Goal: Task Accomplishment & Management: Manage account settings

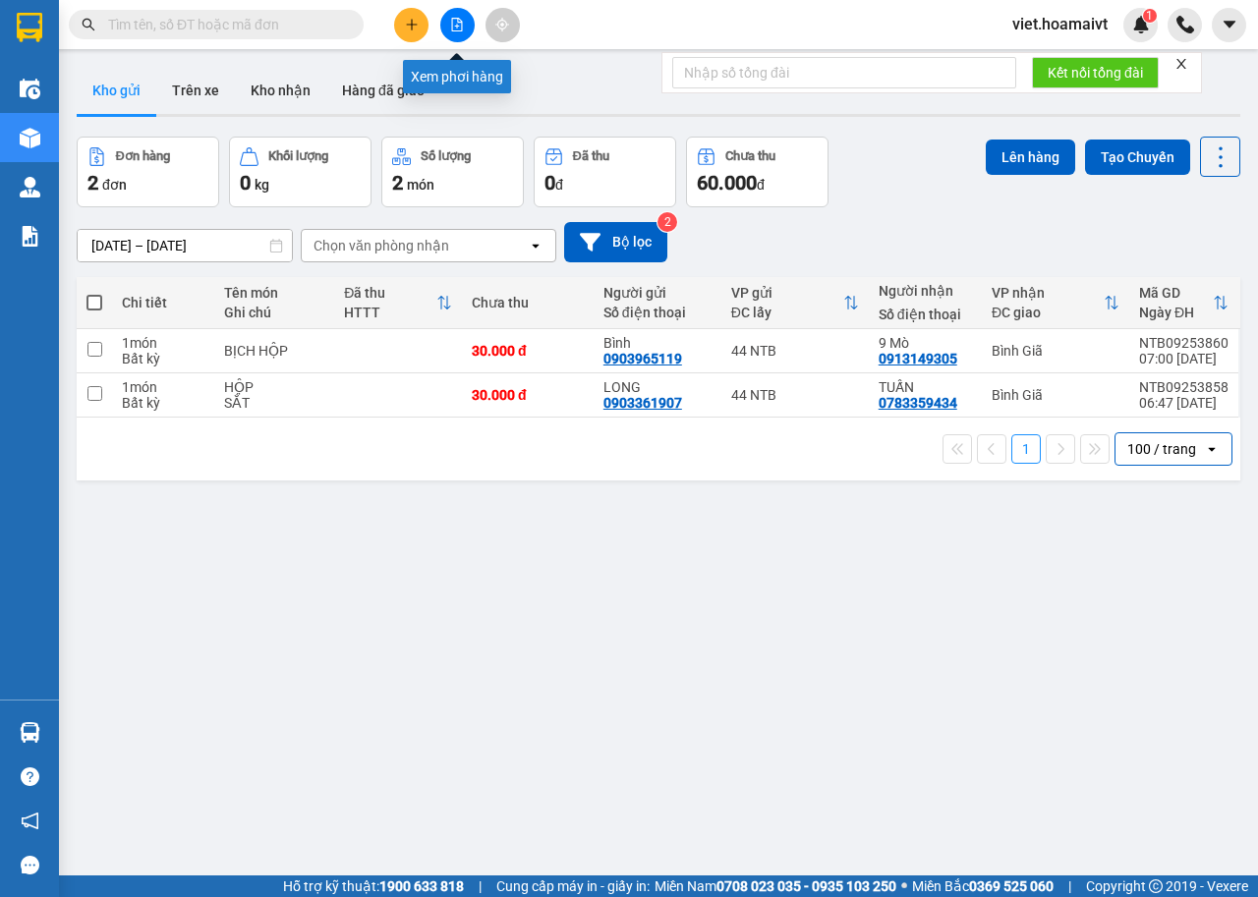
click at [421, 19] on button at bounding box center [411, 25] width 34 height 34
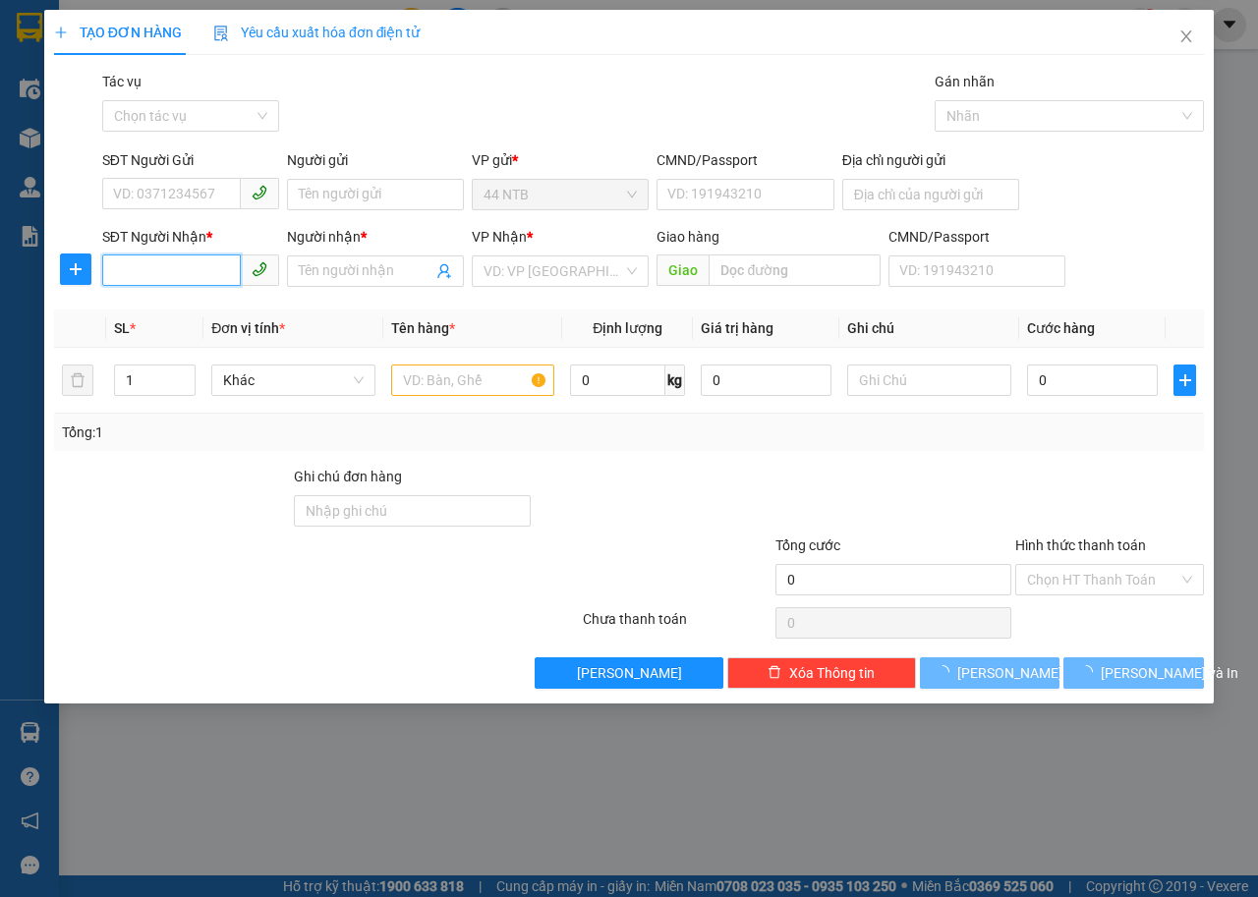
click at [179, 270] on input "SĐT Người Nhận *" at bounding box center [171, 269] width 139 height 31
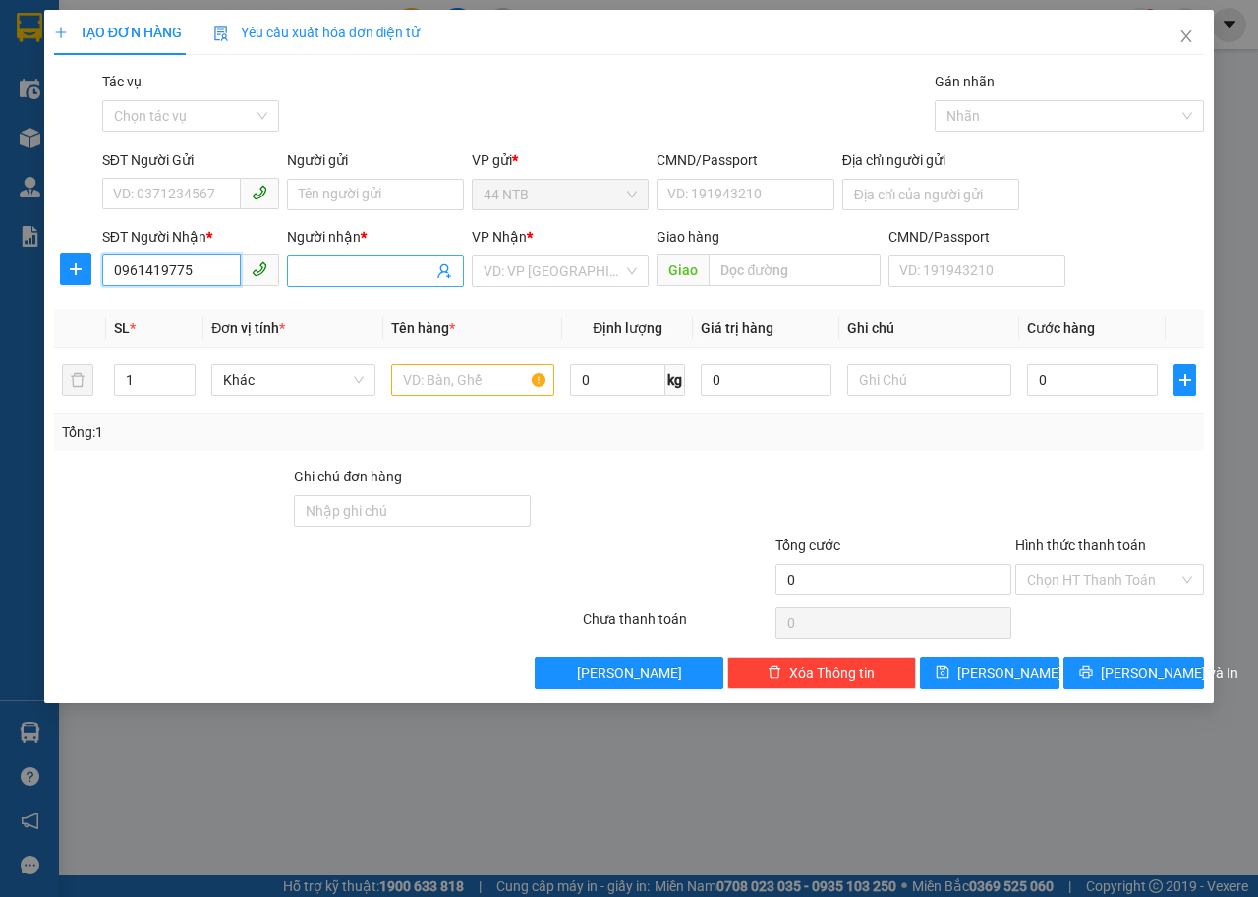
type input "0961419775"
click at [390, 268] on input "Người nhận *" at bounding box center [366, 271] width 134 height 22
type input "yến"
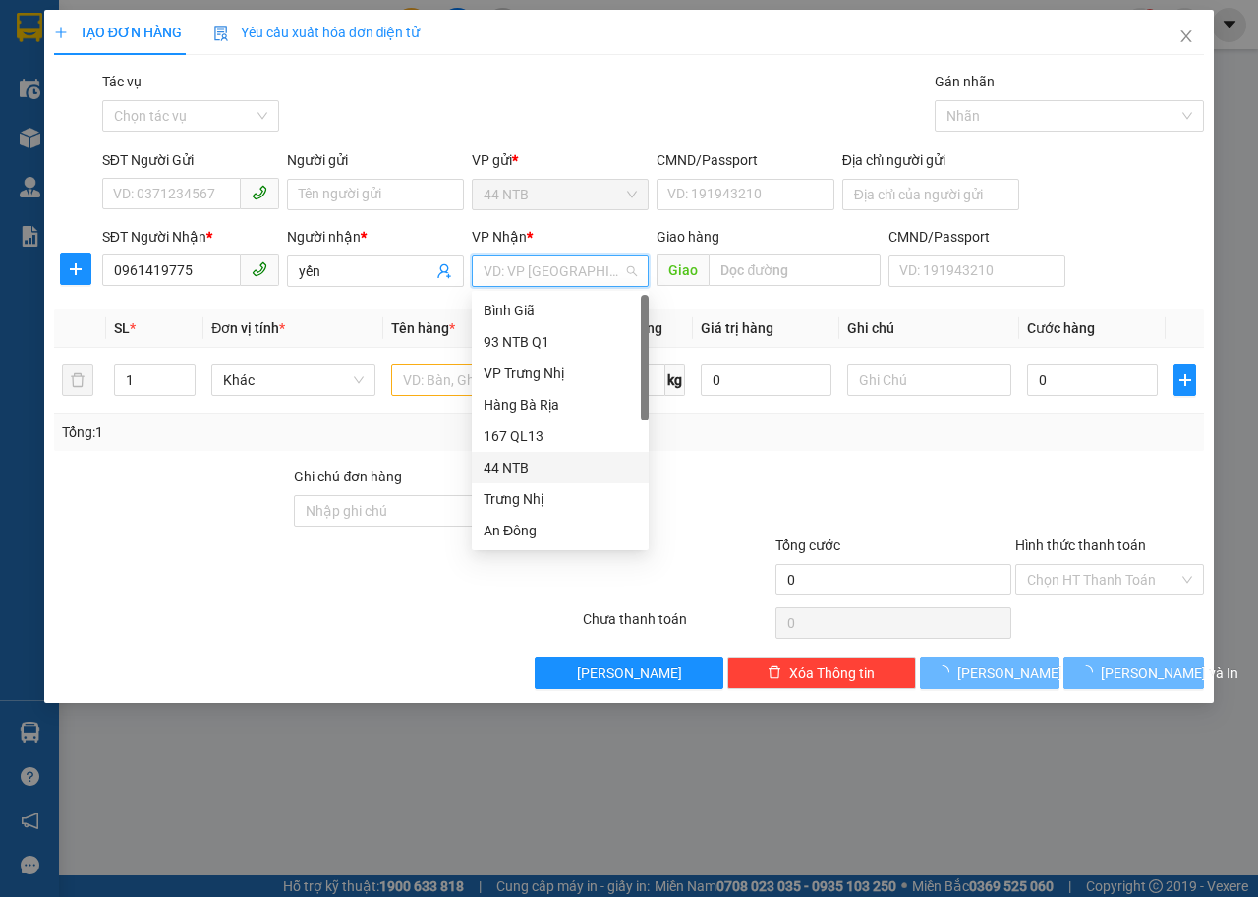
scroll to position [157, 0]
click at [571, 486] on div "HANG NGOAI" at bounding box center [560, 498] width 177 height 31
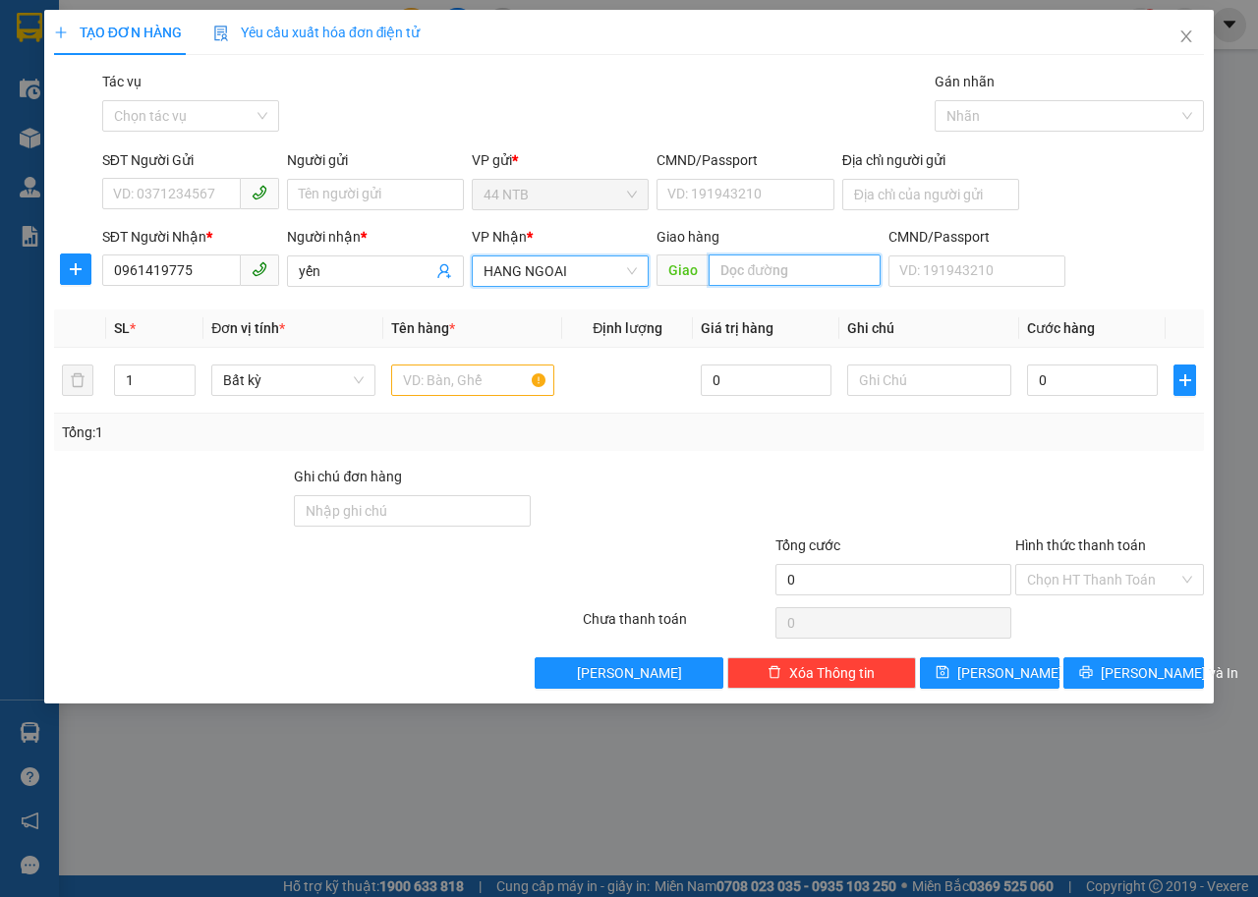
click at [793, 266] on input "text" at bounding box center [793, 269] width 171 height 31
type input "phú mỹ"
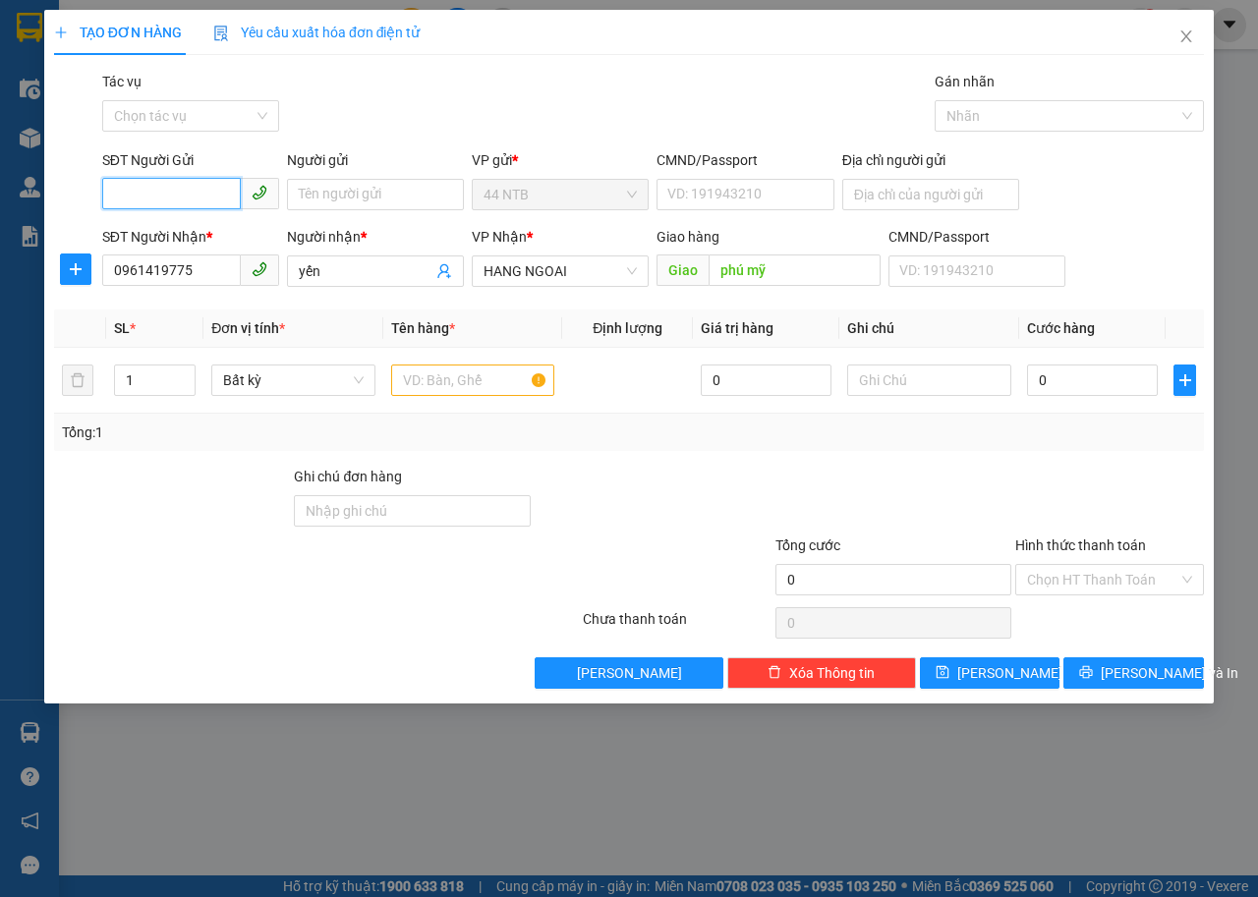
click at [170, 193] on input "SĐT Người Gửi" at bounding box center [171, 193] width 139 height 31
type input "0377047372"
click at [210, 234] on div "0377047372 - CƯỜNG" at bounding box center [190, 234] width 153 height 22
type input "CƯỜNG"
type input "0377047372"
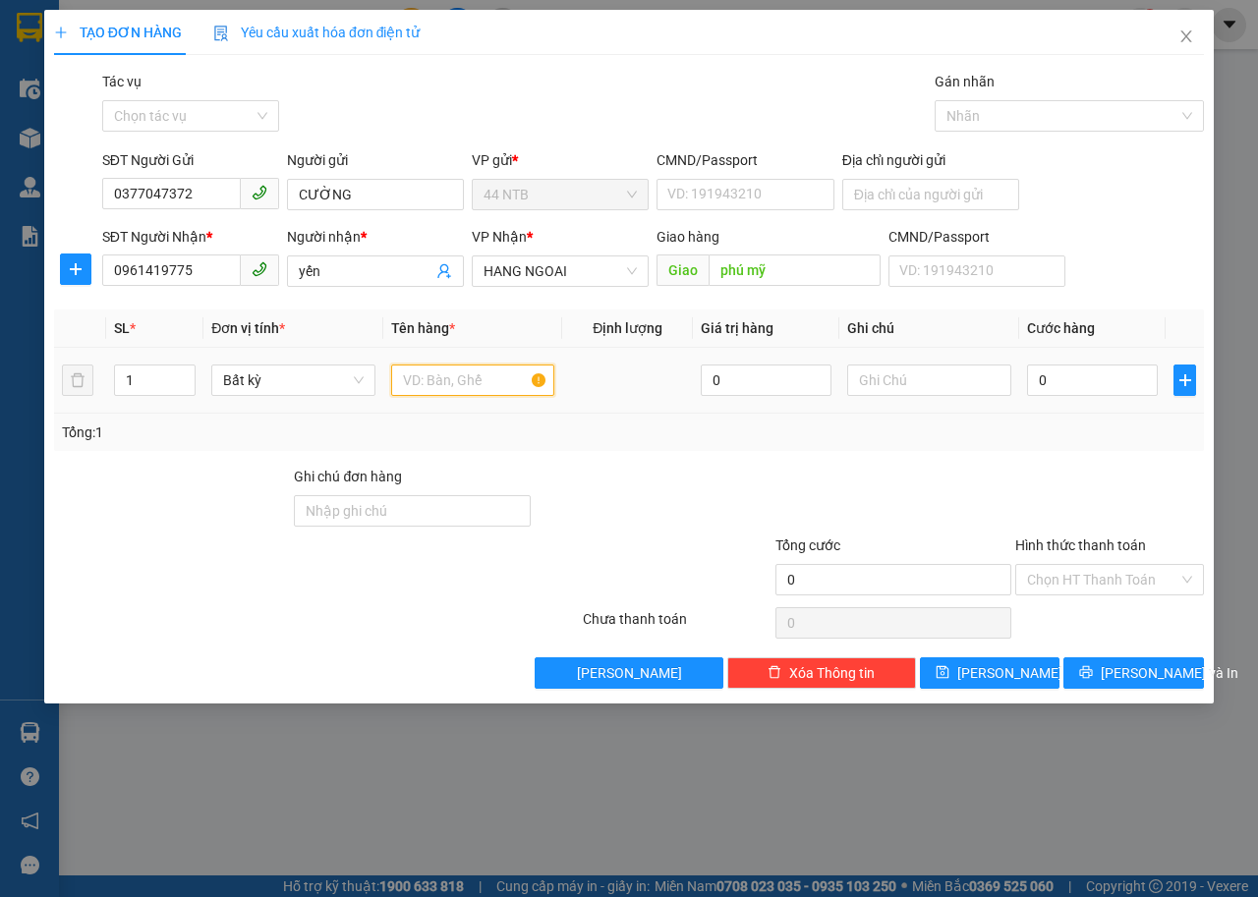
click at [449, 394] on input "text" at bounding box center [473, 379] width 164 height 31
type input "túi"
type input "4"
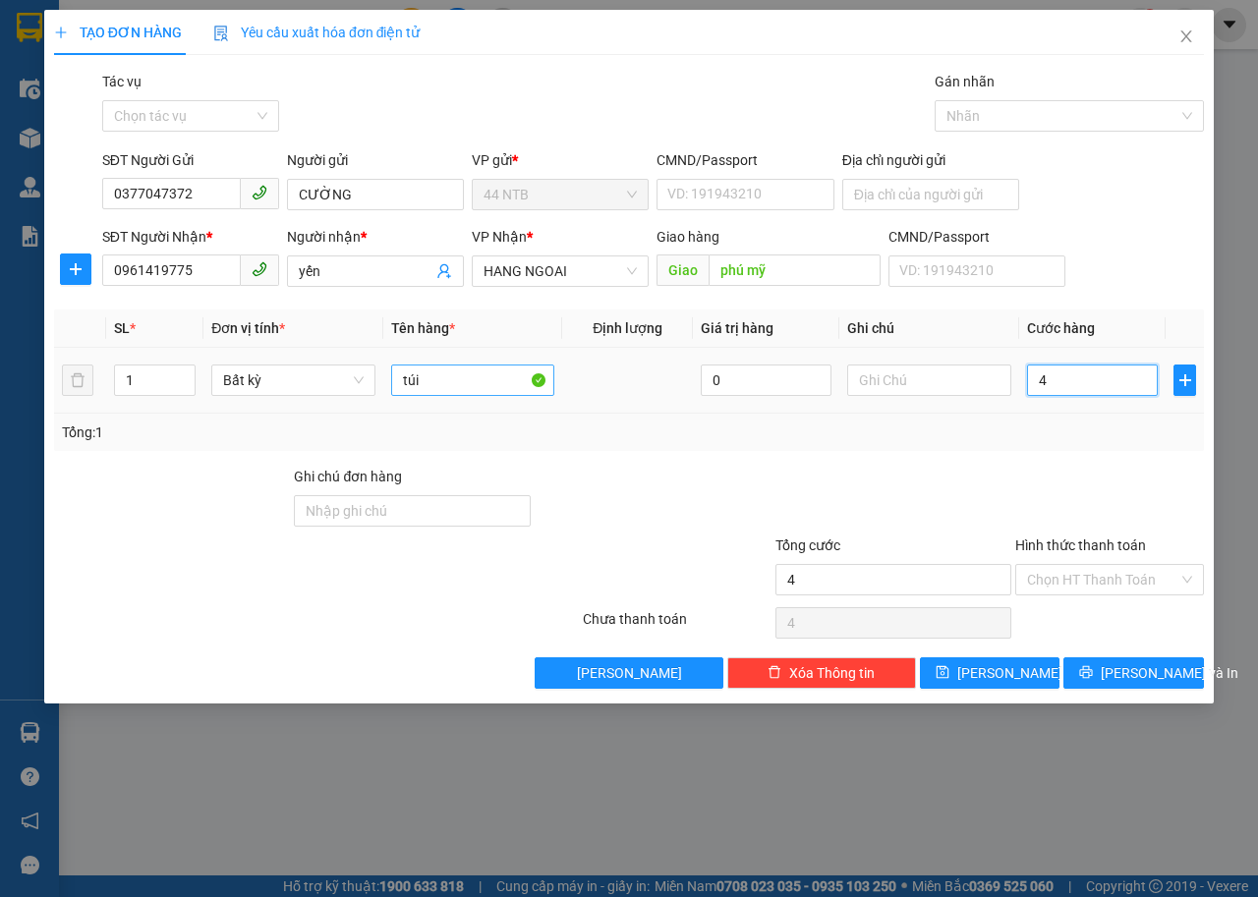
type input "40"
type input "40.000"
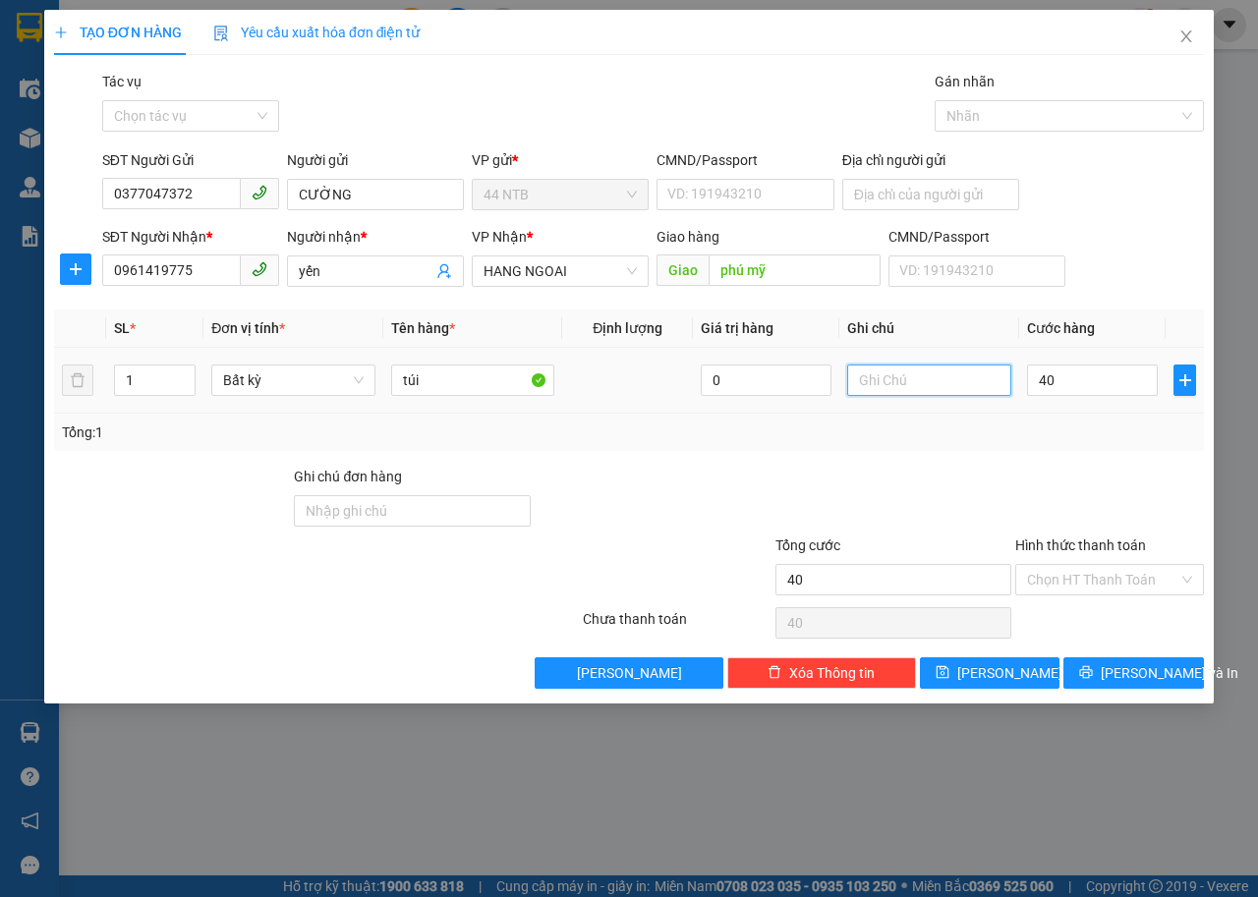
type input "40.000"
click at [938, 381] on input "text" at bounding box center [929, 379] width 164 height 31
type input "sách"
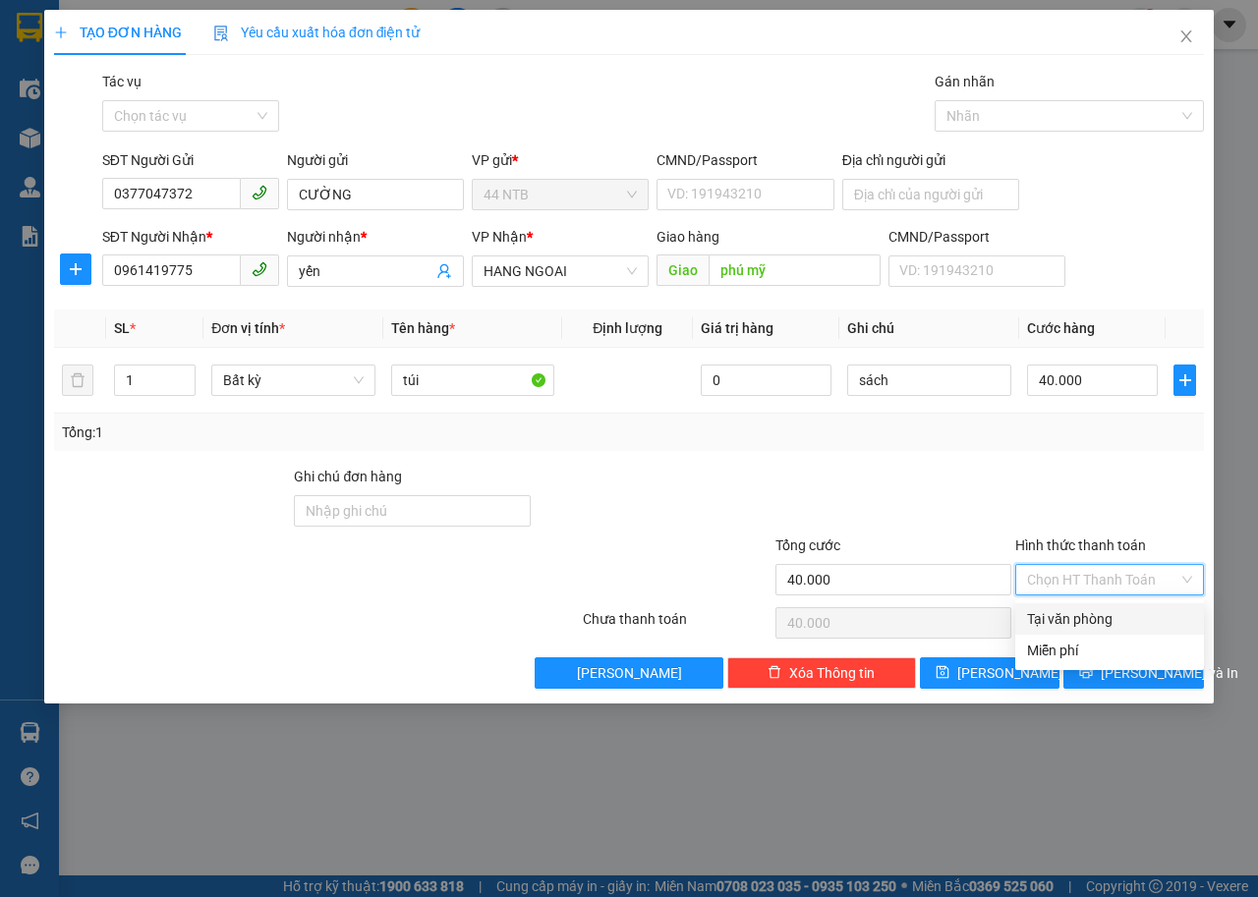
click at [1070, 589] on input "Hình thức thanh toán" at bounding box center [1102, 579] width 151 height 29
click at [1073, 622] on div "Tại văn phòng" at bounding box center [1109, 619] width 165 height 22
type input "0"
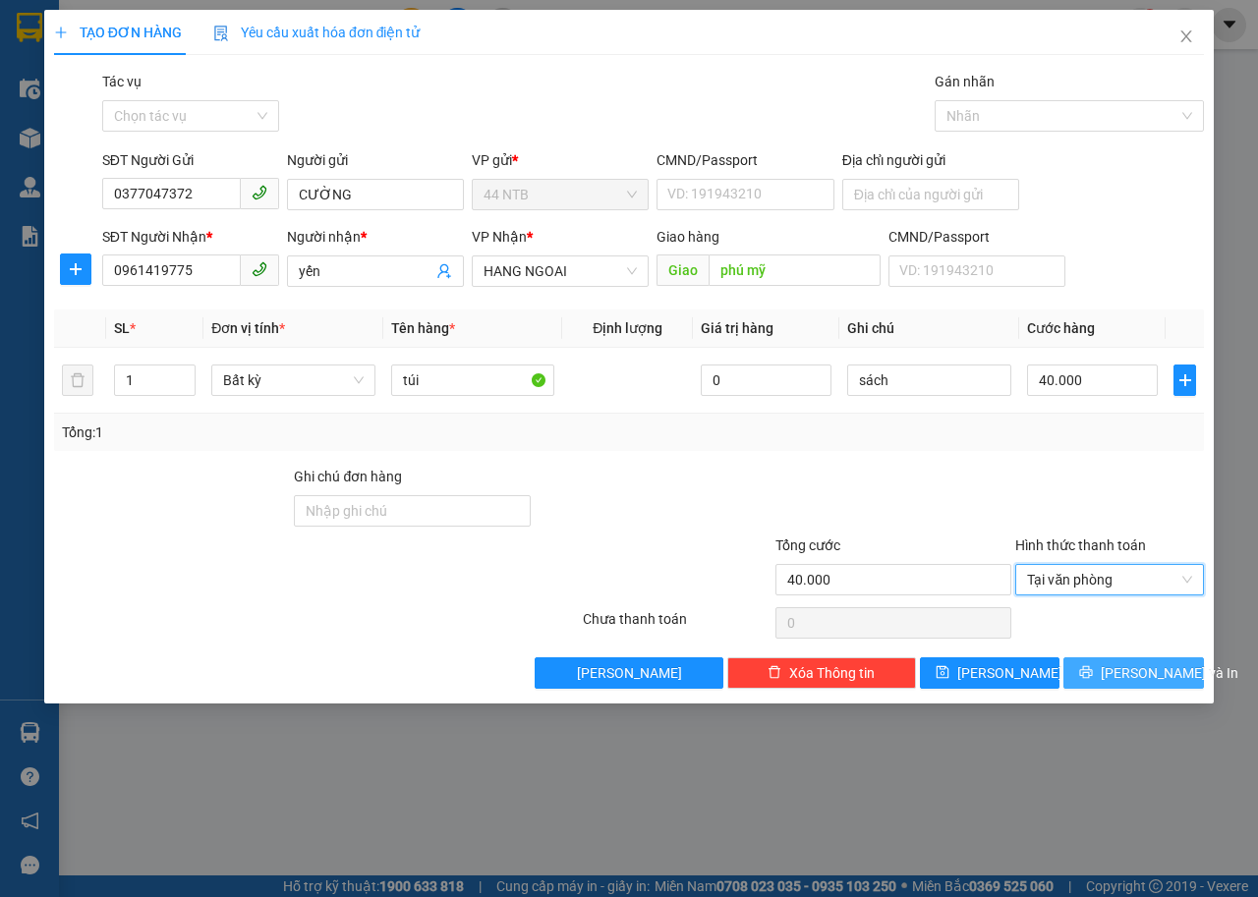
click at [1092, 670] on icon "printer" at bounding box center [1086, 672] width 14 height 14
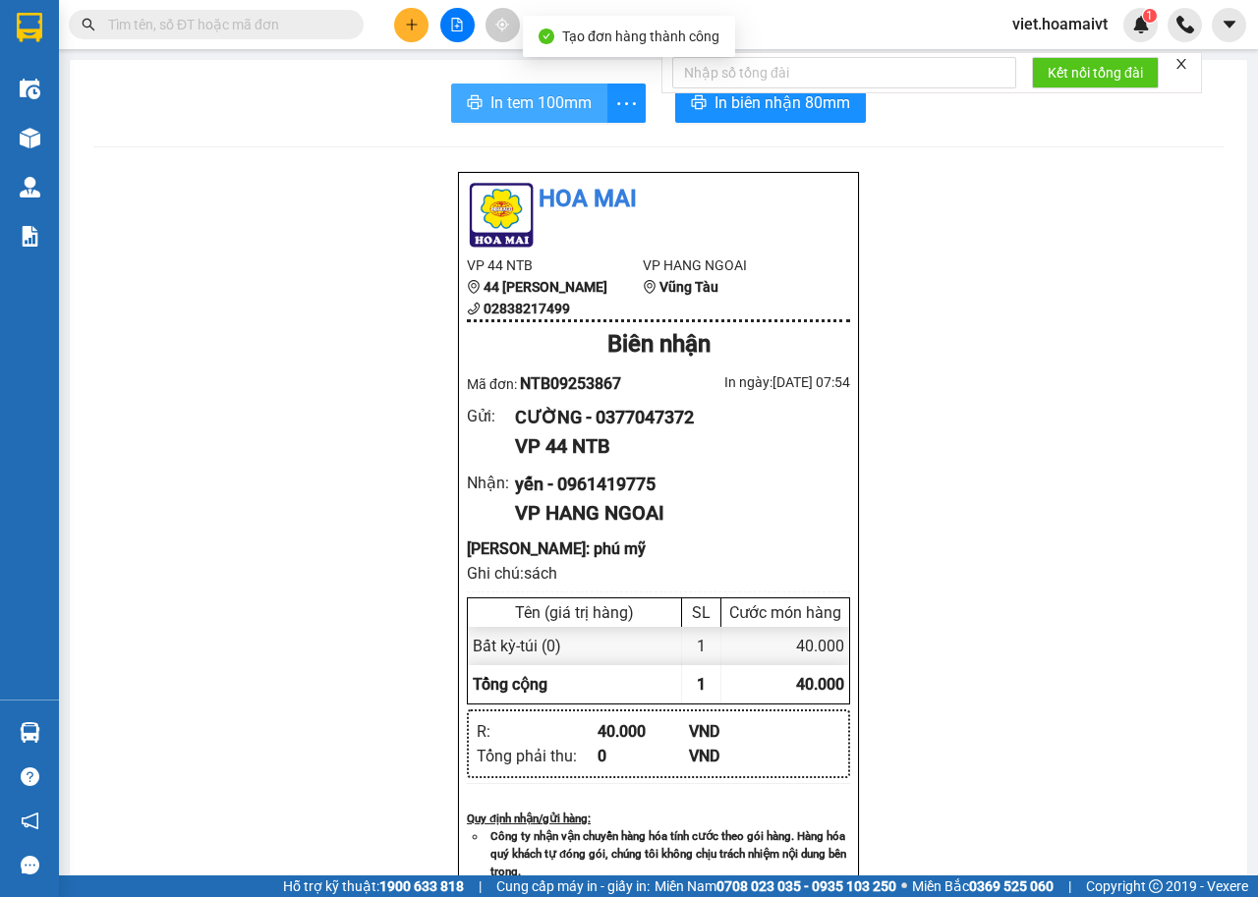
click at [529, 98] on span "In tem 100mm" at bounding box center [540, 102] width 101 height 25
click at [248, 36] on span at bounding box center [216, 24] width 295 height 29
click at [249, 32] on input "text" at bounding box center [224, 25] width 232 height 22
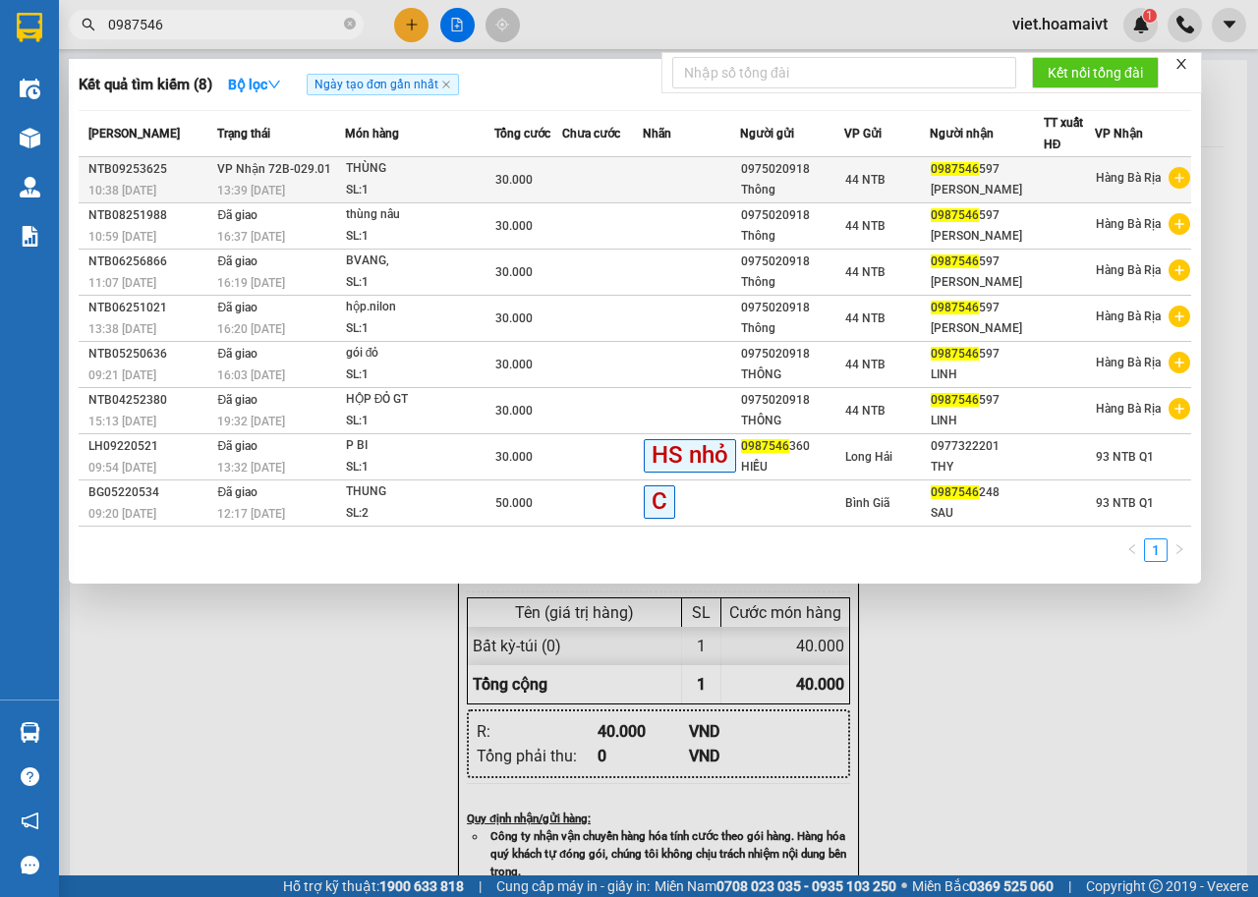
type input "0987546"
click at [460, 182] on div "SL: 1" at bounding box center [419, 191] width 147 height 22
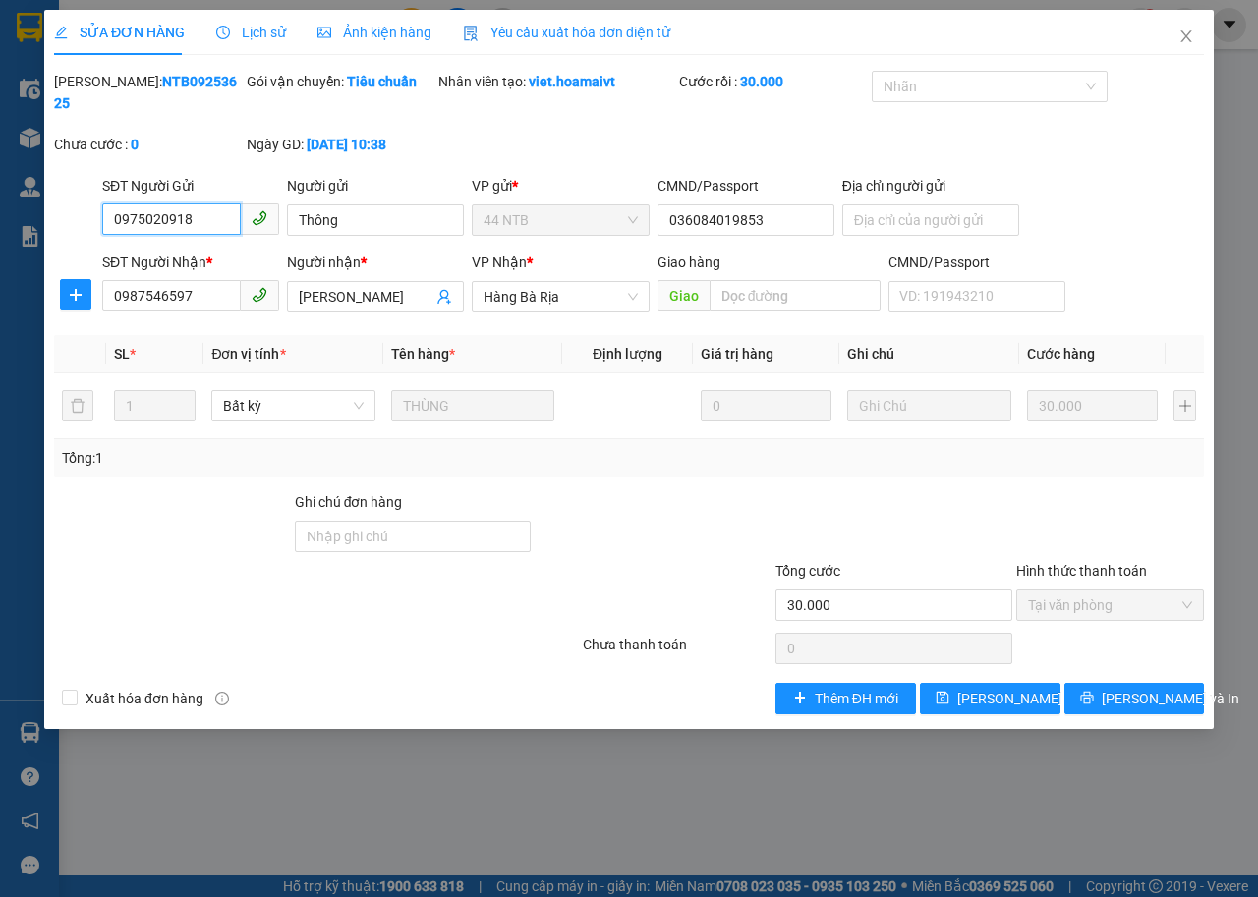
type input "0975020918"
type input "Thông"
type input "036084019853"
type input "0987546597"
type input "[PERSON_NAME]"
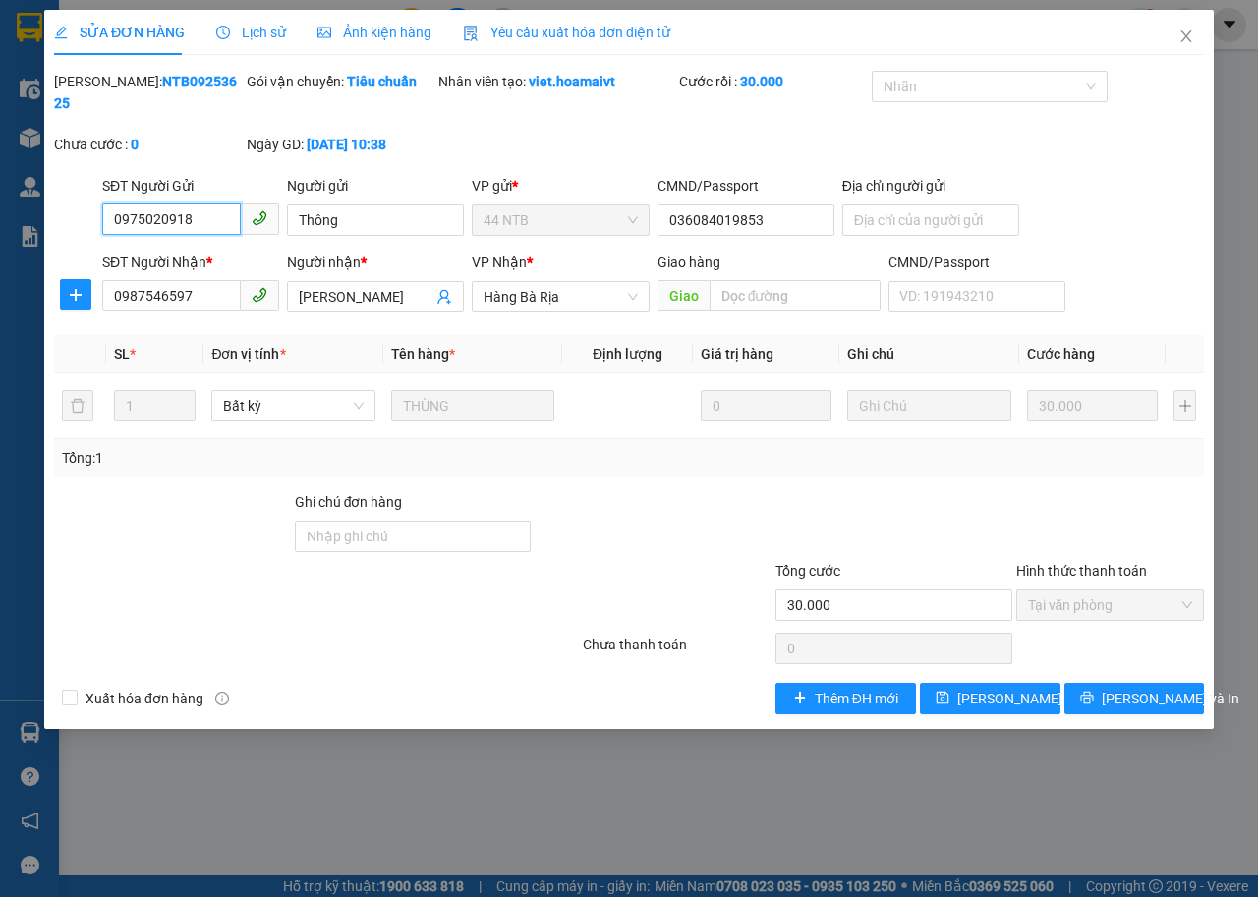
type input "30.000"
click at [221, 31] on icon "clock-circle" at bounding box center [223, 33] width 14 height 14
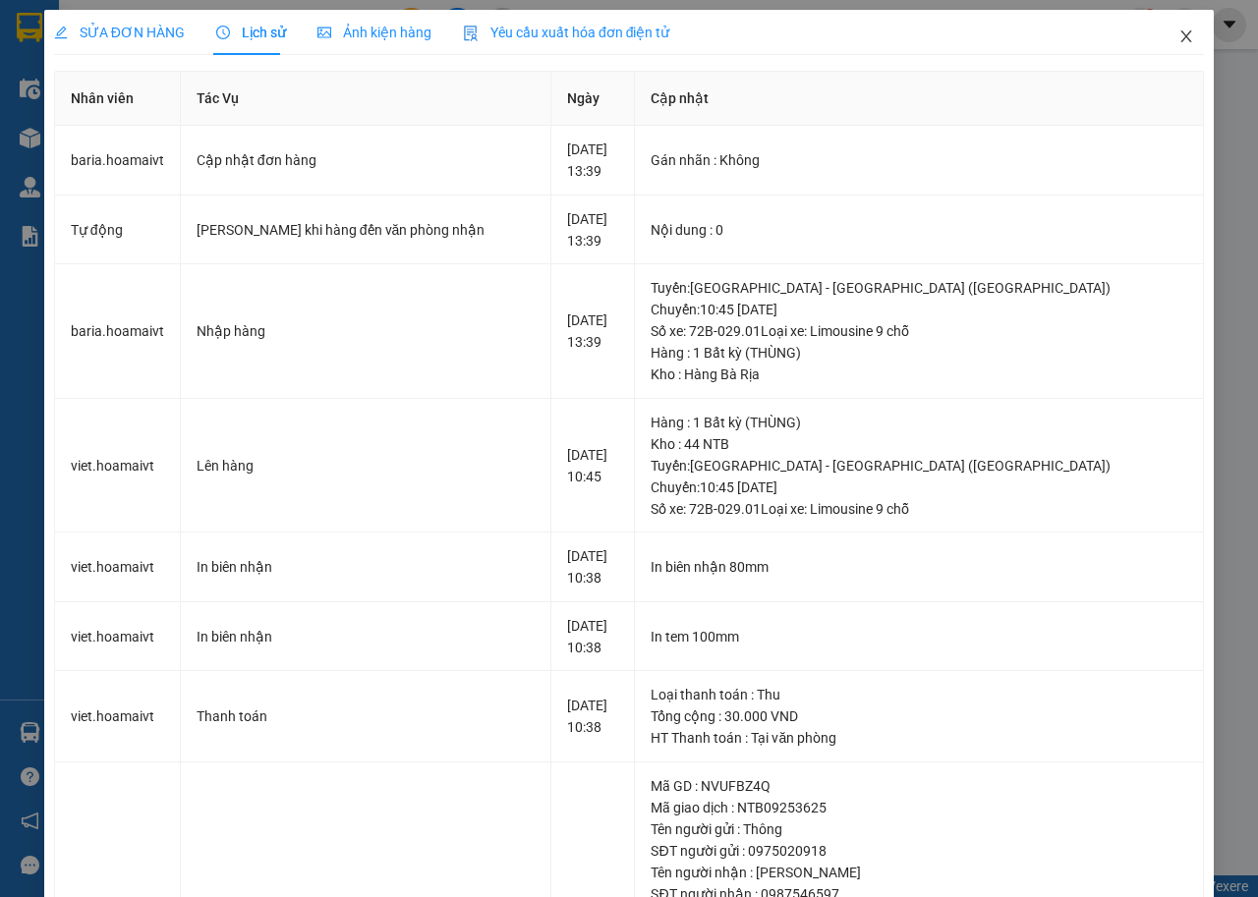
click at [1178, 41] on icon "close" at bounding box center [1186, 36] width 16 height 16
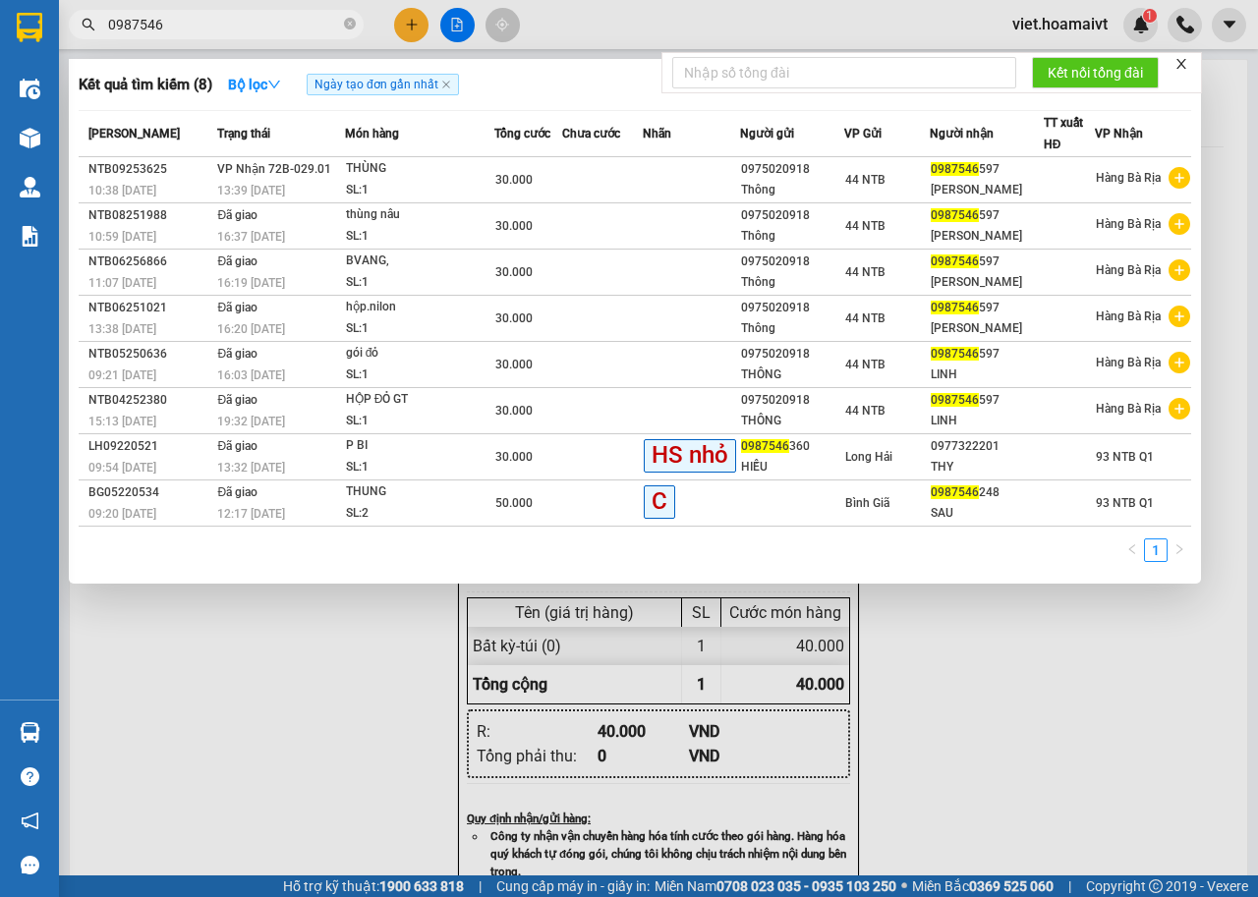
click at [226, 28] on input "0987546" at bounding box center [224, 25] width 232 height 22
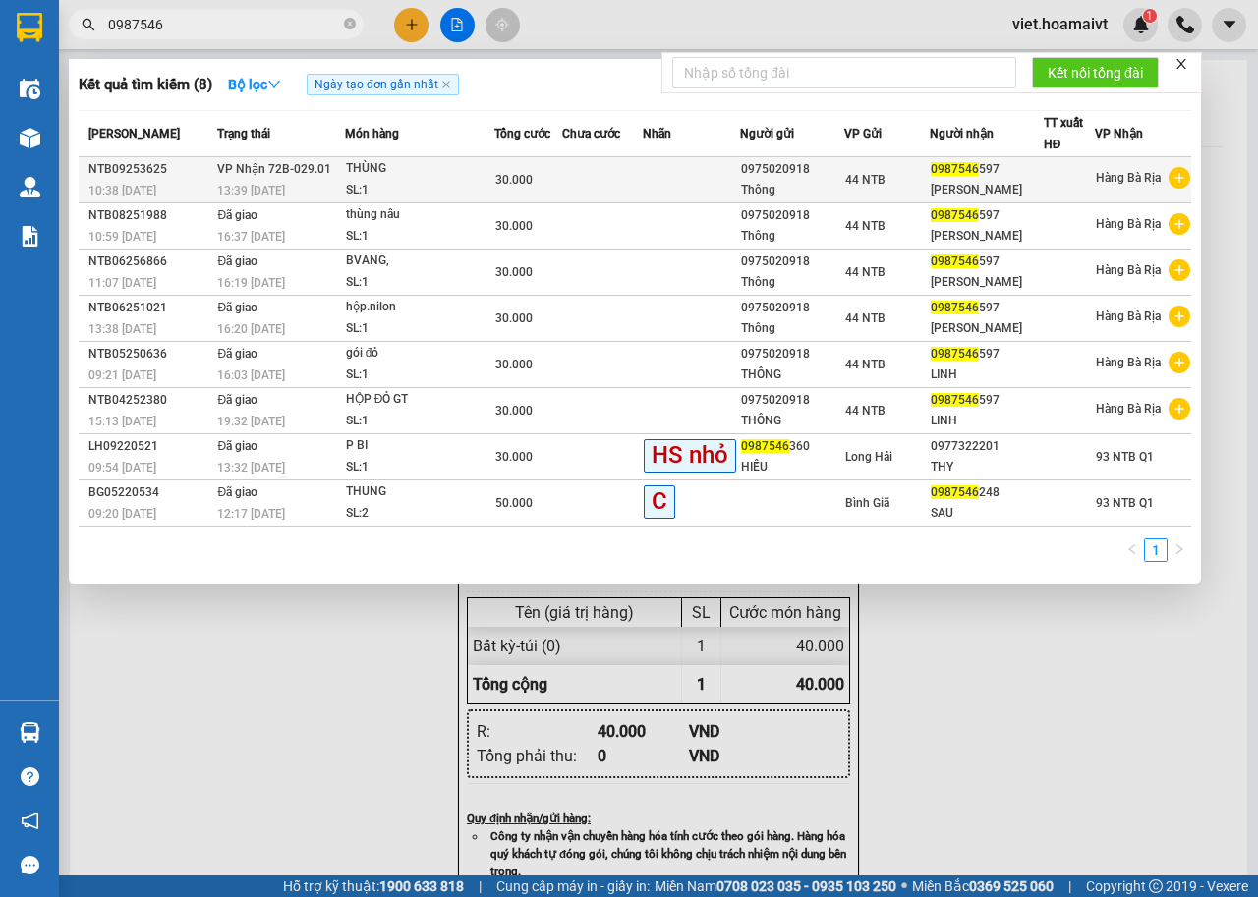
click at [420, 190] on div "SL: 1" at bounding box center [419, 191] width 147 height 22
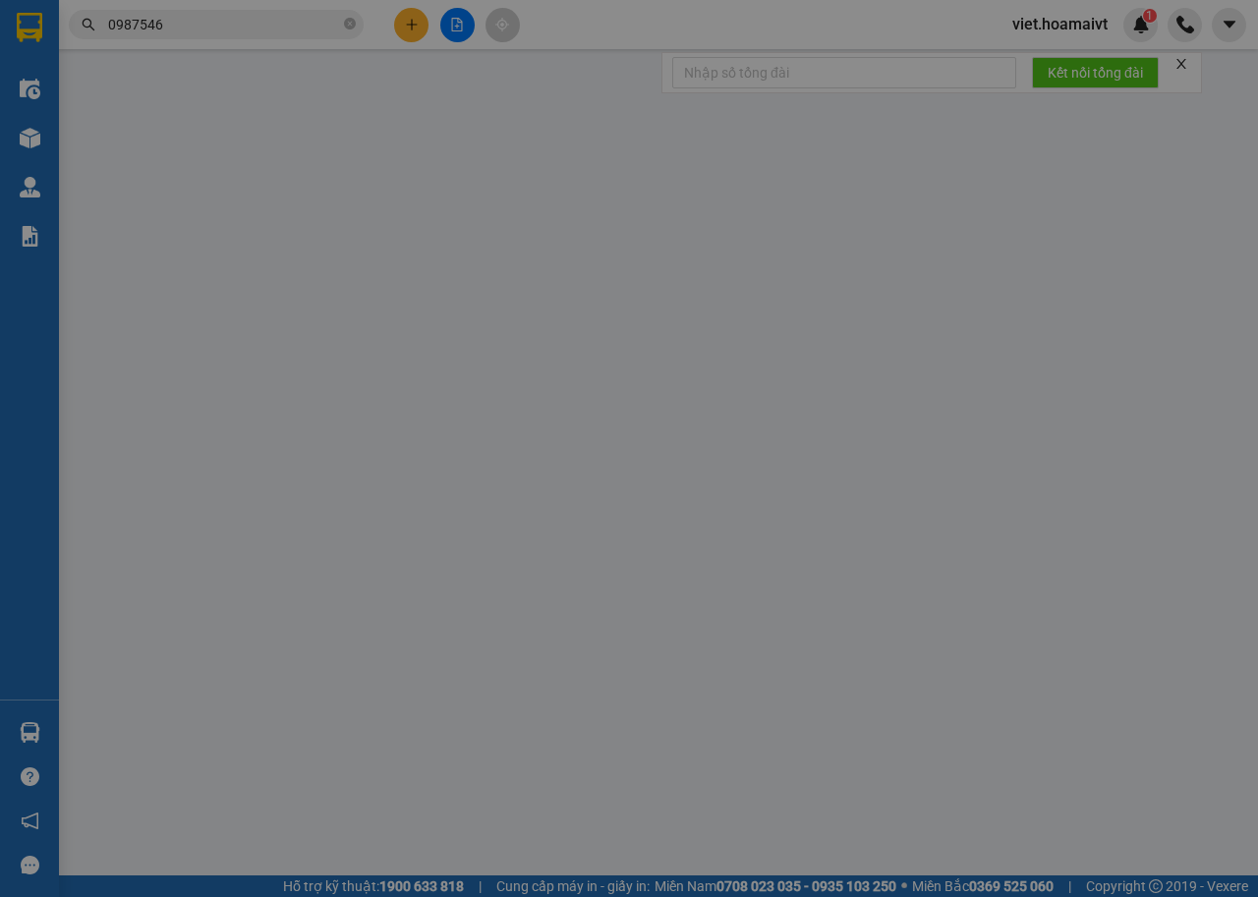
type input "0975020918"
type input "Thông"
type input "036084019853"
type input "0987546597"
type input "[PERSON_NAME]"
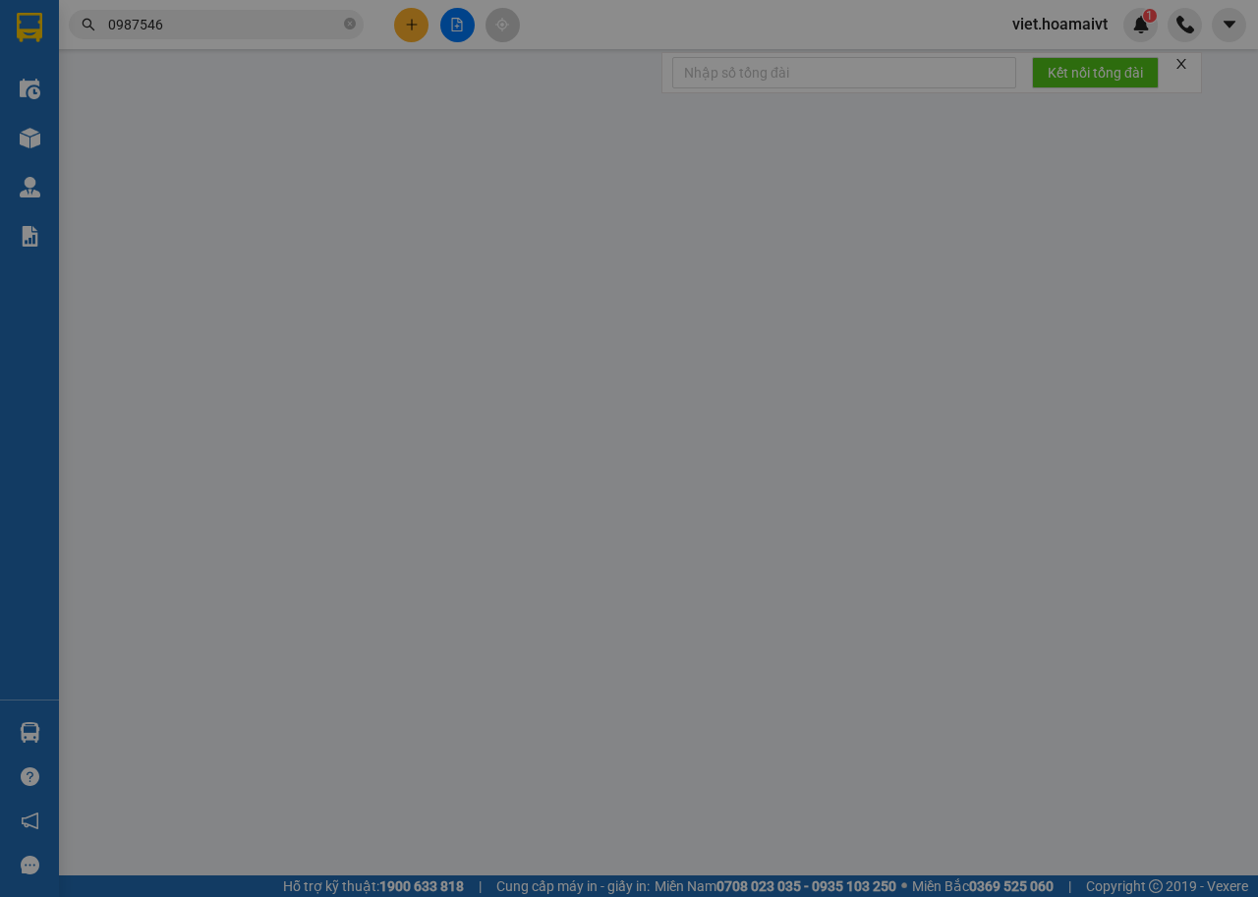
type input "30.000"
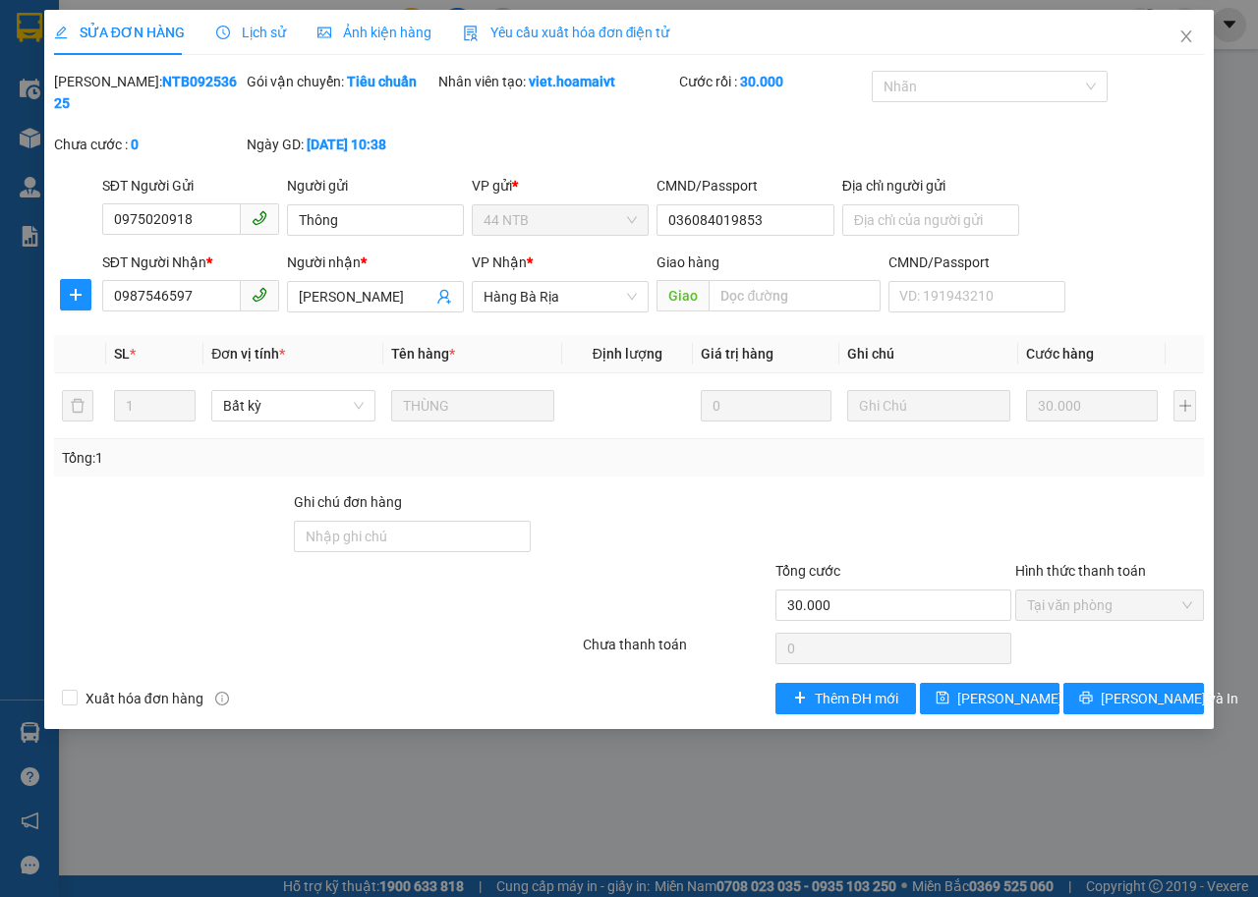
click at [219, 32] on icon "clock-circle" at bounding box center [223, 33] width 14 height 14
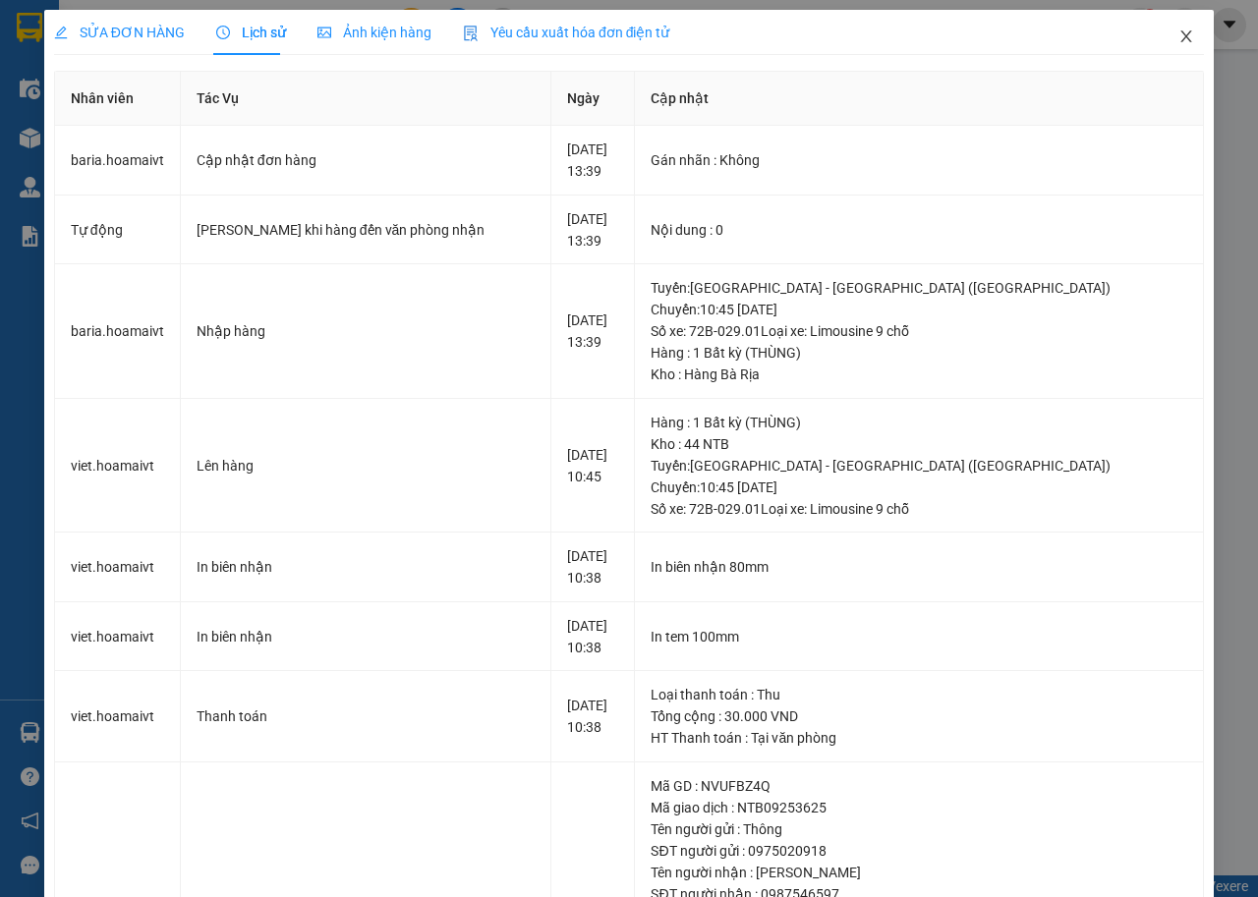
click at [1178, 38] on icon "close" at bounding box center [1186, 36] width 16 height 16
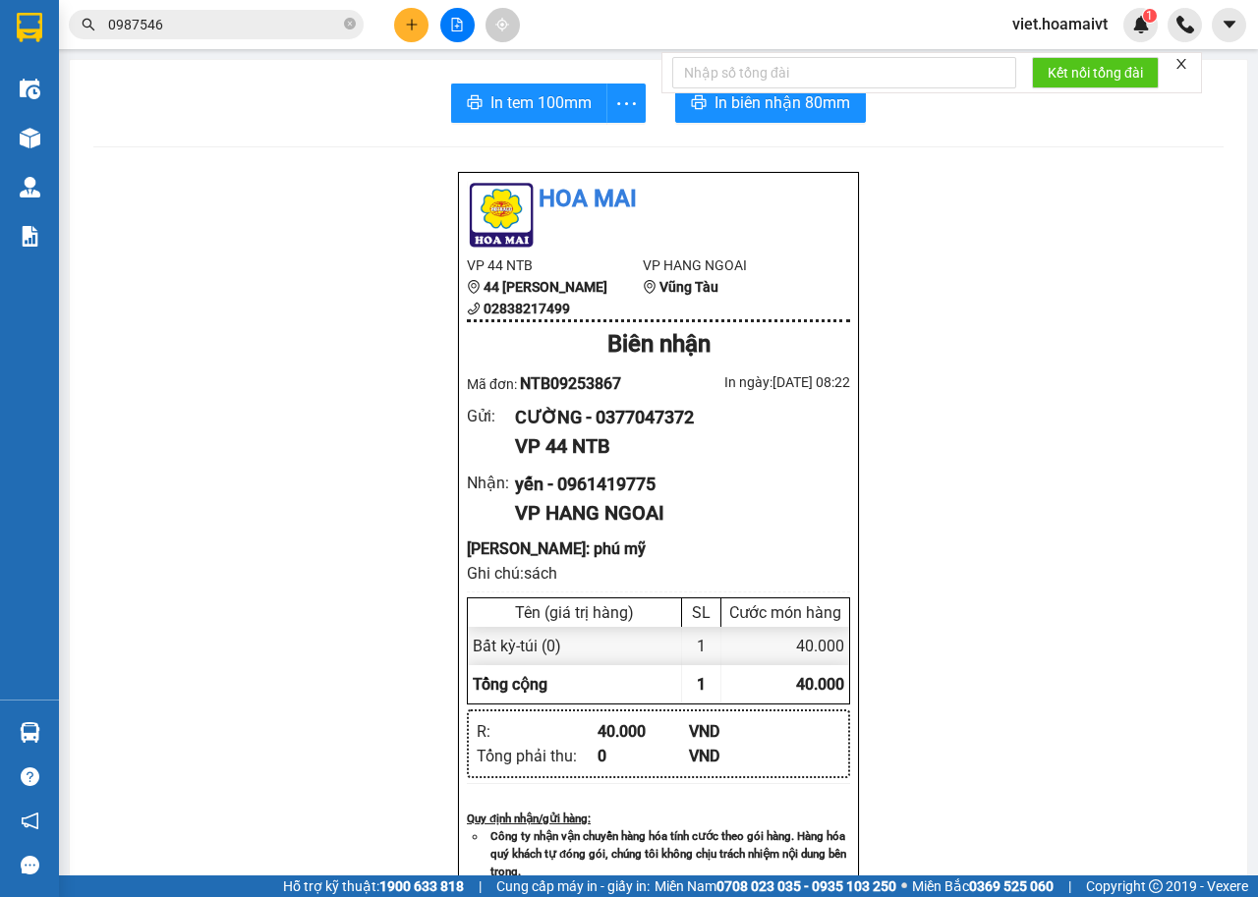
click at [312, 26] on input "0987546" at bounding box center [224, 25] width 232 height 22
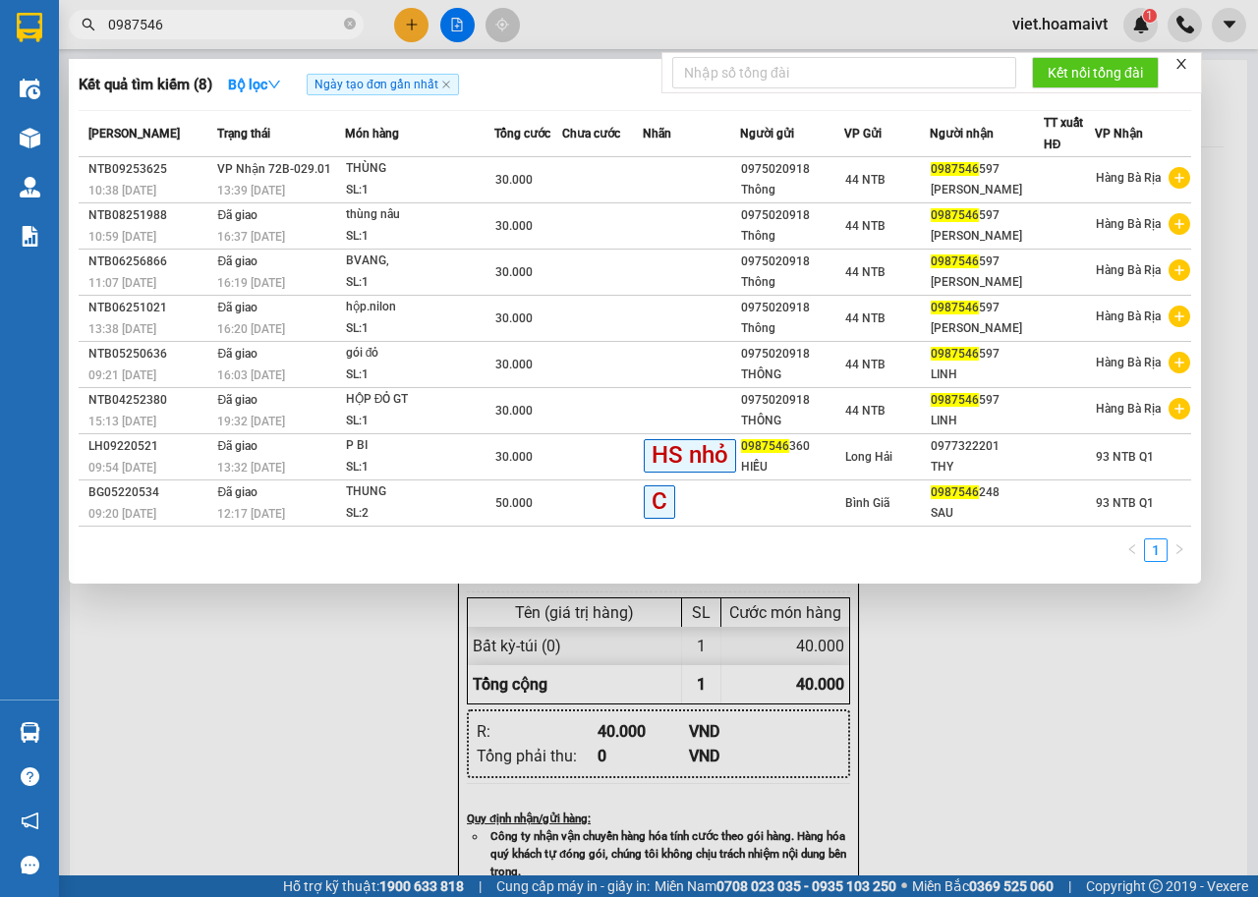
click at [402, 27] on div at bounding box center [629, 448] width 1258 height 897
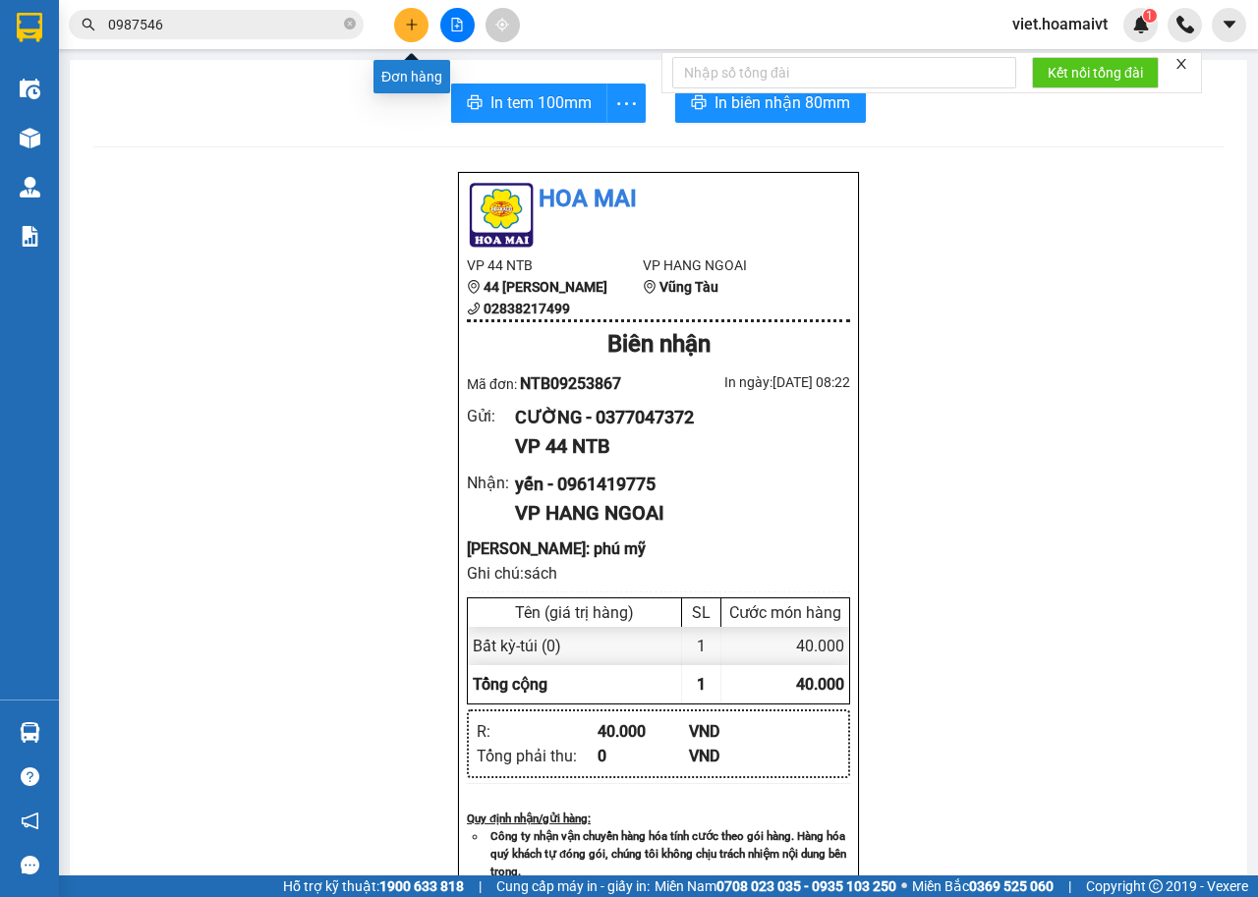
click at [407, 20] on icon "plus" at bounding box center [412, 25] width 14 height 14
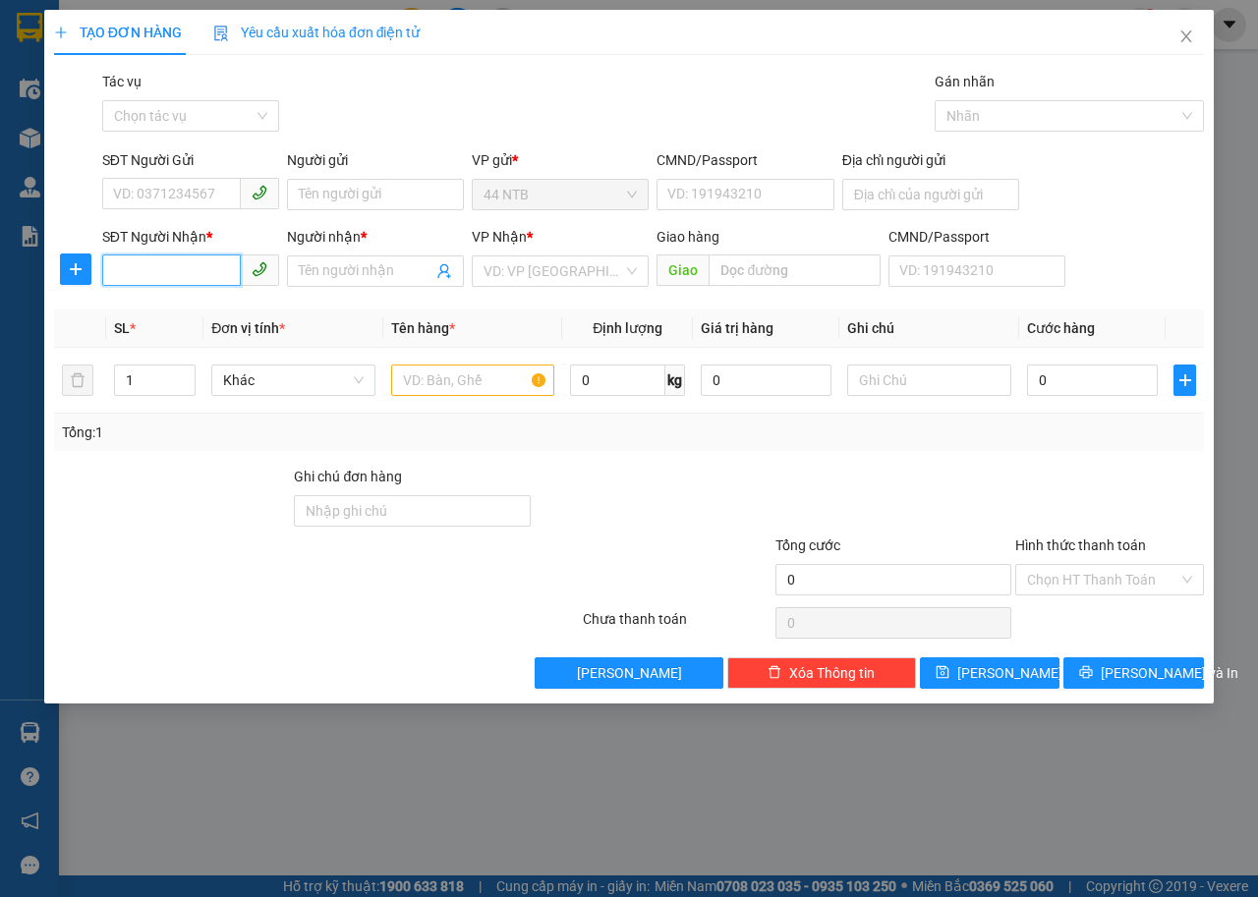
click at [185, 275] on input "SĐT Người Nhận *" at bounding box center [171, 269] width 139 height 31
type input "0909557557"
click at [219, 315] on div "0909557557 - ut" at bounding box center [190, 311] width 153 height 22
type input "ut"
type input "0909557557"
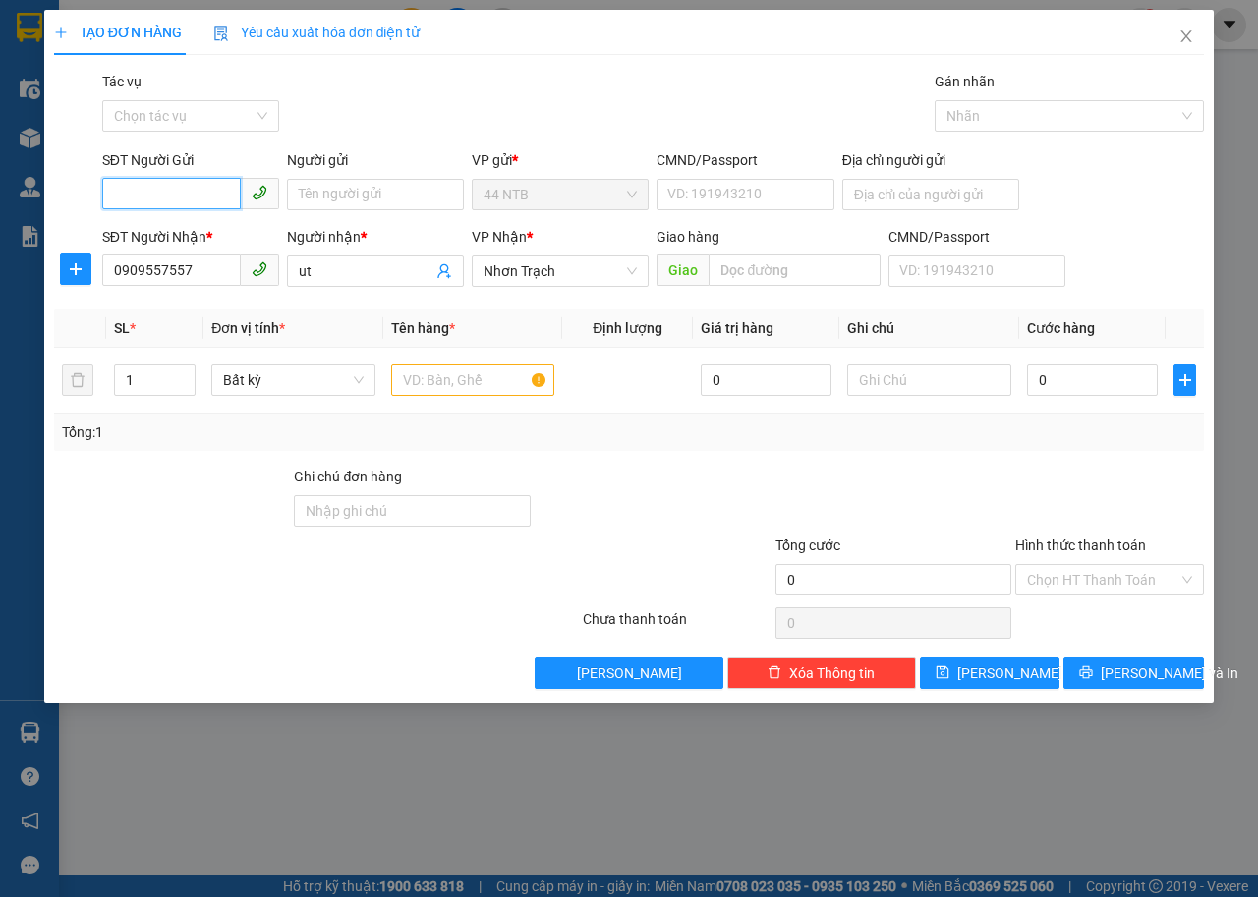
click at [181, 196] on input "SĐT Người Gửi" at bounding box center [171, 193] width 139 height 31
type input "0852712973"
click at [212, 238] on div "0852712973 - toan" at bounding box center [190, 234] width 153 height 22
type input "toan"
type input "0852712973"
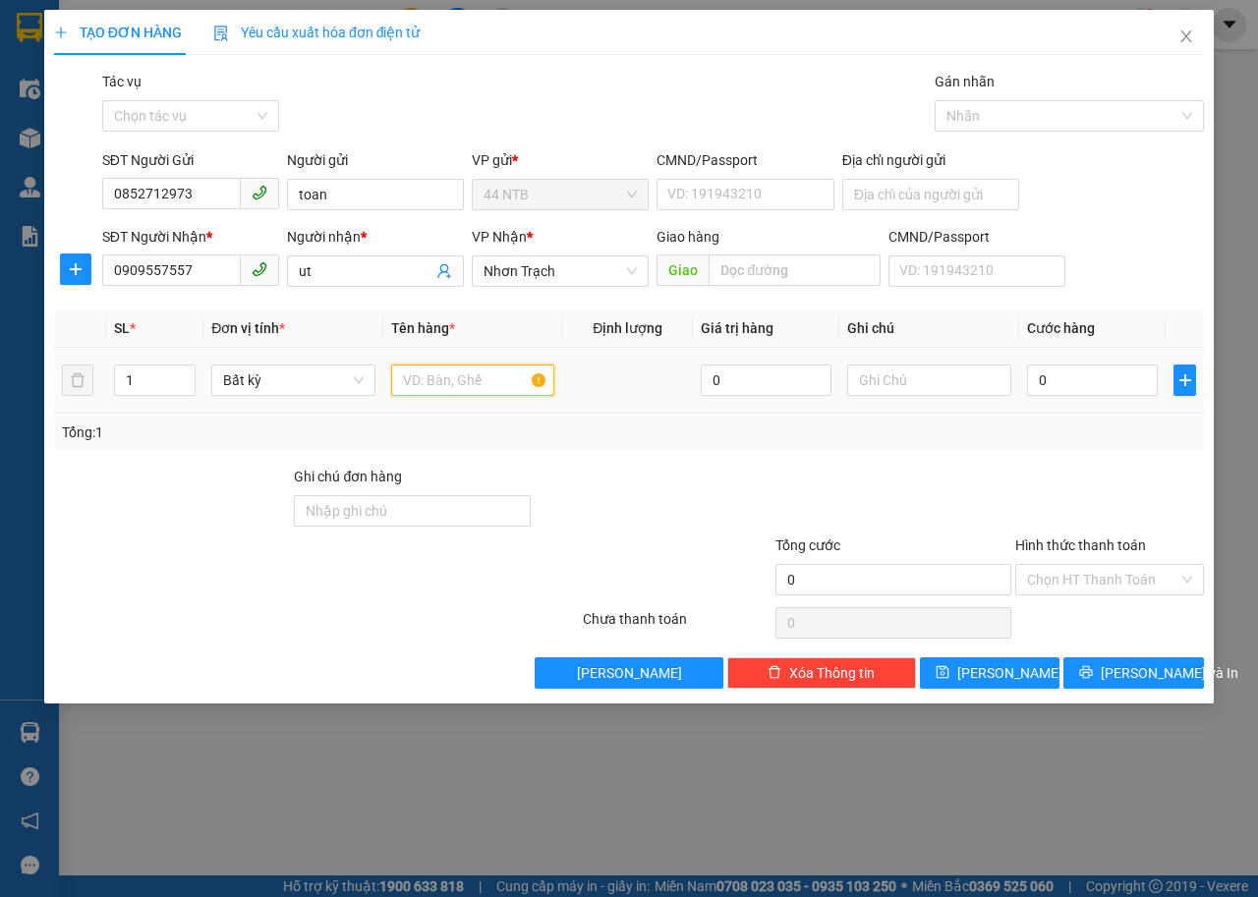
click at [456, 386] on input "text" at bounding box center [473, 379] width 164 height 31
type input "tép"
type input "30"
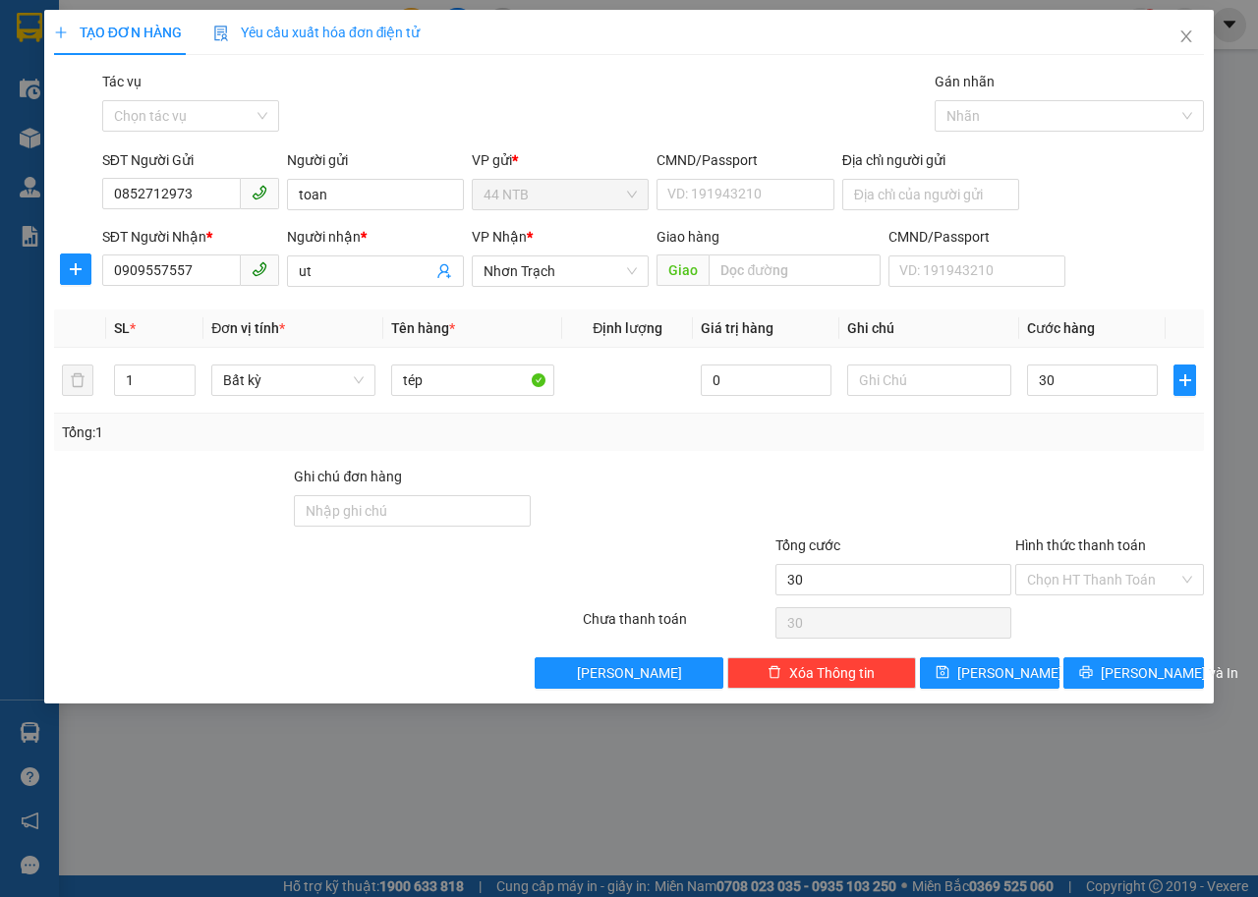
type input "30.000"
click at [1121, 645] on div "Transit Pickup Surcharge Ids Transit Deliver Surcharge Ids Transit Deliver Surc…" at bounding box center [628, 380] width 1149 height 618
drag, startPoint x: 1122, startPoint y: 654, endPoint x: 1126, endPoint y: 669, distance: 15.3
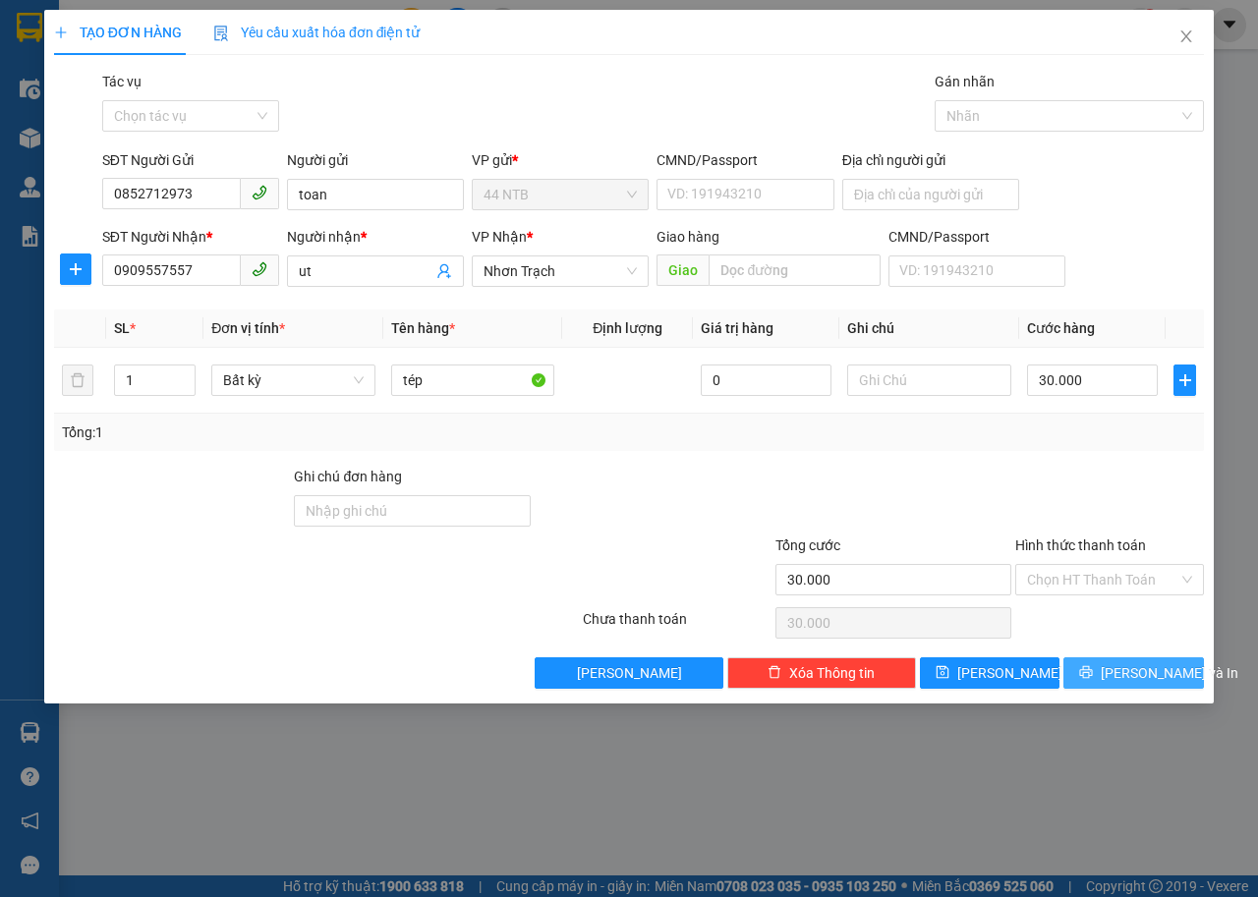
click at [1126, 669] on div "Transit Pickup Surcharge Ids Transit Deliver Surcharge Ids Transit Deliver Surc…" at bounding box center [628, 380] width 1149 height 618
click at [1127, 672] on span "Lưu và In" at bounding box center [1169, 673] width 138 height 22
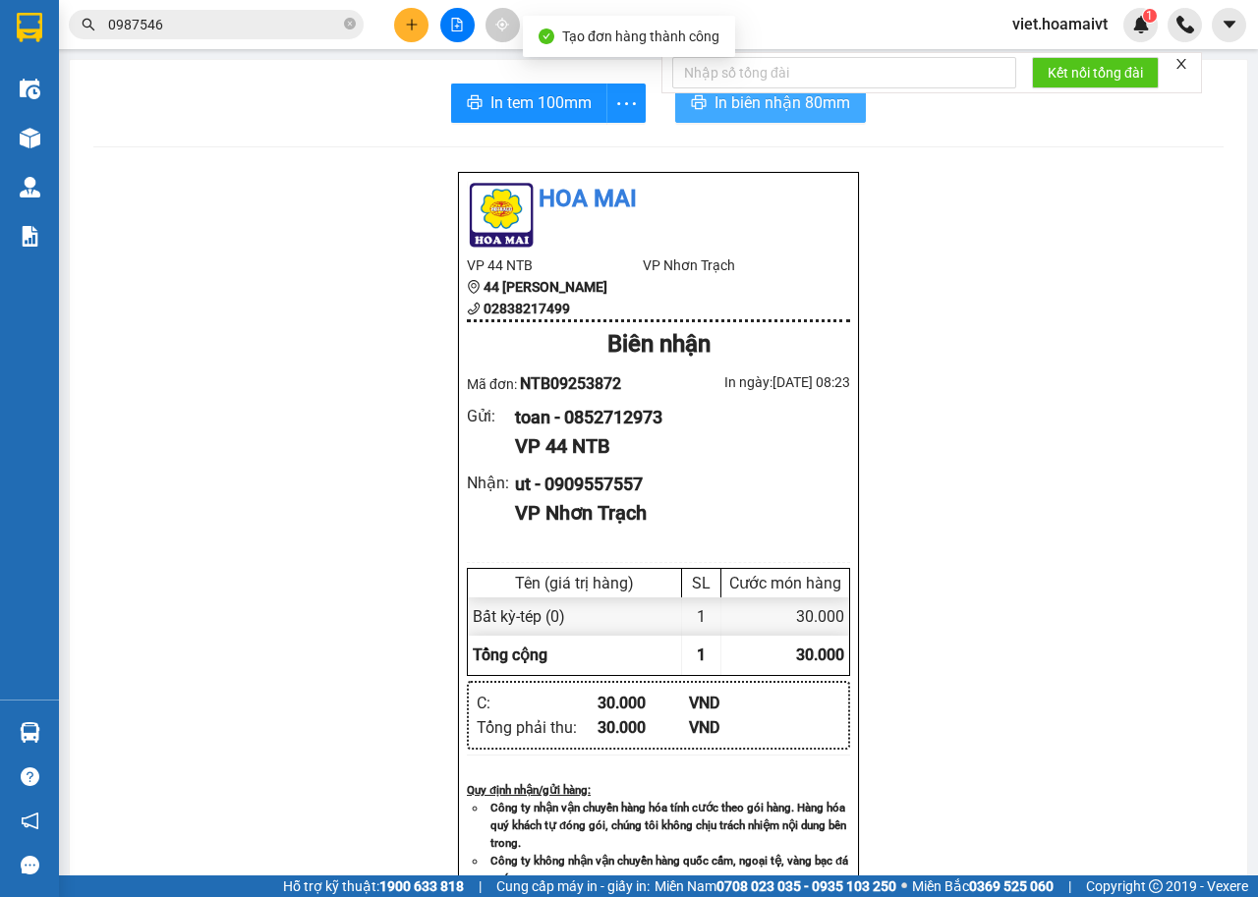
click at [702, 108] on button "In biên nhận 80mm" at bounding box center [770, 103] width 191 height 39
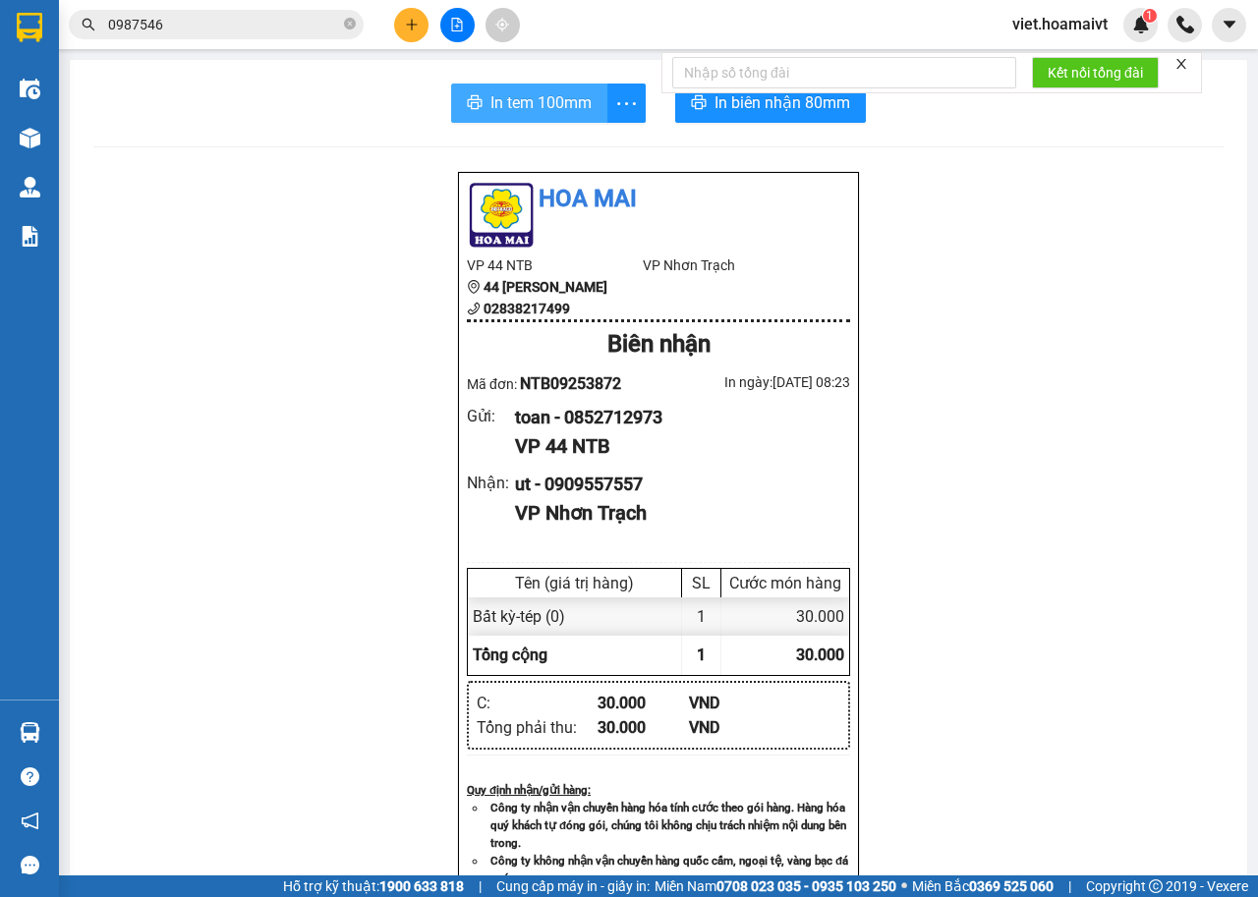
click at [542, 104] on span "In tem 100mm" at bounding box center [540, 102] width 101 height 25
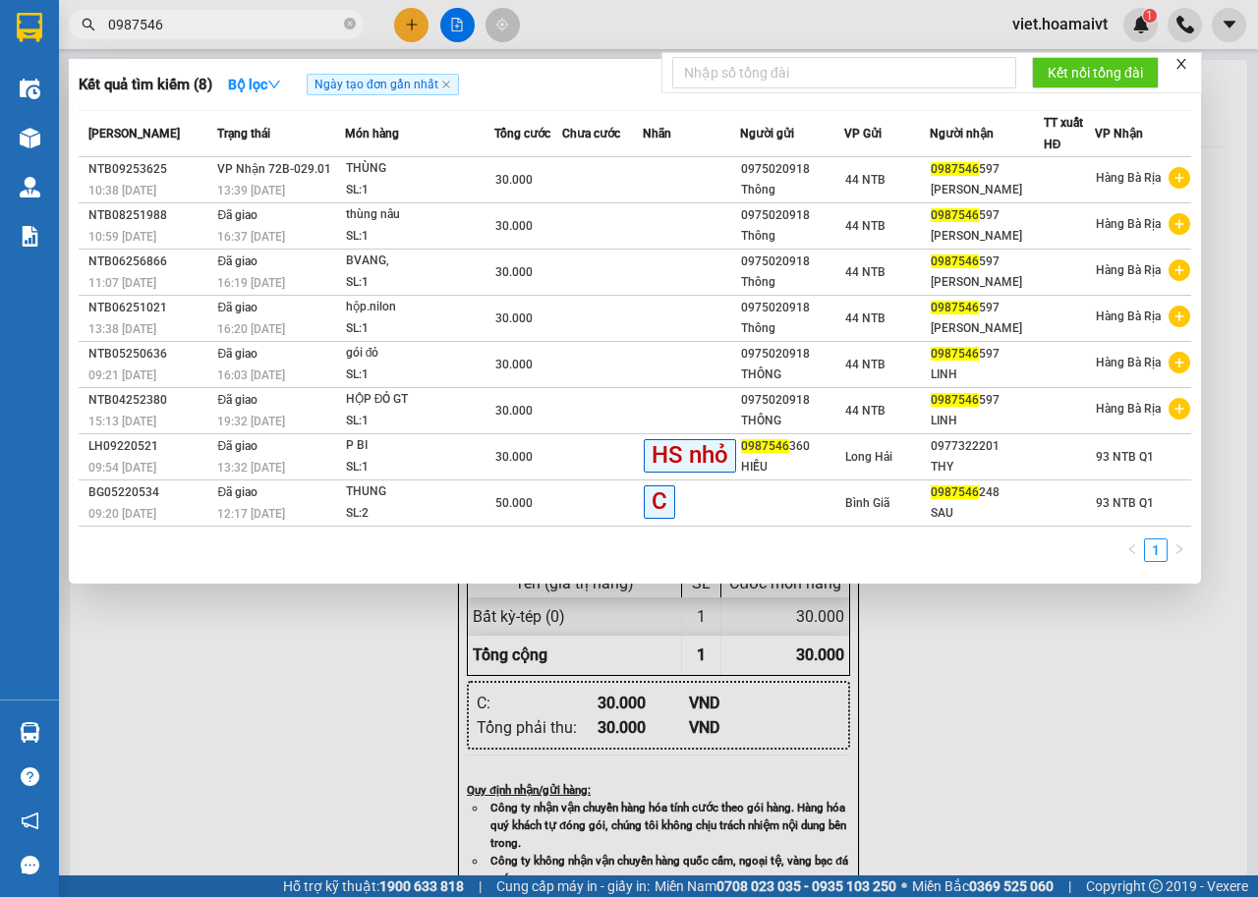
click at [343, 24] on span "0987546" at bounding box center [216, 24] width 295 height 29
click at [349, 24] on icon "close-circle" at bounding box center [350, 24] width 12 height 12
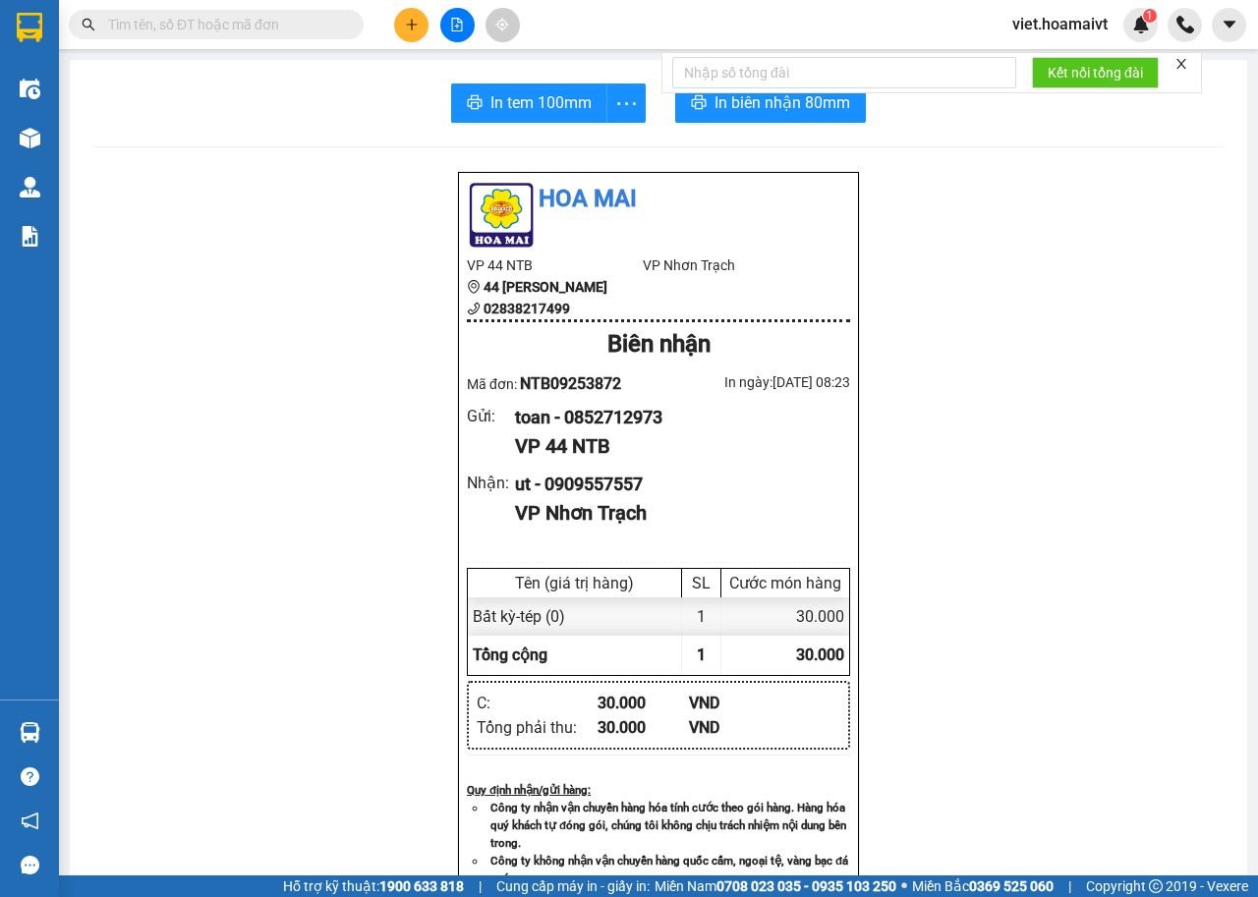
click at [311, 24] on input "text" at bounding box center [224, 25] width 232 height 22
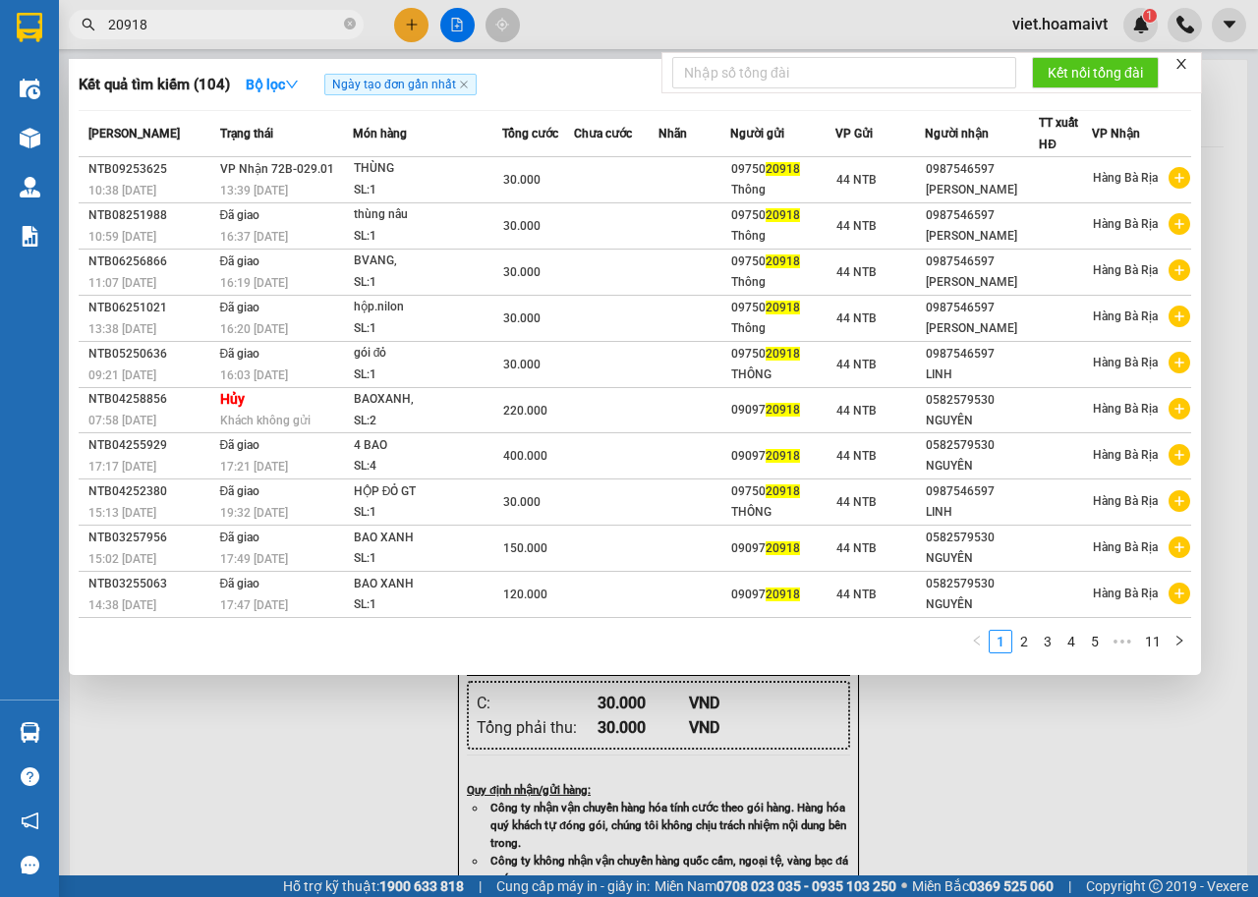
type input "20918"
drag, startPoint x: 1257, startPoint y: 211, endPoint x: 1012, endPoint y: 829, distance: 664.6
click at [1012, 829] on div at bounding box center [629, 448] width 1258 height 897
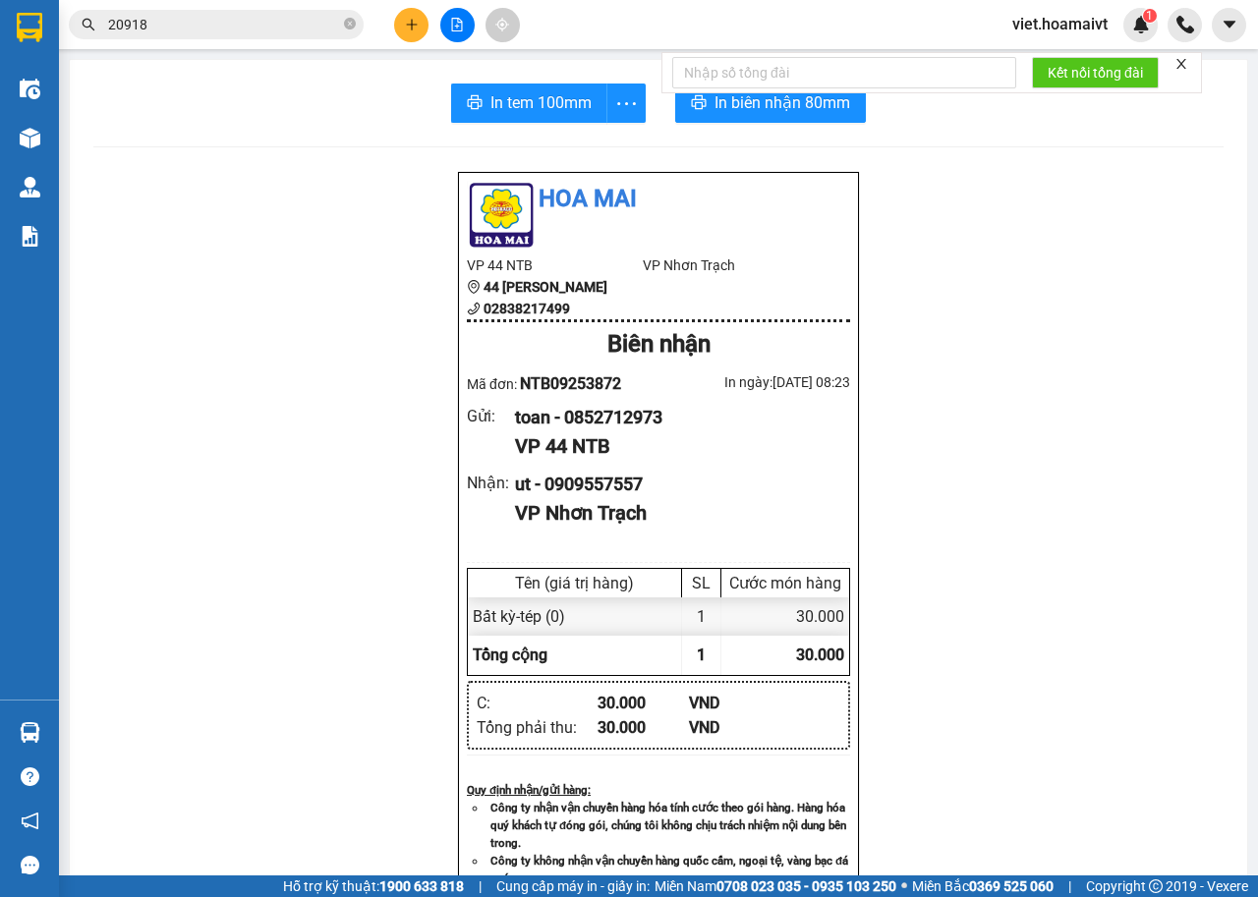
click at [331, 28] on input "20918" at bounding box center [224, 25] width 232 height 22
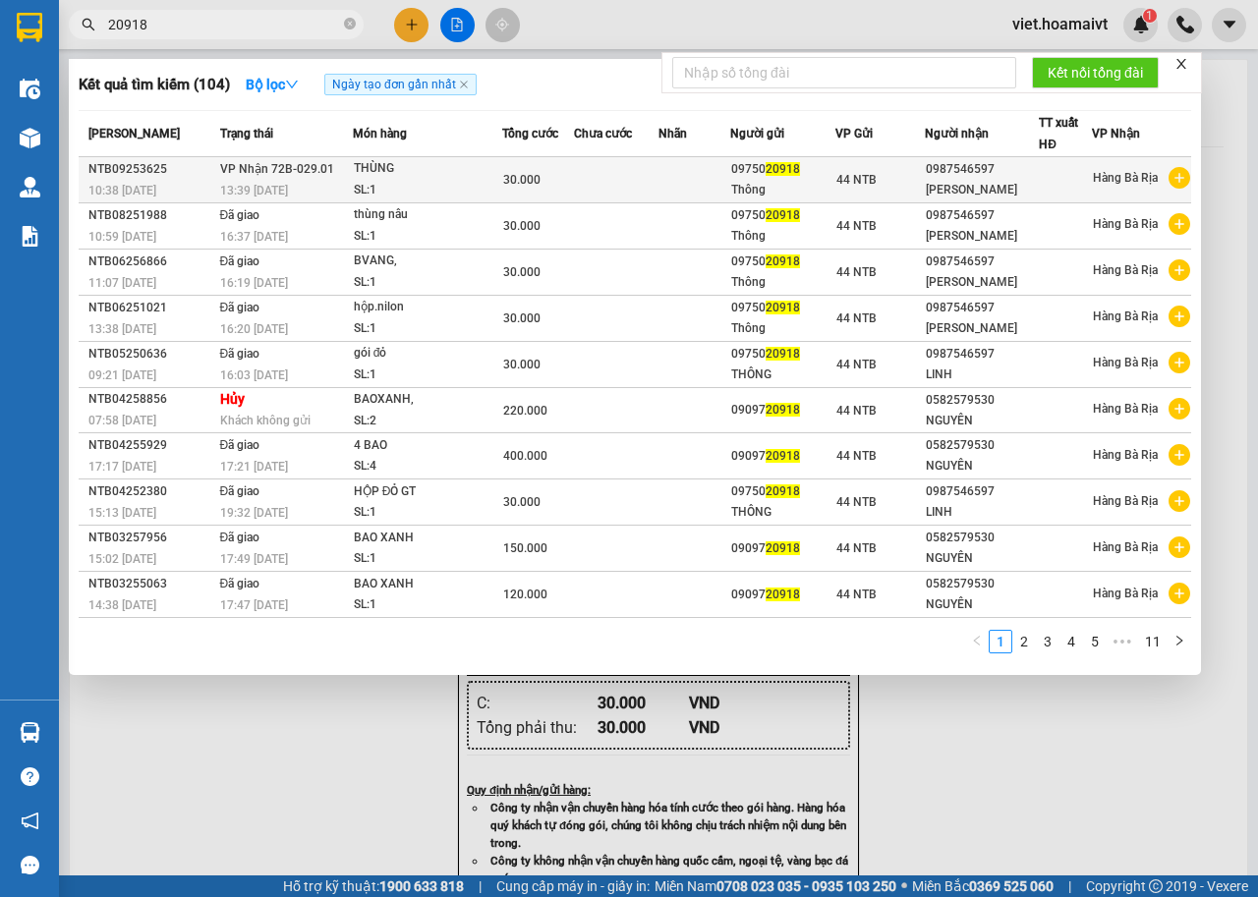
click at [596, 183] on td at bounding box center [616, 180] width 84 height 46
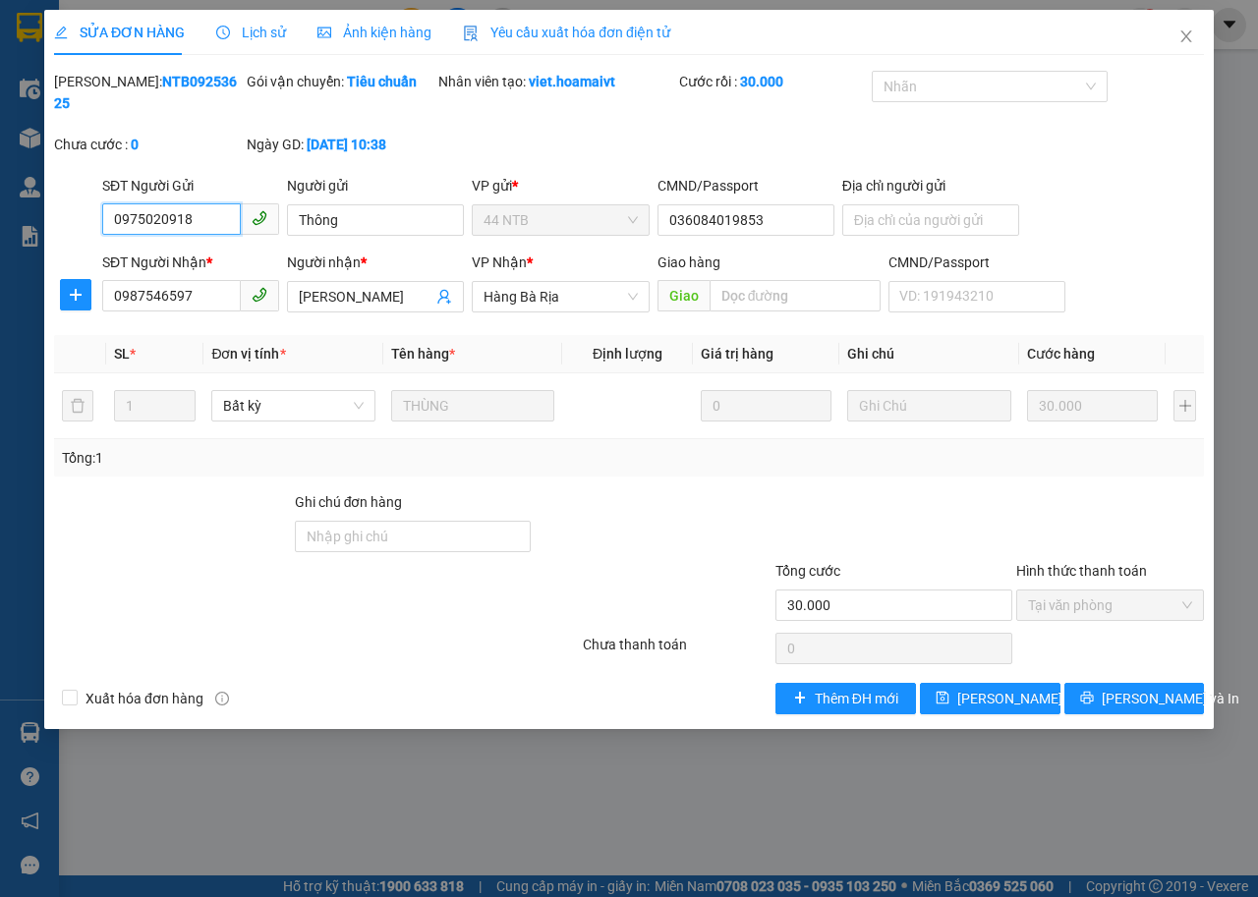
type input "0975020918"
type input "Thông"
type input "036084019853"
type input "0987546597"
type input "[PERSON_NAME]"
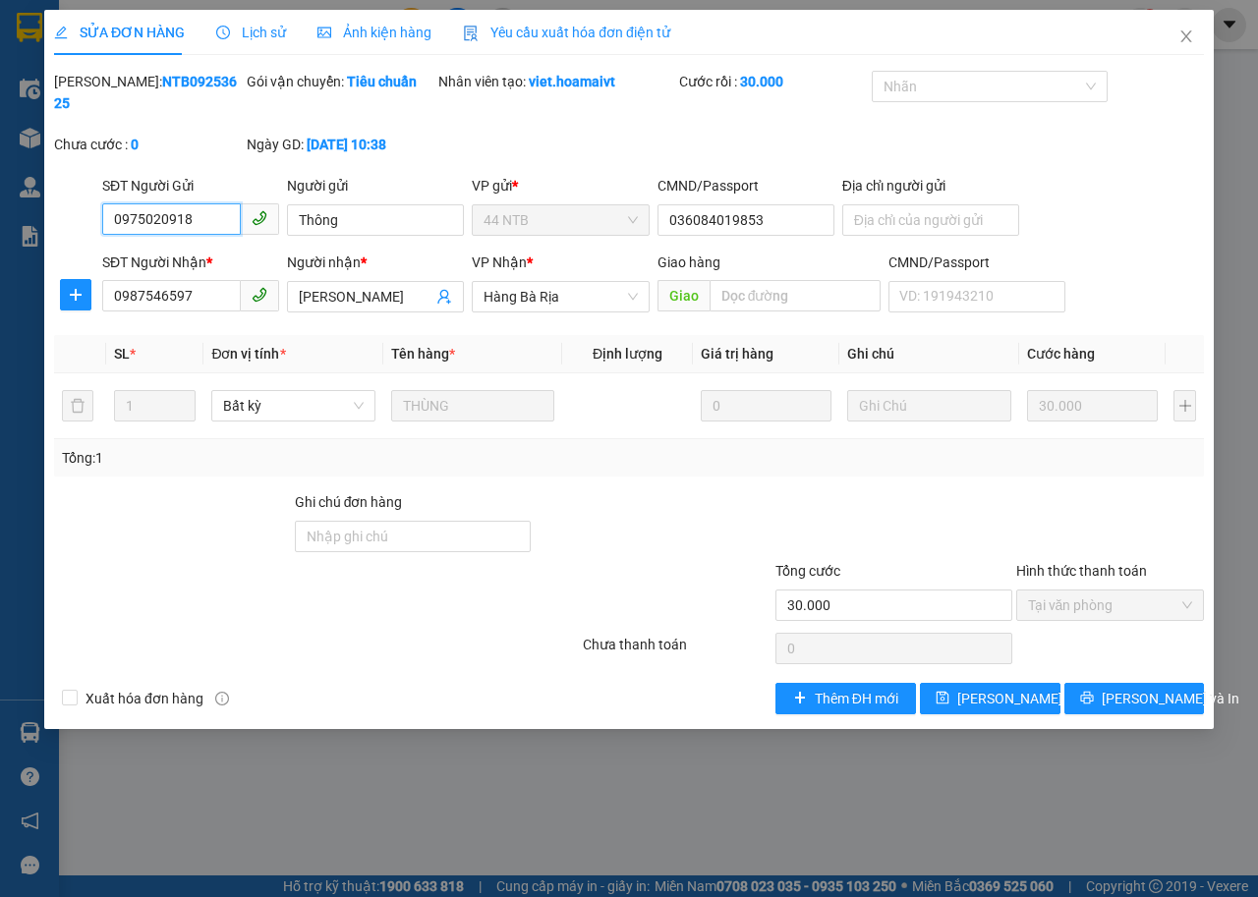
type input "30.000"
click at [1177, 40] on span "Close" at bounding box center [1185, 37] width 55 height 55
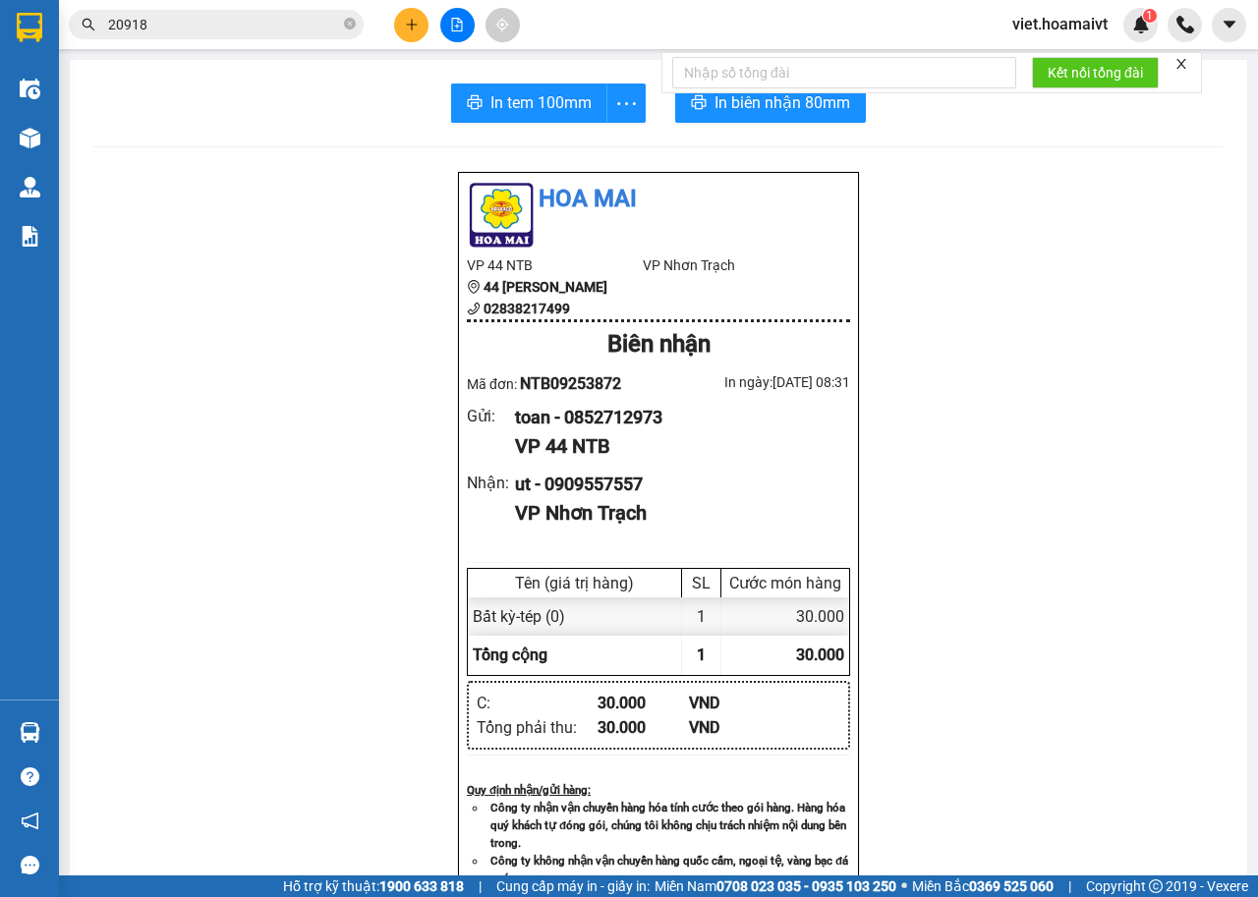
click at [1050, 321] on div "Hoa Mai VP 44 NTB 44 Nguyễn Thái Bình 02838217499 VP Nhơn Trạch Biên nhận Mã đ…" at bounding box center [658, 795] width 1130 height 1248
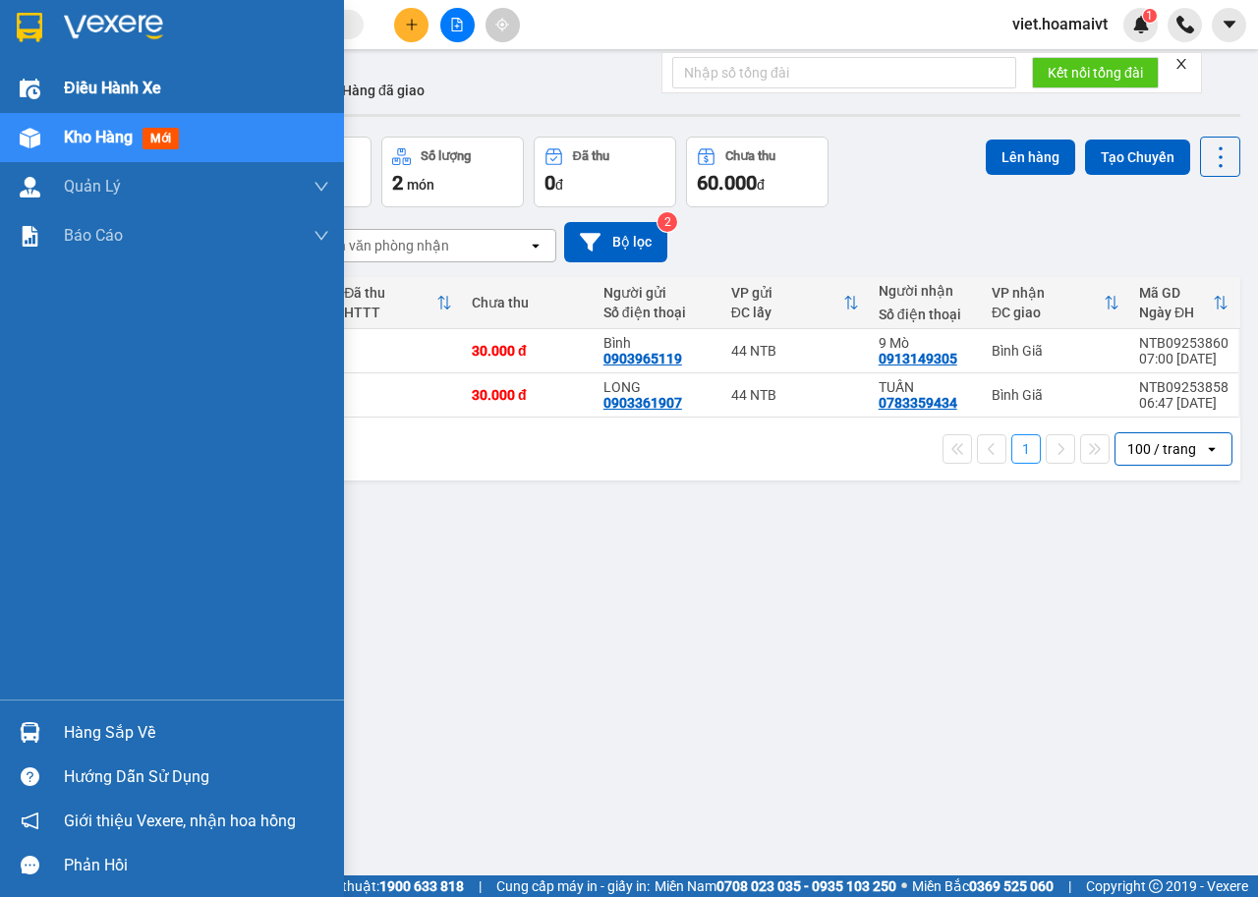
click at [97, 80] on span "Điều hành xe" at bounding box center [112, 88] width 97 height 25
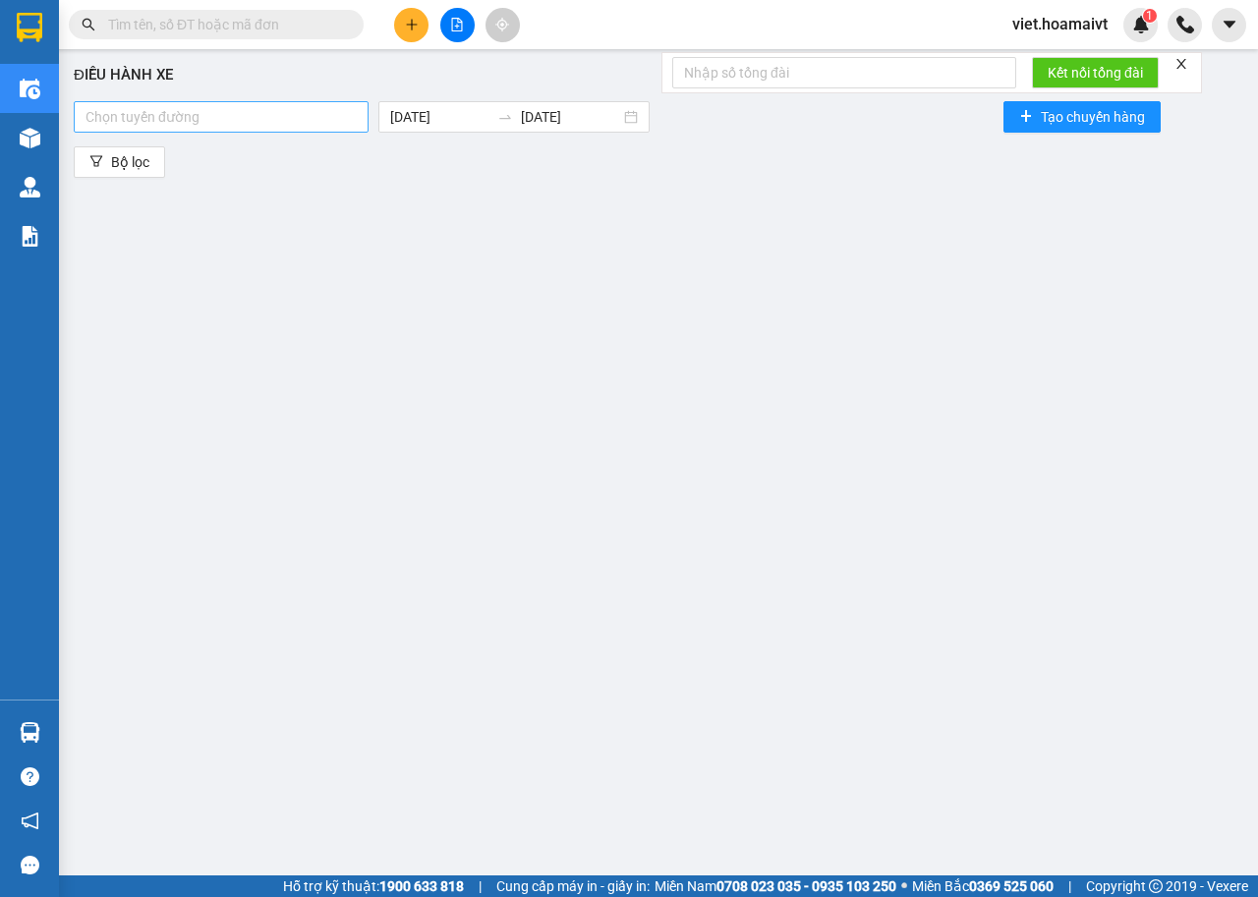
click at [275, 113] on div at bounding box center [221, 117] width 285 height 24
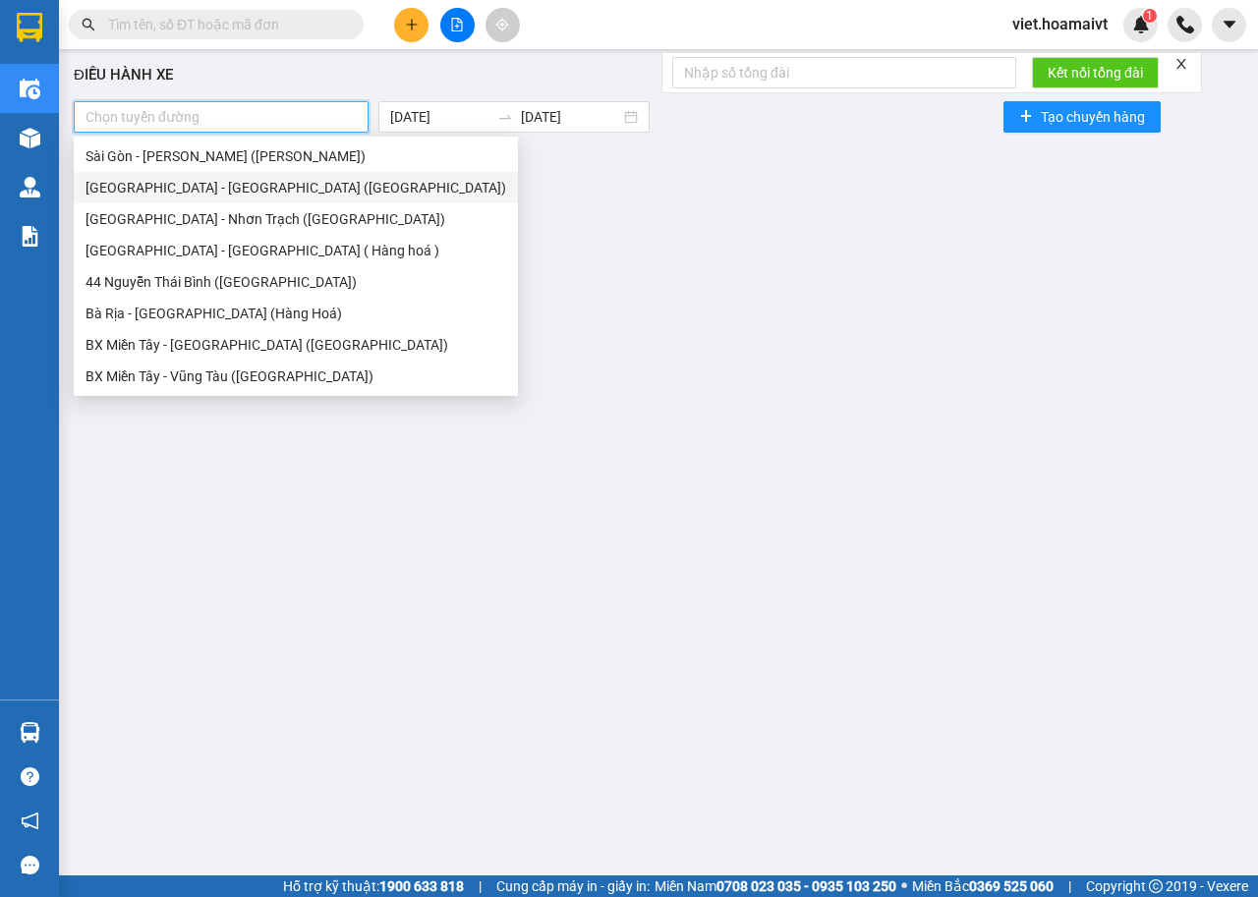
click at [227, 187] on div "[GEOGRAPHIC_DATA] - [GEOGRAPHIC_DATA] ([GEOGRAPHIC_DATA])" at bounding box center [295, 188] width 420 height 22
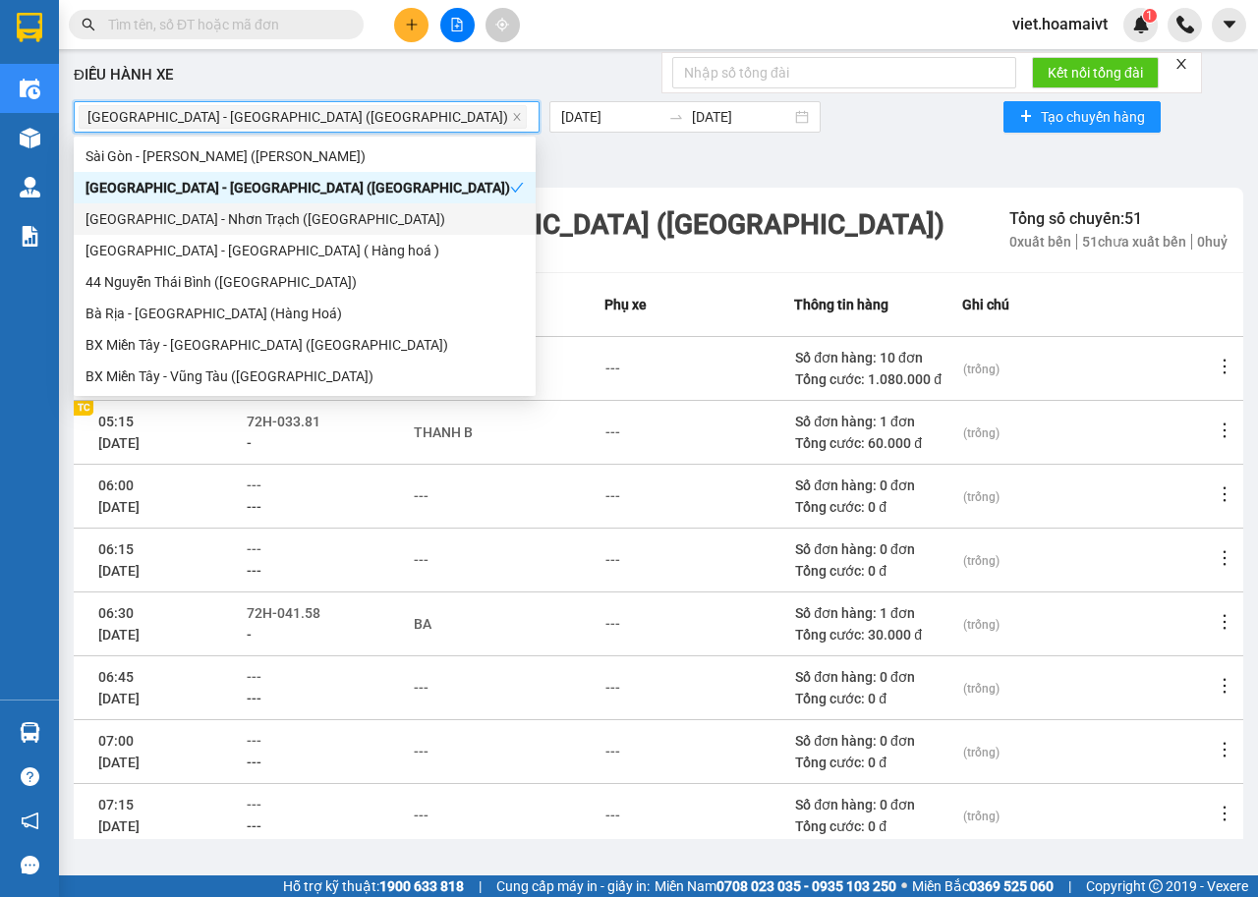
scroll to position [216, 0]
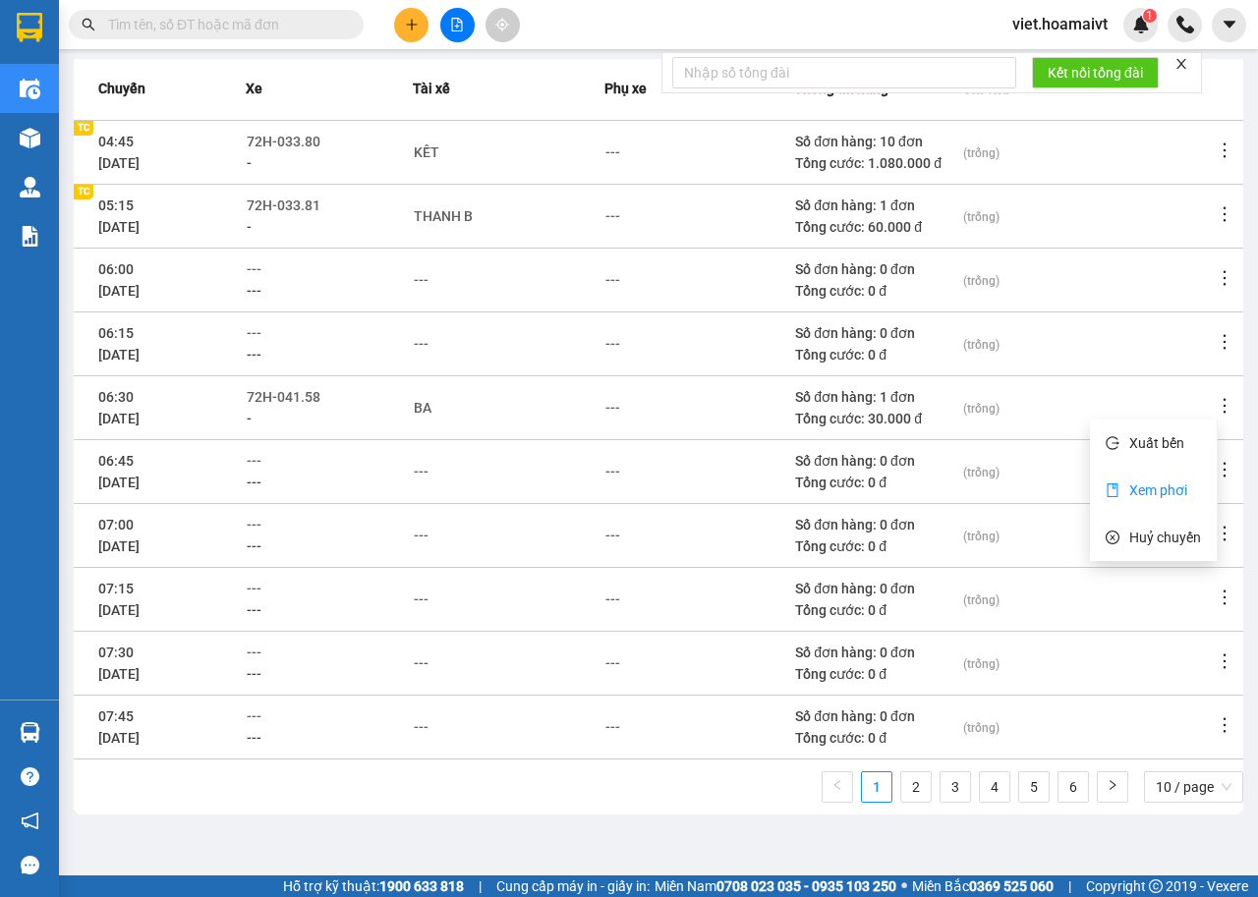
click at [1161, 490] on span "Xem phơi" at bounding box center [1158, 490] width 58 height 16
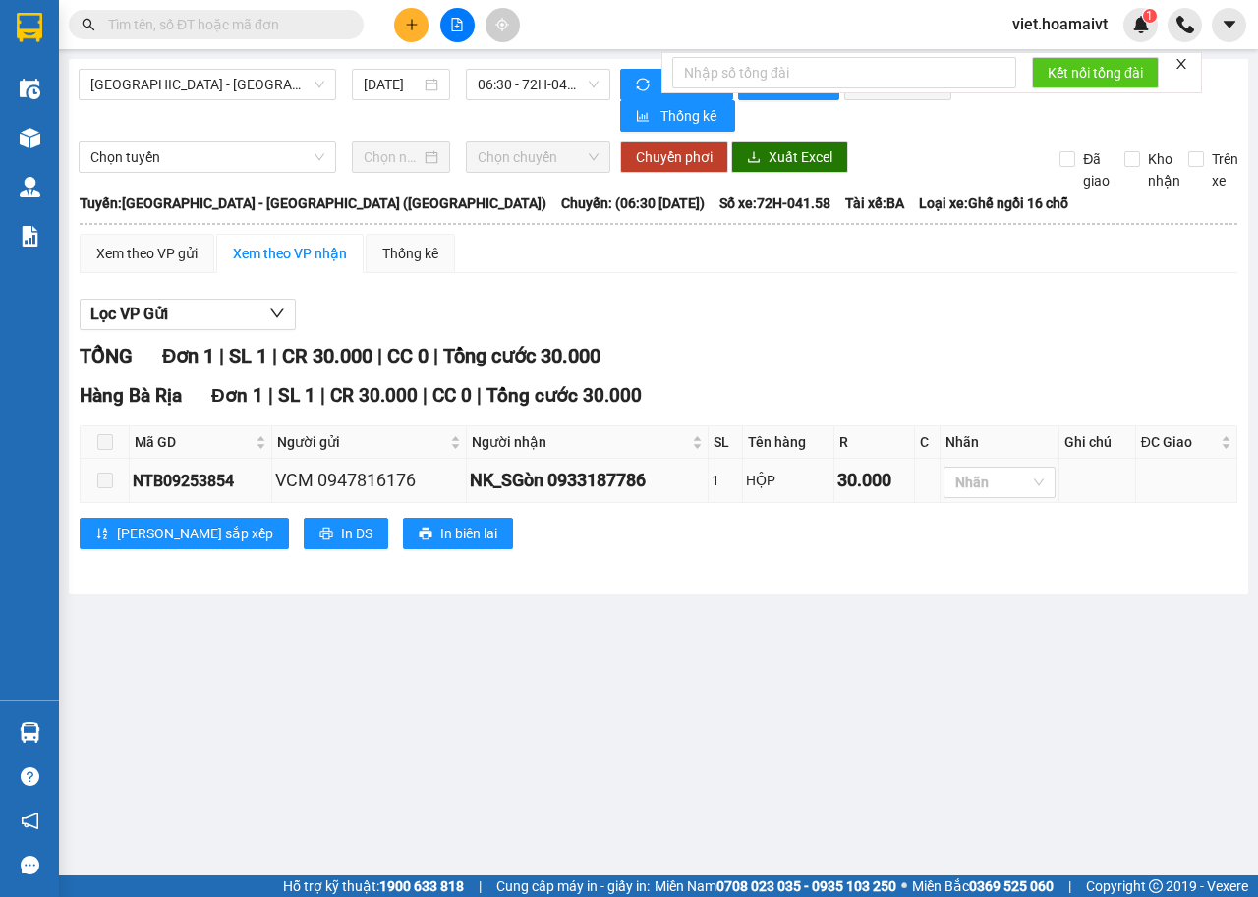
click at [682, 483] on div "NK_SGòn 0933187786" at bounding box center [587, 481] width 235 height 28
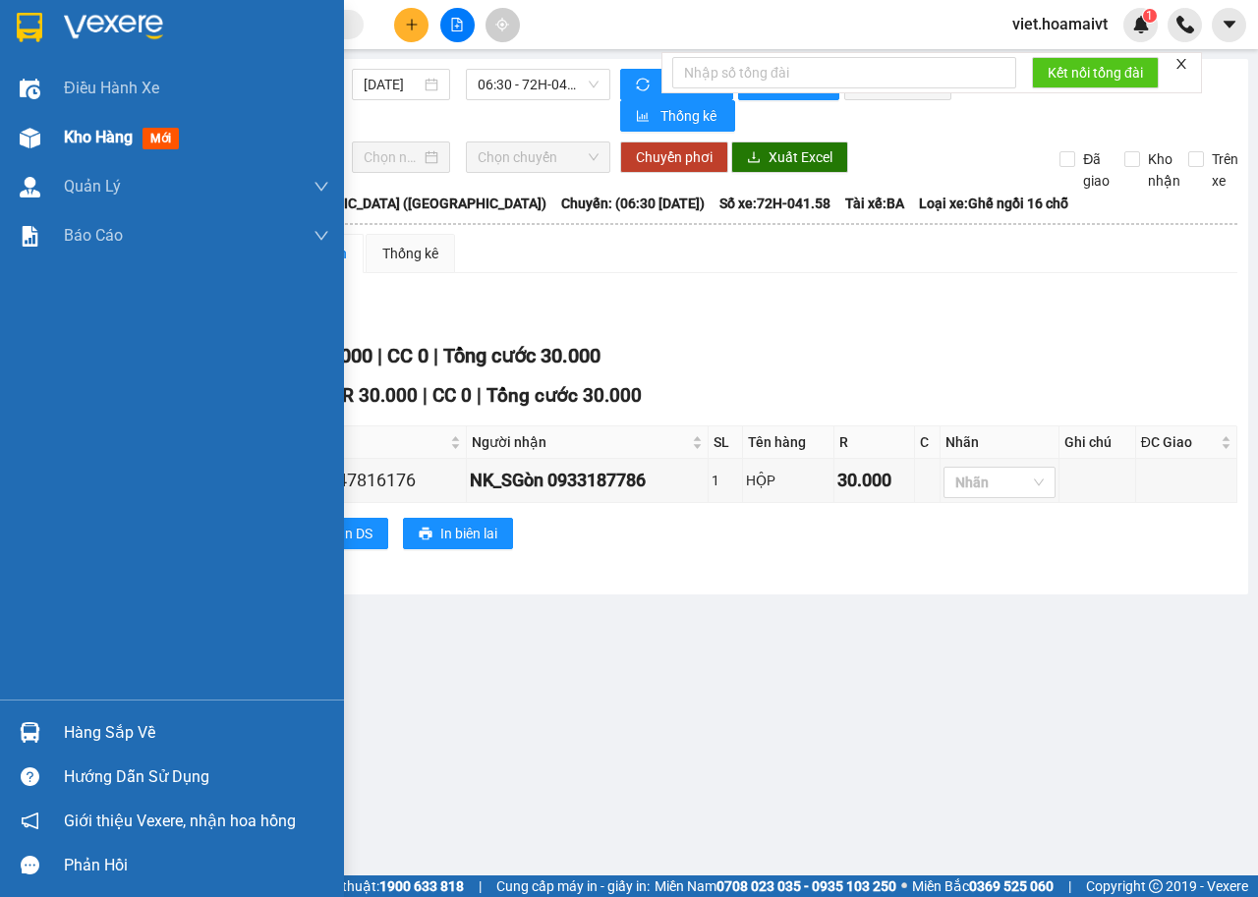
click at [102, 135] on span "Kho hàng" at bounding box center [98, 137] width 69 height 19
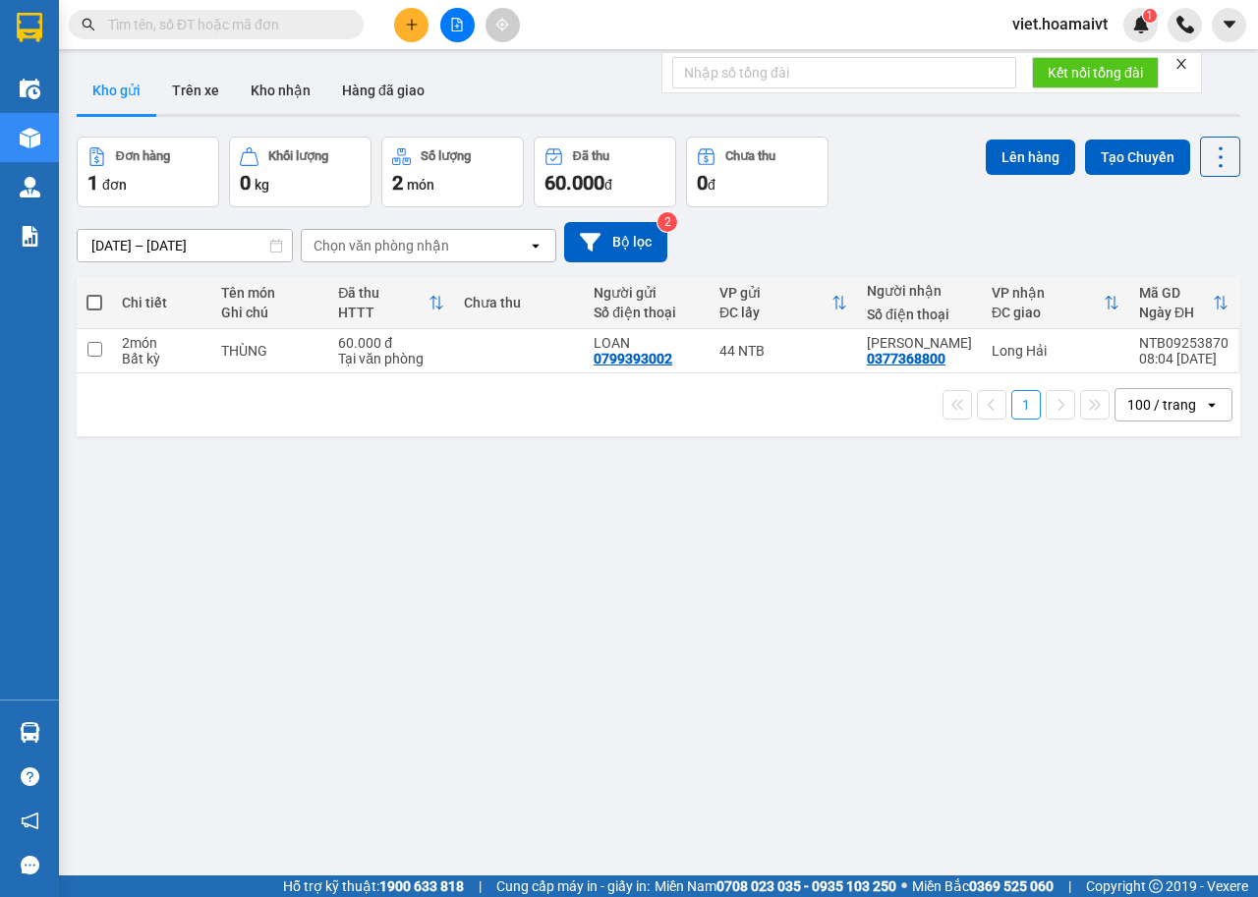
click at [399, 245] on div "Chọn văn phòng nhận" at bounding box center [381, 246] width 136 height 20
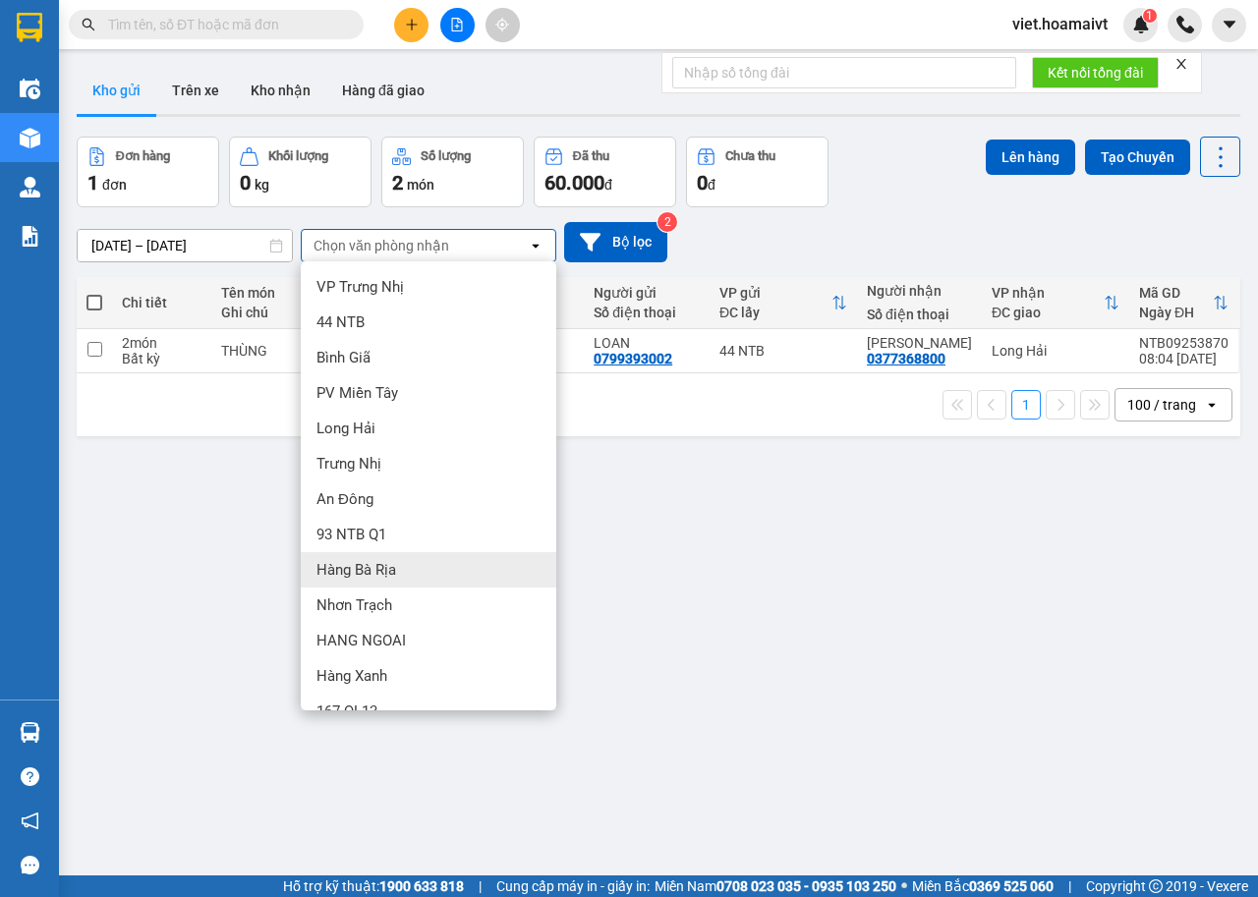
click at [396, 578] on div "Hàng Bà Rịa" at bounding box center [428, 569] width 255 height 35
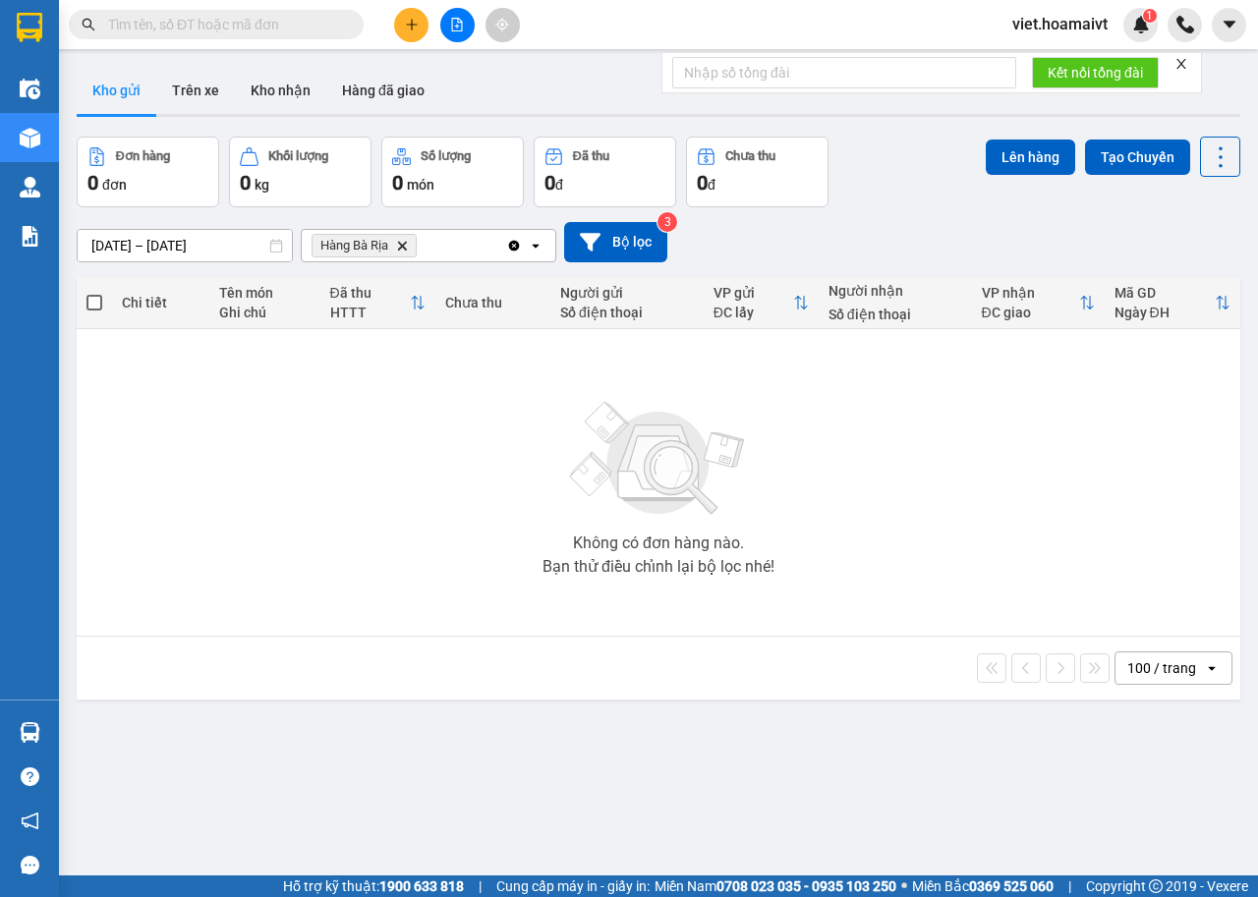
click at [400, 248] on icon "Hàng Bà Rịa, close by backspace" at bounding box center [402, 245] width 9 height 9
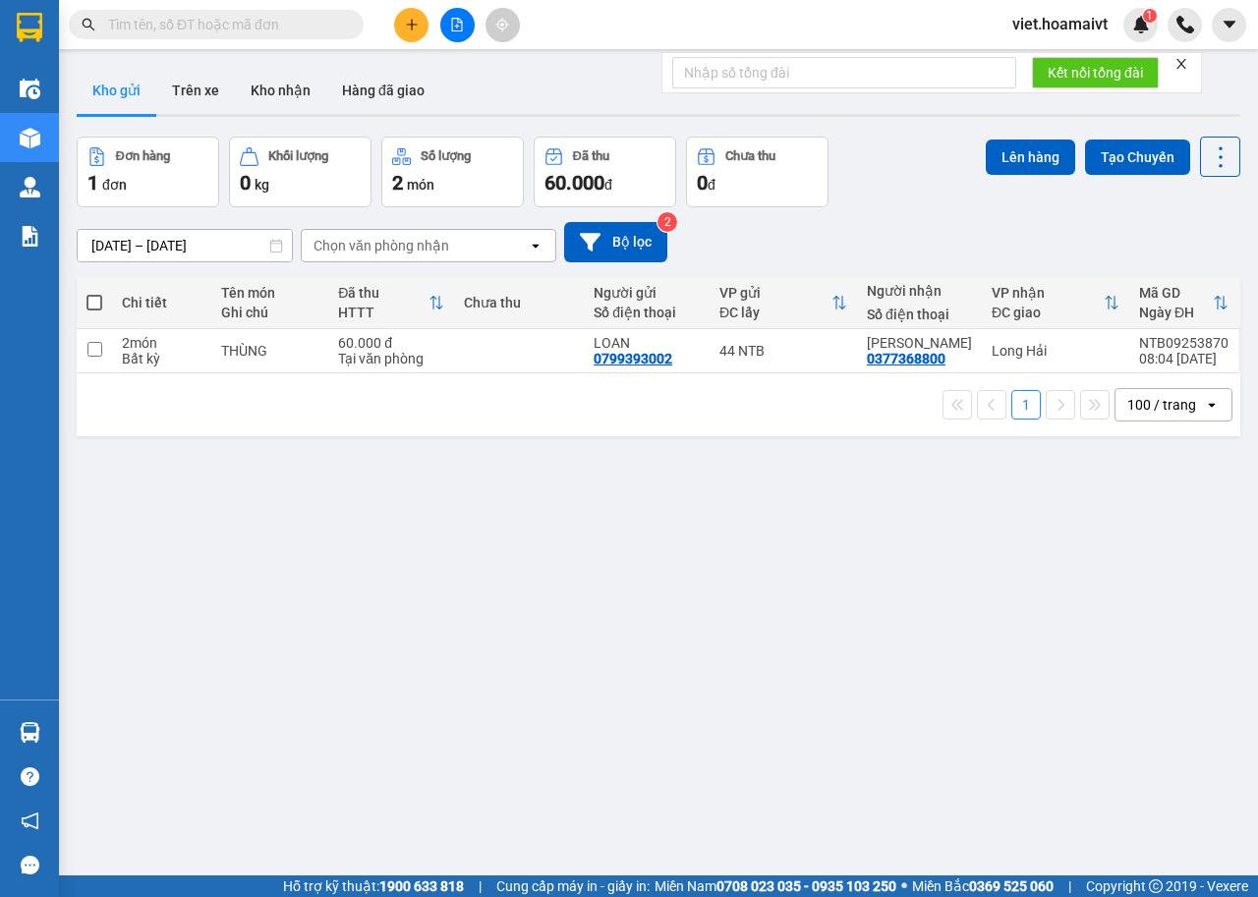
click at [463, 20] on icon "file-add" at bounding box center [457, 25] width 14 height 14
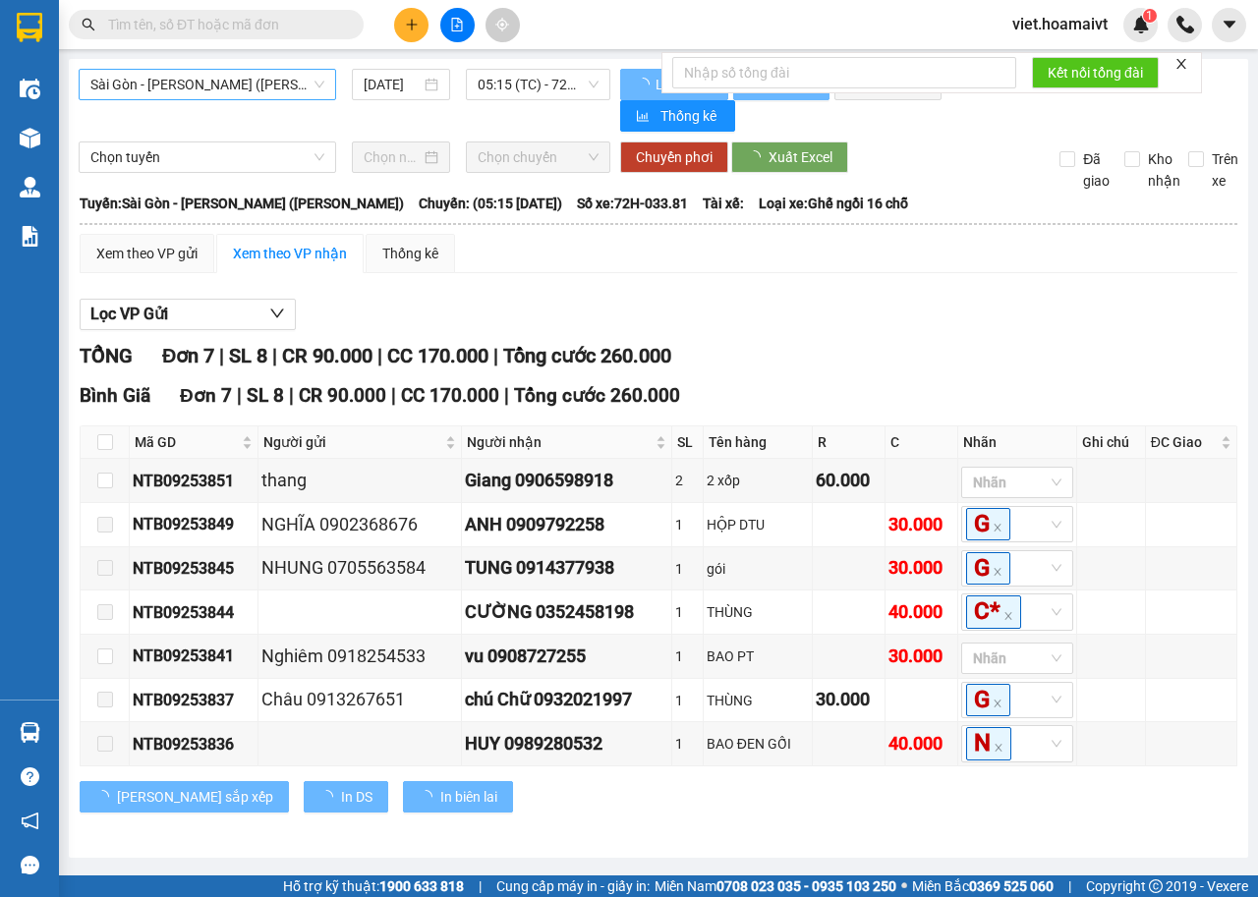
click at [296, 95] on span "Sài Gòn - [PERSON_NAME] ([PERSON_NAME])" at bounding box center [207, 84] width 234 height 29
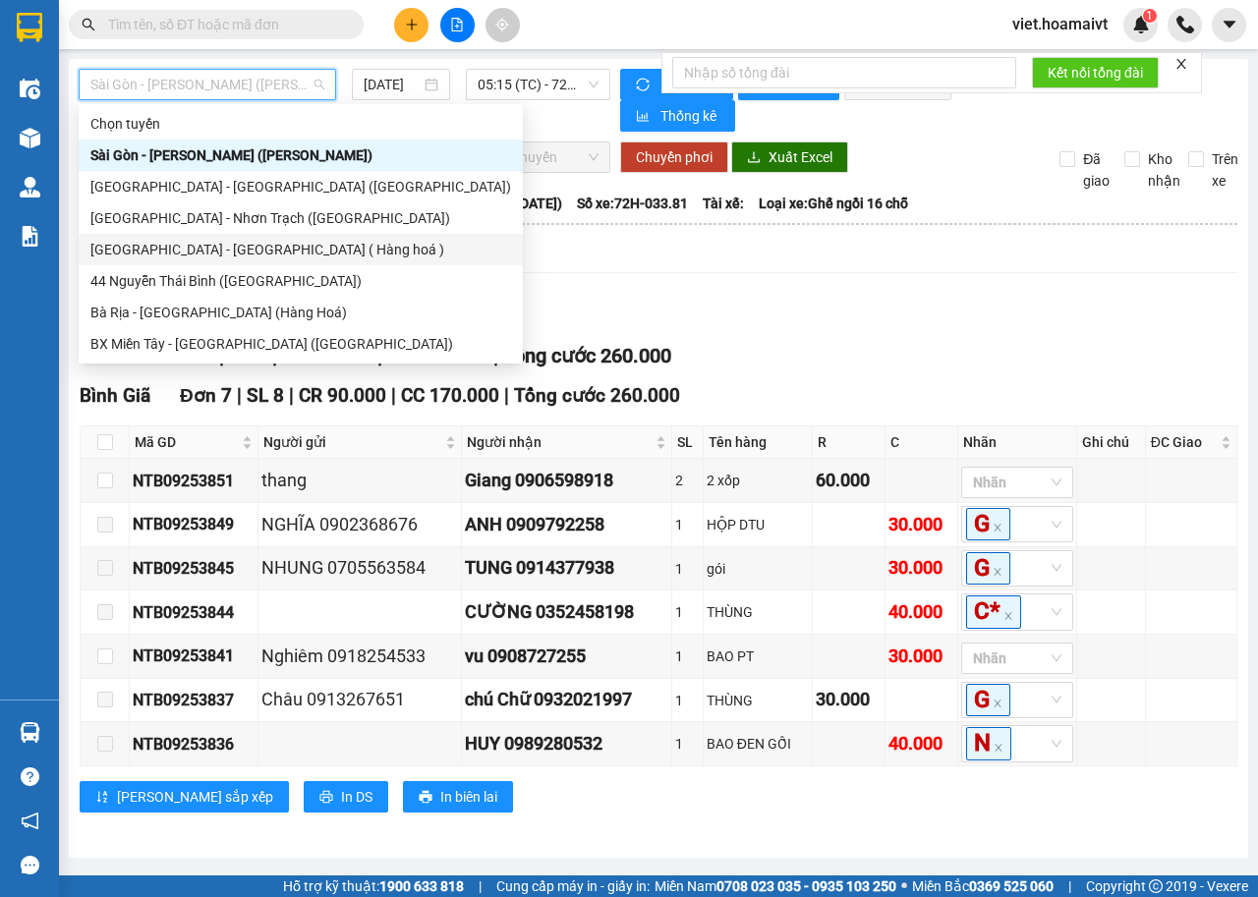
click at [293, 245] on div "[GEOGRAPHIC_DATA] - [GEOGRAPHIC_DATA] ( Hàng hoá )" at bounding box center [300, 250] width 420 height 22
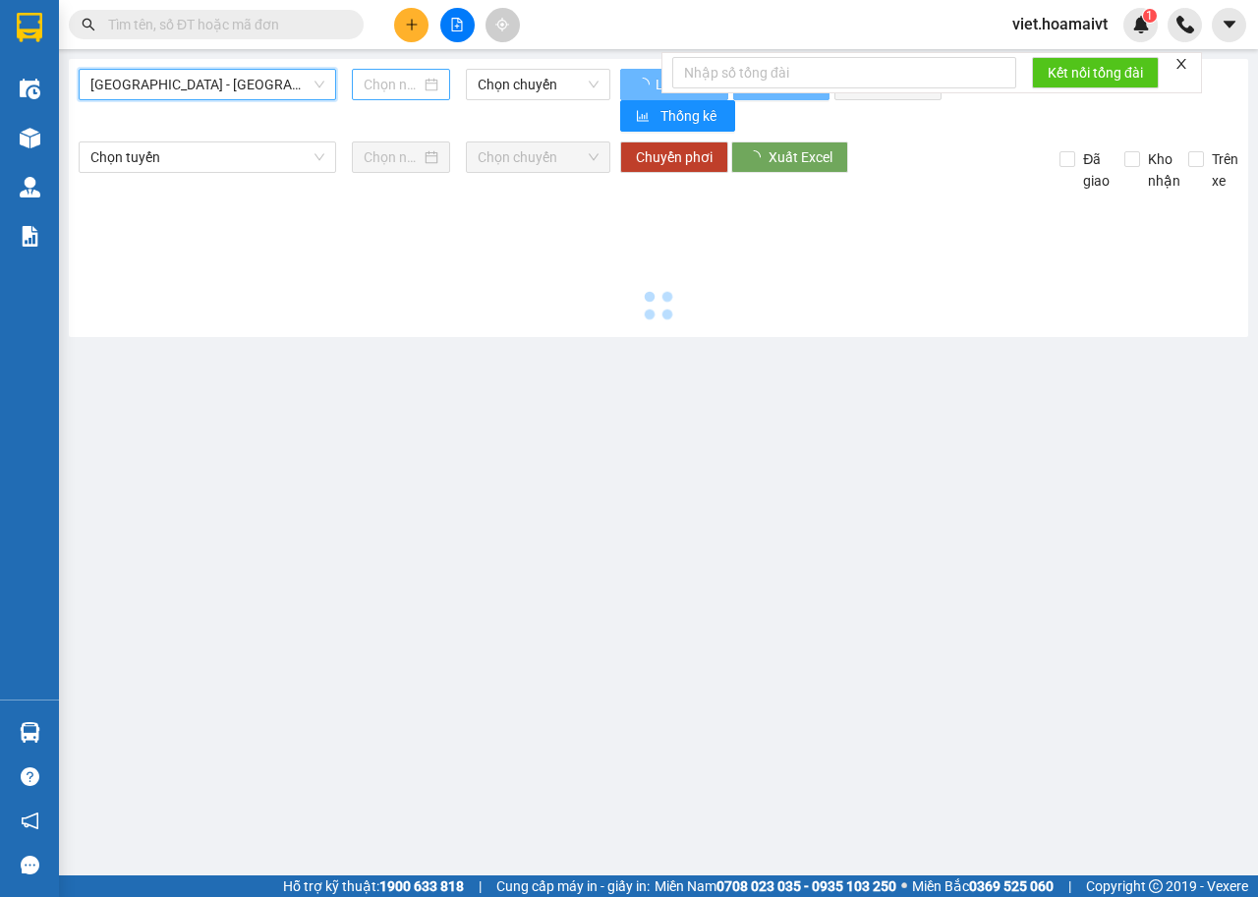
type input "[DATE]"
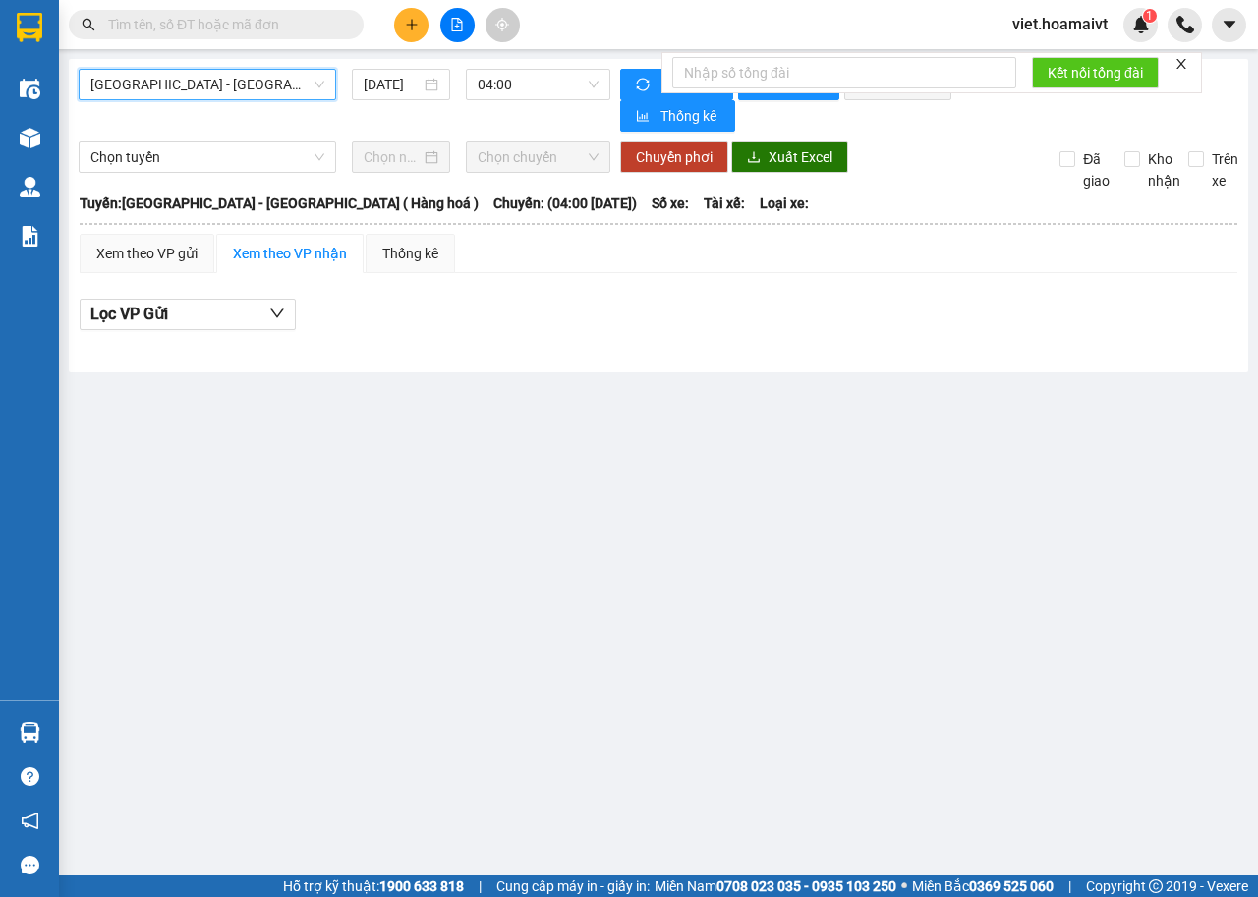
click at [307, 82] on span "[GEOGRAPHIC_DATA] - [GEOGRAPHIC_DATA] ( Hàng hoá )" at bounding box center [207, 84] width 234 height 29
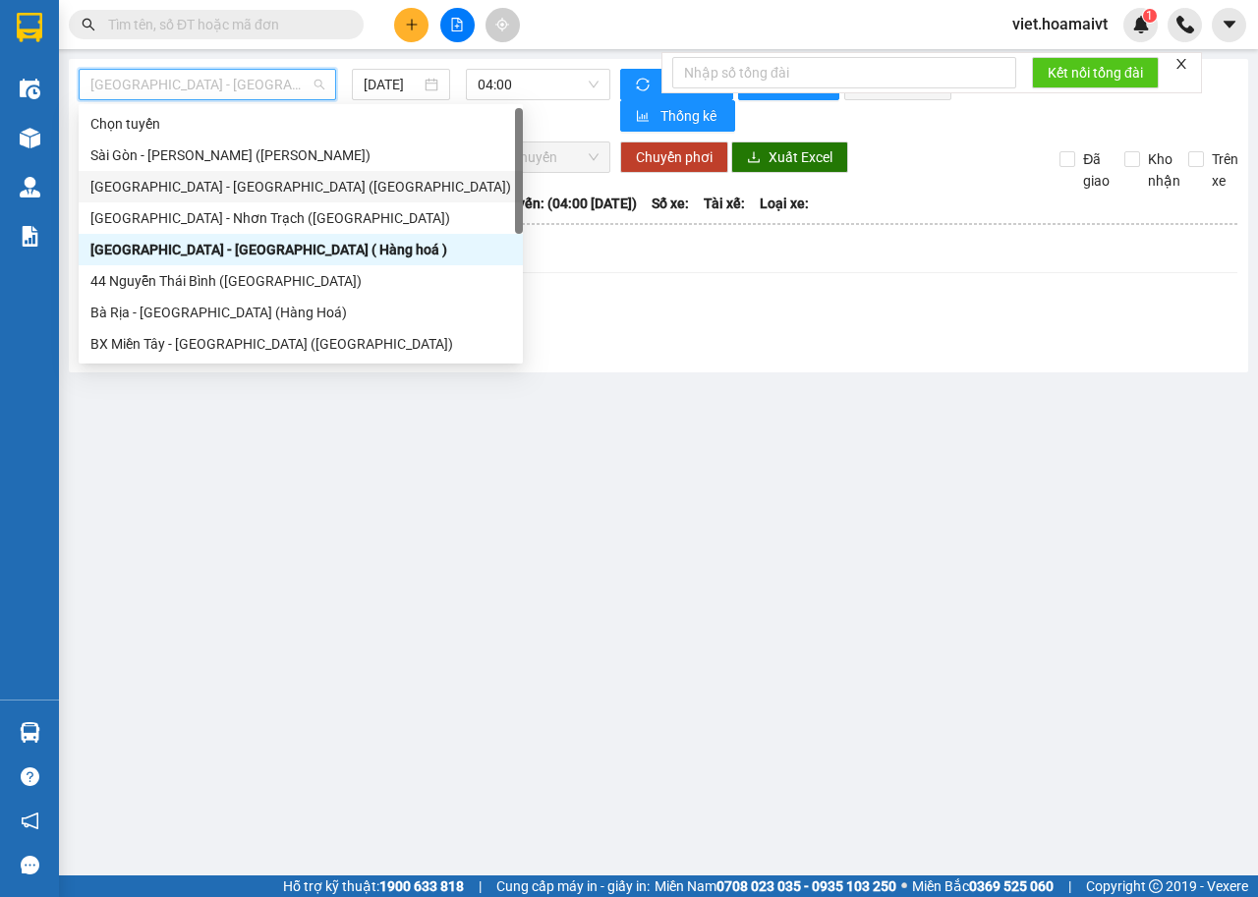
click at [287, 181] on div "[GEOGRAPHIC_DATA] - [GEOGRAPHIC_DATA] ([GEOGRAPHIC_DATA])" at bounding box center [300, 187] width 420 height 22
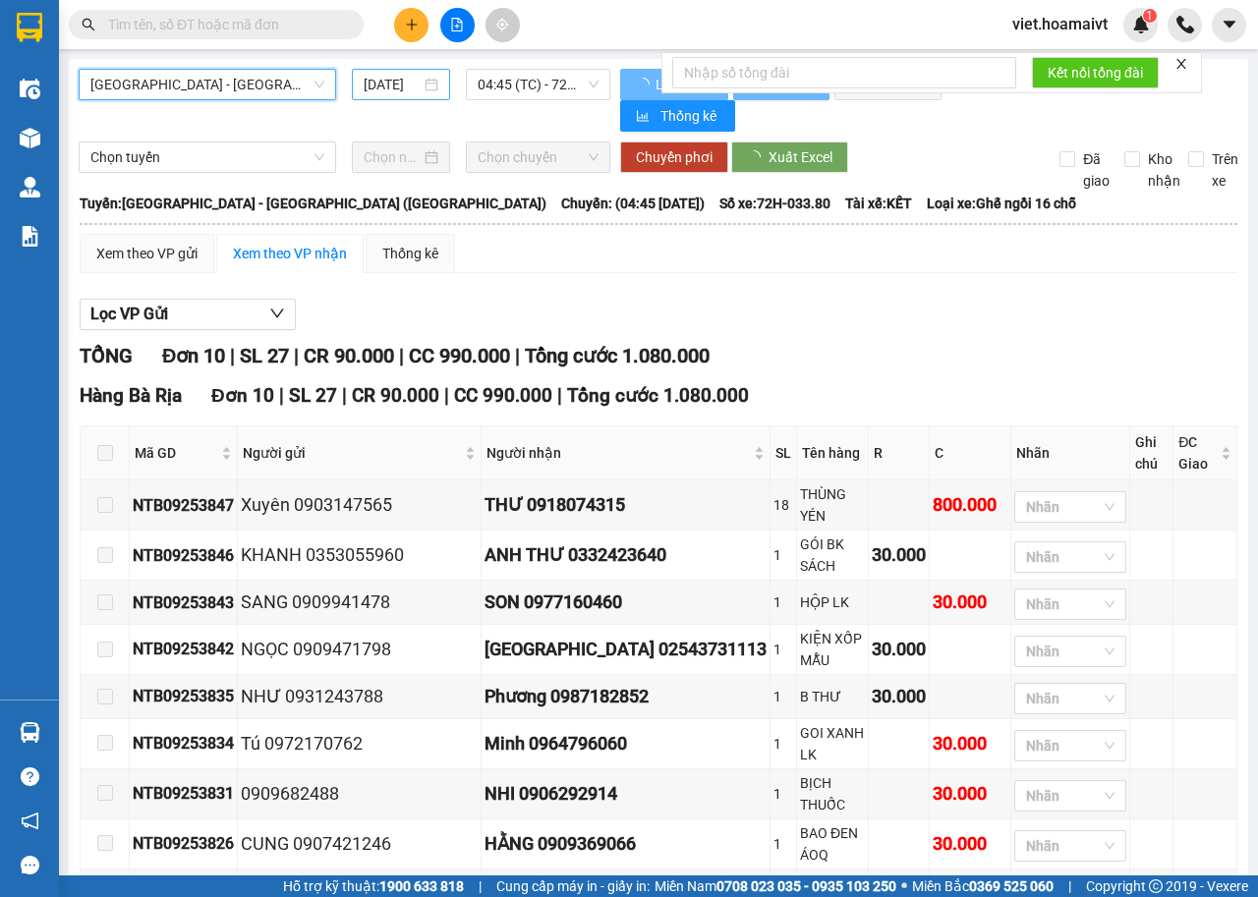
click at [391, 85] on input "[DATE]" at bounding box center [392, 85] width 57 height 22
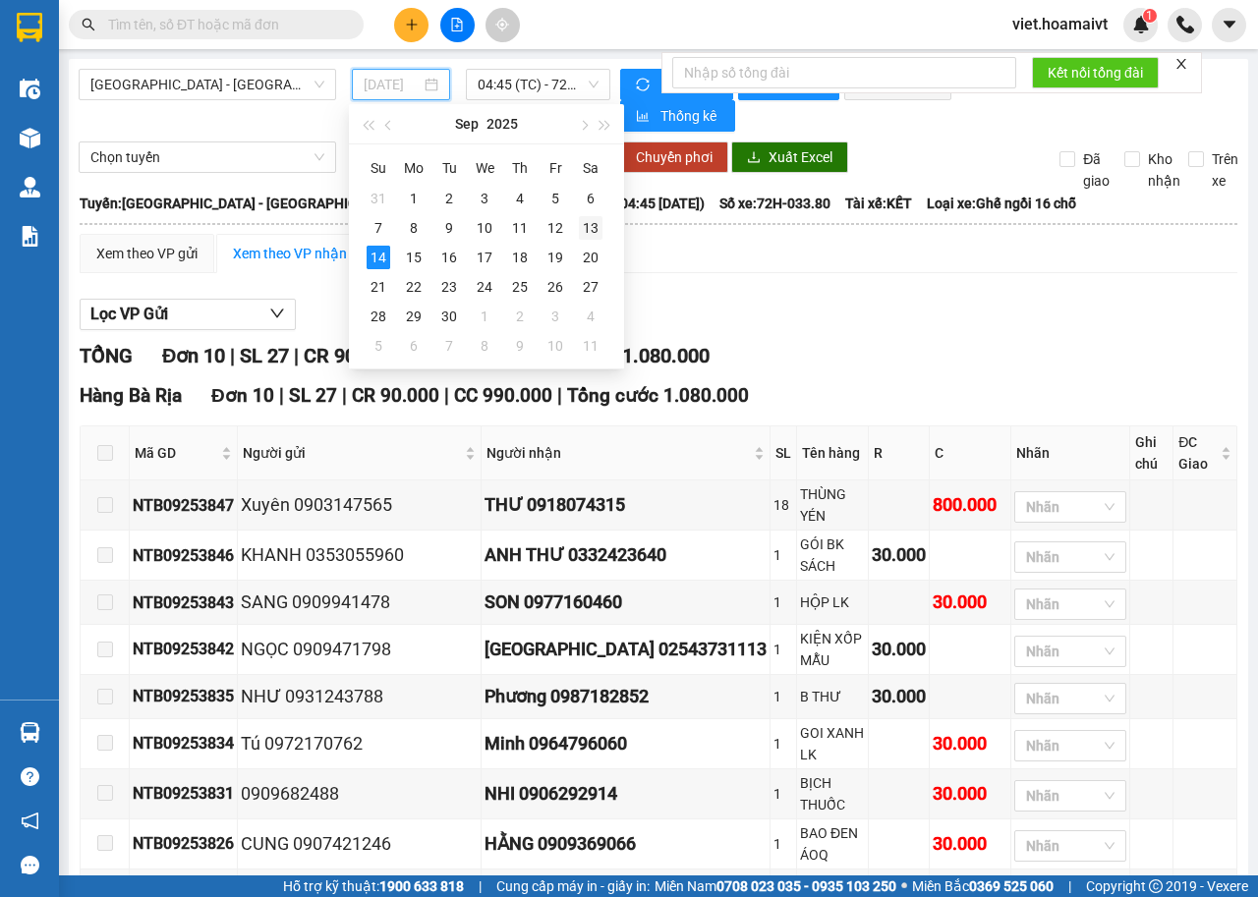
click at [592, 220] on div "13" at bounding box center [591, 228] width 24 height 24
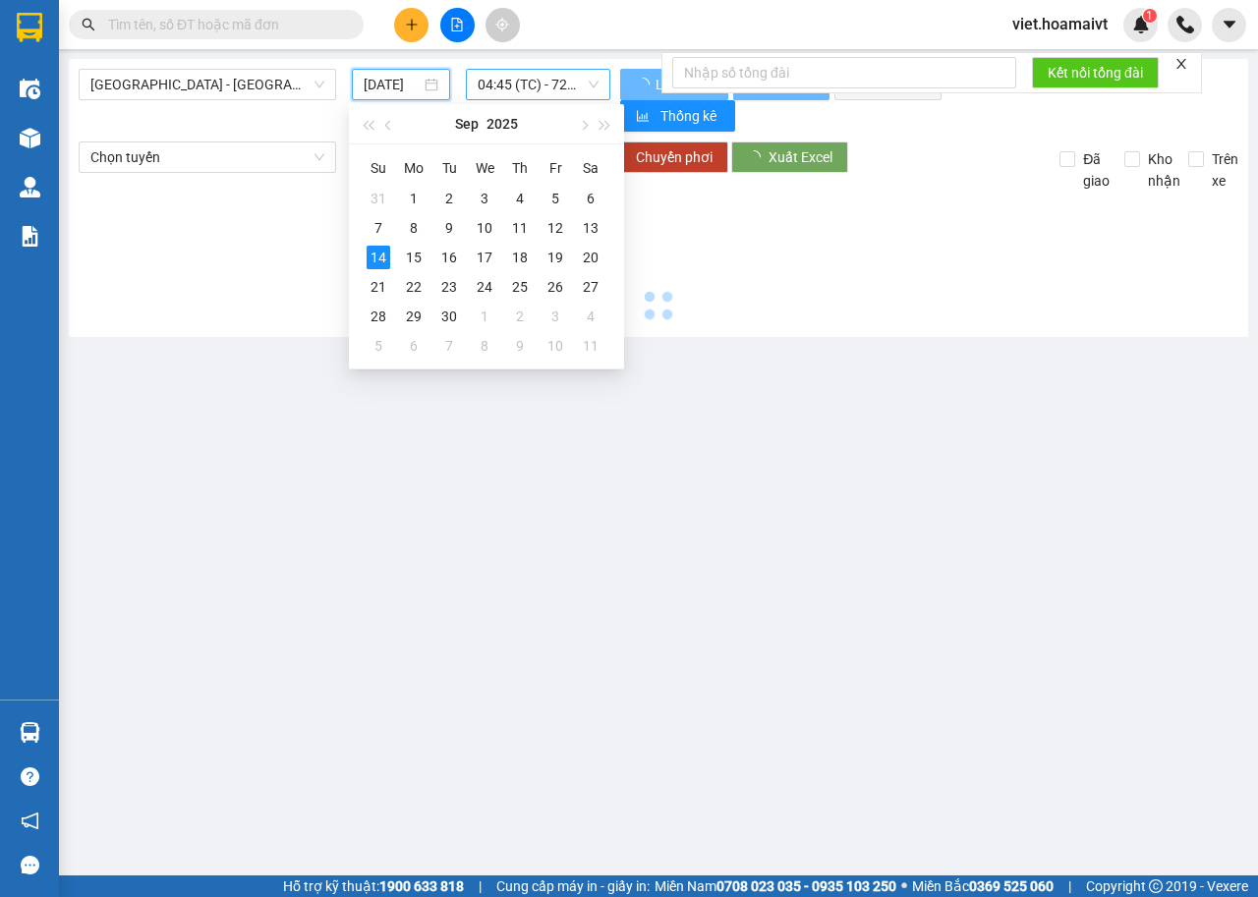
type input "[DATE]"
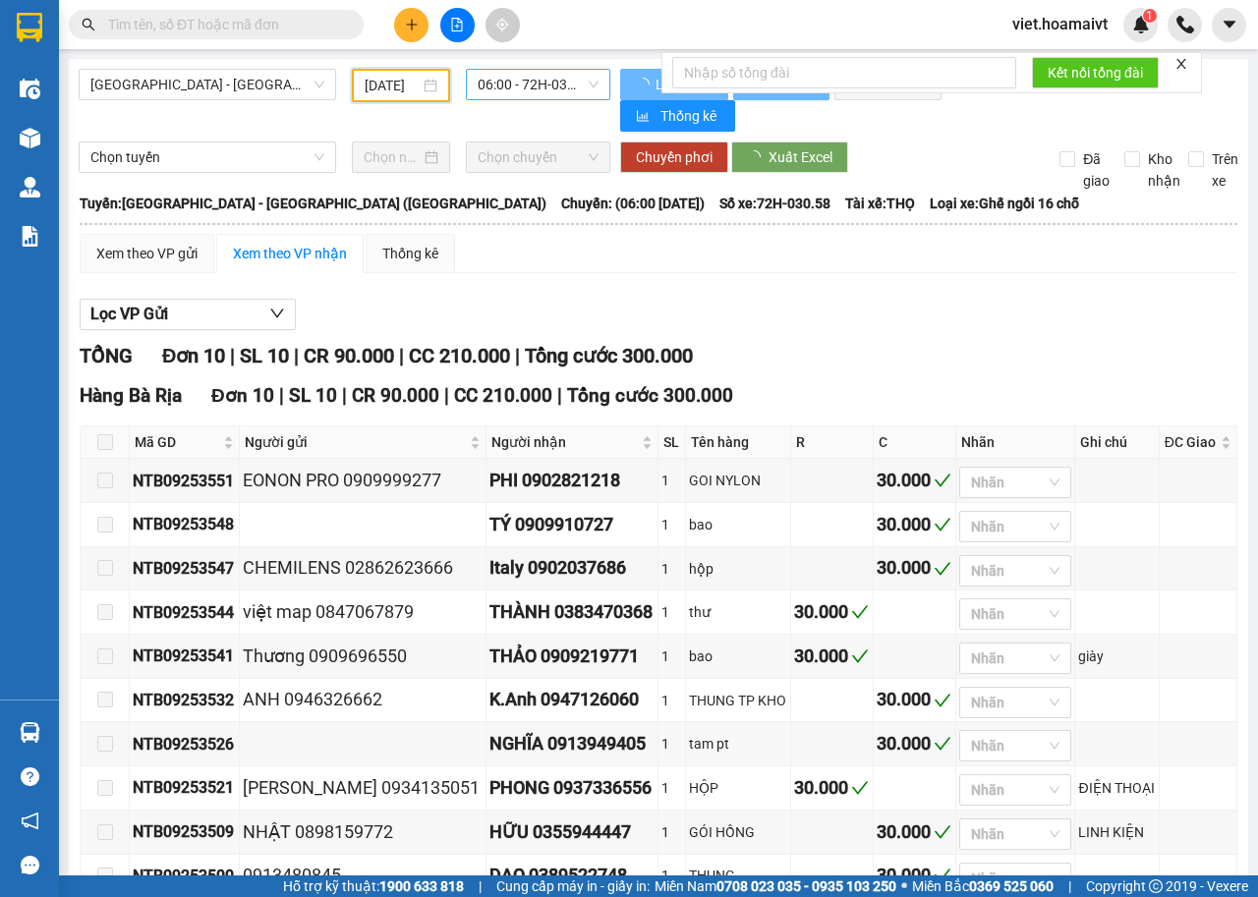
click at [552, 85] on span "06:00 - 72H-030.58" at bounding box center [537, 84] width 120 height 29
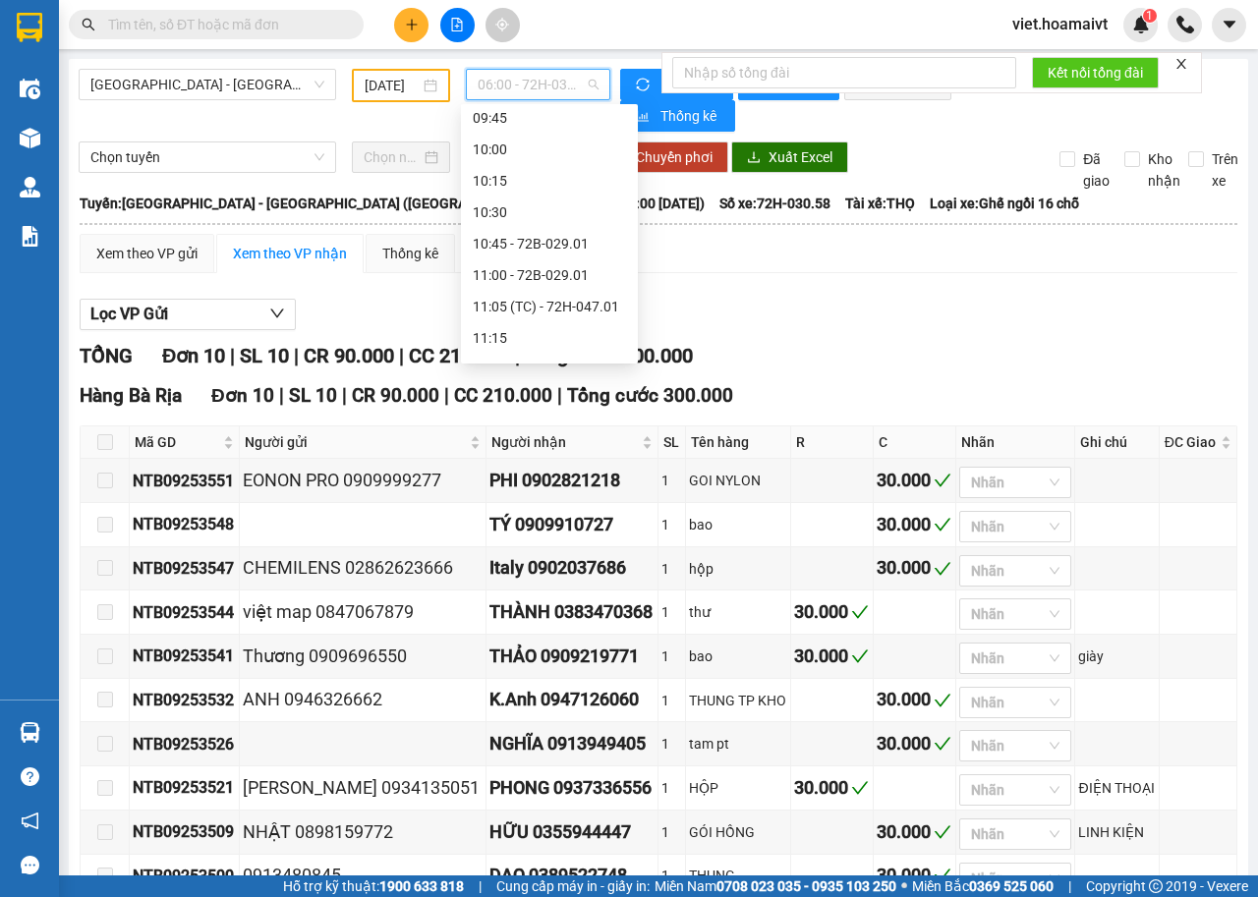
scroll to position [589, 0]
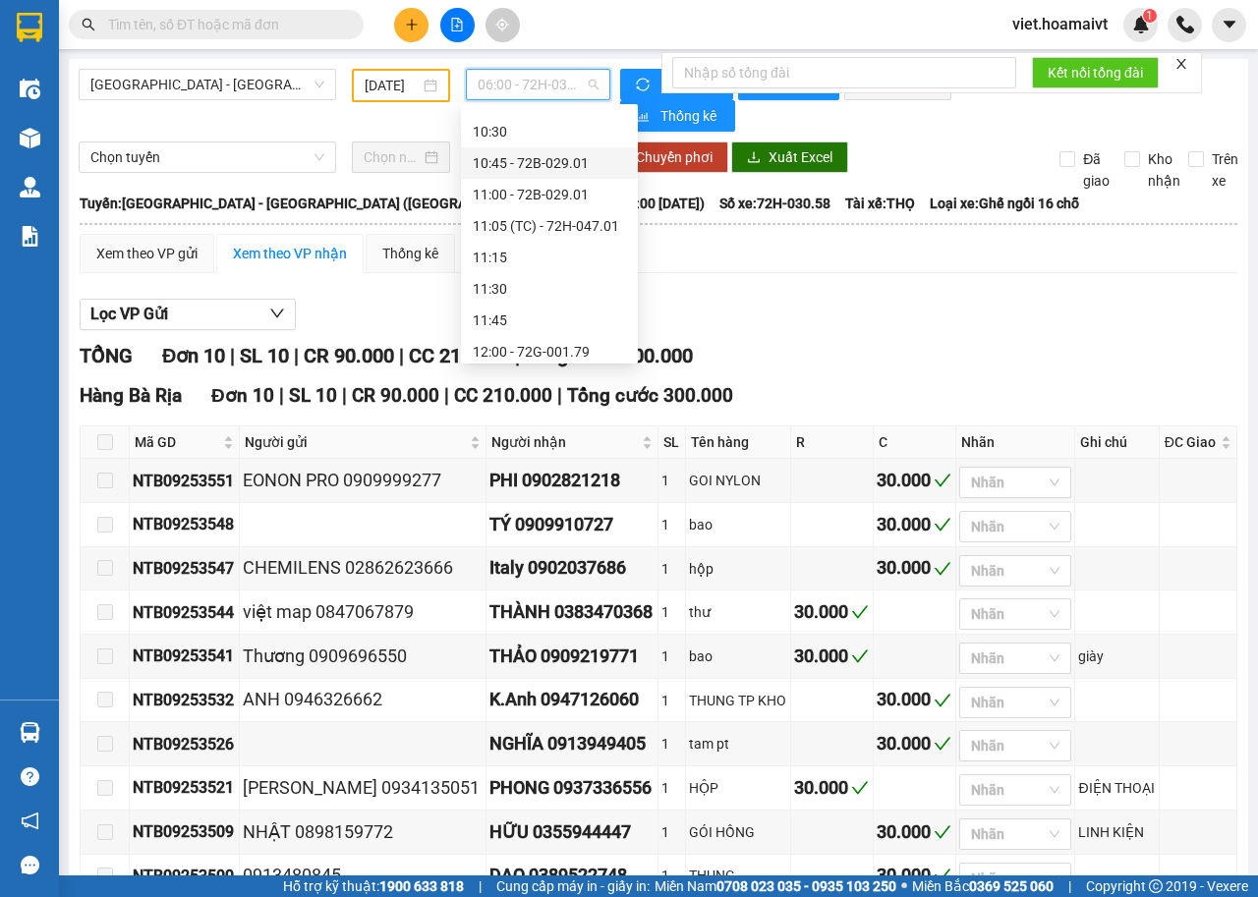
click at [559, 170] on div "10:45 - 72B-029.01" at bounding box center [549, 163] width 153 height 22
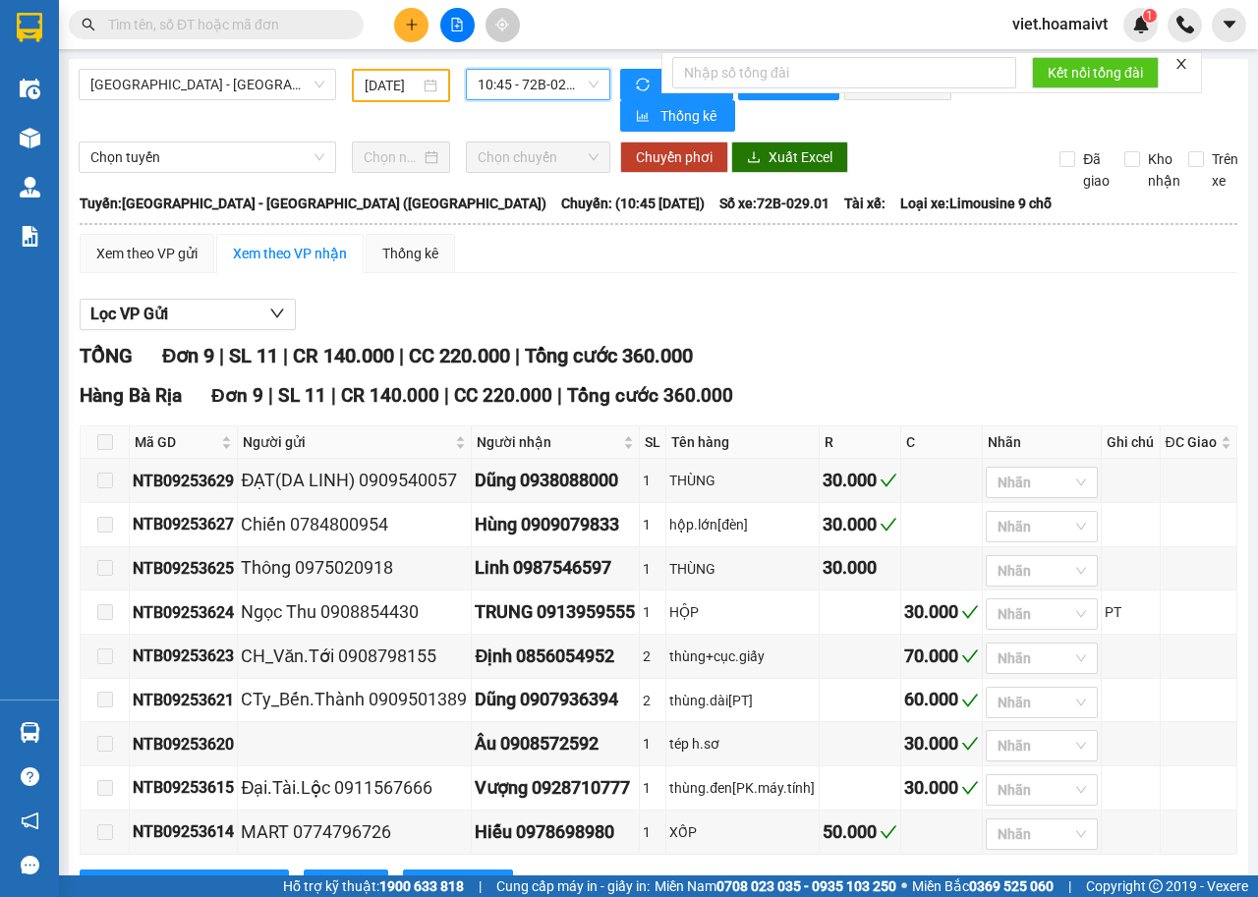
click at [513, 80] on span "10:45 - 72B-029.01" at bounding box center [537, 84] width 120 height 29
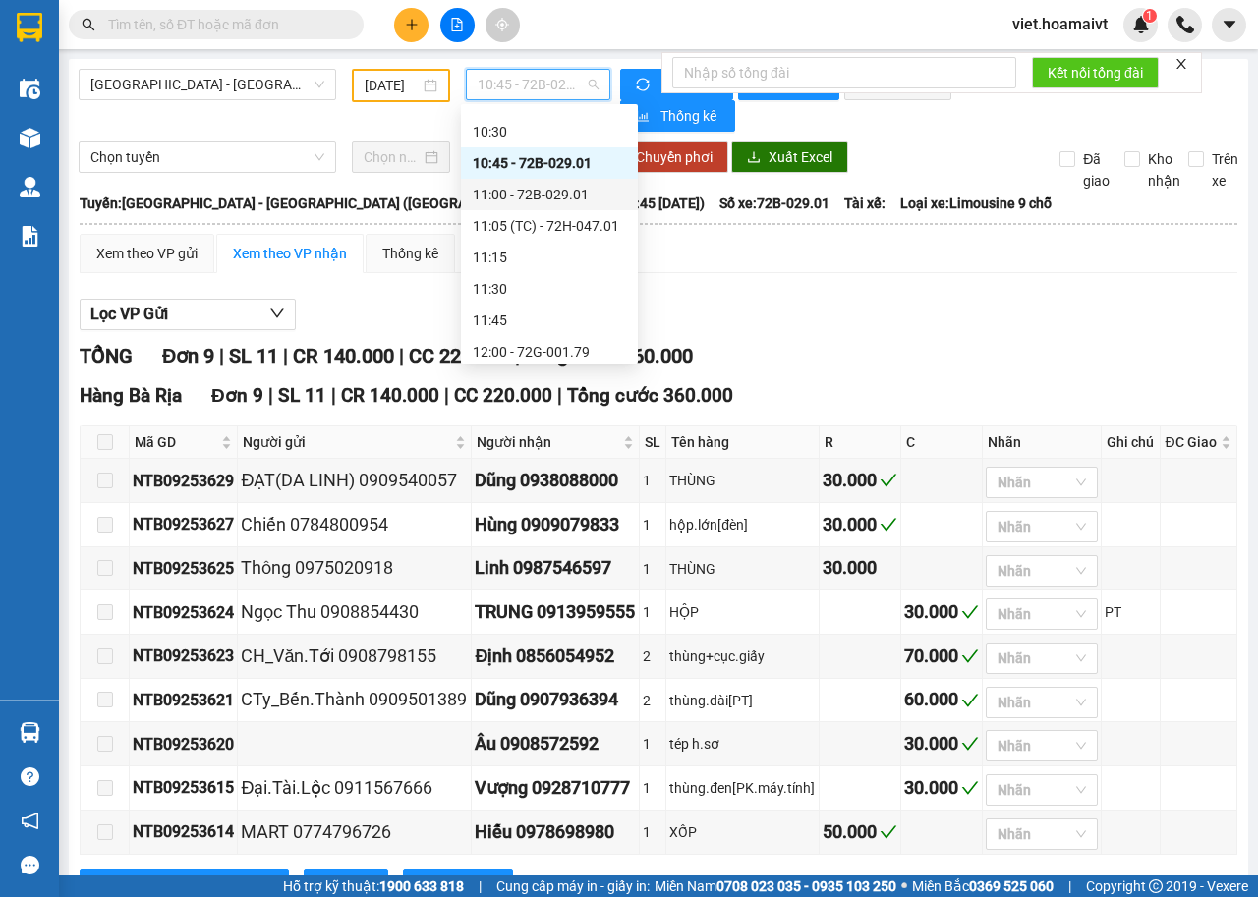
click at [531, 200] on div "11:00 - 72B-029.01" at bounding box center [549, 195] width 153 height 22
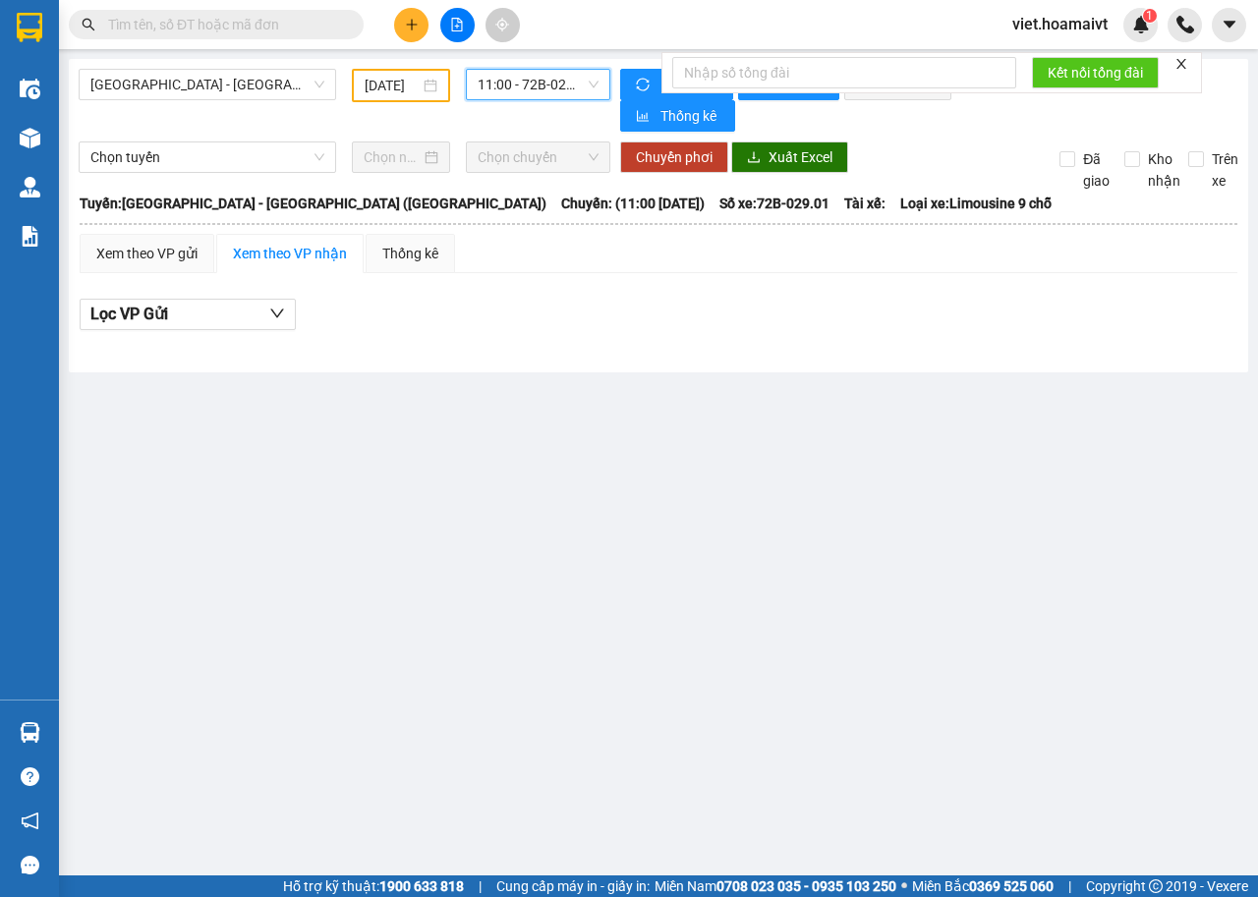
click at [519, 81] on span "11:00 - 72B-029.01" at bounding box center [537, 84] width 120 height 29
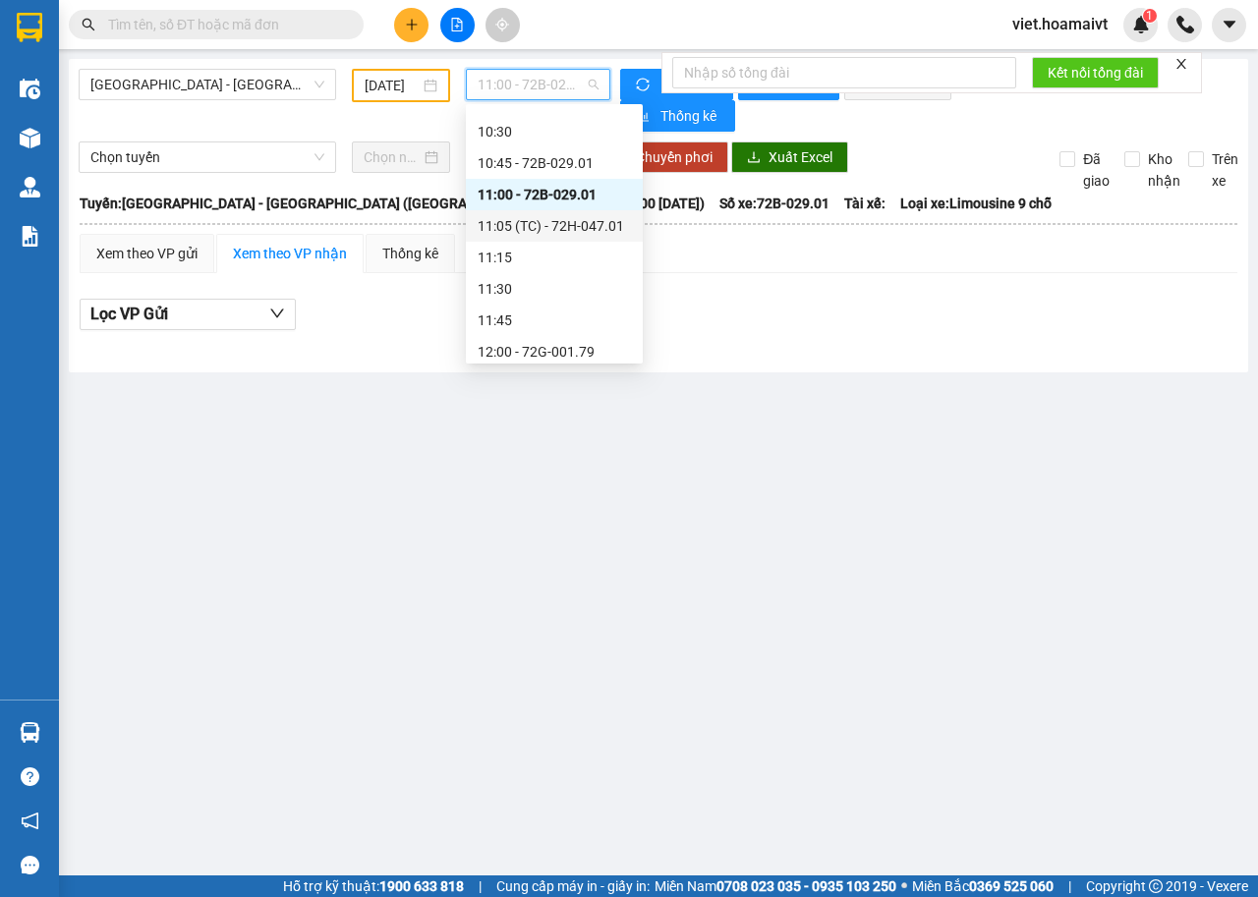
click at [575, 225] on div "11:05 (TC) - 72H-047.01" at bounding box center [553, 226] width 153 height 22
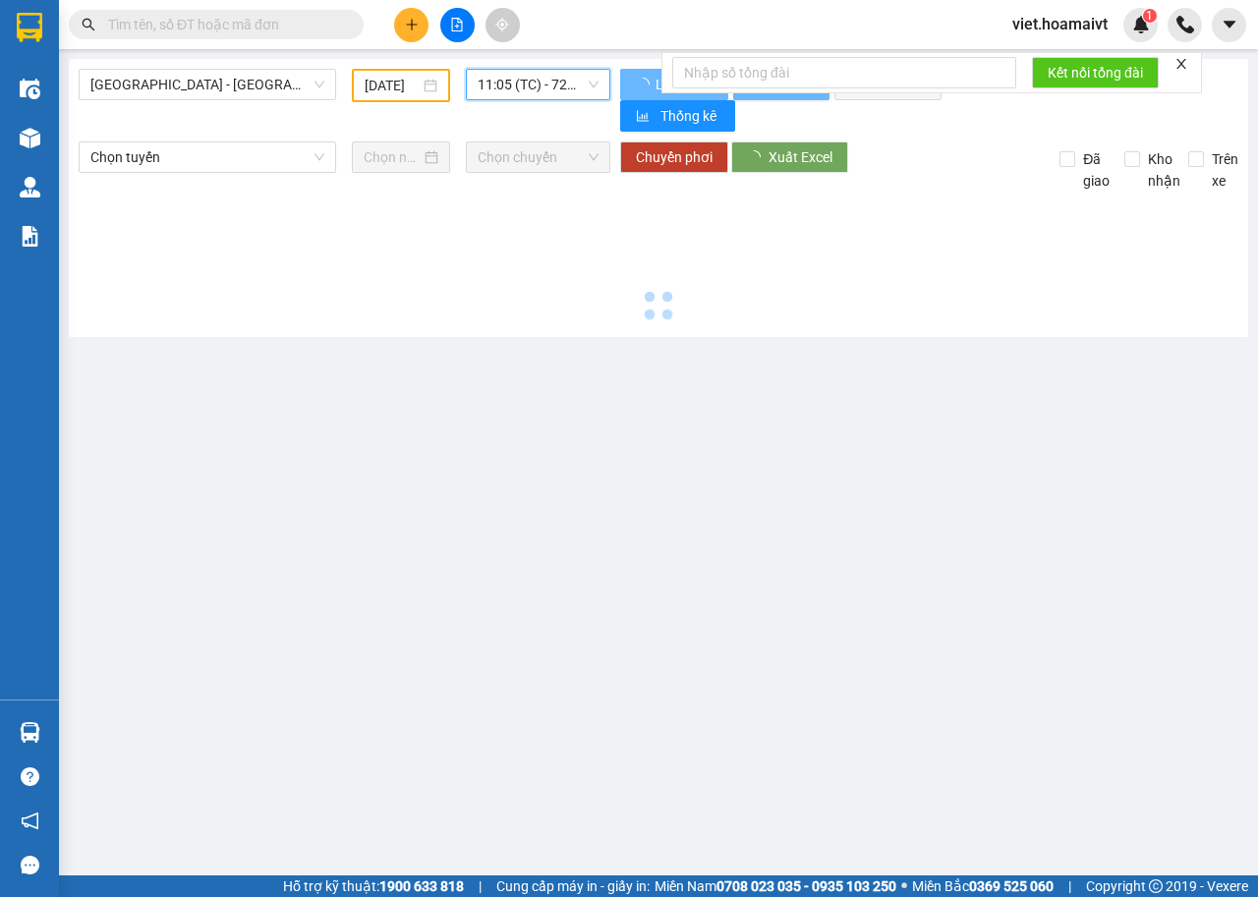
click at [537, 84] on span "11:05 (TC) - 72H-047.01" at bounding box center [537, 84] width 120 height 29
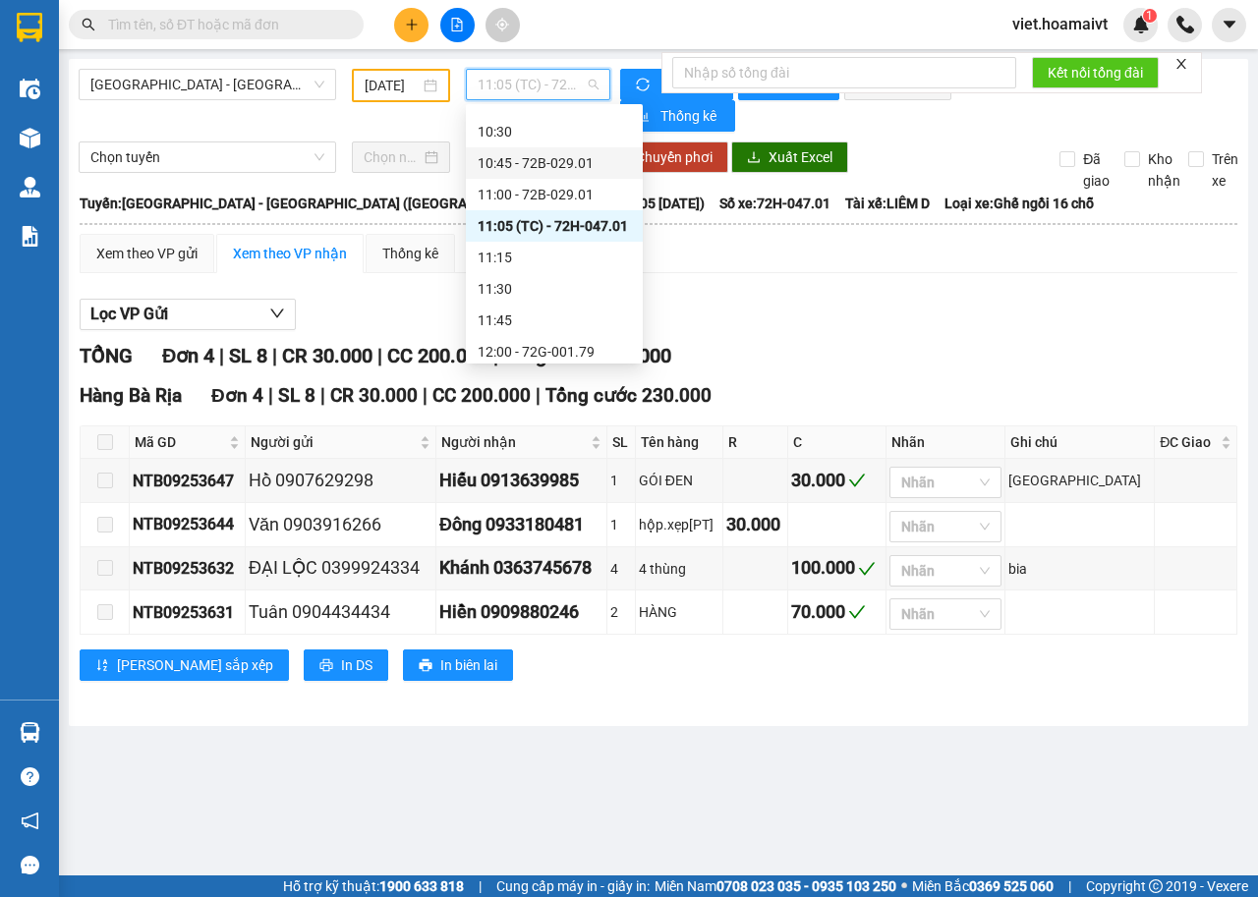
click at [564, 168] on div "10:45 - 72B-029.01" at bounding box center [553, 163] width 153 height 22
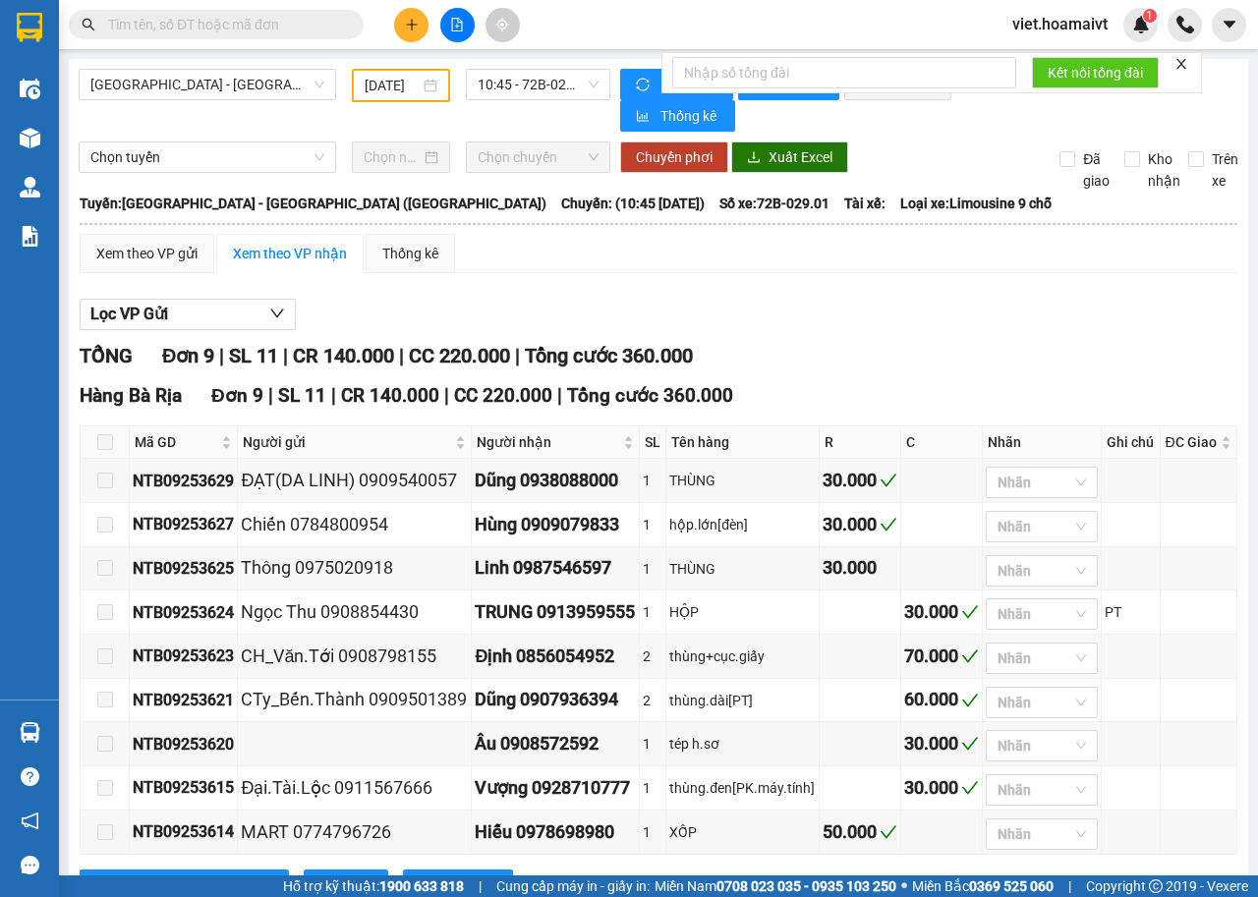
click at [897, 318] on div "Lọc VP Gửi" at bounding box center [658, 315] width 1157 height 32
click at [952, 288] on div "Xem theo VP gửi Xem theo VP nhận Thống kê Lọc VP Gửi TỔNG Đơn 9 | SL 11 | CR 1…" at bounding box center [658, 580] width 1157 height 692
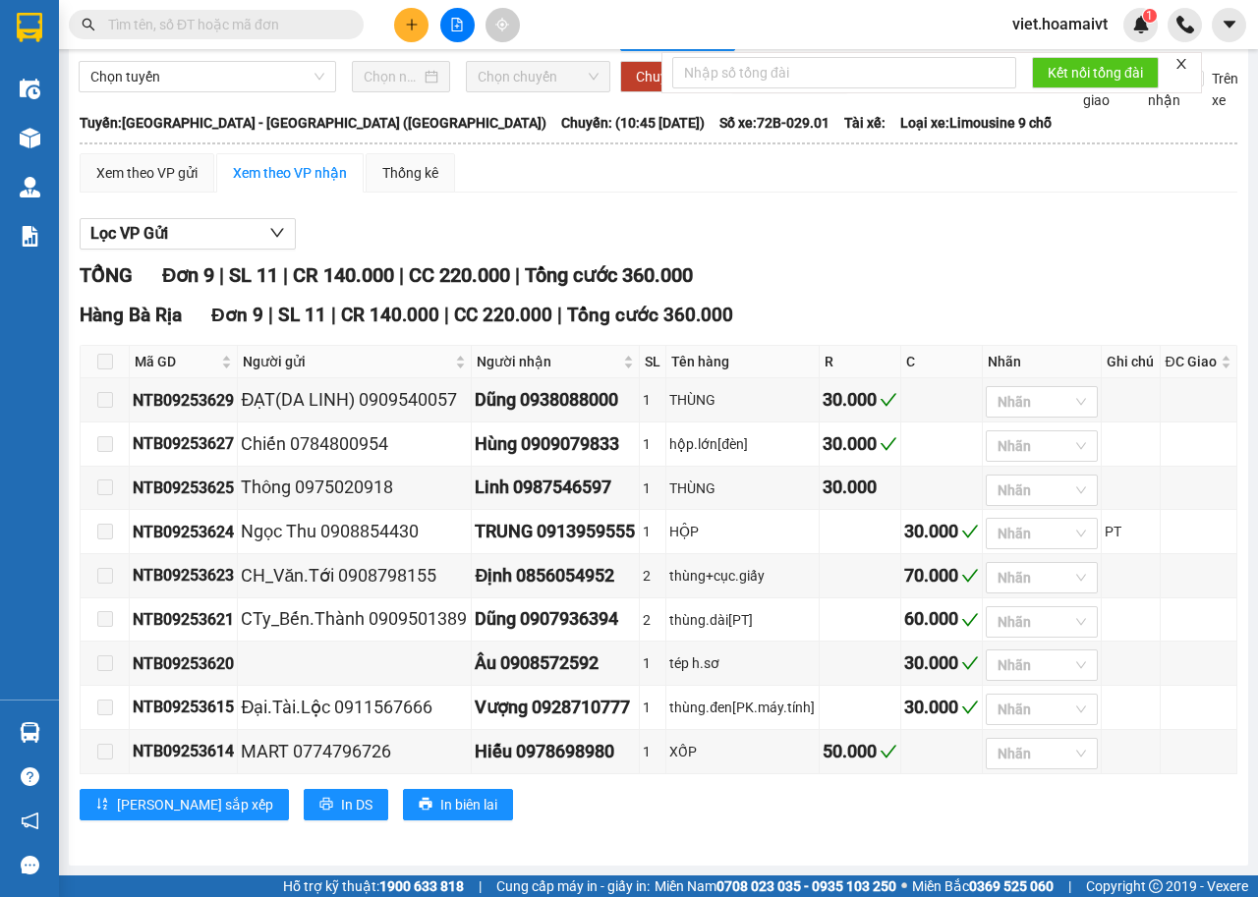
scroll to position [113, 0]
click at [892, 222] on div "Lọc VP Gửi TỔNG Đơn 9 | SL 11 | CR 140.000 | CC 220.000 | Tổng cước 360.000 Ha…" at bounding box center [658, 526] width 1157 height 637
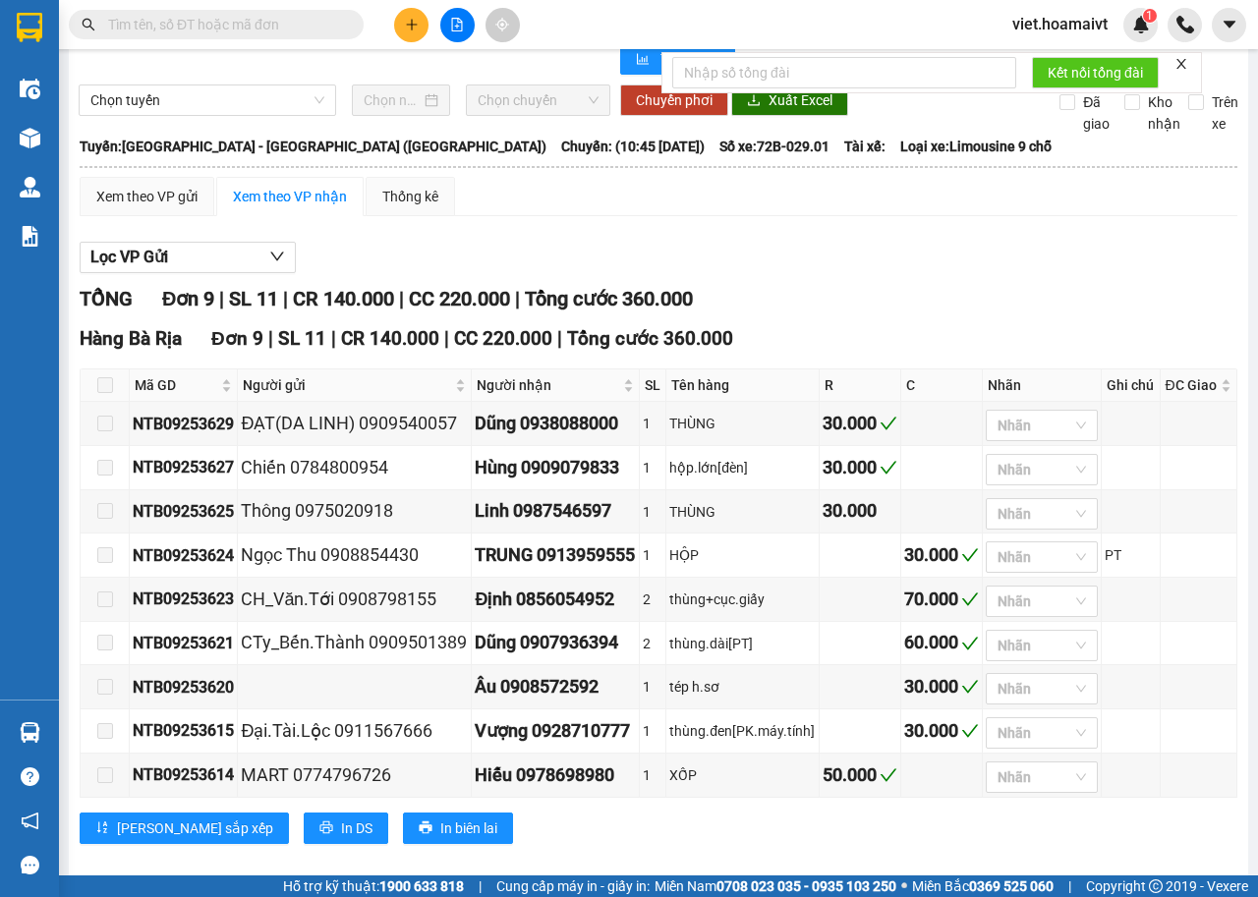
scroll to position [0, 0]
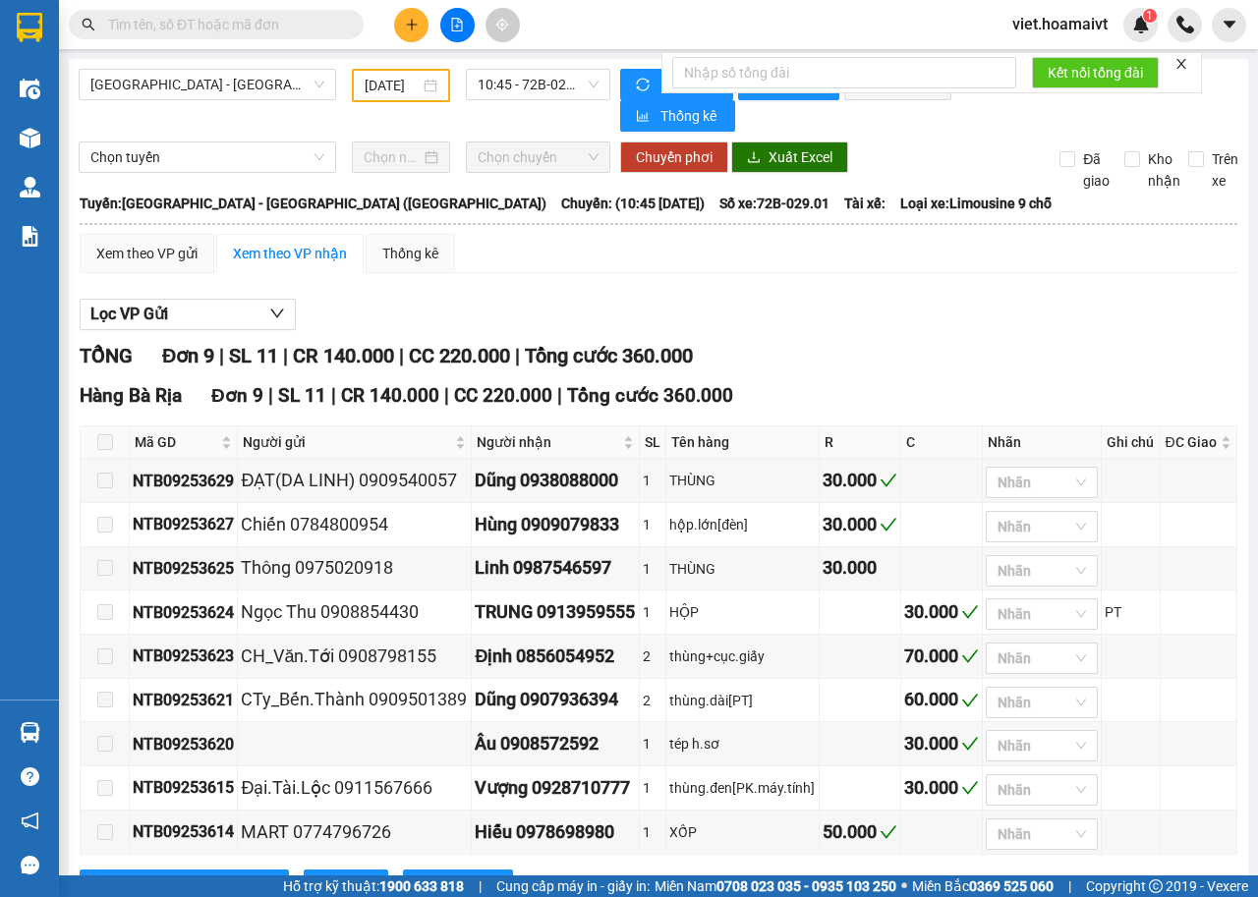
click at [881, 342] on div "TỔNG Đơn 9 | SL 11 | CR 140.000 | CC 220.000 | Tổng cước 360.000" at bounding box center [658, 356] width 1157 height 30
click at [753, 322] on div "Lọc VP Gửi" at bounding box center [658, 315] width 1157 height 32
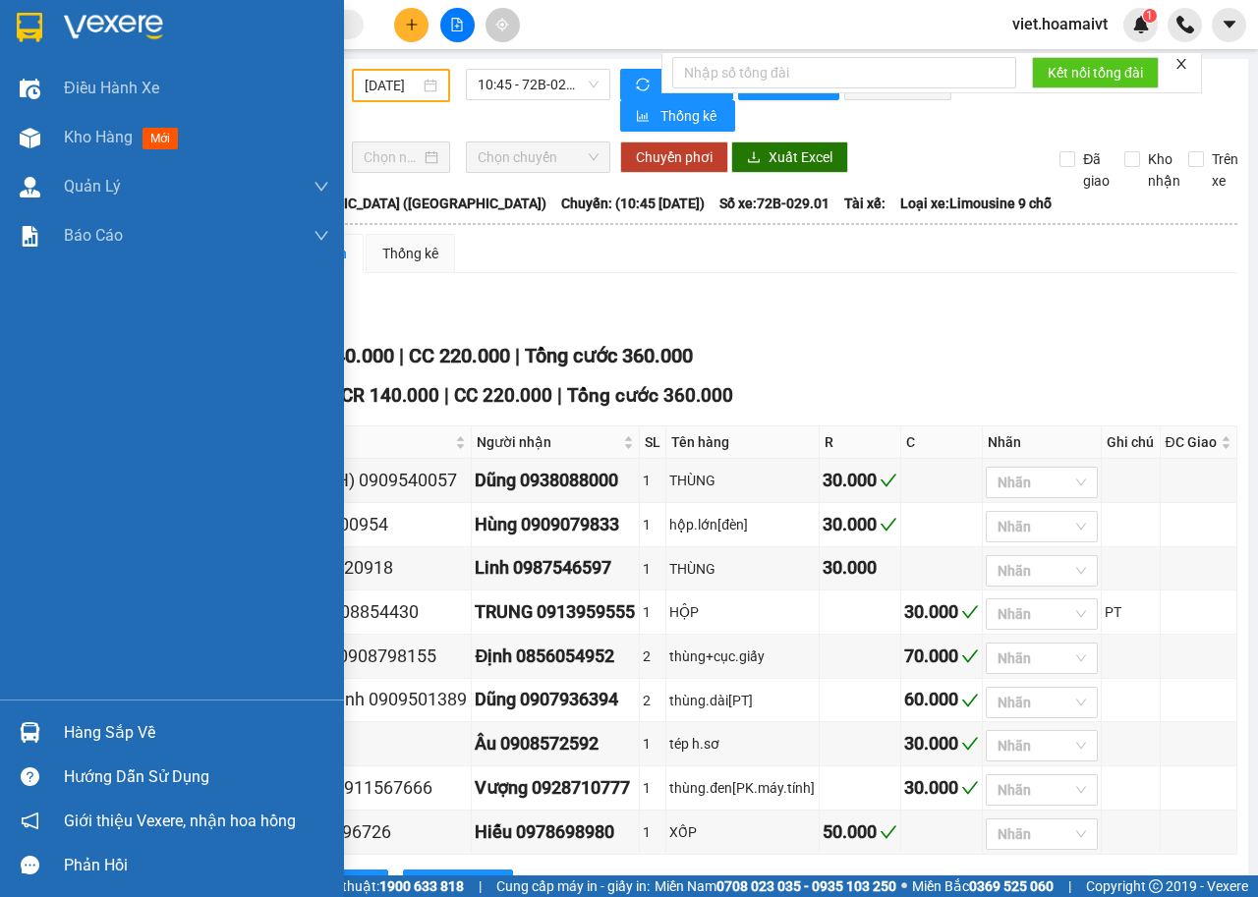
click at [66, 13] on img at bounding box center [113, 27] width 99 height 29
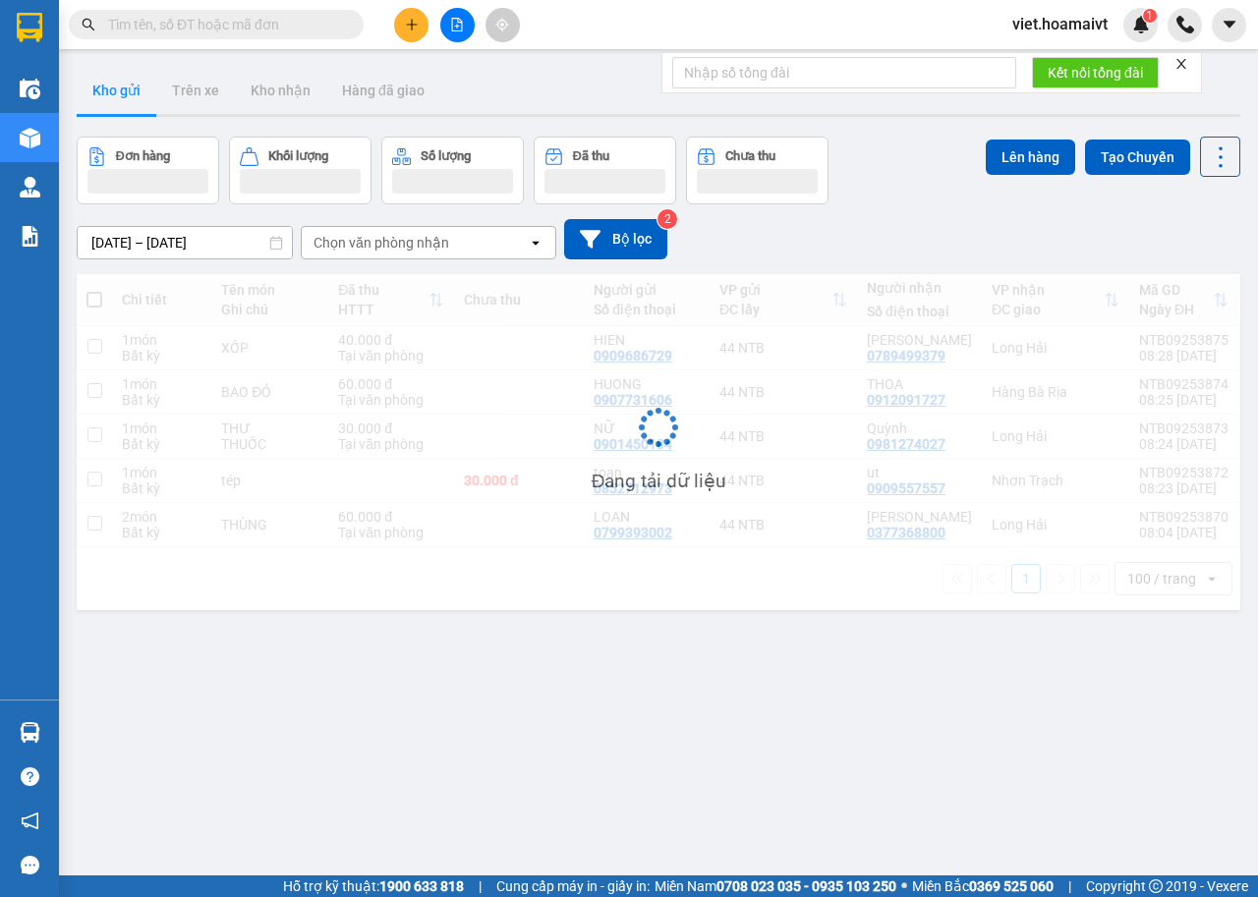
click at [896, 223] on div "[DATE] – [DATE] Press the down arrow key to interact with the calendar and sele…" at bounding box center [658, 239] width 1163 height 40
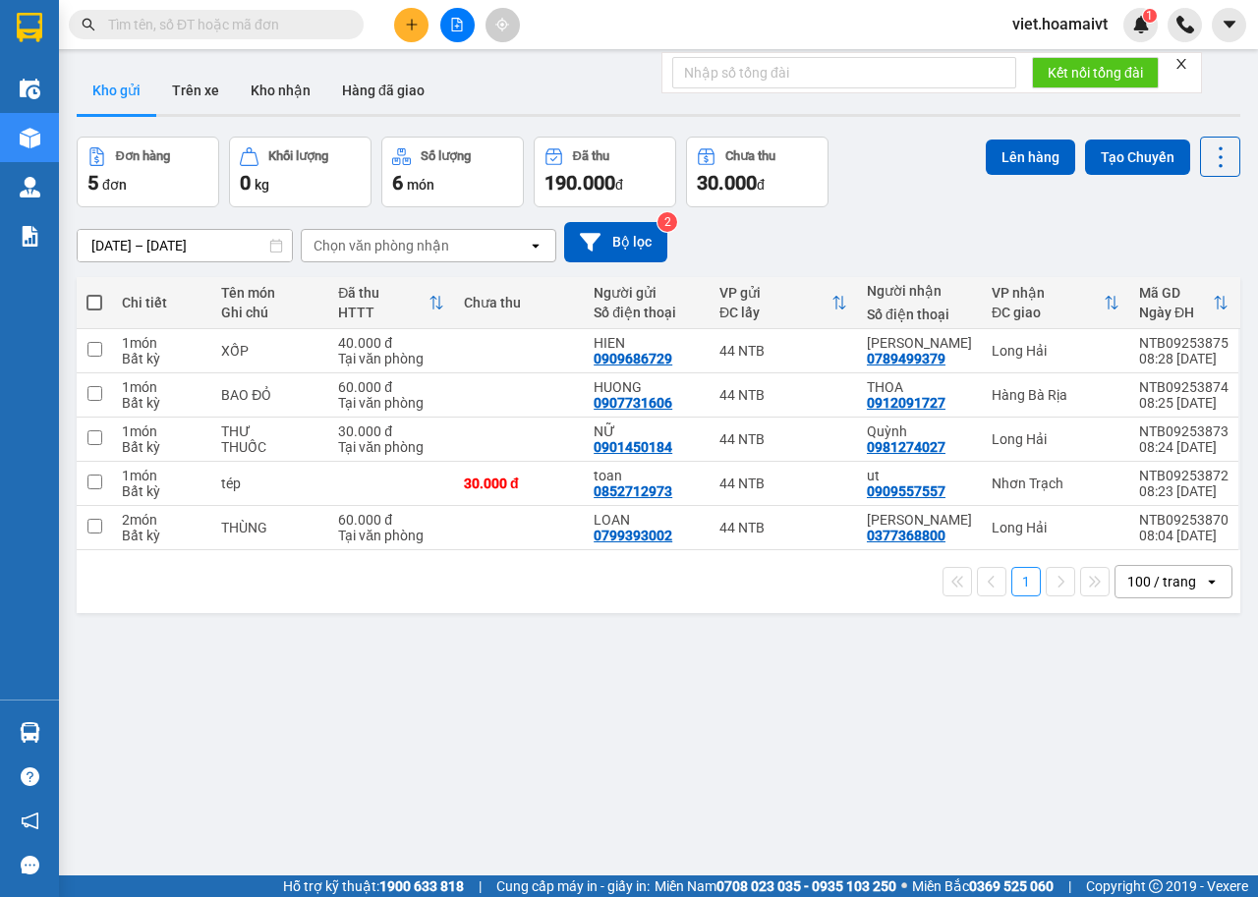
click at [898, 208] on div "[DATE] – [DATE] Press the down arrow key to interact with the calendar and sele…" at bounding box center [658, 242] width 1163 height 70
click at [223, 30] on input "text" at bounding box center [224, 25] width 232 height 22
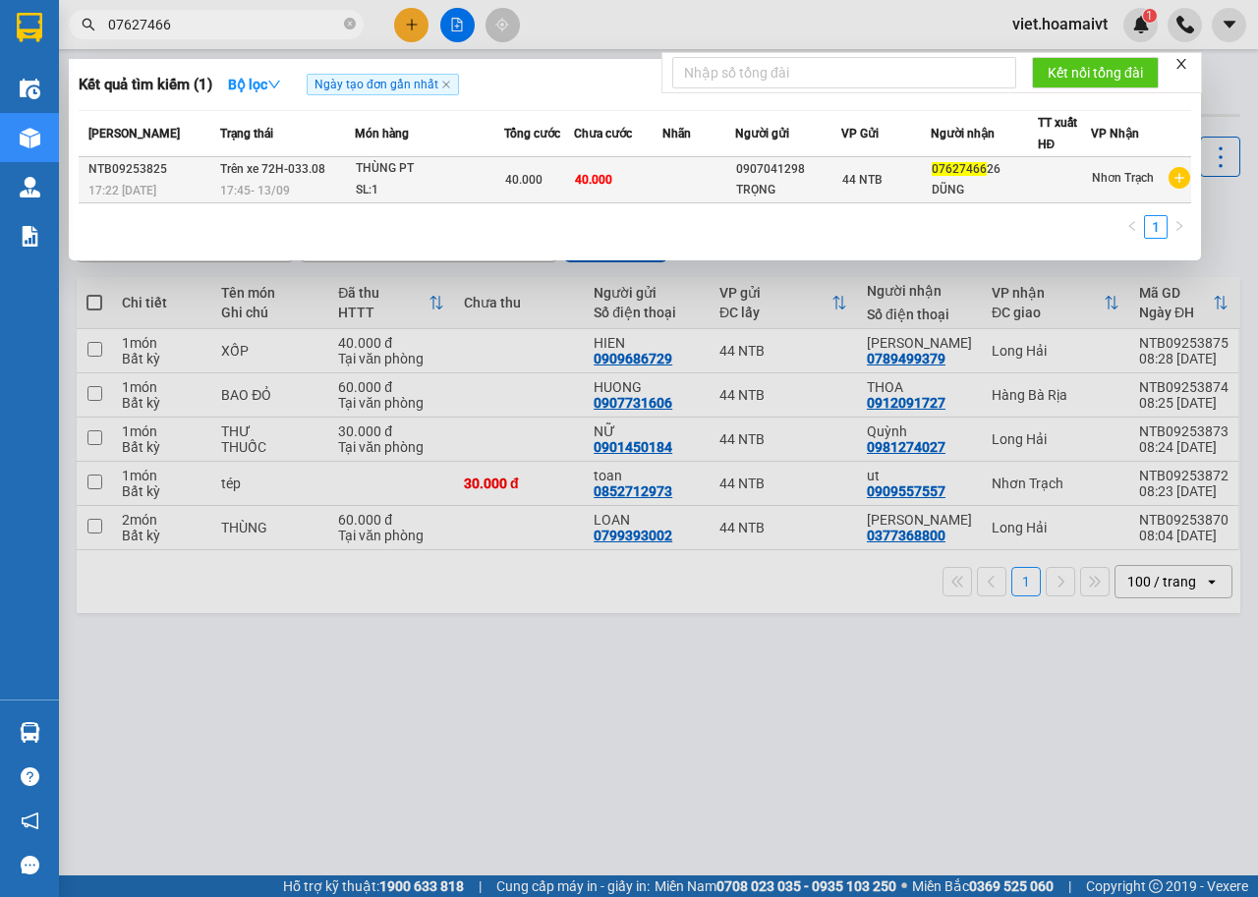
type input "07627466"
click at [419, 189] on div "SL: 1" at bounding box center [429, 191] width 147 height 22
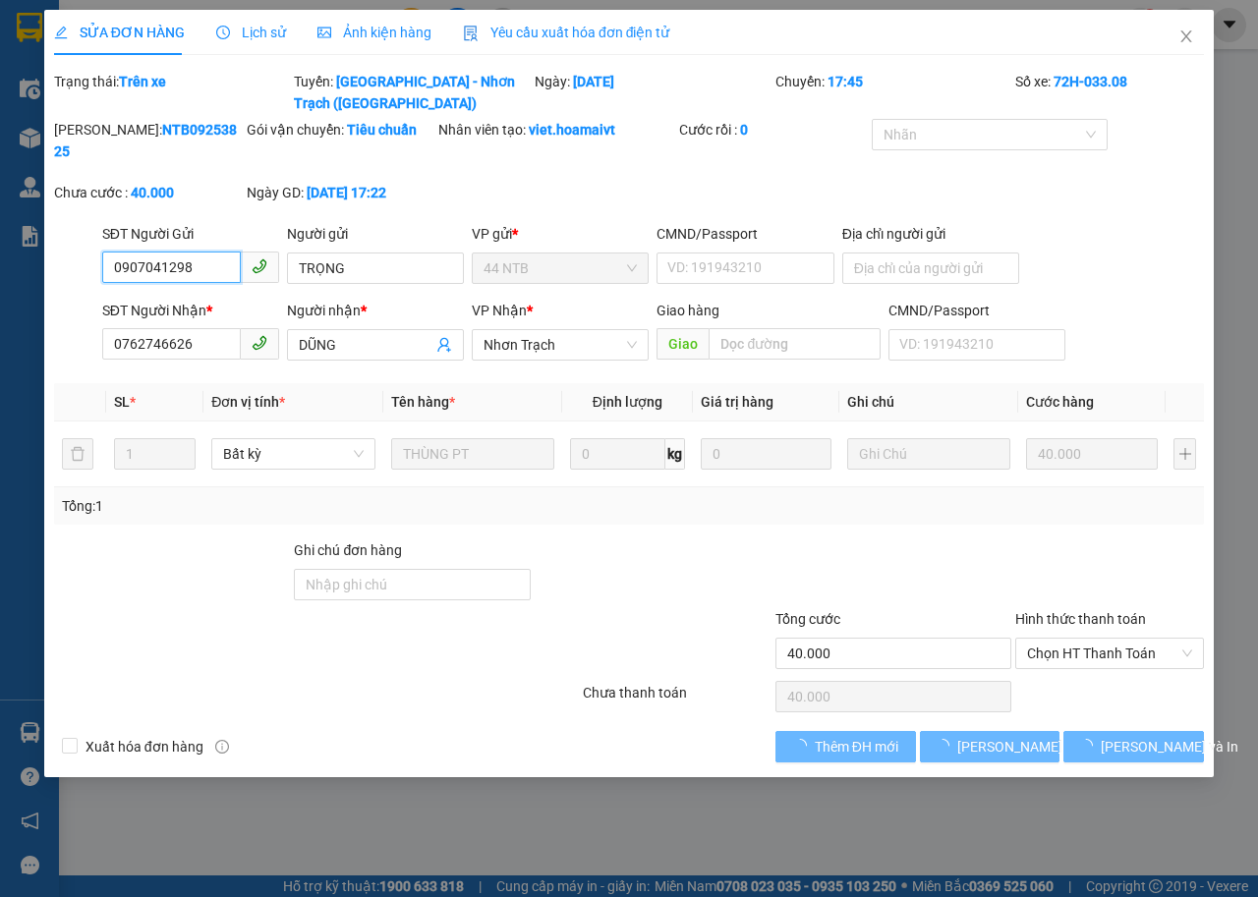
type input "0907041298"
type input "TRỌNG"
type input "0762746626"
type input "DŨNG"
type input "40.000"
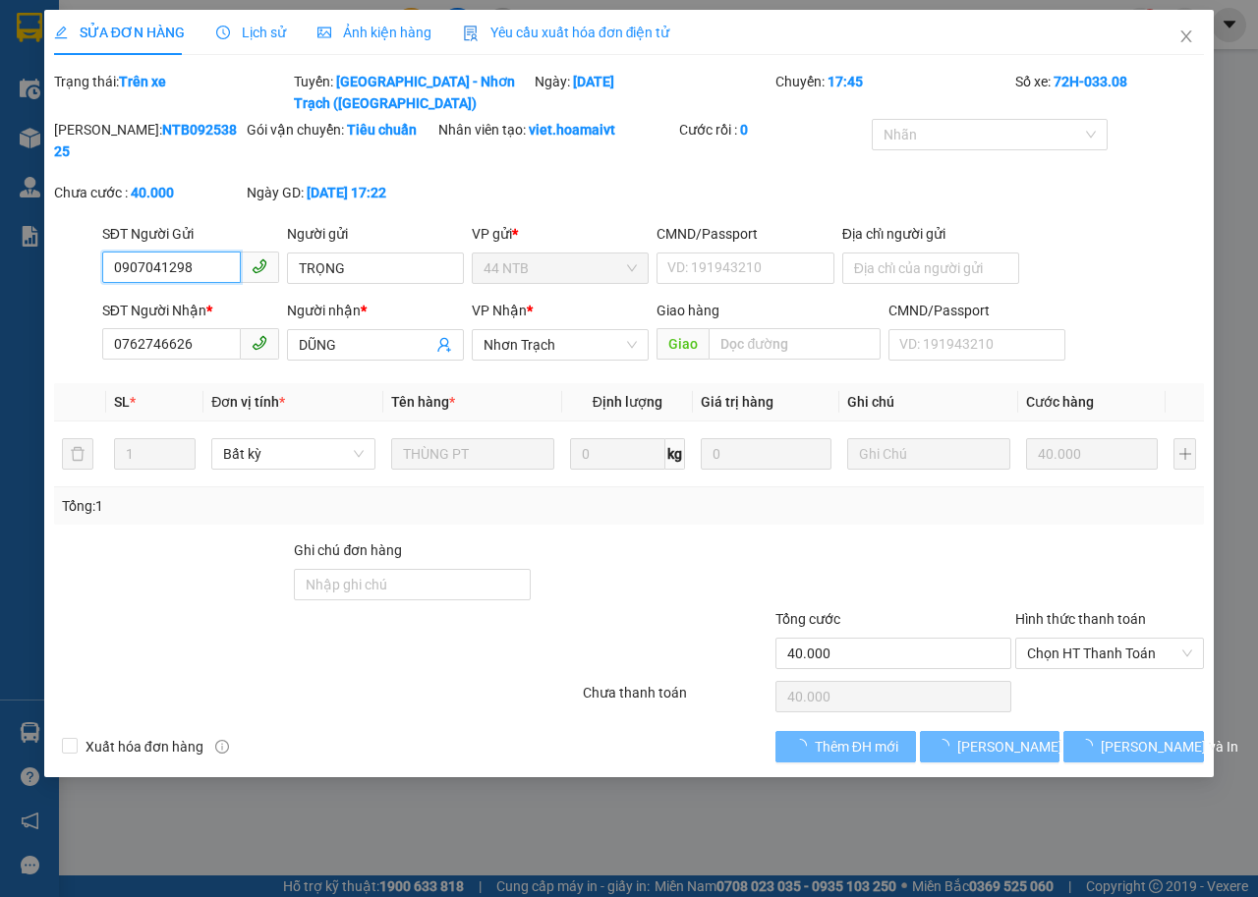
type input "40.000"
click at [1182, 36] on icon "close" at bounding box center [1186, 36] width 16 height 16
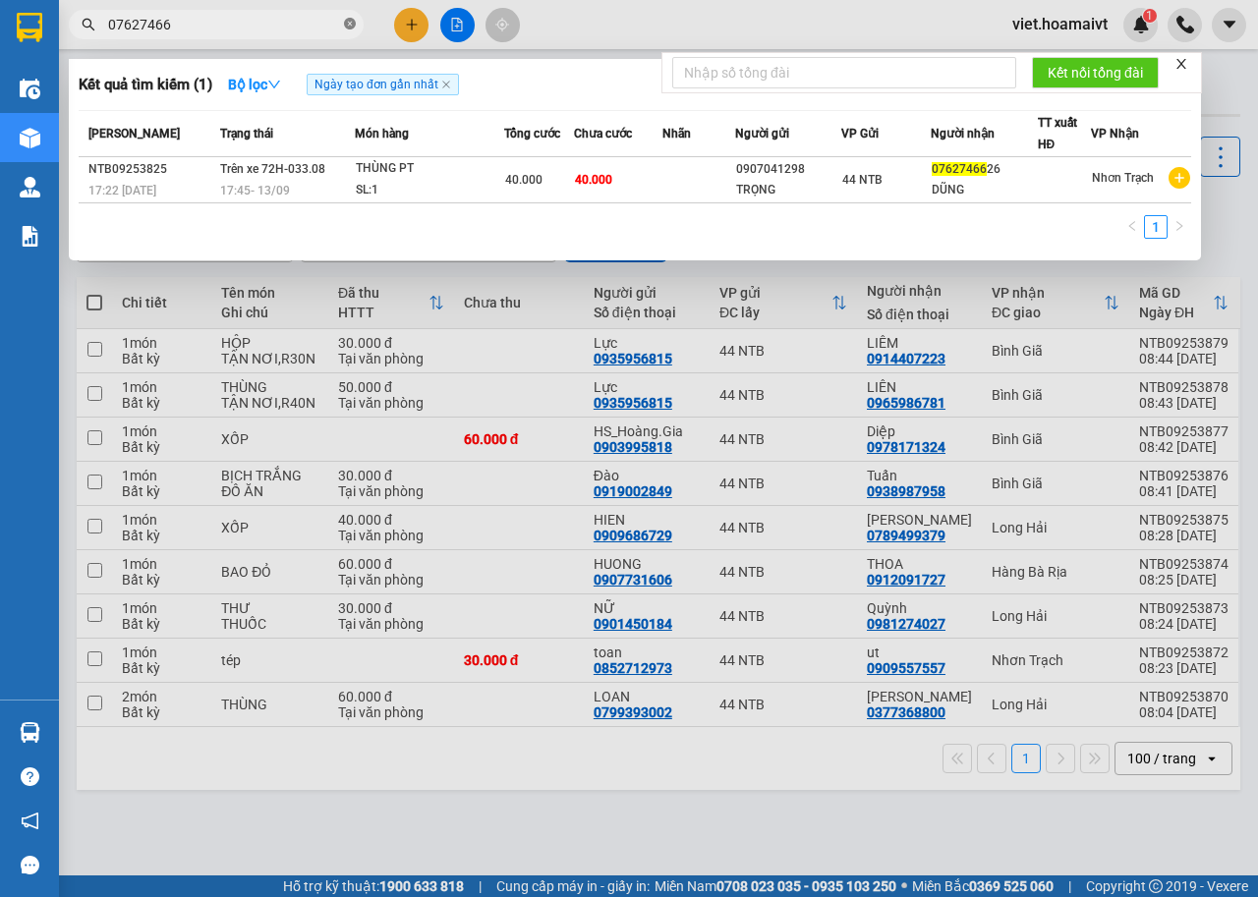
click at [351, 21] on icon "close-circle" at bounding box center [350, 24] width 12 height 12
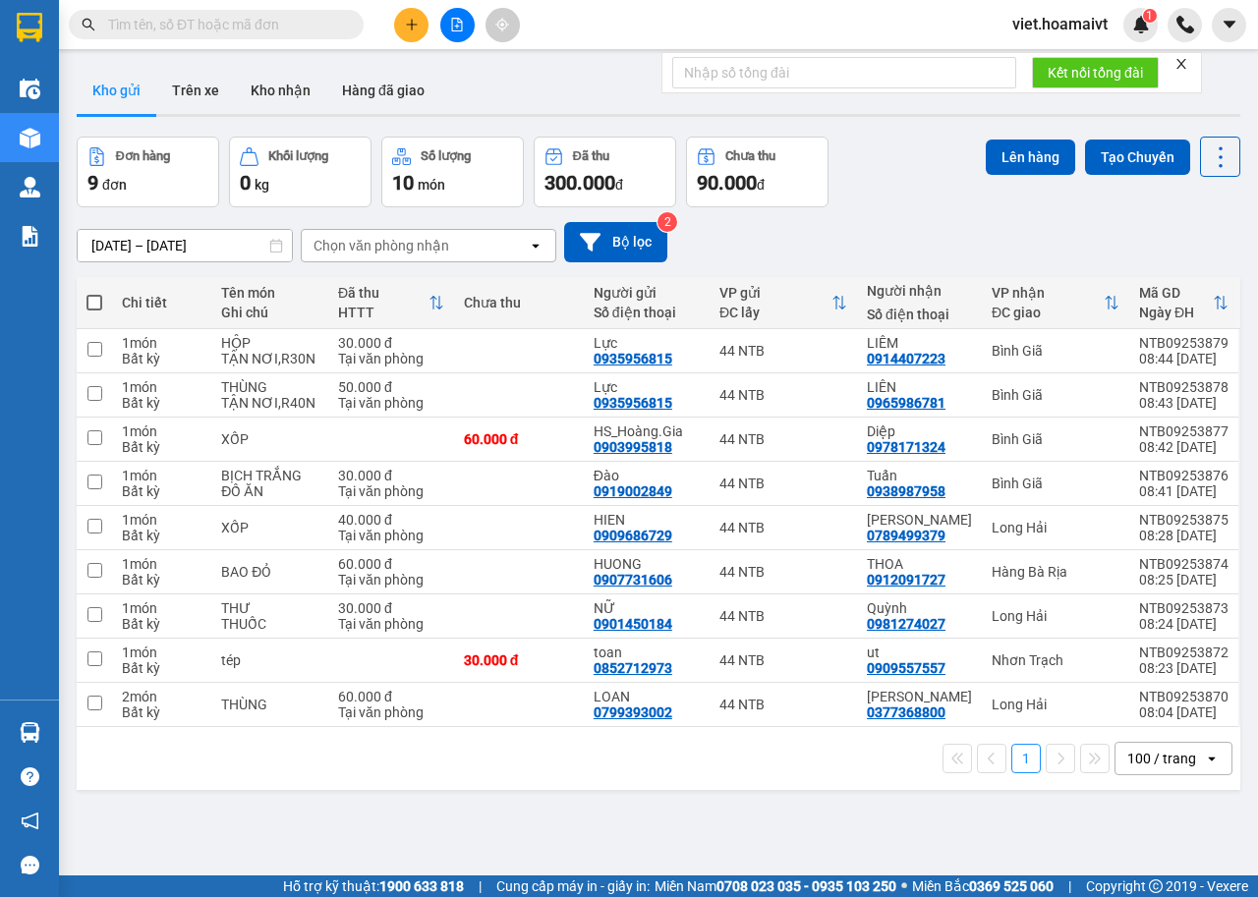
click at [453, 20] on icon "file-add" at bounding box center [457, 25] width 14 height 14
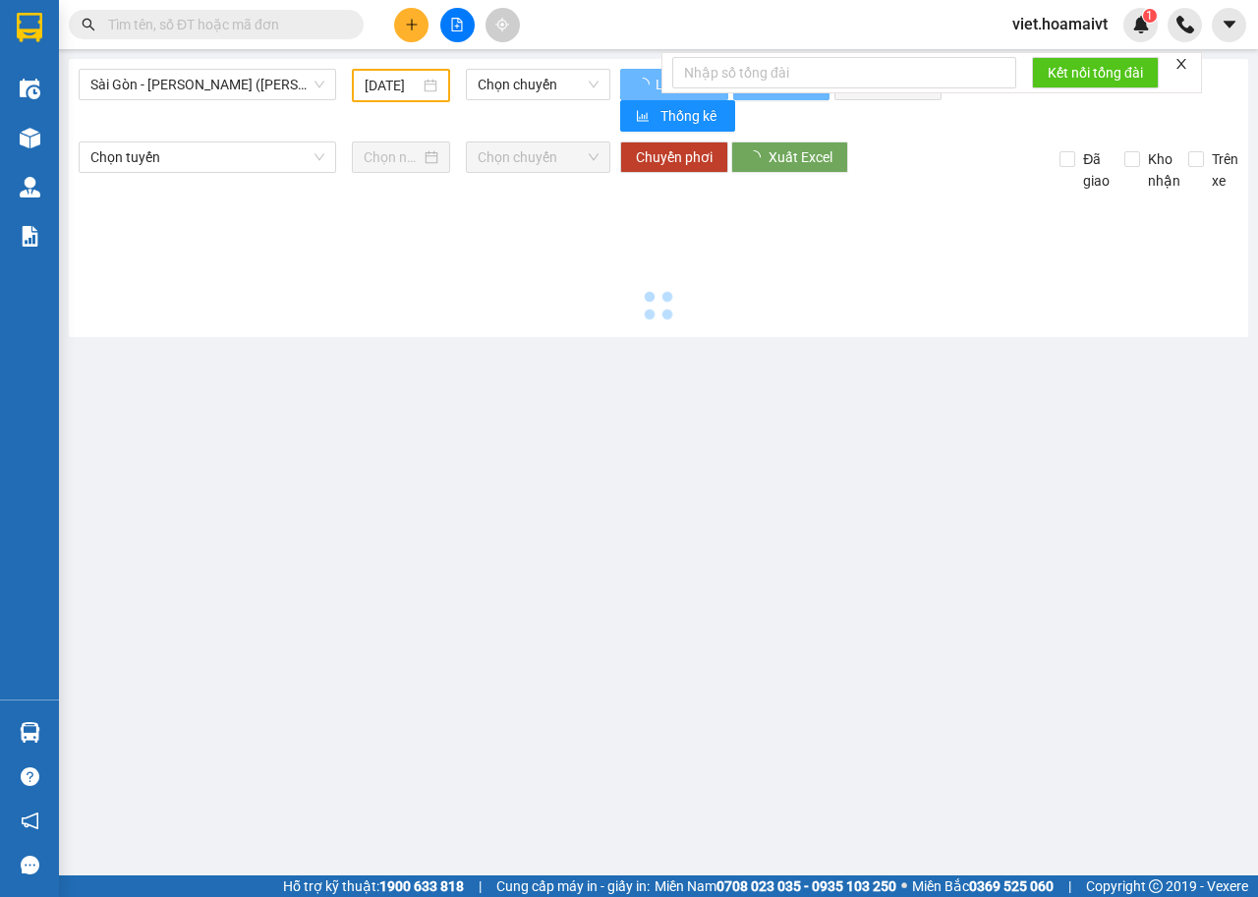
type input "[DATE]"
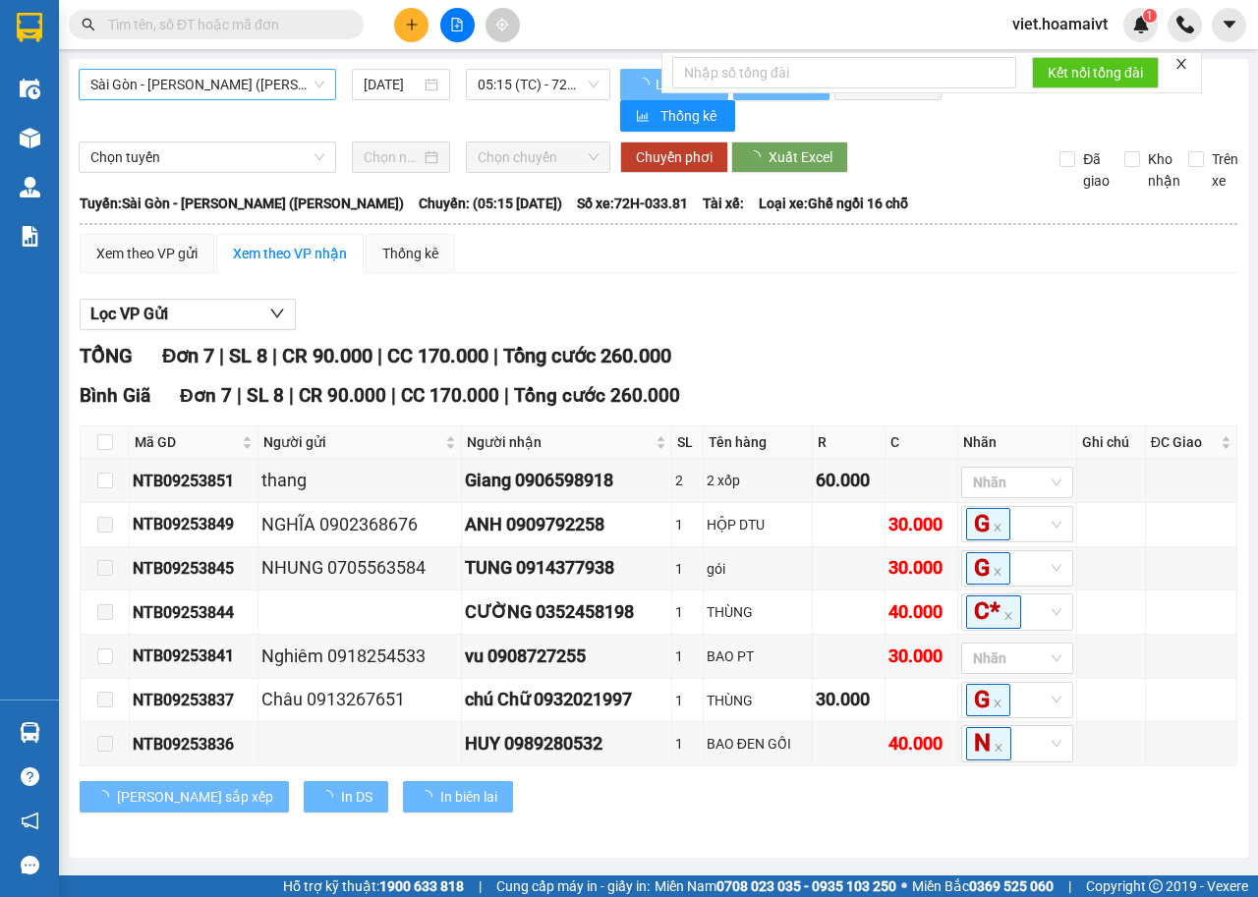
click at [245, 84] on span "Sài Gòn - [PERSON_NAME] ([PERSON_NAME])" at bounding box center [207, 84] width 234 height 29
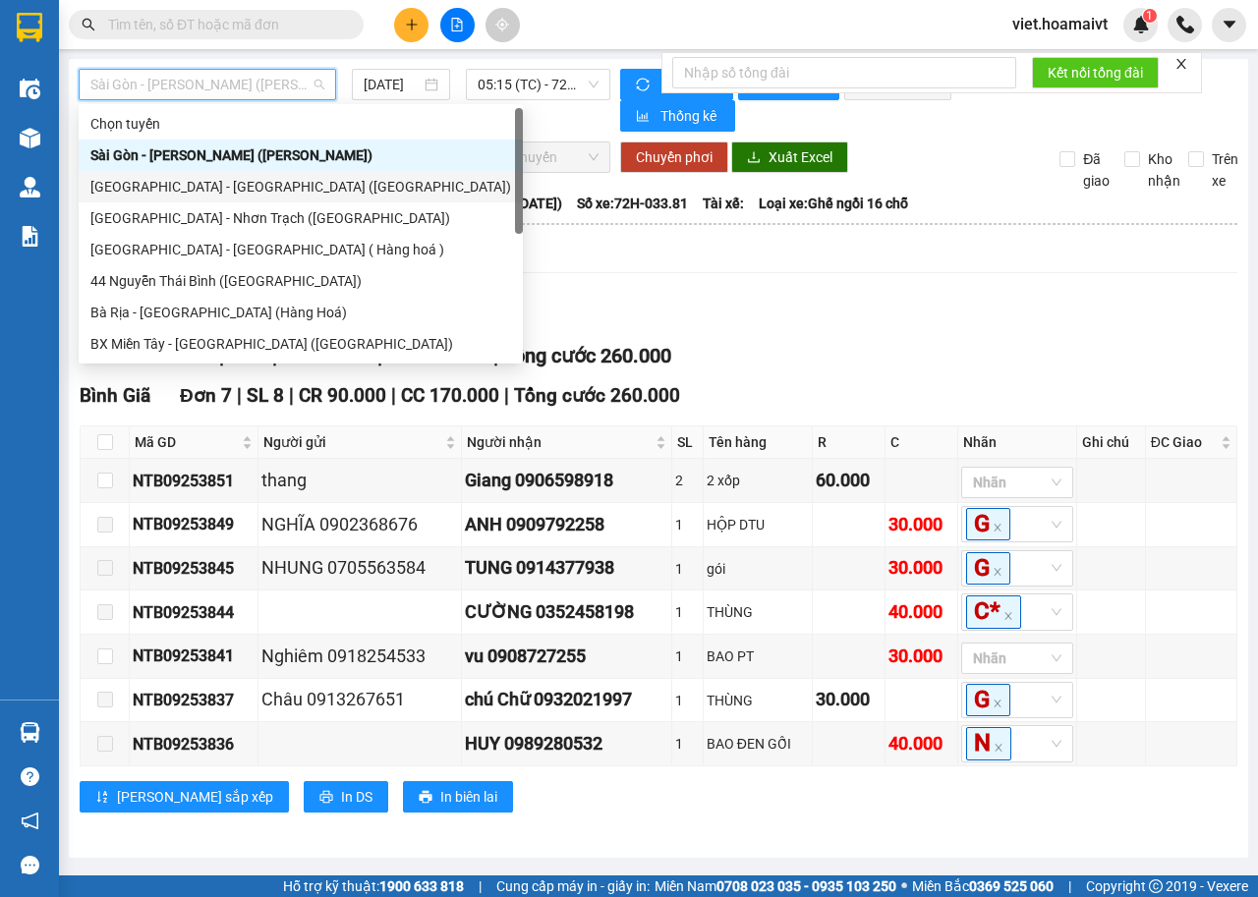
click at [245, 181] on div "[GEOGRAPHIC_DATA] - [GEOGRAPHIC_DATA] ([GEOGRAPHIC_DATA])" at bounding box center [300, 187] width 420 height 22
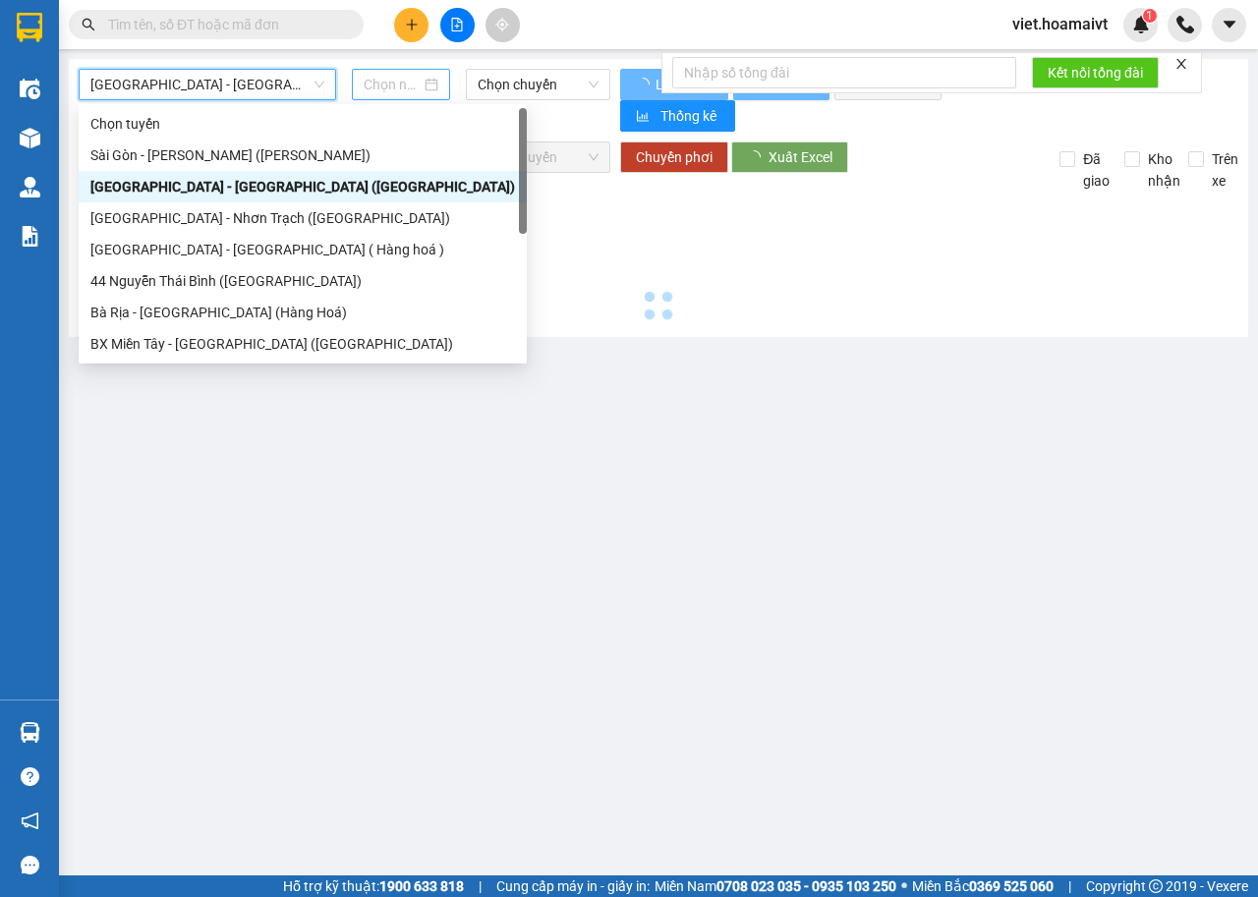
type input "[DATE]"
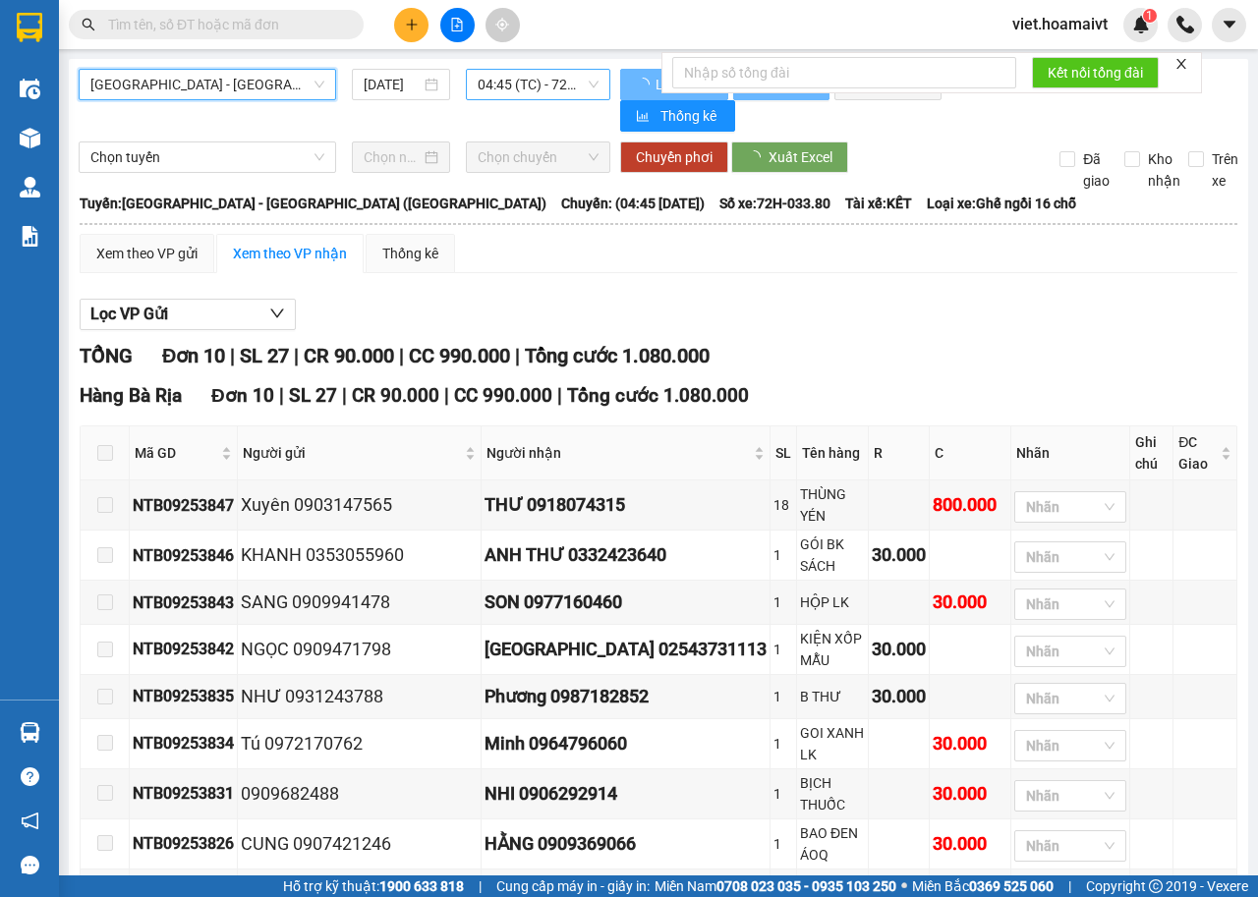
click at [529, 86] on span "04:45 (TC) - 72H-033.80" at bounding box center [537, 84] width 120 height 29
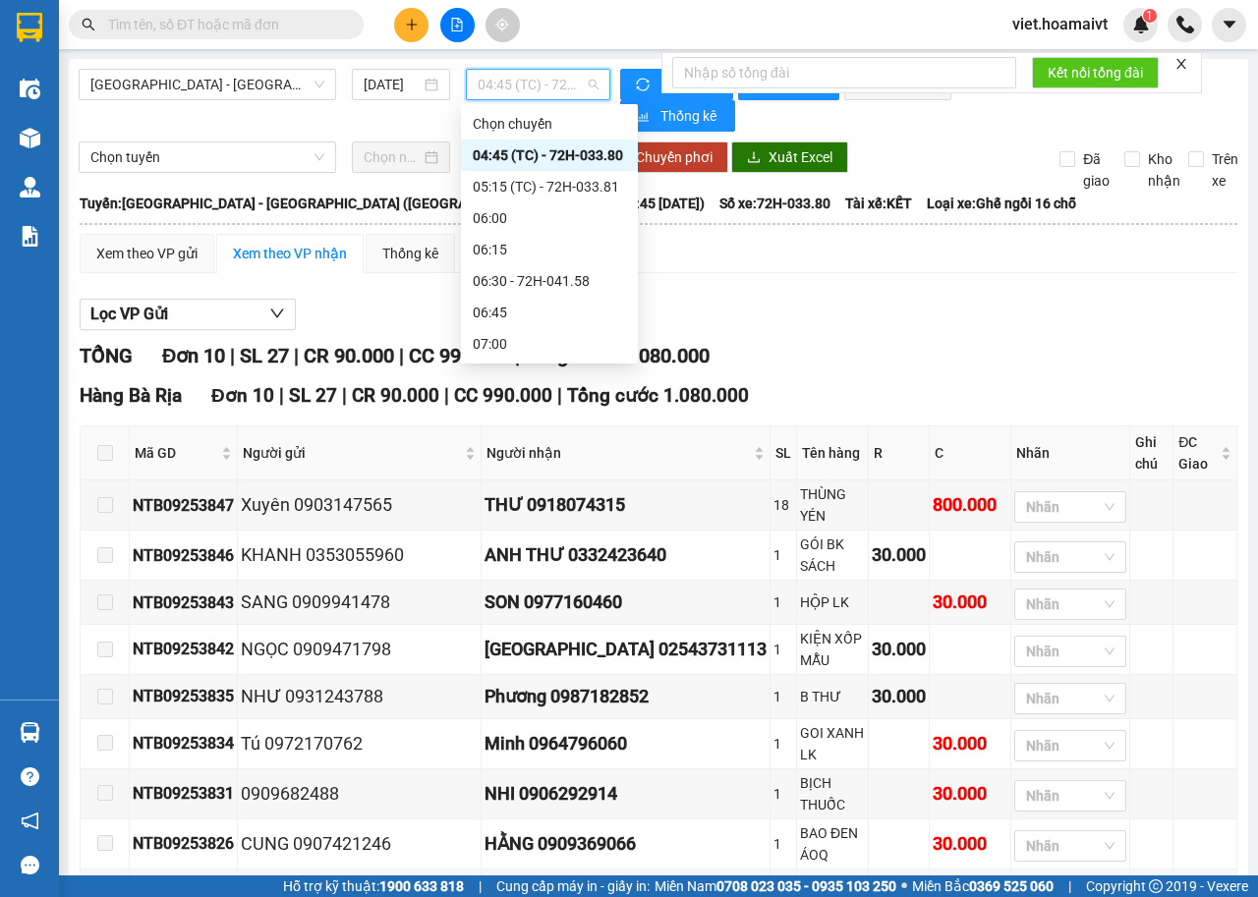
click at [255, 24] on input "text" at bounding box center [224, 25] width 232 height 22
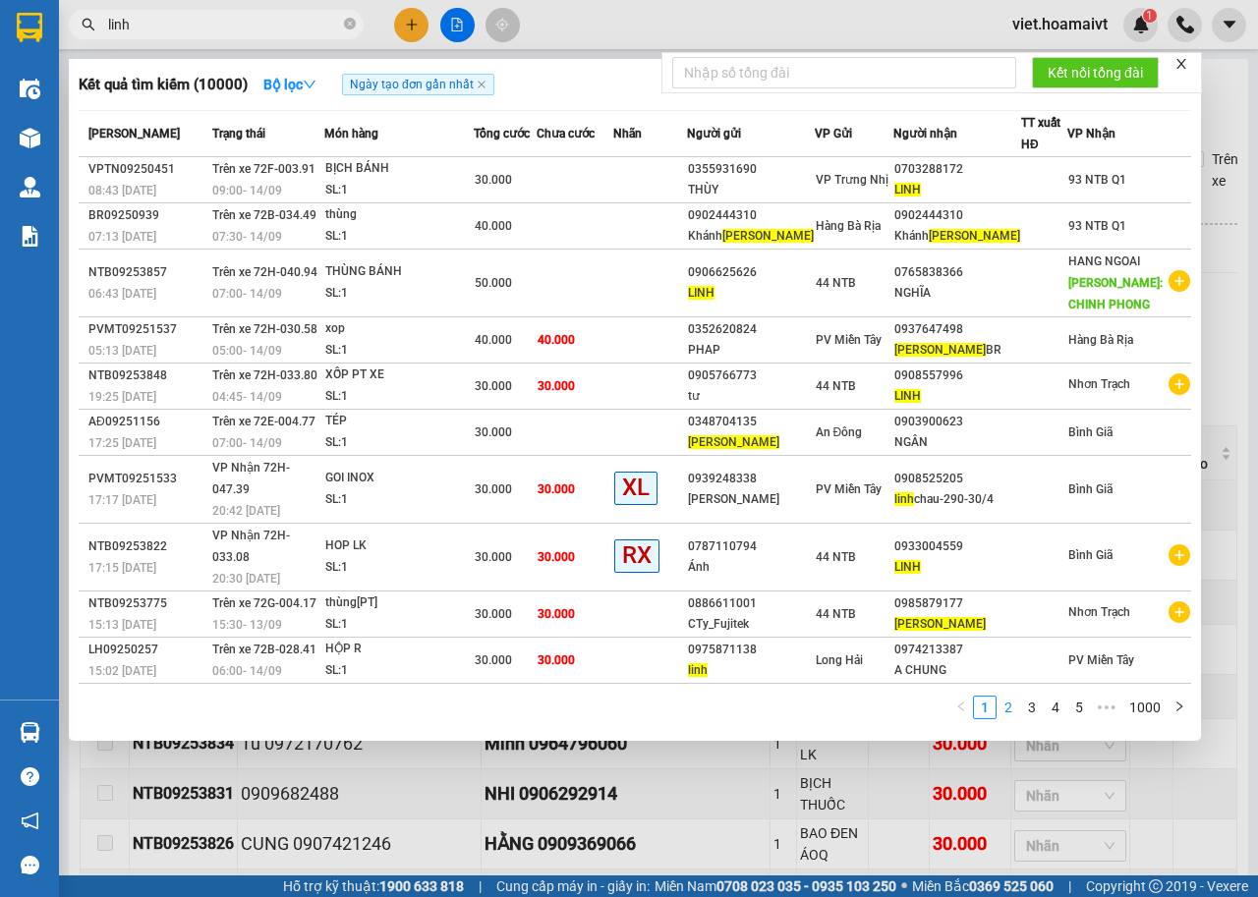
type input "linh"
click at [1011, 697] on link "2" at bounding box center [1008, 708] width 22 height 22
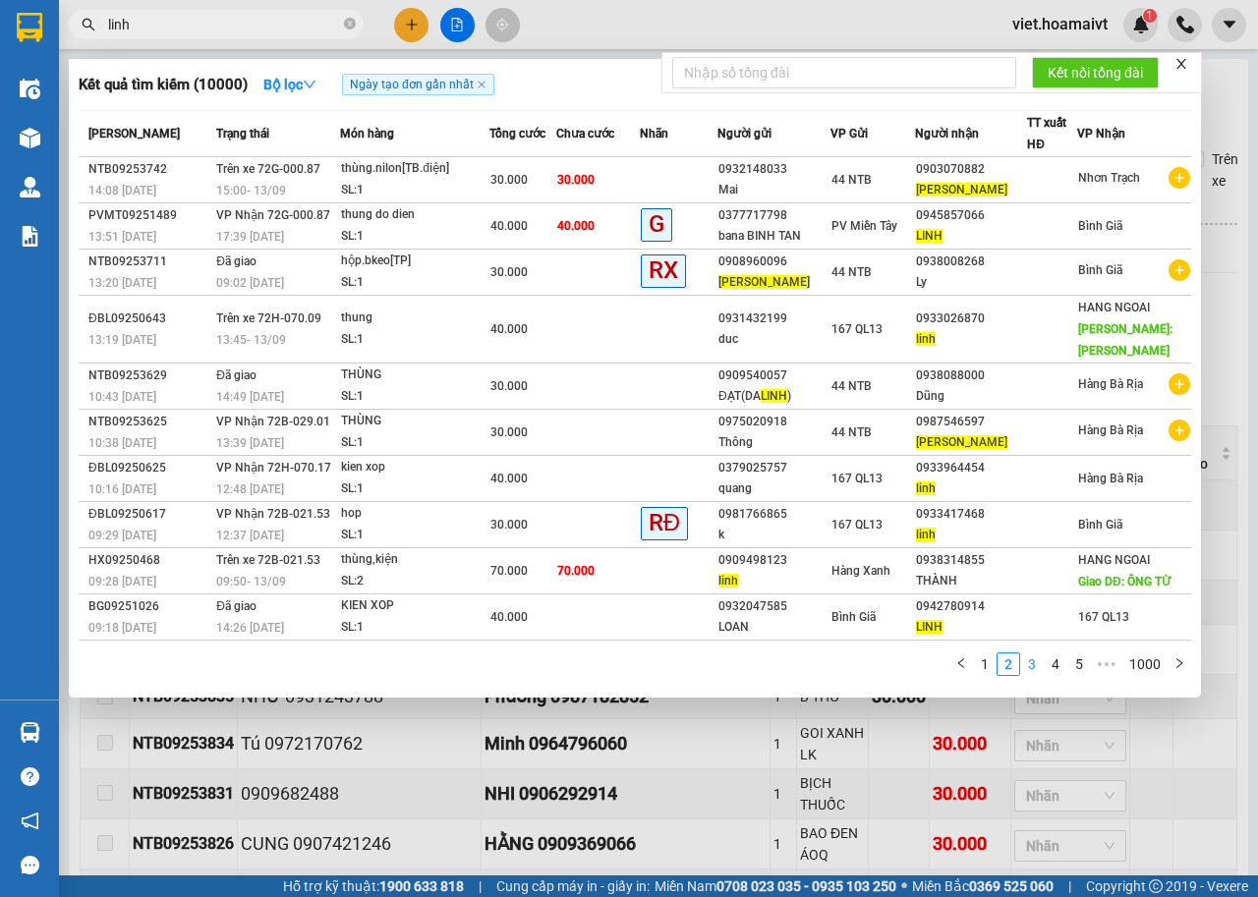
click at [1034, 668] on link "3" at bounding box center [1032, 664] width 22 height 22
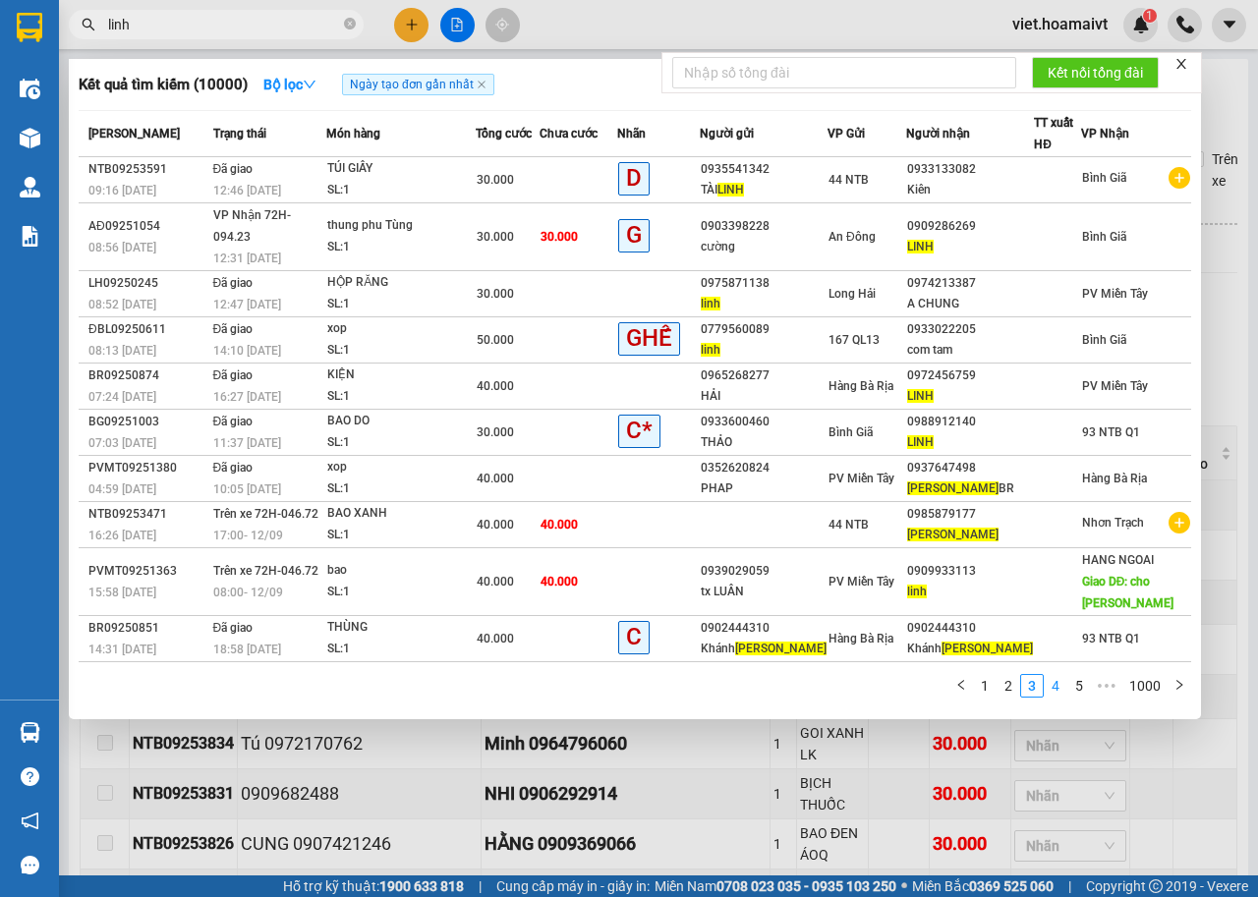
click at [1047, 675] on link "4" at bounding box center [1055, 686] width 22 height 22
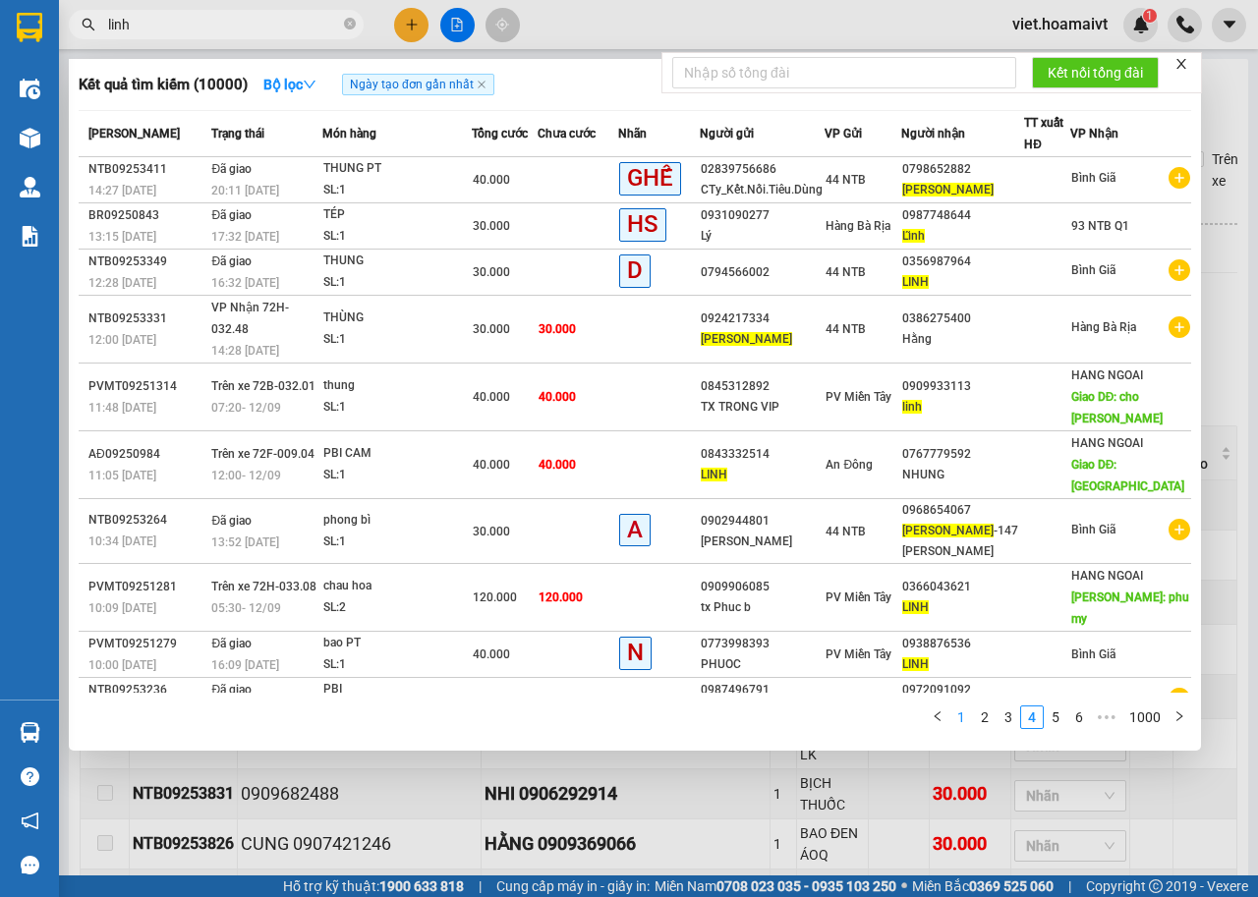
click at [961, 709] on link "1" at bounding box center [961, 717] width 22 height 22
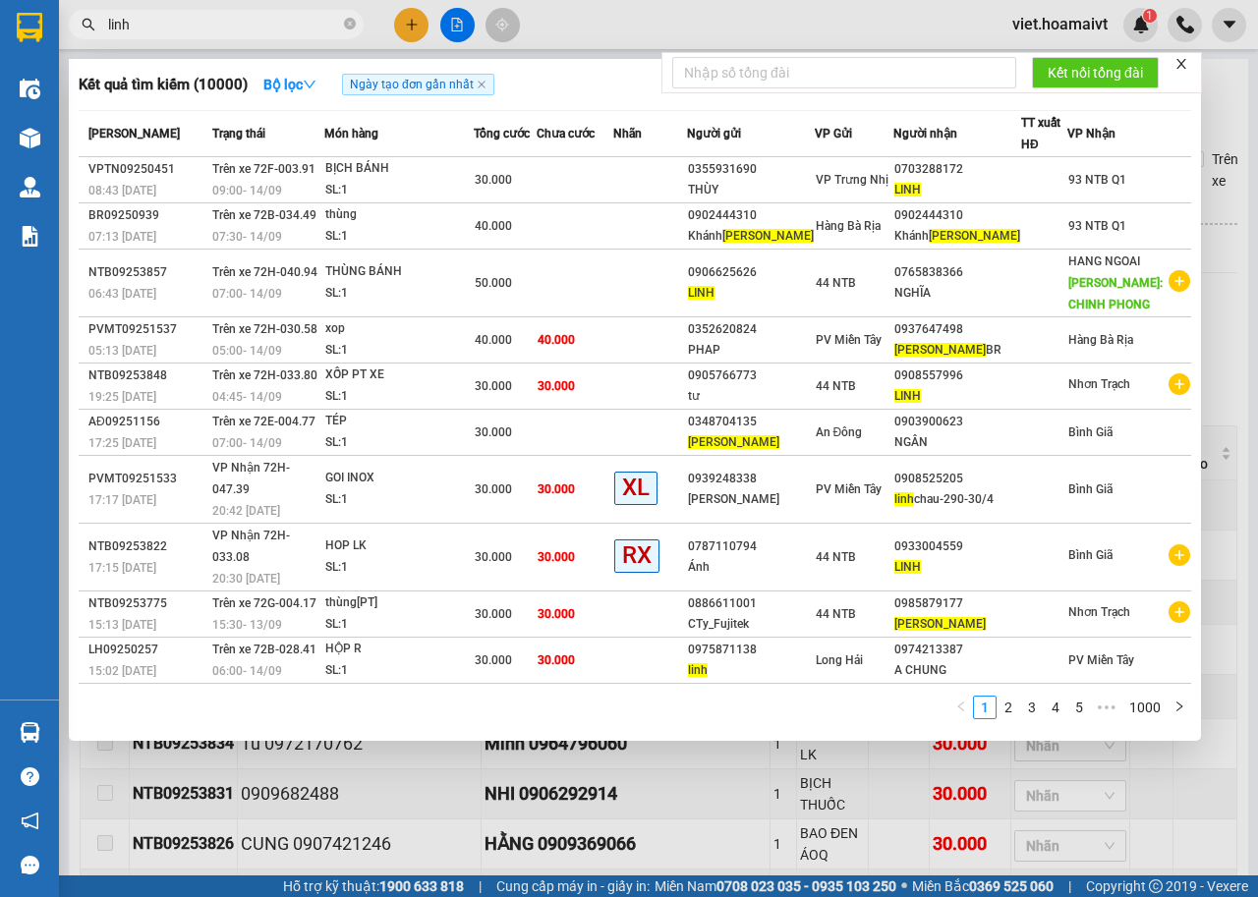
click at [408, 38] on div at bounding box center [629, 448] width 1258 height 897
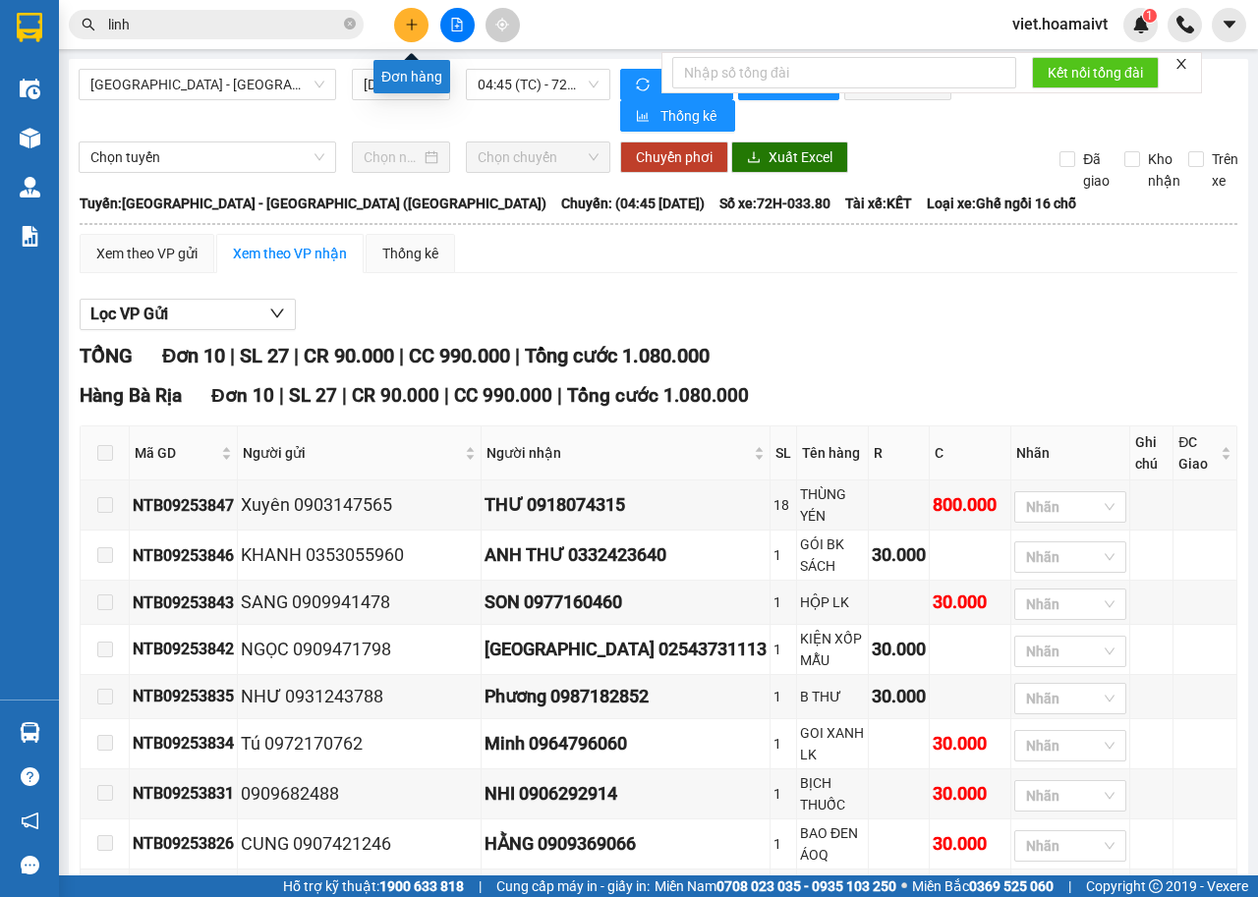
click at [410, 19] on icon "plus" at bounding box center [412, 25] width 14 height 14
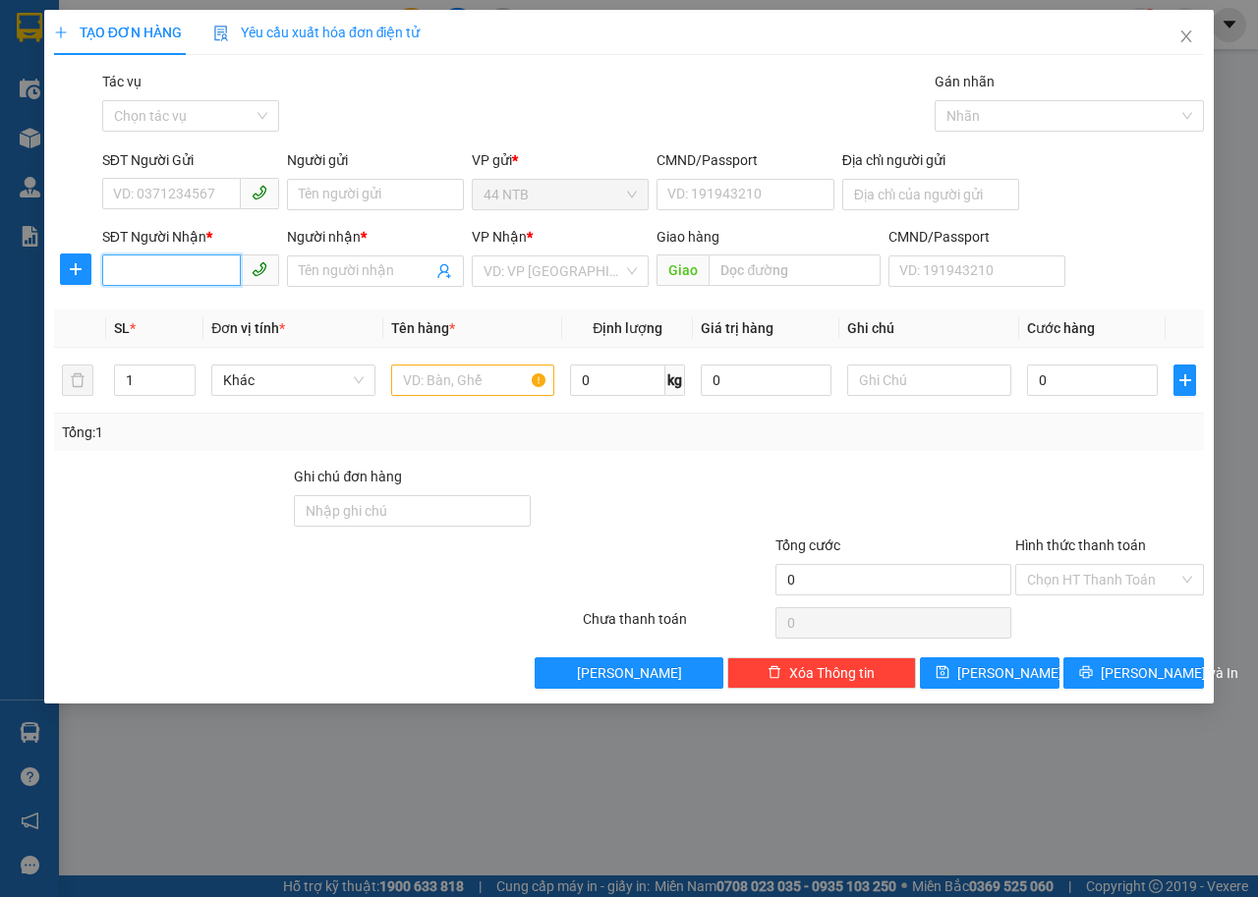
click at [164, 283] on input "SĐT Người Nhận *" at bounding box center [171, 269] width 139 height 31
type input "0963595510"
click at [169, 314] on div "0963595510 - Sỹ" at bounding box center [190, 311] width 153 height 22
type input "Sỹ"
type input "chu hải"
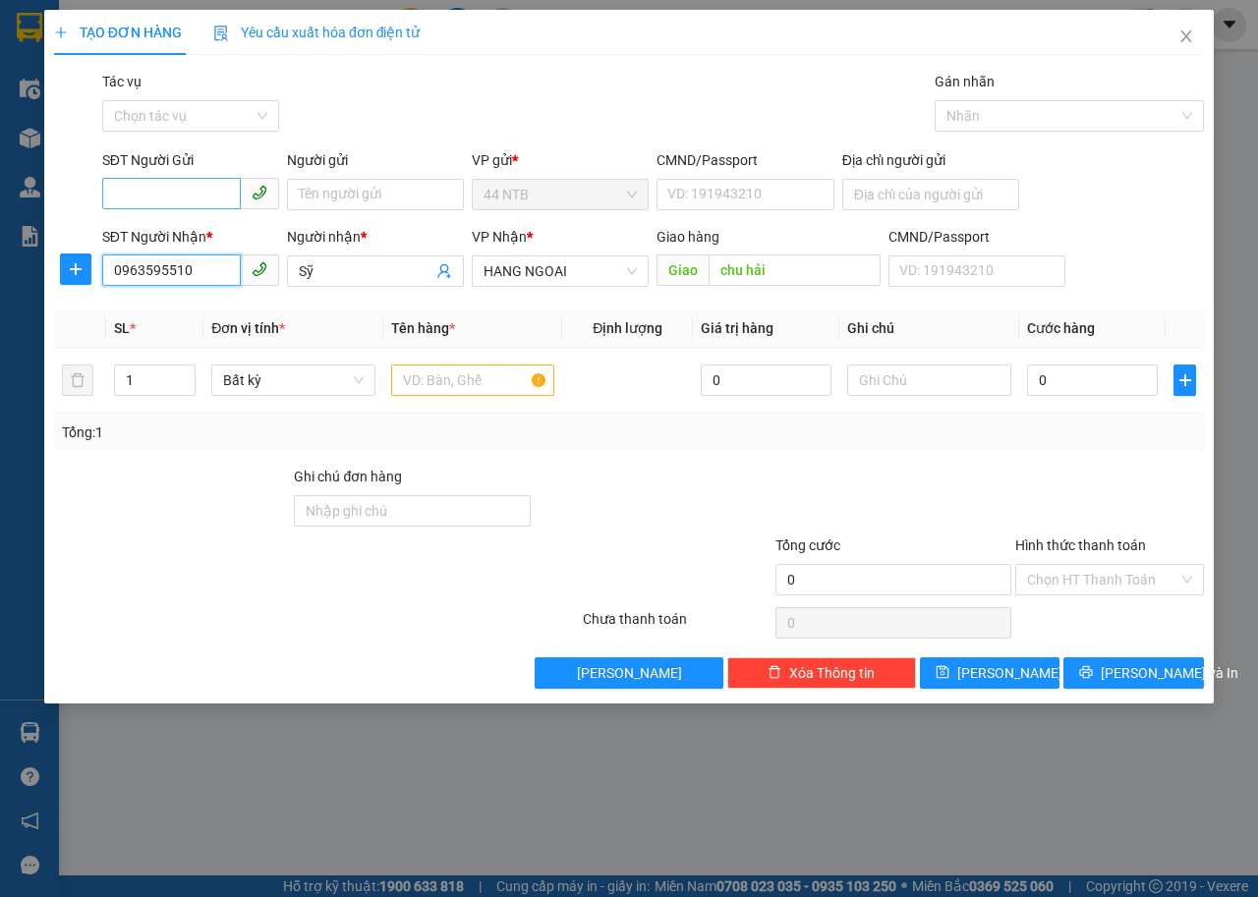
type input "0963595510"
click at [156, 203] on input "SĐT Người Gửi" at bounding box center [171, 193] width 139 height 31
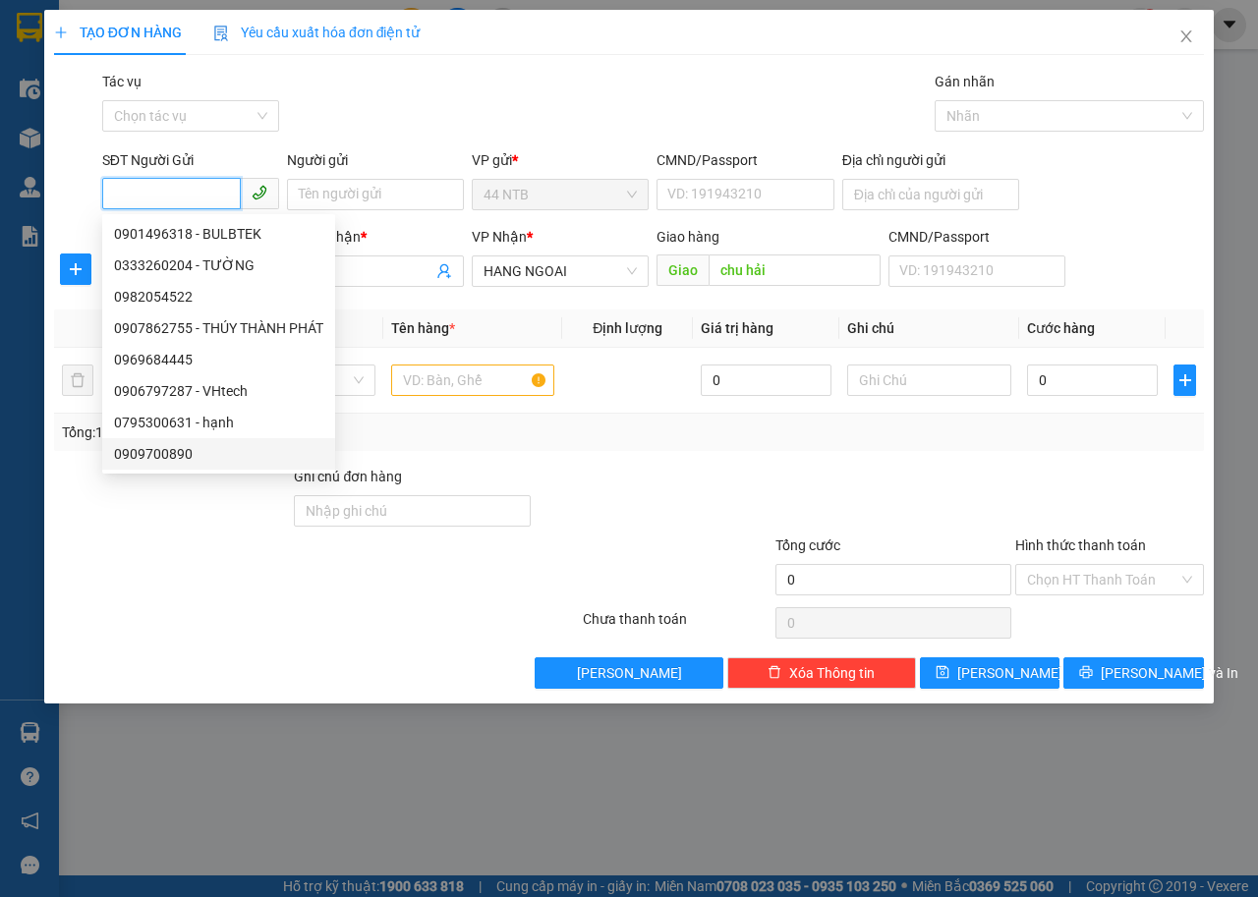
click at [165, 452] on div "0909700890" at bounding box center [218, 454] width 209 height 22
type input "0909700890"
type input "69/2_T.Q.Hoàng_T.Bình"
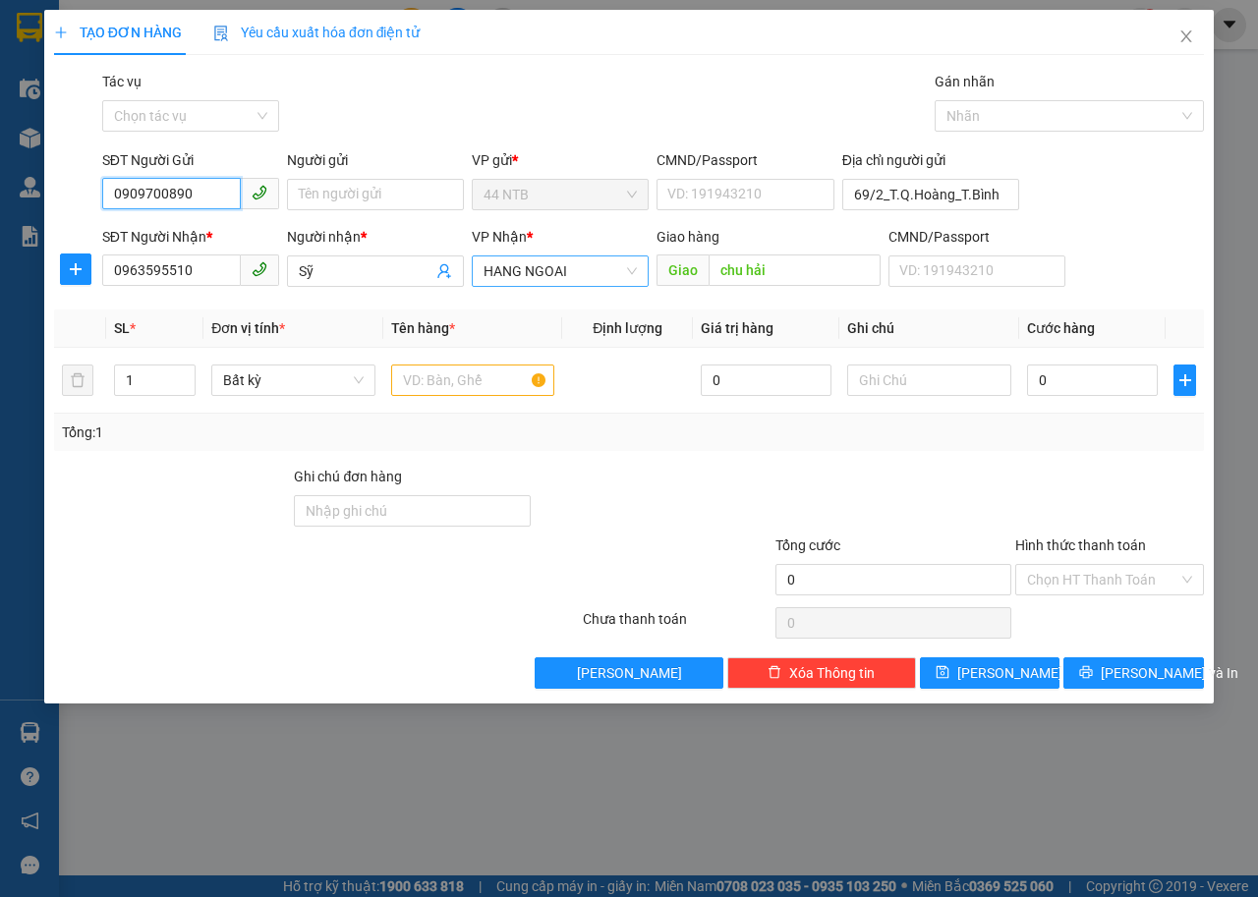
click at [582, 275] on span "HANG NGOAI" at bounding box center [559, 270] width 153 height 29
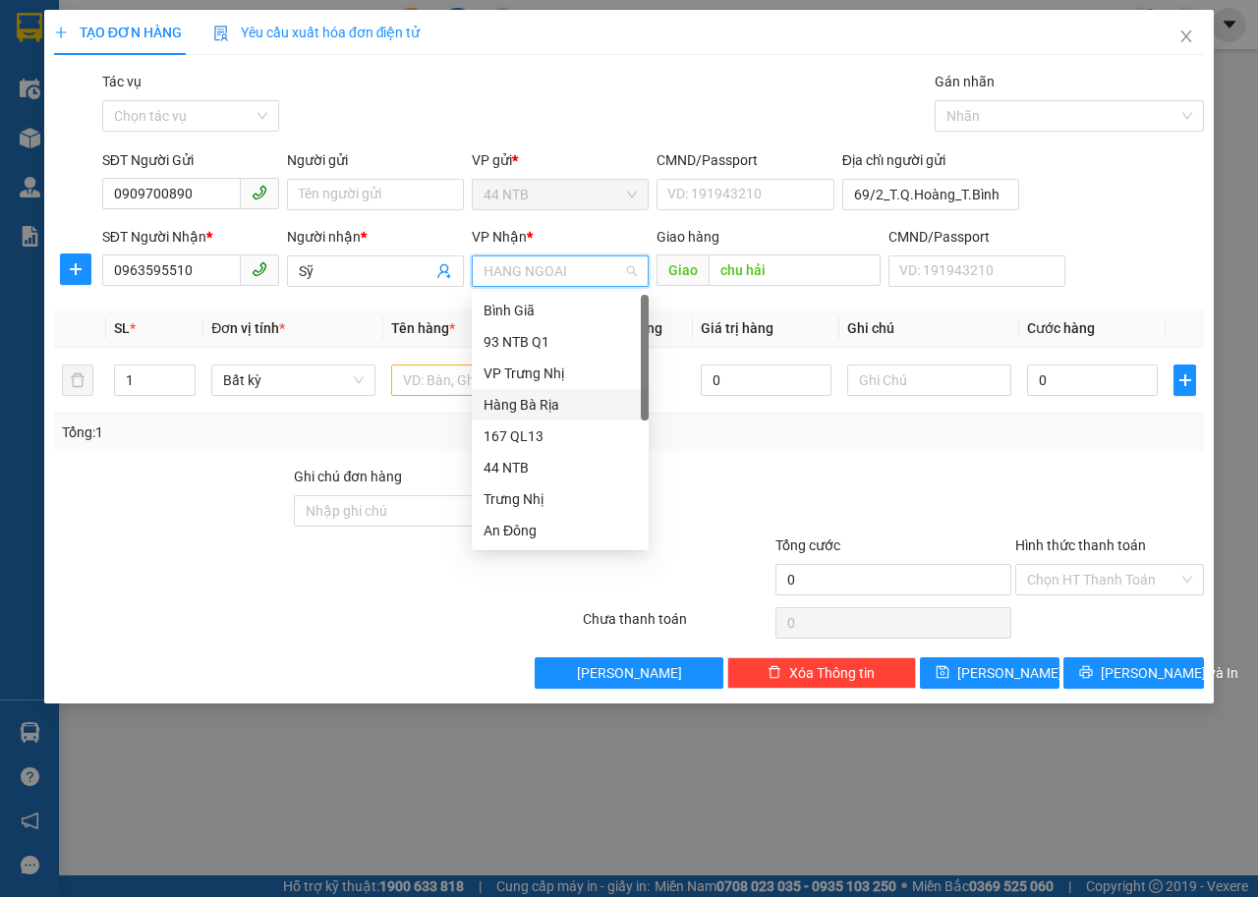
click at [565, 412] on div "Hàng Bà Rịa" at bounding box center [559, 405] width 153 height 22
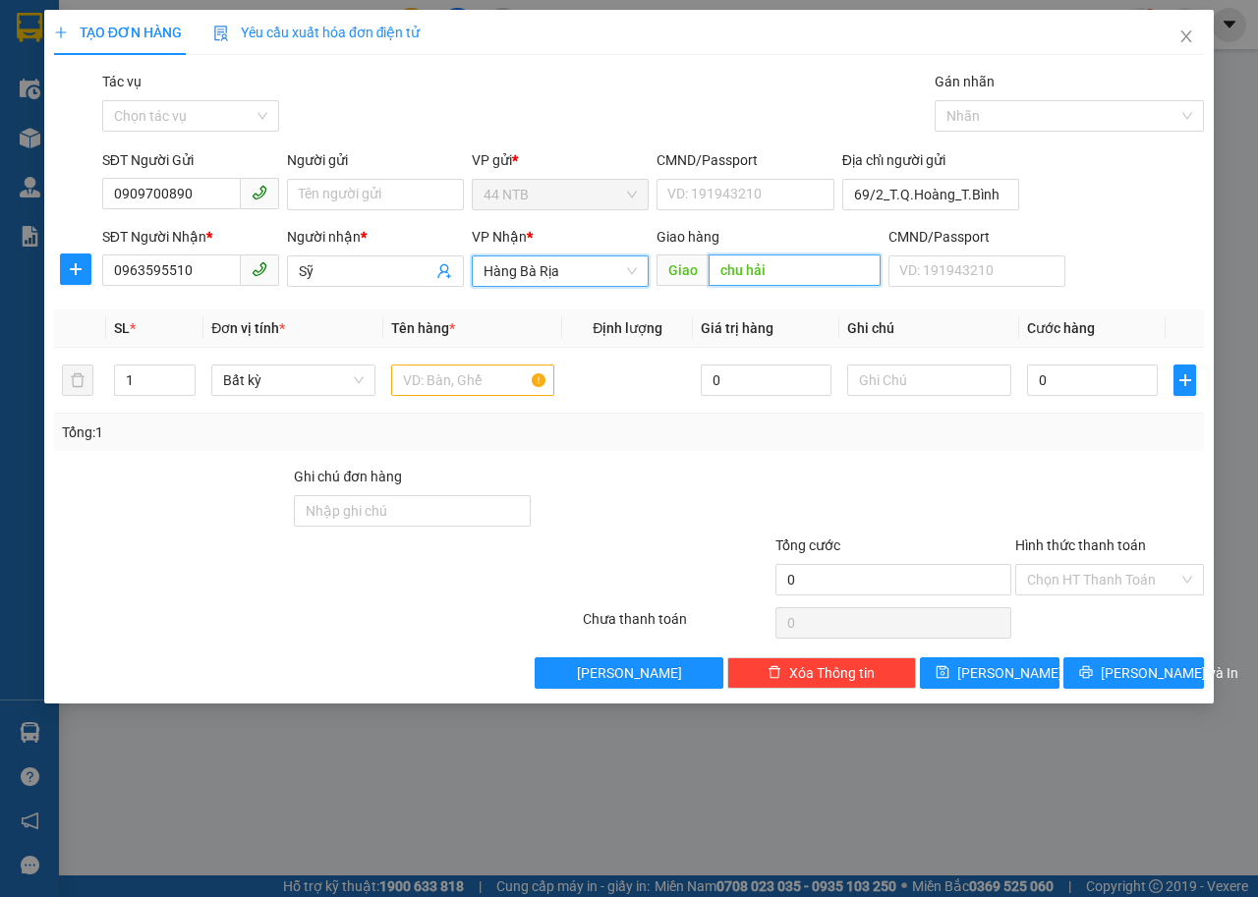
click at [798, 269] on input "chu hải" at bounding box center [793, 269] width 171 height 31
click at [450, 391] on input "text" at bounding box center [473, 379] width 164 height 31
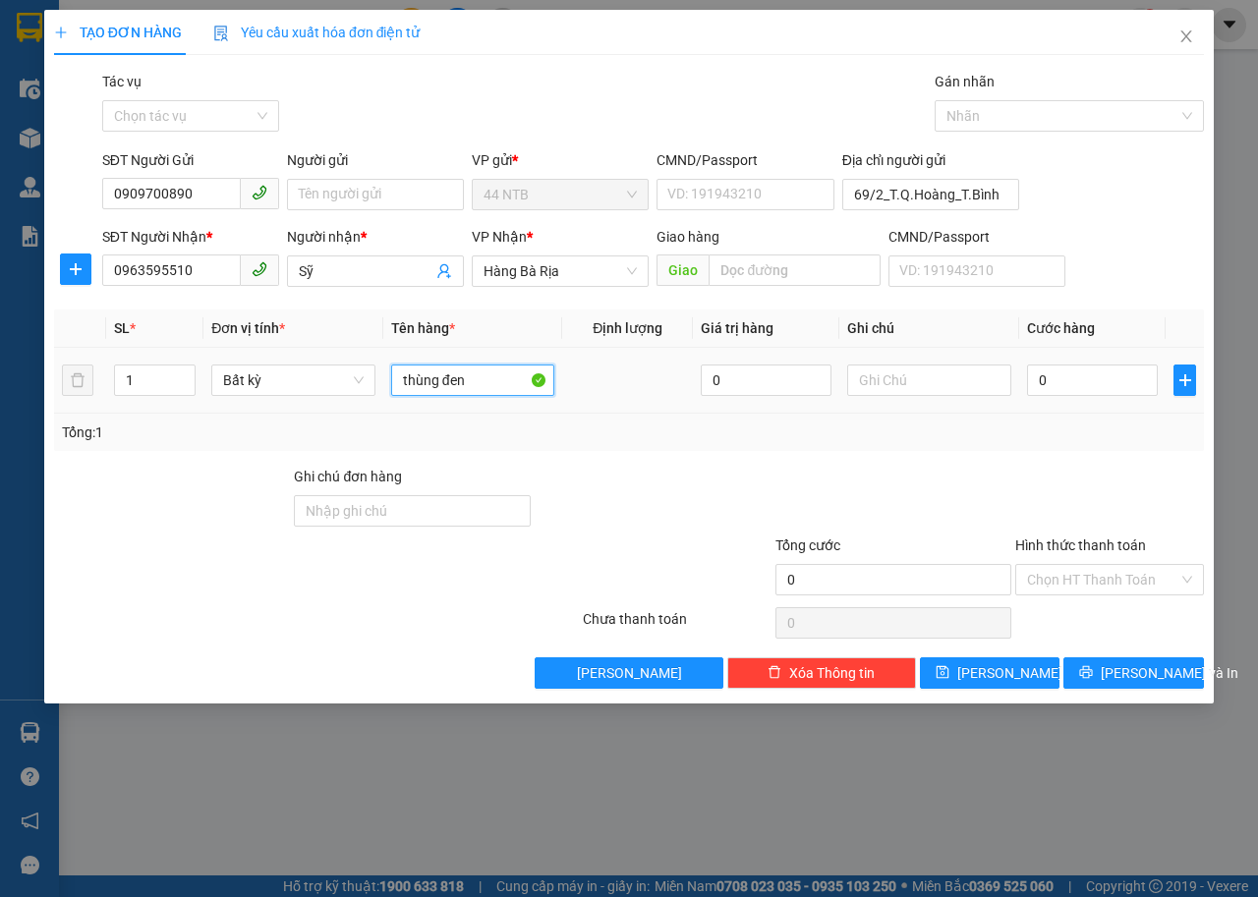
type input "thùng đen"
type input "3"
type input "30"
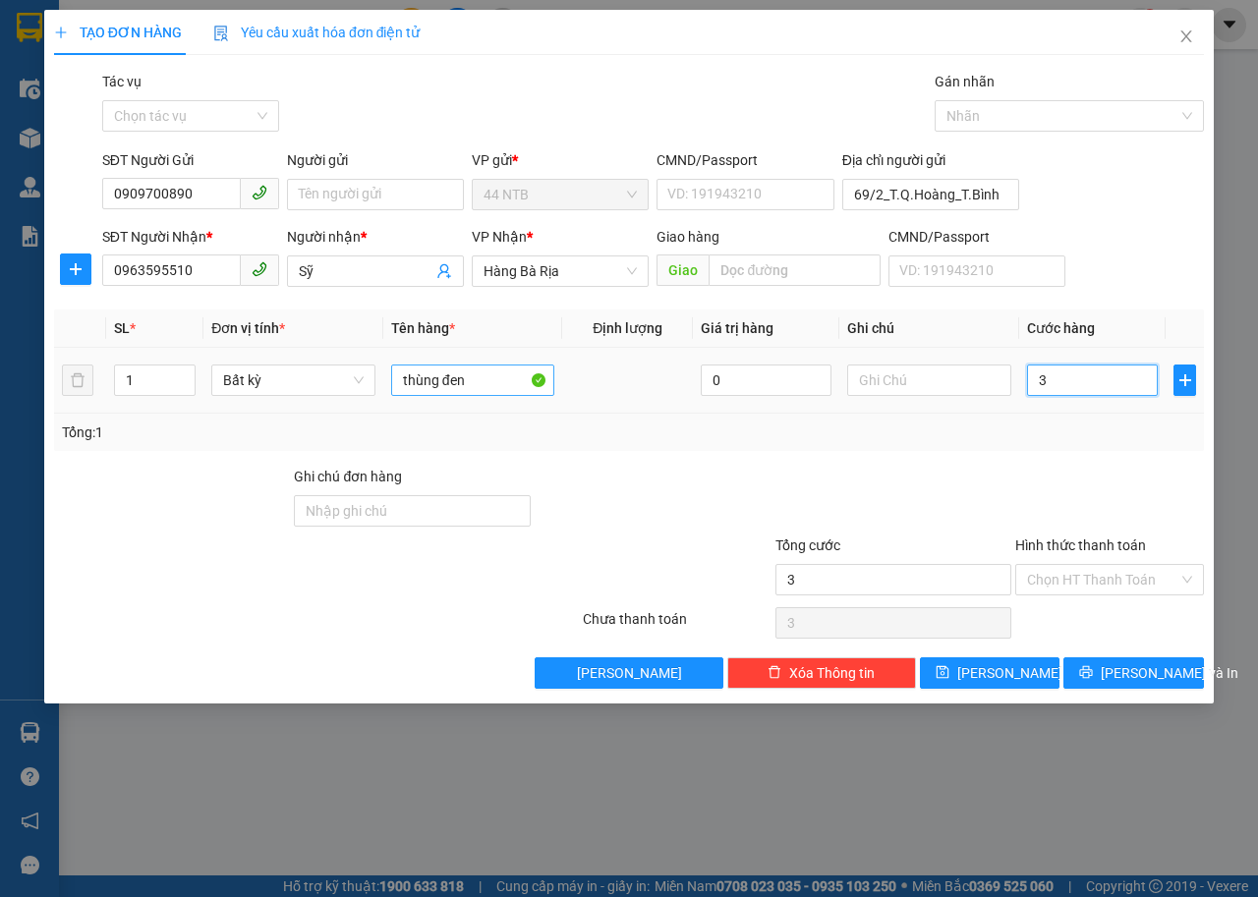
type input "30"
type input "30.000"
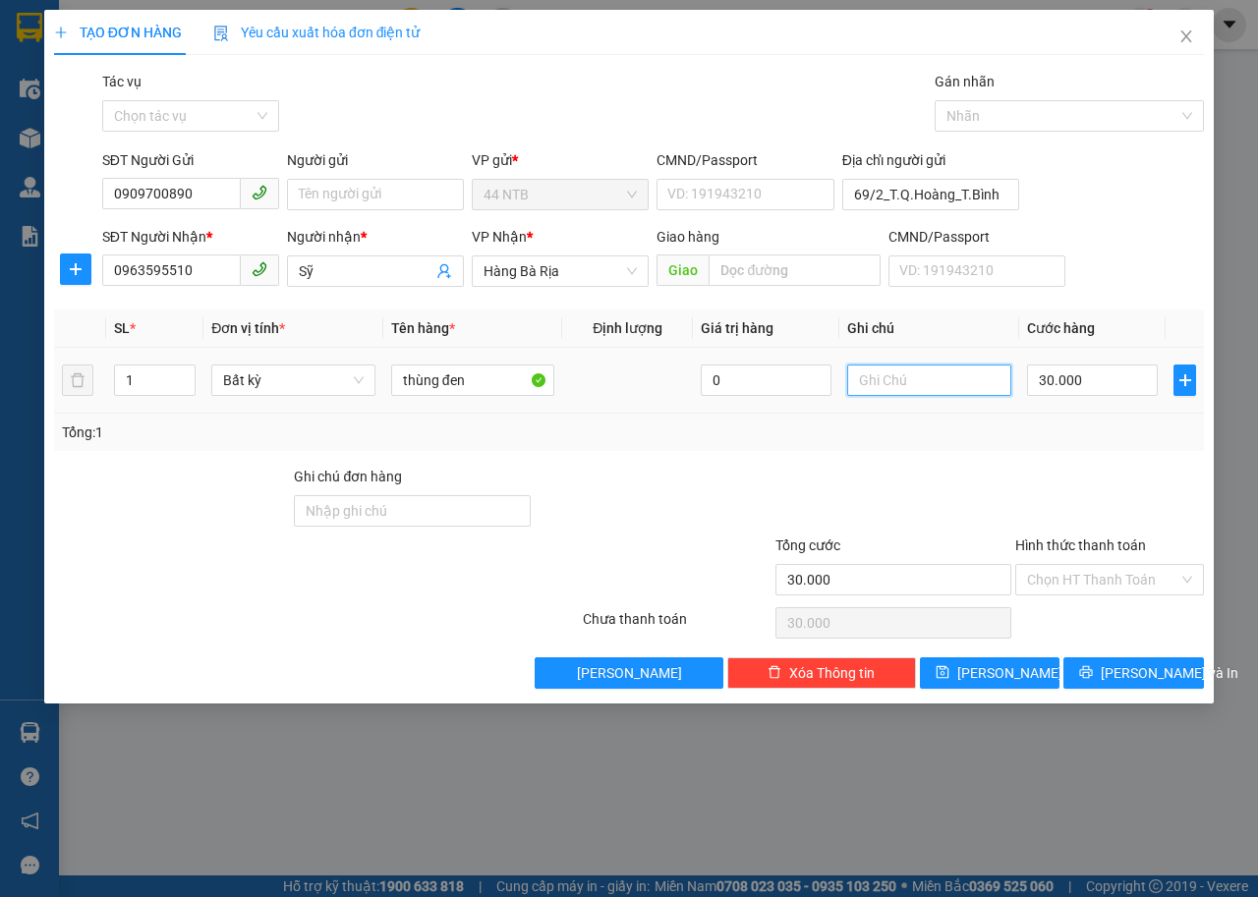
click at [907, 377] on input "text" at bounding box center [929, 379] width 164 height 31
type input "pt oto"
click at [1125, 671] on span "Lưu và In" at bounding box center [1169, 673] width 138 height 22
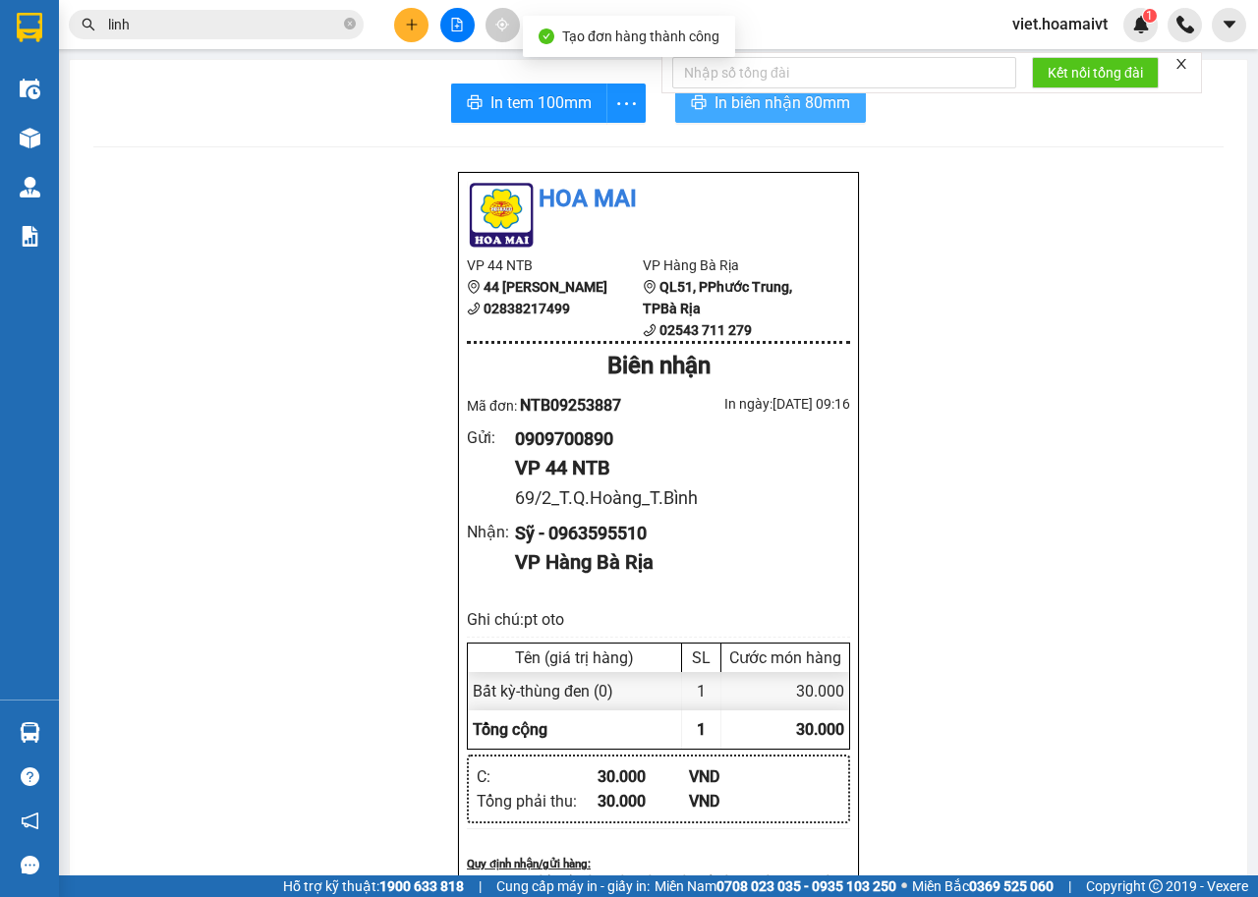
click at [691, 116] on button "In biên nhận 80mm" at bounding box center [770, 103] width 191 height 39
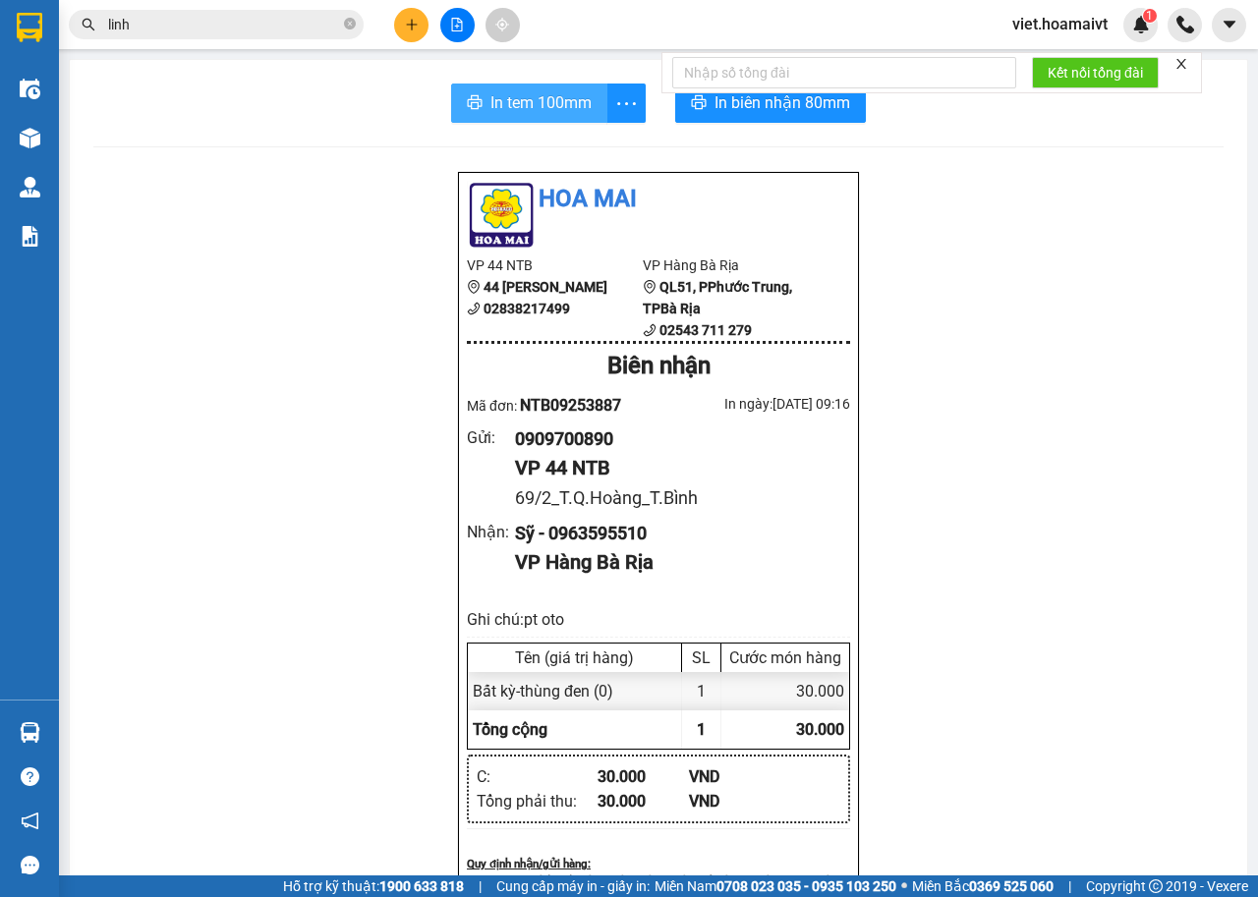
click at [559, 107] on span "In tem 100mm" at bounding box center [540, 102] width 101 height 25
click at [452, 35] on button at bounding box center [457, 25] width 34 height 34
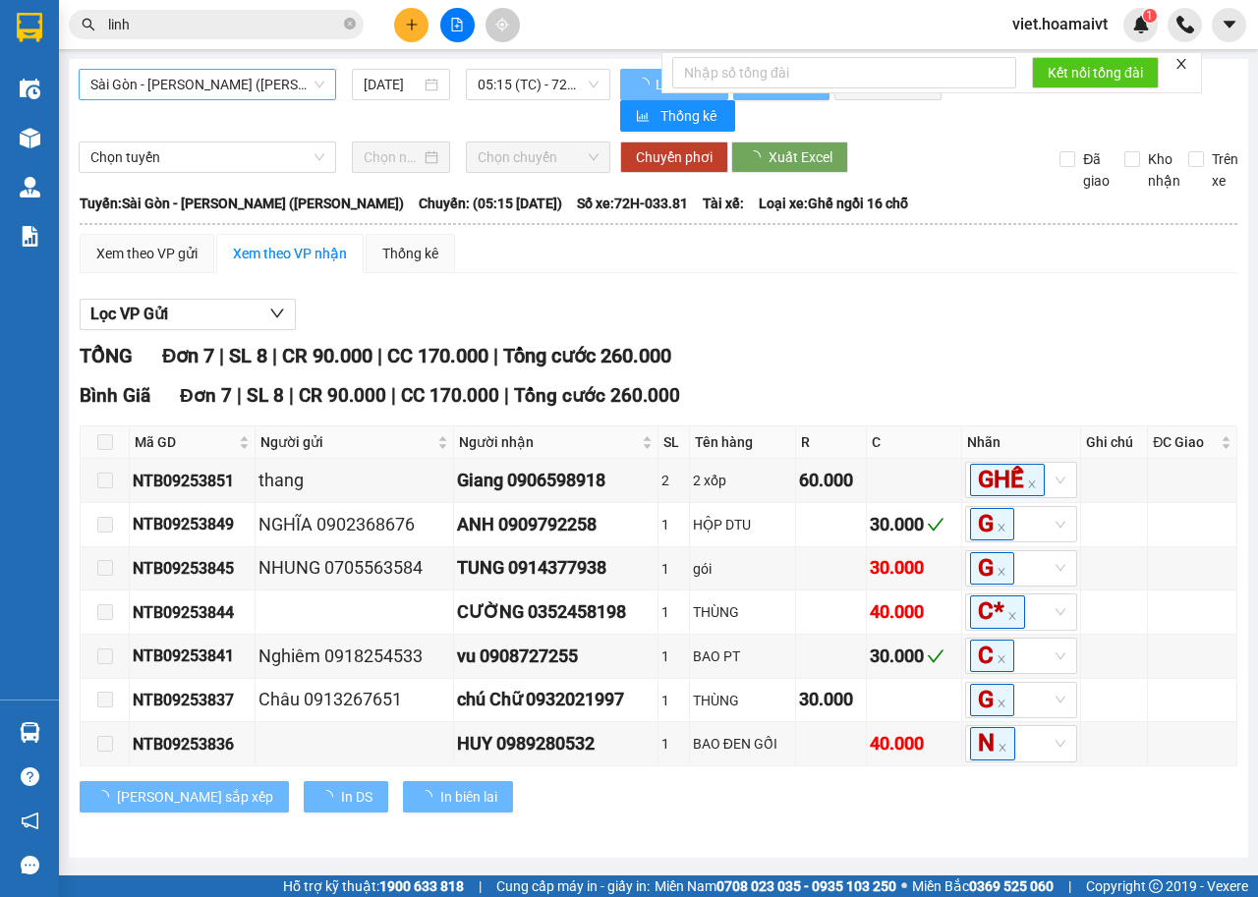
click at [287, 84] on span "Sài Gòn - [PERSON_NAME] ([PERSON_NAME])" at bounding box center [207, 84] width 234 height 29
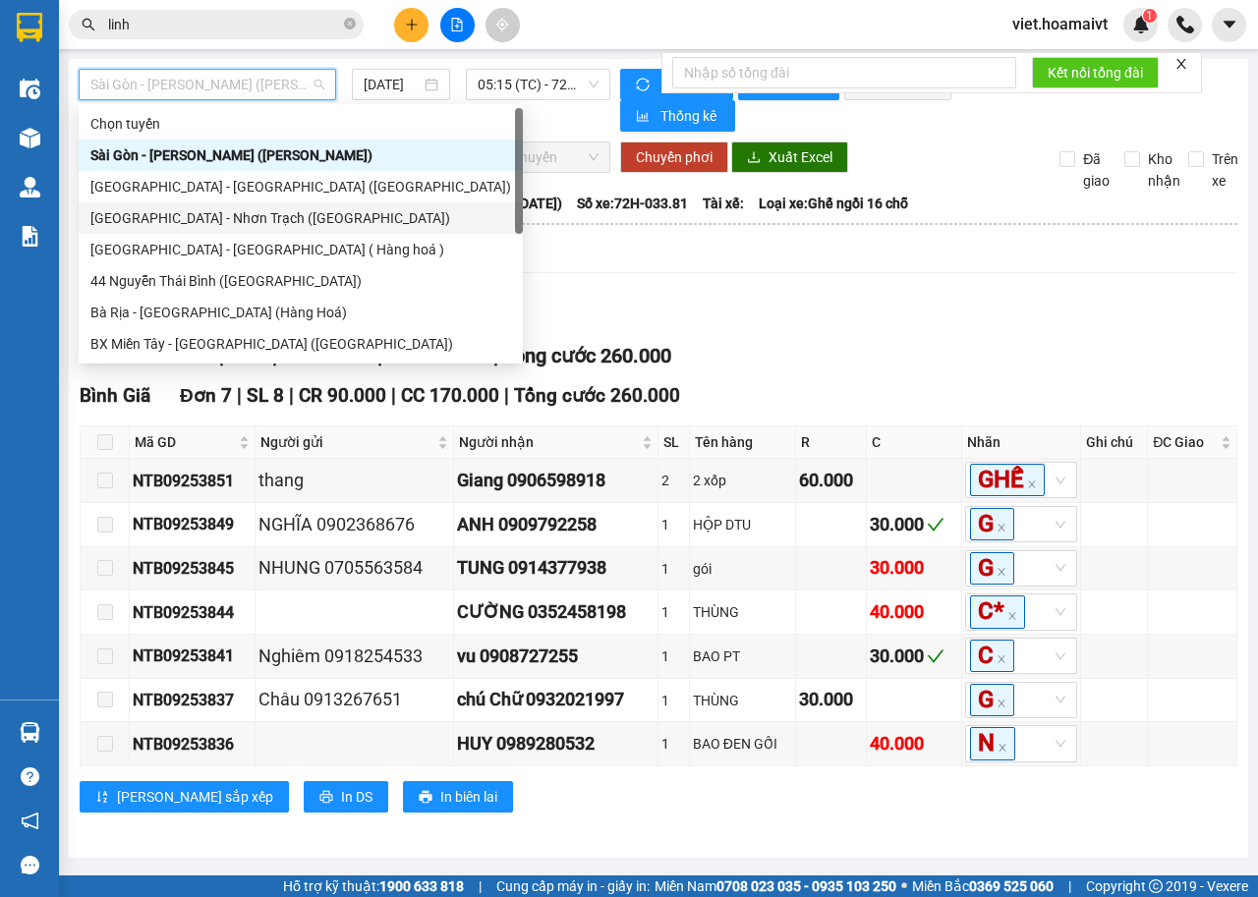
click at [271, 216] on div "[GEOGRAPHIC_DATA] - [PERSON_NAME] ([GEOGRAPHIC_DATA])" at bounding box center [300, 218] width 420 height 22
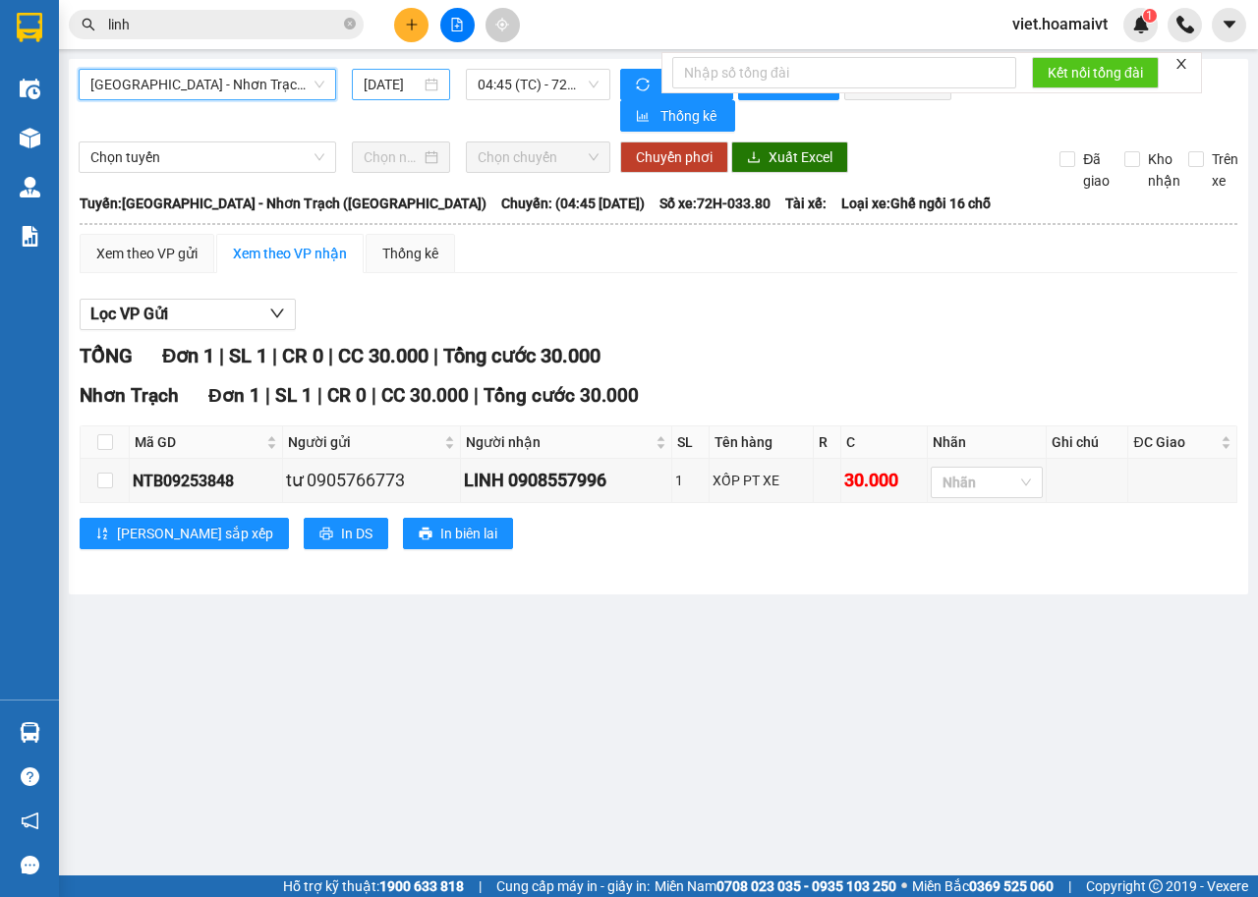
click at [394, 90] on input "[DATE]" at bounding box center [392, 85] width 57 height 22
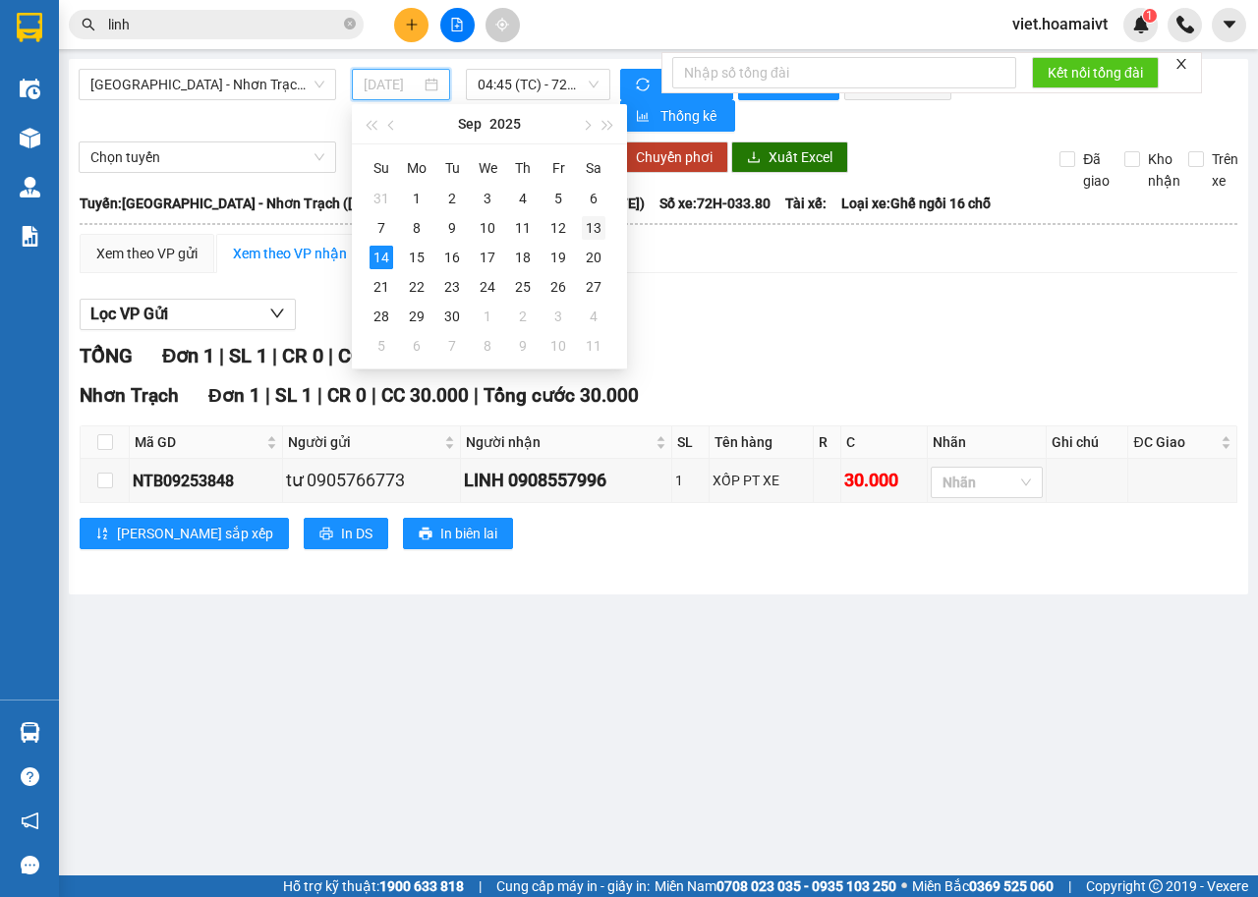
click at [593, 232] on div "13" at bounding box center [594, 228] width 24 height 24
type input "[DATE]"
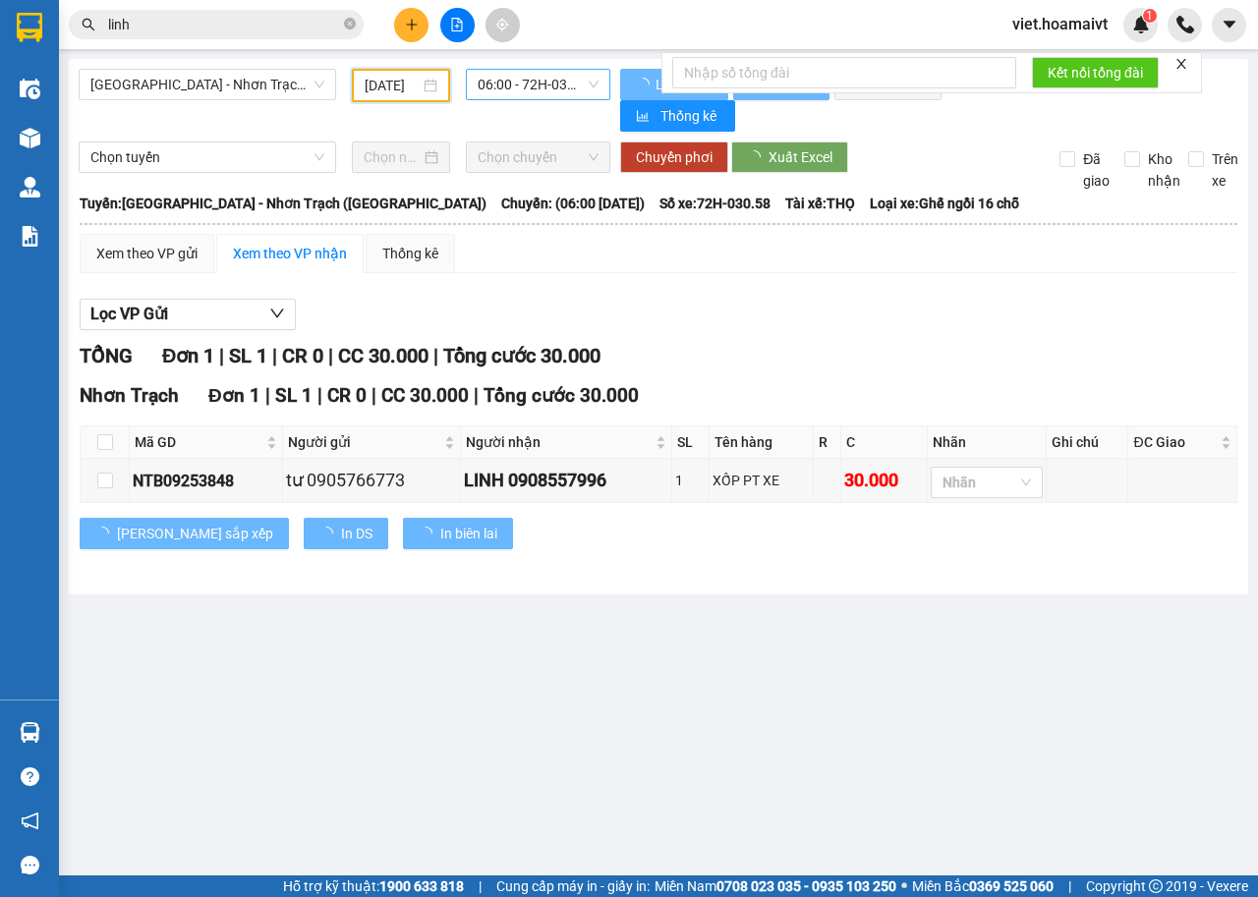
click at [554, 83] on span "06:00 - 72H-030.58" at bounding box center [537, 84] width 120 height 29
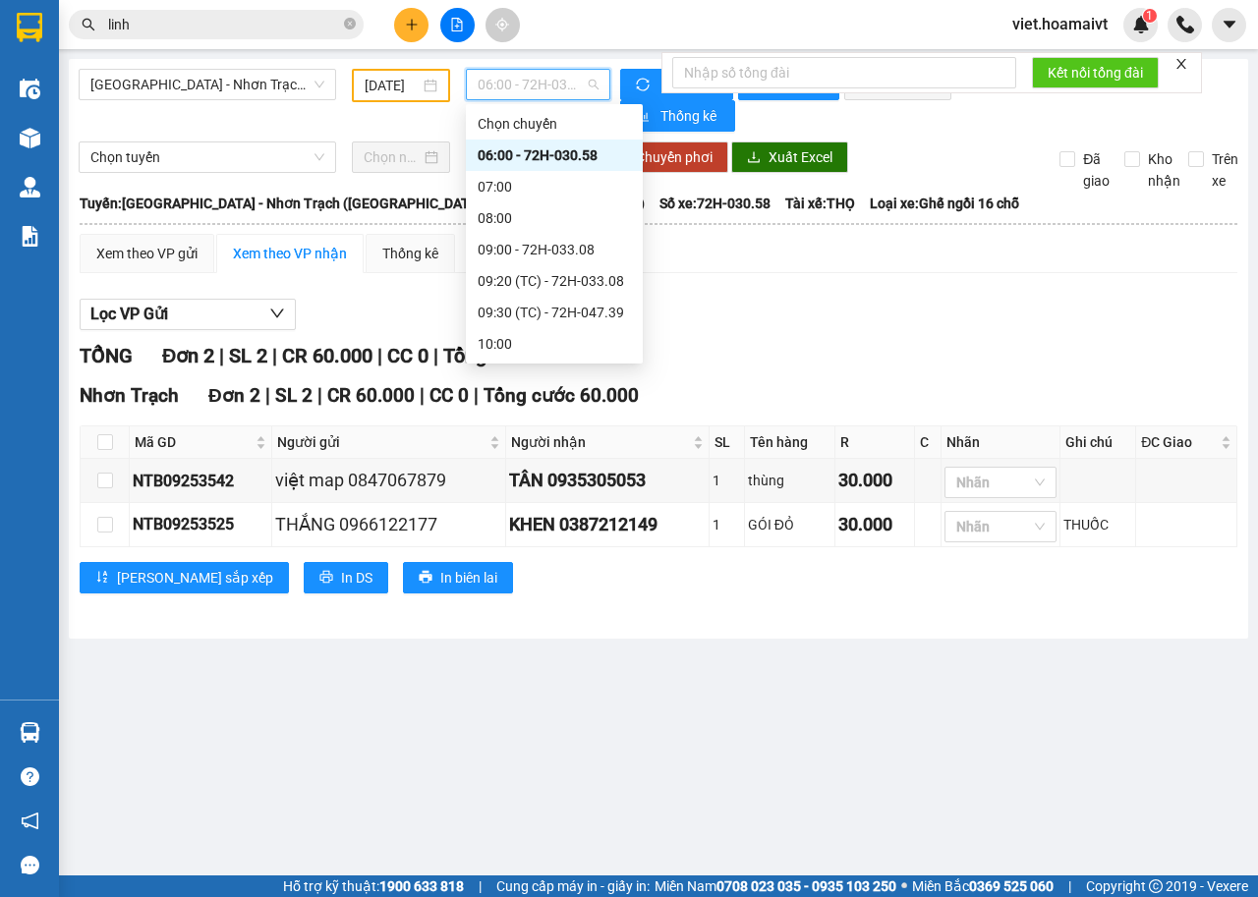
scroll to position [312, 0]
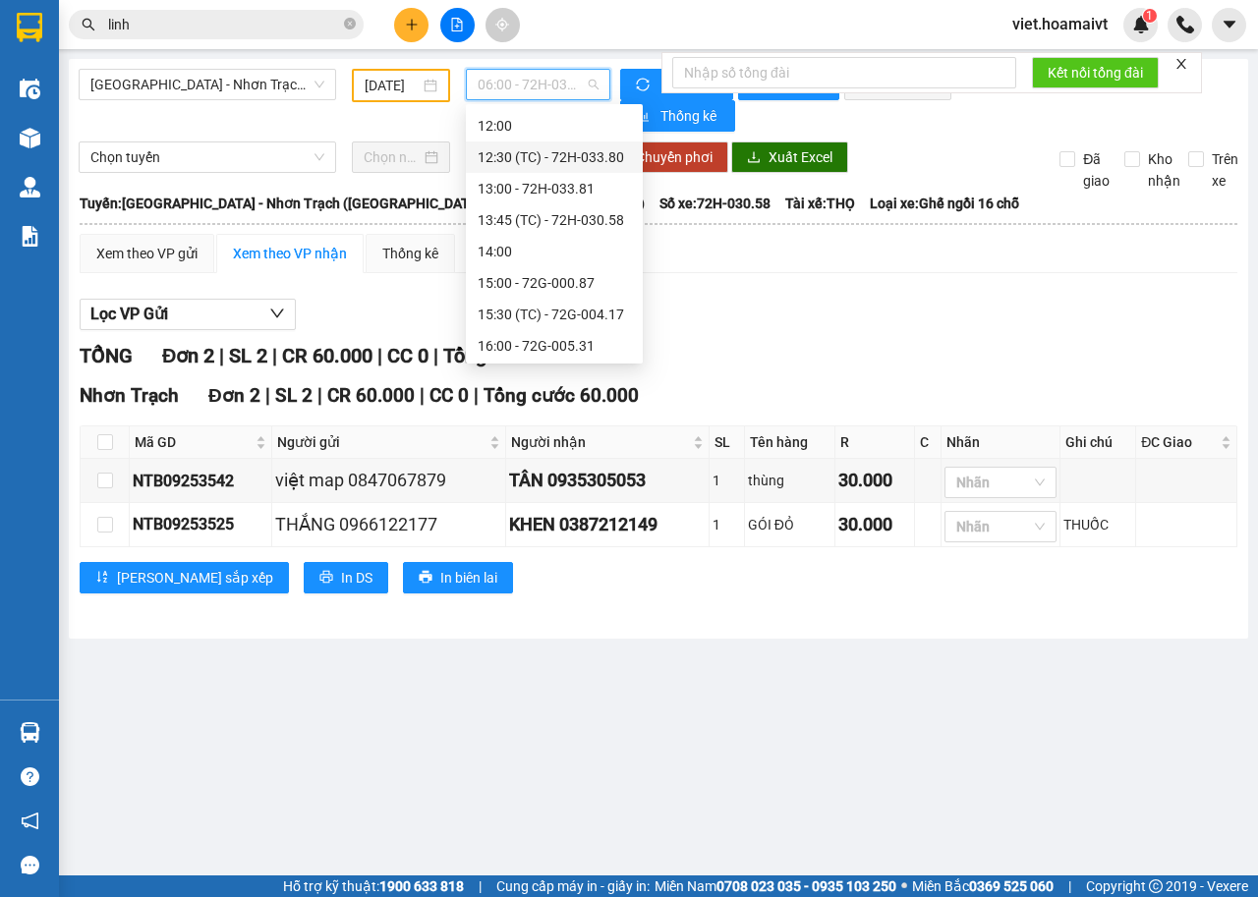
click at [601, 161] on div "12:30 (TC) - 72H-033.80" at bounding box center [553, 157] width 153 height 22
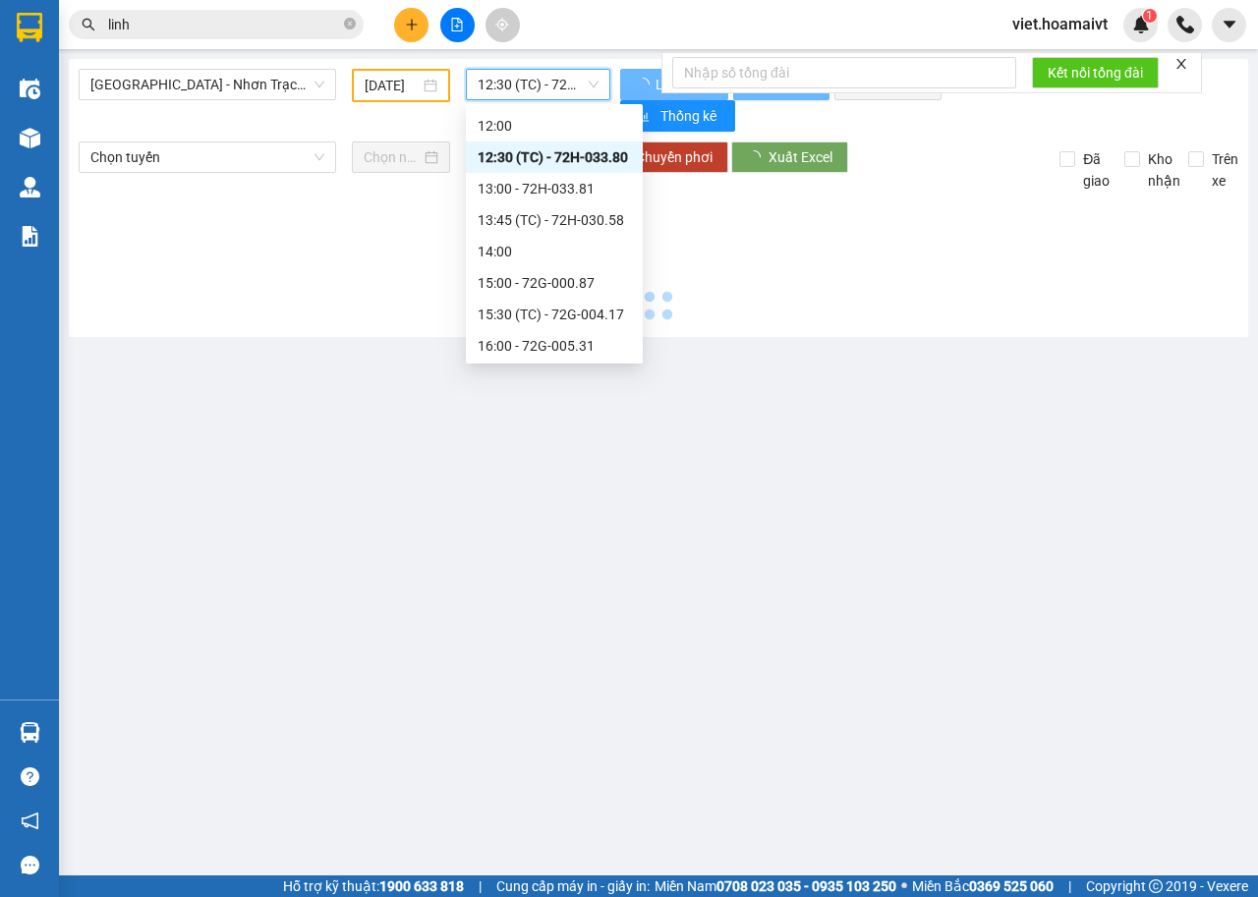
click at [919, 307] on div at bounding box center [658, 260] width 1159 height 136
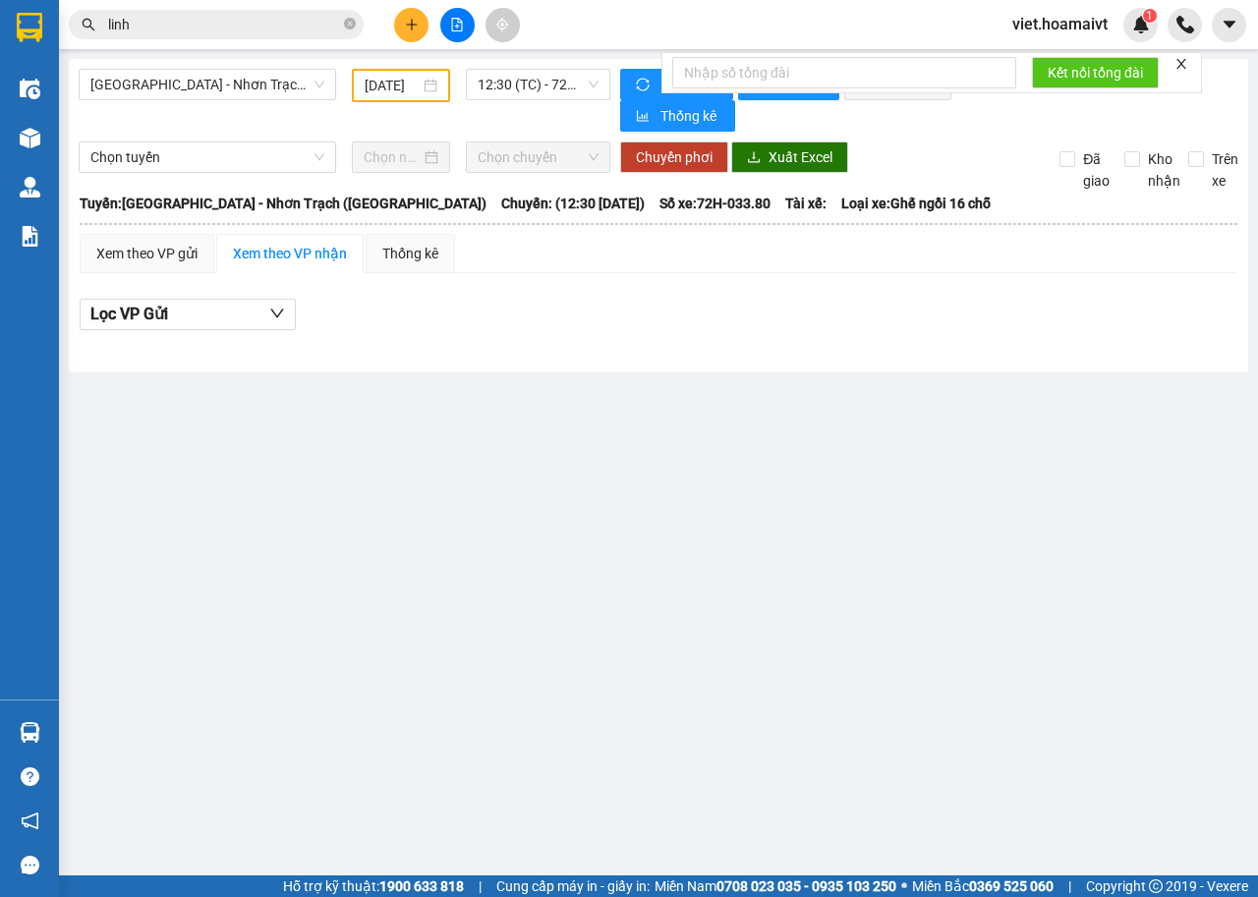
click at [915, 308] on div "Lọc VP Gửi" at bounding box center [658, 315] width 1157 height 32
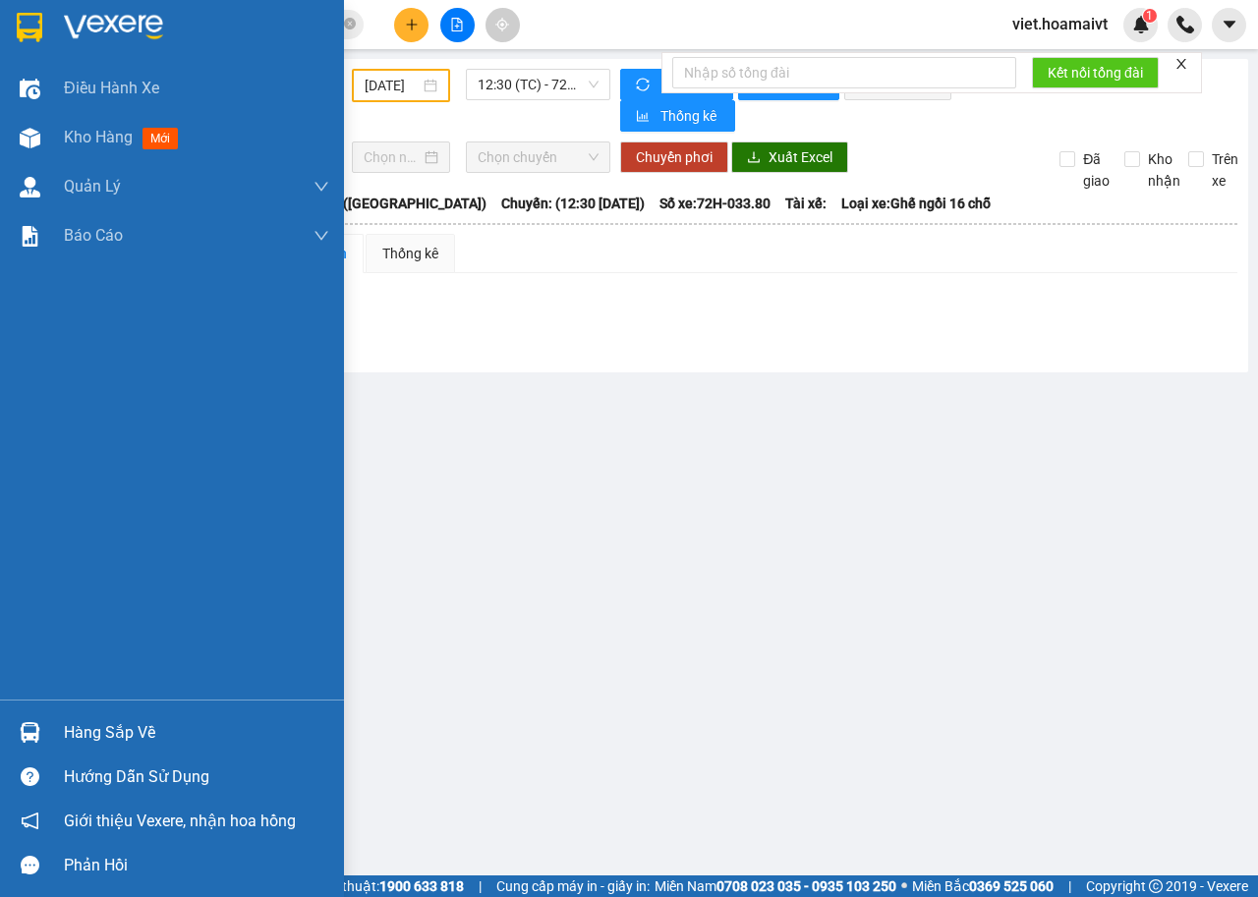
click at [112, 23] on img at bounding box center [113, 27] width 99 height 29
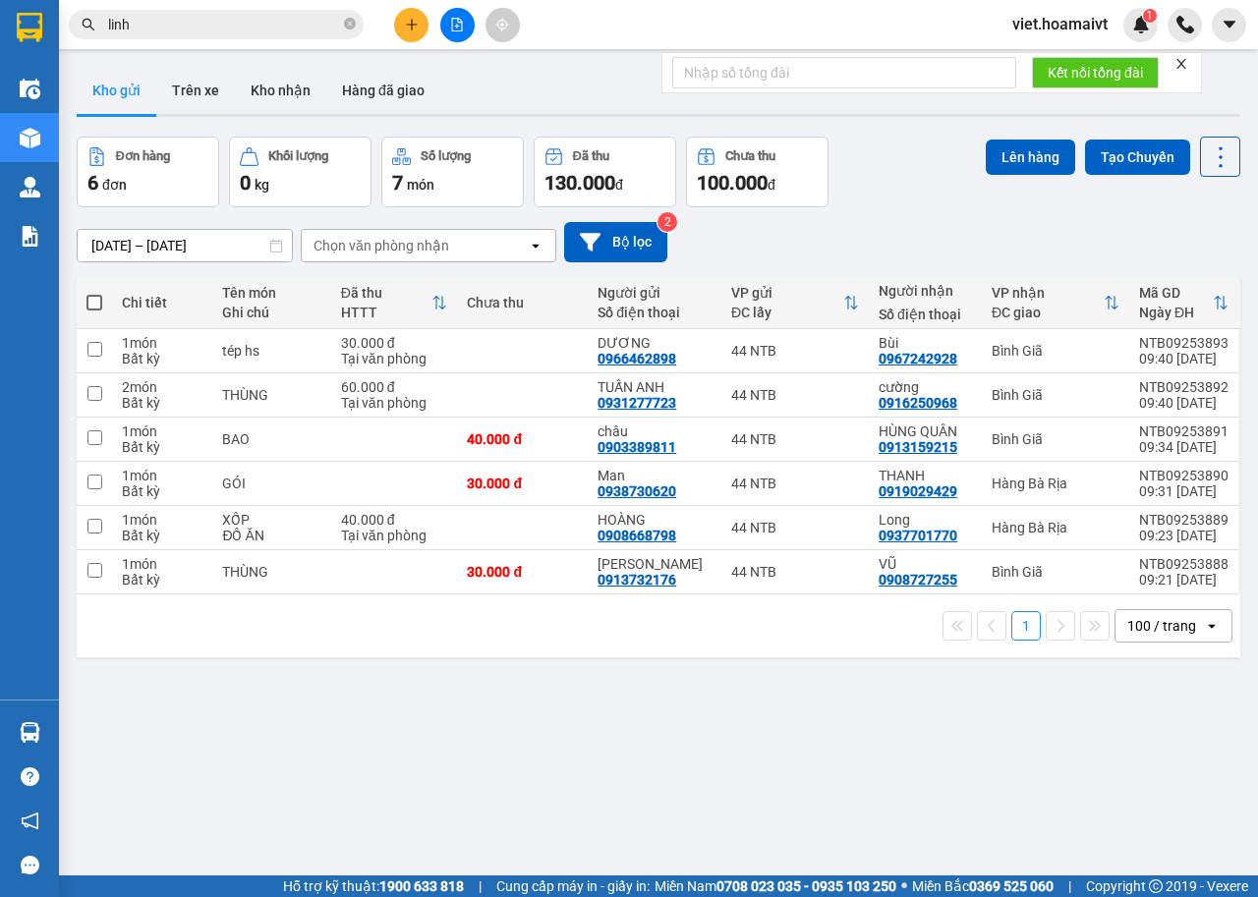
click at [898, 259] on div "[DATE] – [DATE] Press the down arrow key to interact with the calendar and sele…" at bounding box center [658, 242] width 1163 height 40
click at [374, 241] on div "Chọn văn phòng nhận" at bounding box center [381, 246] width 136 height 20
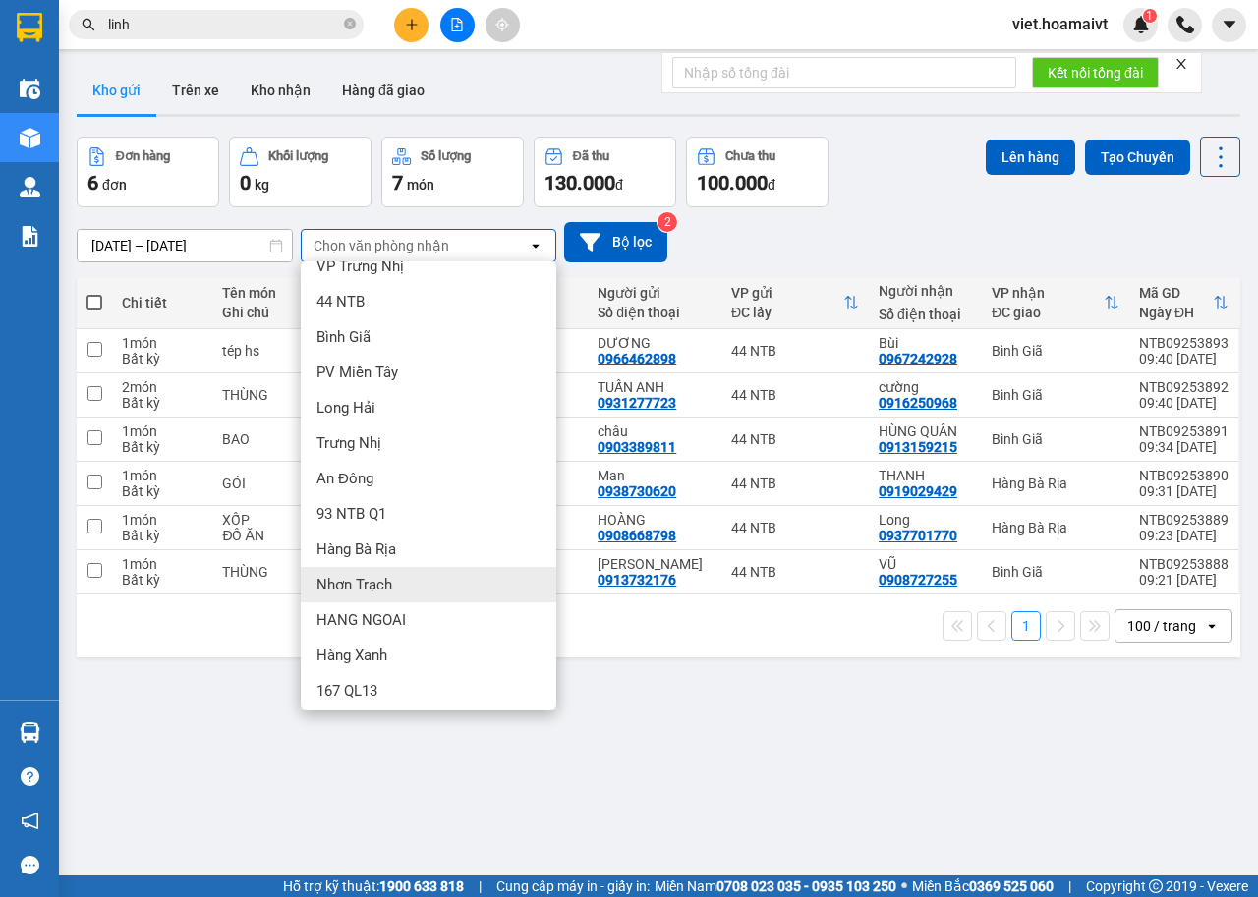
scroll to position [27, 0]
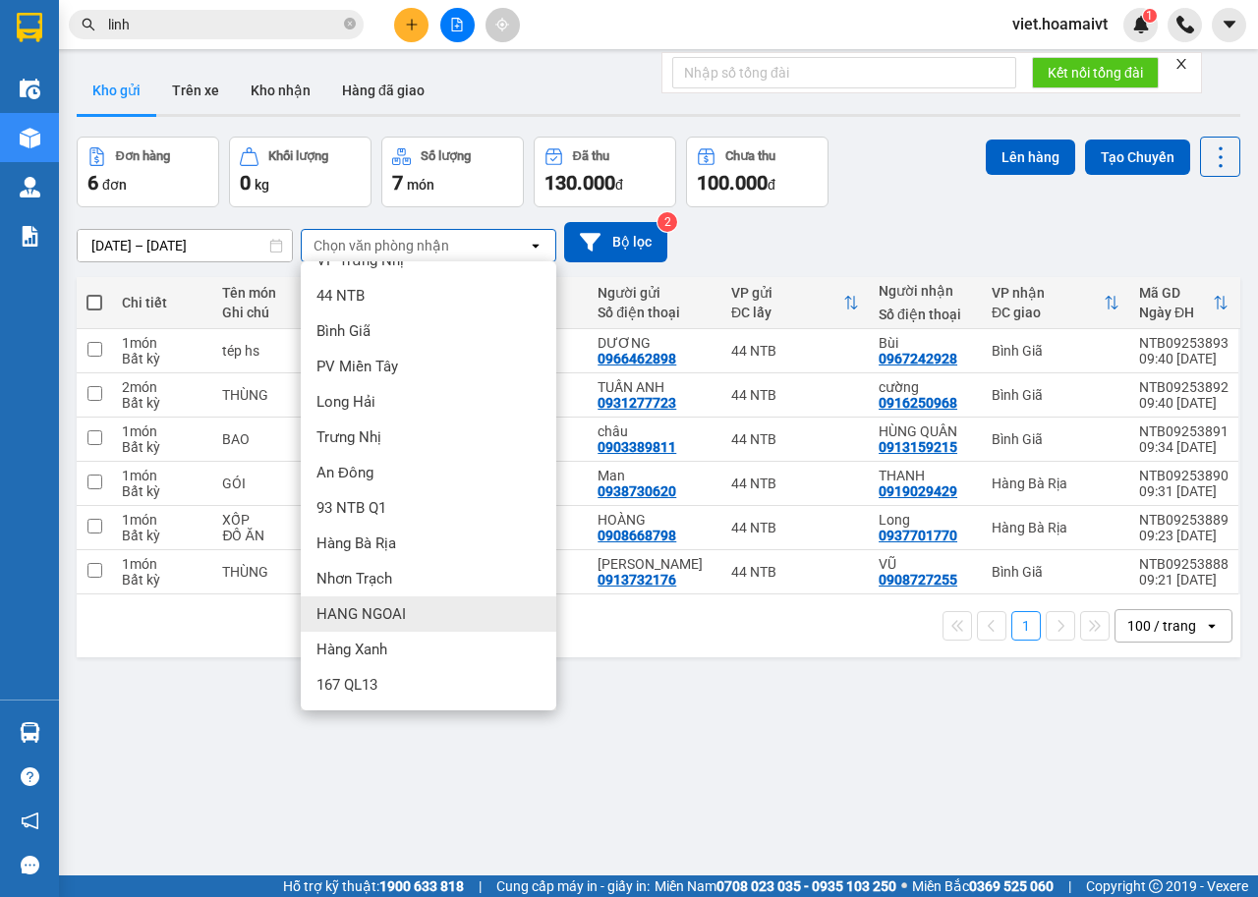
click at [377, 604] on span "HANG NGOAI" at bounding box center [360, 614] width 89 height 20
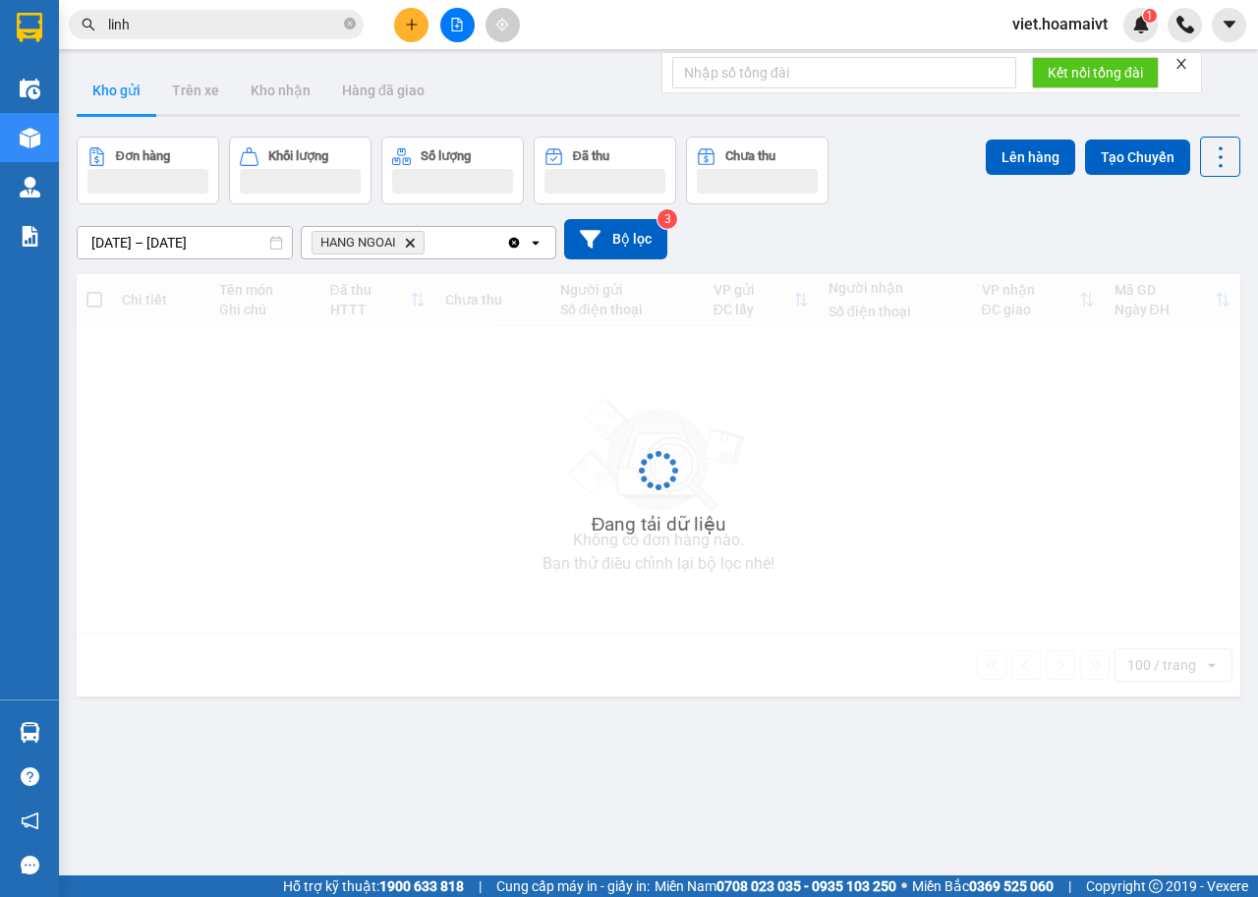
click at [860, 220] on div "13/09/2025 – 14/09/2025 Press the down arrow key to interact with the calendar …" at bounding box center [658, 239] width 1163 height 70
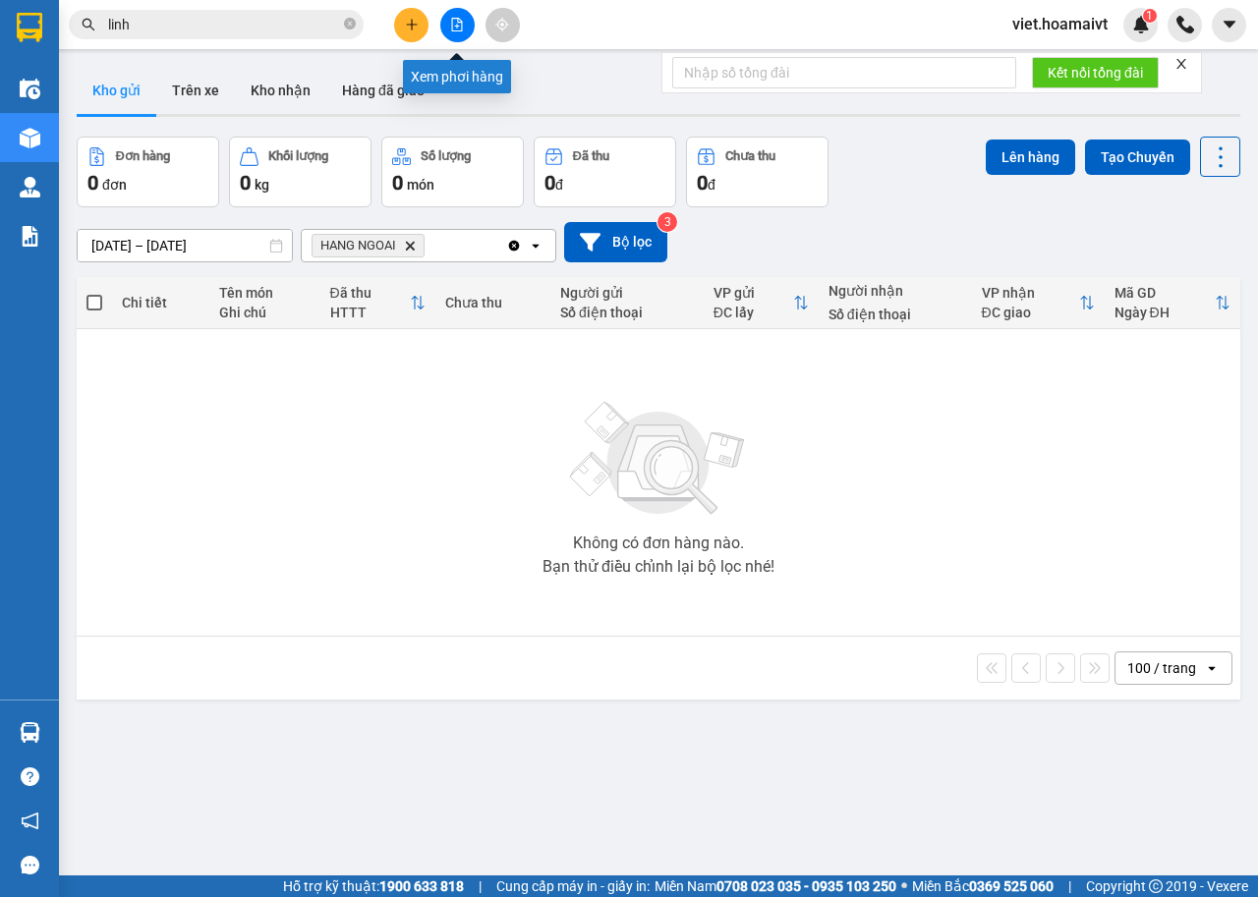
click at [466, 22] on button at bounding box center [457, 25] width 34 height 34
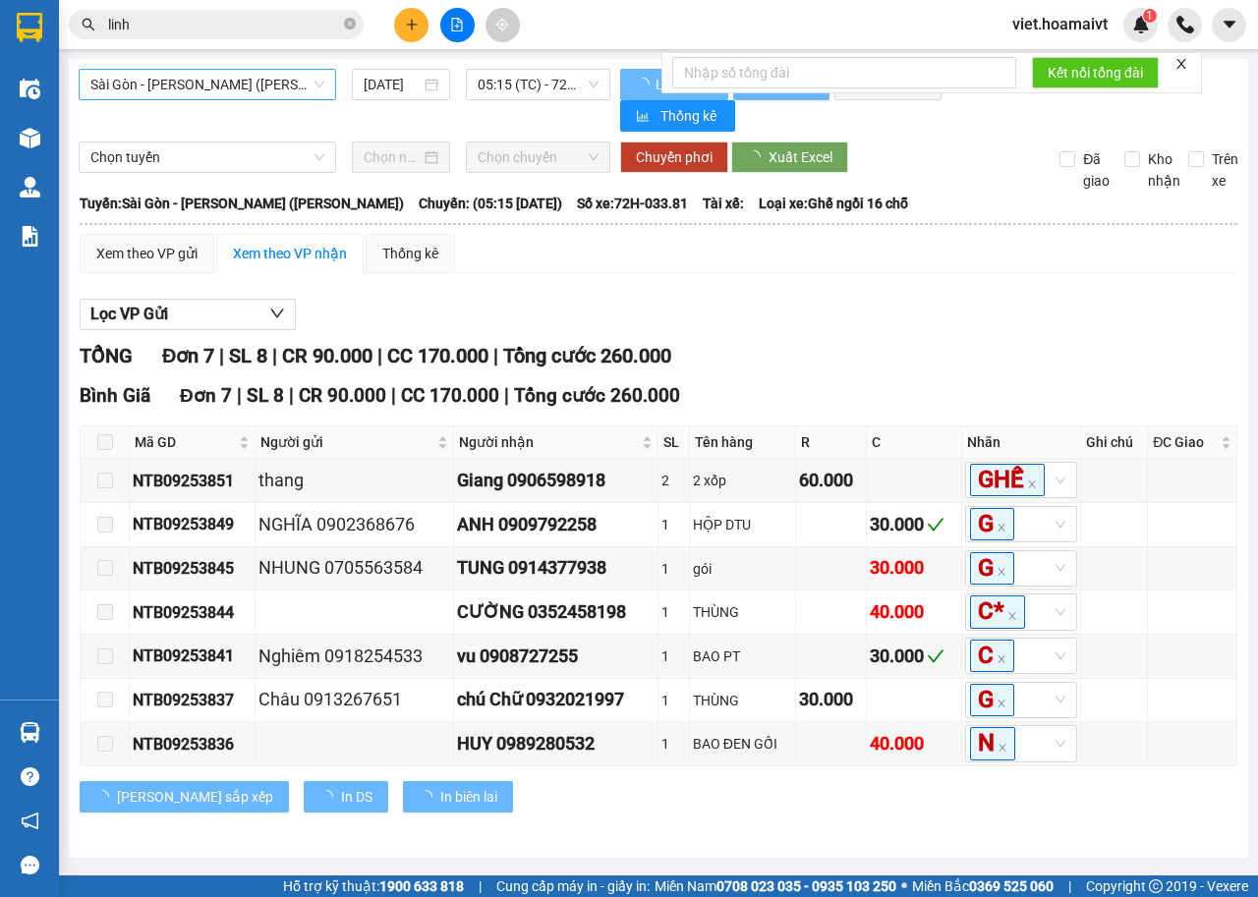
click at [293, 78] on span "Sài Gòn - [PERSON_NAME] ([PERSON_NAME])" at bounding box center [207, 84] width 234 height 29
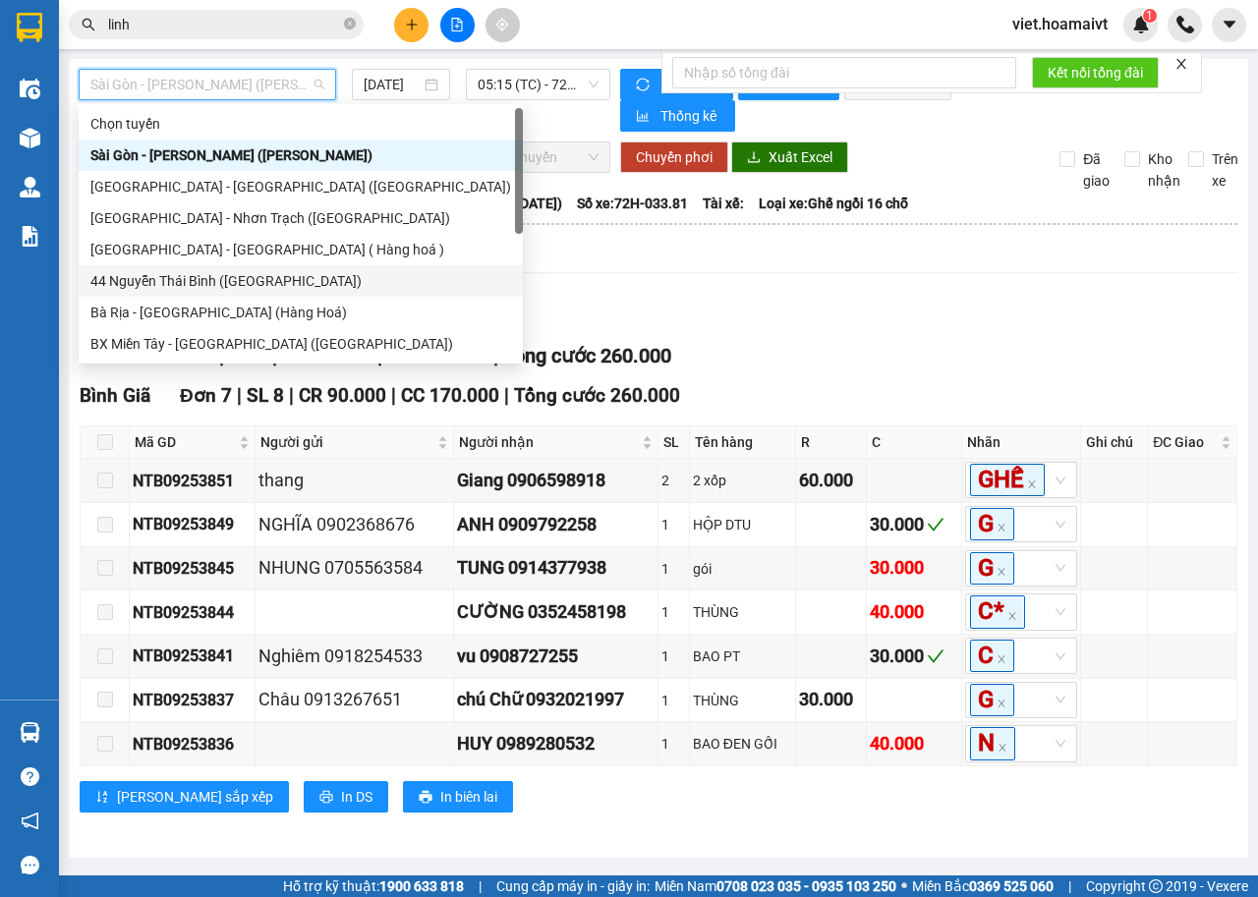
click at [236, 282] on div "44 [PERSON_NAME] Thái [PERSON_NAME] ([GEOGRAPHIC_DATA])" at bounding box center [300, 281] width 420 height 22
type input "[DATE]"
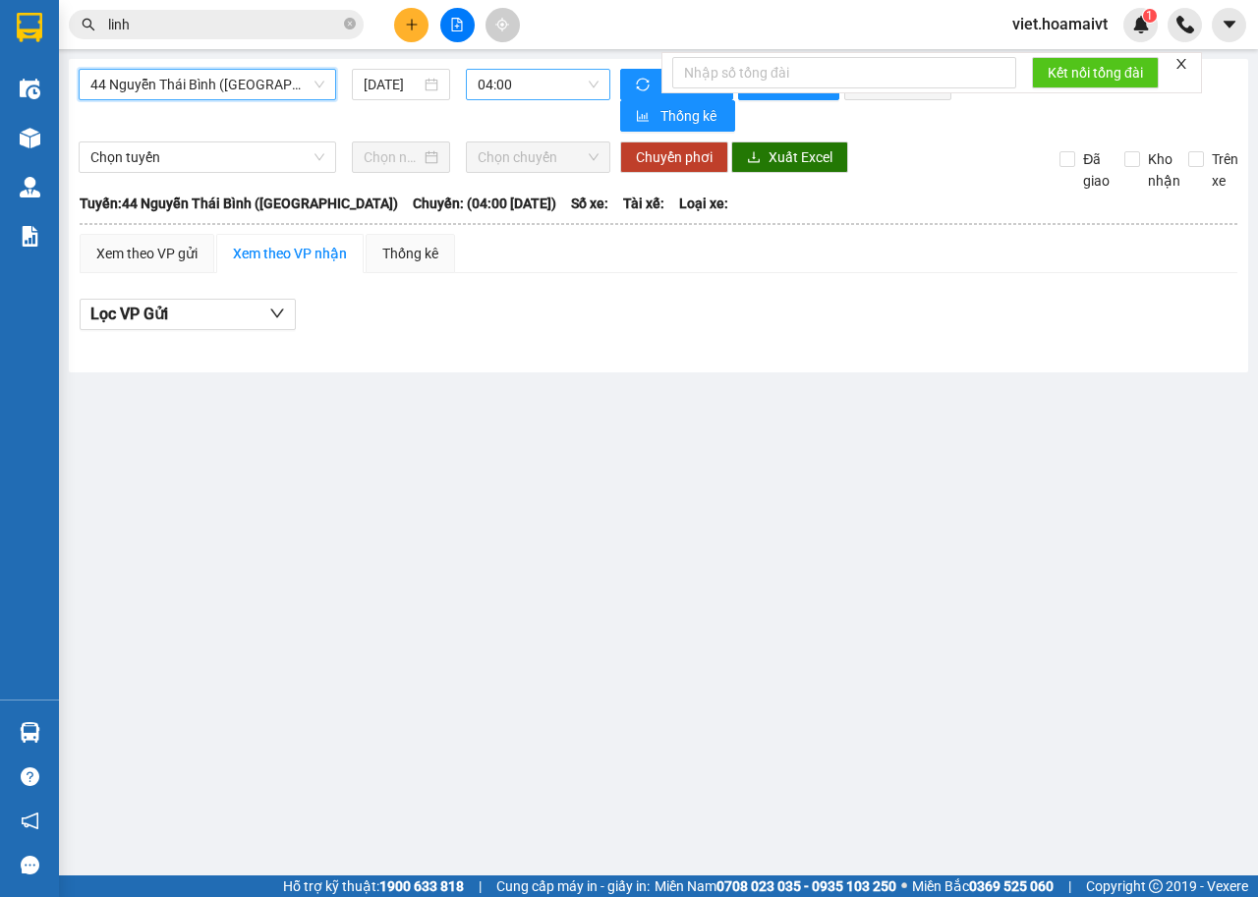
click at [504, 73] on span "04:00" at bounding box center [537, 84] width 120 height 29
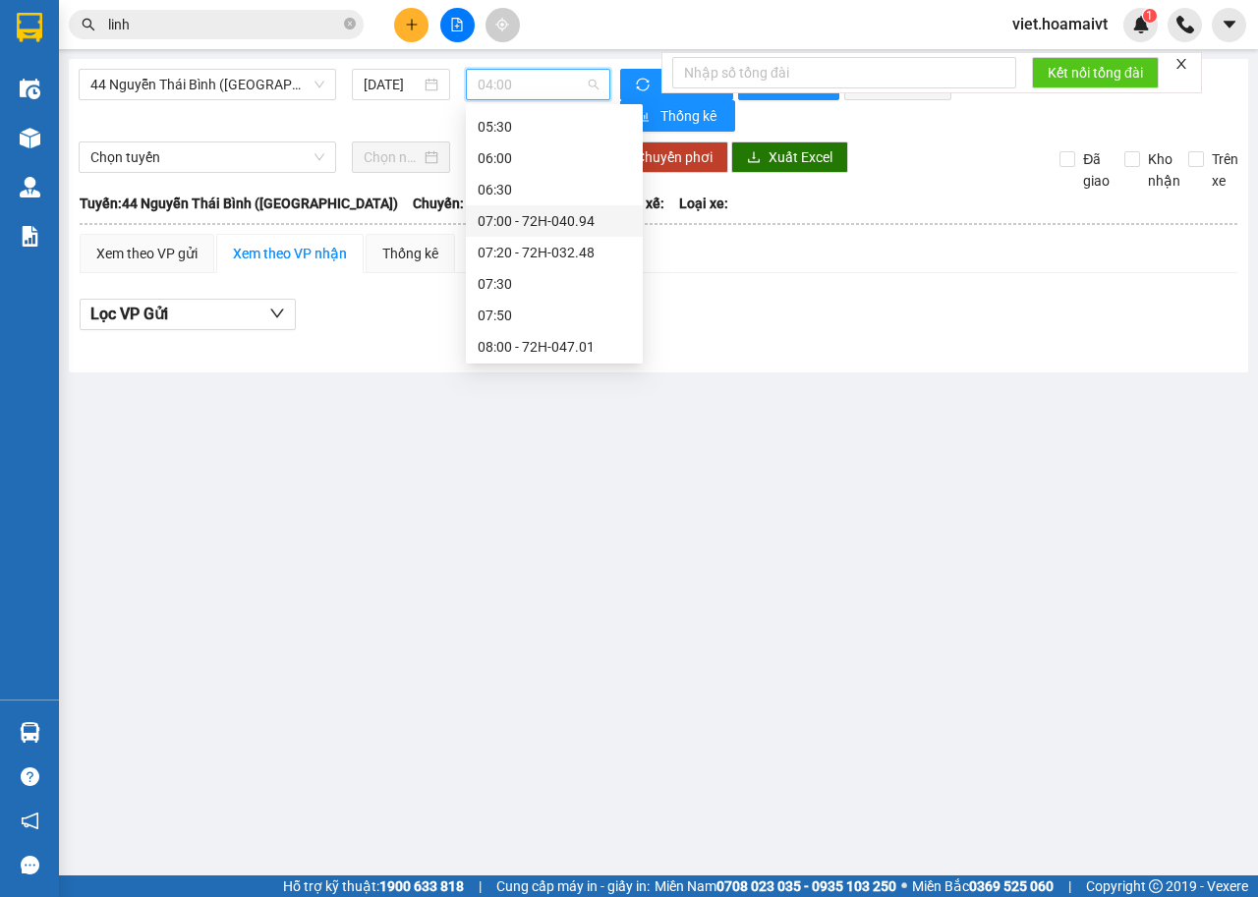
scroll to position [491, 0]
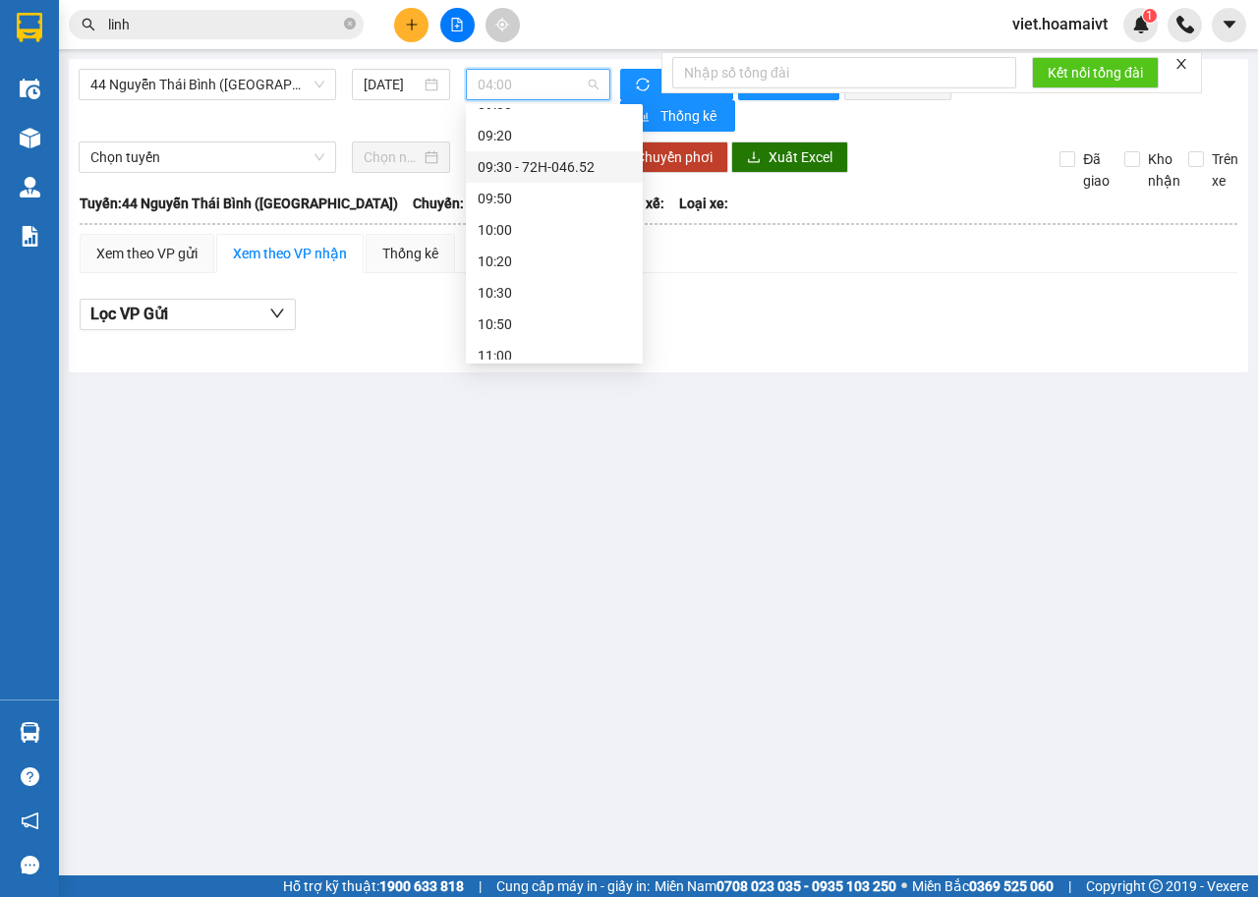
click at [568, 150] on div "09:20" at bounding box center [554, 135] width 177 height 31
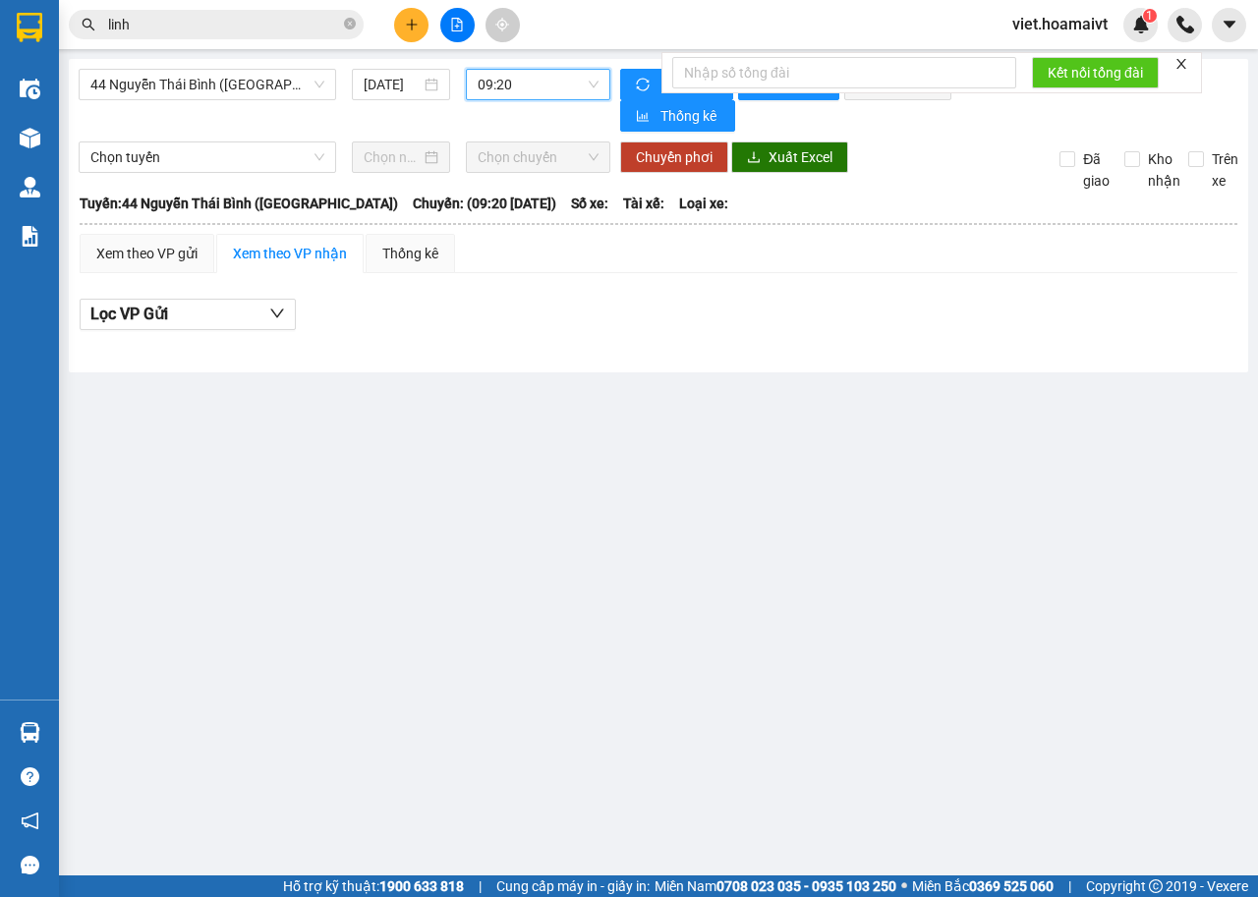
click at [559, 86] on span "09:20" at bounding box center [537, 84] width 120 height 29
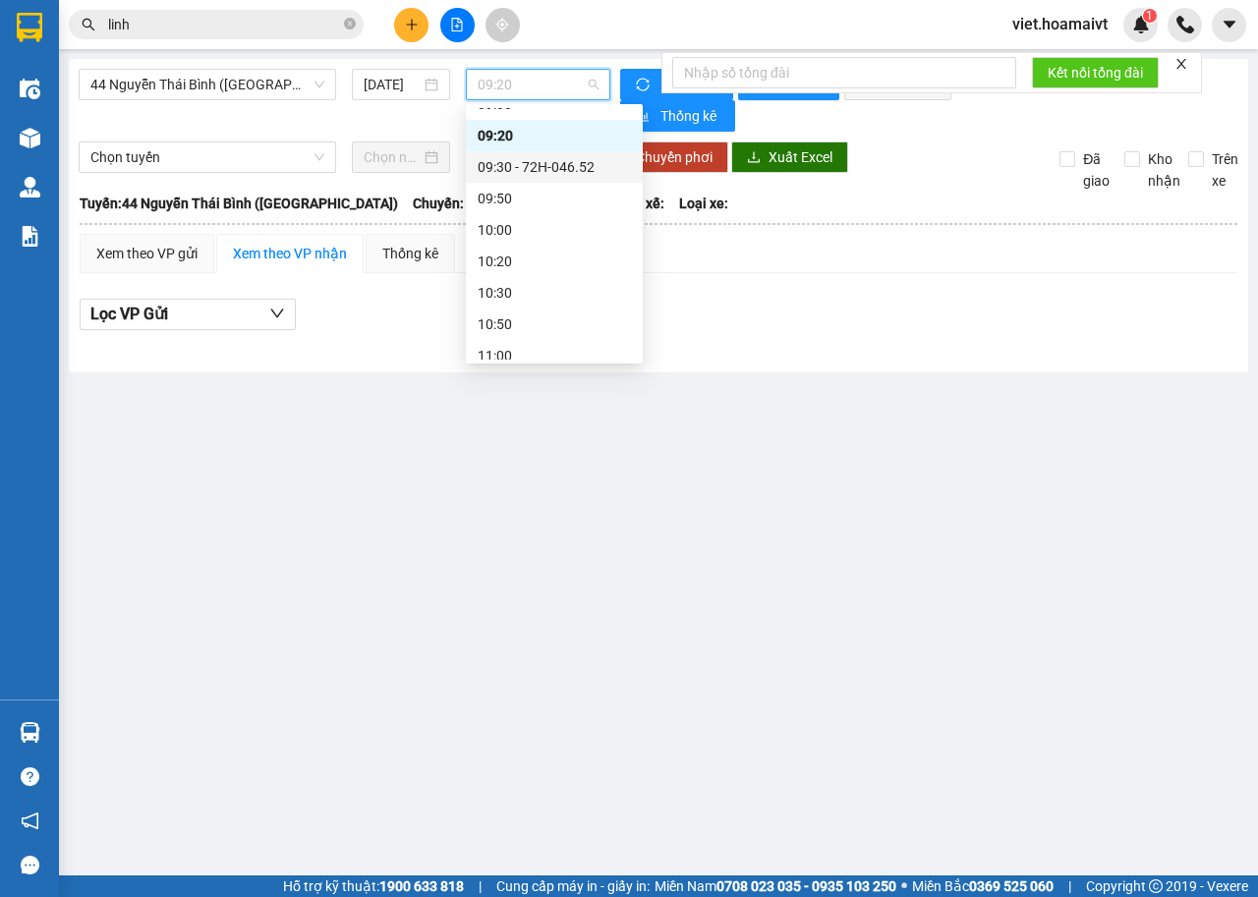
click at [570, 166] on div "09:30 - 72H-046.52" at bounding box center [553, 167] width 153 height 22
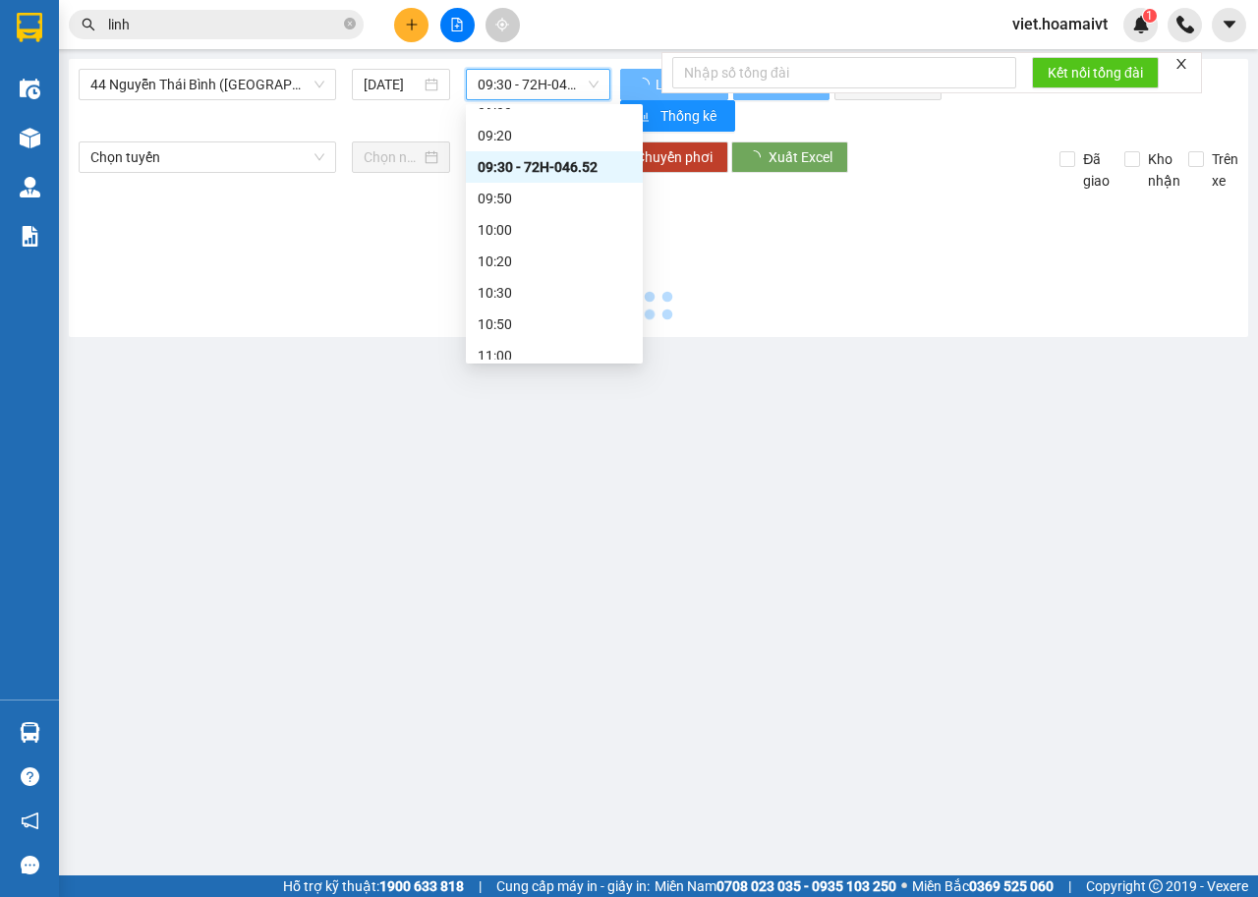
click at [894, 296] on div at bounding box center [658, 260] width 1159 height 136
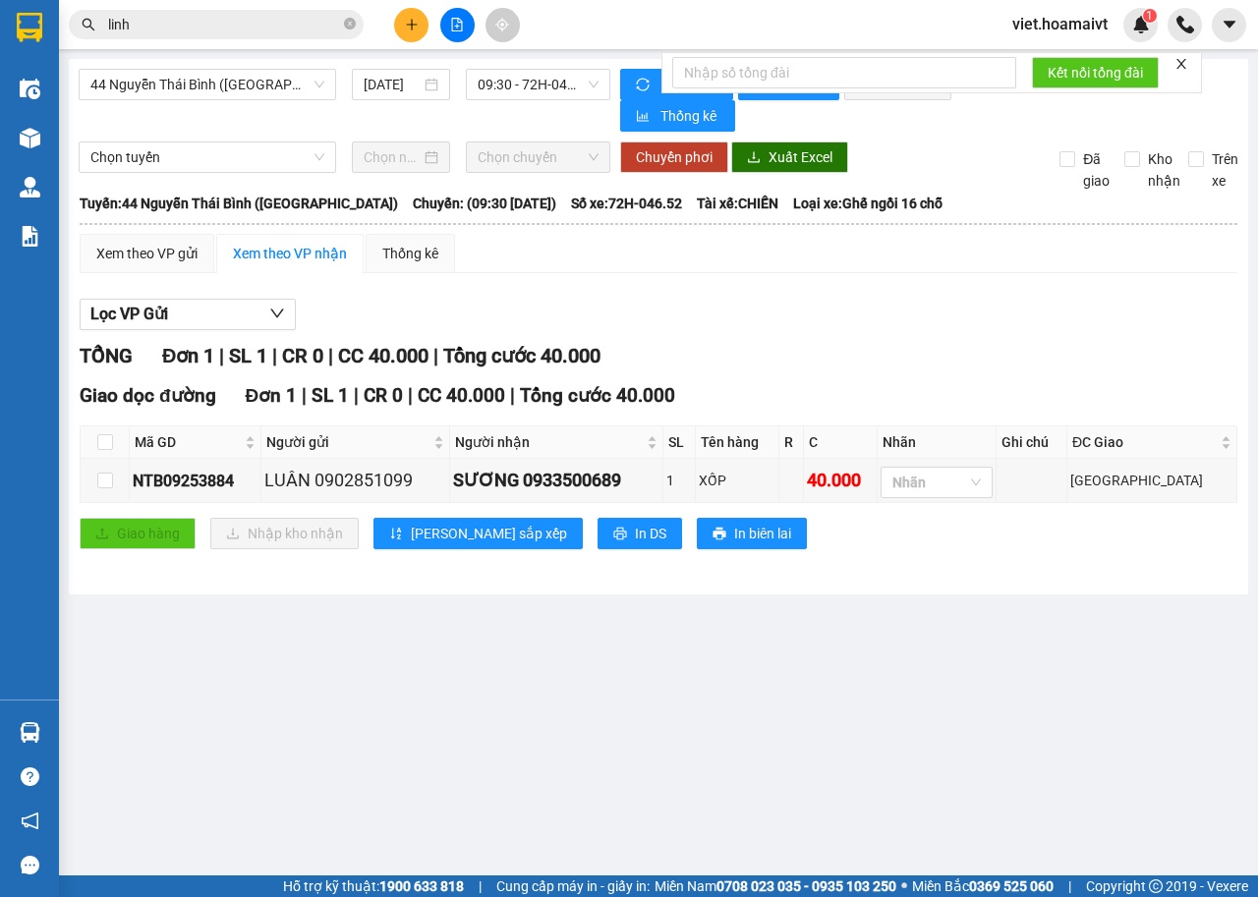
click at [894, 296] on div "Lọc VP Gửi TỔNG Đơn 1 | SL 1 | CR 0 | CC 40.000 | Tổng cước 40.000 Giao dọc đư…" at bounding box center [658, 431] width 1157 height 285
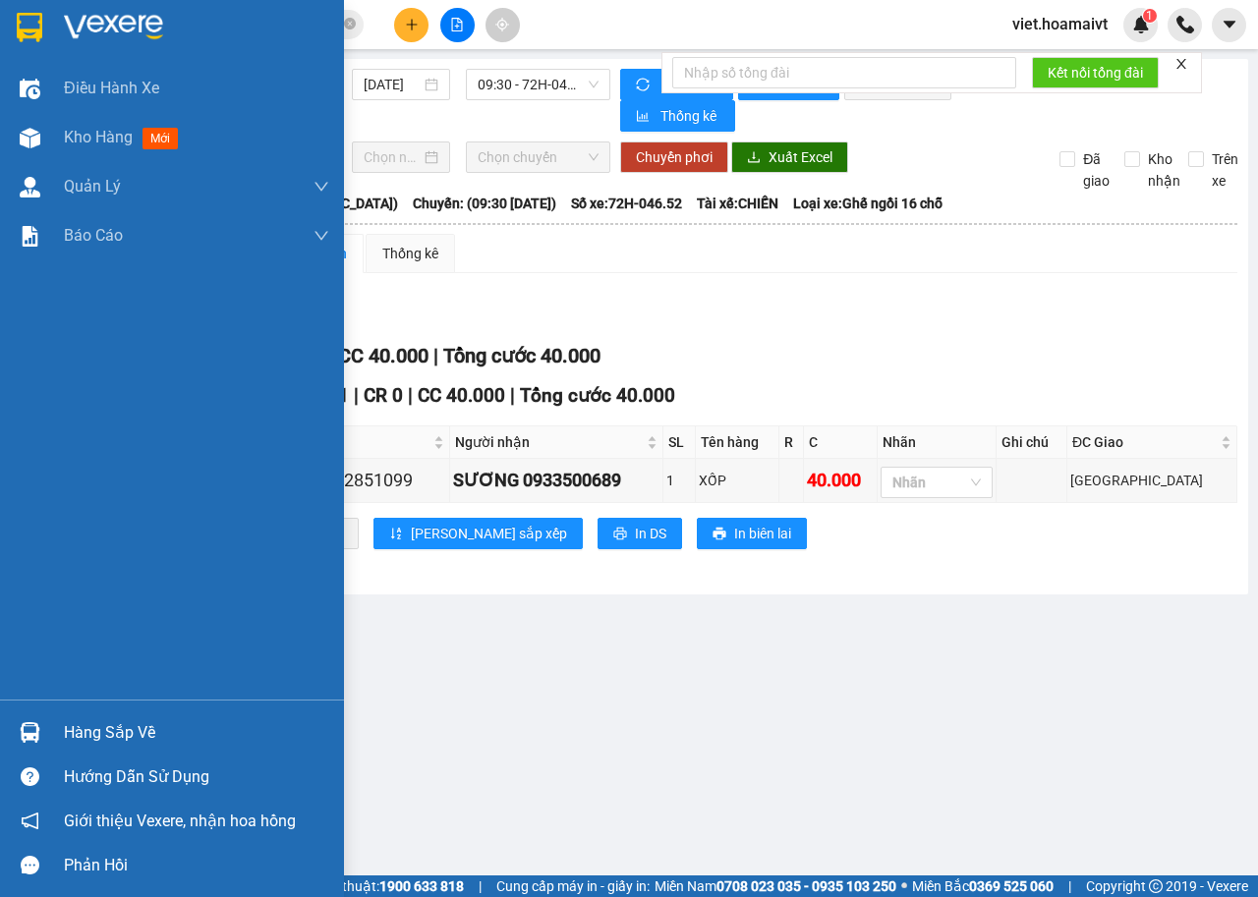
click at [121, 36] on img at bounding box center [113, 27] width 99 height 29
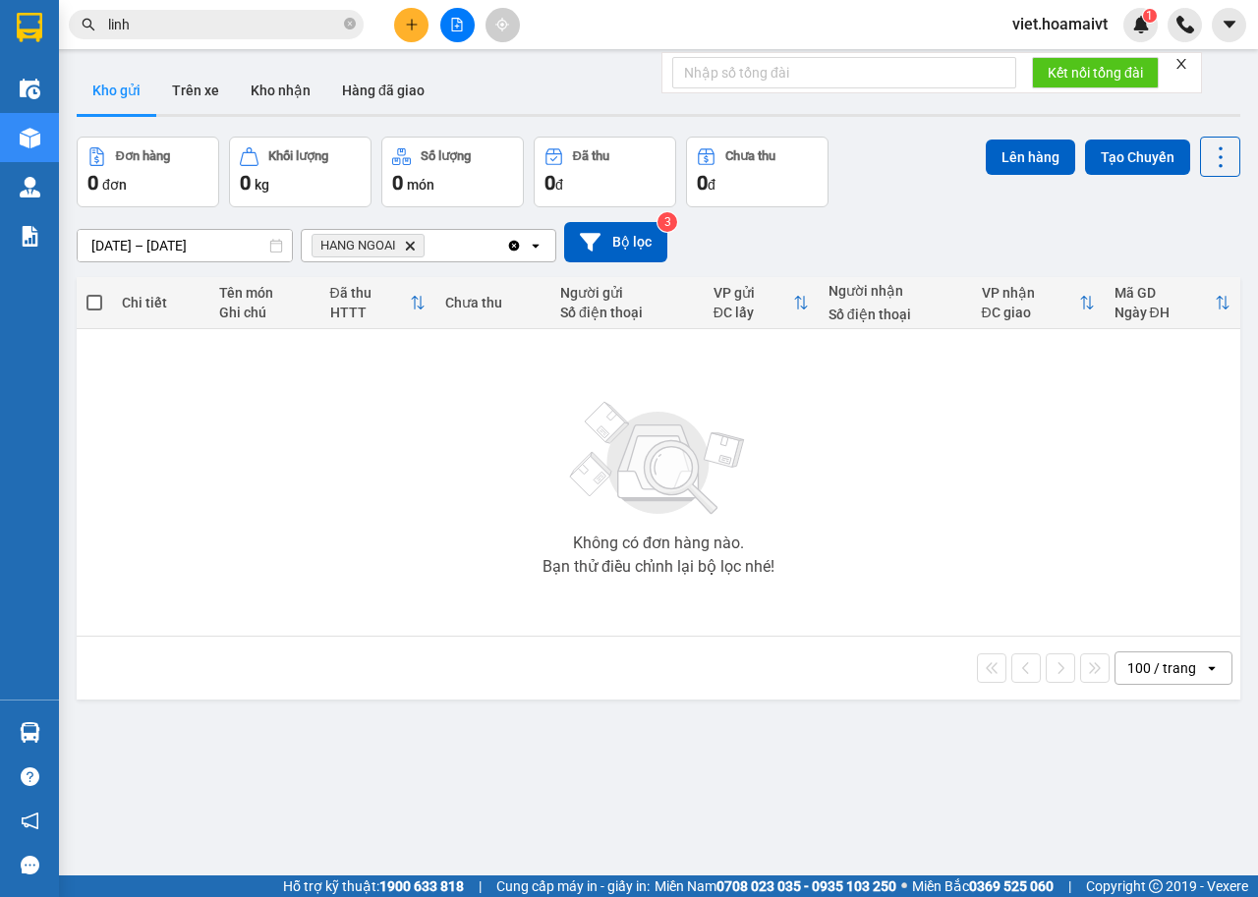
drag, startPoint x: 899, startPoint y: 218, endPoint x: 708, endPoint y: 228, distance: 190.8
click at [890, 222] on div "13/09/2025 – 14/09/2025 Press the down arrow key to interact with the calendar …" at bounding box center [658, 242] width 1163 height 70
drag, startPoint x: 402, startPoint y: 241, endPoint x: 414, endPoint y: 247, distance: 13.2
click at [409, 244] on span "HANG NGOAI Delete" at bounding box center [367, 246] width 113 height 24
click at [414, 247] on icon "Delete" at bounding box center [410, 246] width 12 height 12
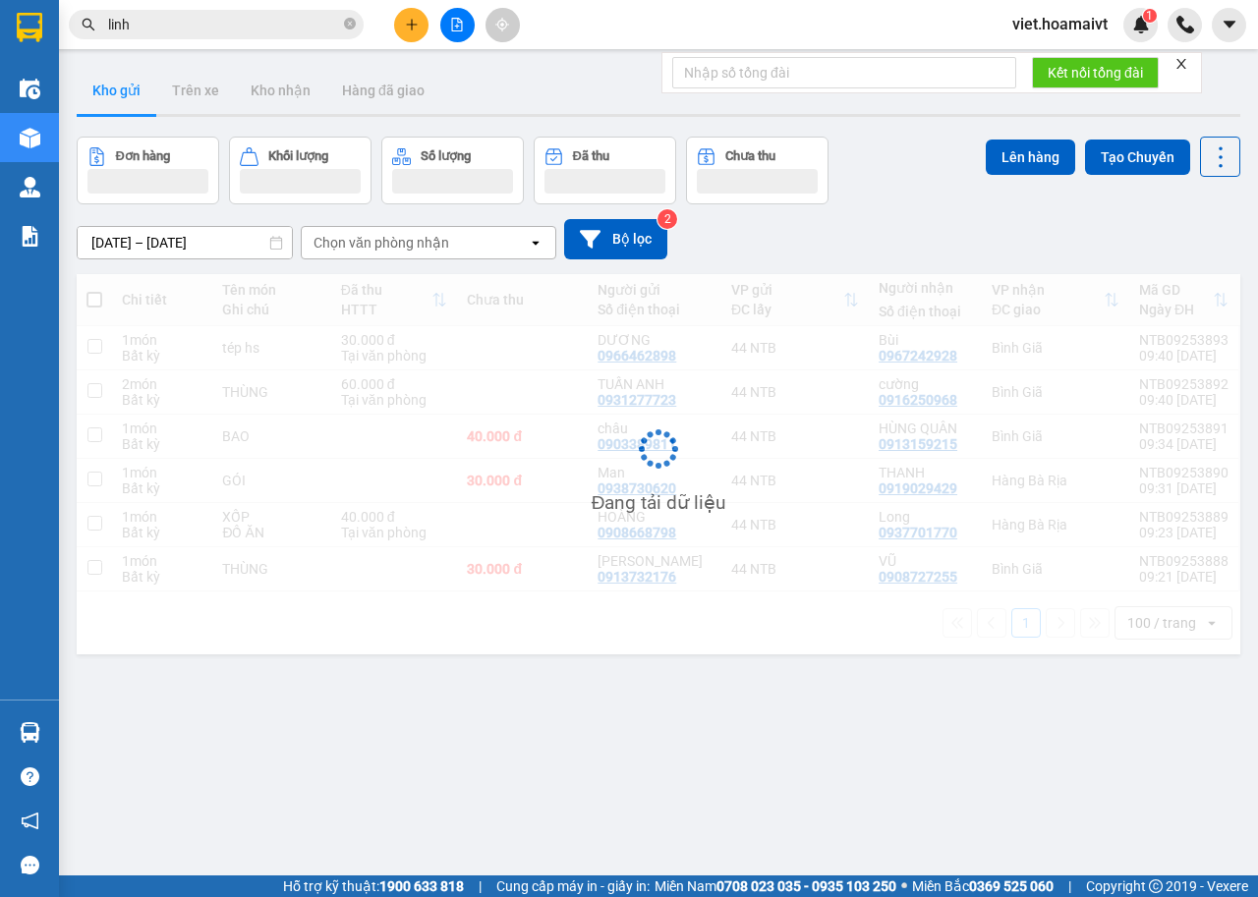
click at [885, 211] on div "[DATE] – [DATE] Press the down arrow key to interact with the calendar and sele…" at bounding box center [658, 239] width 1163 height 70
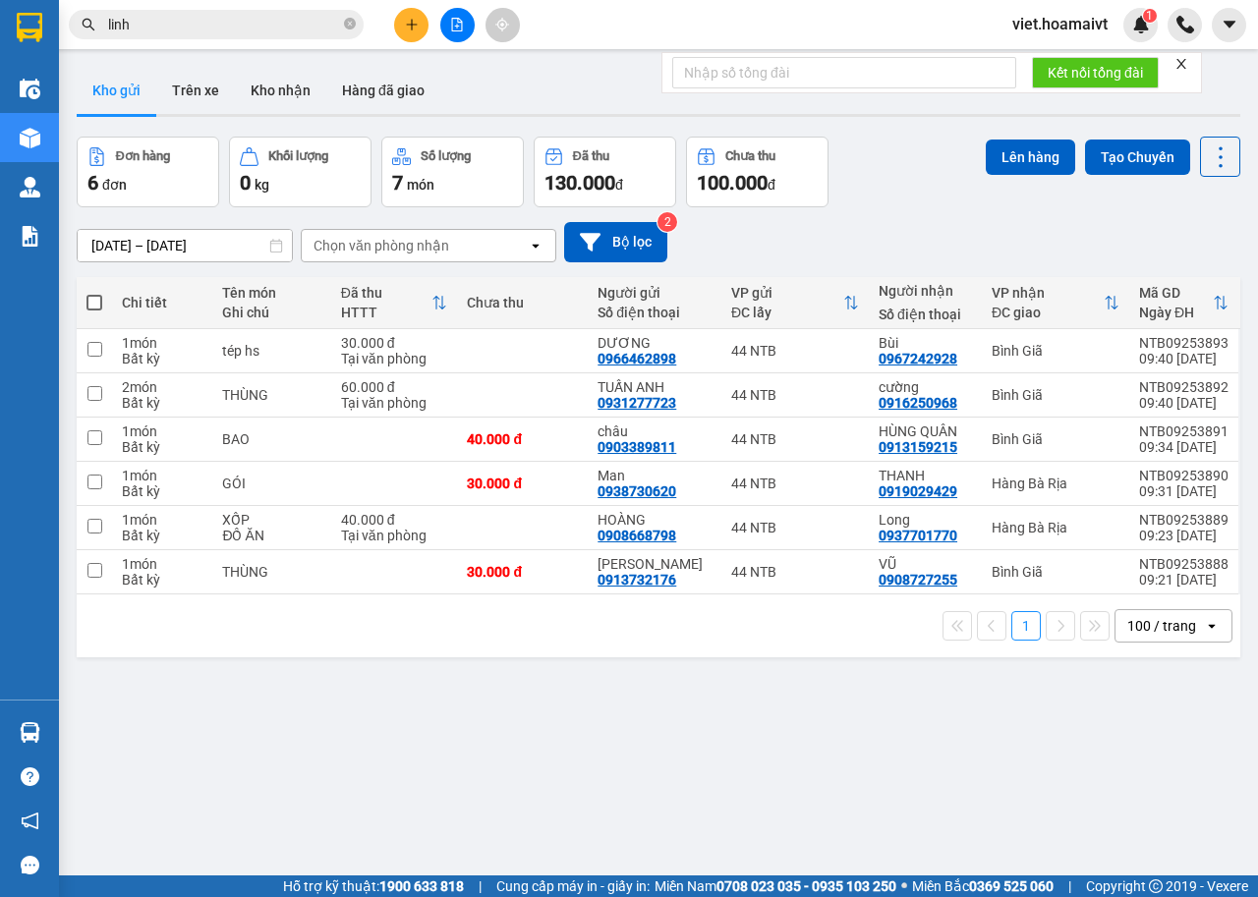
click at [885, 211] on div "[DATE] – [DATE] Press the down arrow key to interact with the calendar and sele…" at bounding box center [658, 242] width 1163 height 70
click at [748, 695] on div "ver 1.8.143 Kho gửi Trên xe Kho nhận Hàng đã giao Đơn hàng 6 đơn Khối lượng 0 k…" at bounding box center [658, 507] width 1179 height 897
click at [891, 195] on div "Đơn hàng 6 đơn Khối lượng 0 kg Số lượng 7 món Đã thu 130.000 đ Chưa thu 100.000…" at bounding box center [658, 172] width 1163 height 71
click at [364, 232] on div "Chọn văn phòng nhận" at bounding box center [415, 245] width 226 height 31
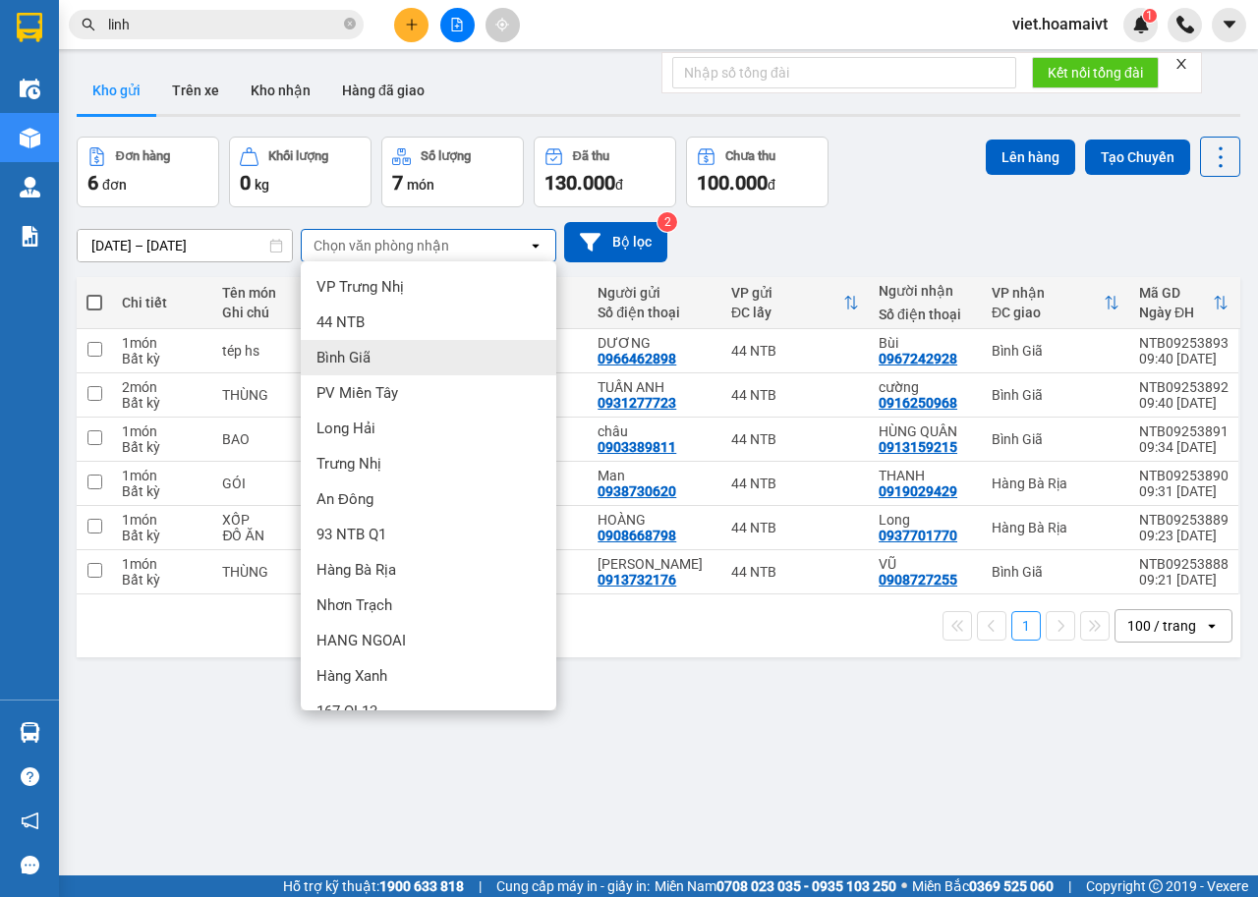
click at [393, 353] on div "Bình Giã" at bounding box center [428, 357] width 255 height 35
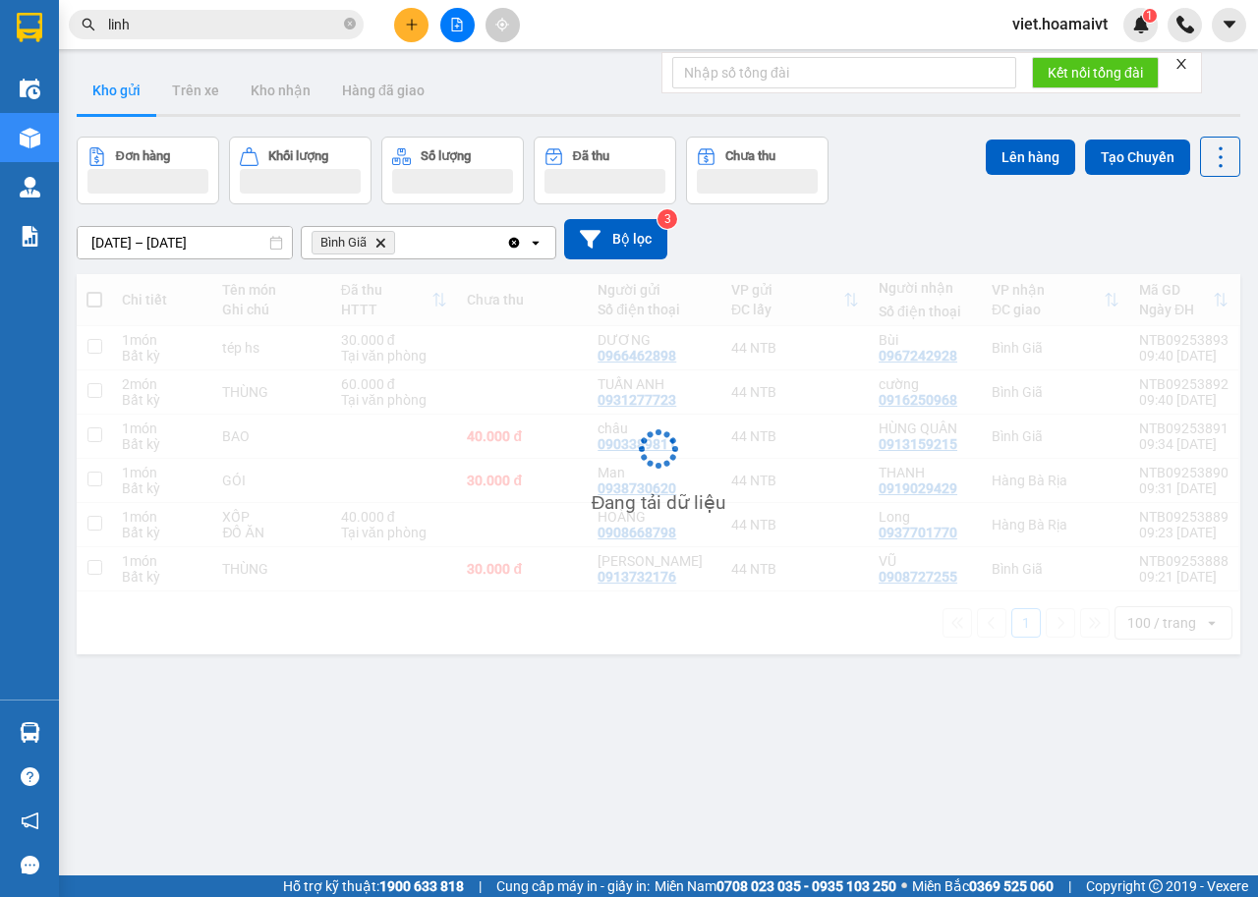
click at [885, 215] on div "[DATE] – [DATE] Press the down arrow key to interact with the calendar and sele…" at bounding box center [658, 239] width 1163 height 70
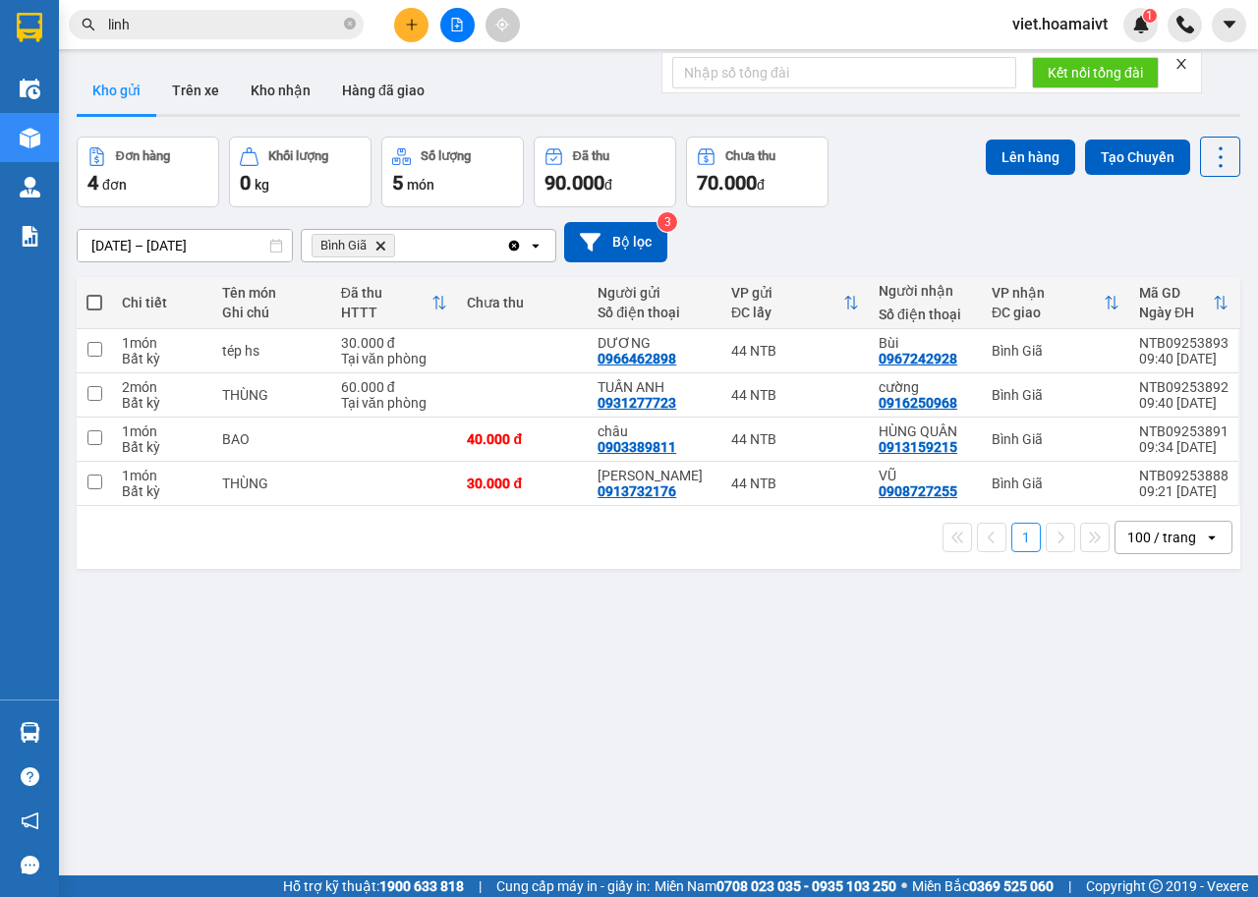
click at [885, 215] on div "[DATE] – [DATE] Press the down arrow key to interact with the calendar and sele…" at bounding box center [658, 242] width 1163 height 70
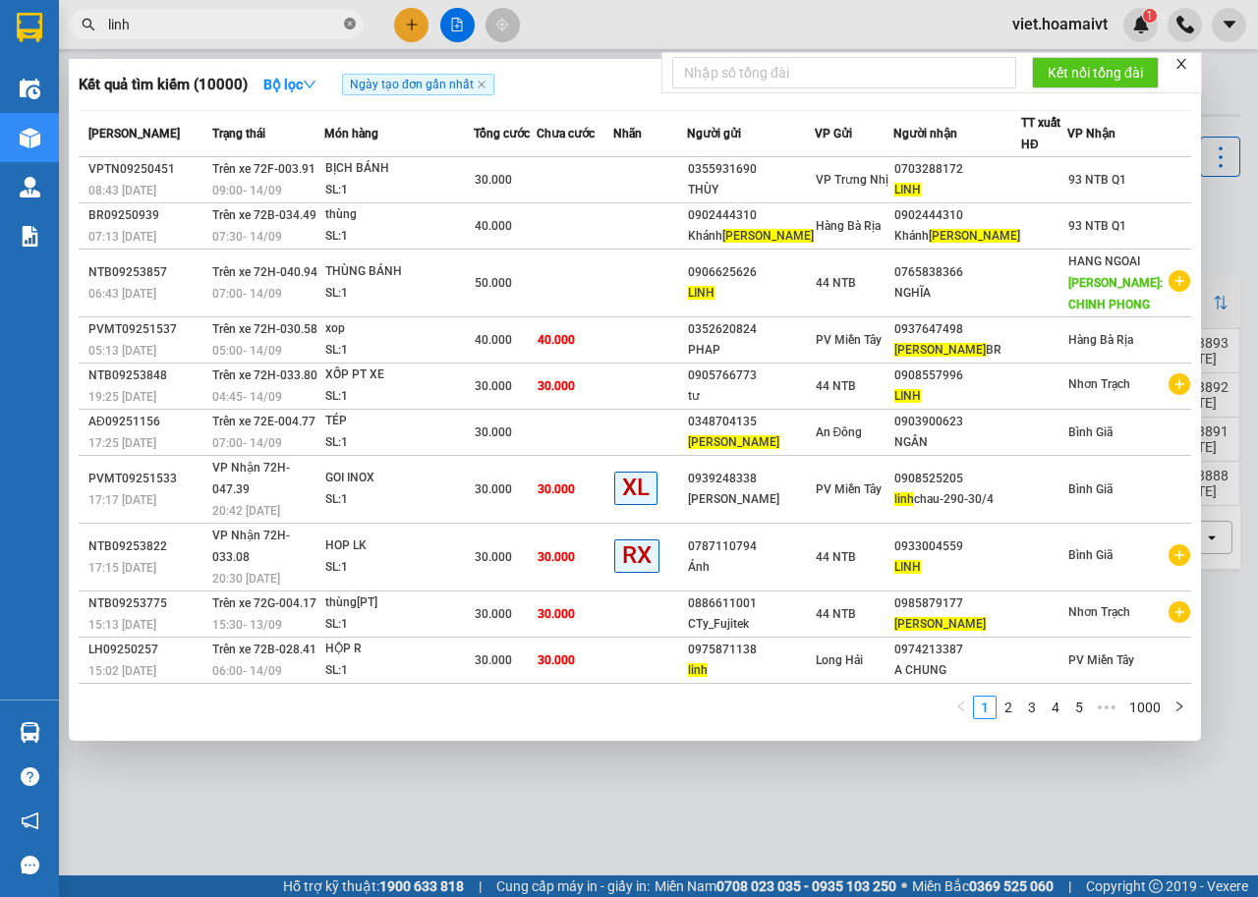
click at [354, 25] on icon "close-circle" at bounding box center [350, 24] width 12 height 12
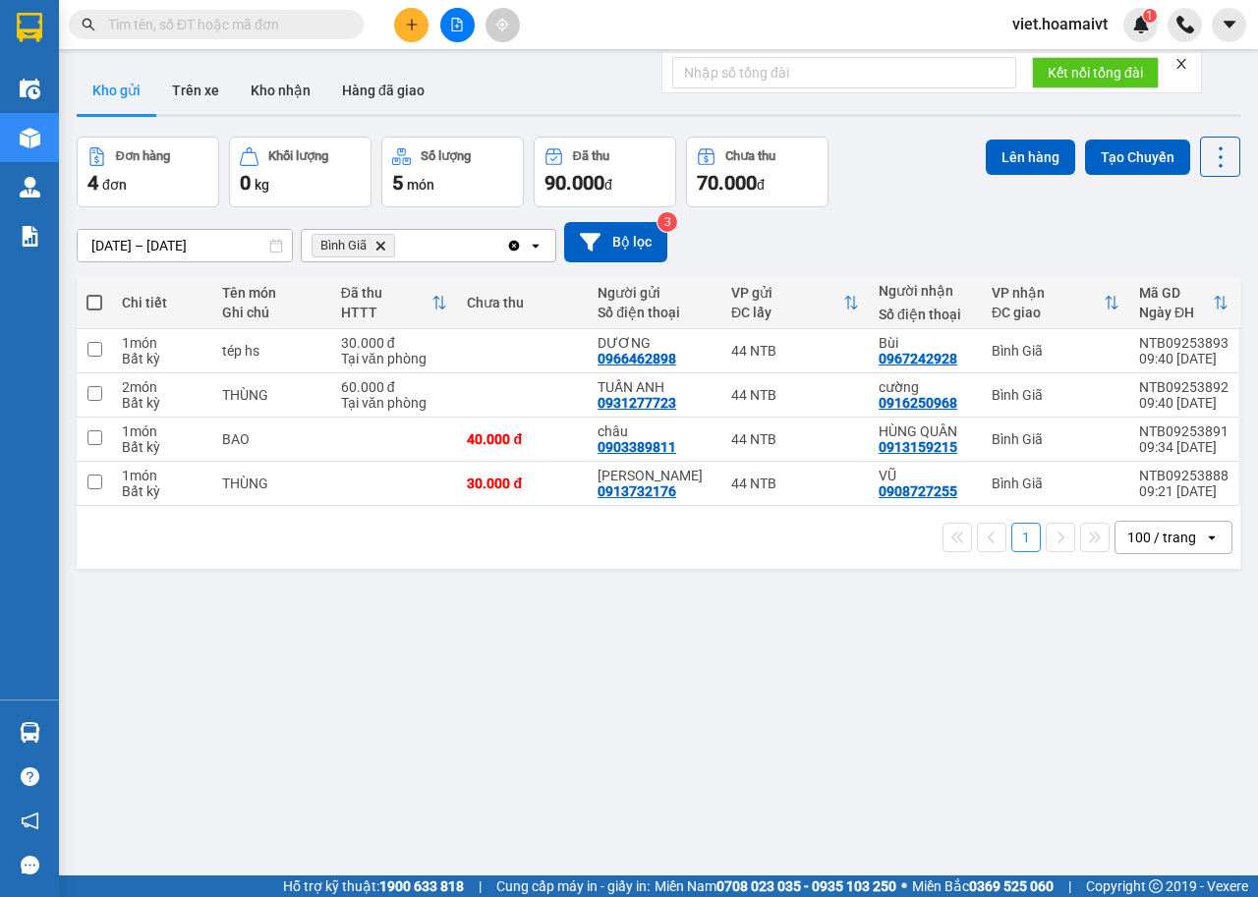
click at [303, 11] on span at bounding box center [216, 24] width 295 height 29
click at [380, 236] on span "Bình Giã Delete" at bounding box center [353, 246] width 84 height 24
click at [380, 241] on icon "Delete" at bounding box center [380, 246] width 12 height 12
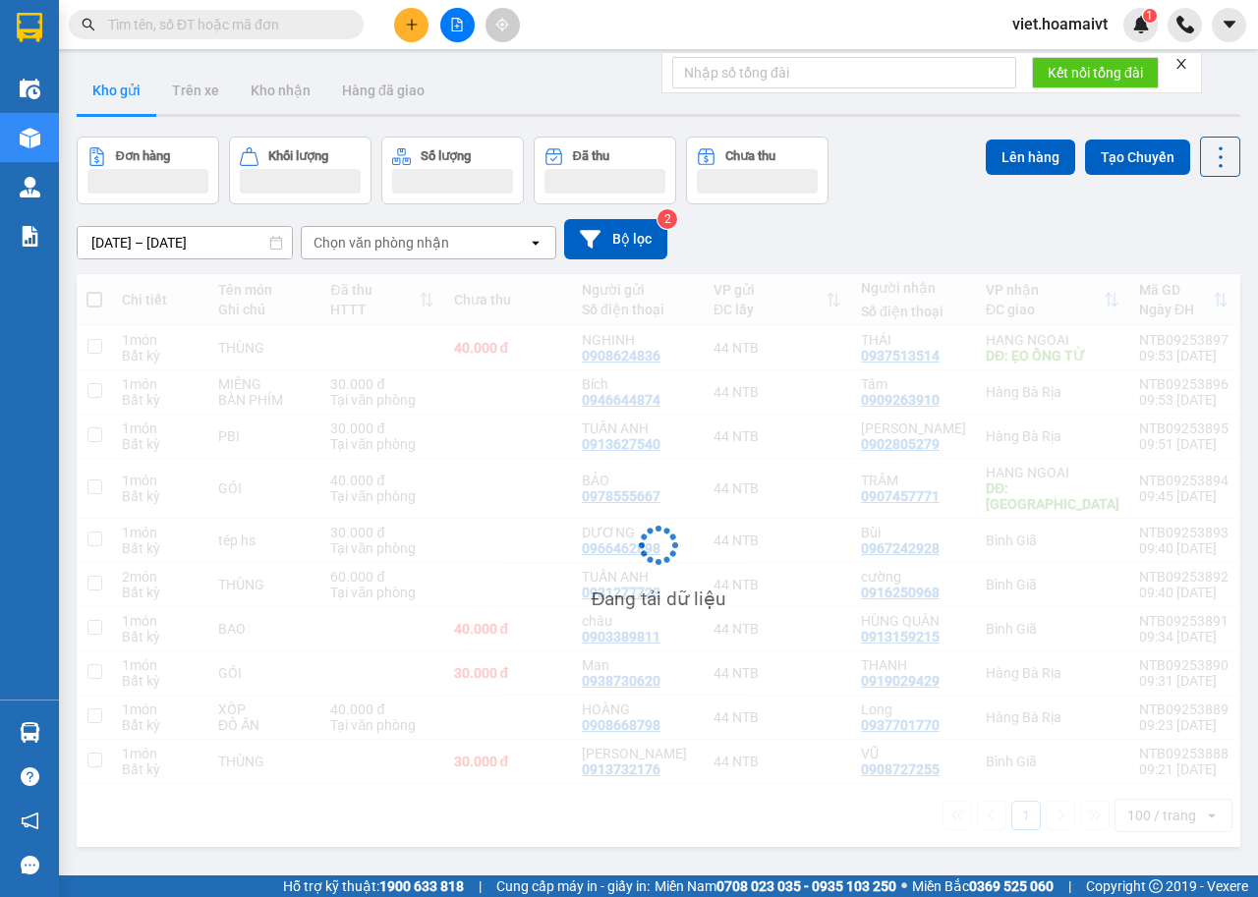
click at [926, 228] on div "[DATE] – [DATE] Press the down arrow key to interact with the calendar and sele…" at bounding box center [658, 239] width 1163 height 40
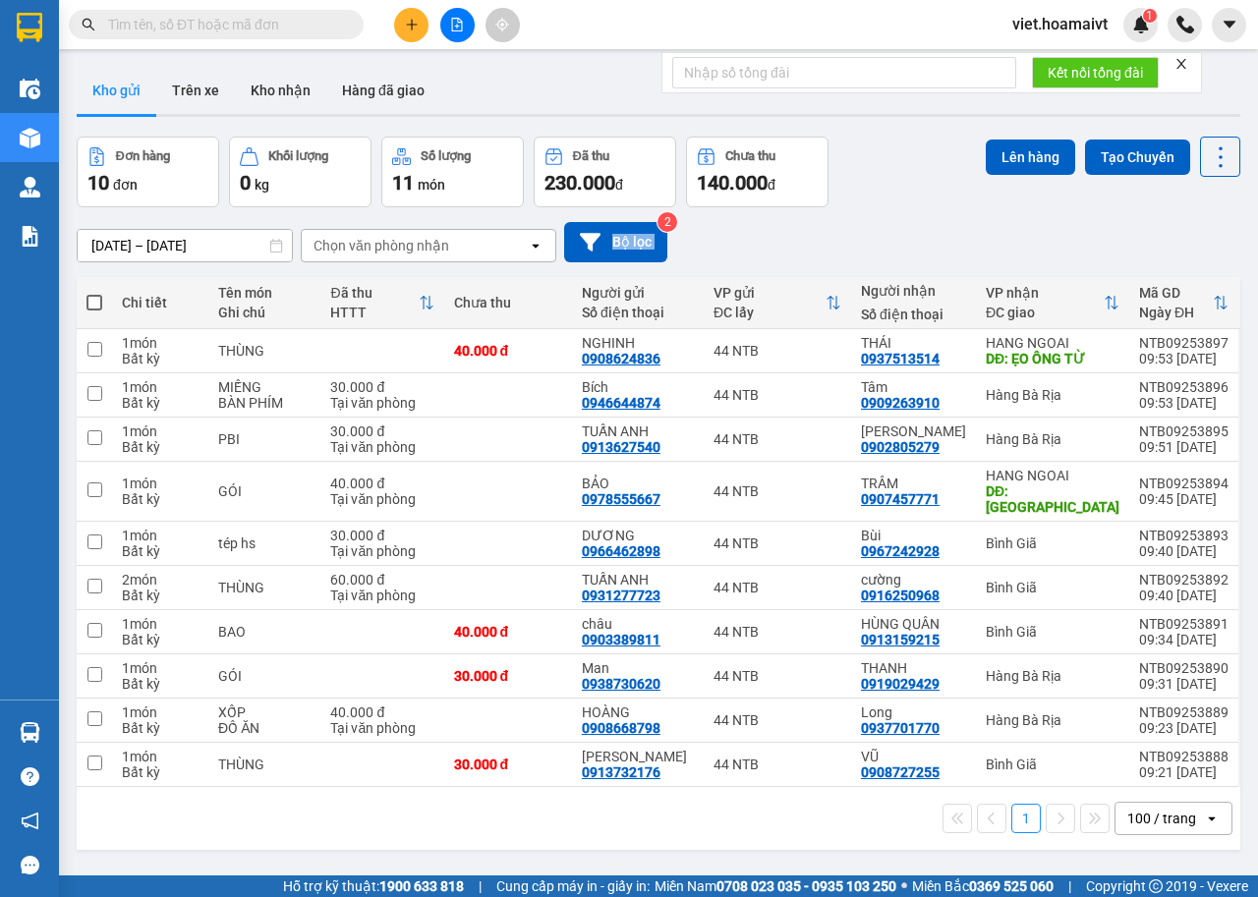
click at [926, 228] on div "[DATE] – [DATE] Press the down arrow key to interact with the calendar and sele…" at bounding box center [658, 242] width 1163 height 40
click at [420, 245] on div "Chọn văn phòng nhận" at bounding box center [381, 246] width 136 height 20
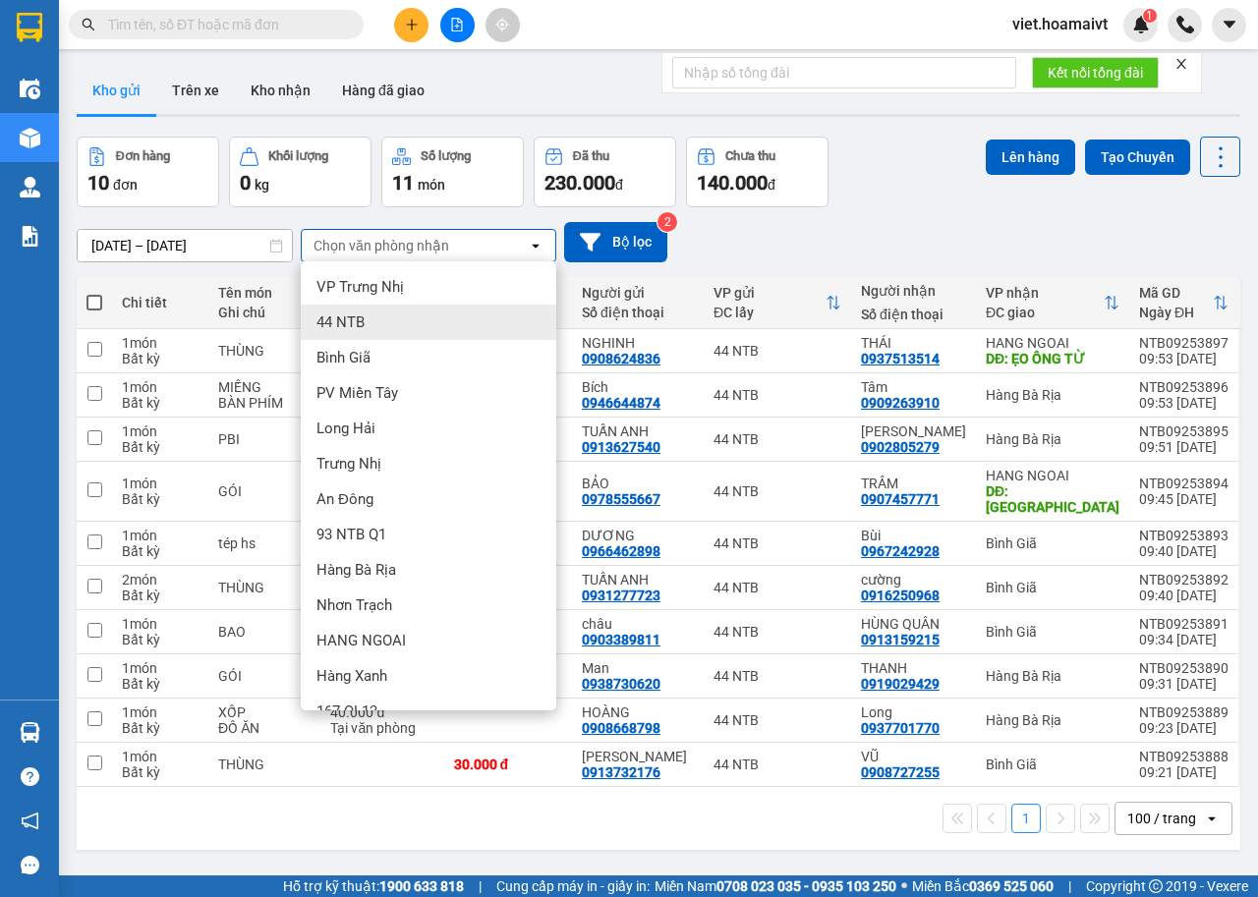
click at [408, 343] on div "Bình Giã" at bounding box center [428, 357] width 255 height 35
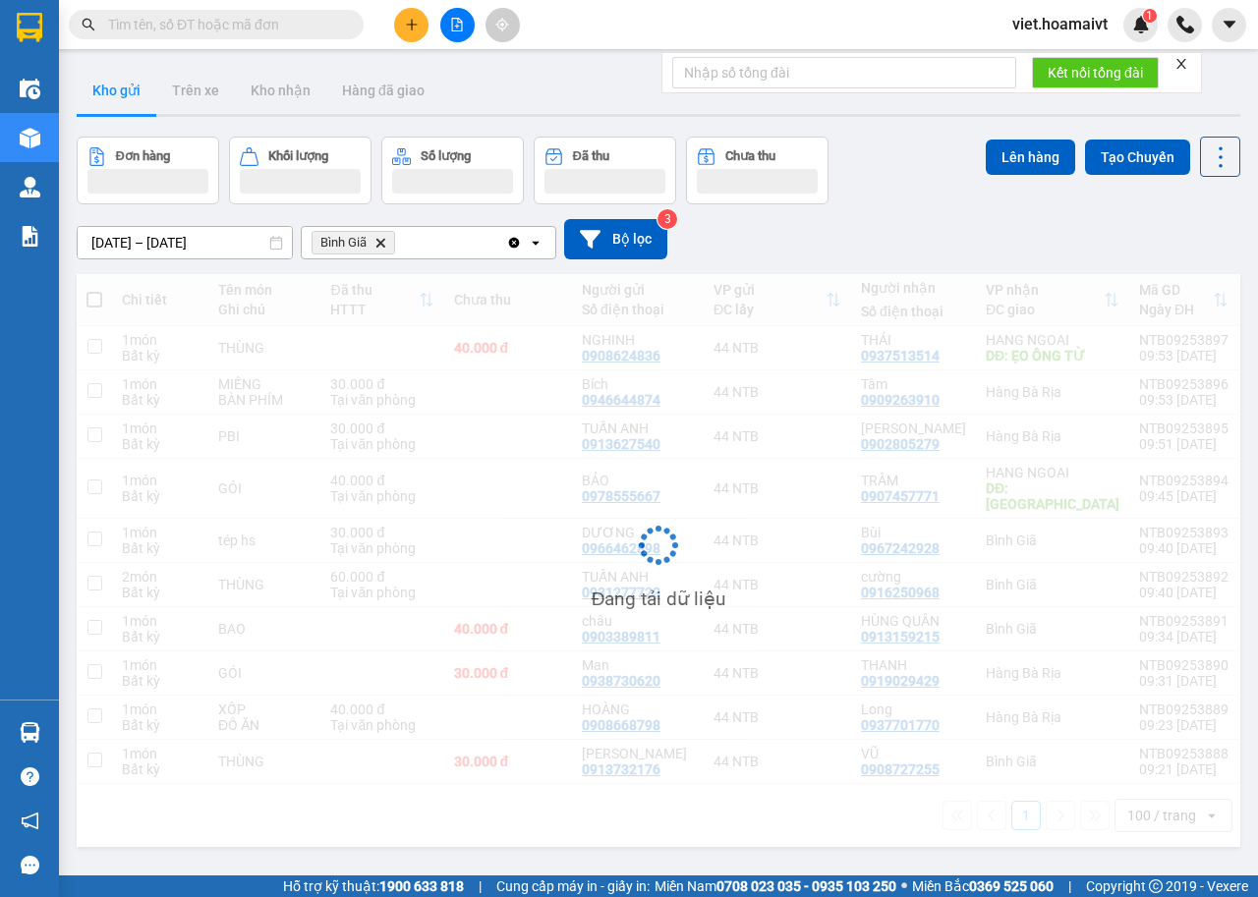
click at [881, 219] on div "[DATE] – [DATE] Press the down arrow key to interact with the calendar and sele…" at bounding box center [658, 239] width 1163 height 40
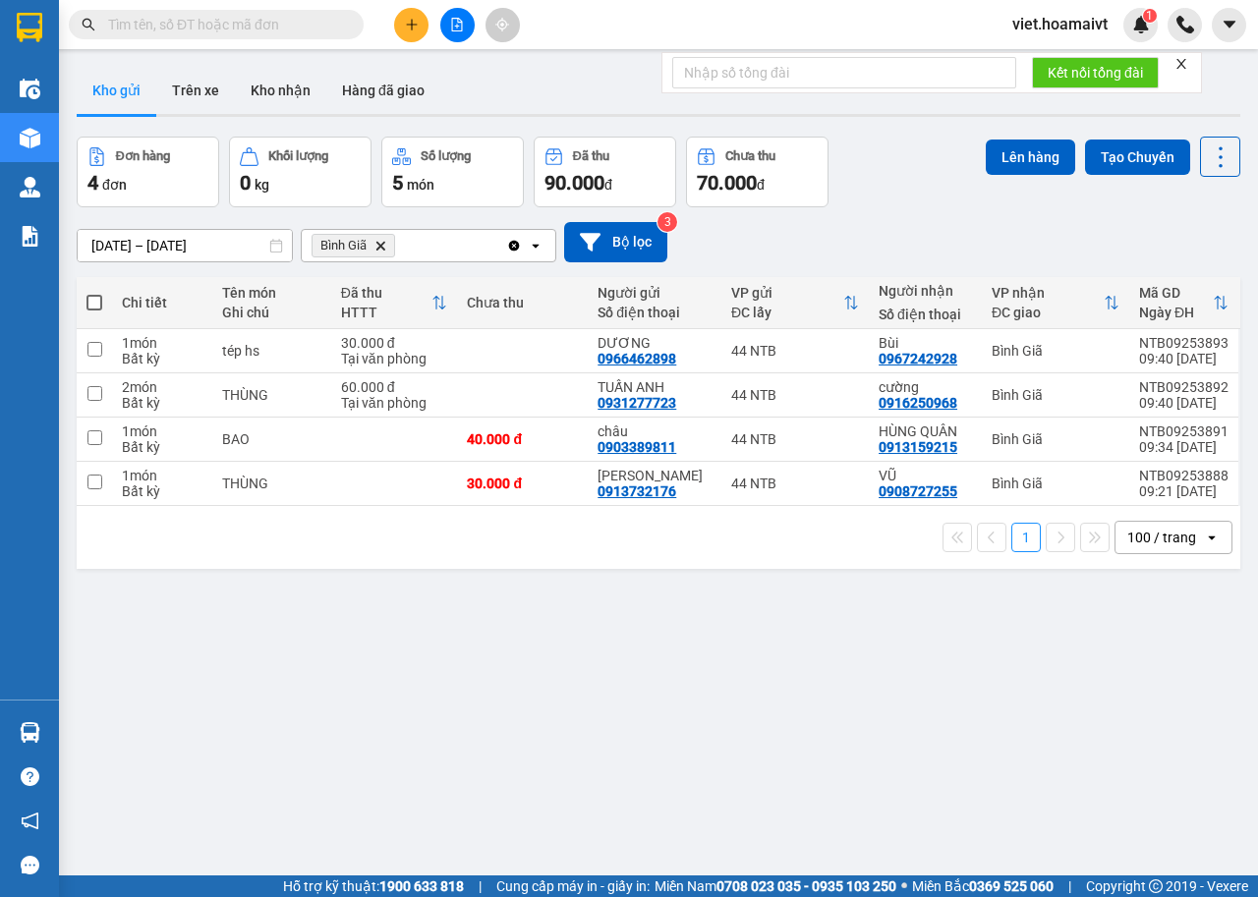
click at [84, 293] on th at bounding box center [94, 303] width 35 height 52
click at [93, 305] on span at bounding box center [94, 303] width 16 height 16
click at [94, 293] on input "checkbox" at bounding box center [94, 293] width 0 height 0
checkbox input "true"
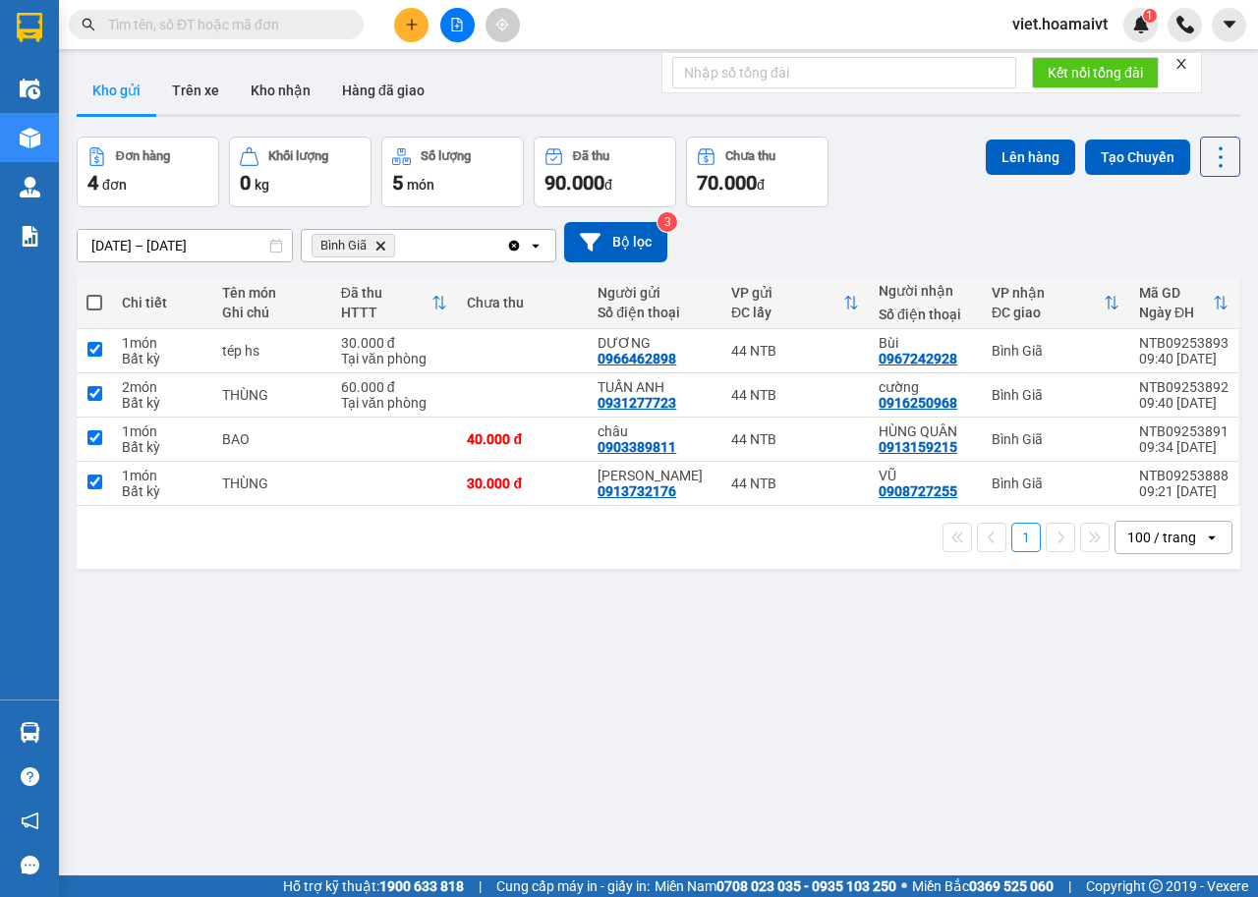
checkbox input "true"
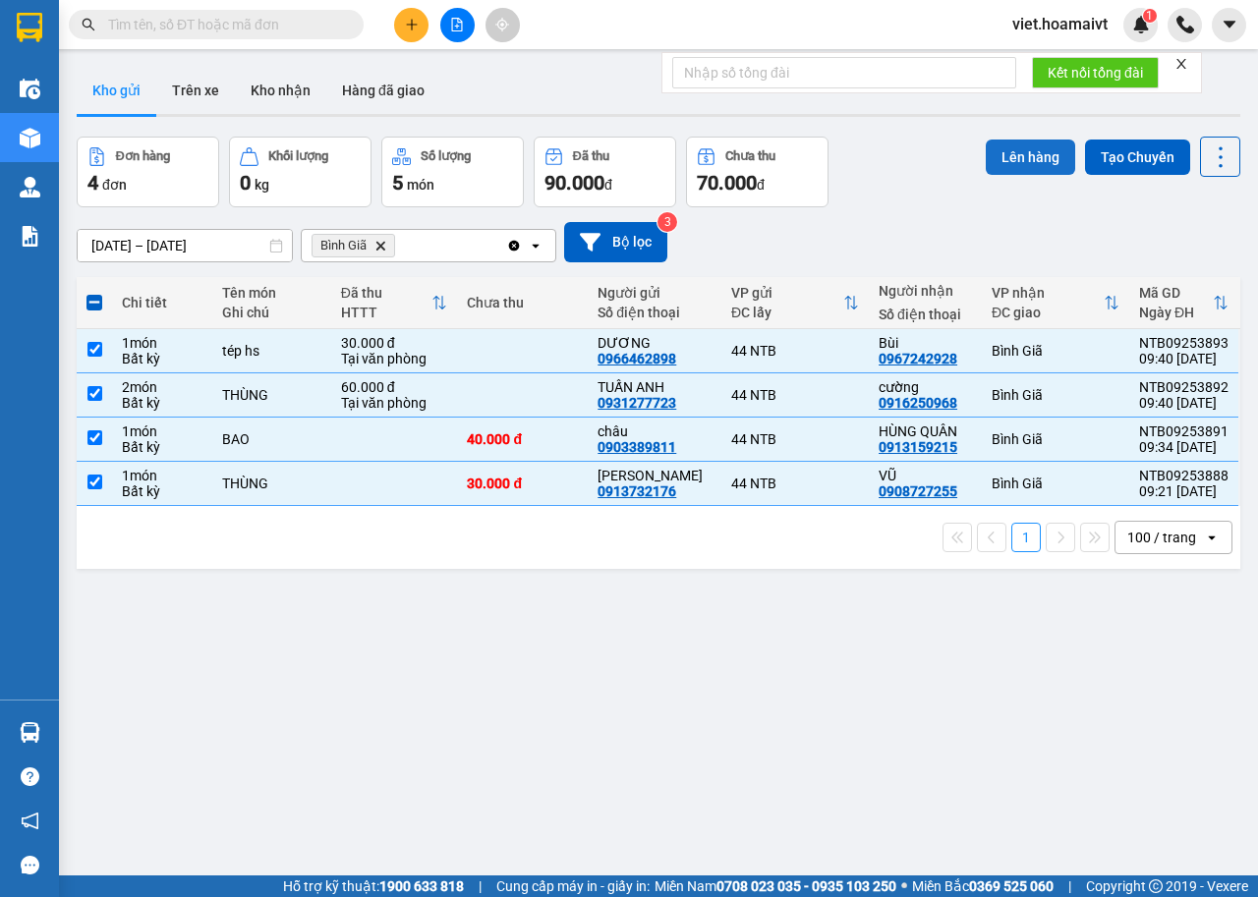
click at [1019, 153] on button "Lên hàng" at bounding box center [1029, 157] width 89 height 35
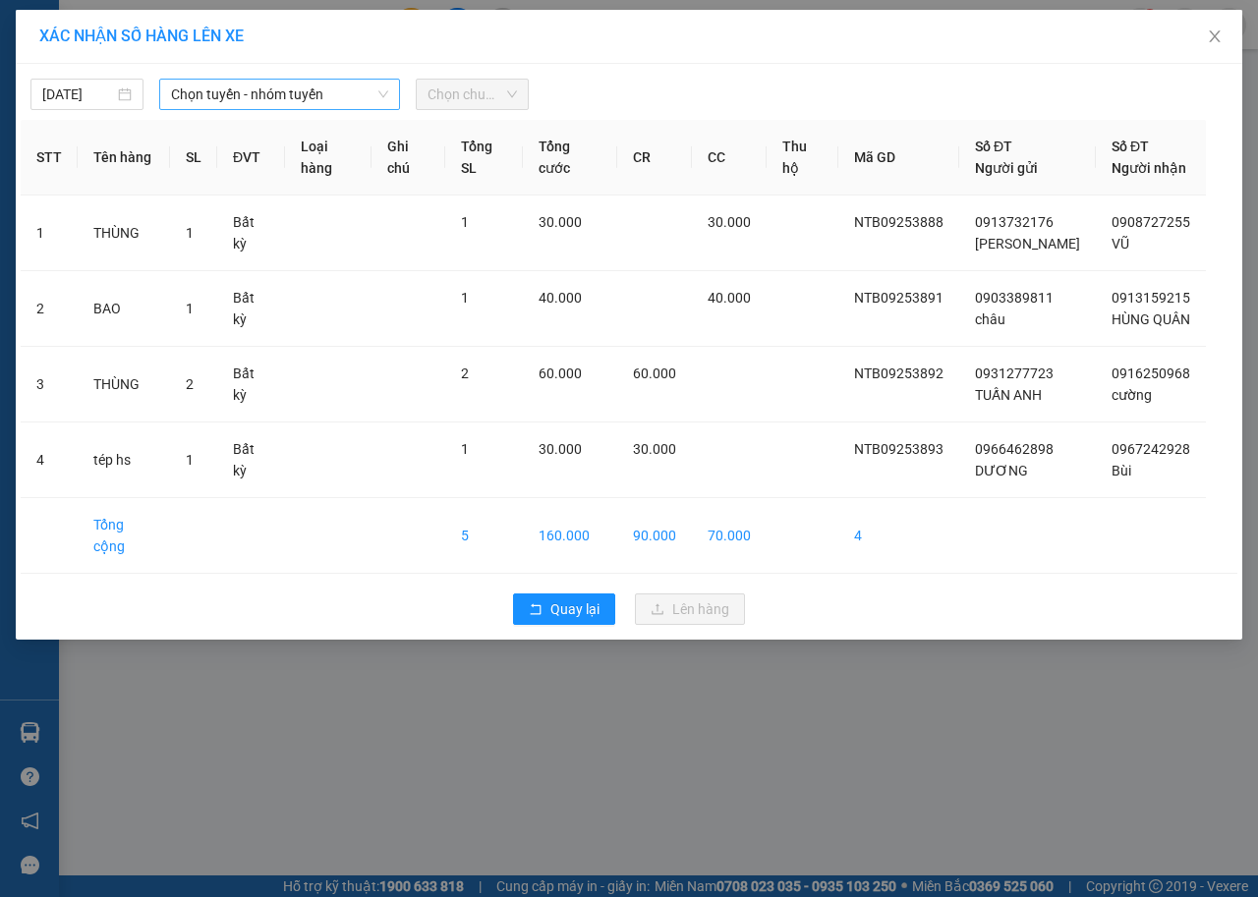
click at [227, 91] on span "Chọn tuyến - nhóm tuyến" at bounding box center [279, 94] width 217 height 29
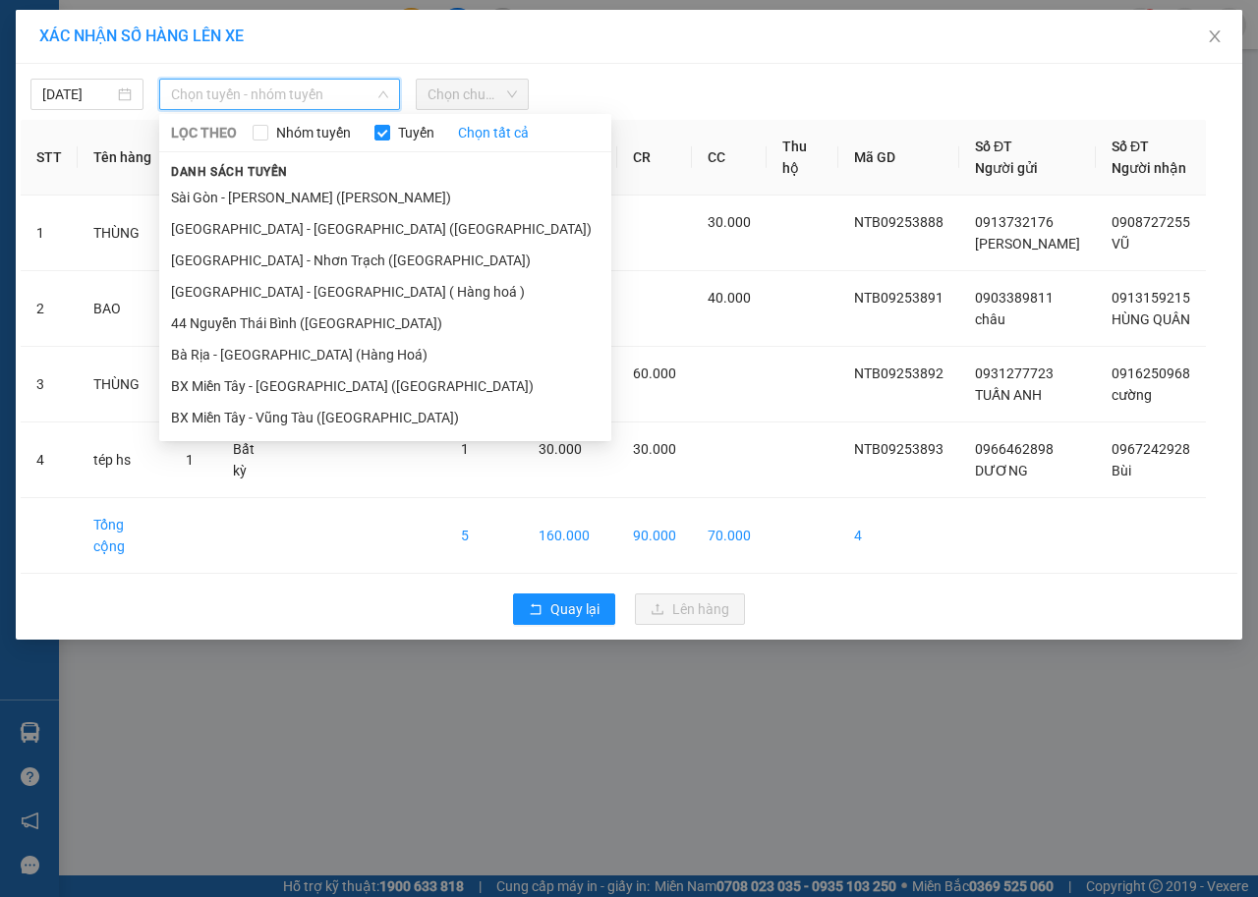
click at [282, 190] on li "Sài Gòn - [PERSON_NAME] ([PERSON_NAME])" at bounding box center [385, 197] width 452 height 31
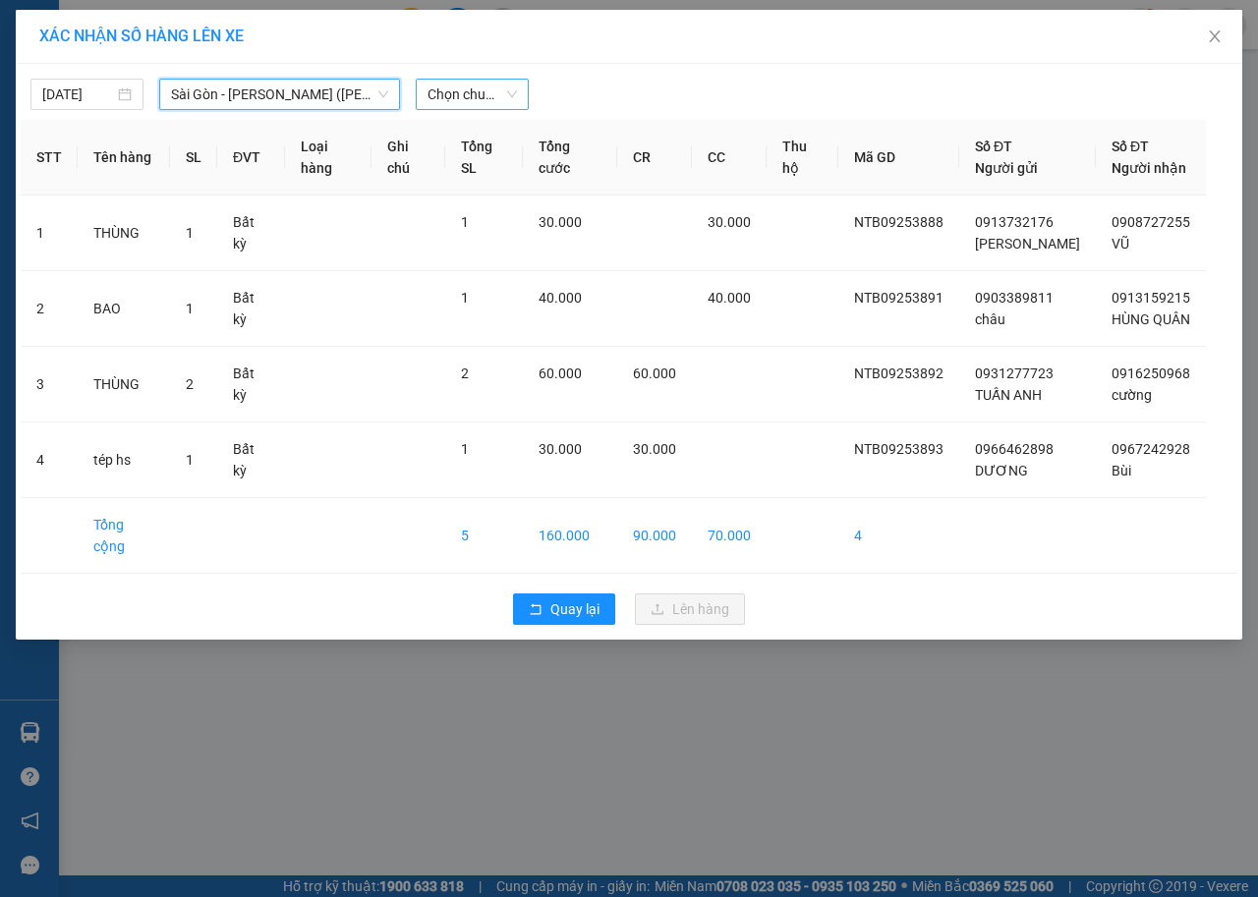
click at [483, 93] on span "Chọn chuyến" at bounding box center [471, 94] width 89 height 29
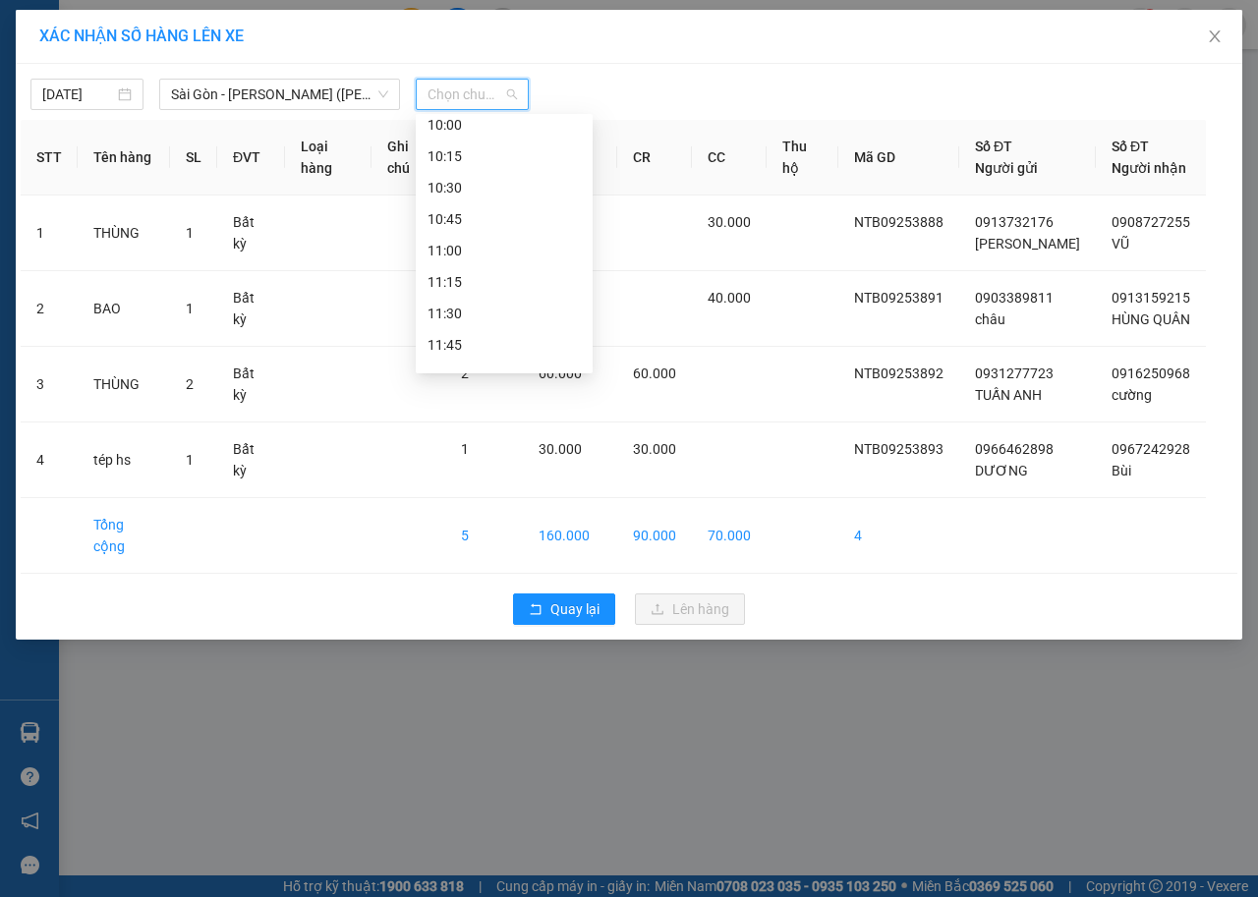
scroll to position [491, 0]
click at [494, 204] on div "10:00" at bounding box center [503, 208] width 153 height 22
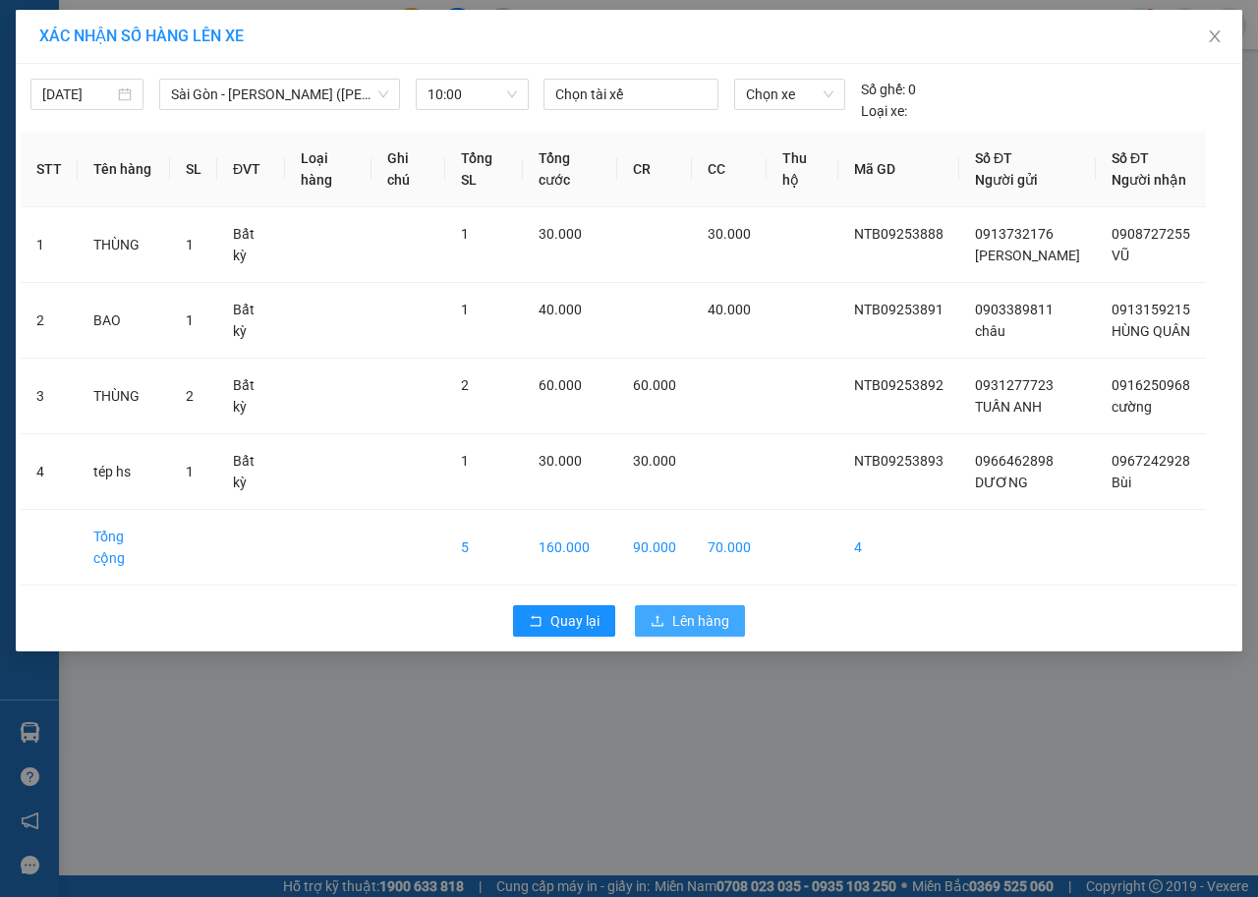
click at [679, 610] on span "Lên hàng" at bounding box center [700, 621] width 57 height 22
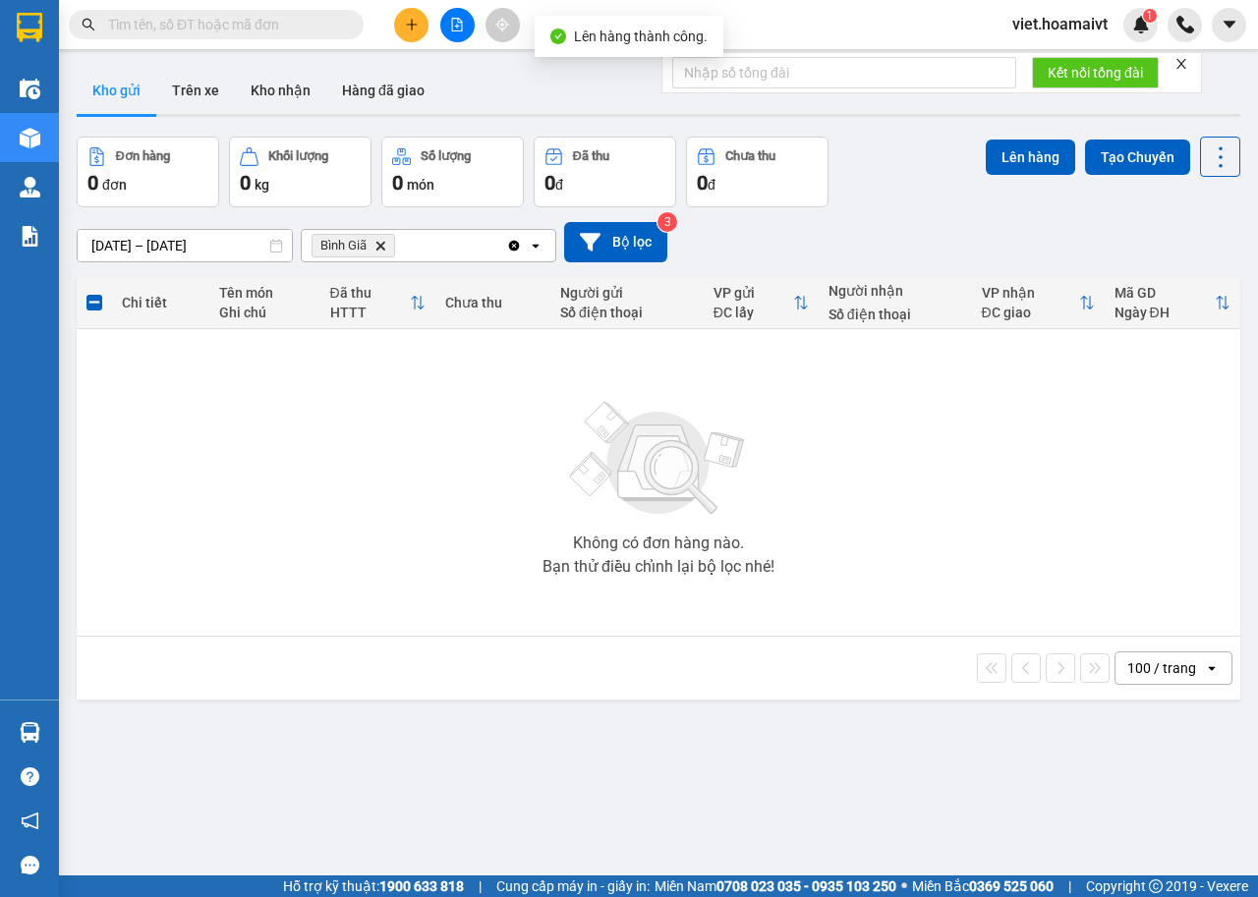
click at [379, 240] on icon "Delete" at bounding box center [380, 246] width 12 height 12
click at [379, 239] on div "Chọn văn phòng nhận" at bounding box center [381, 246] width 136 height 20
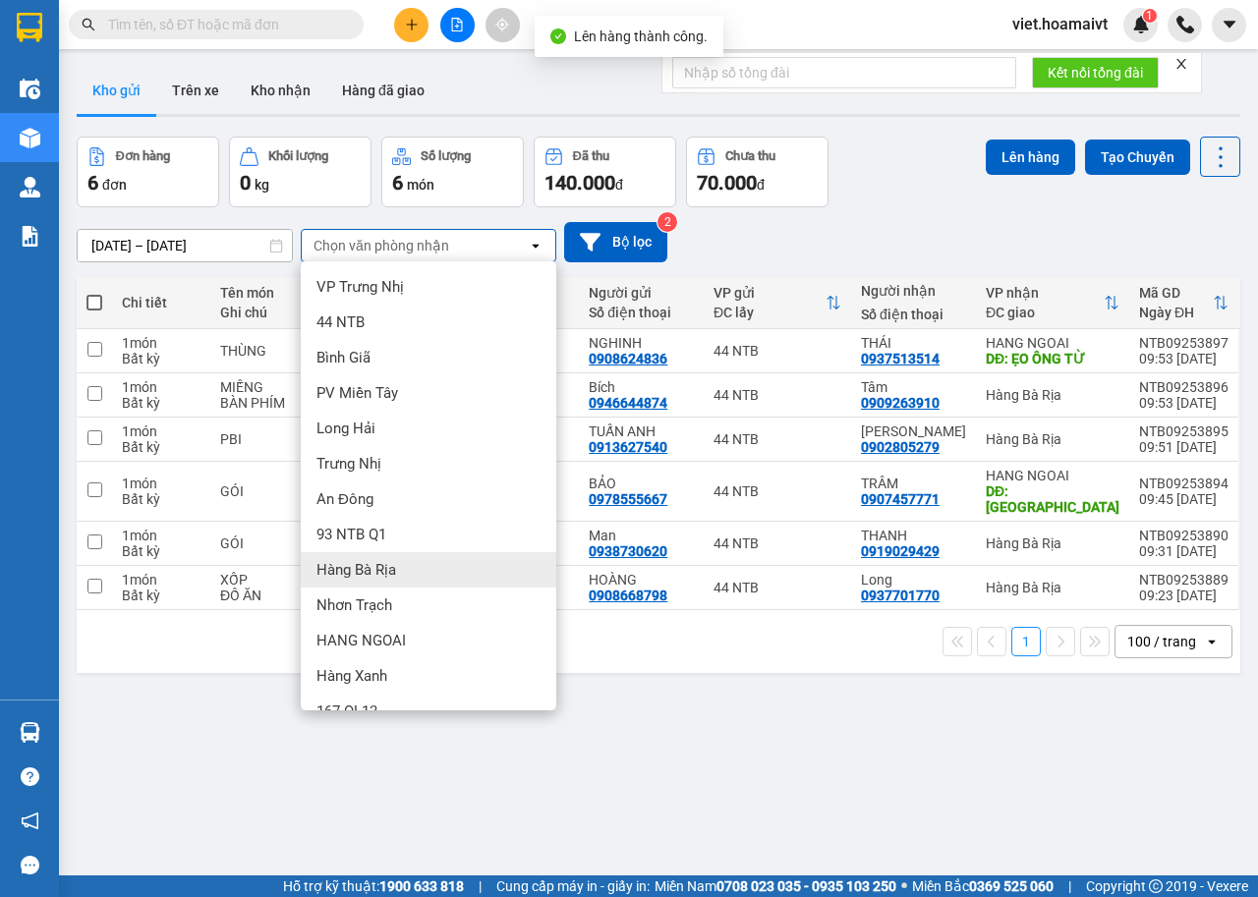
click at [402, 571] on div "Hàng Bà Rịa" at bounding box center [428, 569] width 255 height 35
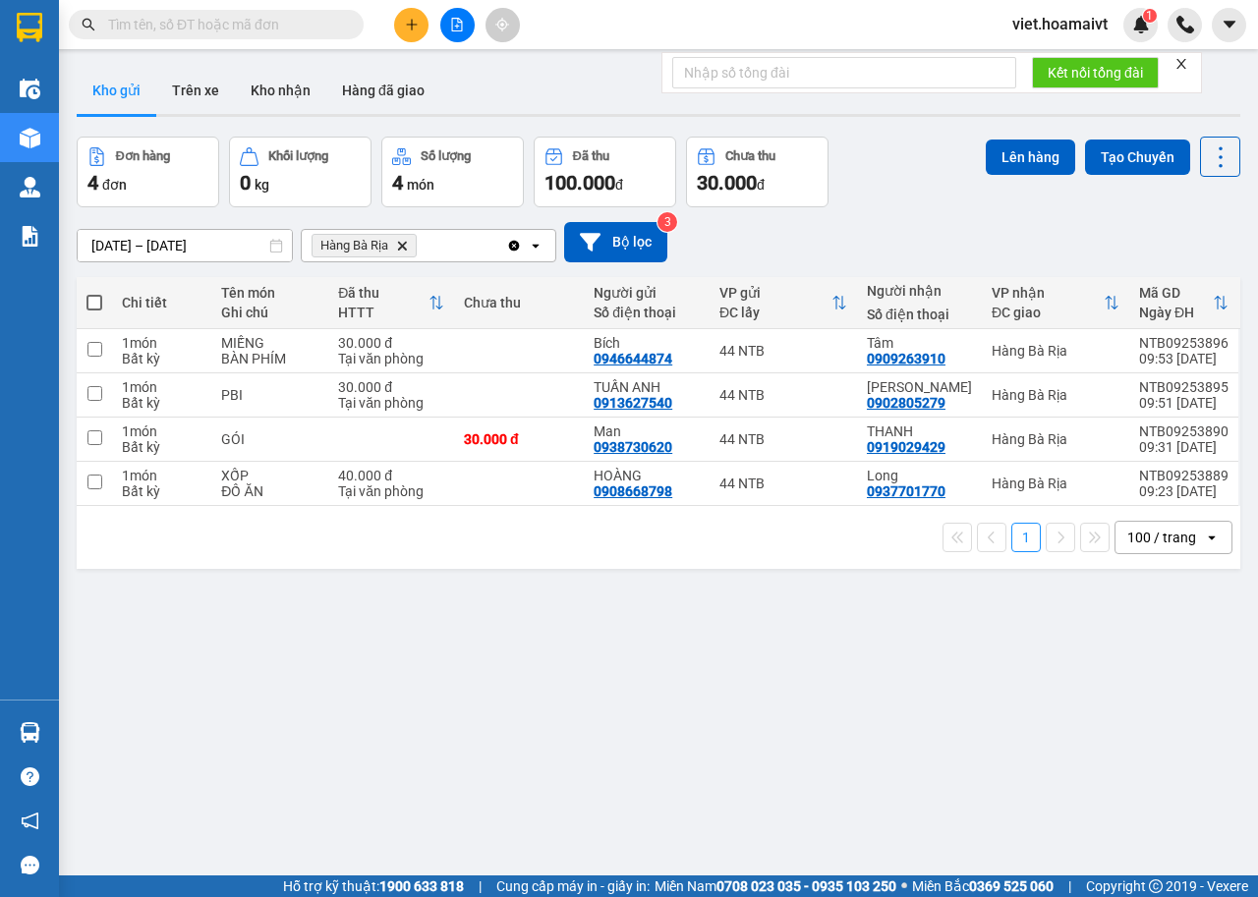
click at [92, 301] on span at bounding box center [94, 303] width 16 height 16
click at [94, 293] on input "checkbox" at bounding box center [94, 293] width 0 height 0
checkbox input "true"
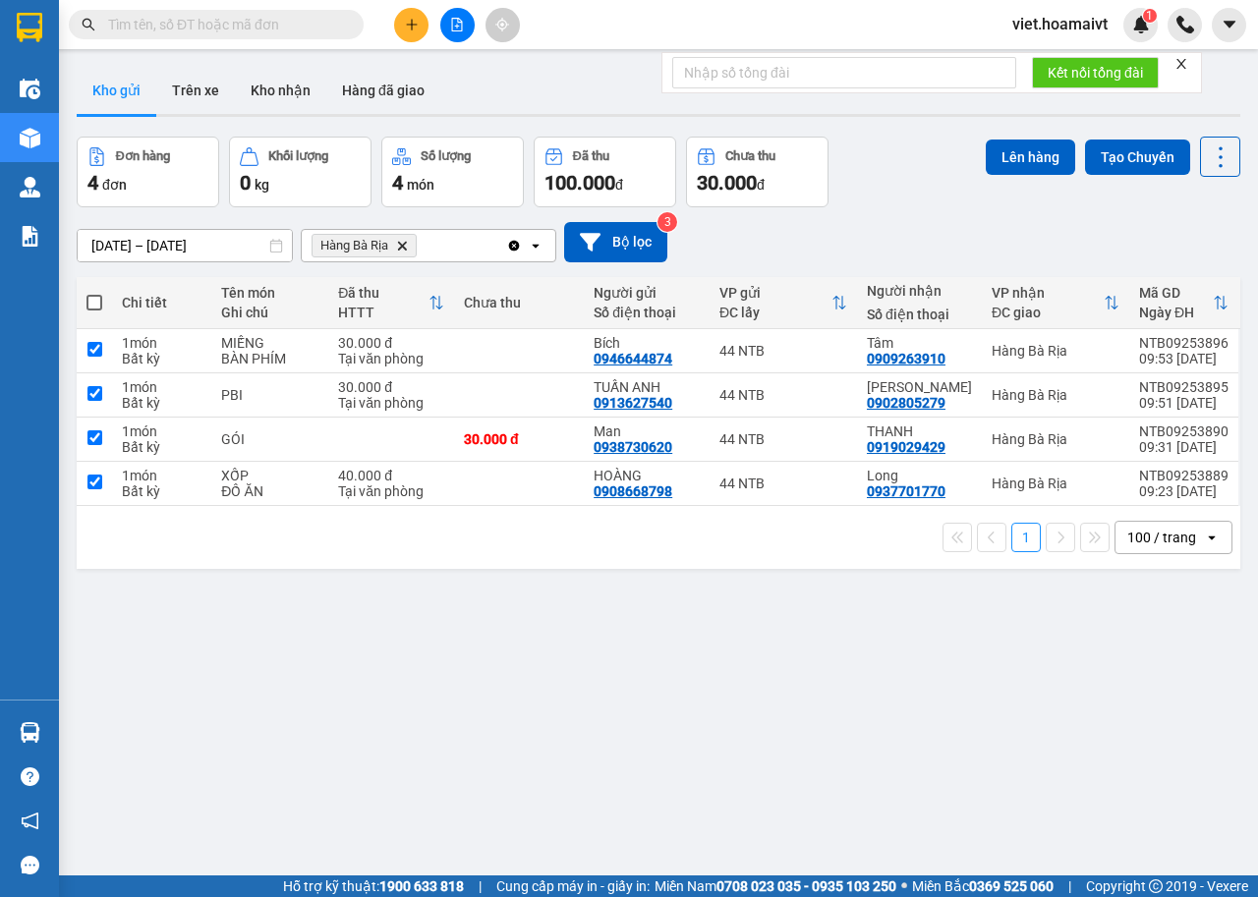
checkbox input "true"
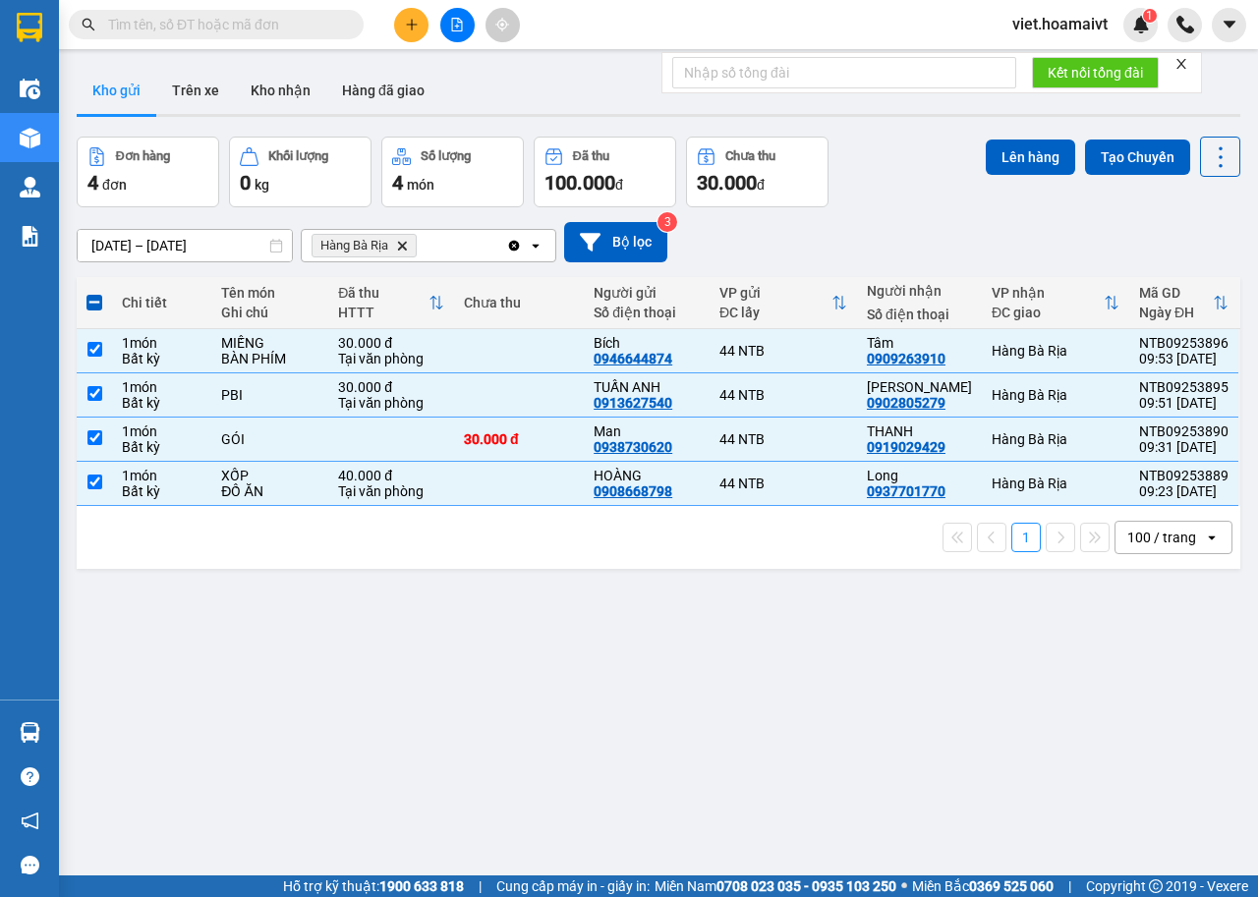
click at [936, 247] on div "[DATE] – [DATE] Press the down arrow key to interact with the calendar and sele…" at bounding box center [658, 242] width 1163 height 40
click at [791, 344] on div "44 NTB" at bounding box center [783, 351] width 128 height 16
checkbox input "false"
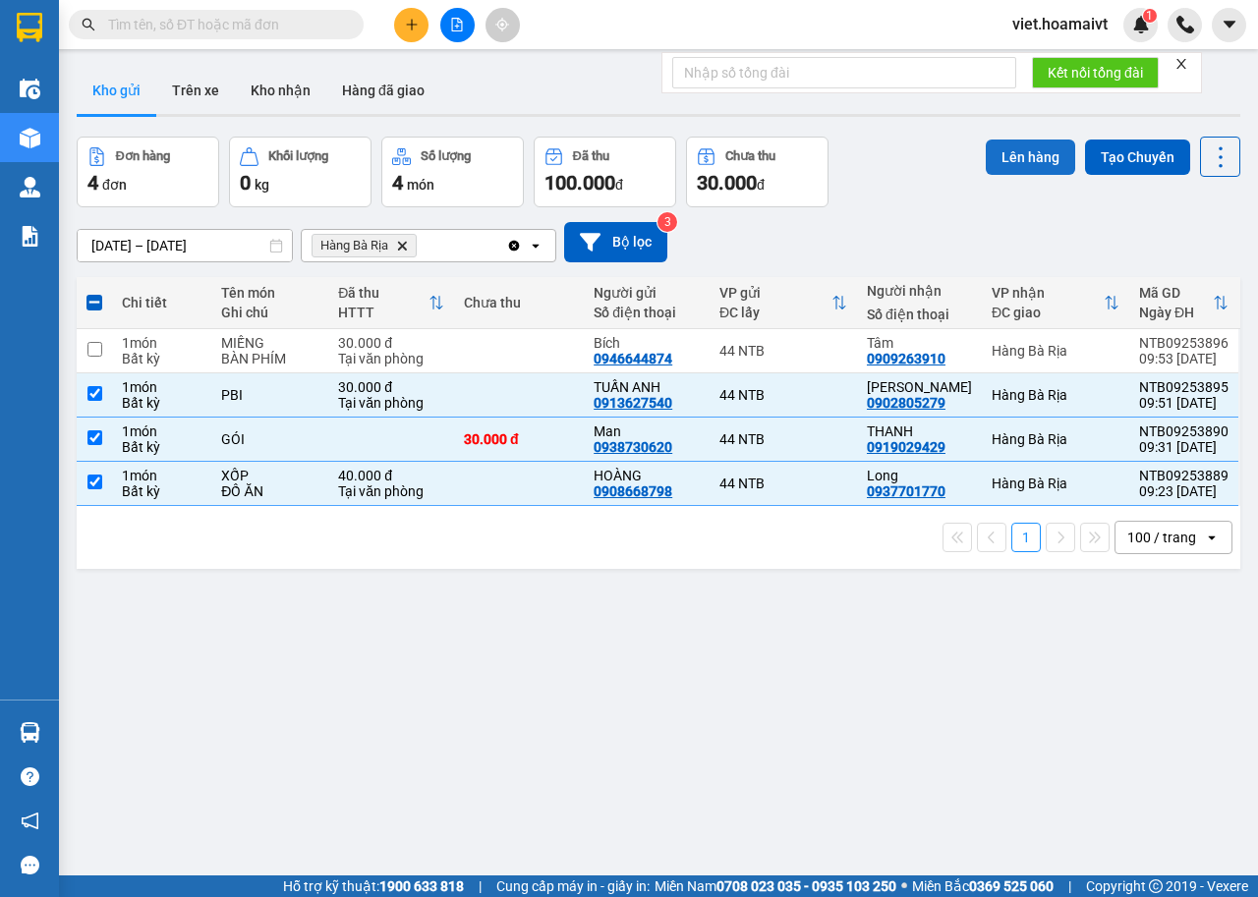
click at [999, 149] on button "Lên hàng" at bounding box center [1029, 157] width 89 height 35
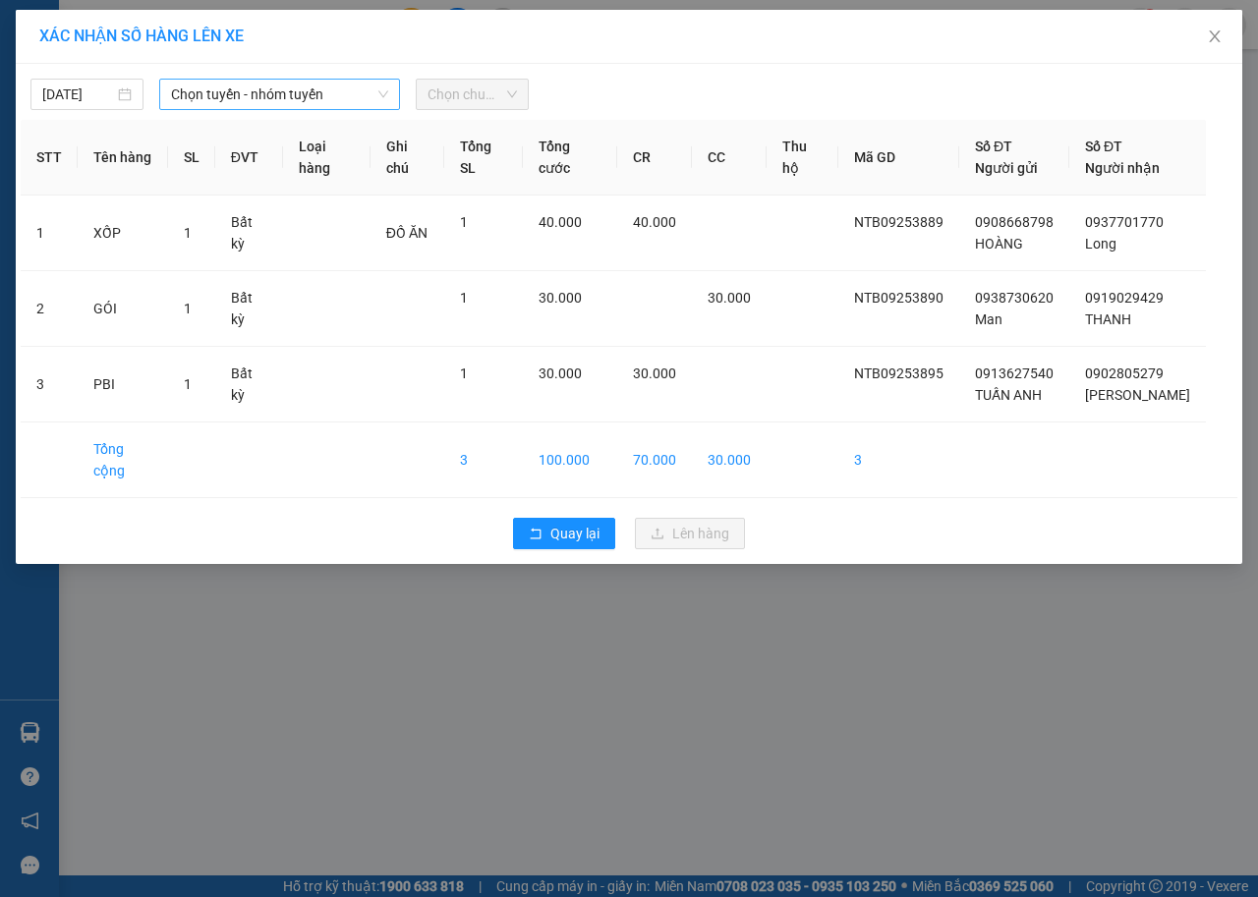
click at [317, 102] on span "Chọn tuyến - nhóm tuyến" at bounding box center [279, 94] width 217 height 29
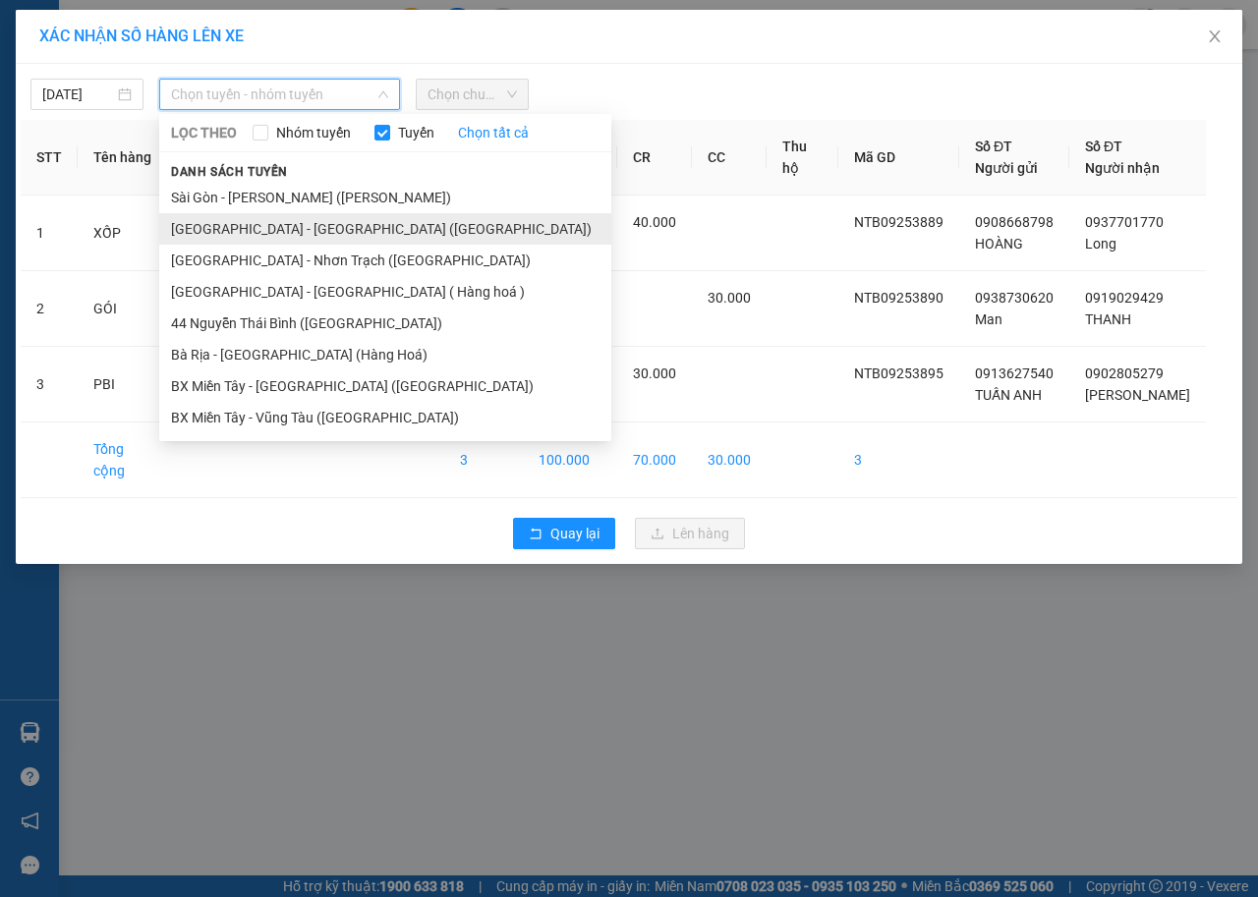
click at [309, 225] on li "[GEOGRAPHIC_DATA] - [GEOGRAPHIC_DATA] ([GEOGRAPHIC_DATA])" at bounding box center [385, 228] width 452 height 31
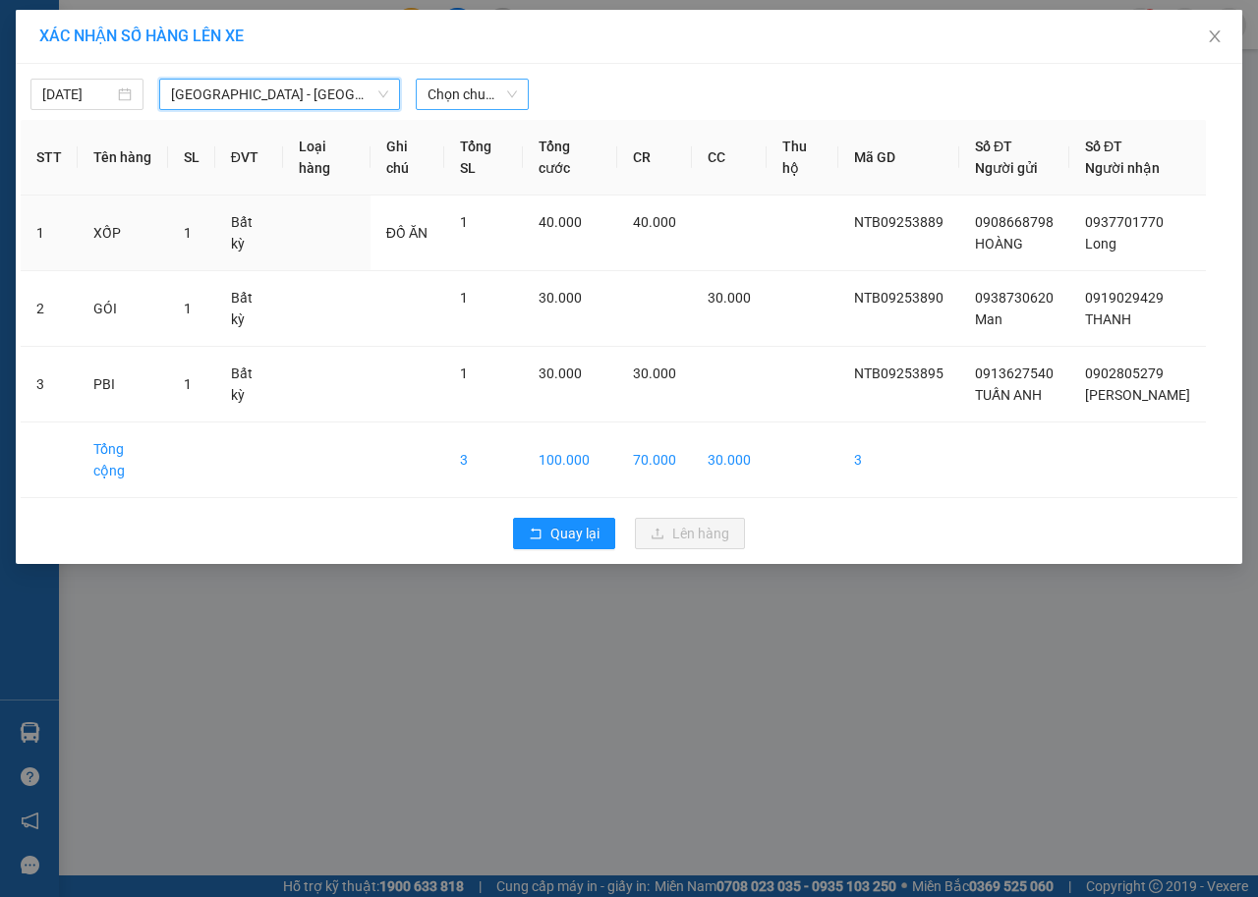
click at [458, 86] on span "Chọn chuyến" at bounding box center [471, 94] width 89 height 29
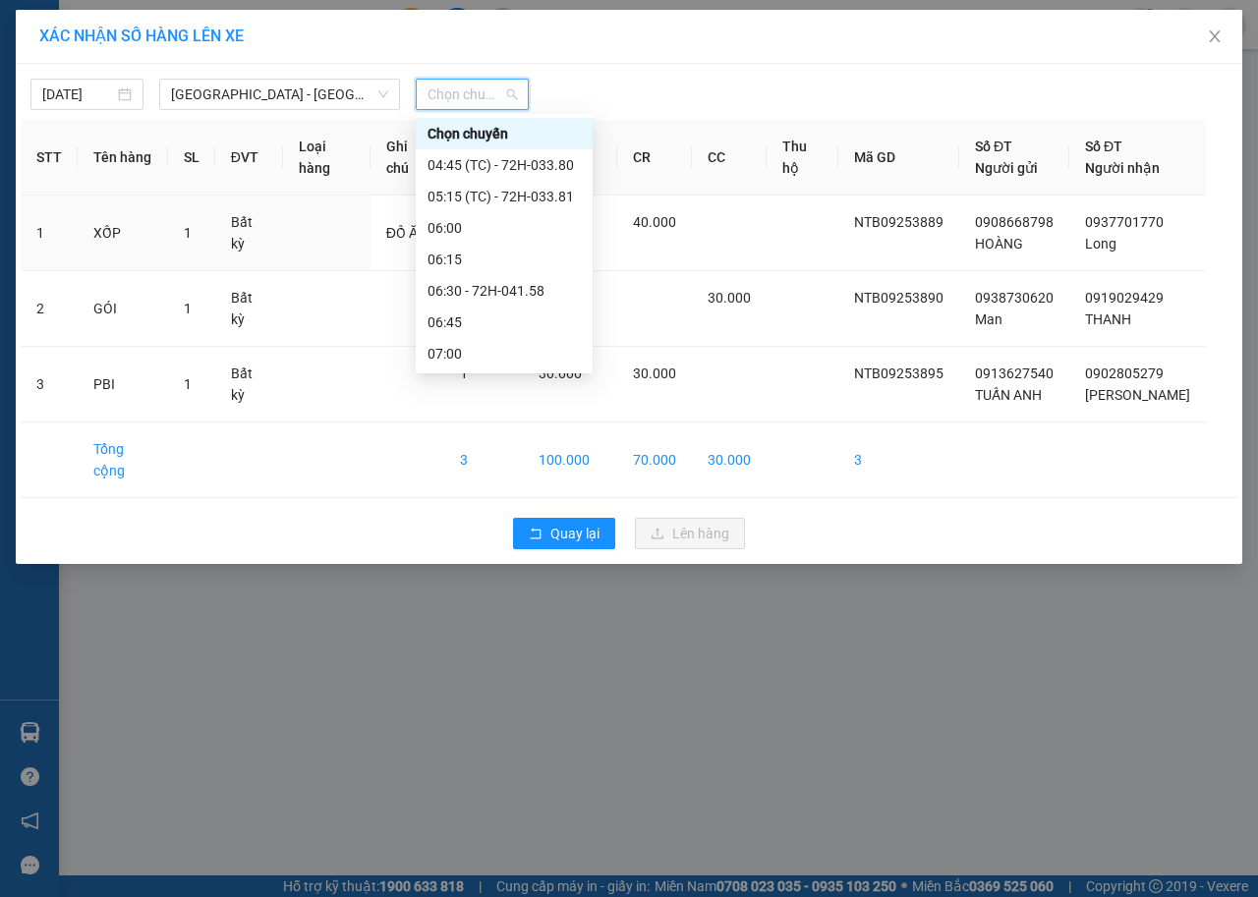
scroll to position [393, 0]
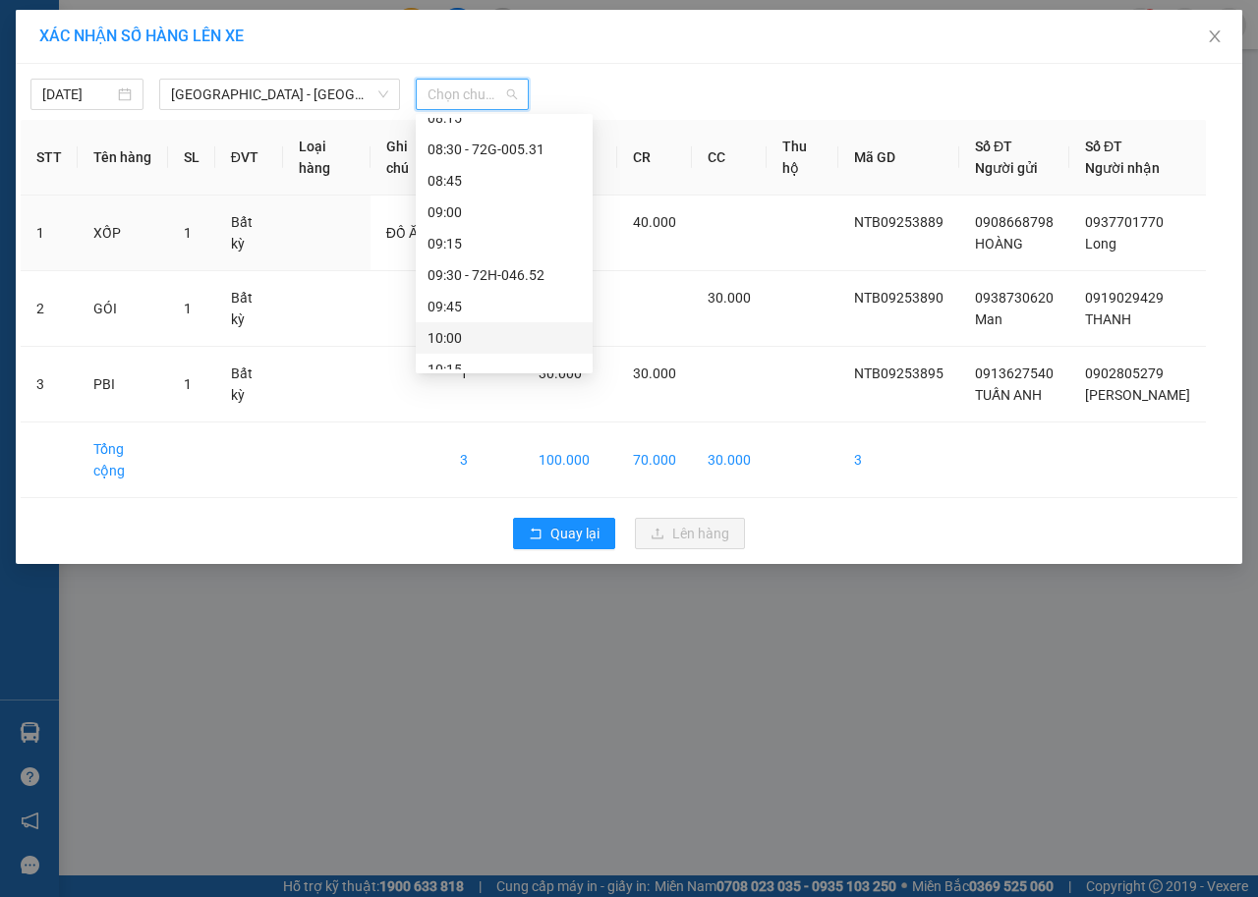
click at [495, 330] on div "10:00" at bounding box center [503, 338] width 153 height 22
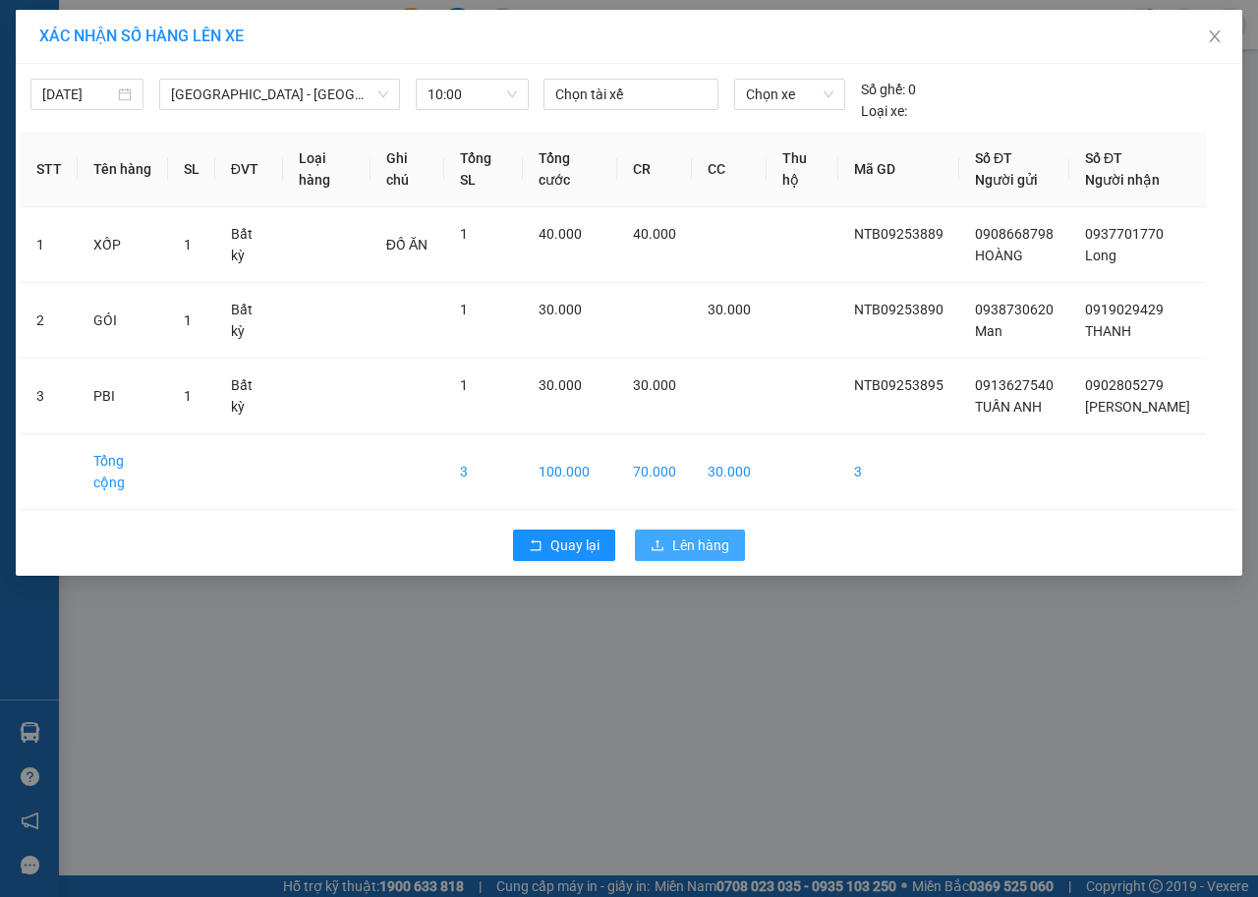
click at [702, 534] on button "Lên hàng" at bounding box center [690, 545] width 110 height 31
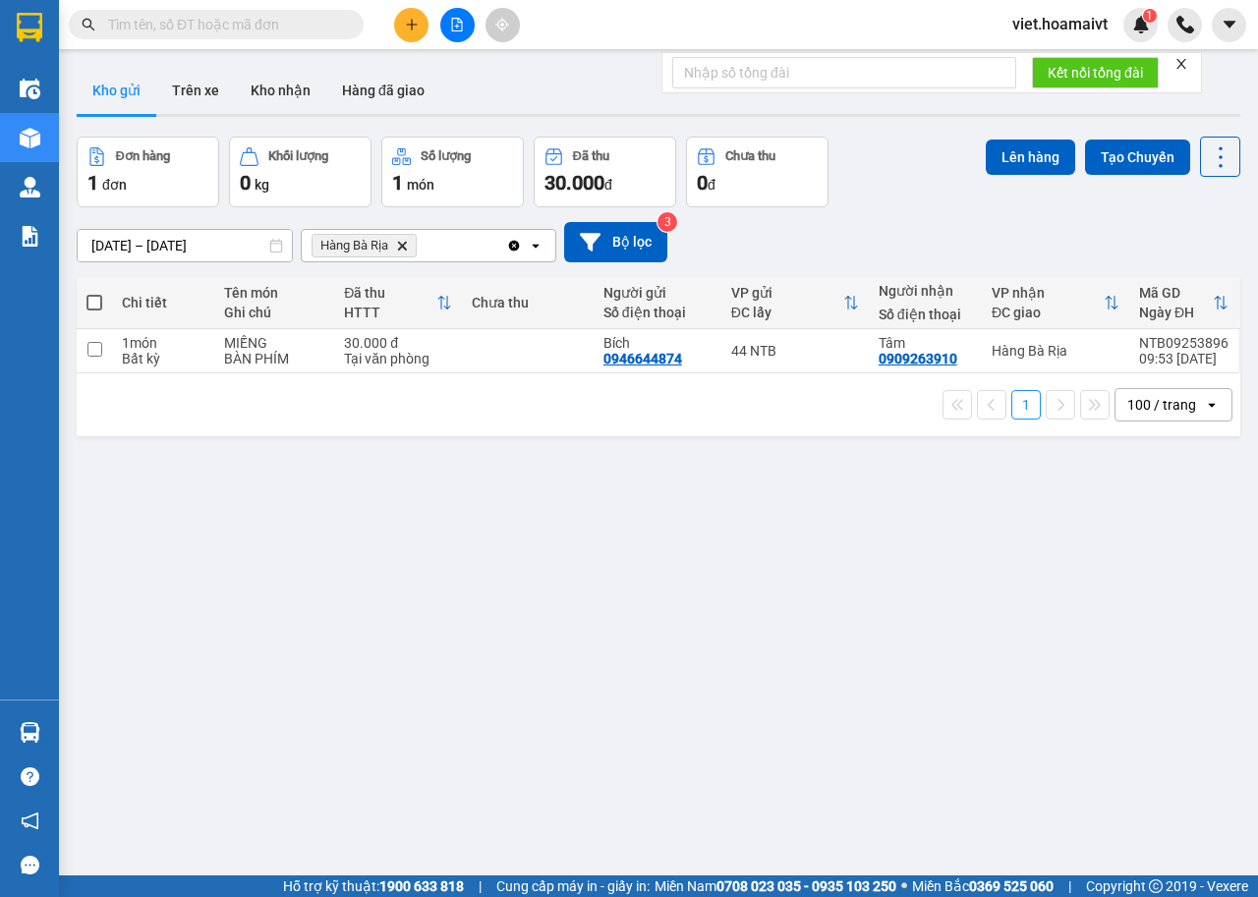
click at [274, 26] on input "text" at bounding box center [224, 25] width 232 height 22
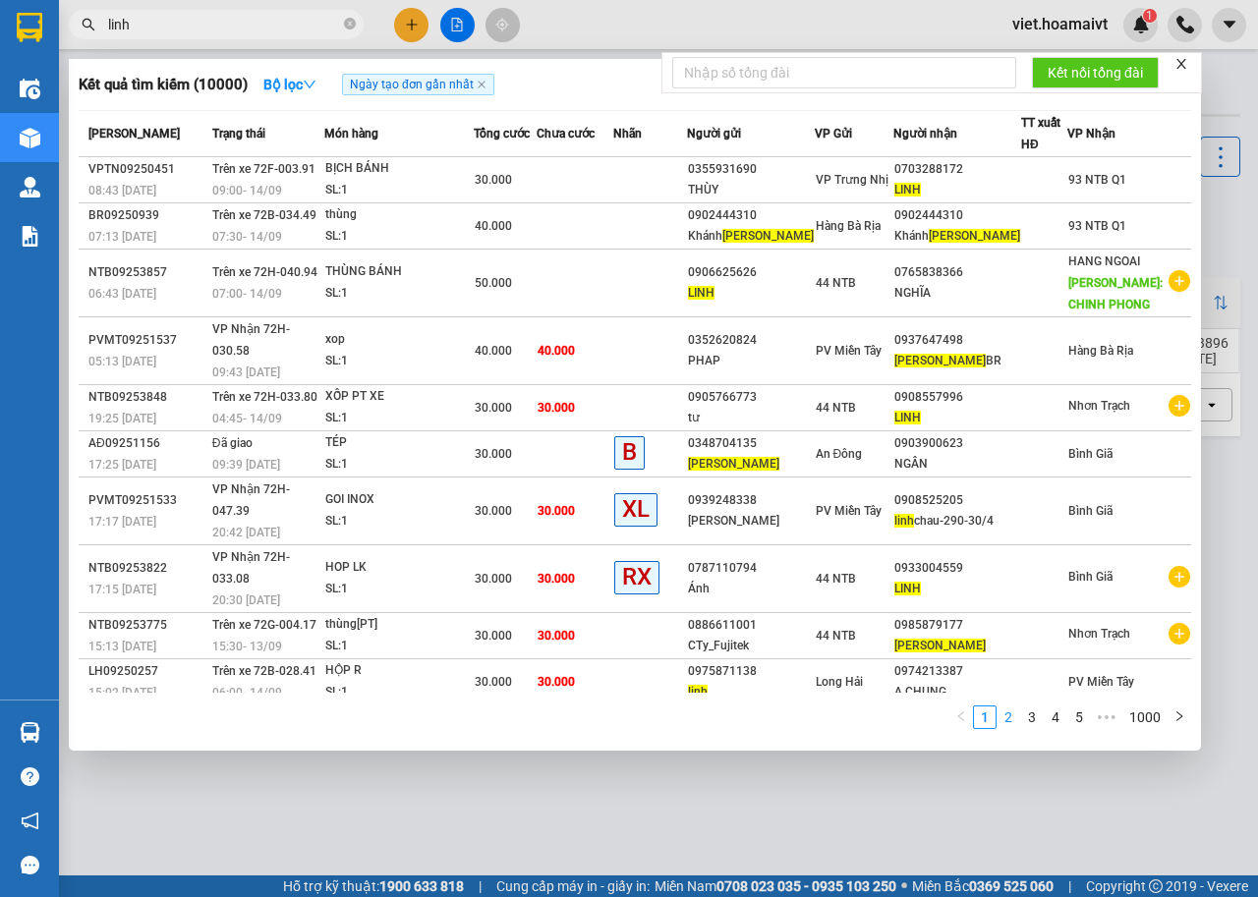
click at [1006, 706] on link "2" at bounding box center [1008, 717] width 22 height 22
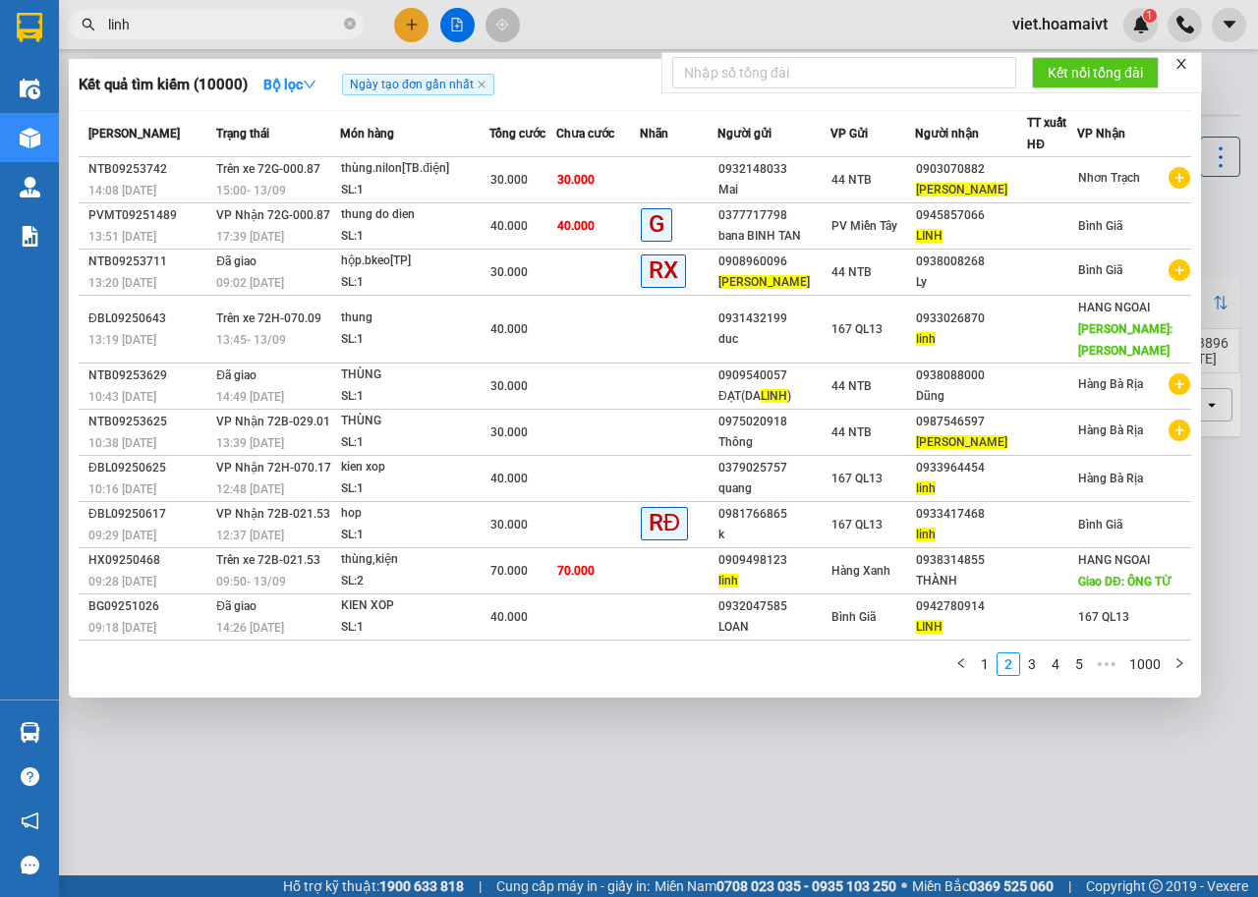
click at [722, 814] on div at bounding box center [629, 448] width 1258 height 897
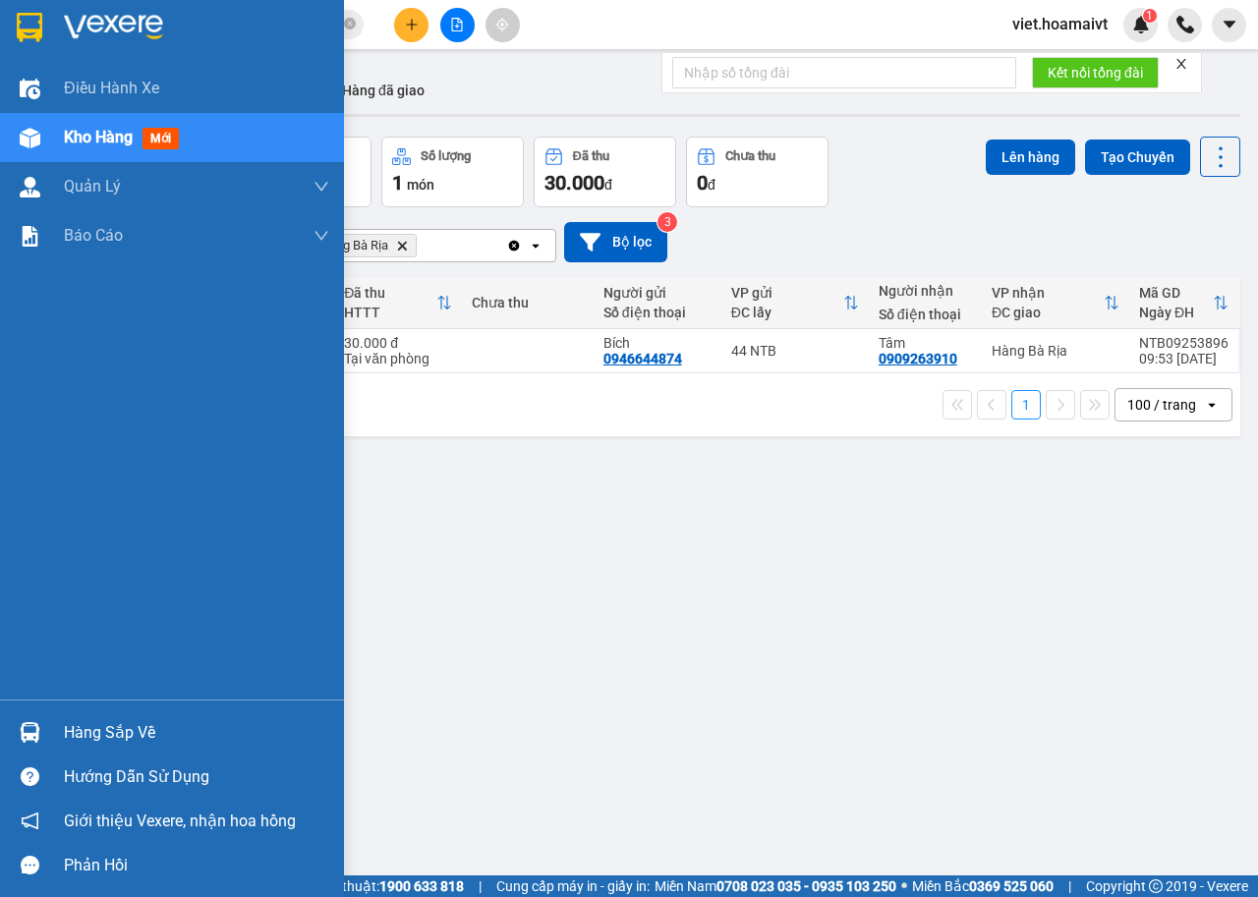
click at [101, 14] on img at bounding box center [113, 27] width 99 height 29
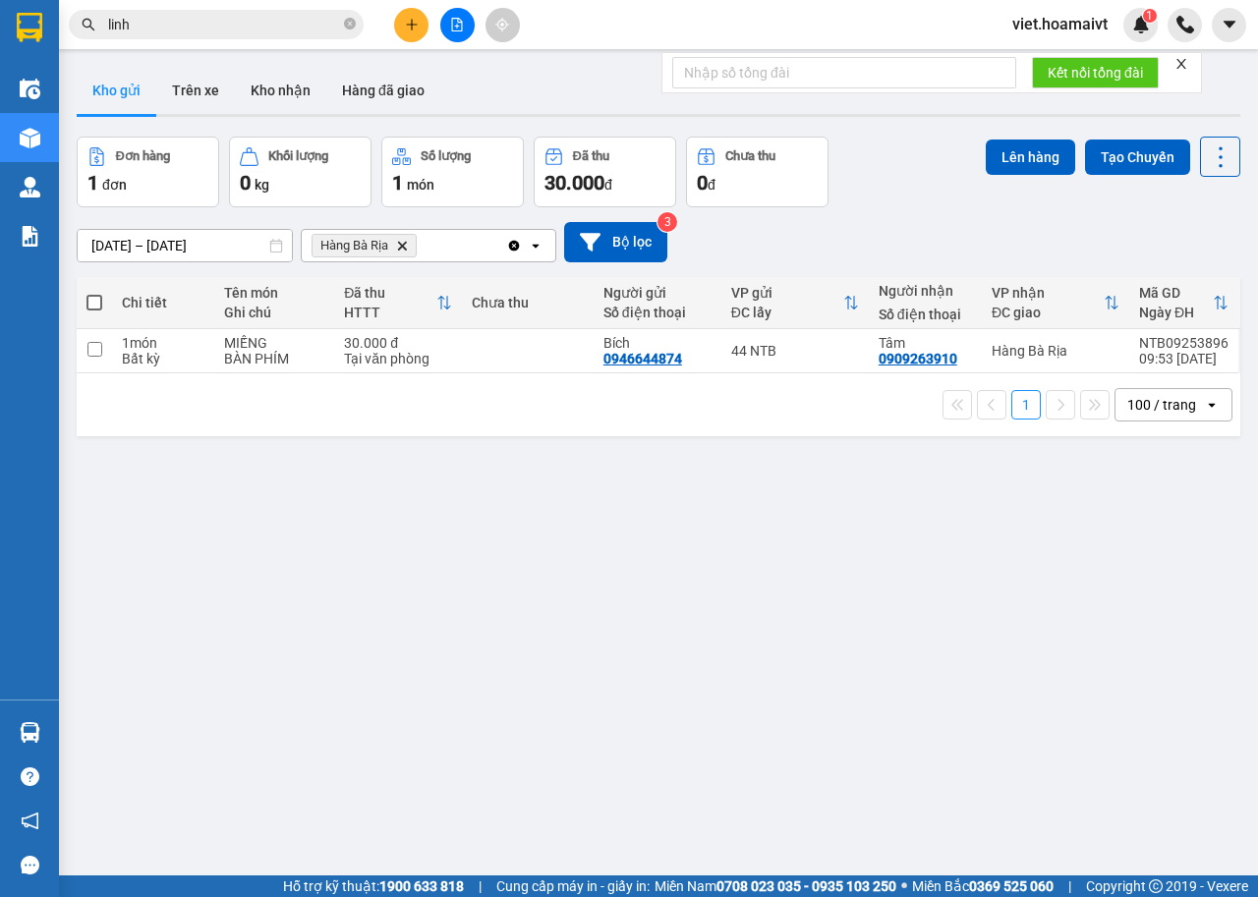
click at [876, 212] on div "[DATE] – [DATE] Press the down arrow key to interact with the calendar and sele…" at bounding box center [658, 242] width 1163 height 70
click at [406, 248] on icon "Delete" at bounding box center [402, 246] width 12 height 12
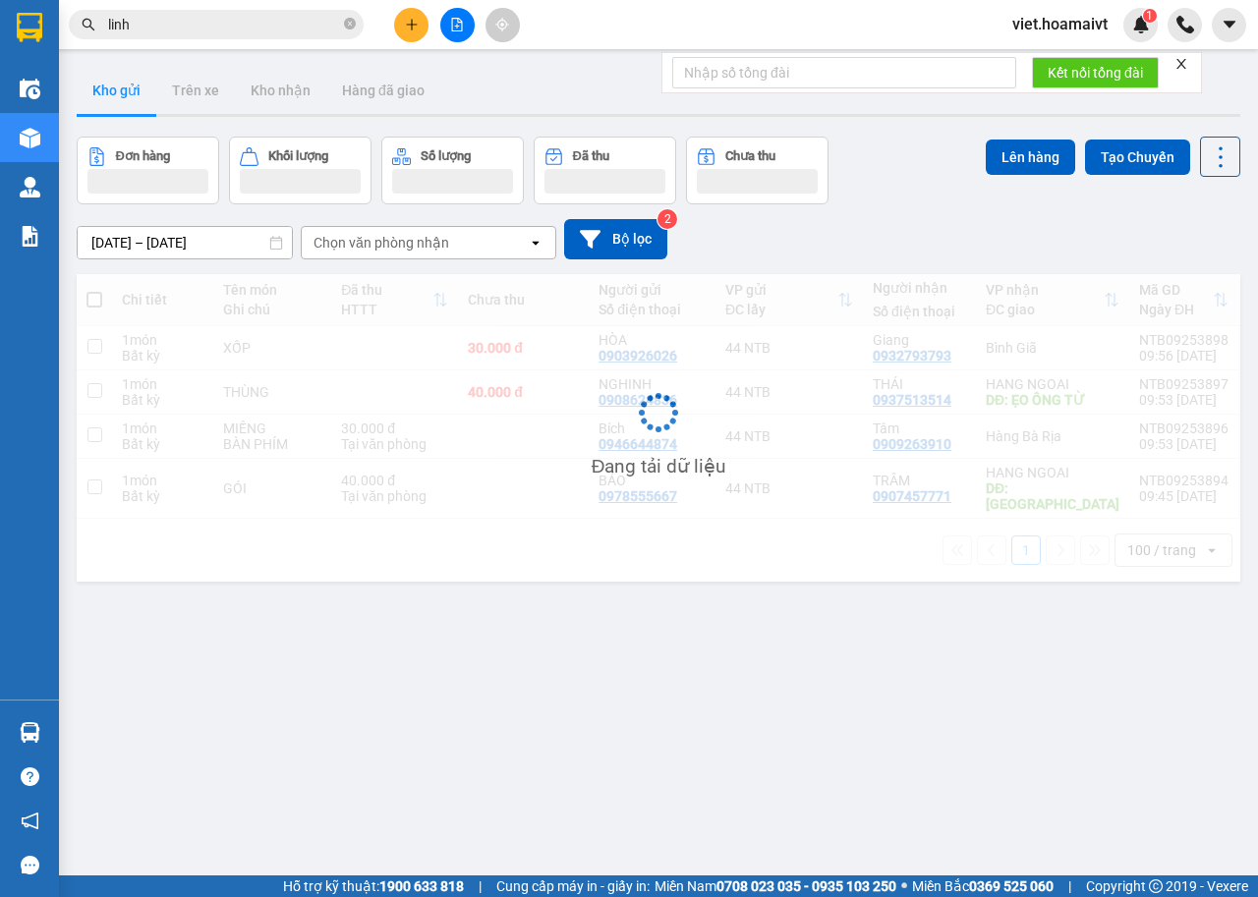
click at [891, 220] on div "[DATE] – [DATE] Press the down arrow key to interact with the calendar and sele…" at bounding box center [658, 239] width 1163 height 40
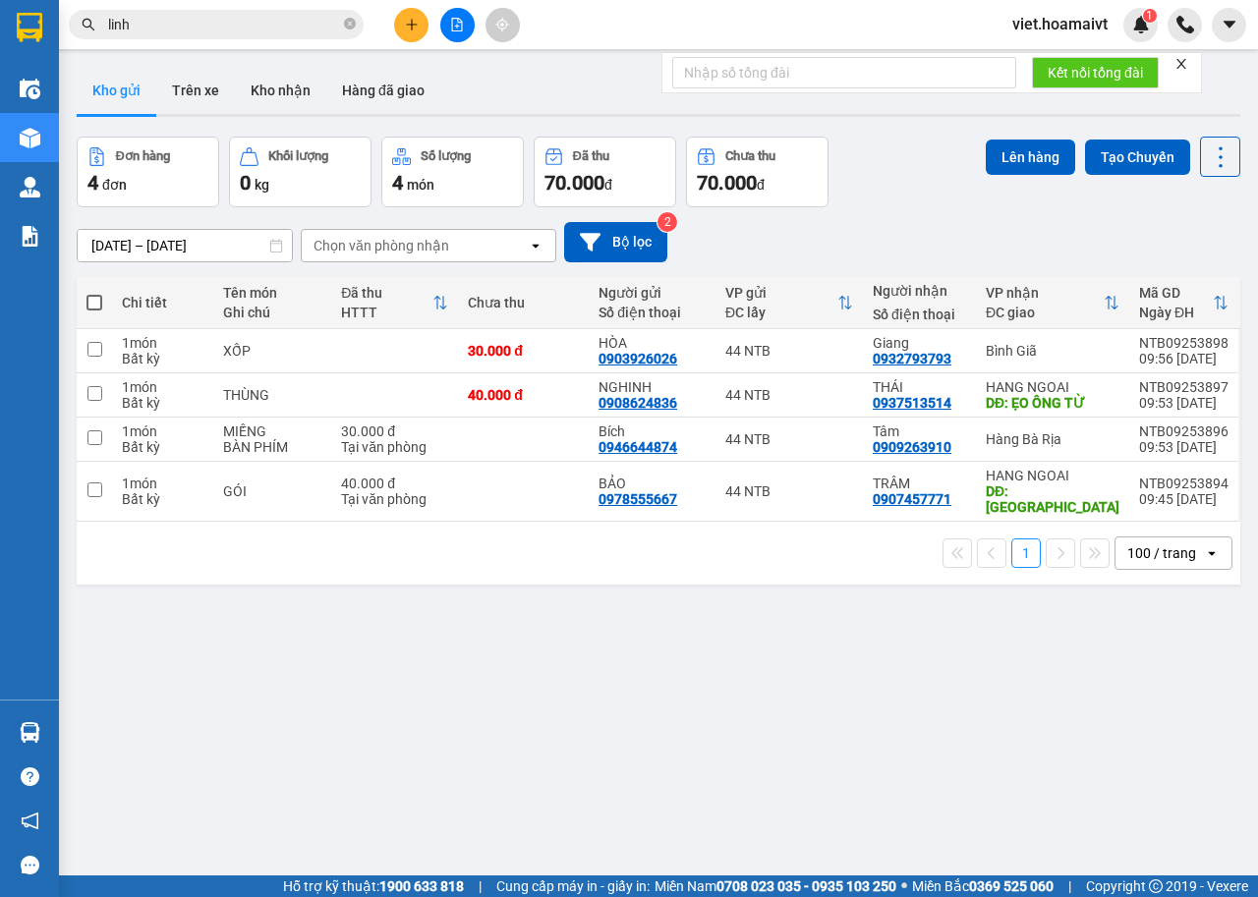
click at [224, 20] on input "linh" at bounding box center [224, 25] width 232 height 22
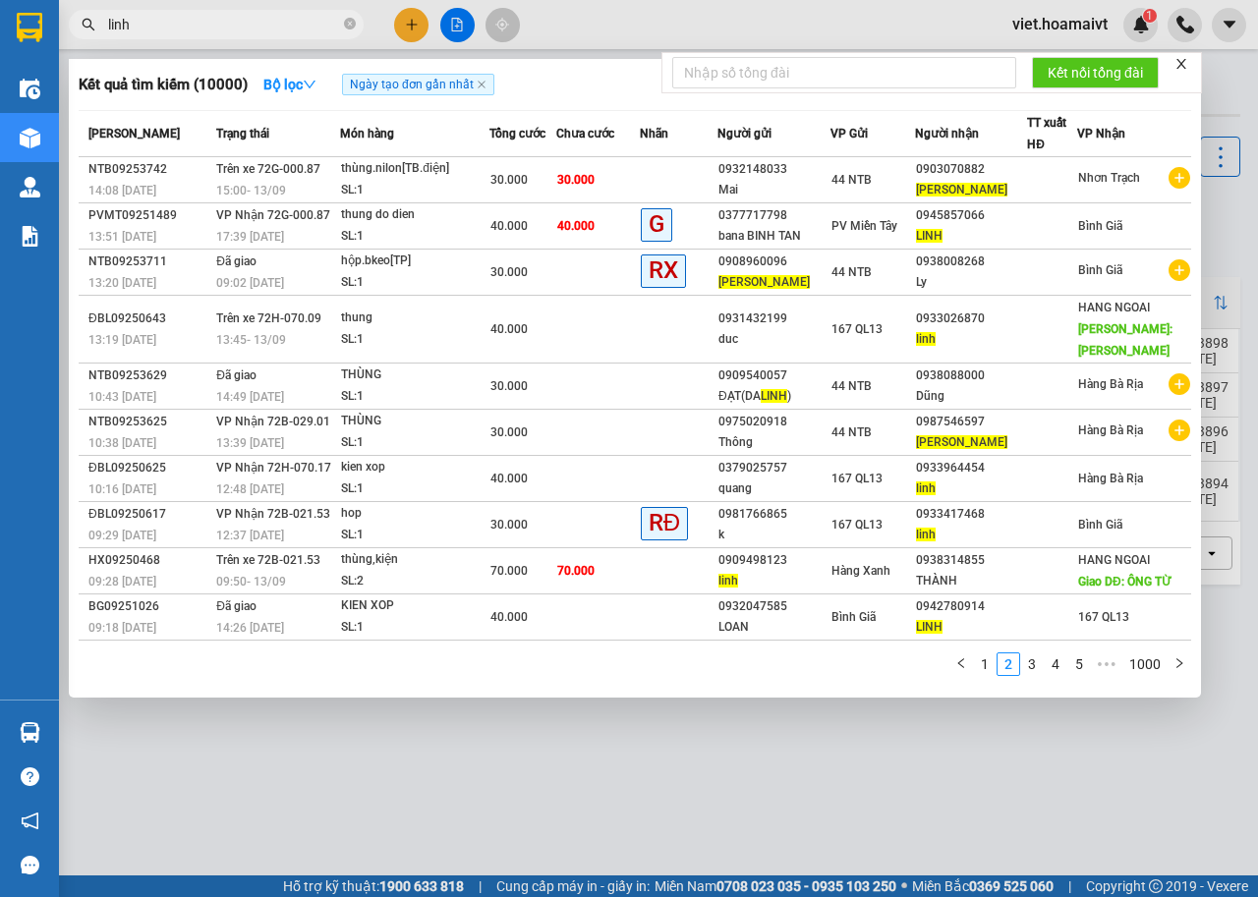
click at [224, 20] on input "linh" at bounding box center [224, 25] width 232 height 22
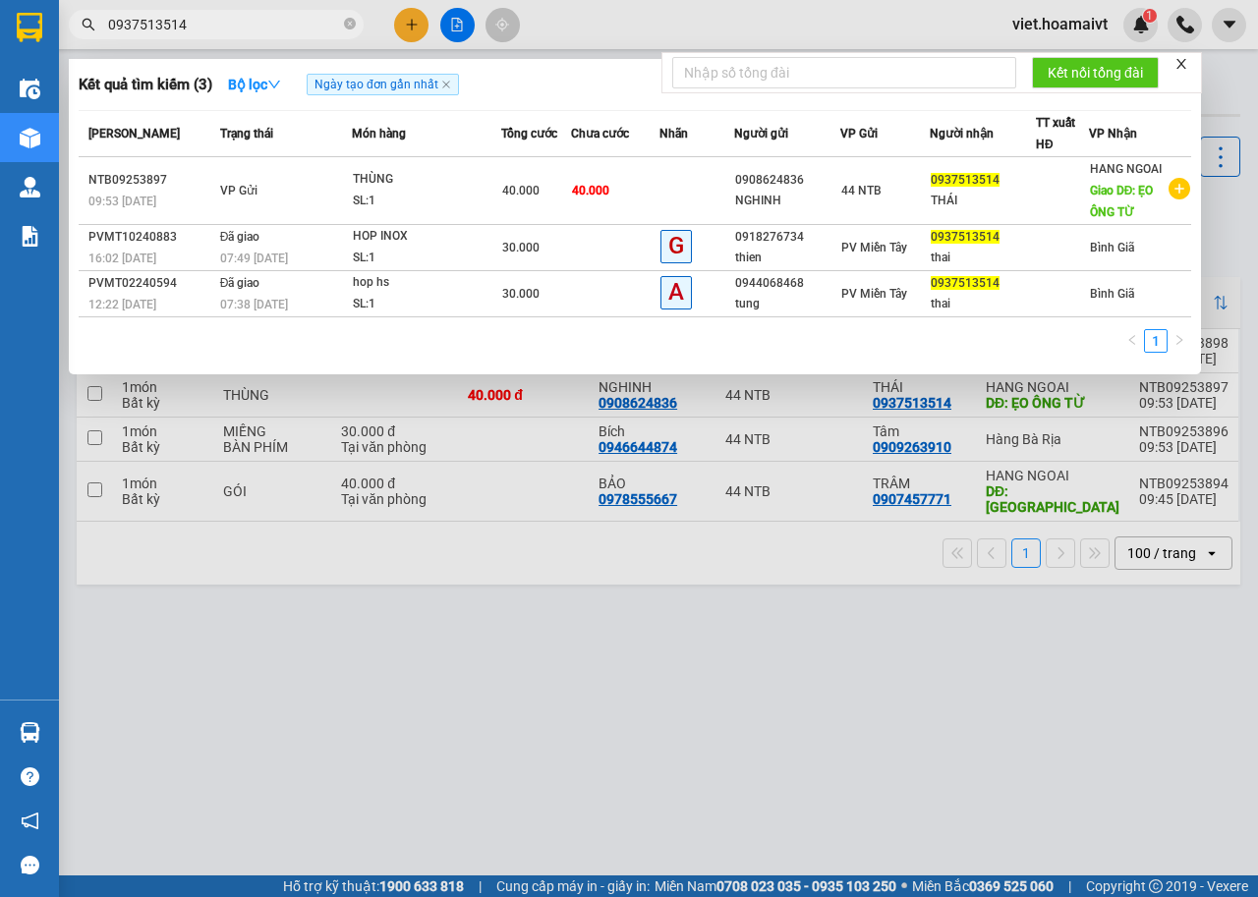
type input "0937513514"
click at [848, 741] on div at bounding box center [629, 448] width 1258 height 897
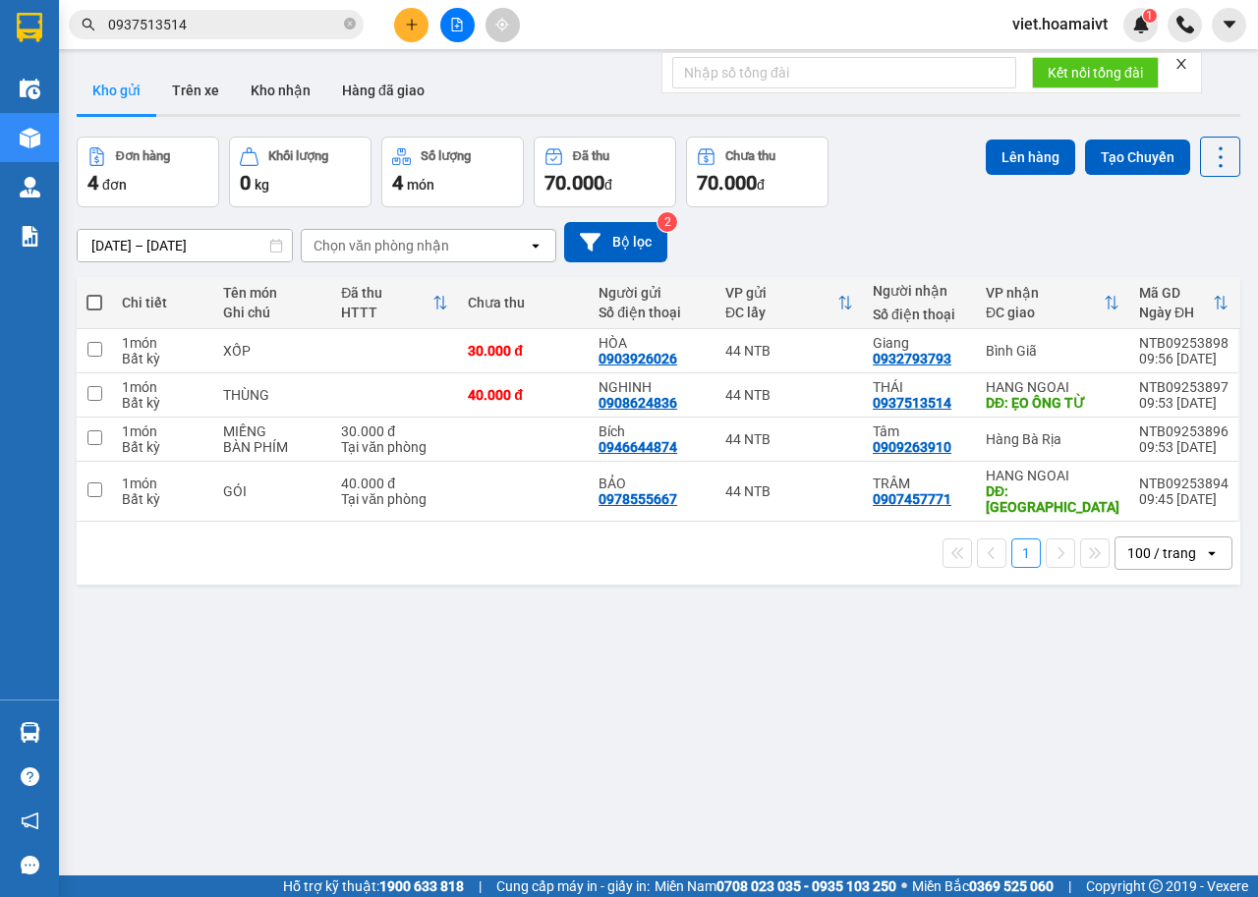
click at [350, 230] on div "Chọn văn phòng nhận" at bounding box center [415, 245] width 226 height 31
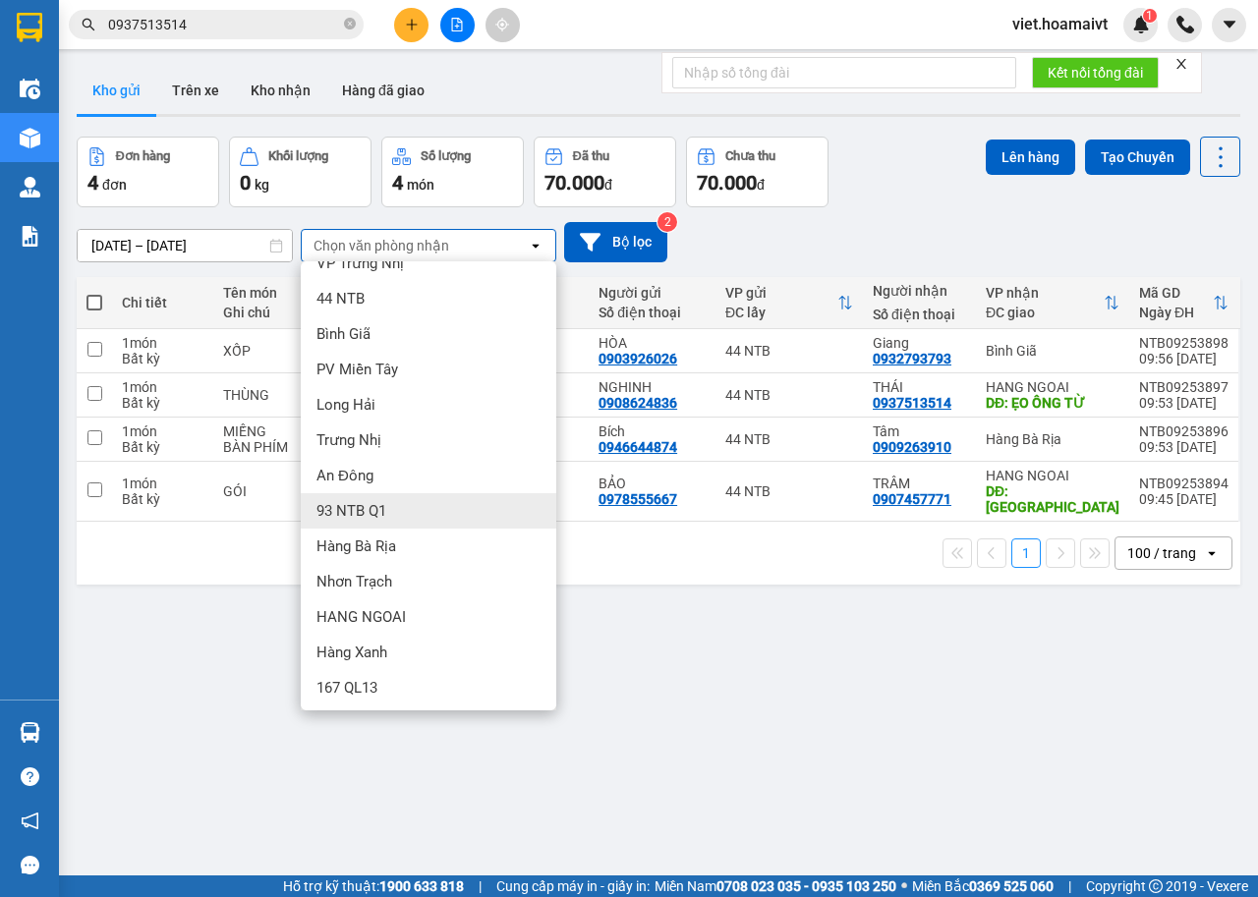
scroll to position [27, 0]
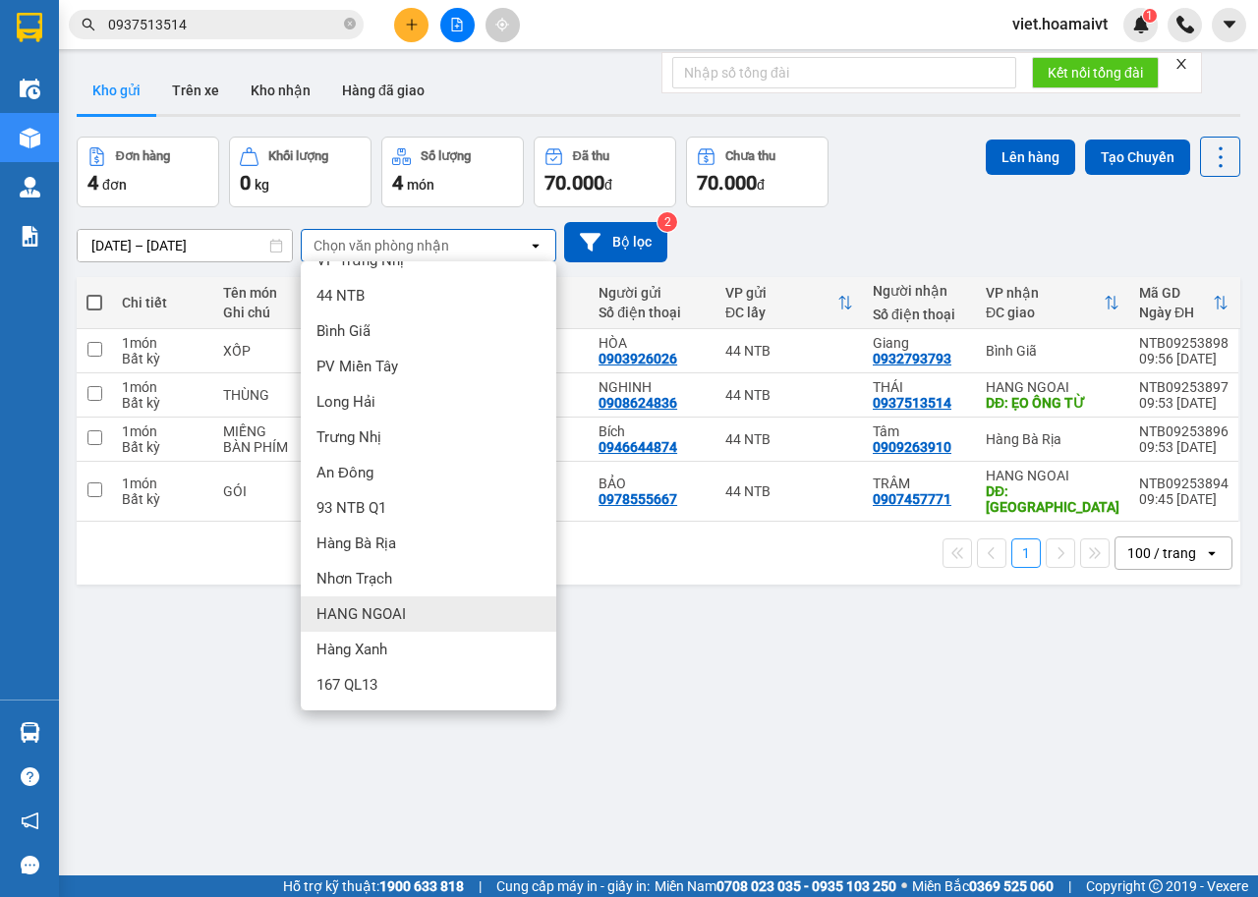
click at [428, 614] on div "HANG NGOAI" at bounding box center [428, 613] width 255 height 35
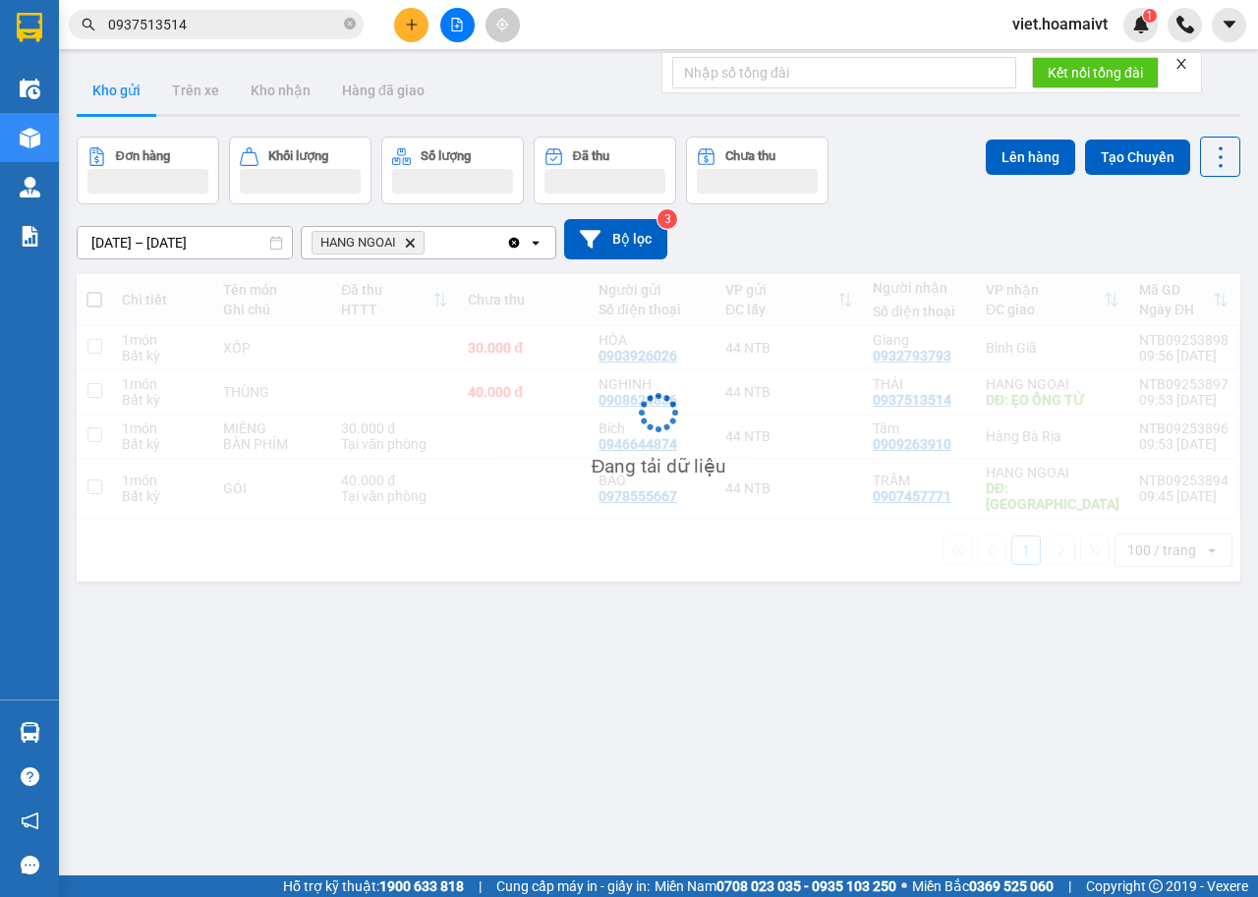
click at [847, 239] on div "13/09/2025 – 14/09/2025 Press the down arrow key to interact with the calendar …" at bounding box center [658, 239] width 1163 height 40
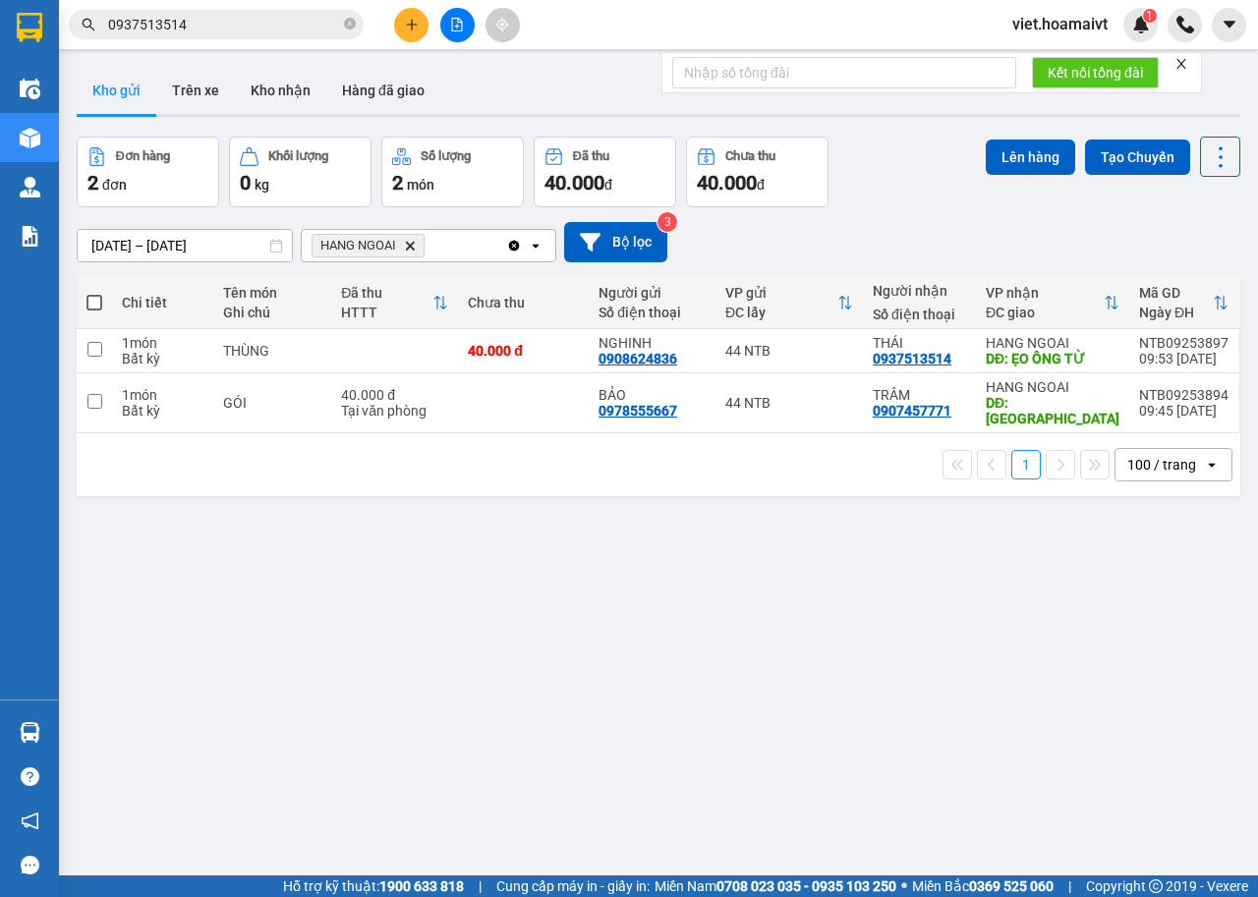
click at [708, 665] on div "ver 1.8.143 Kho gửi Trên xe Kho nhận Hàng đã giao Đơn hàng 2 đơn Khối lượng 0 k…" at bounding box center [658, 507] width 1179 height 897
click at [482, 400] on td at bounding box center [523, 403] width 131 height 60
checkbox input "true"
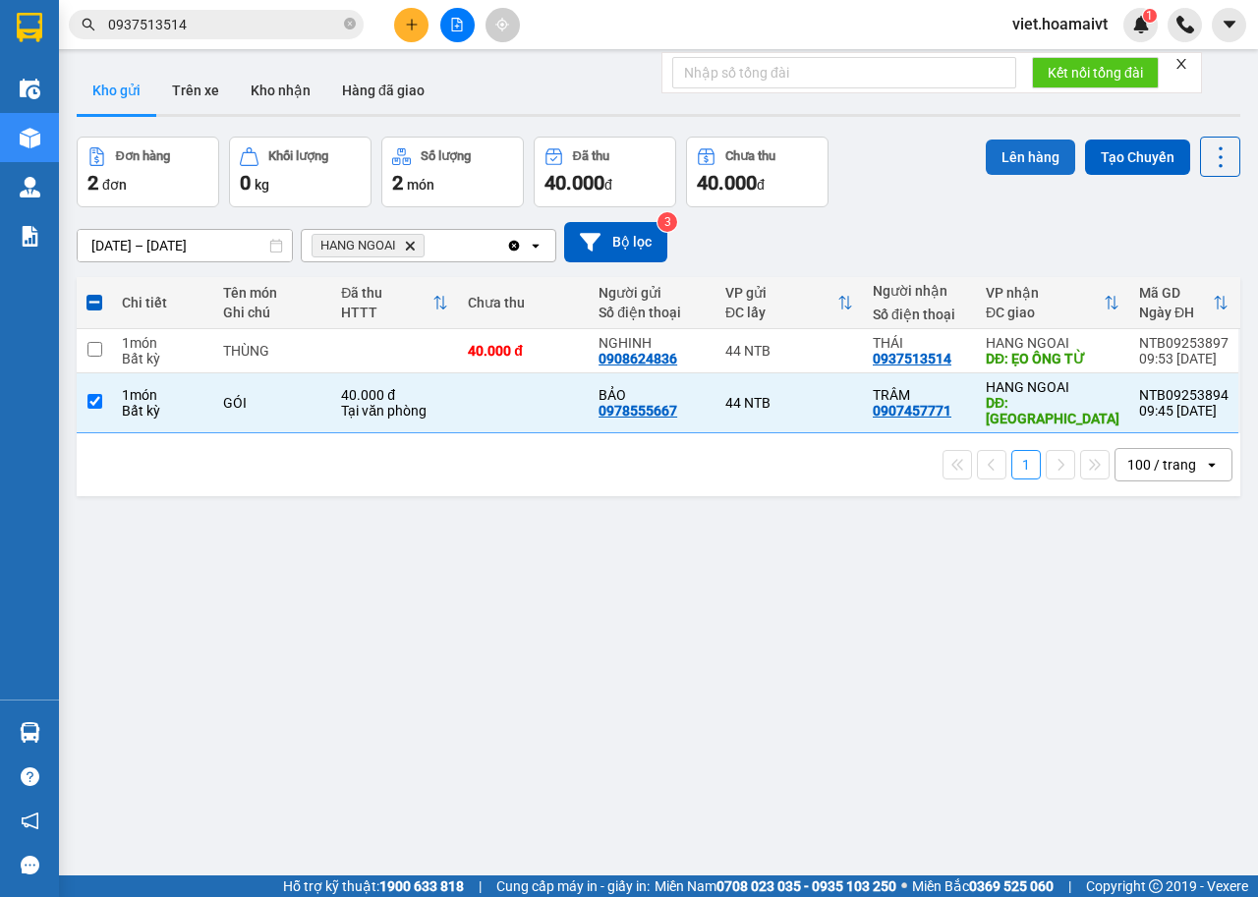
click at [1028, 160] on button "Lên hàng" at bounding box center [1029, 157] width 89 height 35
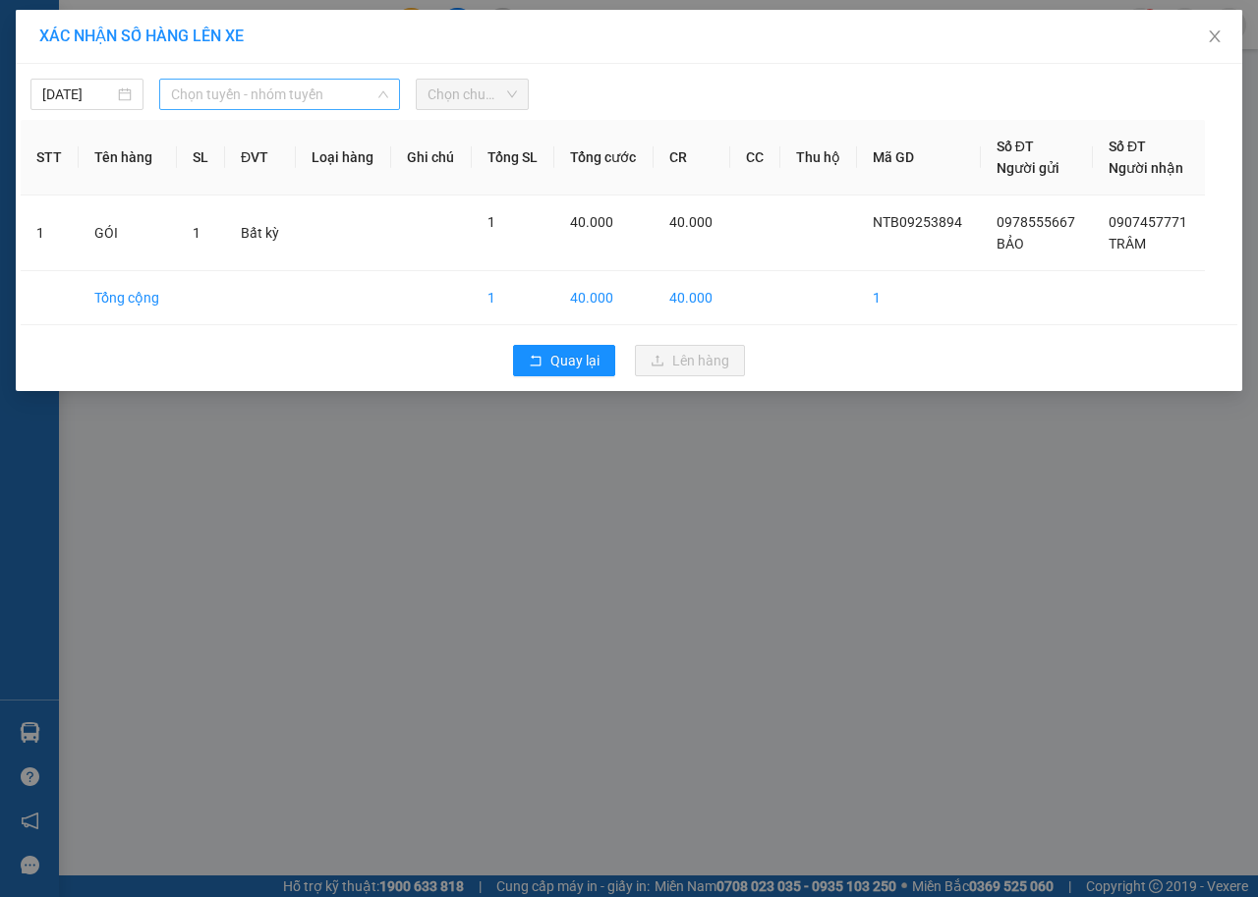
click at [266, 84] on span "Chọn tuyến - nhóm tuyến" at bounding box center [279, 94] width 217 height 29
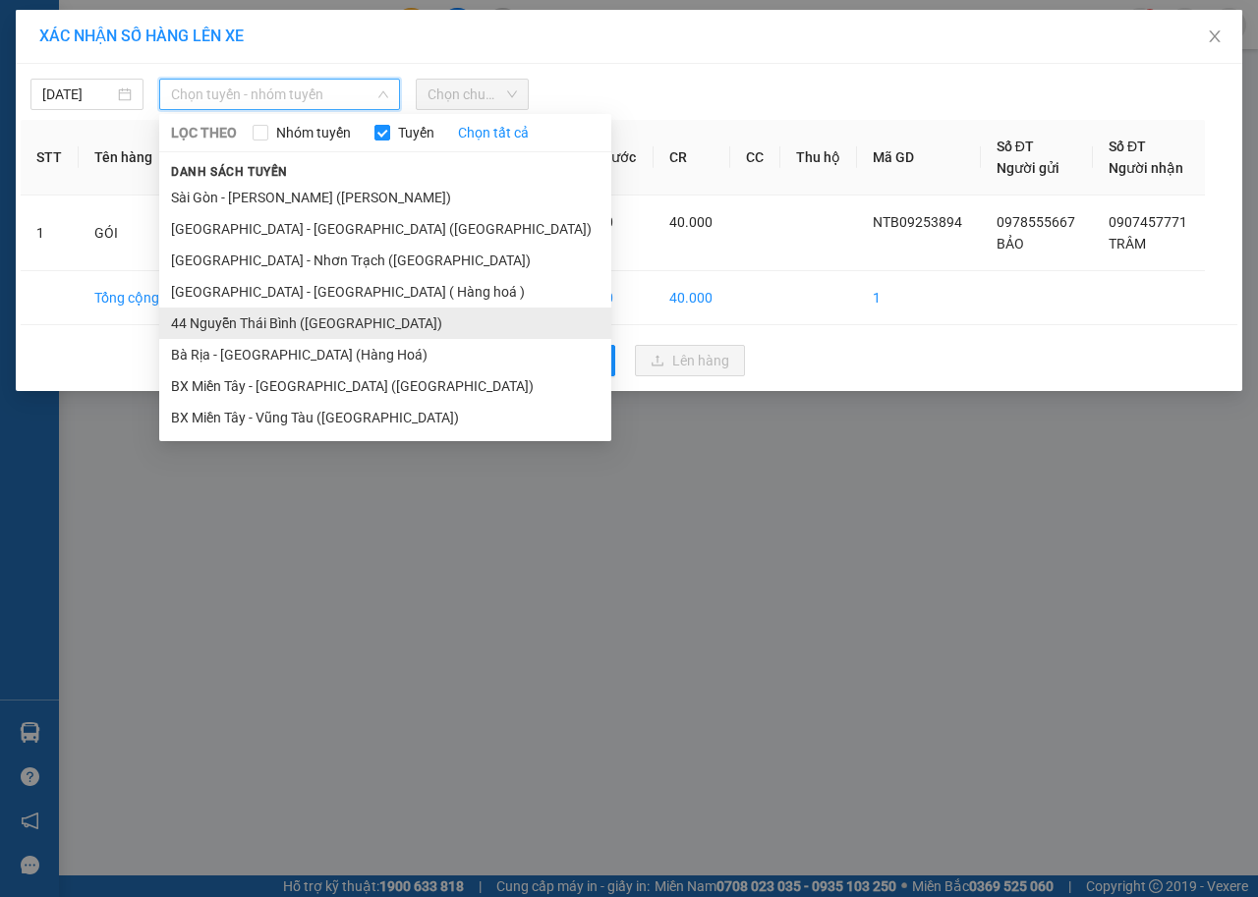
click at [297, 322] on li "44 [PERSON_NAME] Thái [PERSON_NAME] ([GEOGRAPHIC_DATA])" at bounding box center [385, 323] width 452 height 31
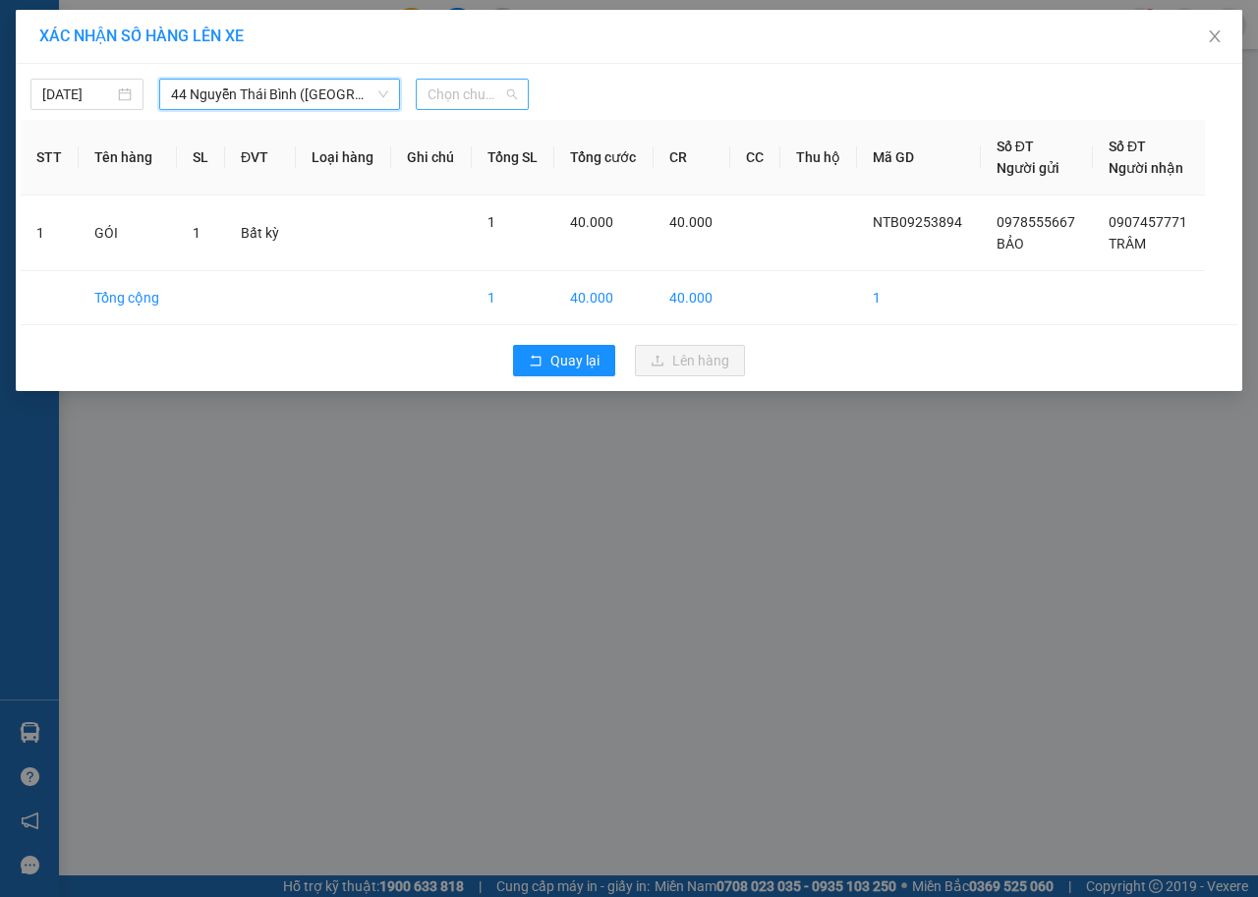
click at [452, 83] on span "Chọn chuyến" at bounding box center [471, 94] width 89 height 29
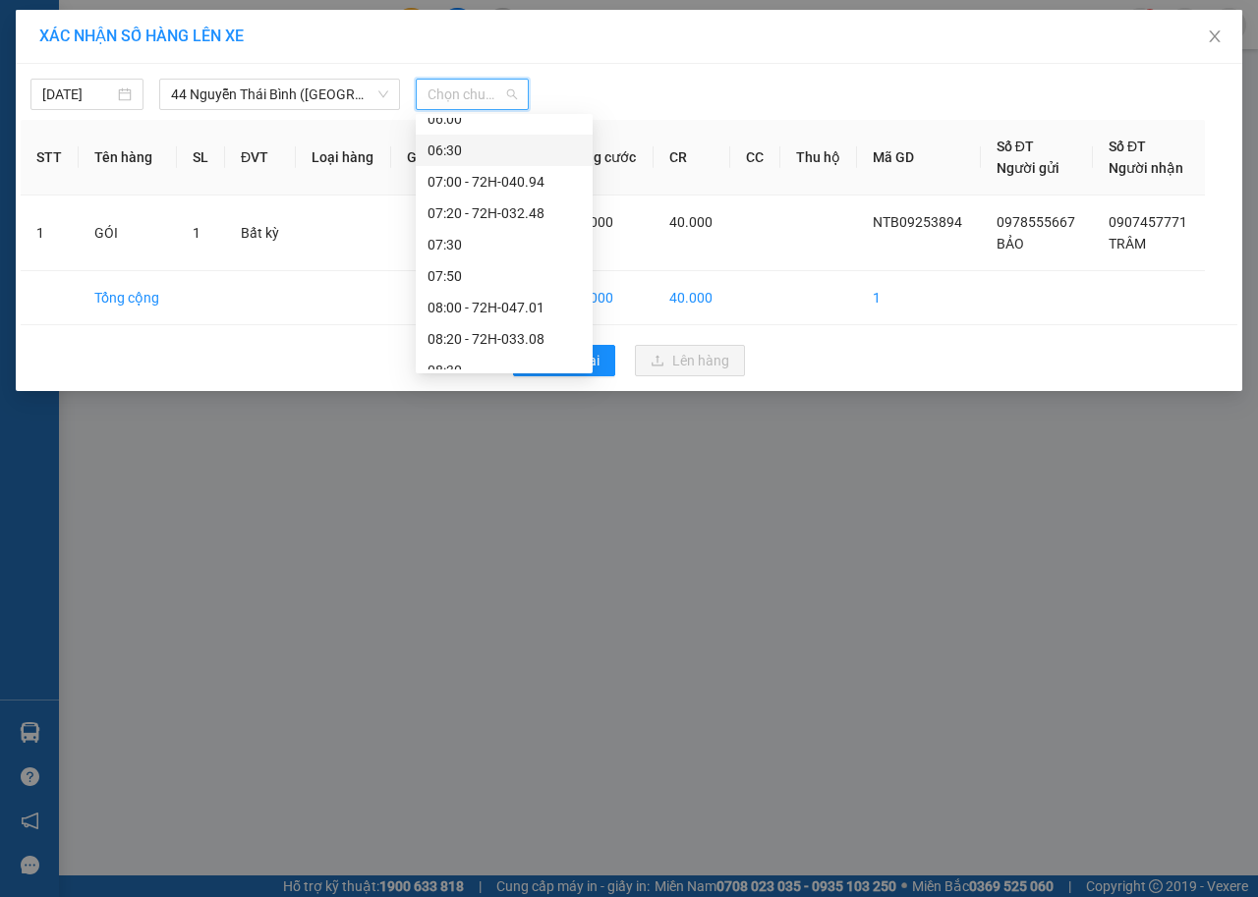
scroll to position [393, 0]
click at [483, 334] on div "10:00" at bounding box center [503, 338] width 153 height 22
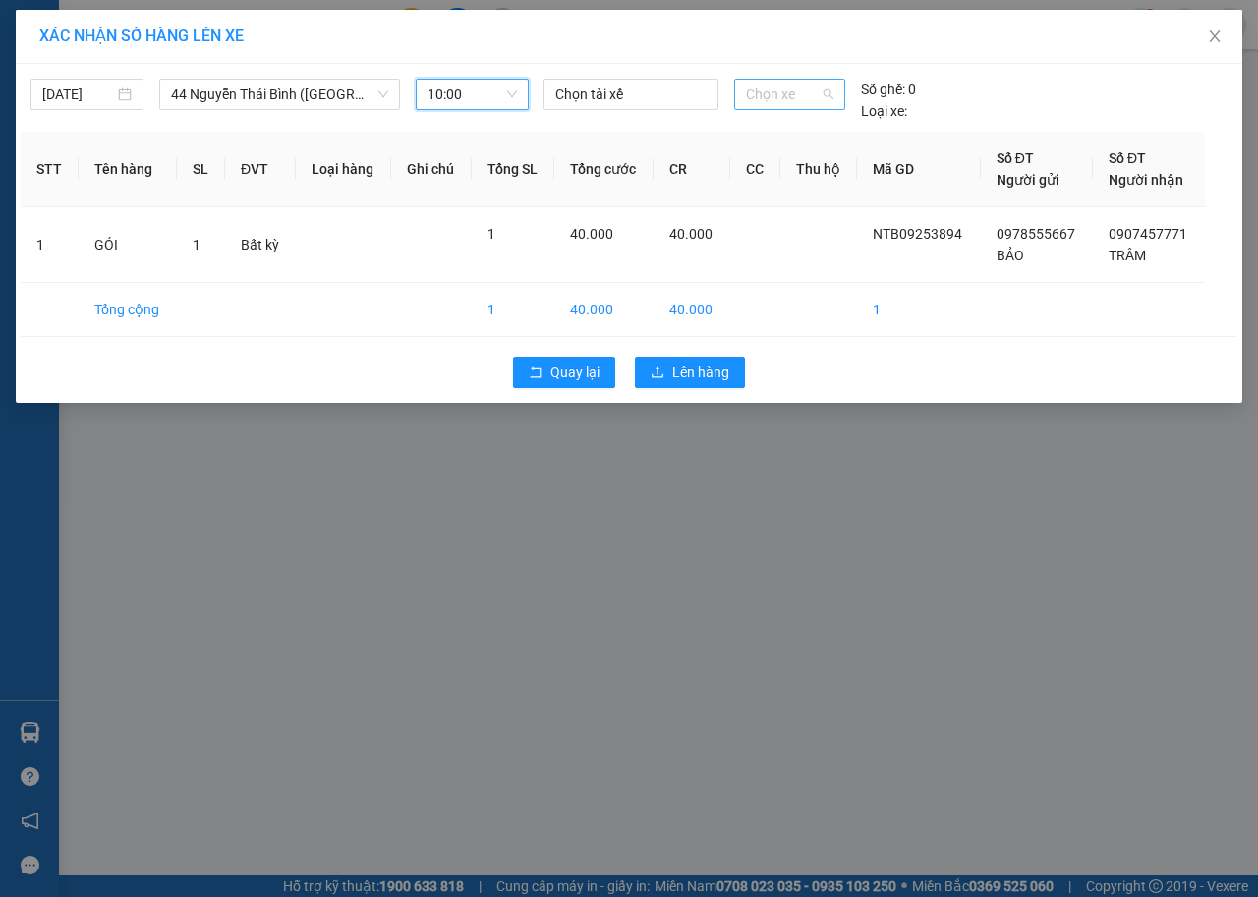
click at [782, 94] on span "Chọn xe" at bounding box center [789, 94] width 87 height 29
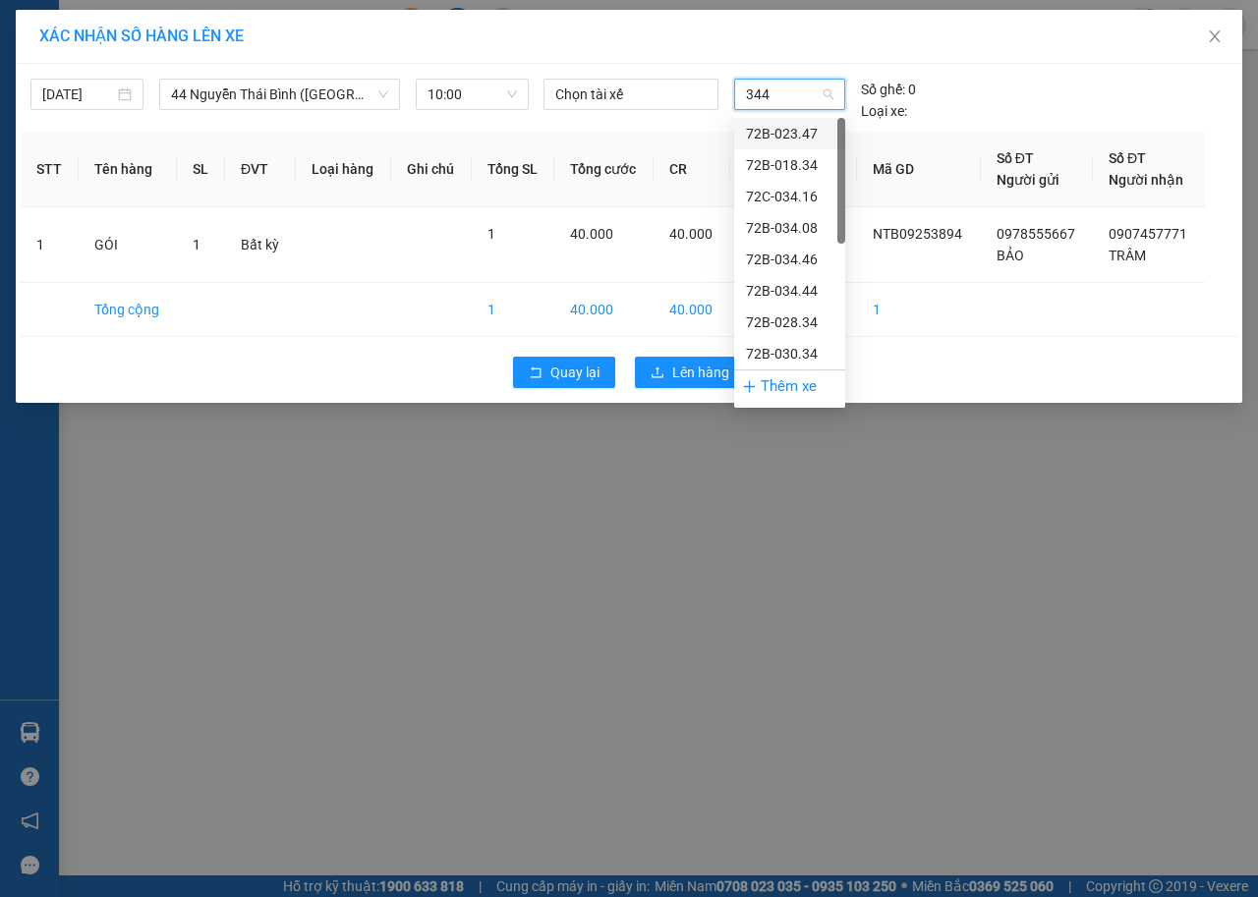
type input "3444"
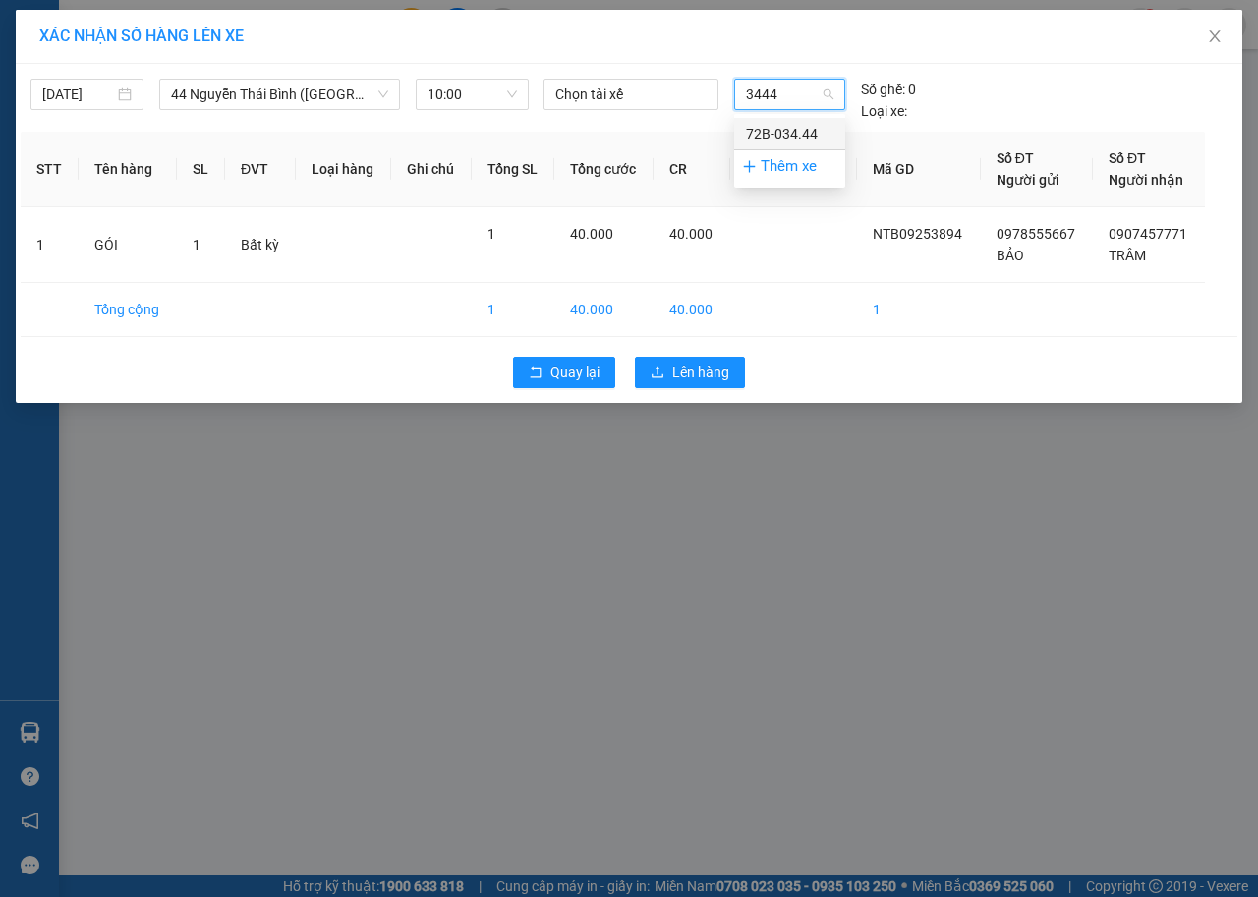
click at [785, 135] on div "72B-034.44" at bounding box center [789, 134] width 87 height 22
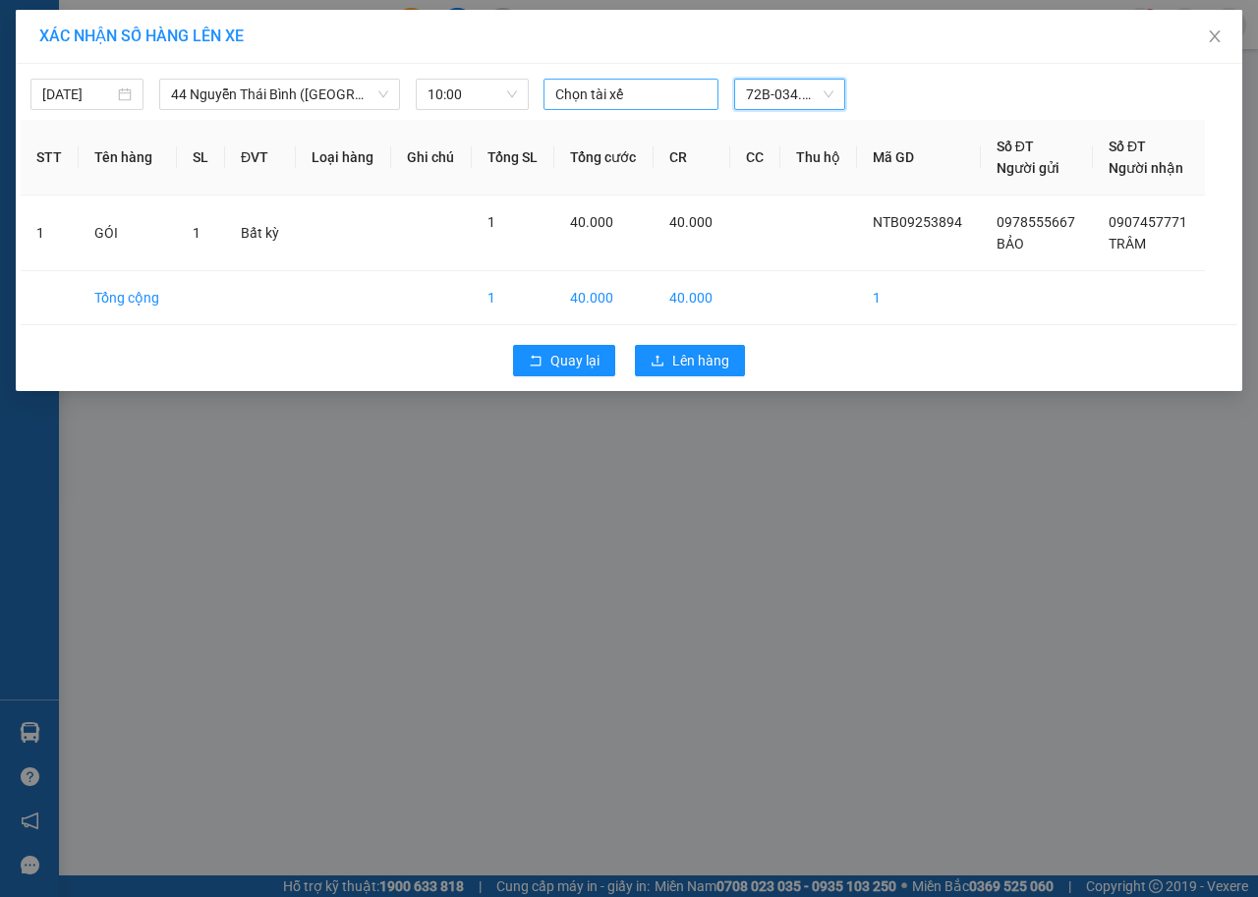
click at [669, 96] on div at bounding box center [630, 95] width 165 height 24
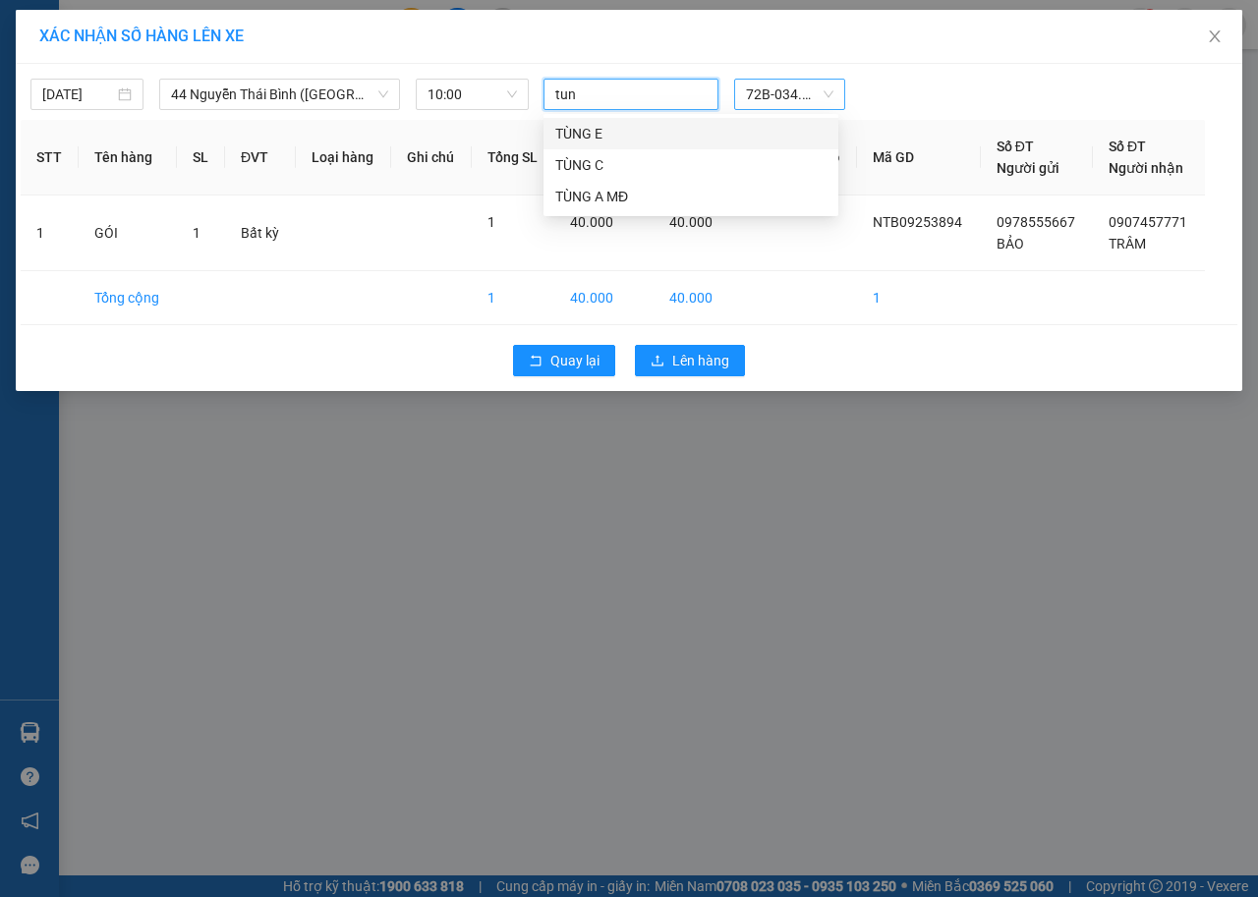
type input "tung"
click at [691, 178] on div "TÙNG C" at bounding box center [690, 164] width 295 height 31
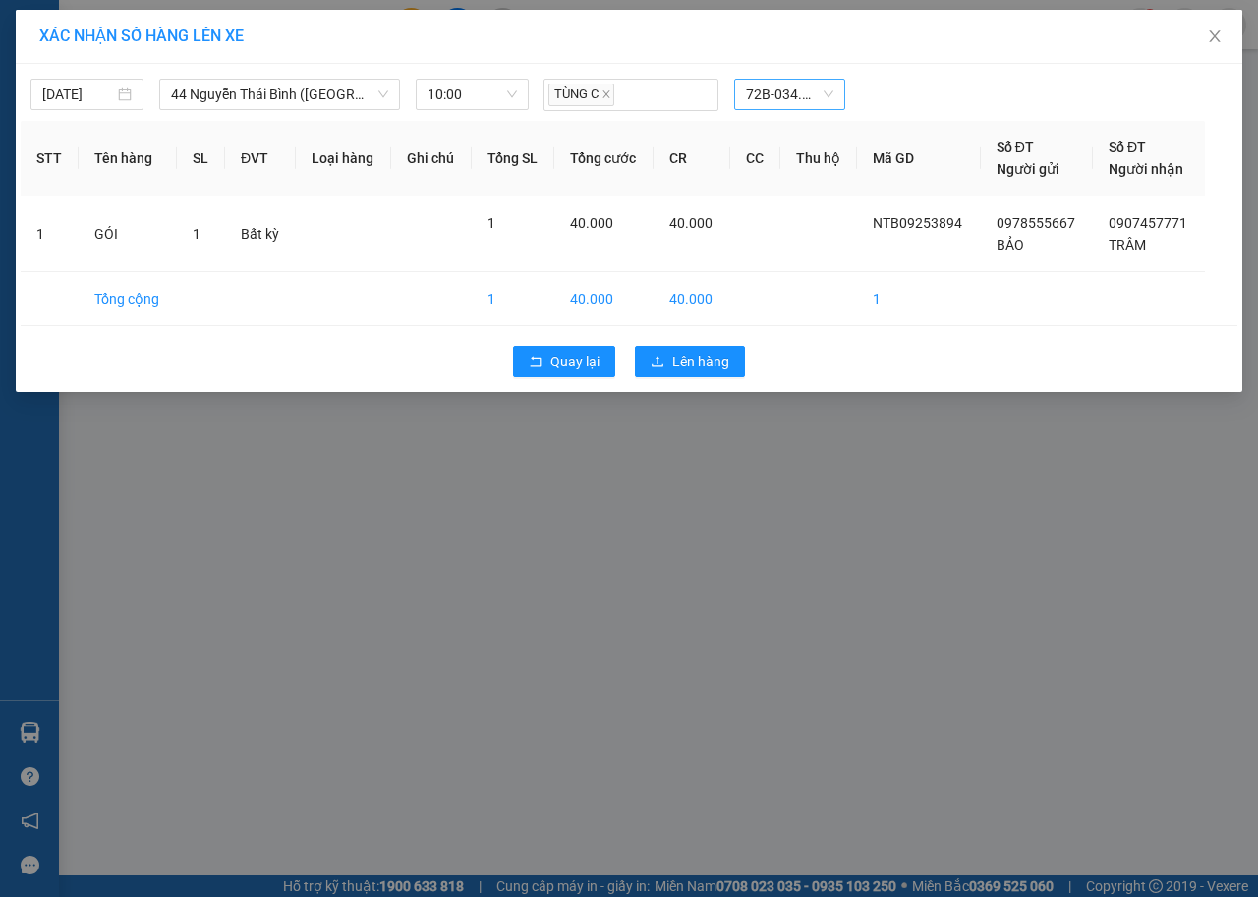
click at [978, 73] on div "14/09/2025 44 Nguyễn Thái Bình (Hàng Ngoài) LỌC THEO Nhóm tuyến Tuyến Chọn…" at bounding box center [629, 90] width 1216 height 42
click at [679, 360] on span "Lên hàng" at bounding box center [700, 362] width 57 height 22
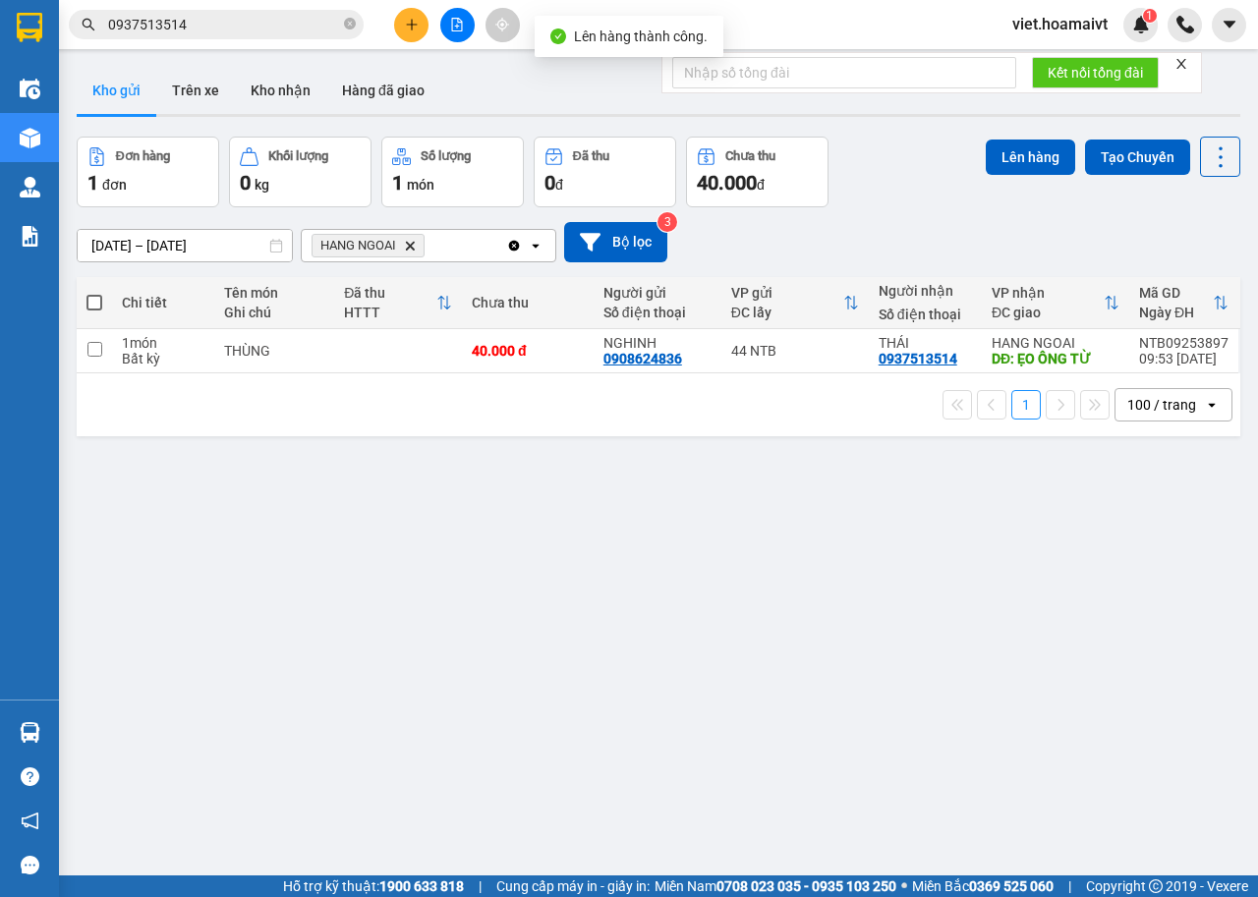
click at [896, 239] on div "13/09/2025 – 14/09/2025 Press the down arrow key to interact with the calendar …" at bounding box center [658, 242] width 1163 height 40
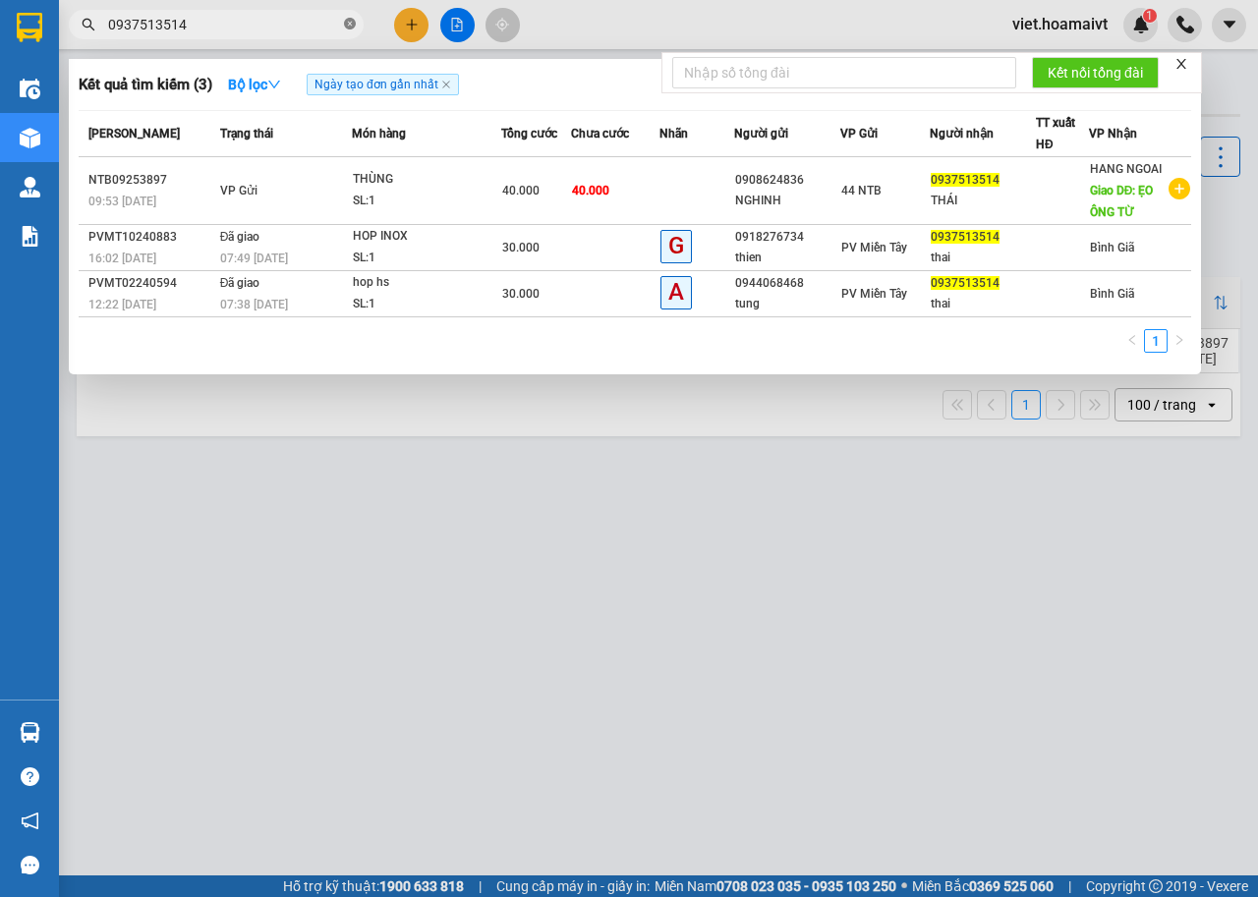
click at [351, 28] on icon "close-circle" at bounding box center [350, 24] width 12 height 12
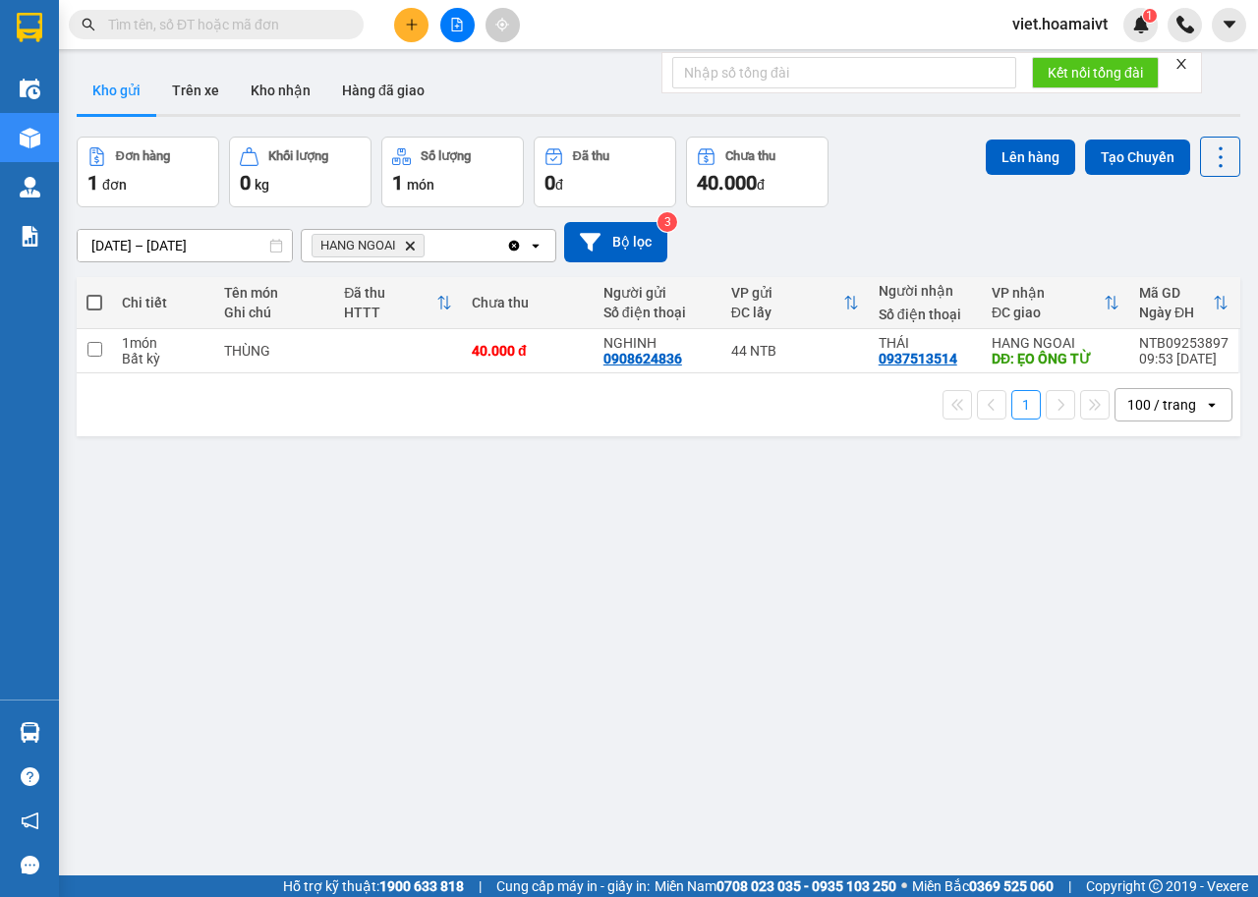
click at [325, 18] on input "text" at bounding box center [224, 25] width 232 height 22
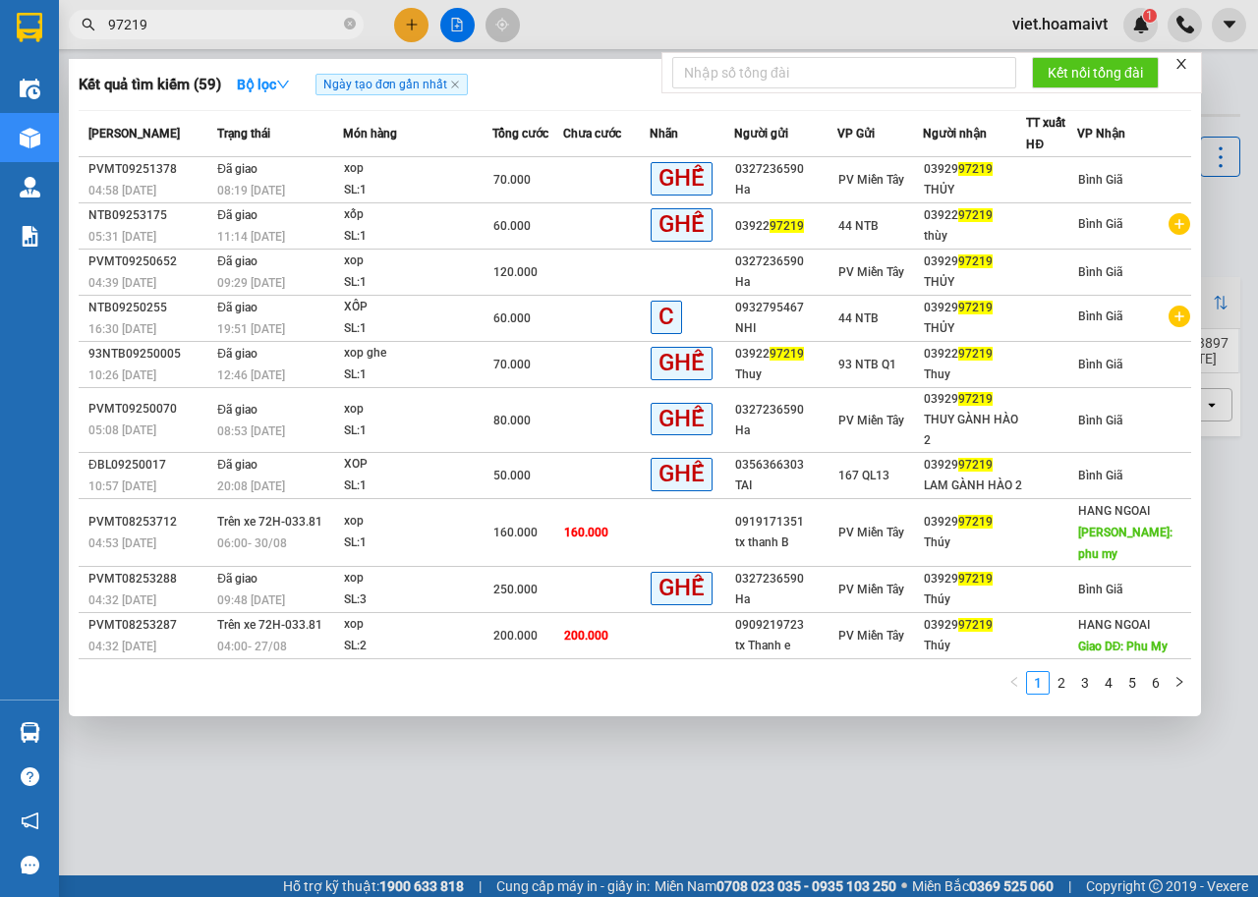
type input "97219"
click at [414, 20] on div at bounding box center [629, 448] width 1258 height 897
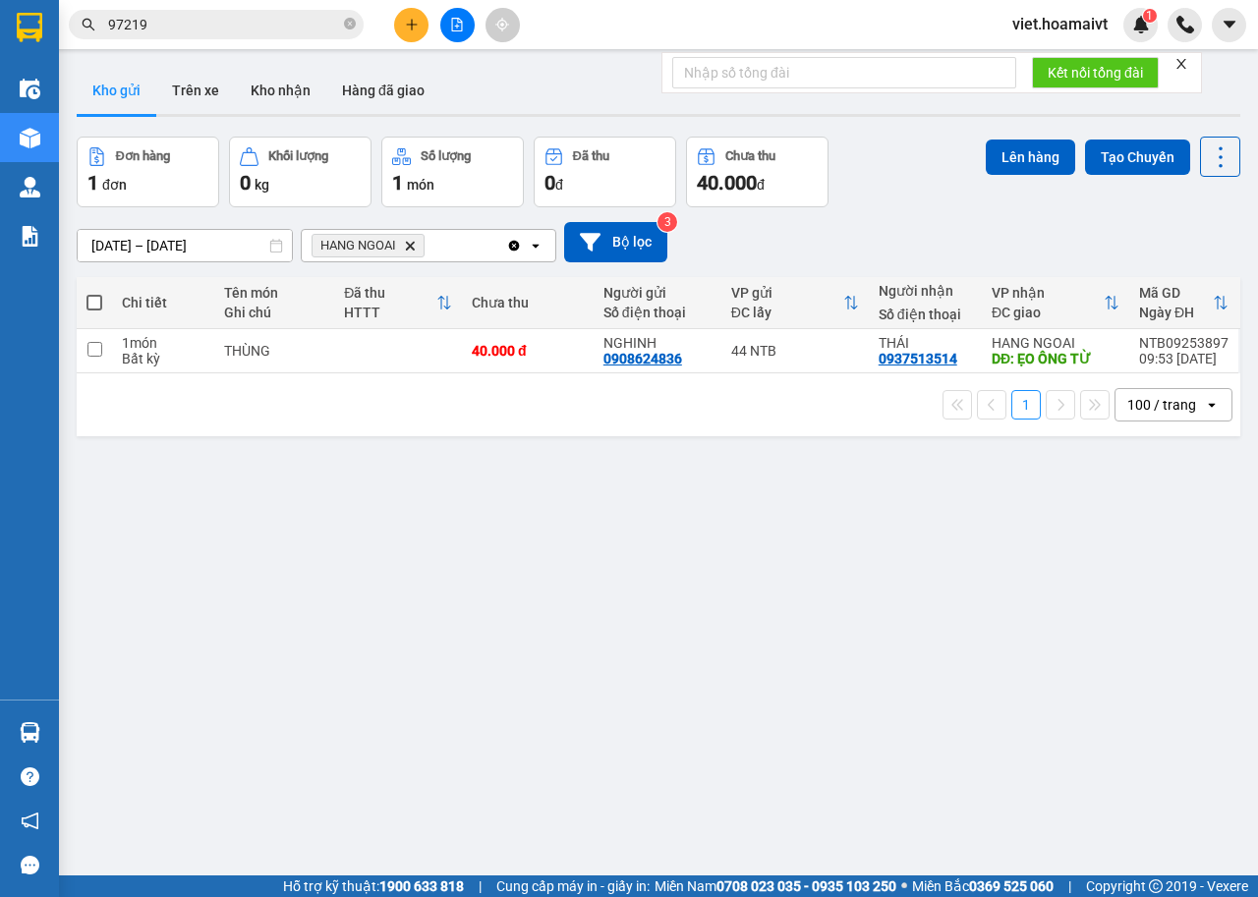
click at [414, 20] on icon "plus" at bounding box center [412, 25] width 14 height 14
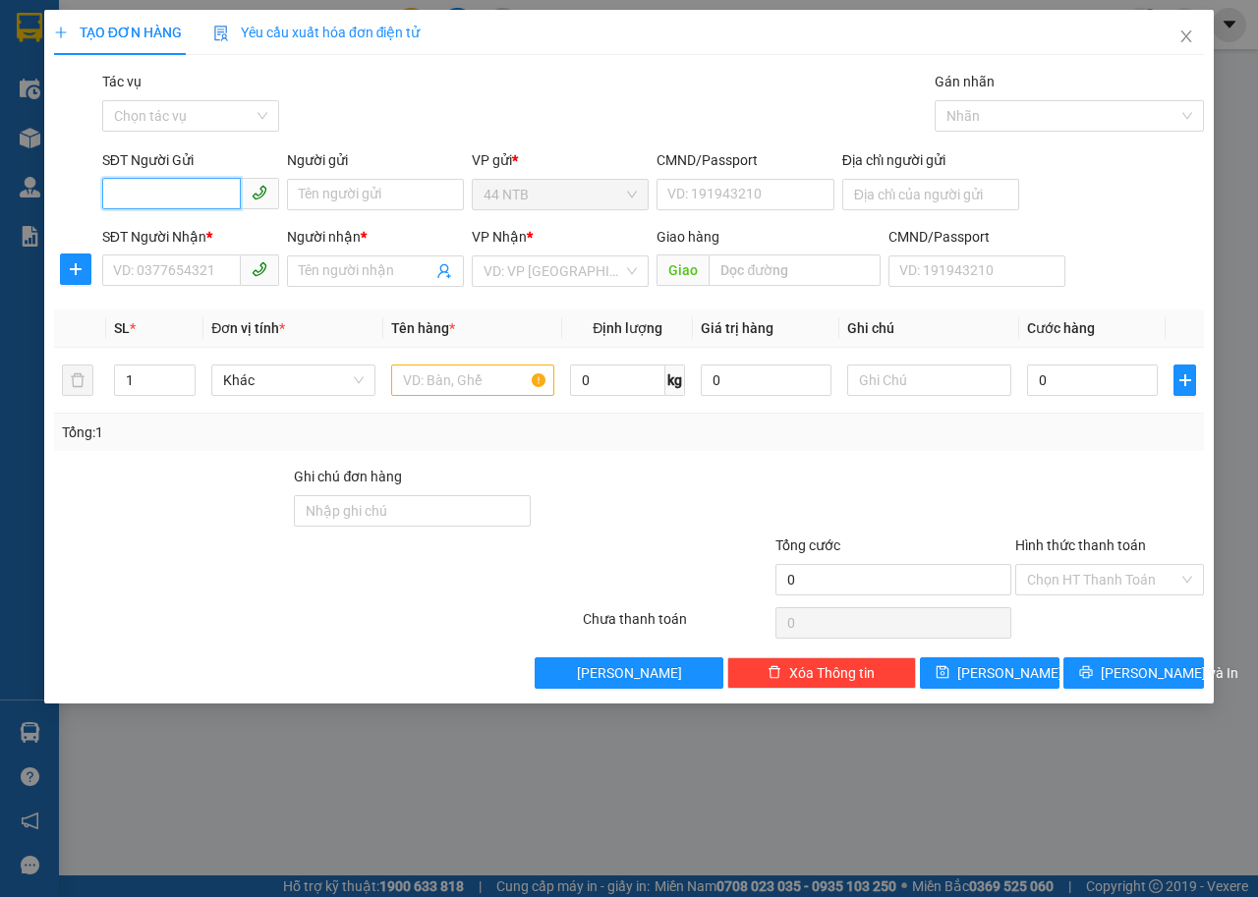
click at [213, 190] on input "SĐT Người Gửi" at bounding box center [171, 193] width 139 height 31
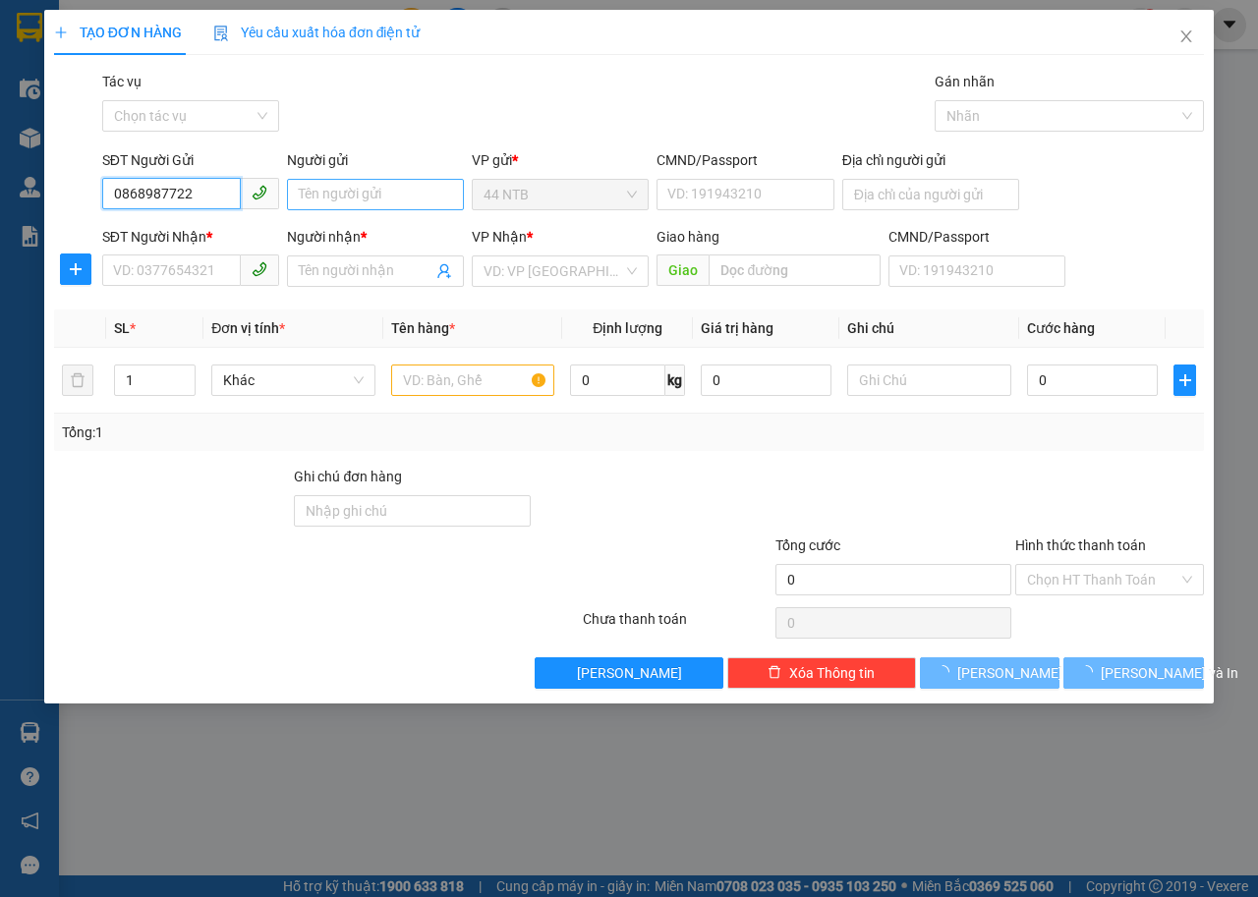
type input "0868987722"
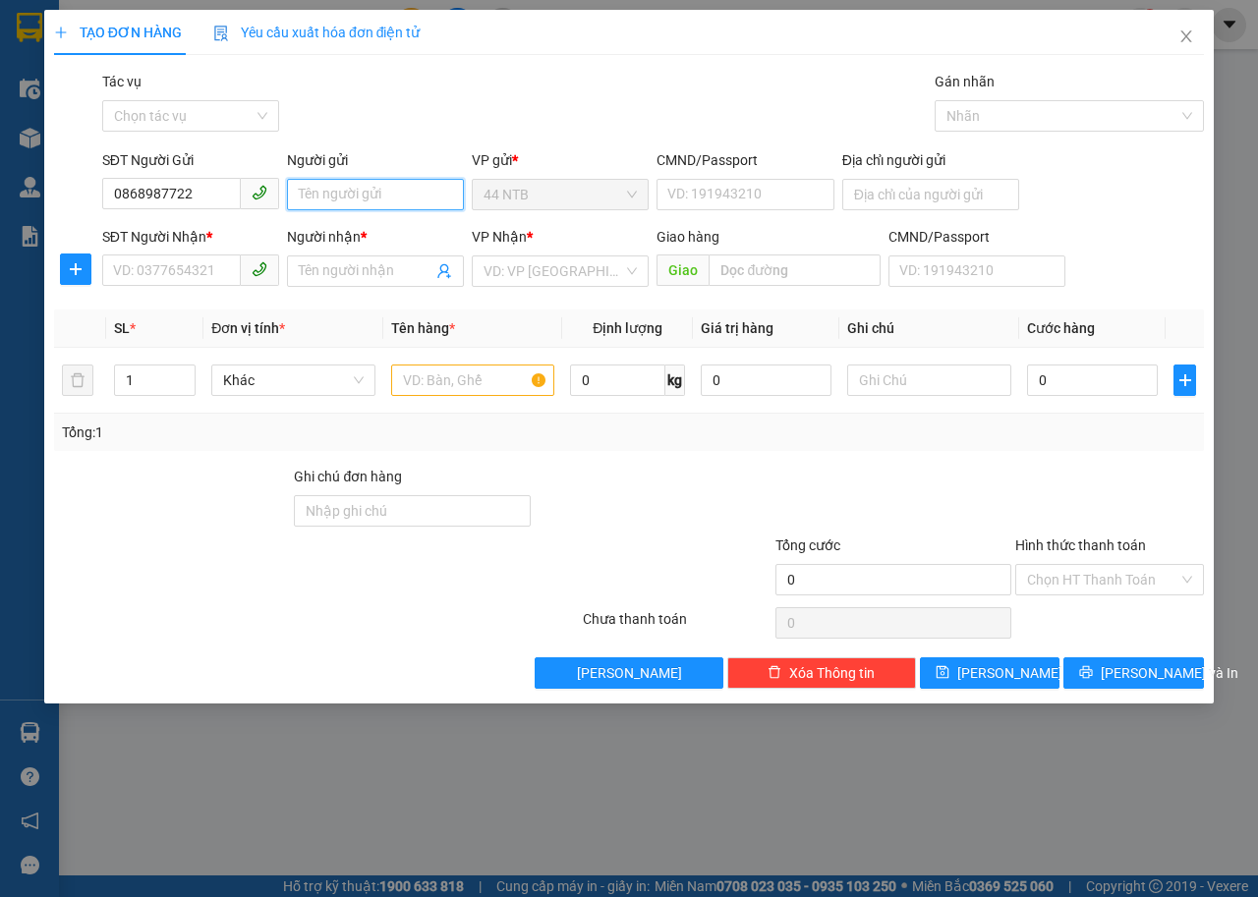
click at [328, 180] on input "Người gửi" at bounding box center [375, 194] width 177 height 31
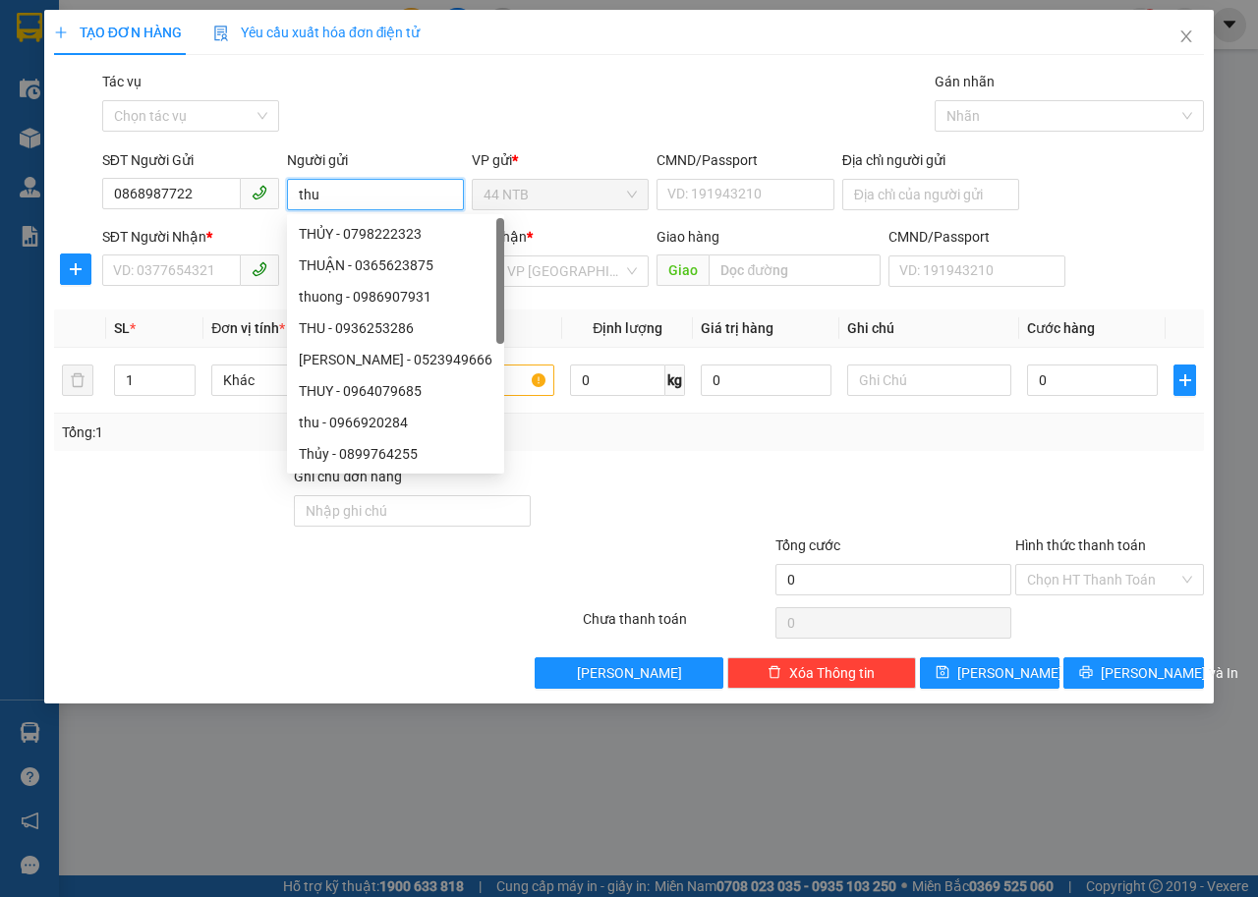
drag, startPoint x: 339, startPoint y: 201, endPoint x: 176, endPoint y: 230, distance: 165.6
click at [176, 230] on form "SĐT Người Gửi 0868987722 Người gửi thu VP gửi * 44 NTB CMND/Passport VD: 191943…" at bounding box center [628, 221] width 1149 height 145
type input "THU"
click at [895, 31] on div "TẠO ĐƠN HÀNG Yêu cầu xuất hóa đơn điện tử" at bounding box center [628, 32] width 1149 height 45
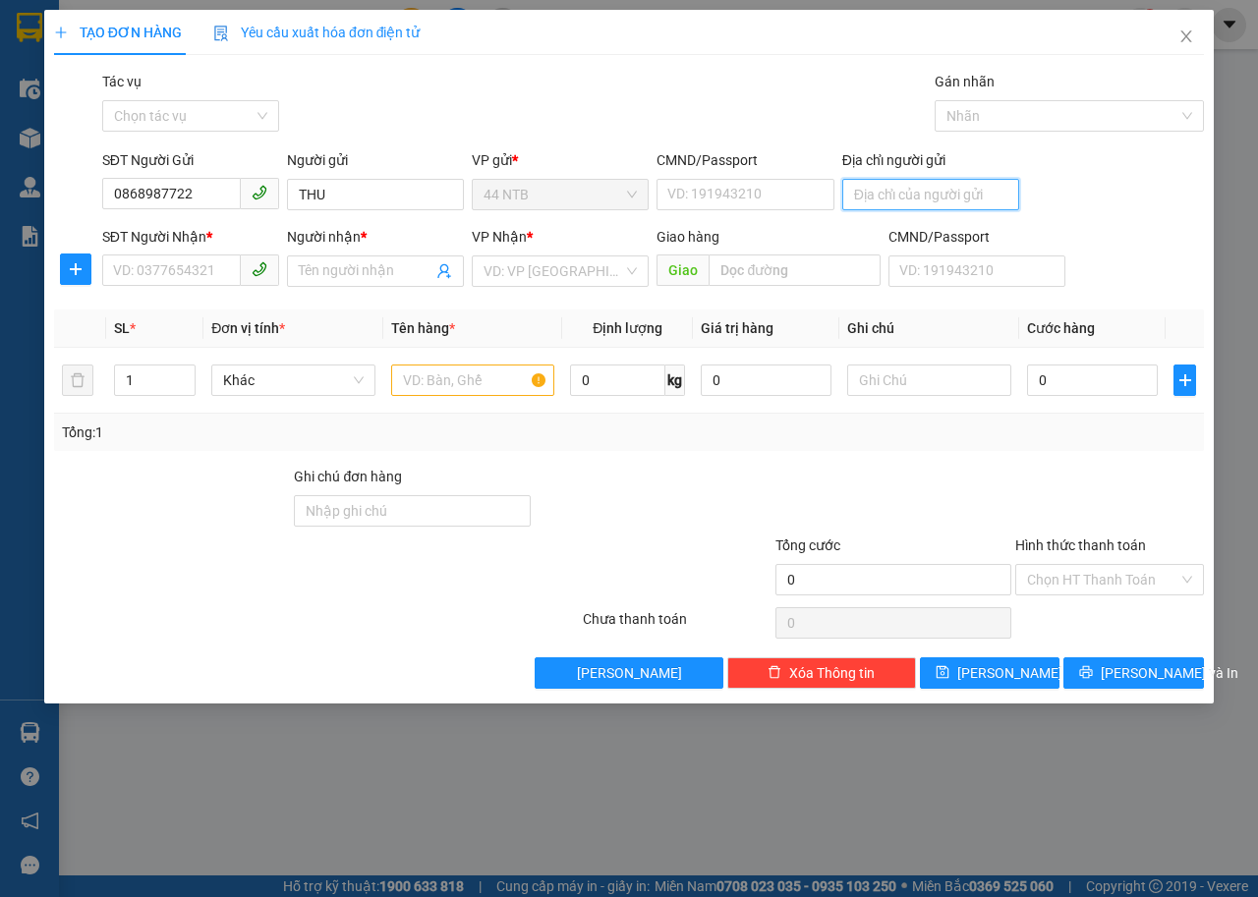
click at [914, 205] on input "Địa chỉ người gửi" at bounding box center [930, 194] width 177 height 31
click at [916, 201] on input "29 TIIEEFN GIANG" at bounding box center [930, 194] width 177 height 31
type input "29 TIỀN GIANG"
click at [187, 271] on input "SĐT Người Nhận *" at bounding box center [171, 269] width 139 height 31
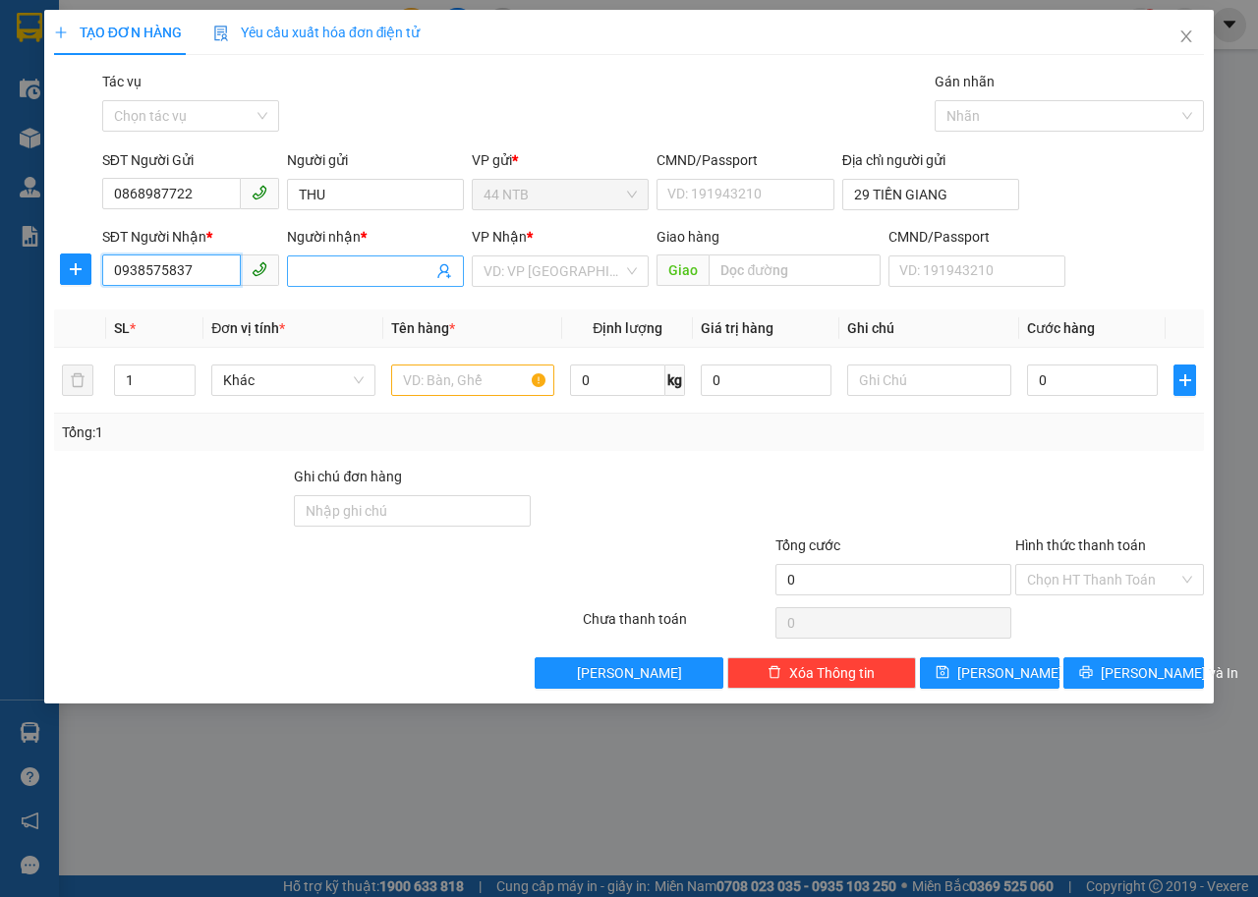
type input "0938575837"
click at [340, 274] on input "Người nhận *" at bounding box center [366, 271] width 134 height 22
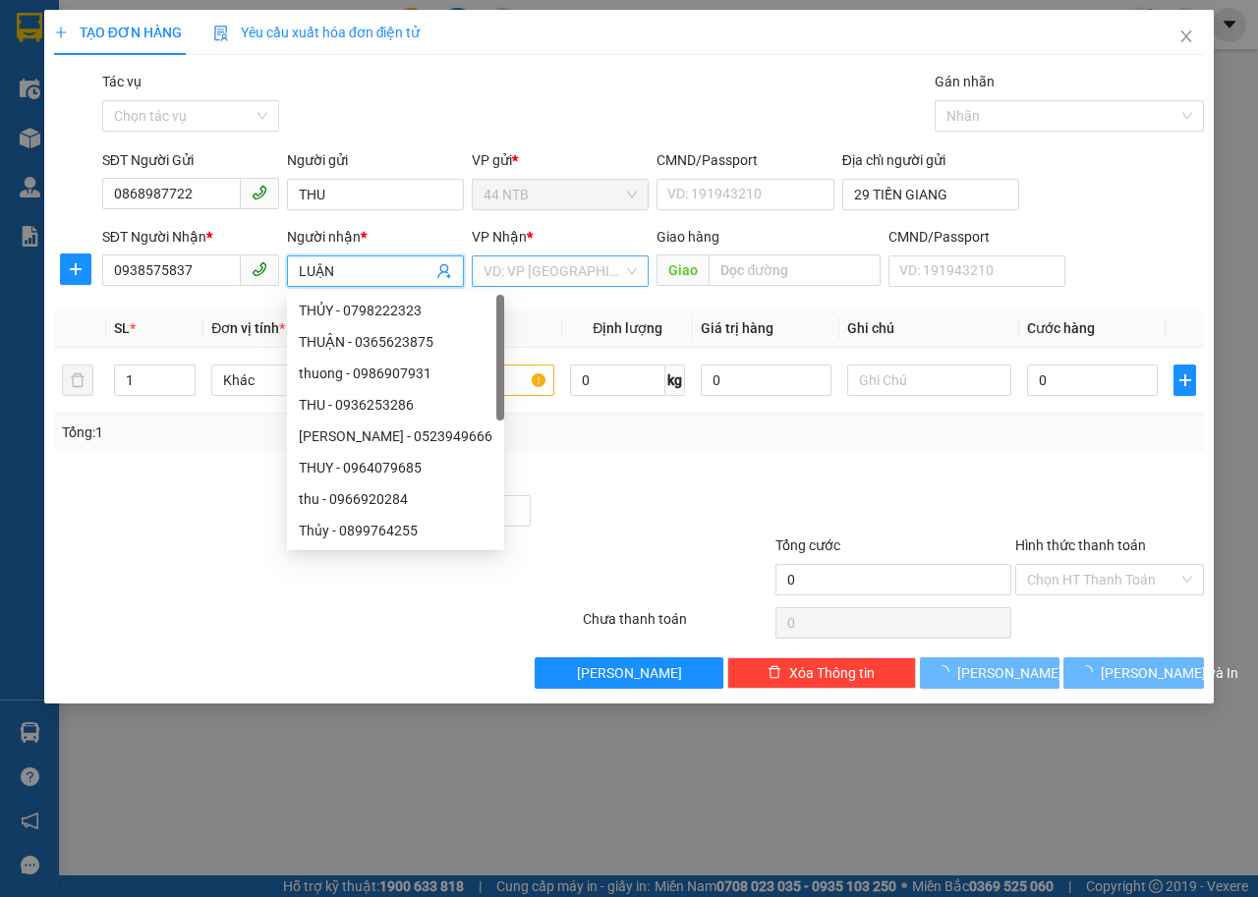
click at [509, 255] on div "VD: VP Sài Gòn" at bounding box center [560, 270] width 177 height 31
type input "LUẬN"
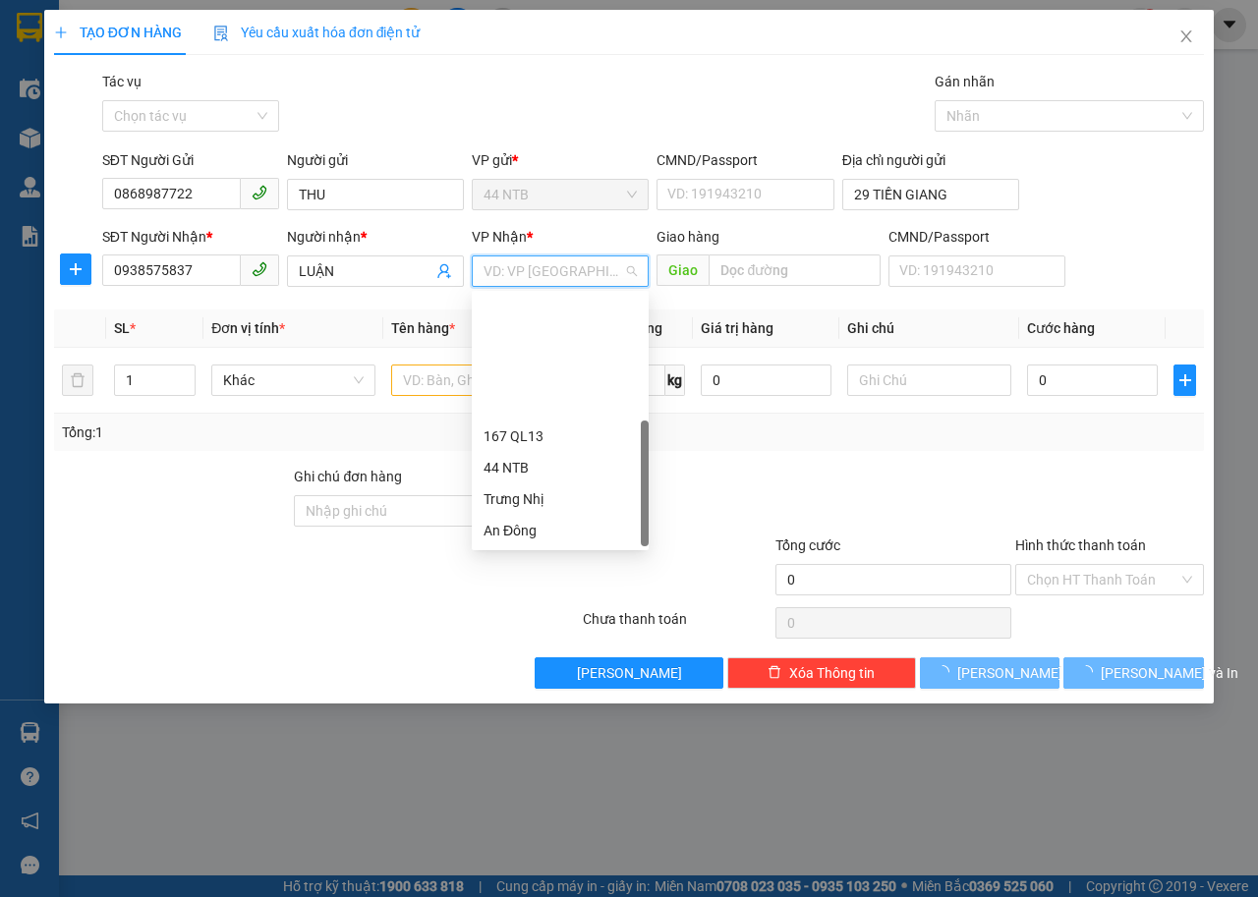
scroll to position [157, 0]
click at [567, 487] on div "HANG NGOAI" at bounding box center [560, 498] width 177 height 31
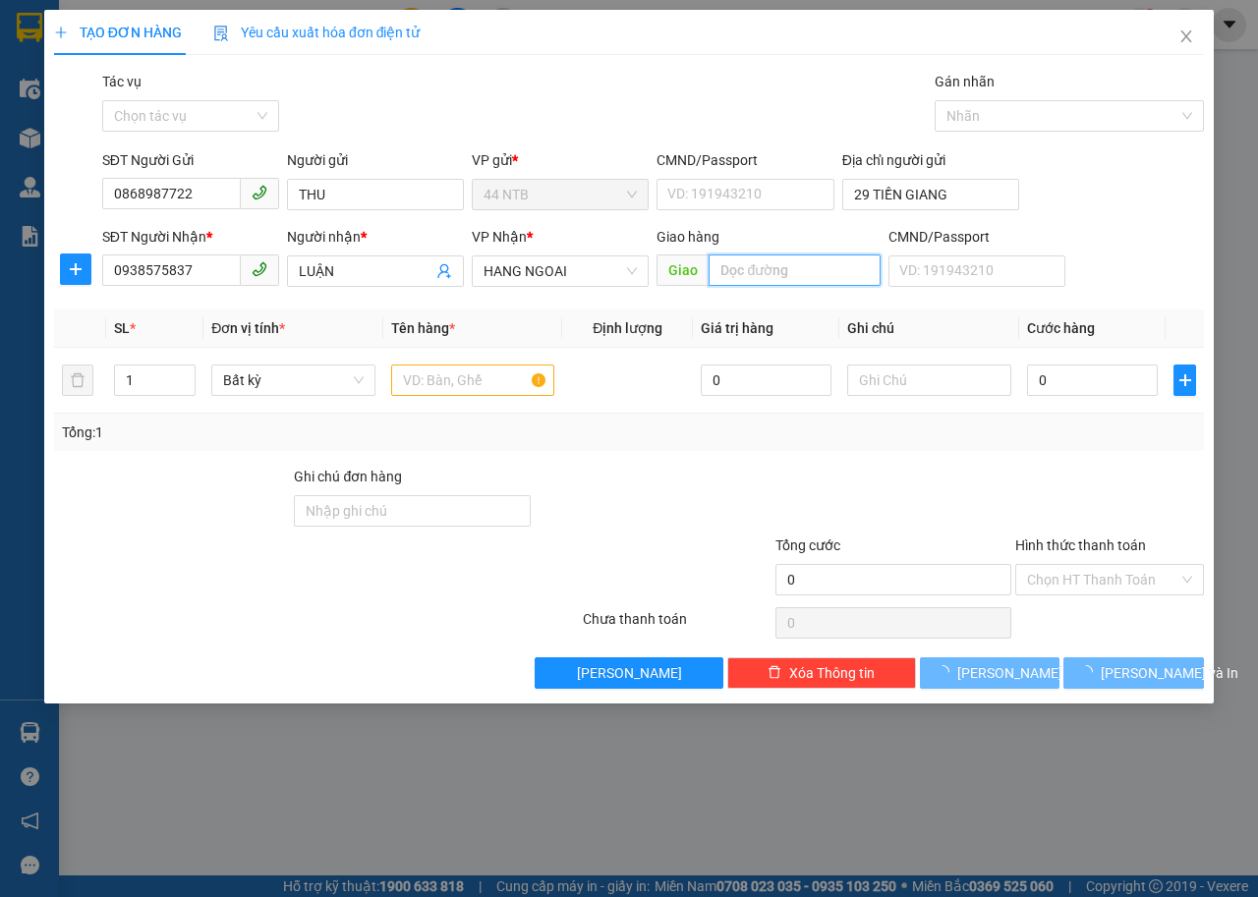
click at [775, 276] on input "text" at bounding box center [793, 269] width 171 height 31
type input "HỘI BÀI"
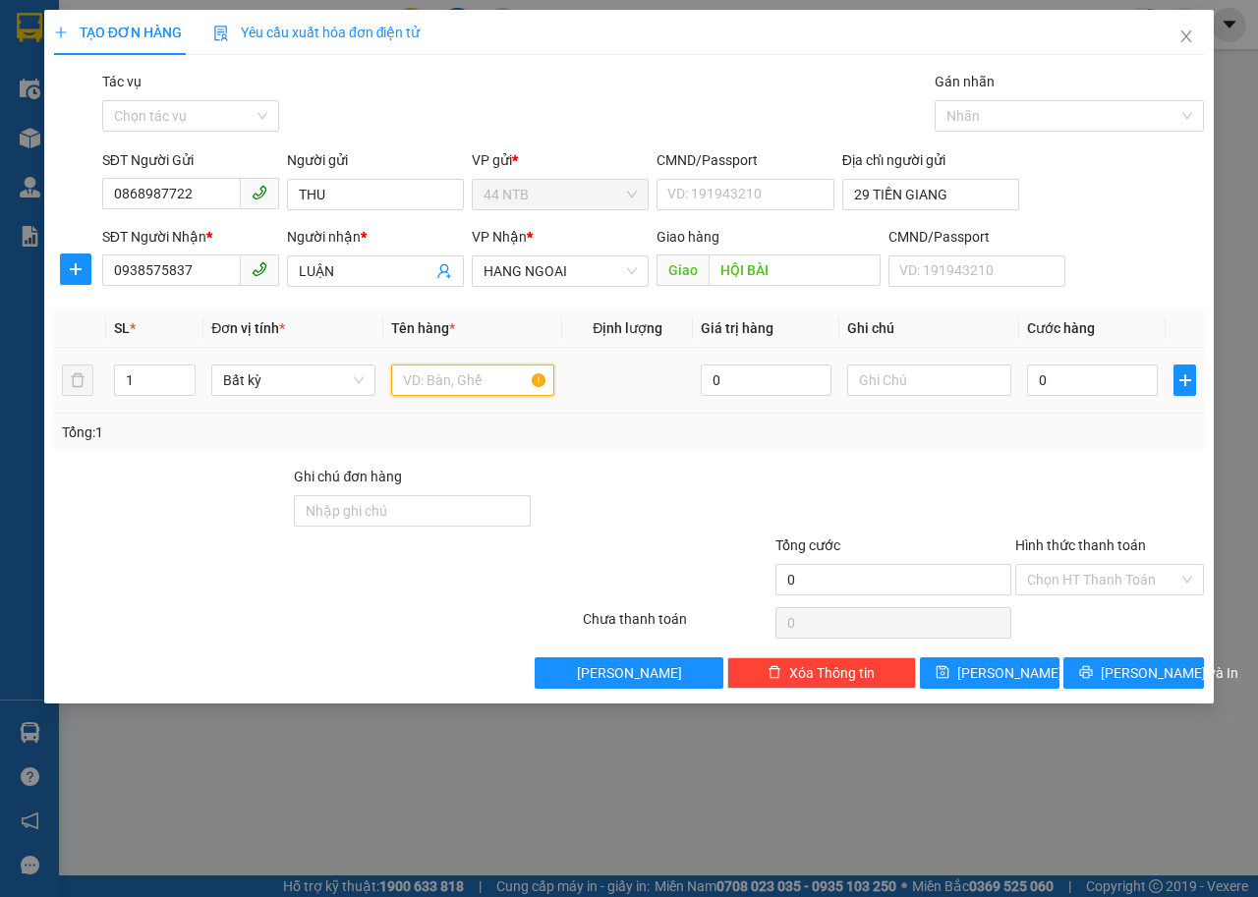
click at [478, 375] on input "text" at bounding box center [473, 379] width 164 height 31
type input "GÓI TIỀN LẺ"
click at [891, 379] on input "text" at bounding box center [929, 379] width 164 height 31
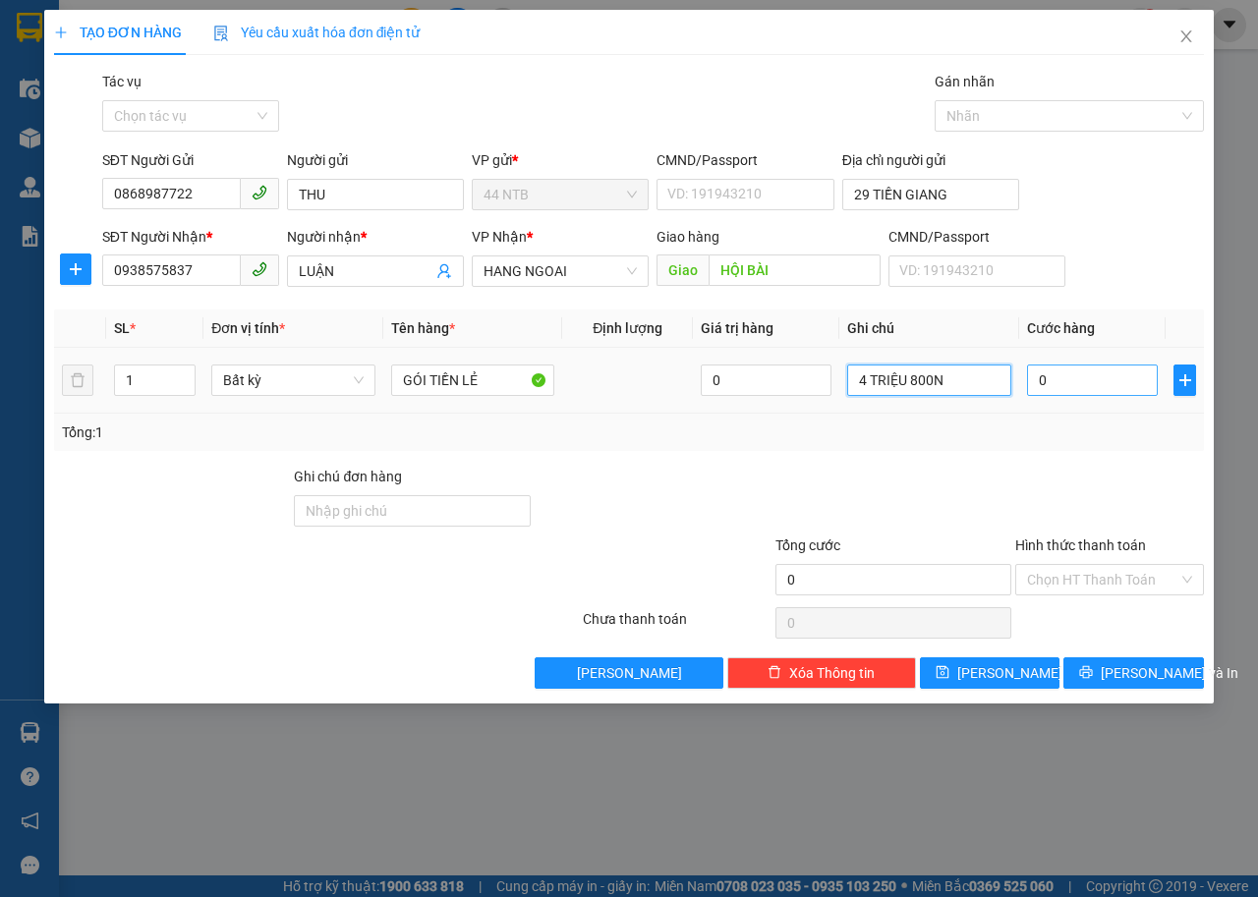
type input "4 TRIỆU 800N"
click at [1107, 390] on input "0" at bounding box center [1092, 379] width 131 height 31
type input "4"
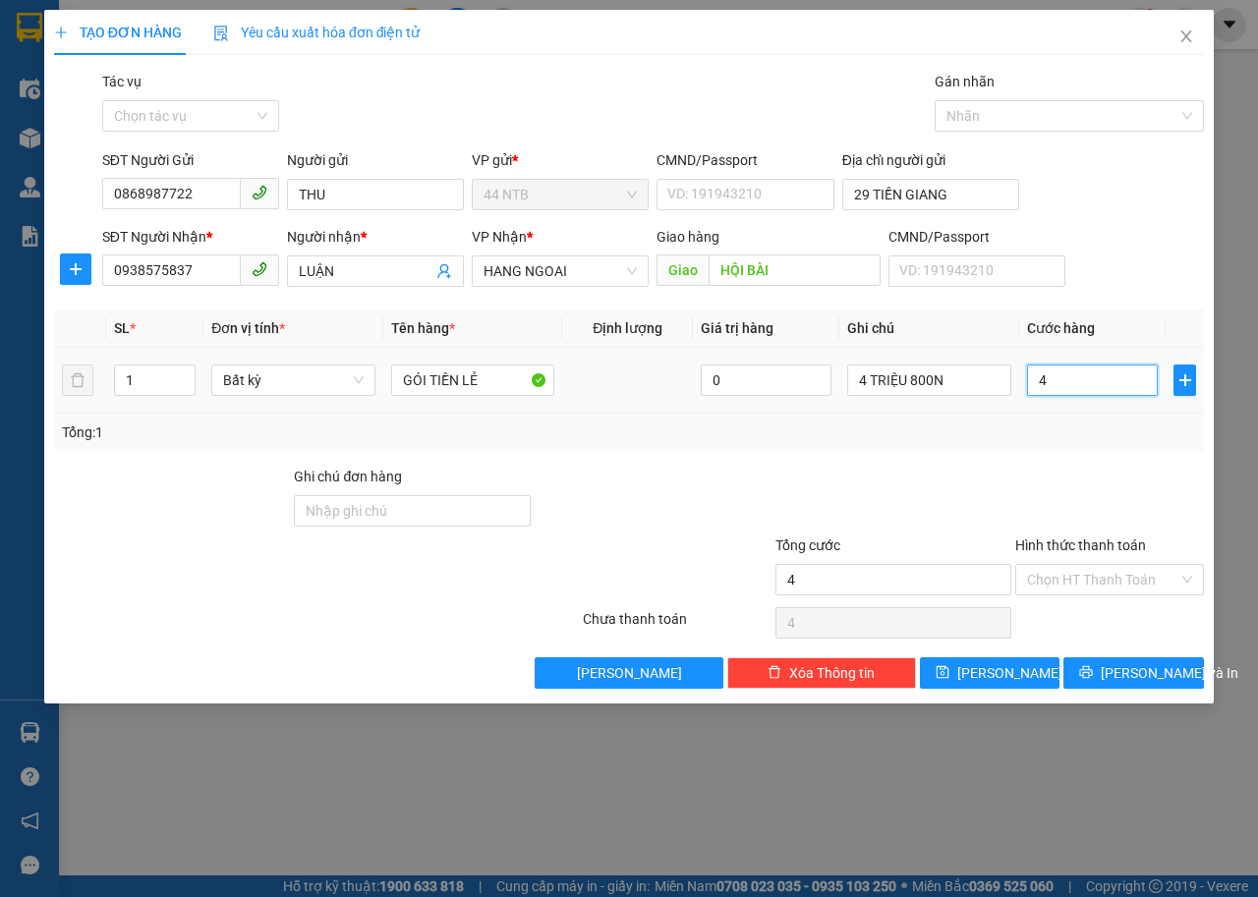
type input "40"
type input "40.000"
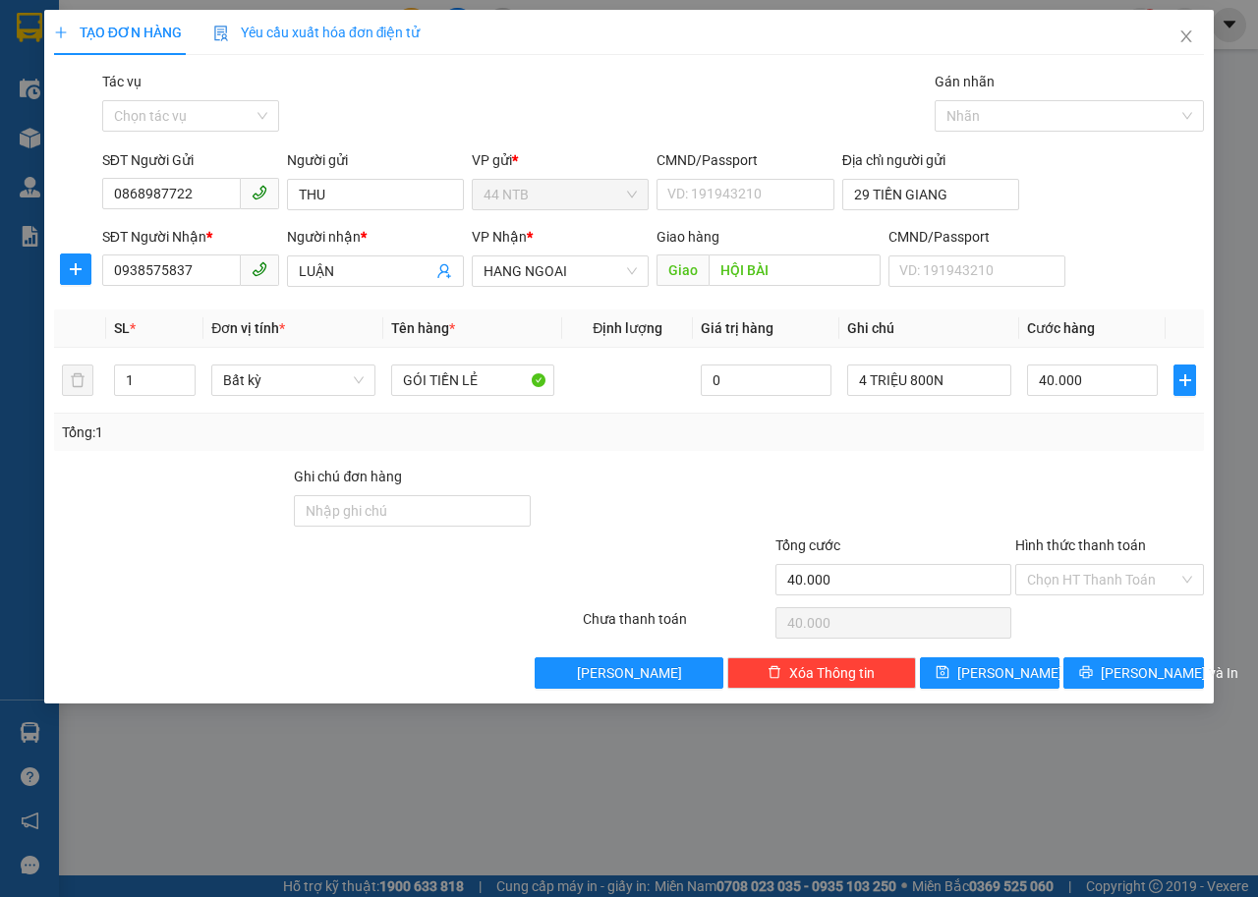
click at [1107, 595] on div "Hình thức thanh toán Chọn HT Thanh Toán" at bounding box center [1109, 568] width 189 height 69
click at [1103, 579] on input "Hình thức thanh toán" at bounding box center [1102, 579] width 151 height 29
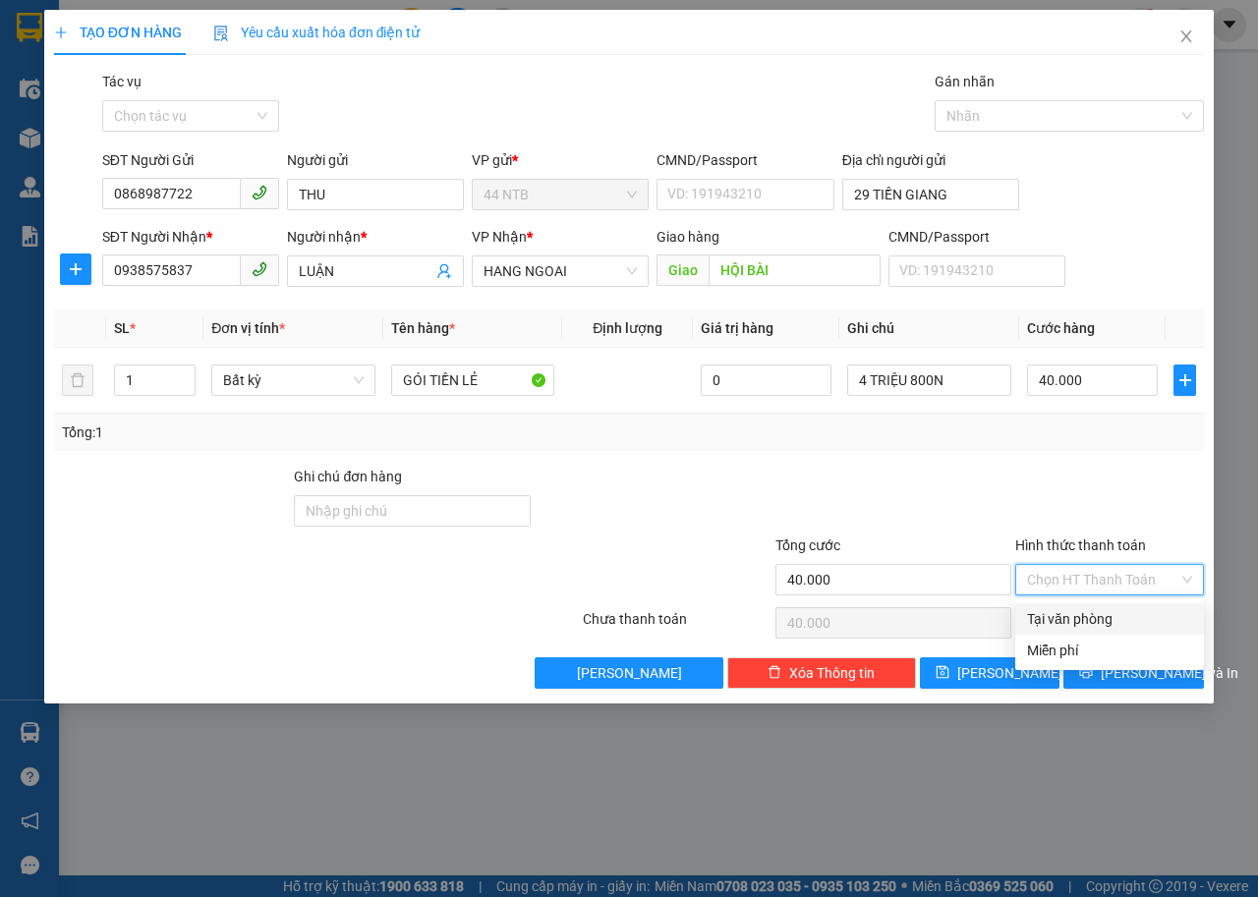
click at [1117, 612] on div "Tại văn phòng" at bounding box center [1109, 619] width 165 height 22
type input "0"
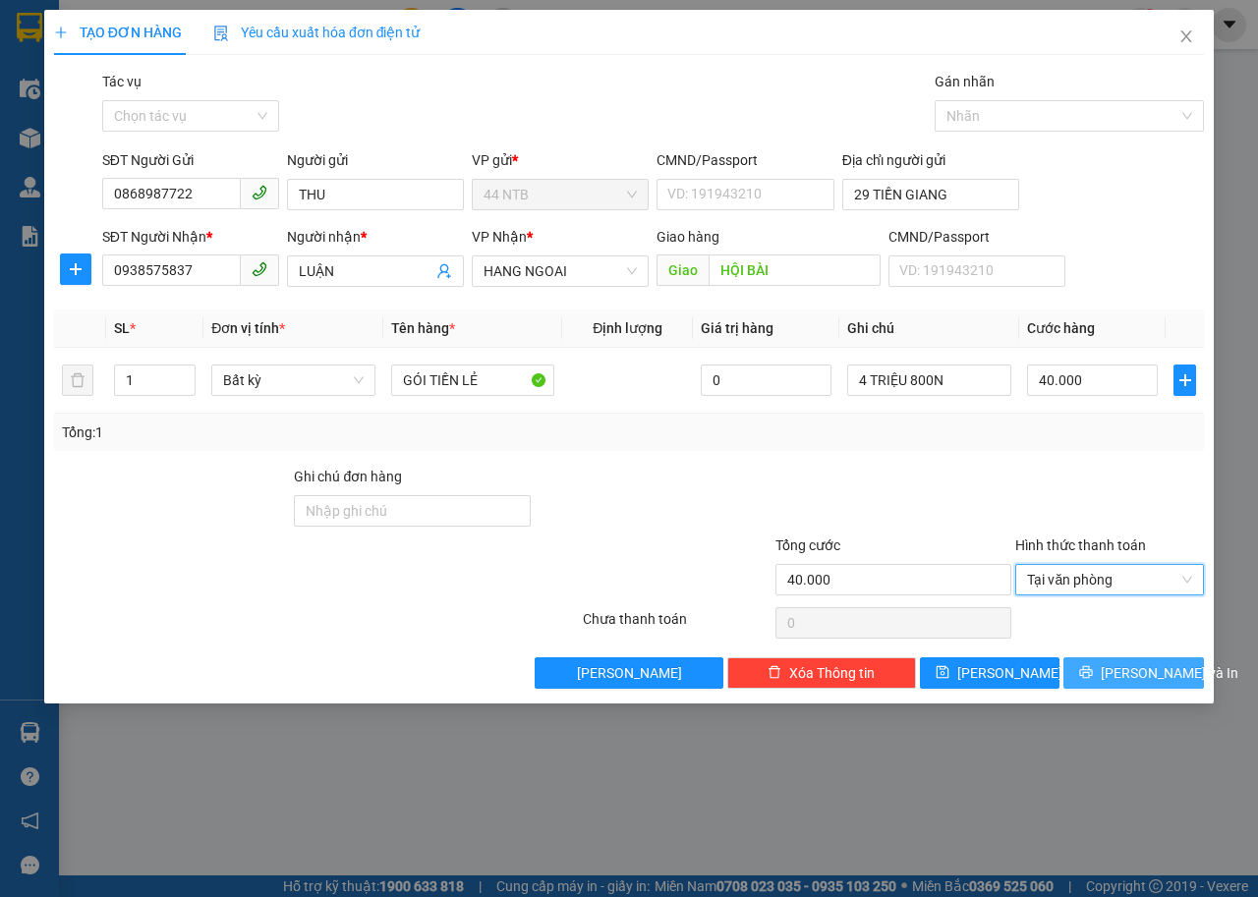
drag, startPoint x: 1126, startPoint y: 676, endPoint x: 764, endPoint y: 554, distance: 381.5
click at [1126, 677] on span "Lưu và In" at bounding box center [1169, 673] width 138 height 22
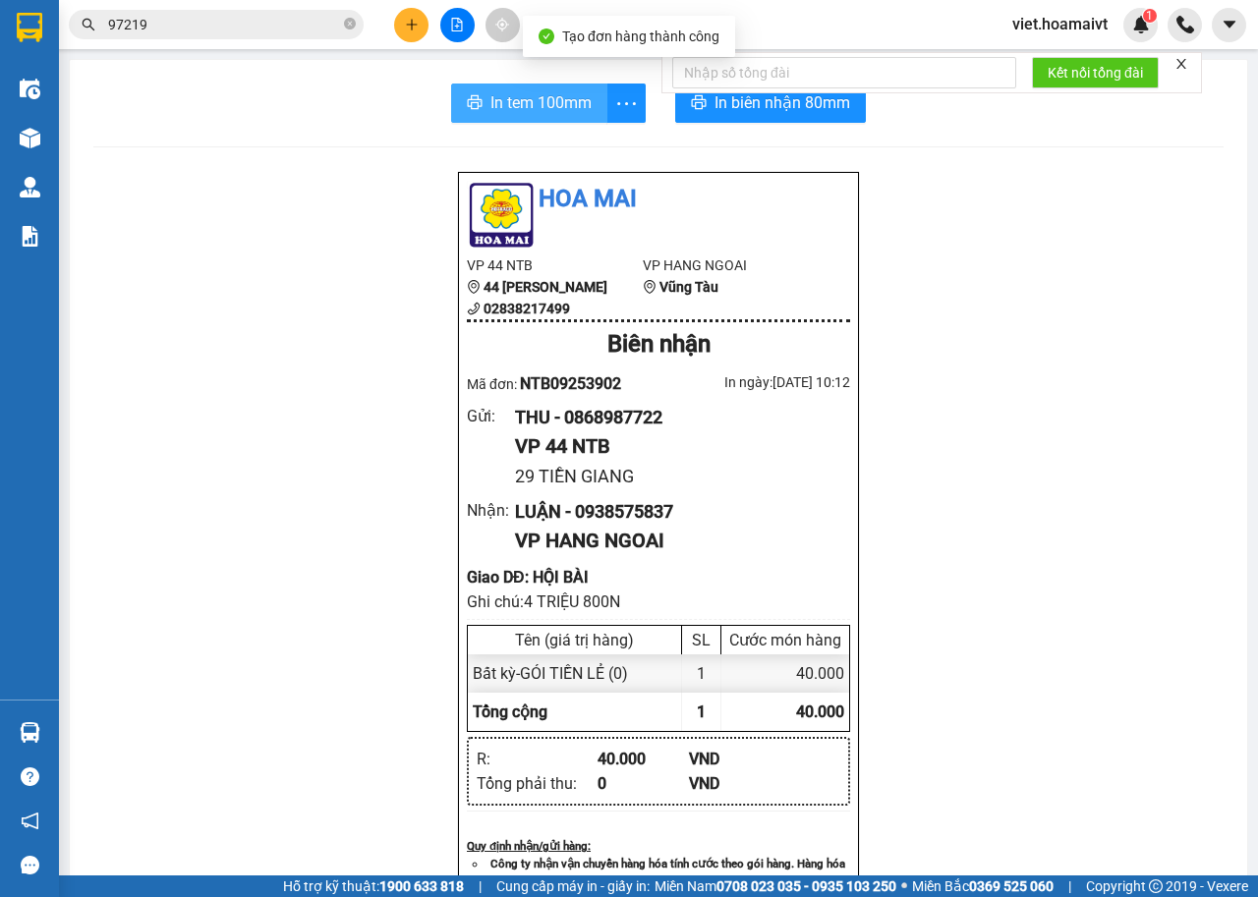
click at [558, 118] on button "In tem 100mm" at bounding box center [529, 103] width 156 height 39
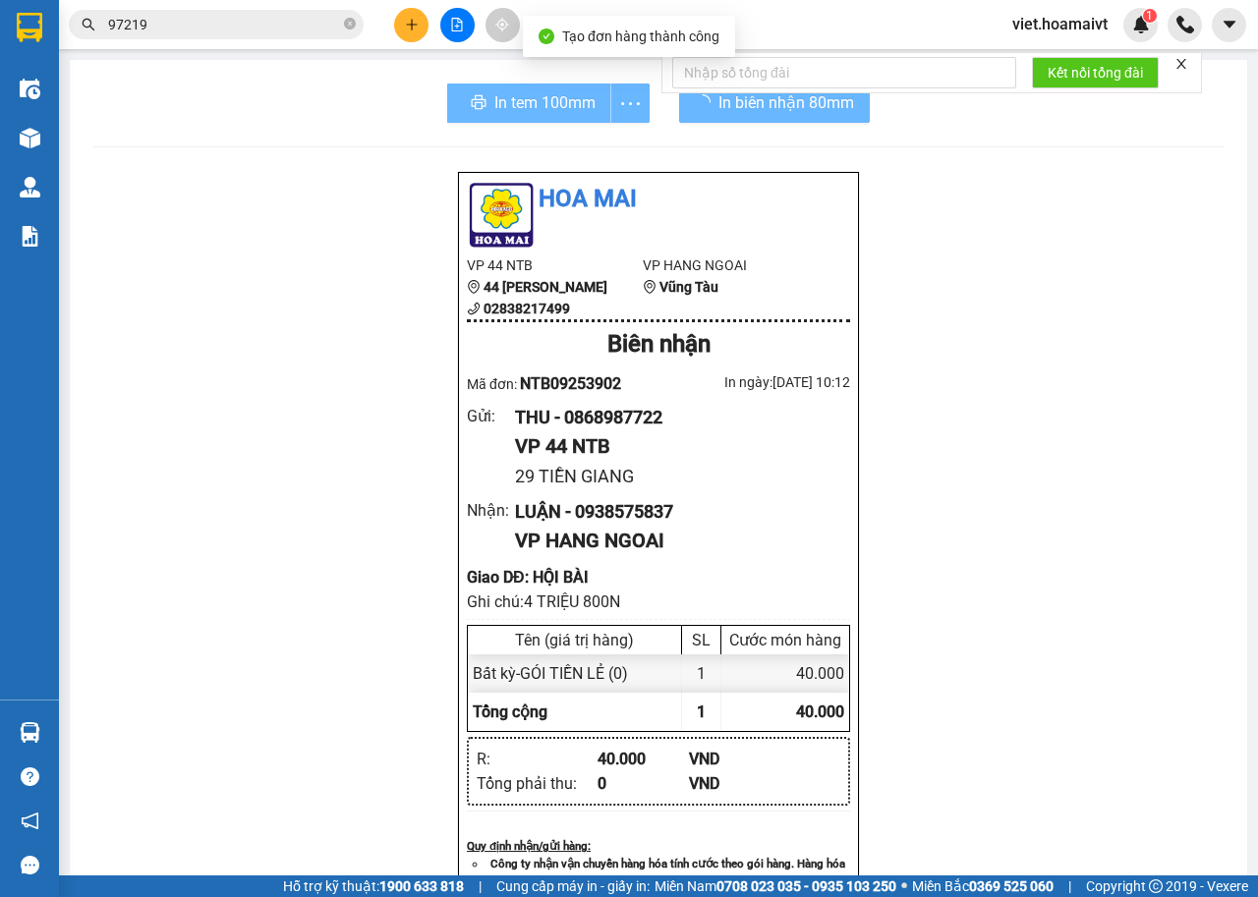
click at [1026, 489] on div "Hoa Mai VP 44 NTB 44 Nguyễn Thái Bình 02838217499 VP HANG NGOAI Vũng Tàu Biên n…" at bounding box center [658, 856] width 1130 height 1371
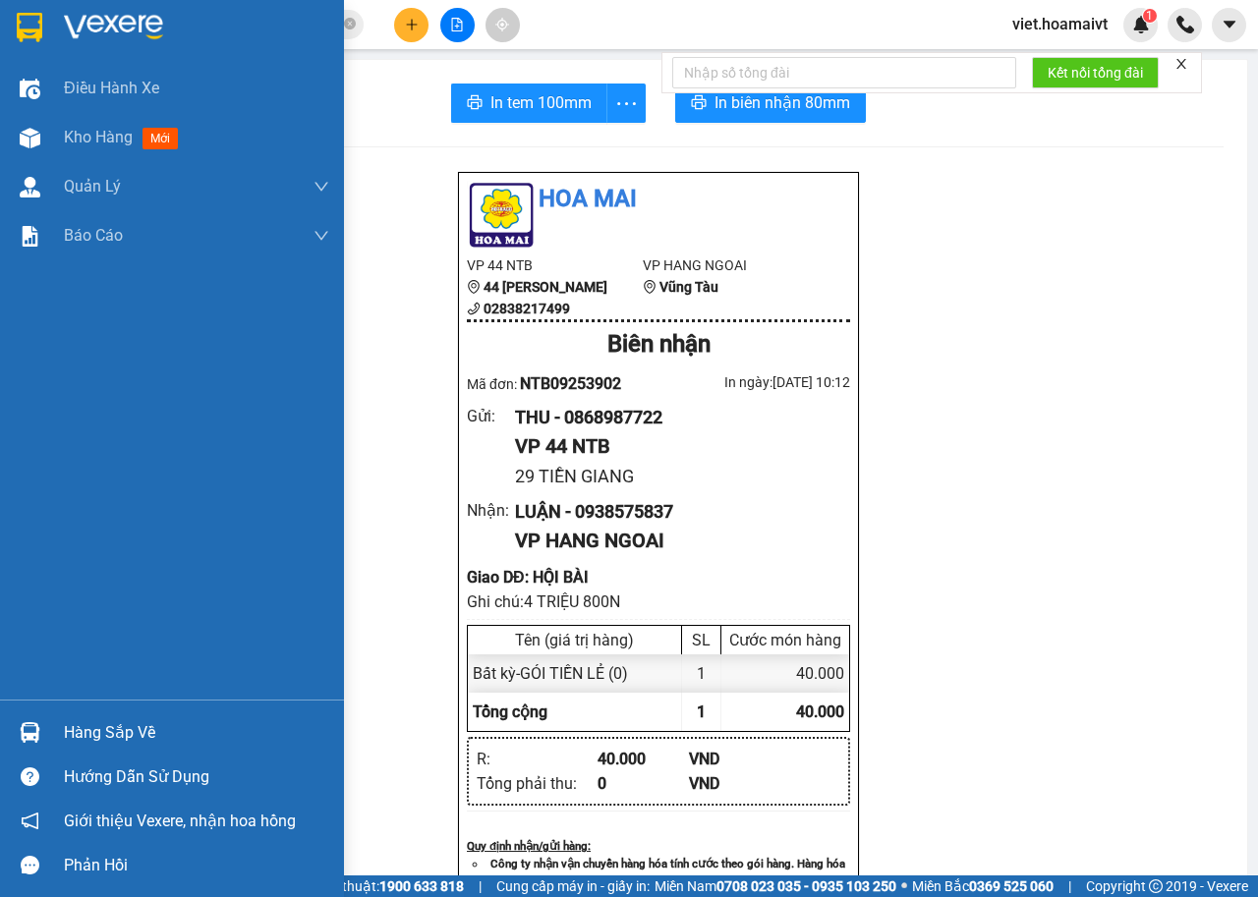
click at [91, 38] on img at bounding box center [113, 27] width 99 height 29
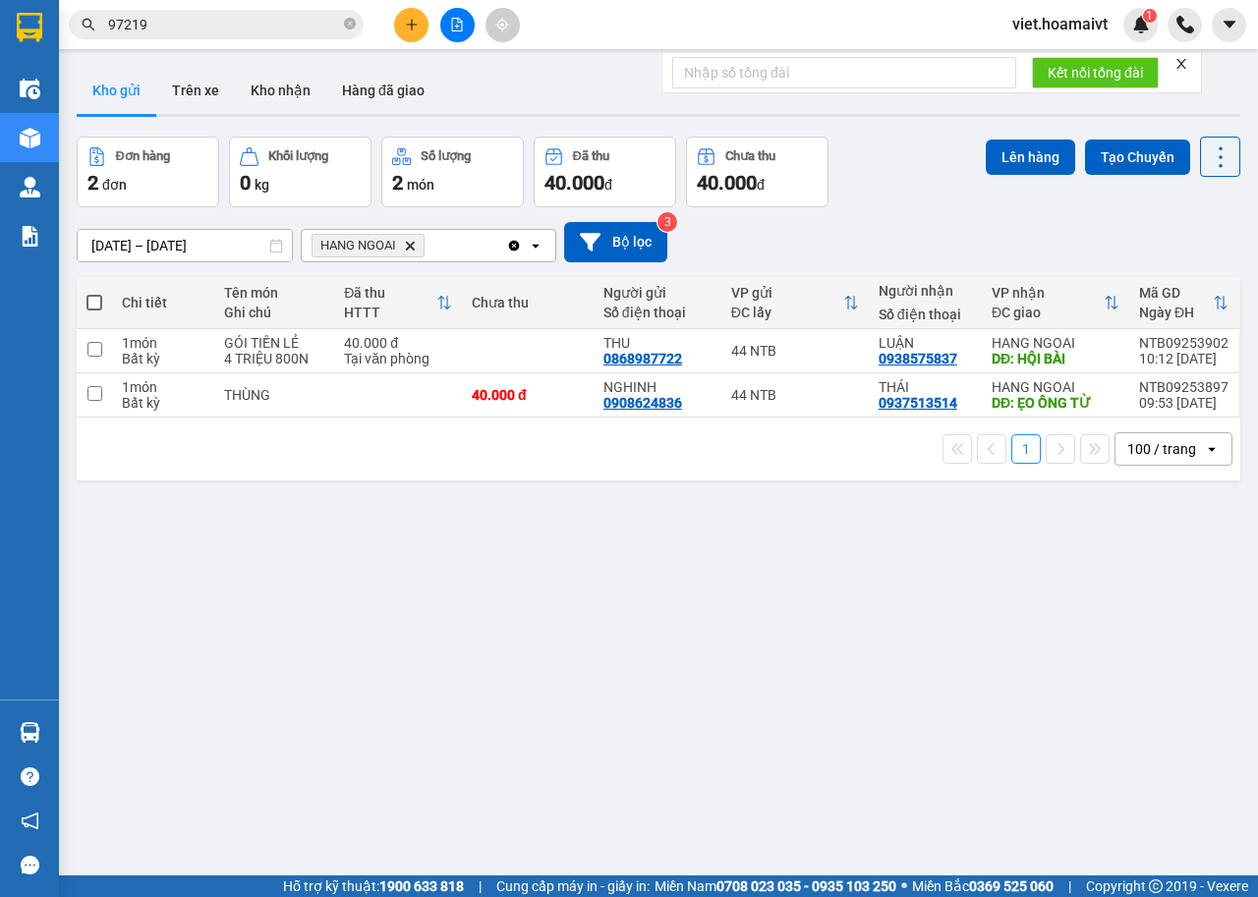
click at [410, 250] on icon "Delete" at bounding box center [410, 246] width 12 height 12
click at [410, 250] on div "Chọn văn phòng nhận" at bounding box center [381, 246] width 136 height 20
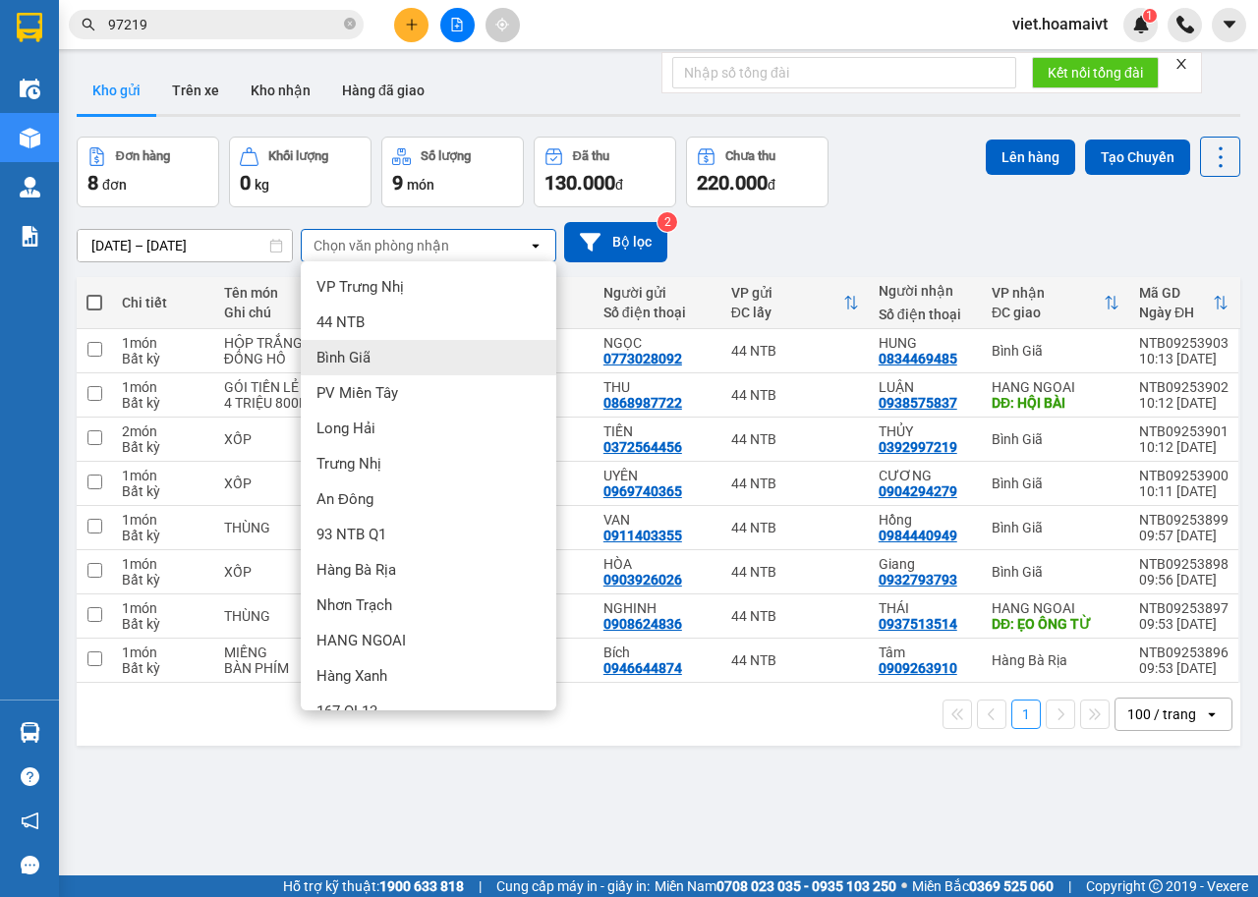
click at [426, 344] on div "Bình Giã" at bounding box center [428, 357] width 255 height 35
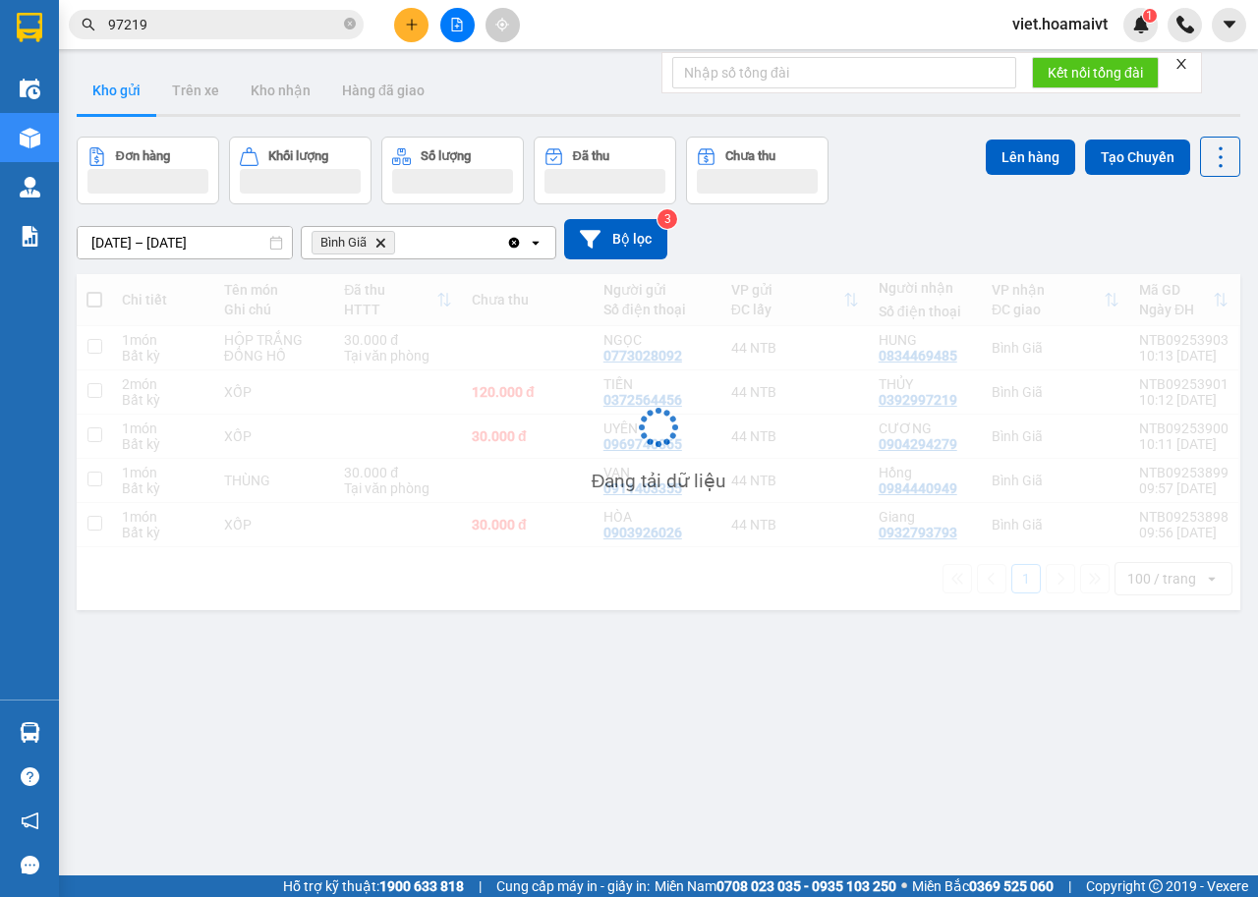
click at [880, 231] on div "[DATE] – [DATE] Press the down arrow key to interact with the calendar and sele…" at bounding box center [658, 239] width 1163 height 40
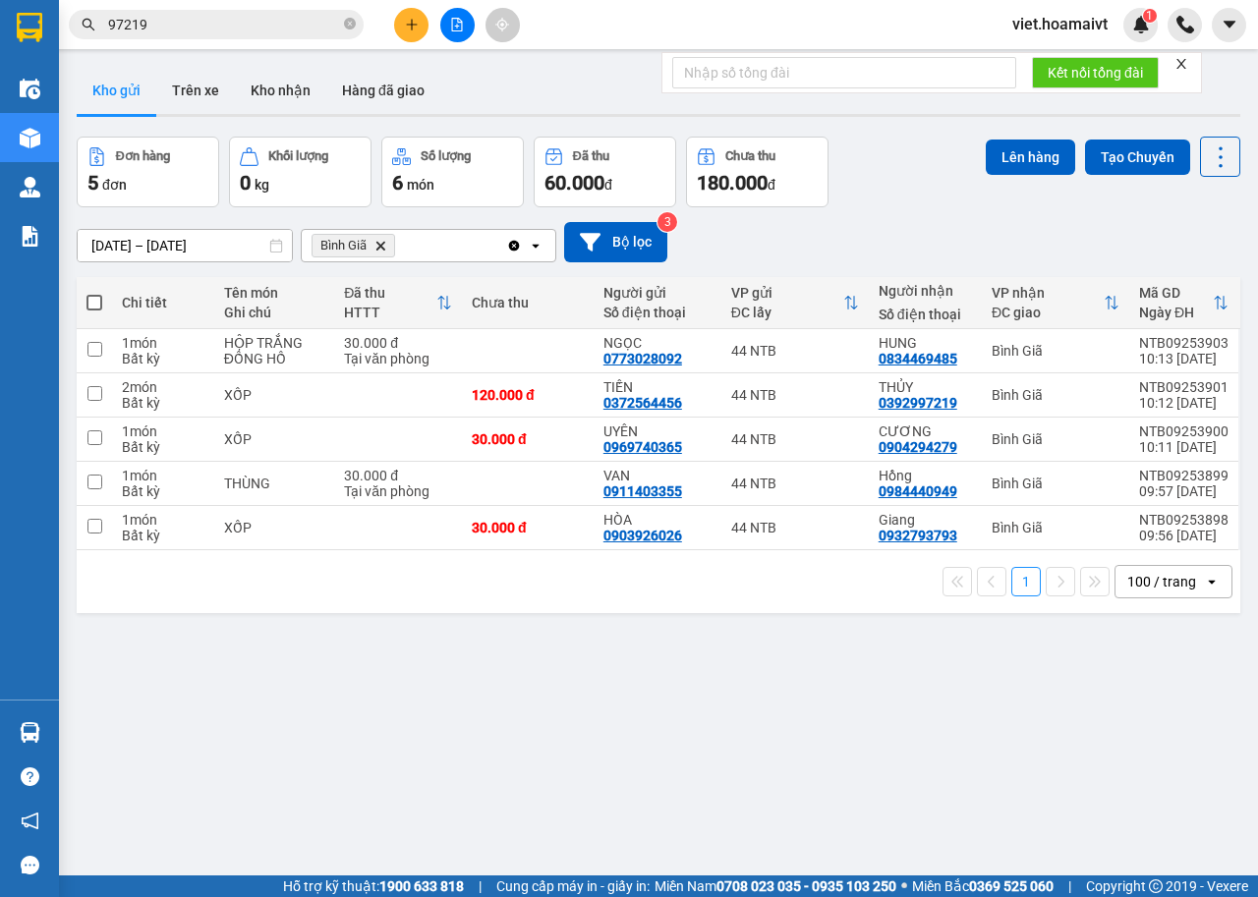
click at [95, 301] on span at bounding box center [94, 303] width 16 height 16
click at [94, 293] on input "checkbox" at bounding box center [94, 293] width 0 height 0
checkbox input "true"
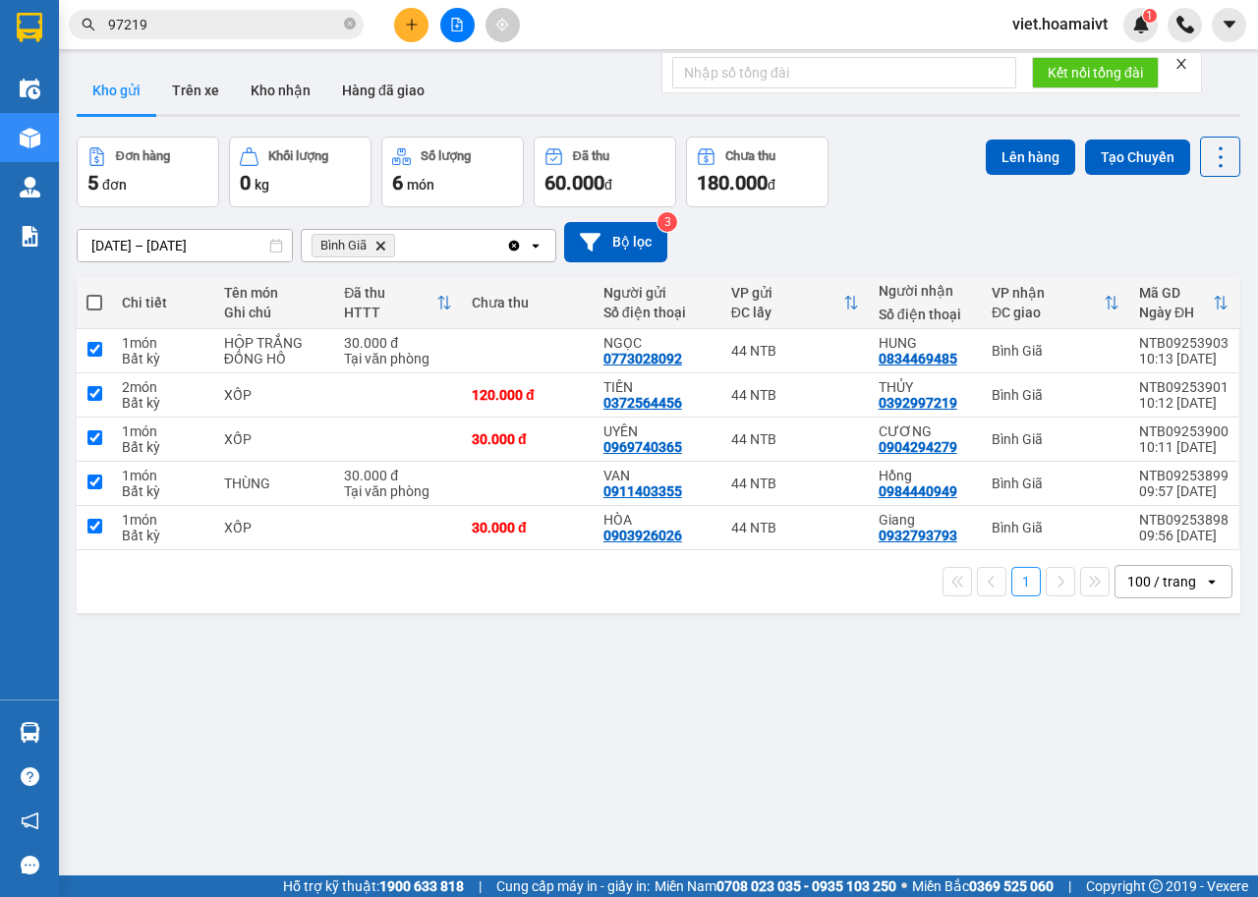
checkbox input "true"
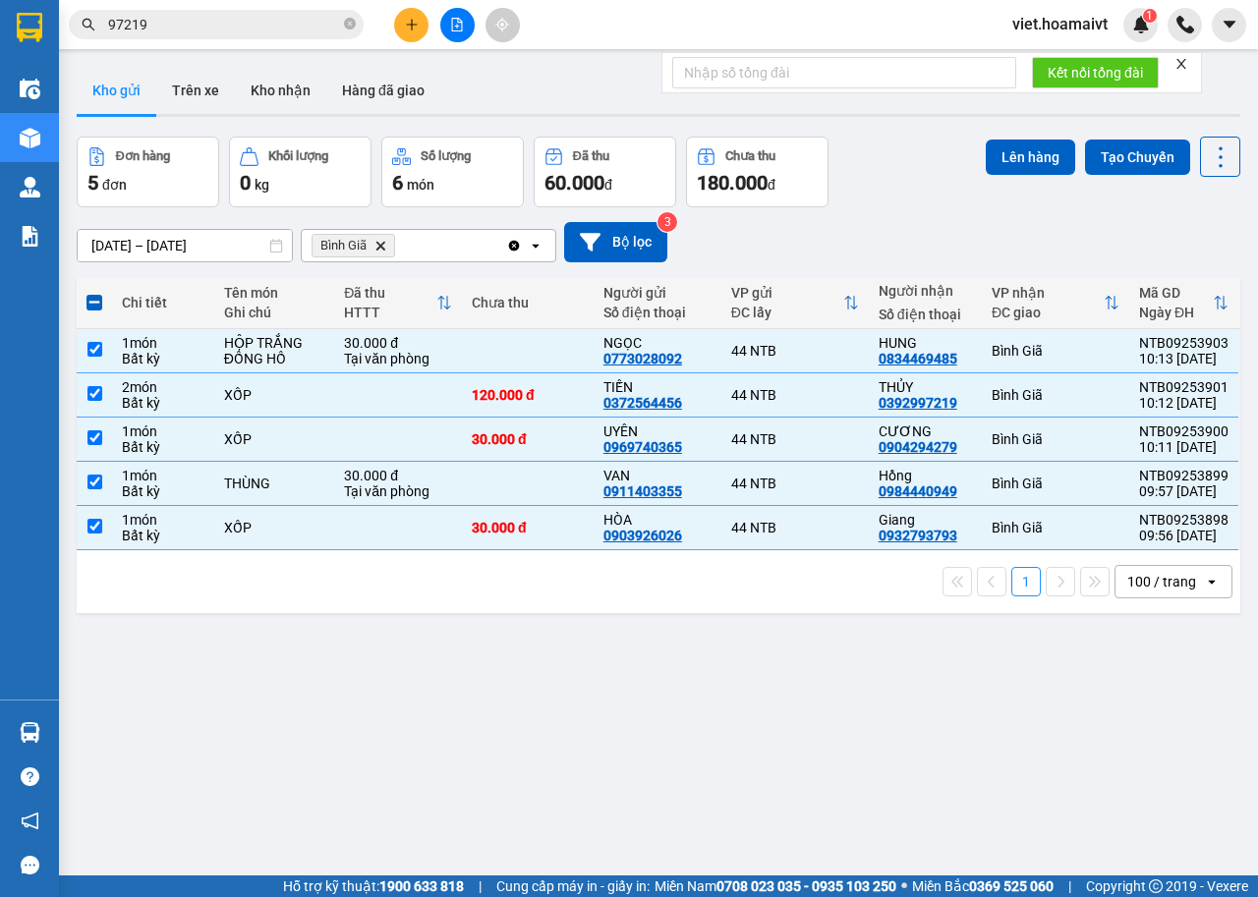
click at [891, 254] on div "[DATE] – [DATE] Press the down arrow key to interact with the calendar and sele…" at bounding box center [658, 242] width 1163 height 40
click at [823, 333] on td "44 NTB" at bounding box center [794, 351] width 147 height 44
checkbox input "false"
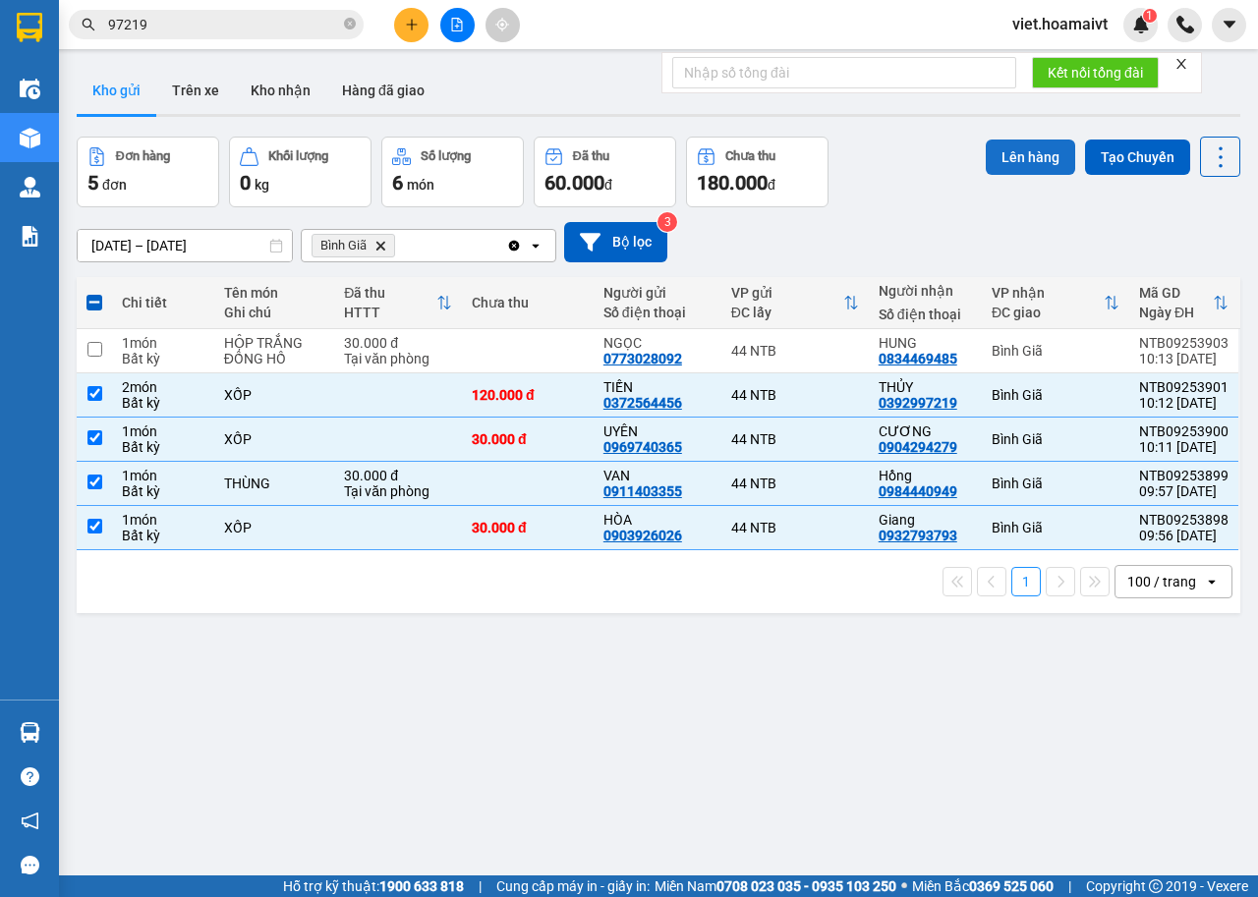
click at [1008, 146] on button "Lên hàng" at bounding box center [1029, 157] width 89 height 35
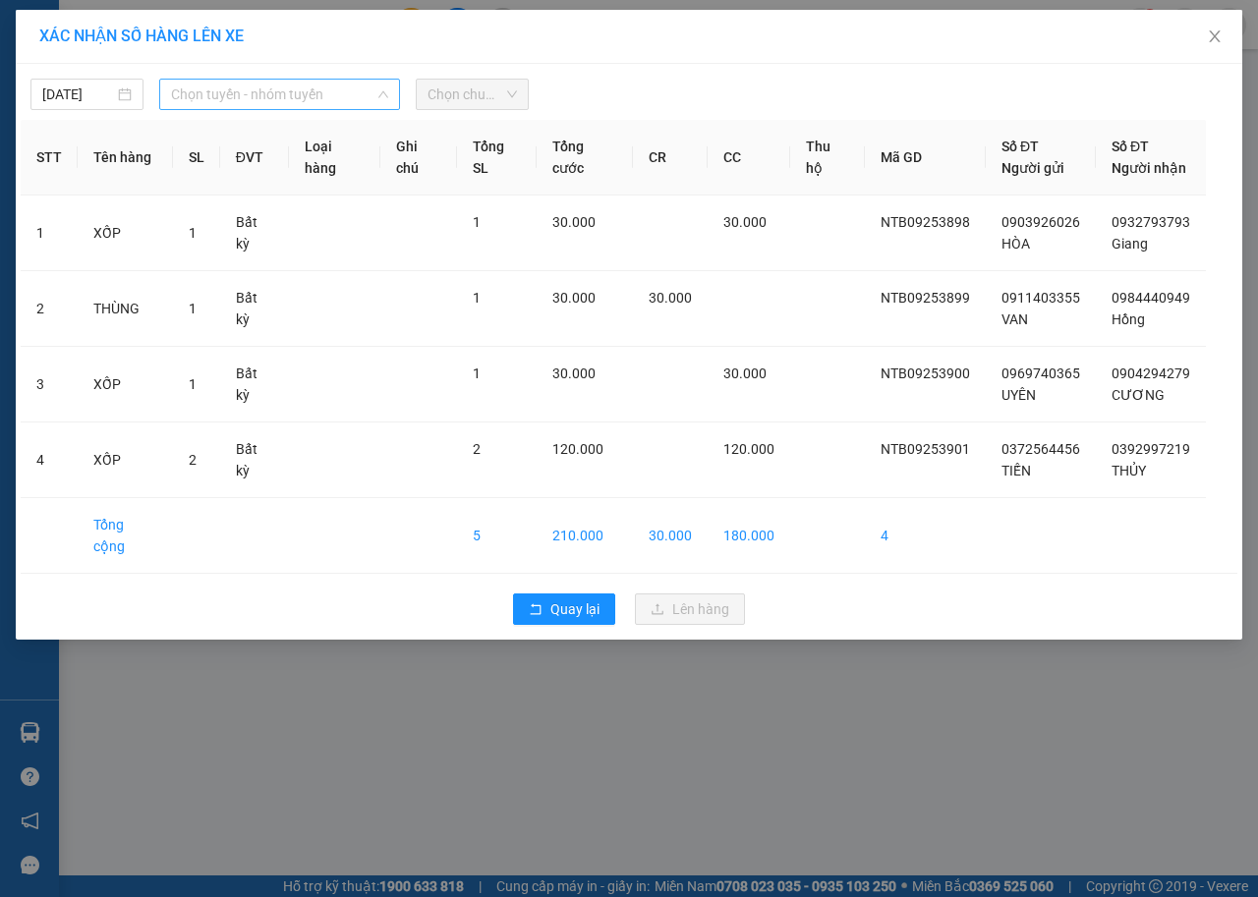
click at [294, 93] on span "Chọn tuyến - nhóm tuyến" at bounding box center [279, 94] width 217 height 29
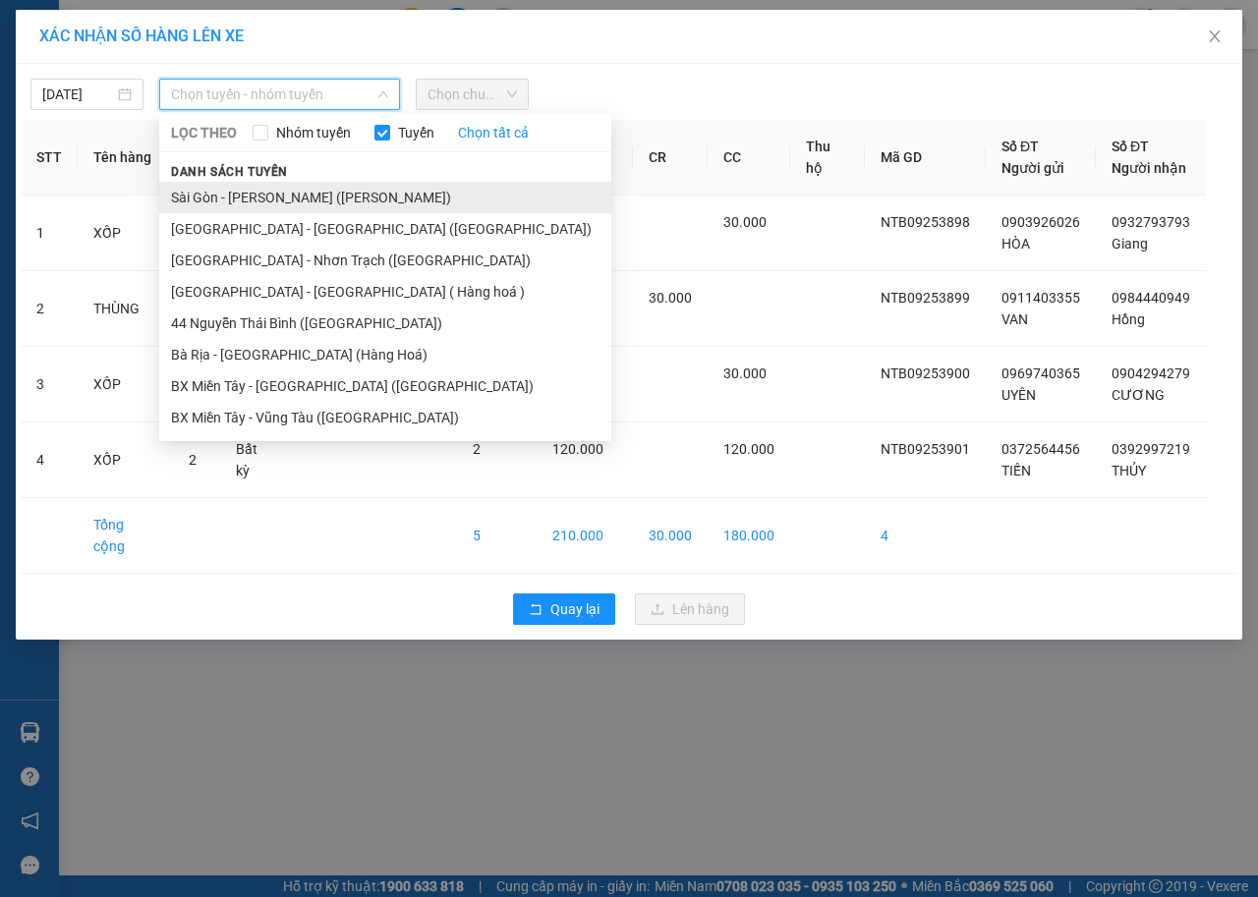
click at [309, 188] on li "Sài Gòn - [PERSON_NAME] ([PERSON_NAME])" at bounding box center [385, 197] width 452 height 31
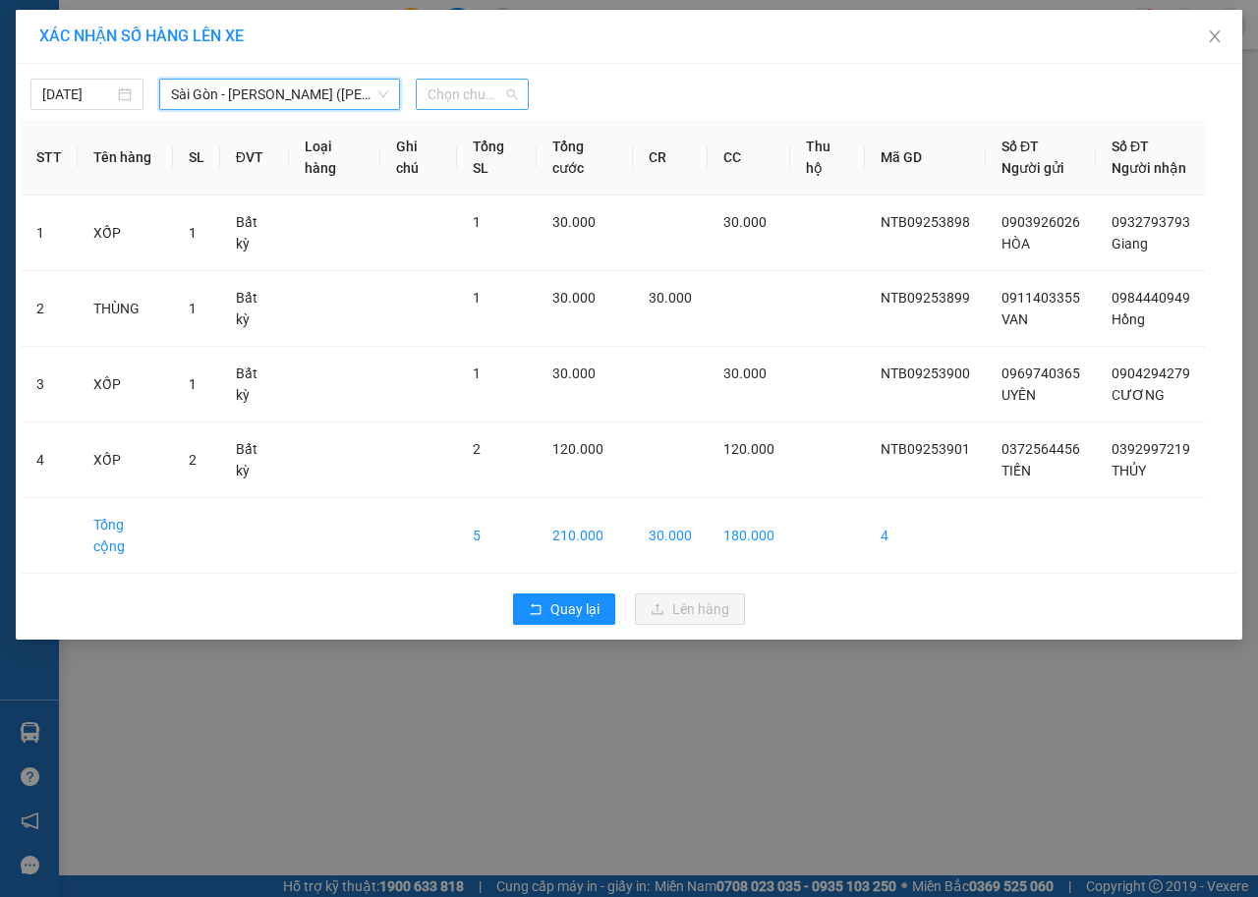
click at [491, 90] on span "Chọn chuyến" at bounding box center [471, 94] width 89 height 29
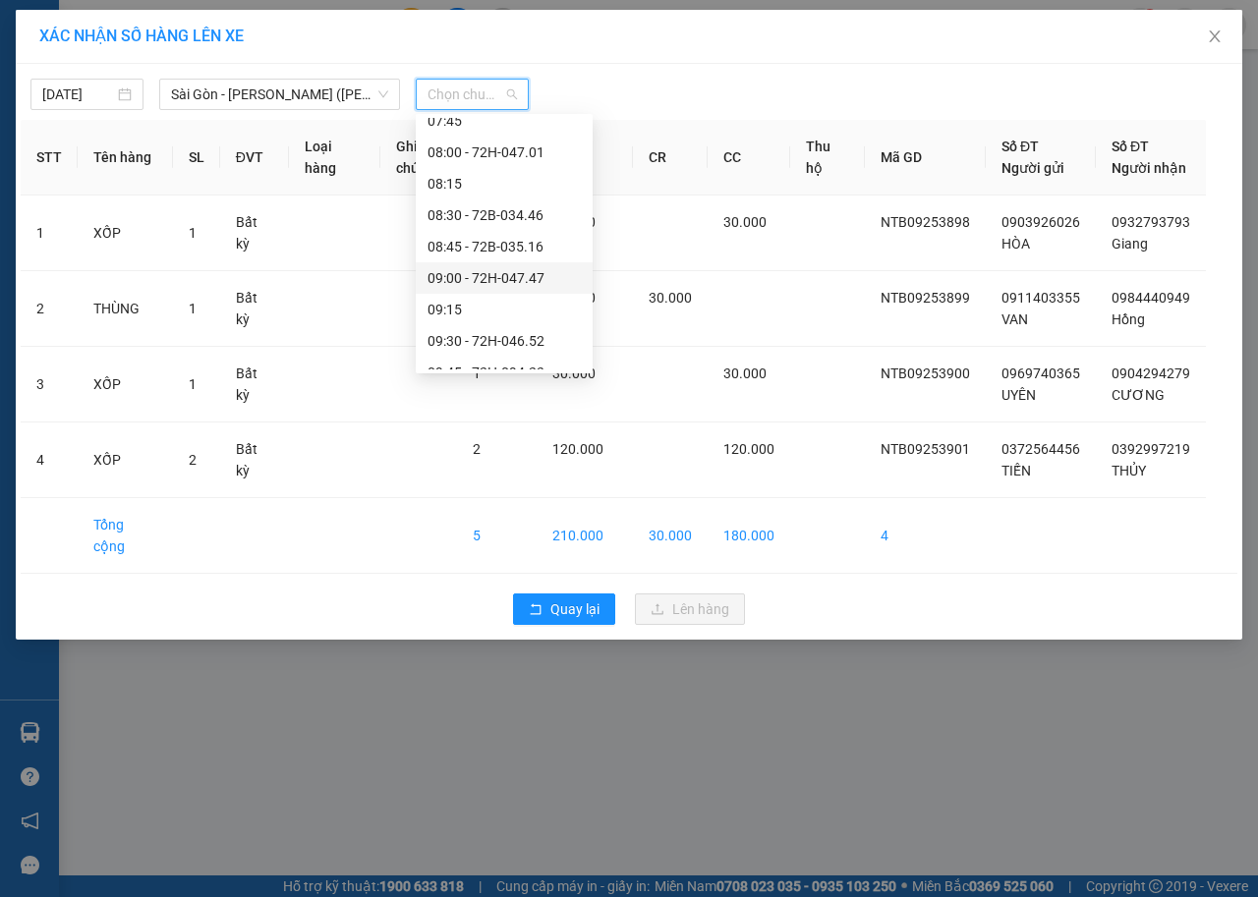
scroll to position [491, 0]
click at [509, 271] on div "10:30" at bounding box center [503, 271] width 153 height 22
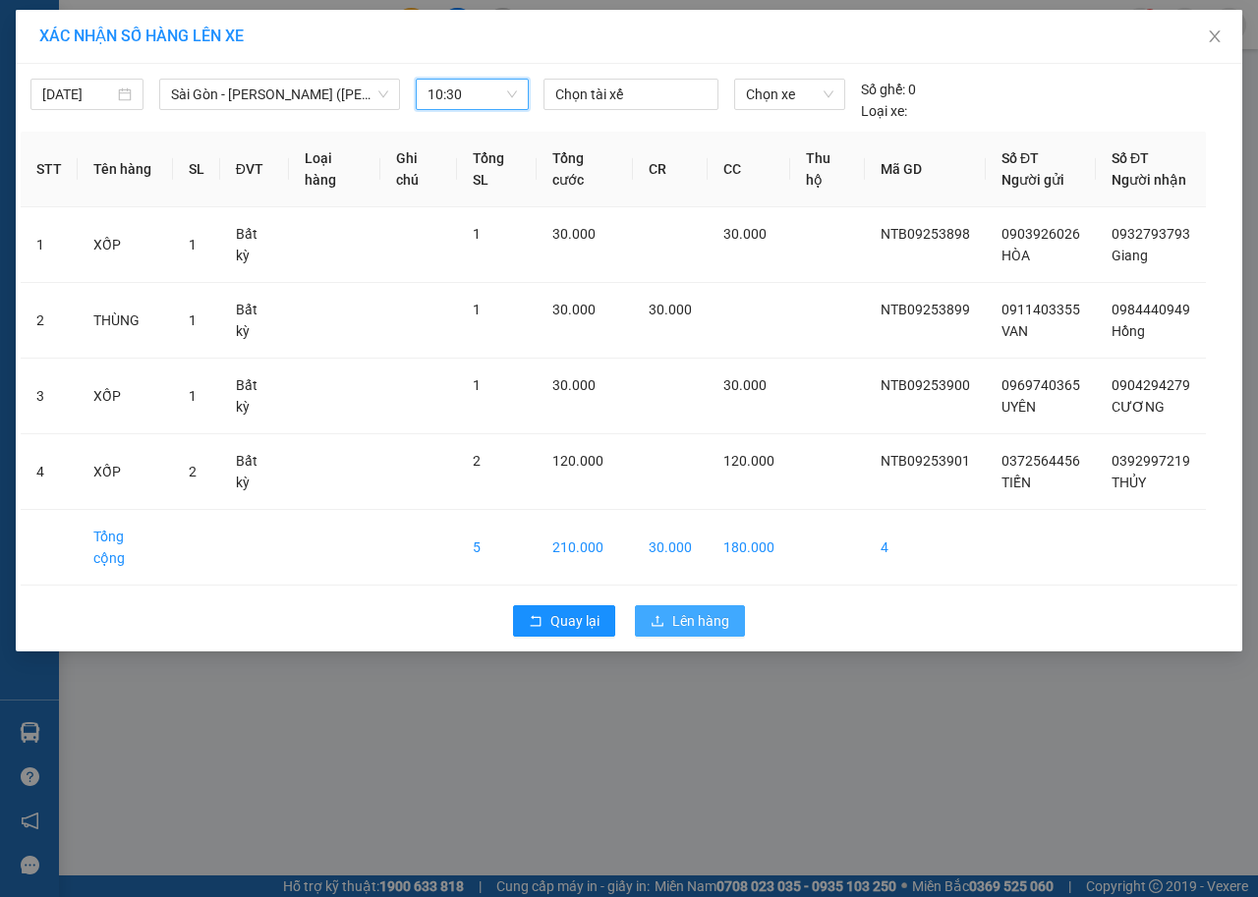
click at [712, 610] on span "Lên hàng" at bounding box center [700, 621] width 57 height 22
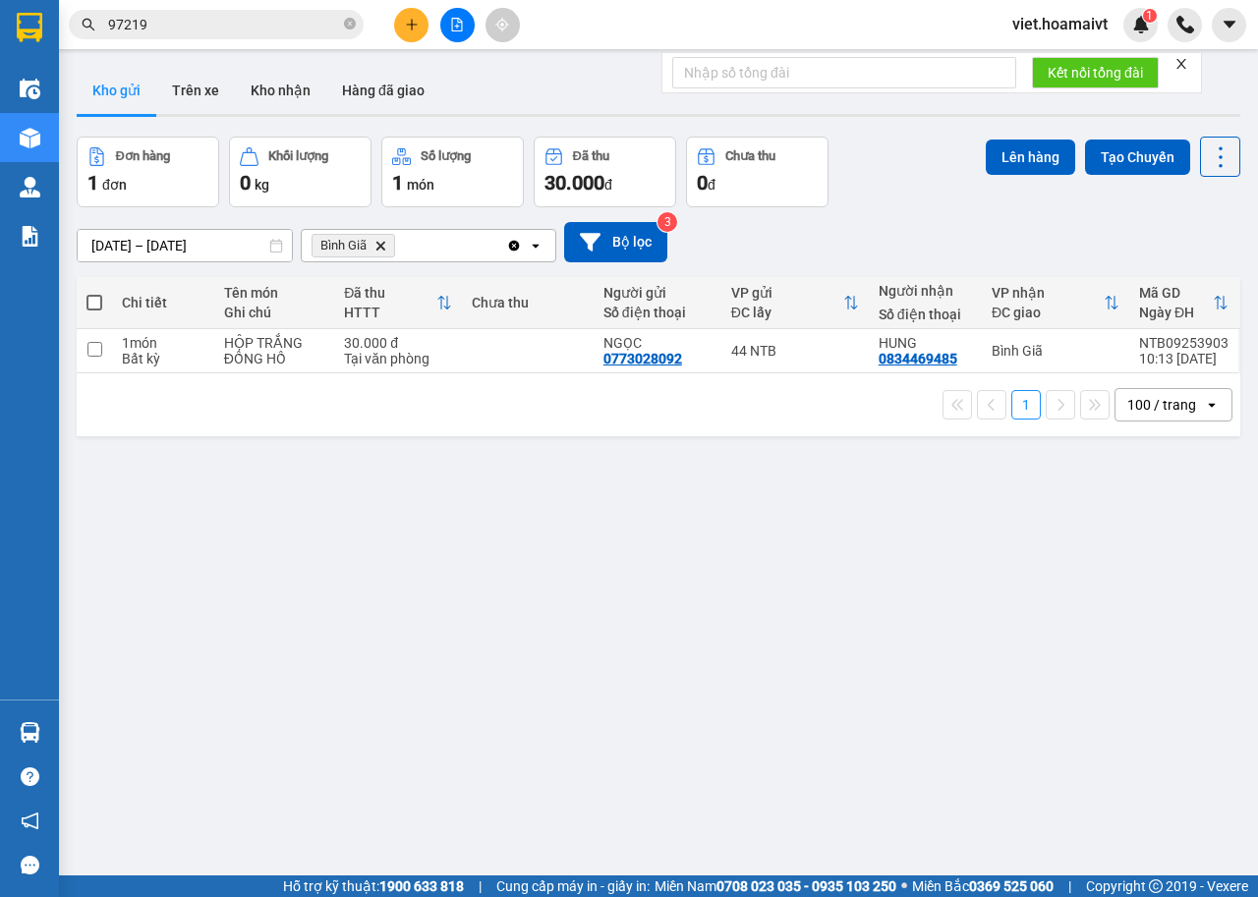
click at [372, 244] on span "Bình Giã Delete" at bounding box center [353, 246] width 84 height 24
click at [375, 244] on icon "Delete" at bounding box center [380, 246] width 12 height 12
click at [375, 244] on div "Chọn văn phòng nhận" at bounding box center [381, 246] width 136 height 20
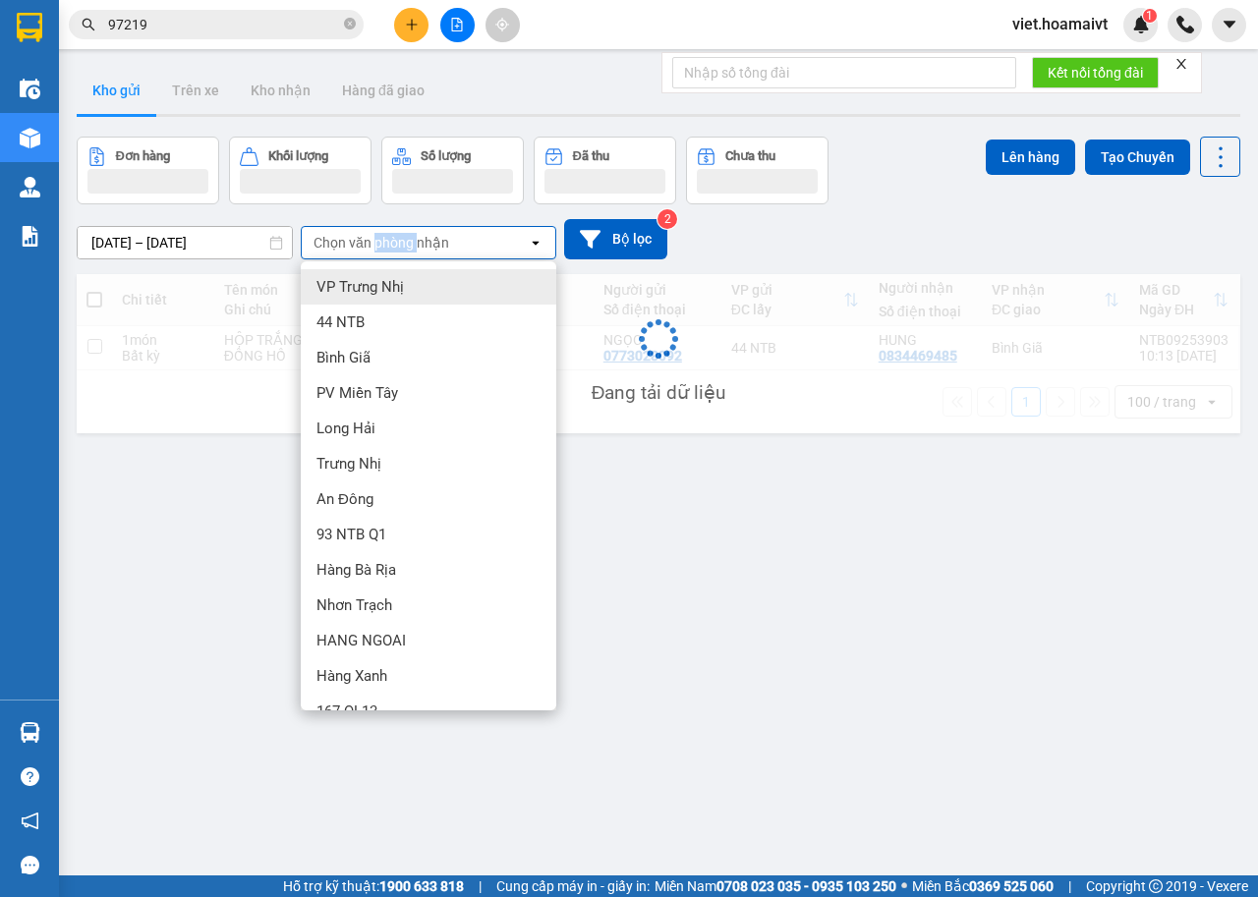
click at [375, 244] on div "Chọn văn phòng nhận" at bounding box center [381, 243] width 136 height 20
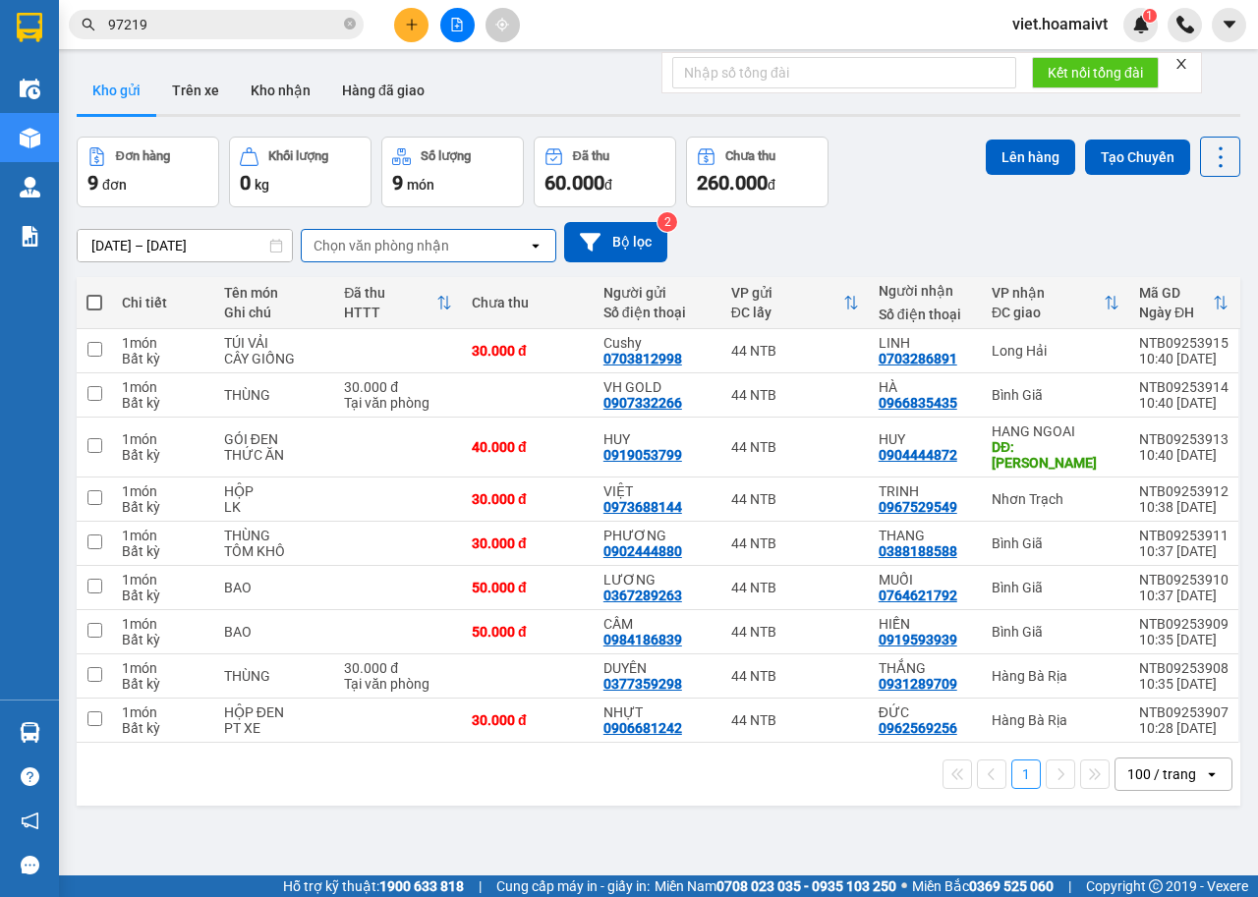
click at [385, 248] on div "Chọn văn phòng nhận" at bounding box center [381, 246] width 136 height 20
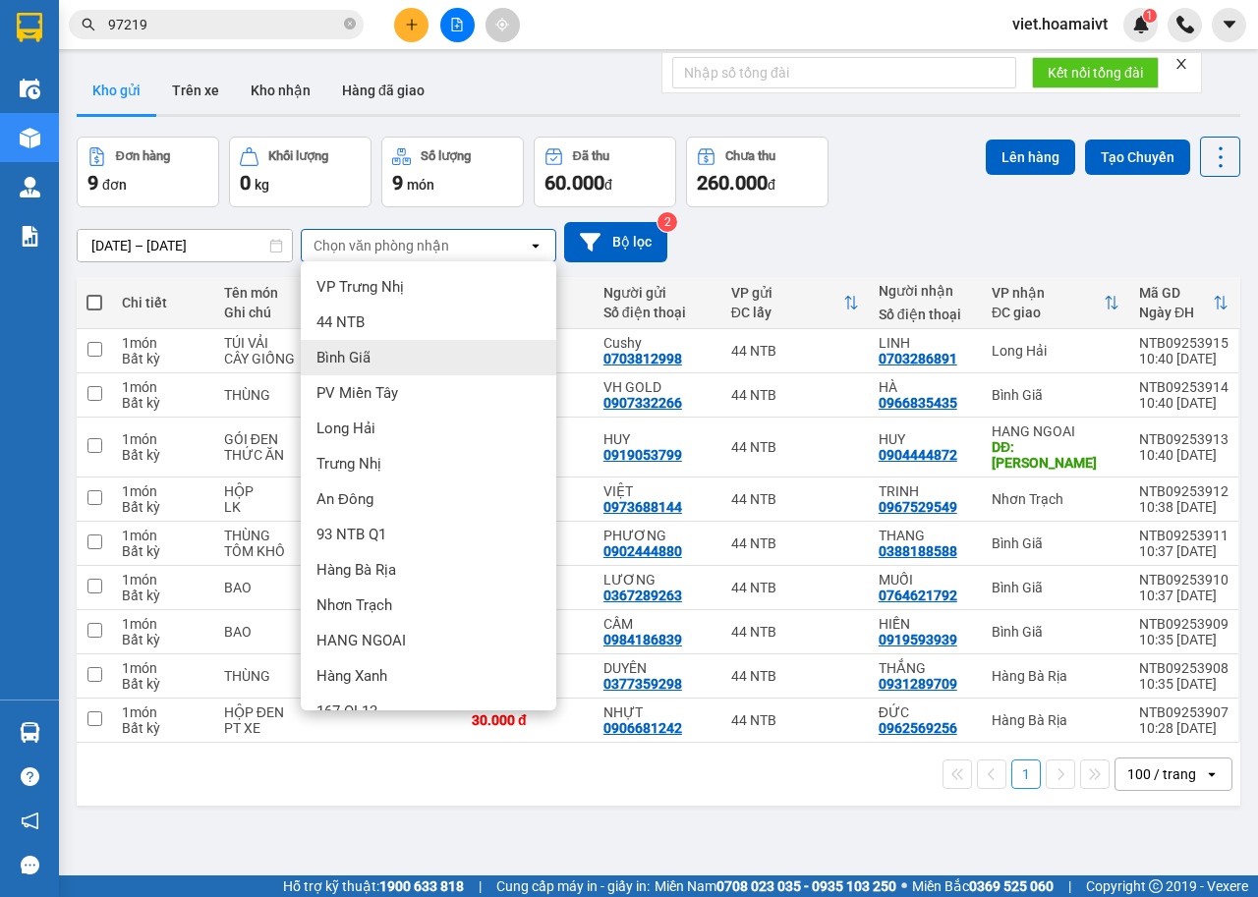
click at [391, 349] on div "Bình Giã" at bounding box center [428, 357] width 255 height 35
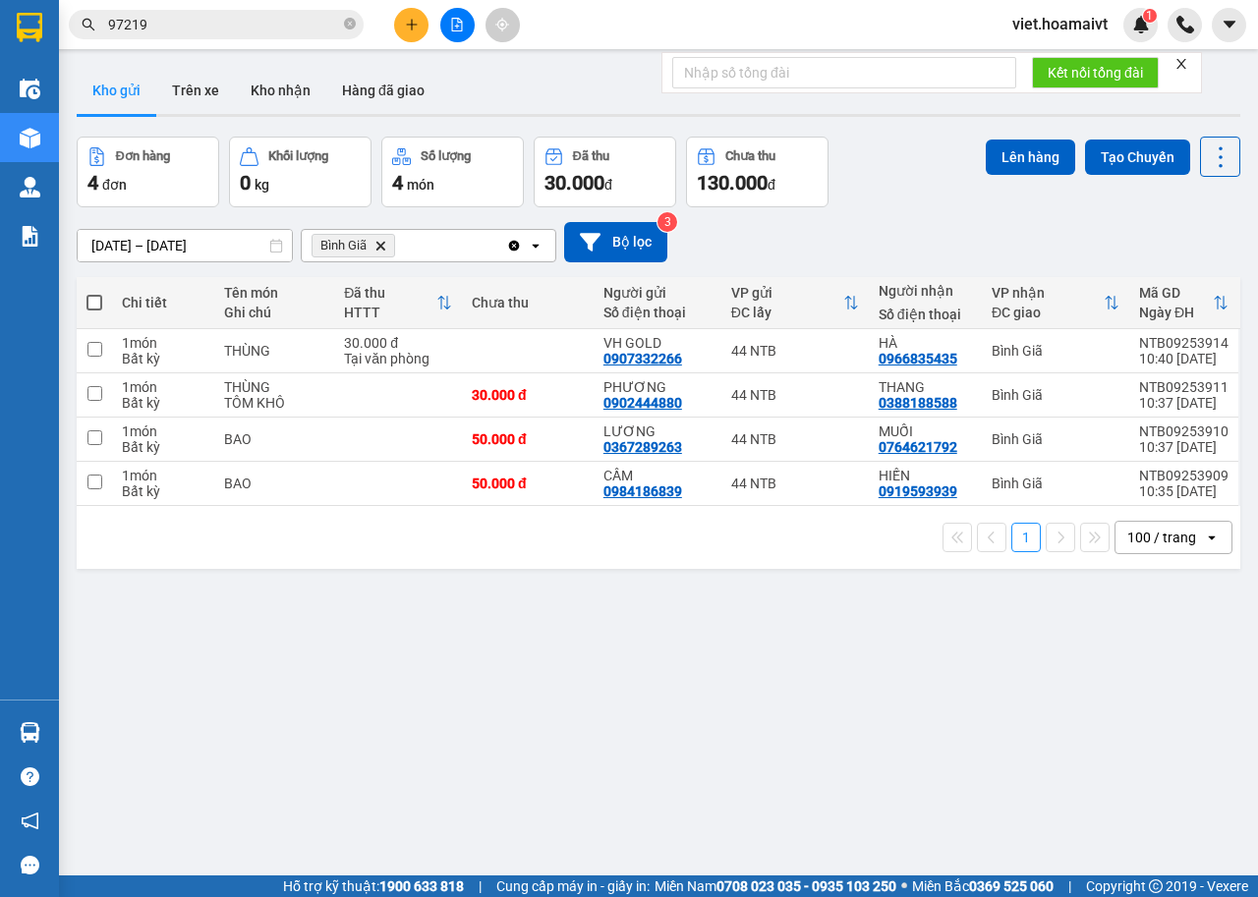
click at [94, 300] on span at bounding box center [94, 303] width 16 height 16
click at [94, 293] on input "checkbox" at bounding box center [94, 293] width 0 height 0
checkbox input "true"
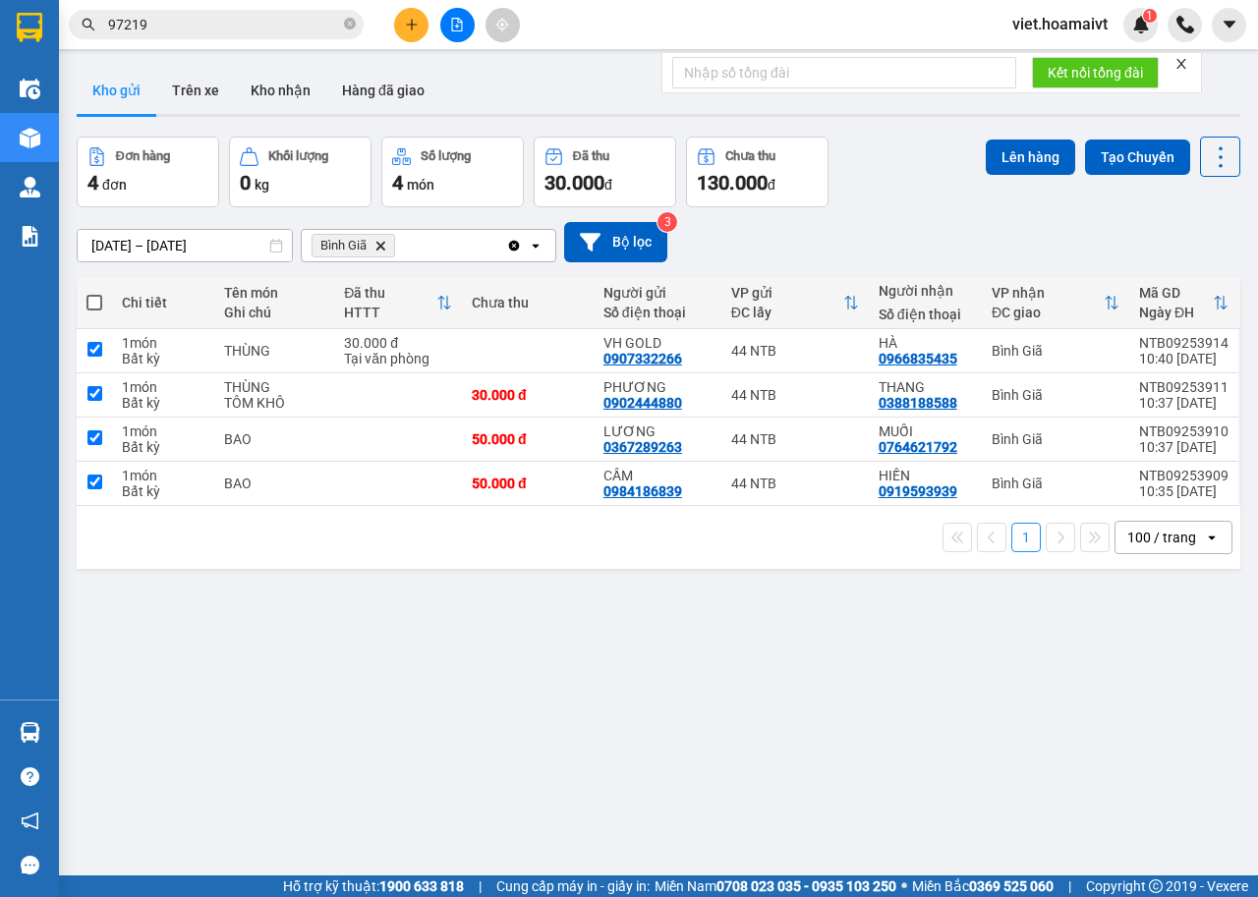
checkbox input "true"
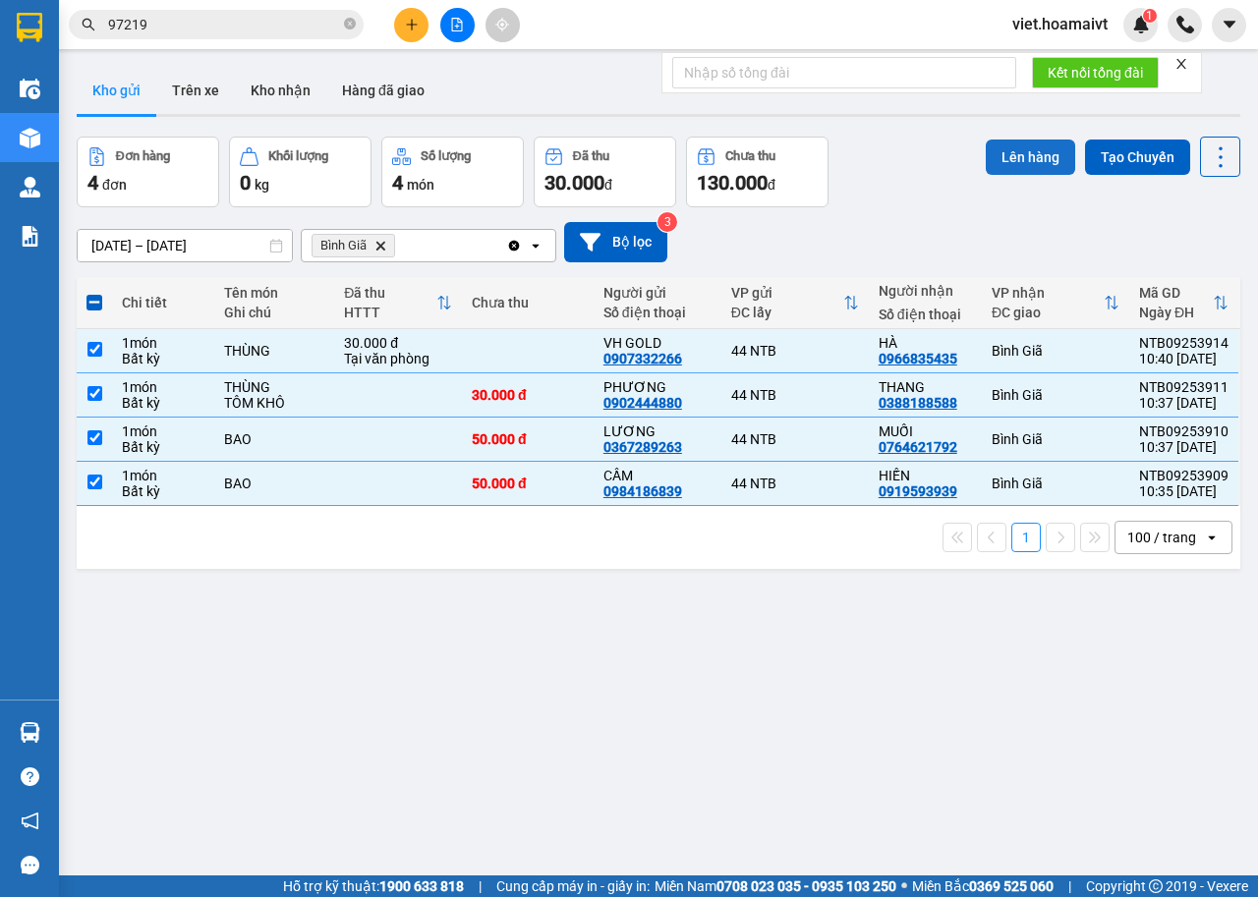
click at [989, 163] on button "Lên hàng" at bounding box center [1029, 157] width 89 height 35
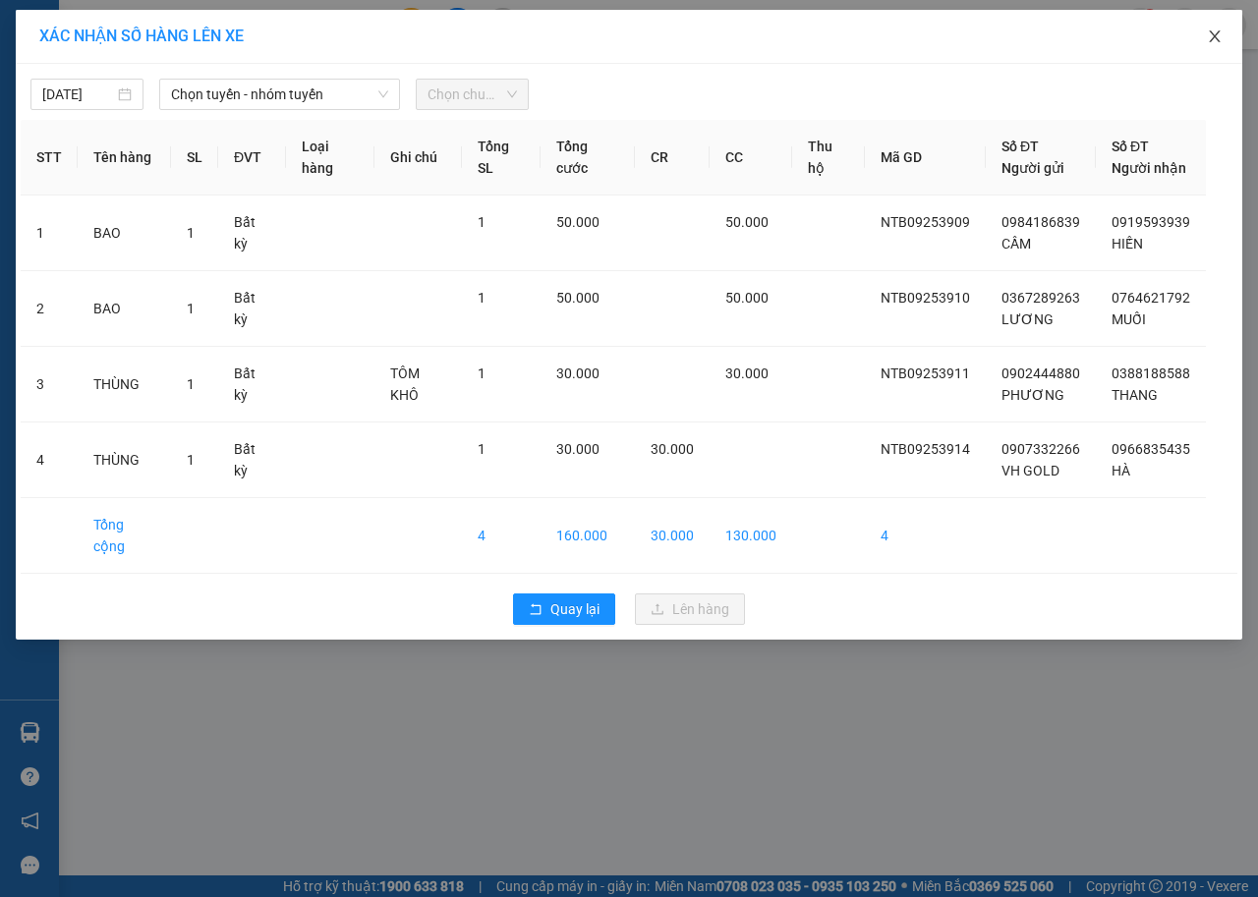
click at [1209, 37] on icon "close" at bounding box center [1214, 36] width 16 height 16
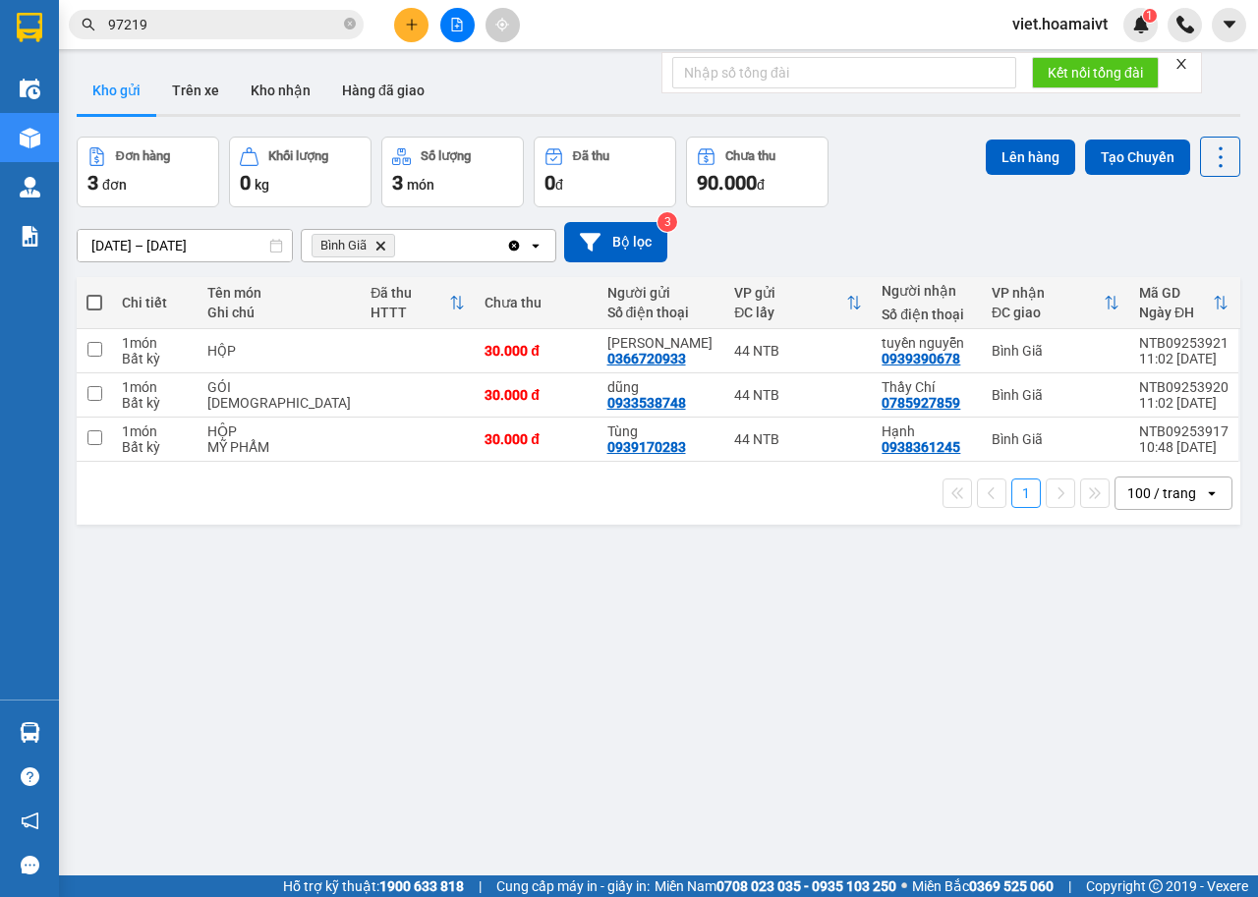
click at [887, 226] on div "[DATE] – [DATE] Press the down arrow key to interact with the calendar and sele…" at bounding box center [658, 242] width 1163 height 40
click at [1071, 353] on button at bounding box center [1085, 351] width 28 height 34
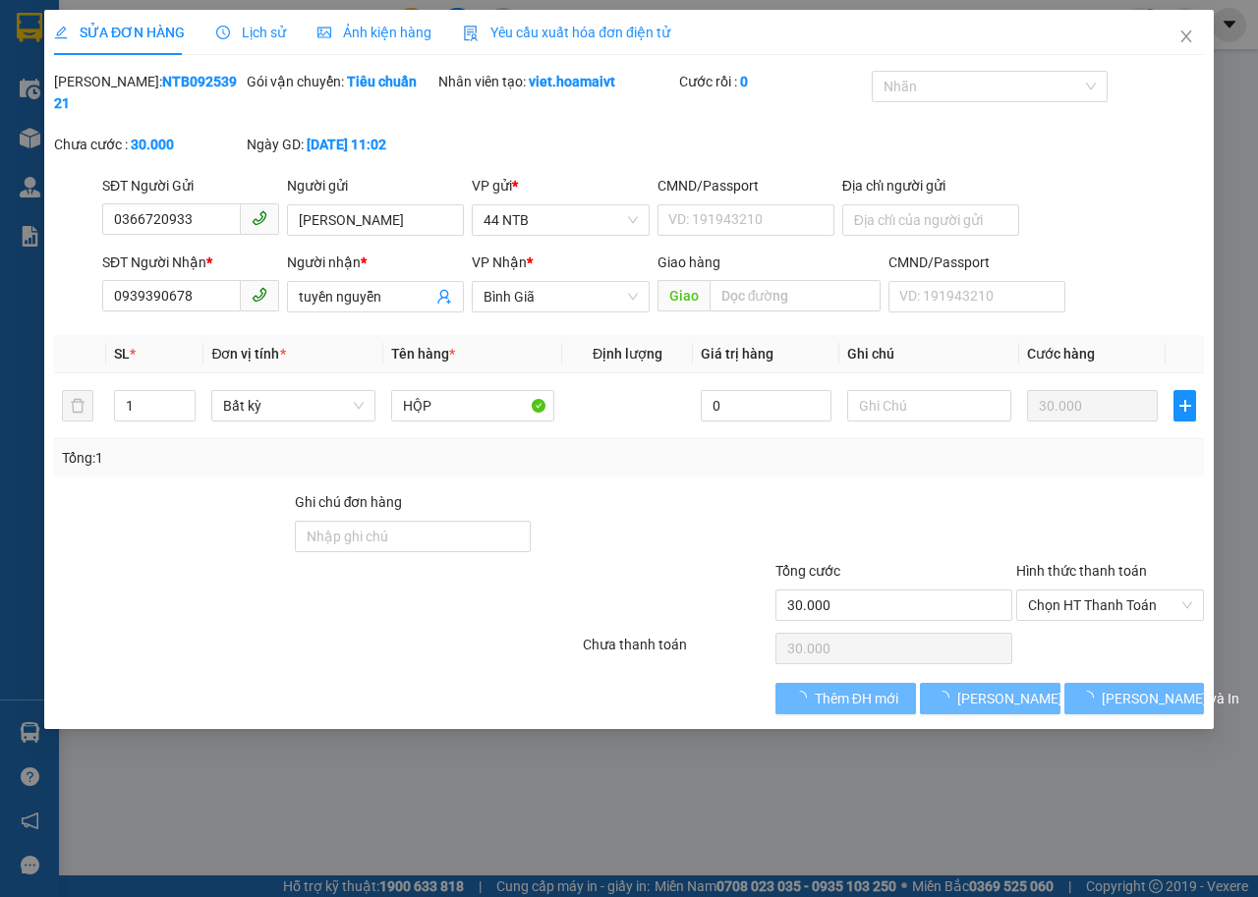
type input "0366720933"
type input "Hòang Anh"
type input "0939390678"
type input "tuyền nguyễn"
type input "30.000"
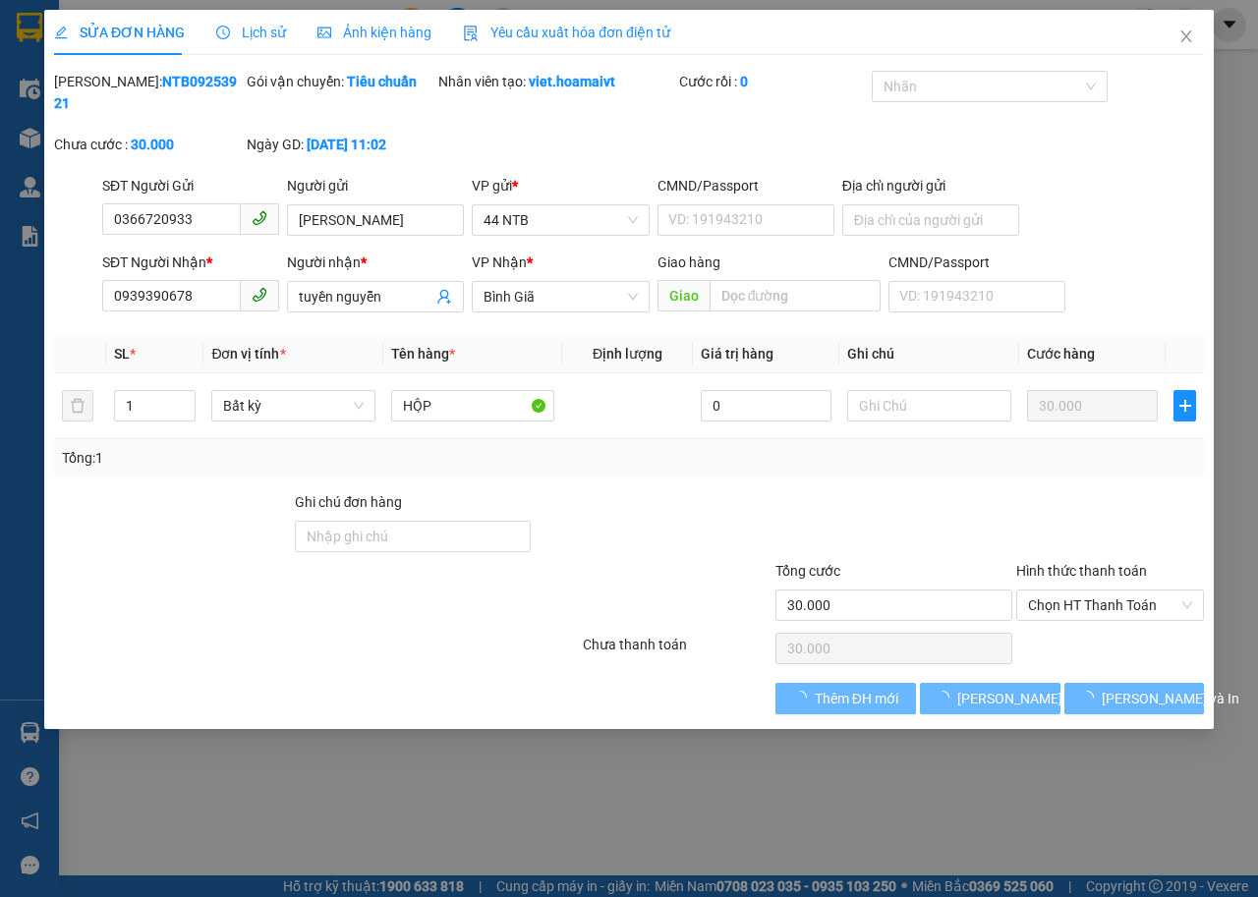
type input "30.000"
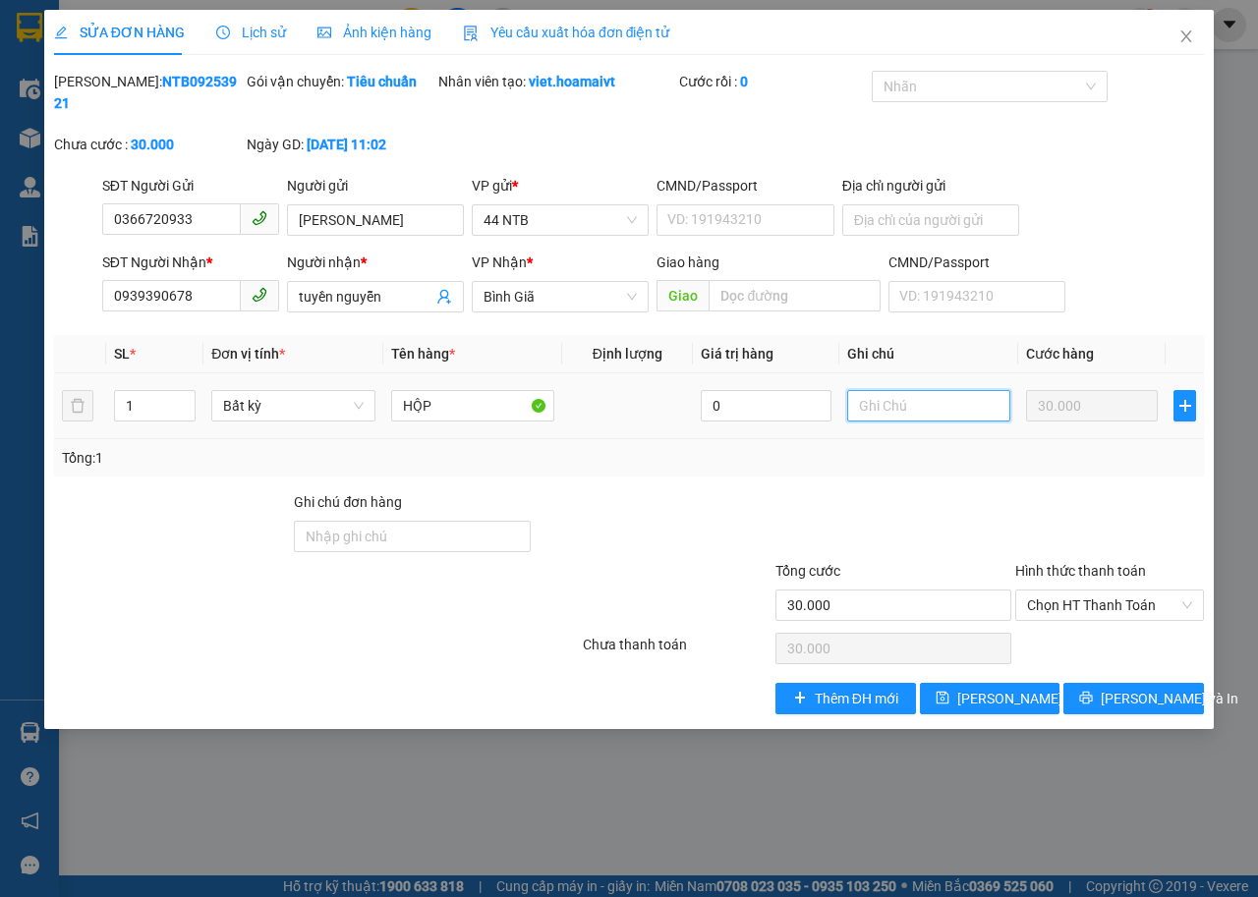
click at [883, 410] on input "text" at bounding box center [928, 405] width 163 height 31
type input "DC PHUN XĂM"
click at [998, 689] on span "Lưu thay đổi" at bounding box center [1035, 699] width 157 height 22
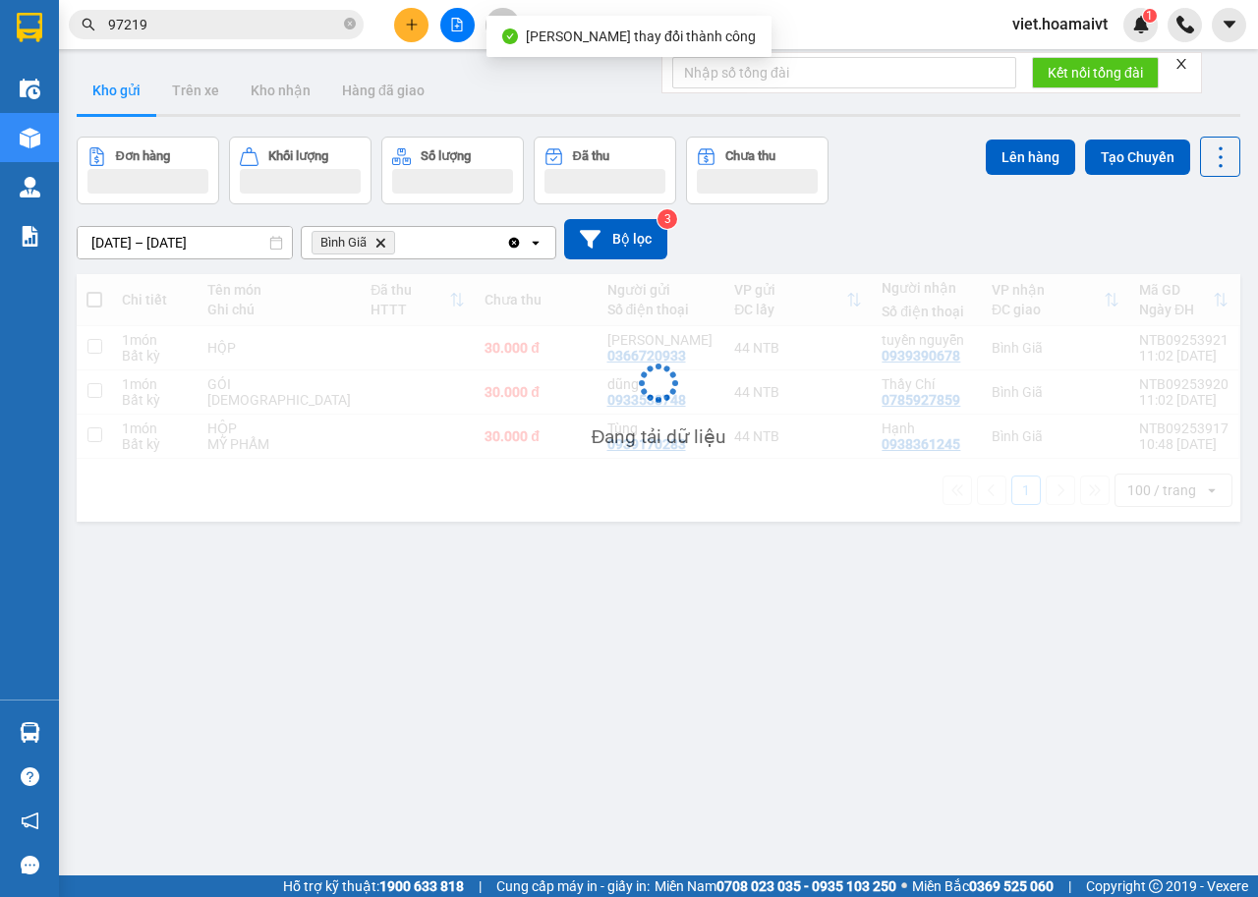
click at [894, 243] on div "[DATE] – [DATE] Press the down arrow key to interact with the calendar and sele…" at bounding box center [658, 239] width 1163 height 40
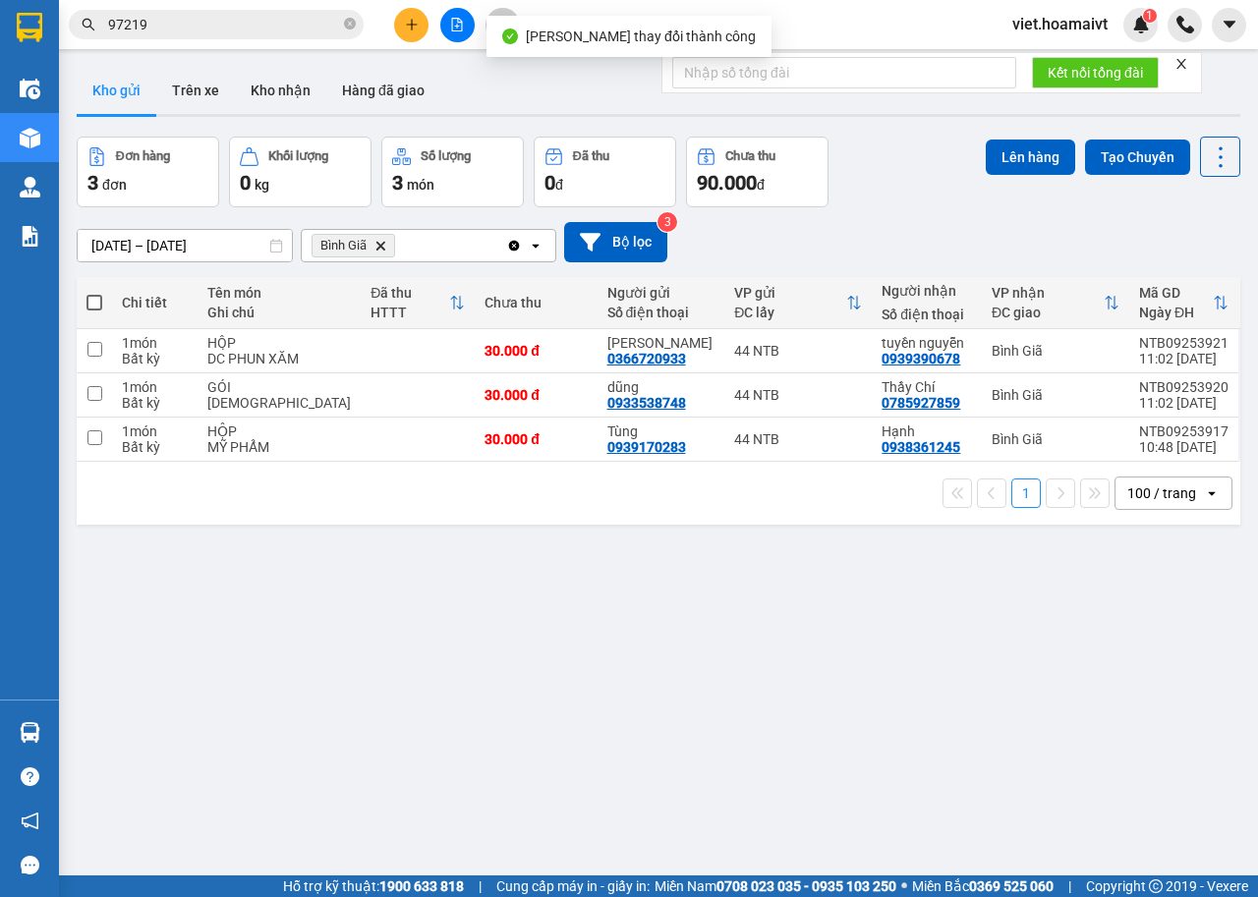
click at [683, 615] on div "ver 1.8.143 Kho gửi Trên xe Kho nhận Hàng đã giao Đơn hàng 3 đơn Khối lượng 0 k…" at bounding box center [658, 507] width 1179 height 897
click at [377, 250] on icon "Bình Giã, close by backspace" at bounding box center [380, 245] width 9 height 9
click at [377, 250] on div "Chọn văn phòng nhận" at bounding box center [381, 246] width 136 height 20
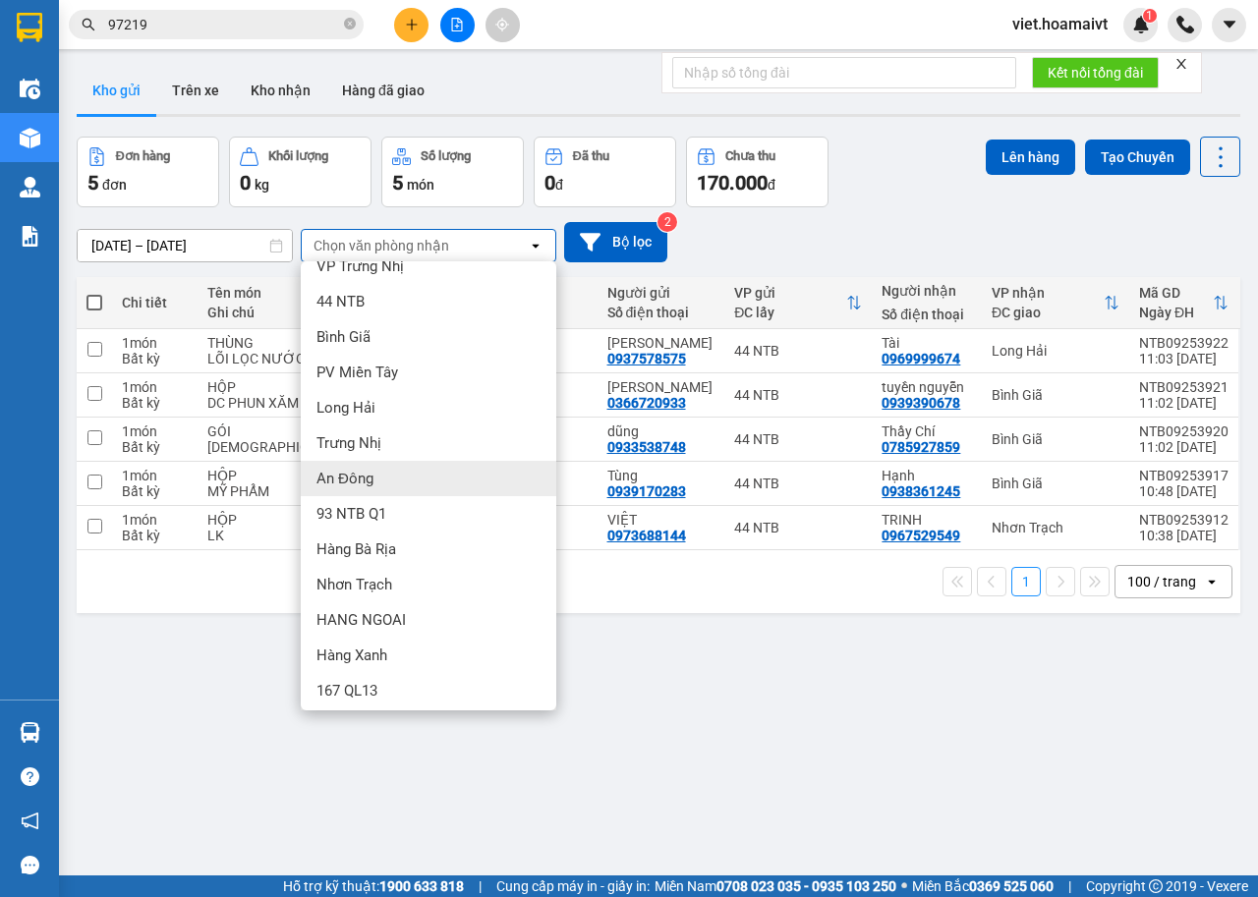
scroll to position [27, 0]
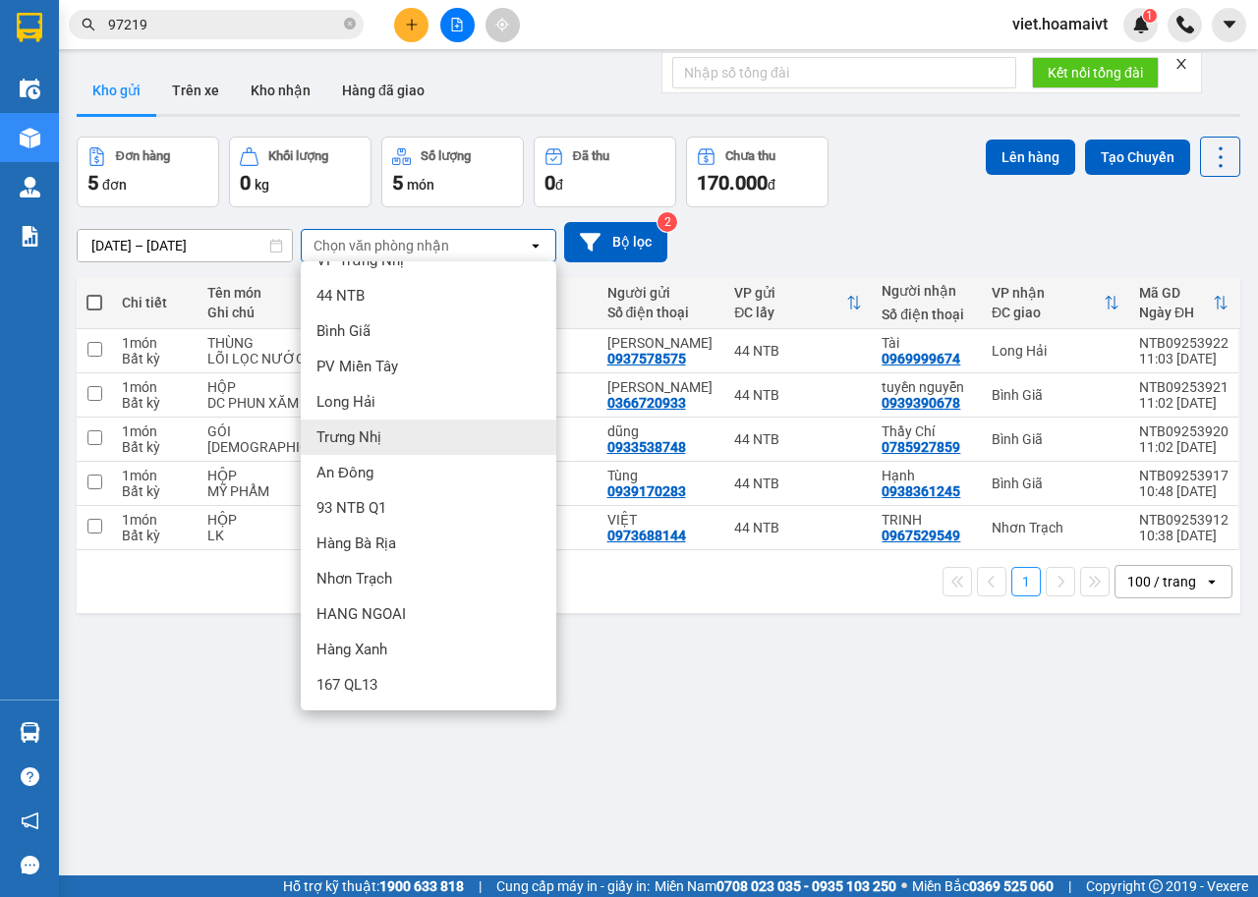
click at [919, 255] on div "[DATE] – [DATE] Press the down arrow key to interact with the calendar and sele…" at bounding box center [658, 242] width 1163 height 40
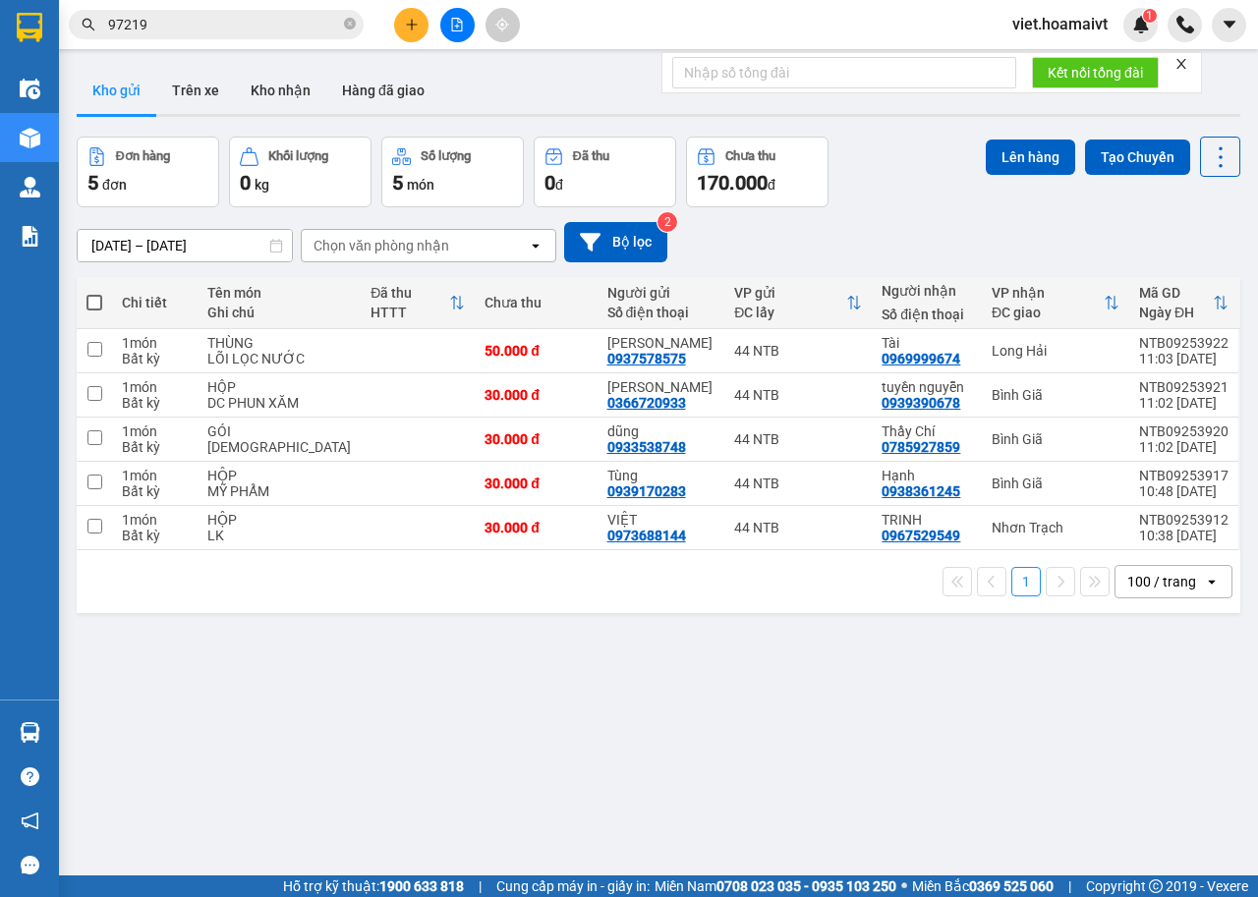
click at [772, 710] on div "ver 1.8.143 Kho gửi Trên xe Kho nhận Hàng đã giao Đơn hàng 5 đơn Khối lượng 0 k…" at bounding box center [658, 507] width 1179 height 897
click at [364, 350] on td at bounding box center [418, 351] width 114 height 44
checkbox input "true"
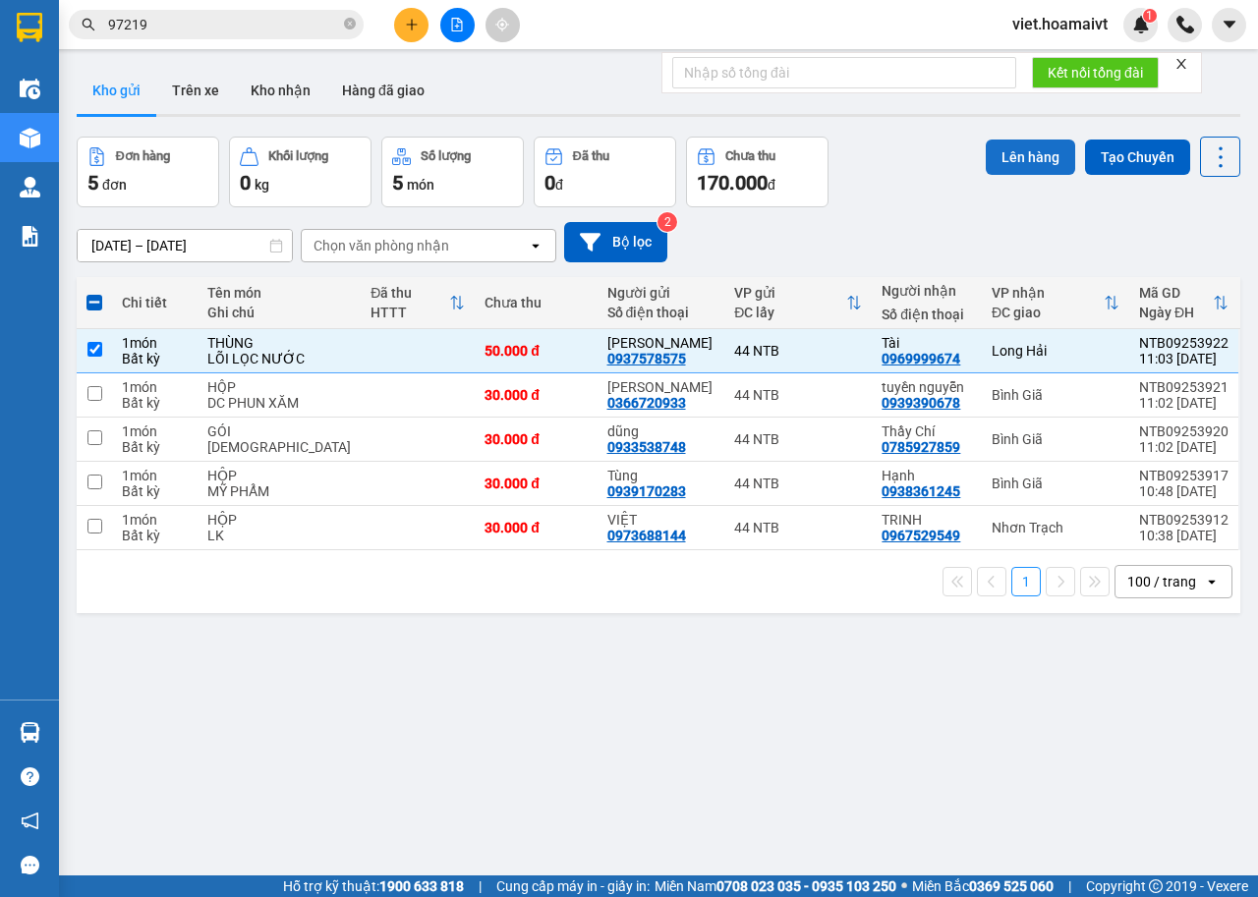
click at [1022, 157] on button "Lên hàng" at bounding box center [1029, 157] width 89 height 35
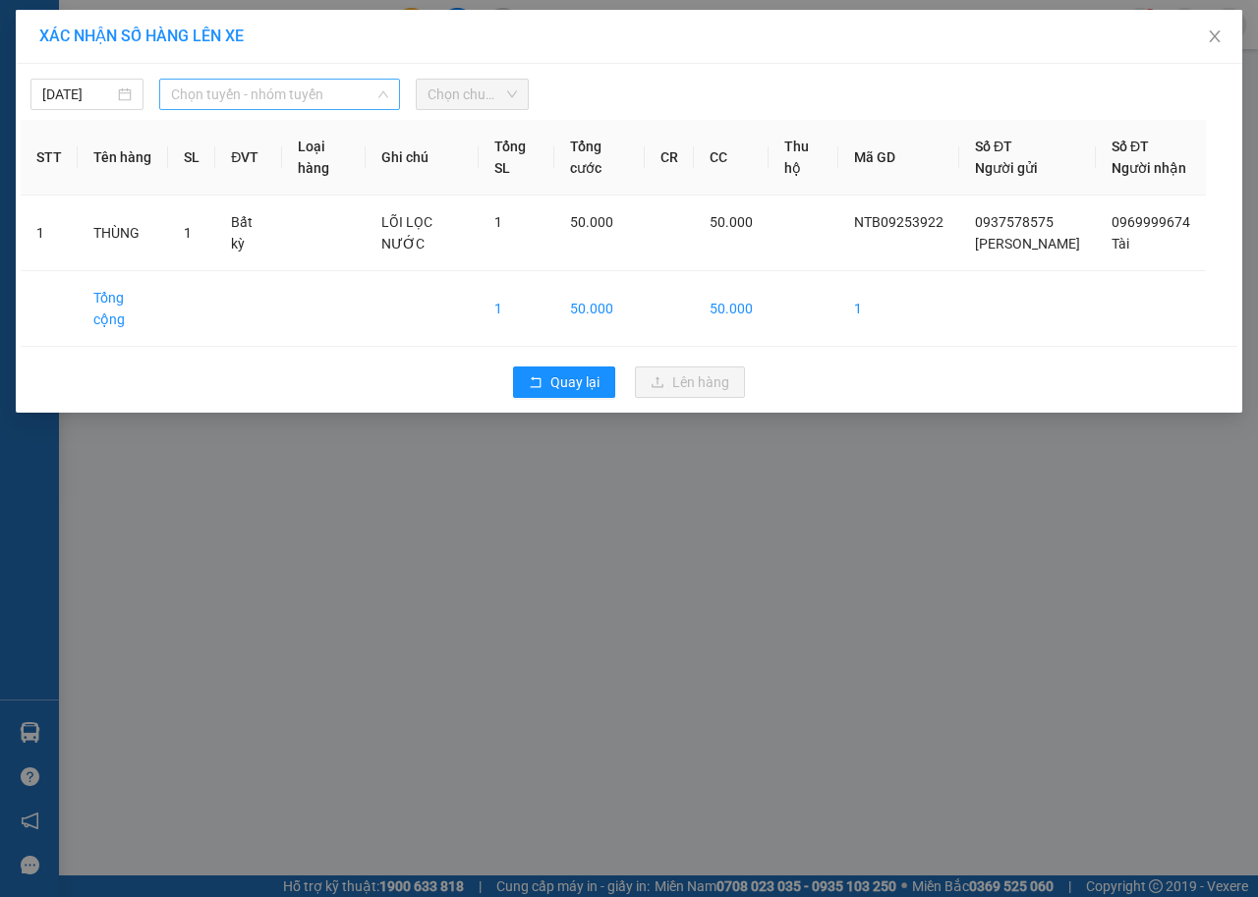
click at [311, 82] on span "Chọn tuyến - nhóm tuyến" at bounding box center [279, 94] width 217 height 29
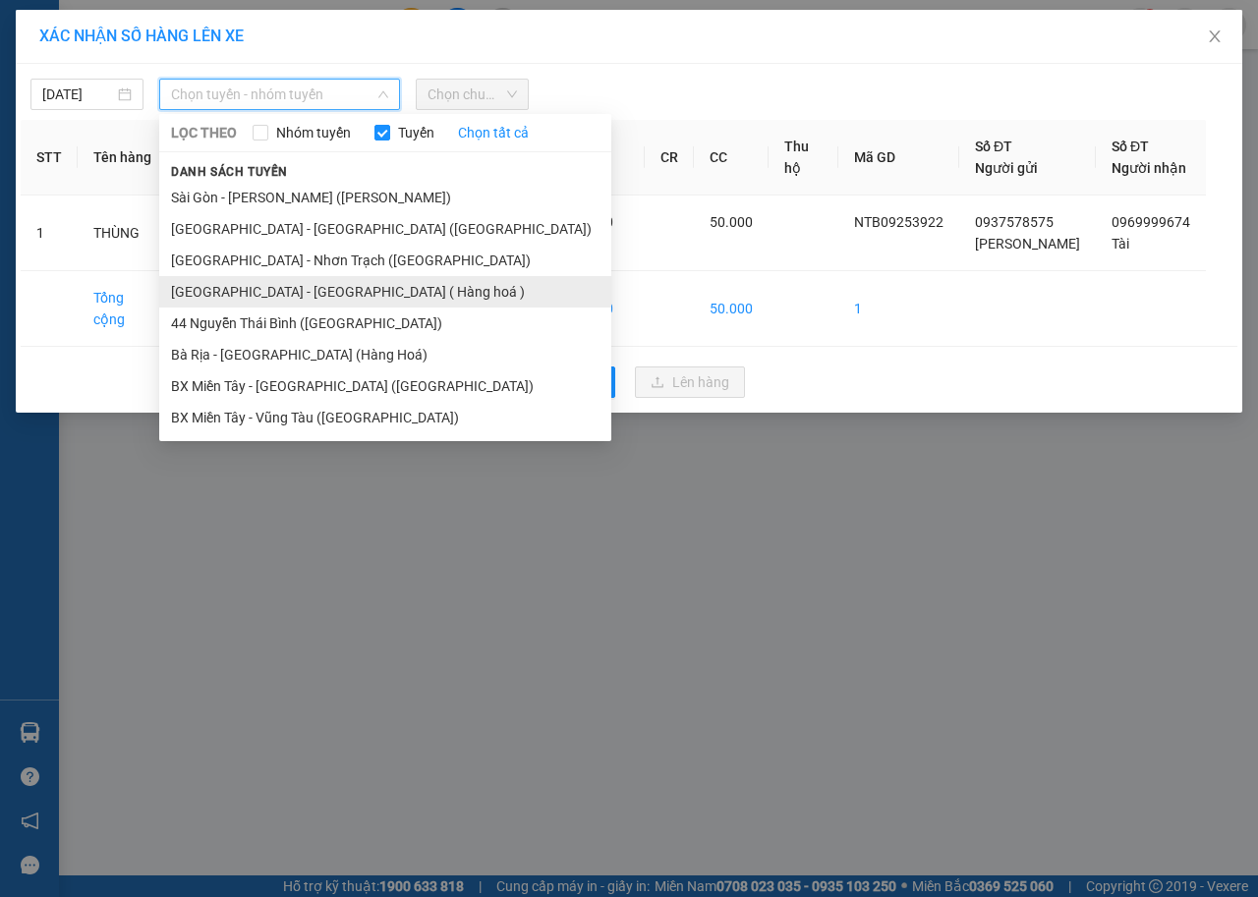
drag, startPoint x: 308, startPoint y: 274, endPoint x: 311, endPoint y: 284, distance: 10.3
click at [311, 284] on ul "Sài Gòn - Vũng Tàu (Hàng Hoá) Sài Gòn - Bà Rịa (Hàng Hoá) Sài Gòn - Nhơn Tr…" at bounding box center [385, 308] width 452 height 252
click at [312, 284] on li "[GEOGRAPHIC_DATA] - [GEOGRAPHIC_DATA] ( Hàng hoá )" at bounding box center [385, 291] width 452 height 31
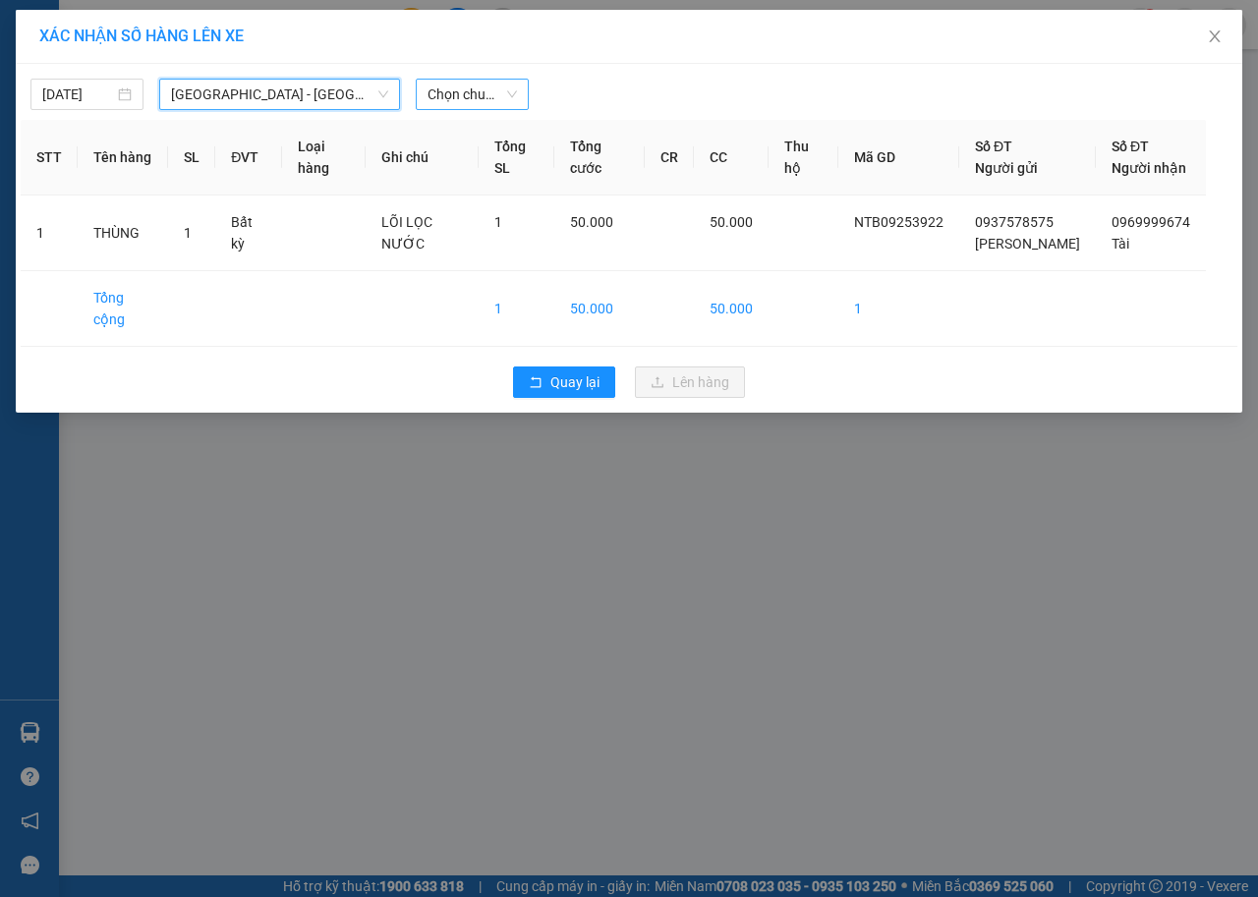
click at [452, 98] on span "Chọn chuyến" at bounding box center [471, 94] width 89 height 29
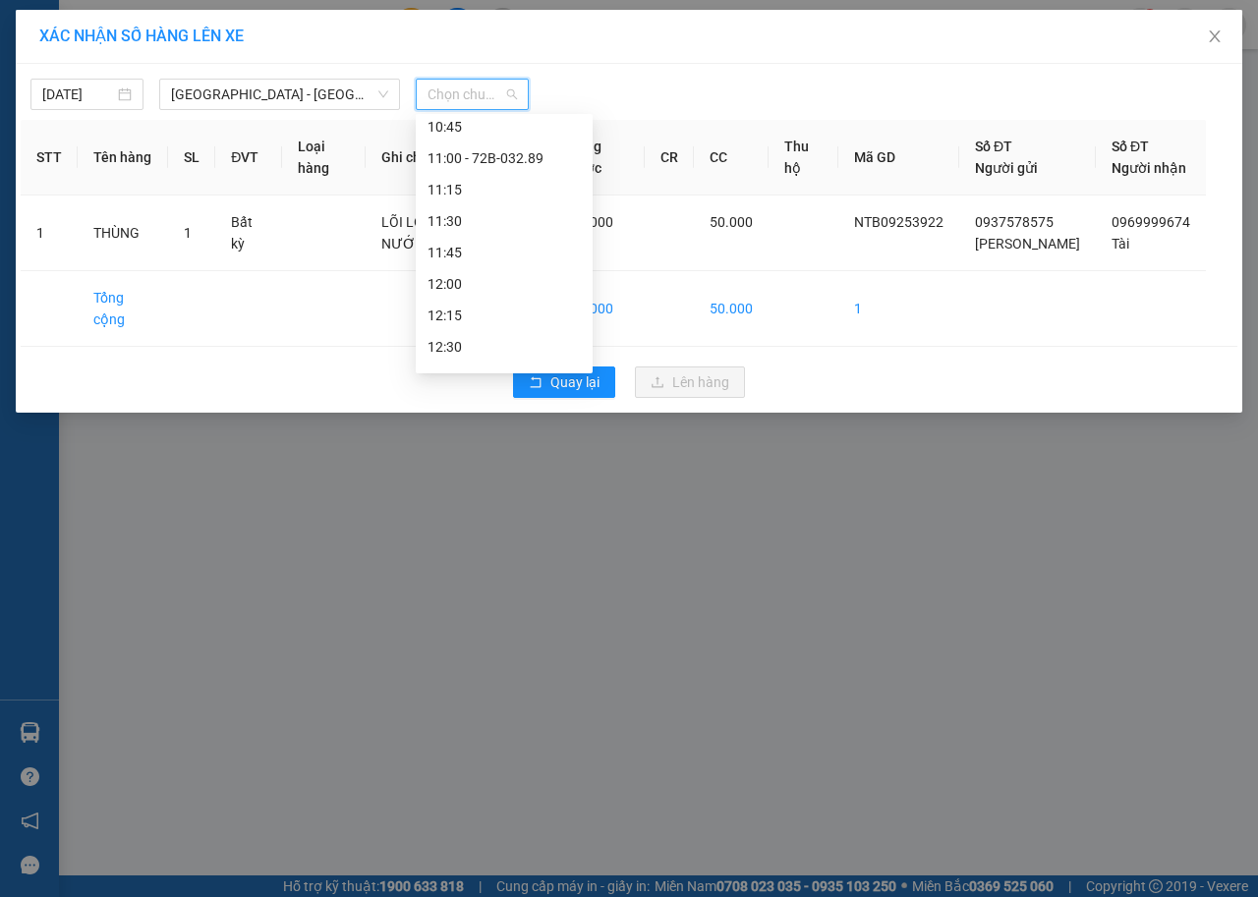
scroll to position [857, 0]
click at [503, 191] on div "11:00 - 72B-032.89" at bounding box center [503, 189] width 153 height 22
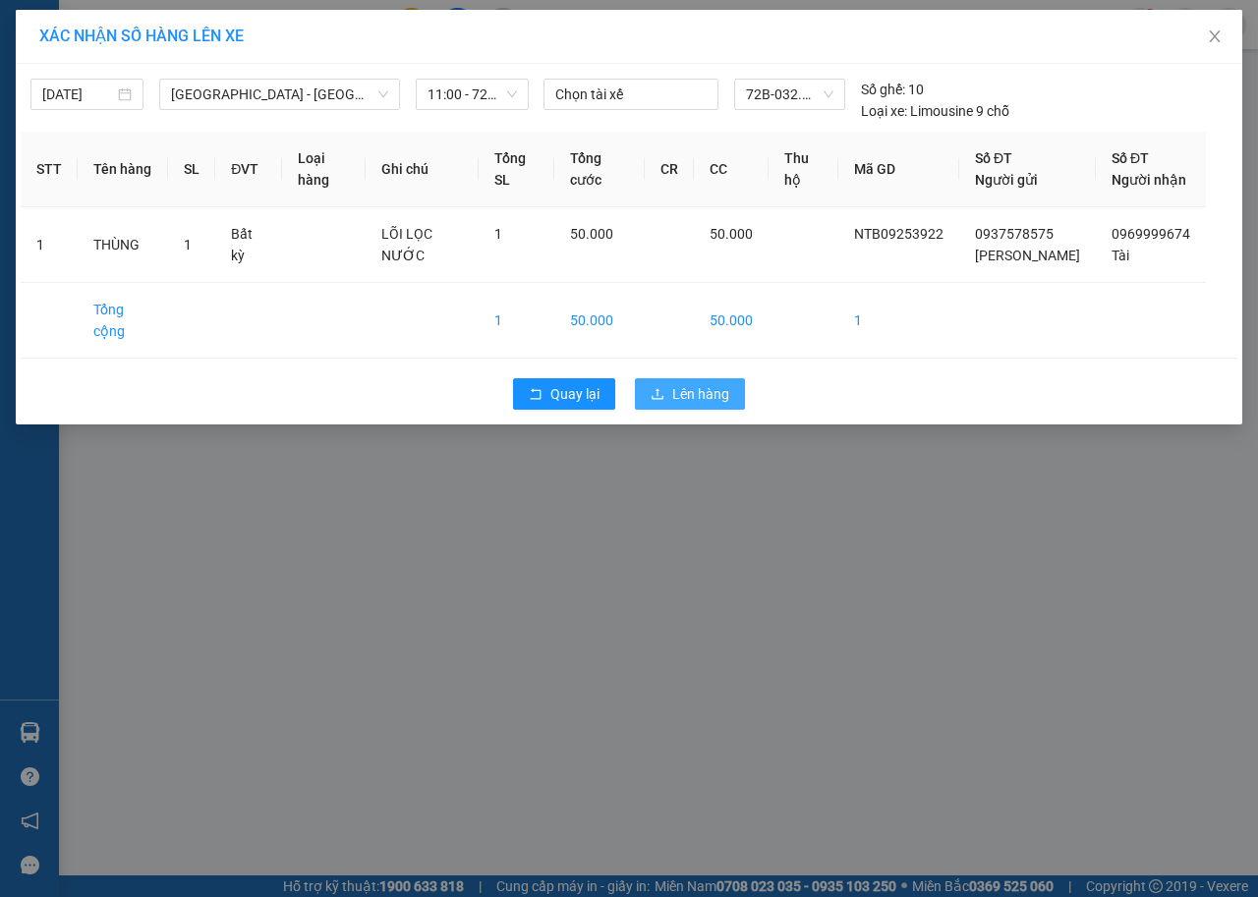
click at [694, 383] on span "Lên hàng" at bounding box center [700, 394] width 57 height 22
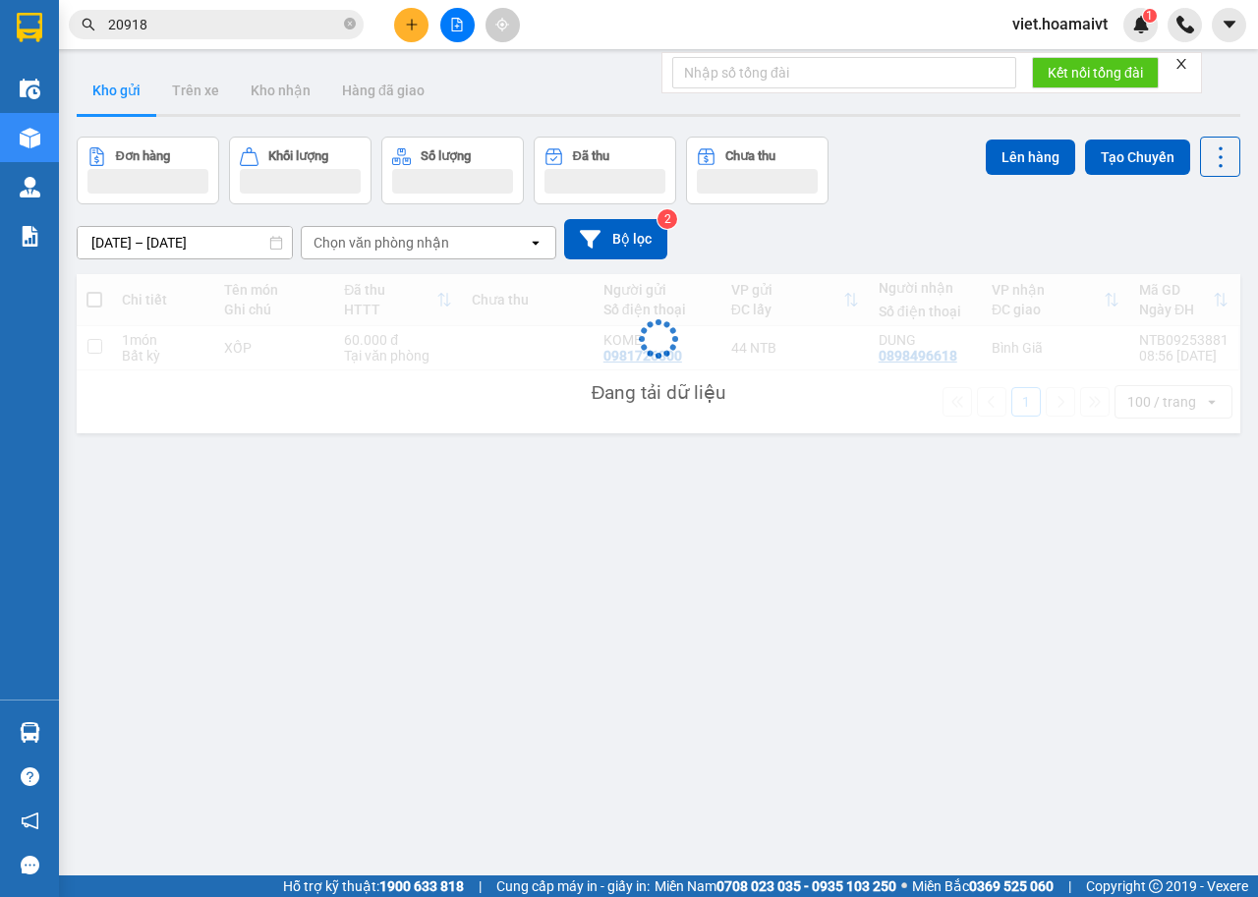
click at [967, 234] on div "[DATE] – [DATE] Press the down arrow key to interact with the calendar and sele…" at bounding box center [658, 239] width 1163 height 40
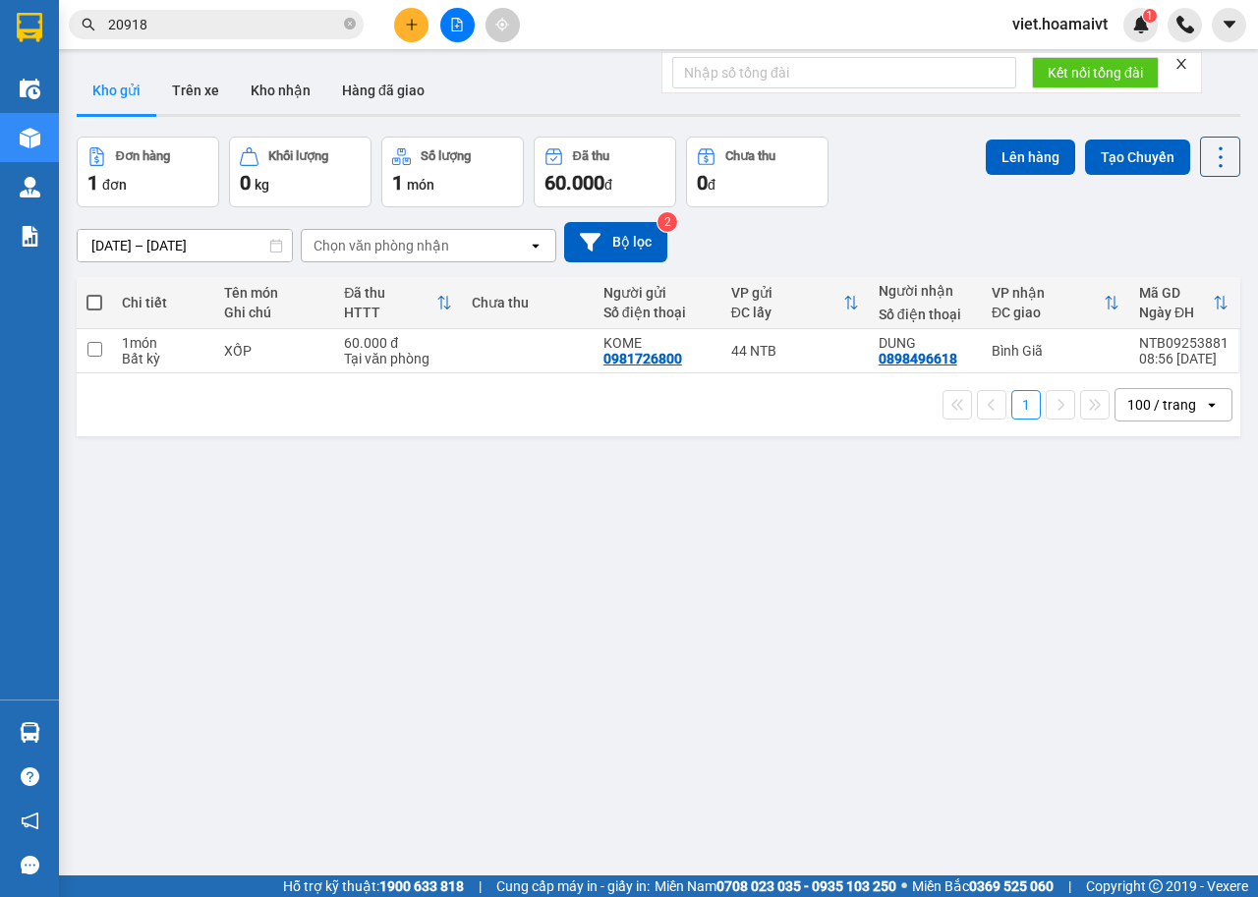
click at [356, 242] on div "Chọn văn phòng nhận" at bounding box center [381, 246] width 136 height 20
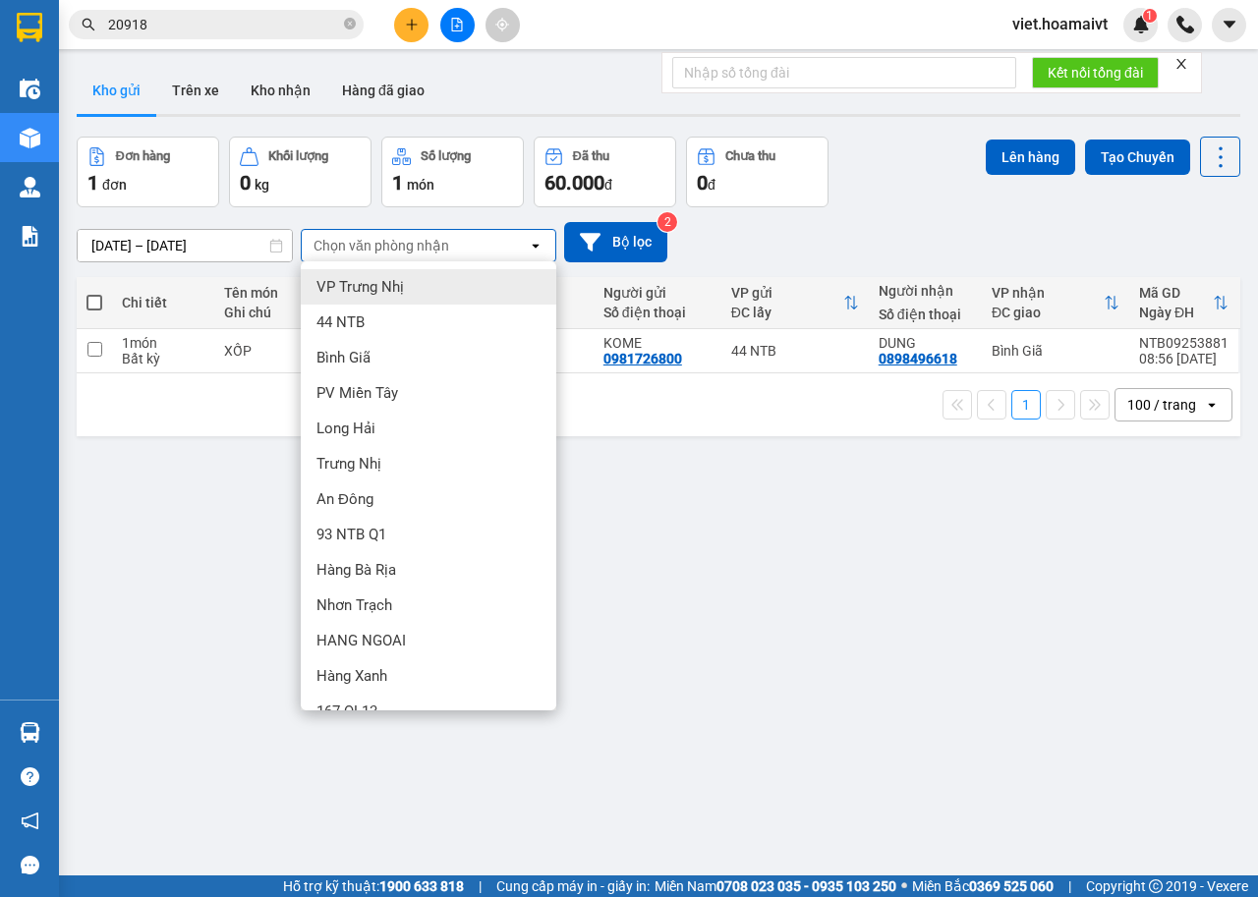
click at [452, 16] on button at bounding box center [457, 25] width 34 height 34
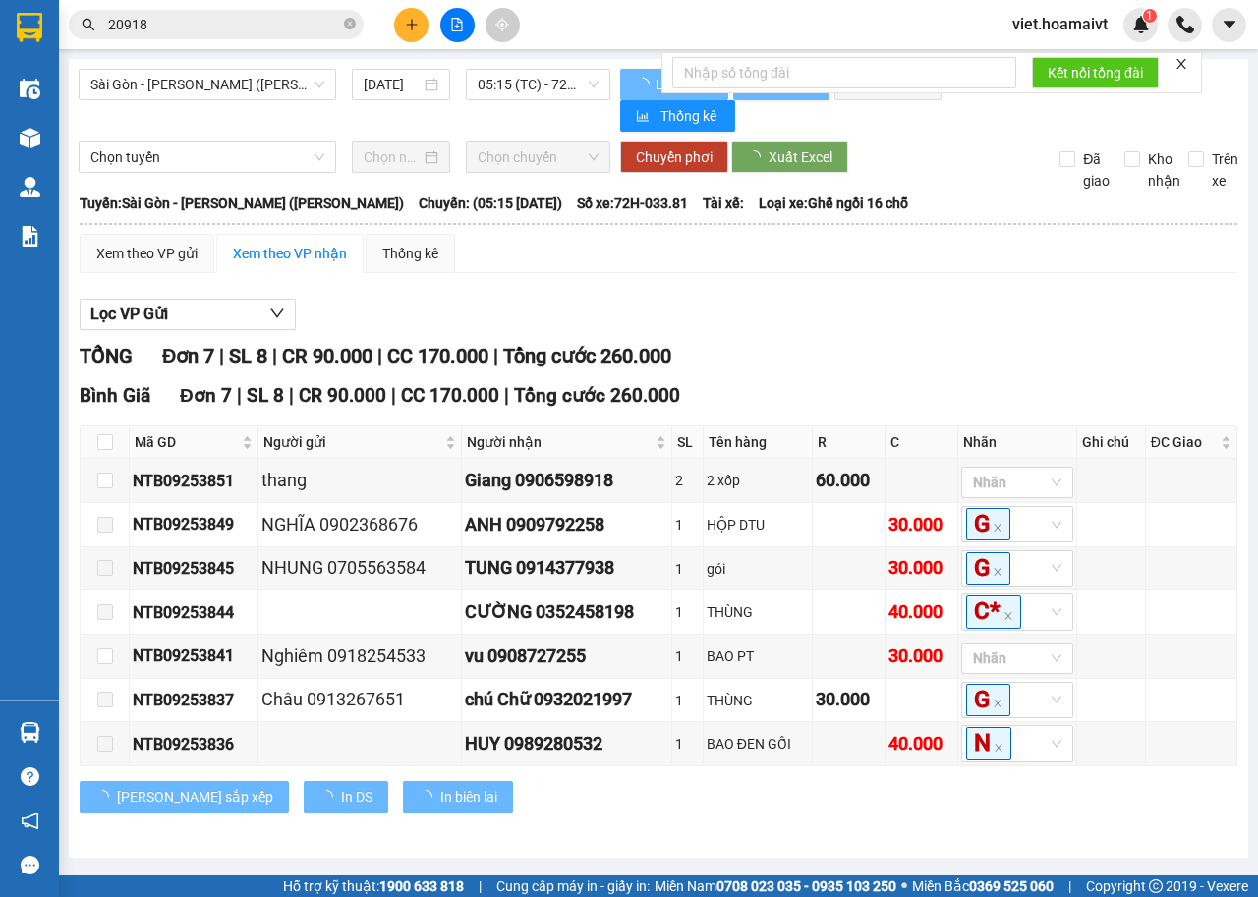
click at [75, 29] on span "20918" at bounding box center [216, 24] width 295 height 29
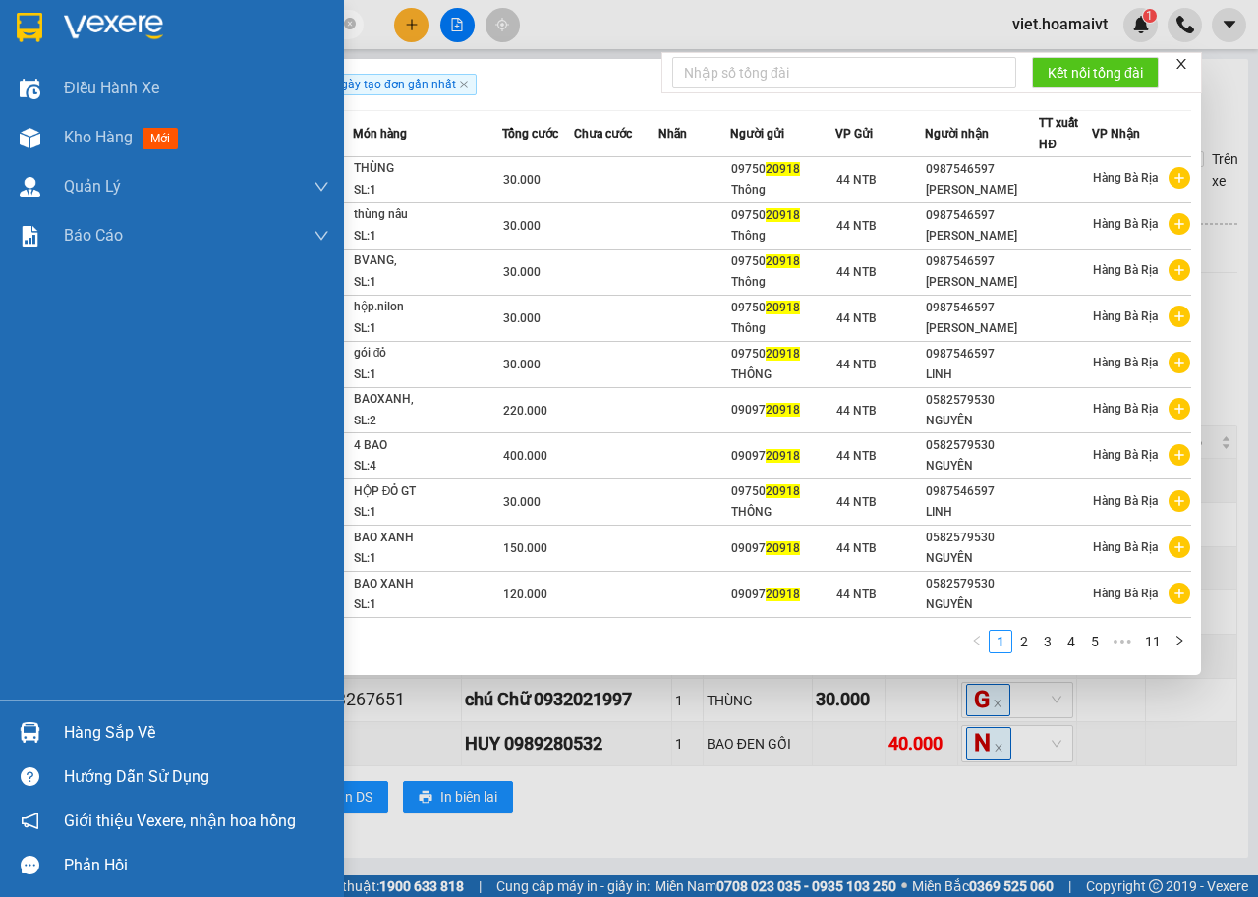
click at [55, 30] on div at bounding box center [172, 32] width 344 height 64
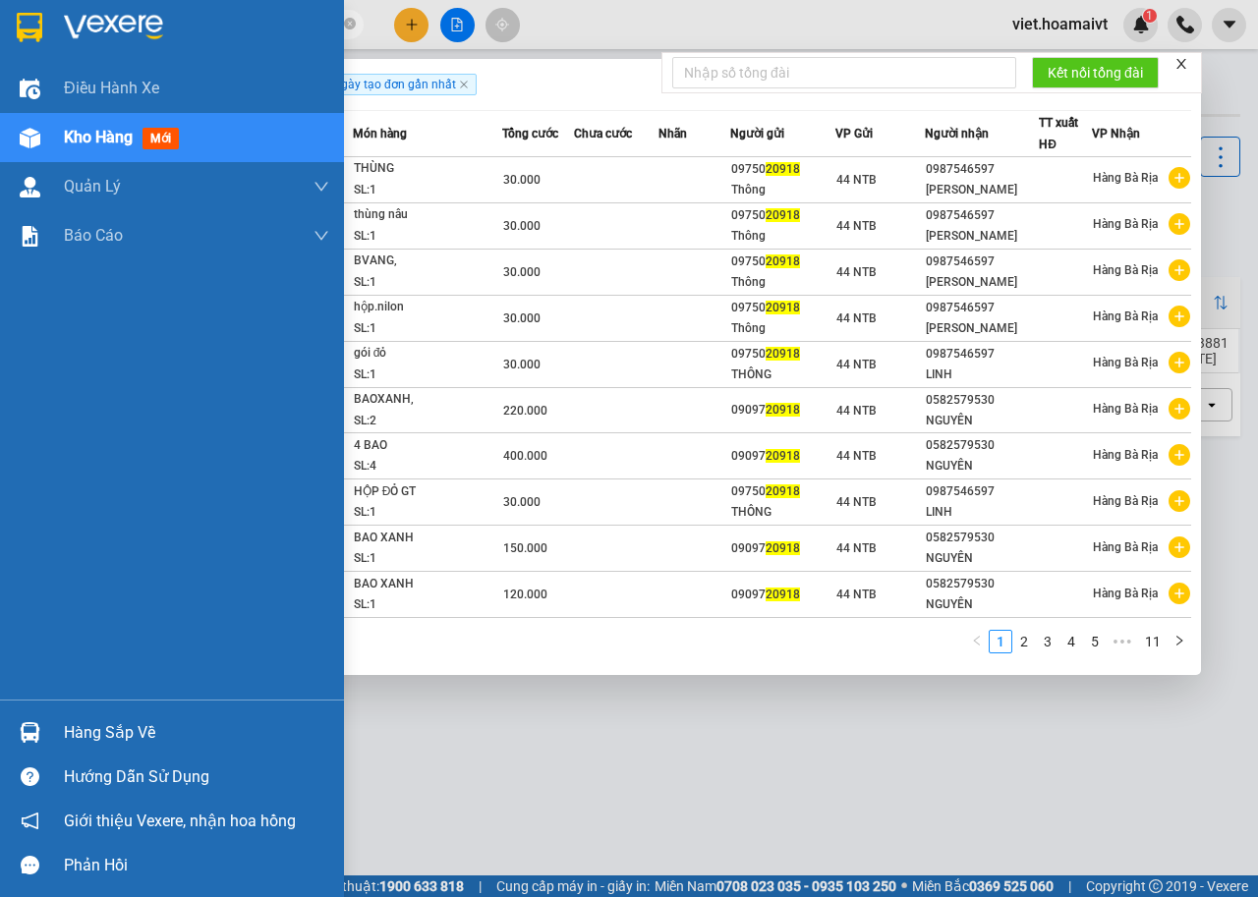
click at [83, 32] on img at bounding box center [113, 27] width 99 height 29
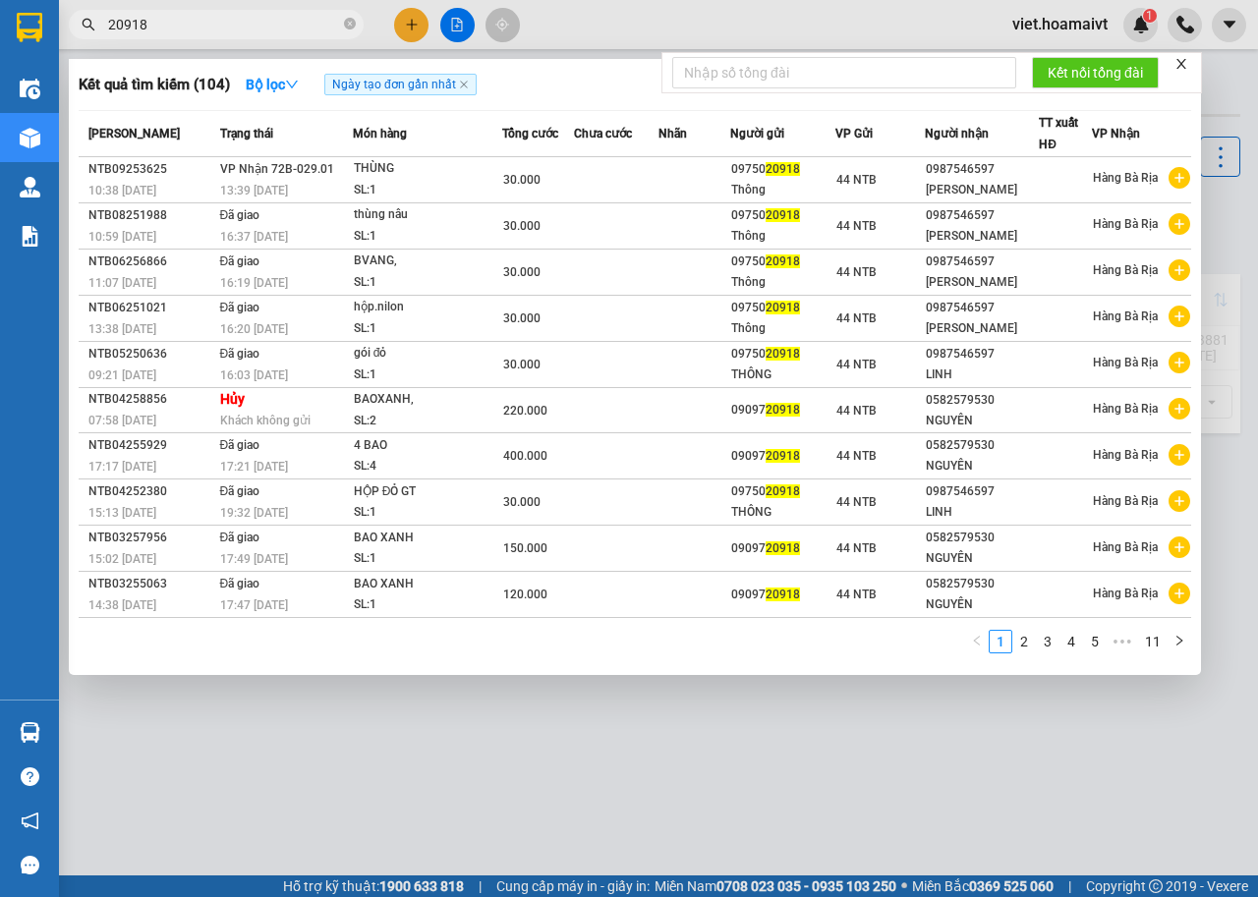
click at [844, 748] on div at bounding box center [629, 448] width 1258 height 897
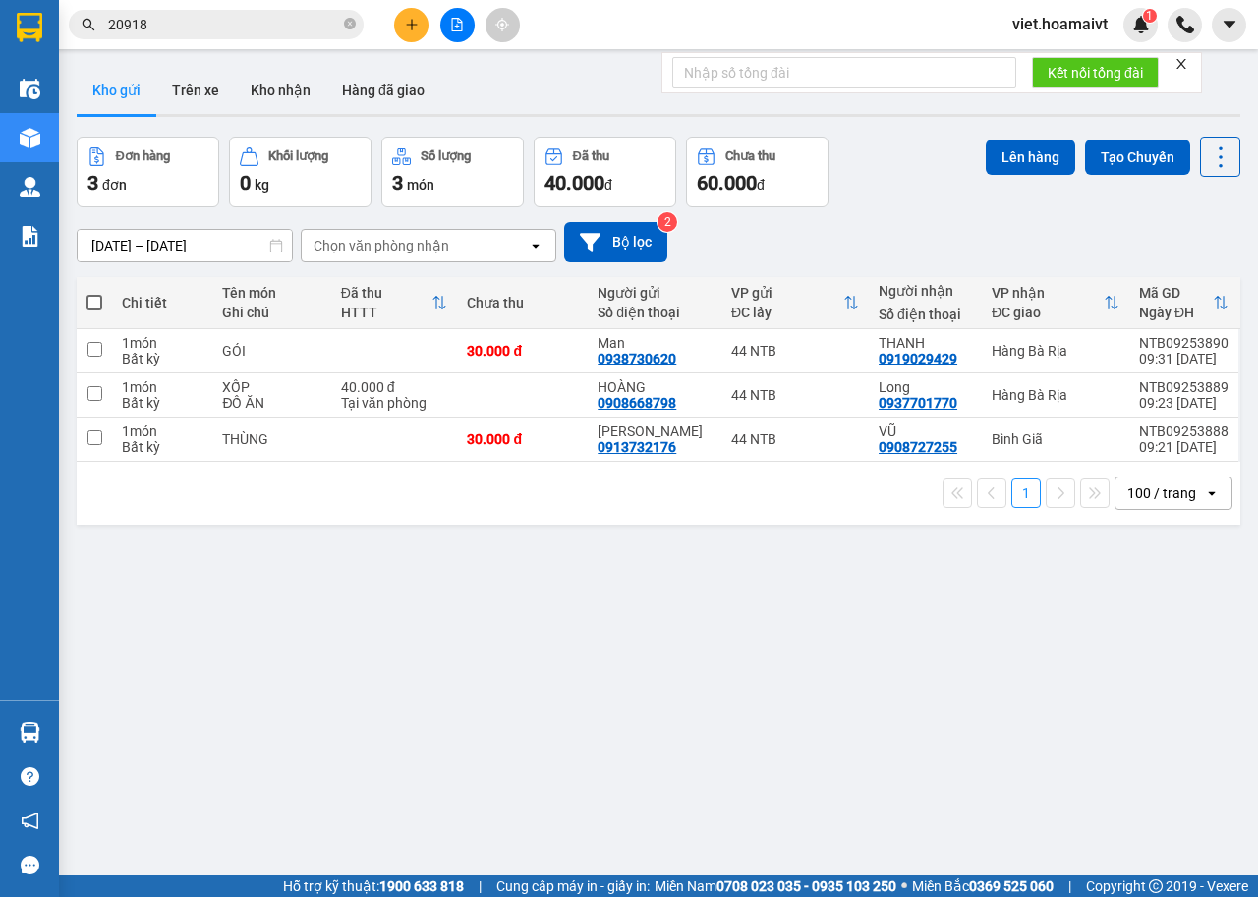
click at [904, 201] on div "Đơn hàng 3 đơn Khối lượng 0 kg Số lượng 3 món Đã thu 40.000 đ Chưa thu 60.000 đ…" at bounding box center [658, 172] width 1163 height 71
click at [744, 652] on div "ver 1.8.143 Kho gửi Trên xe Kho nhận Hàng đã giao Đơn hàng 3 đơn Khối lượng 0 k…" at bounding box center [658, 507] width 1179 height 897
click at [900, 210] on div "[DATE] – [DATE] Press the down arrow key to interact with the calendar and sele…" at bounding box center [658, 242] width 1163 height 70
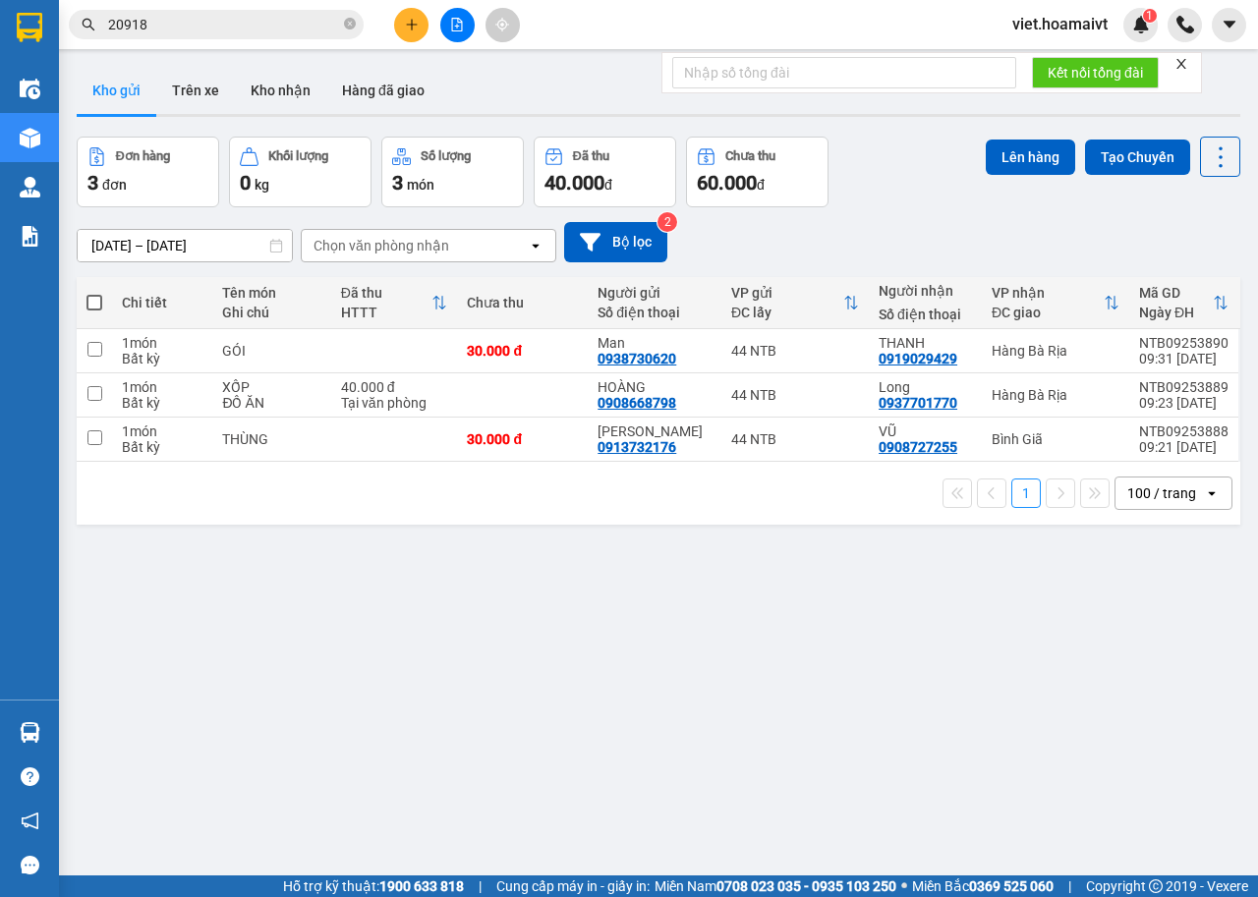
click at [543, 112] on div "Kho gửi Trên xe Kho nhận Hàng đã giao" at bounding box center [658, 93] width 1163 height 52
click at [554, 103] on div "Kho gửi Trên xe Kho nhận Hàng đã giao" at bounding box center [658, 93] width 1163 height 52
click at [419, 30] on button at bounding box center [411, 25] width 34 height 34
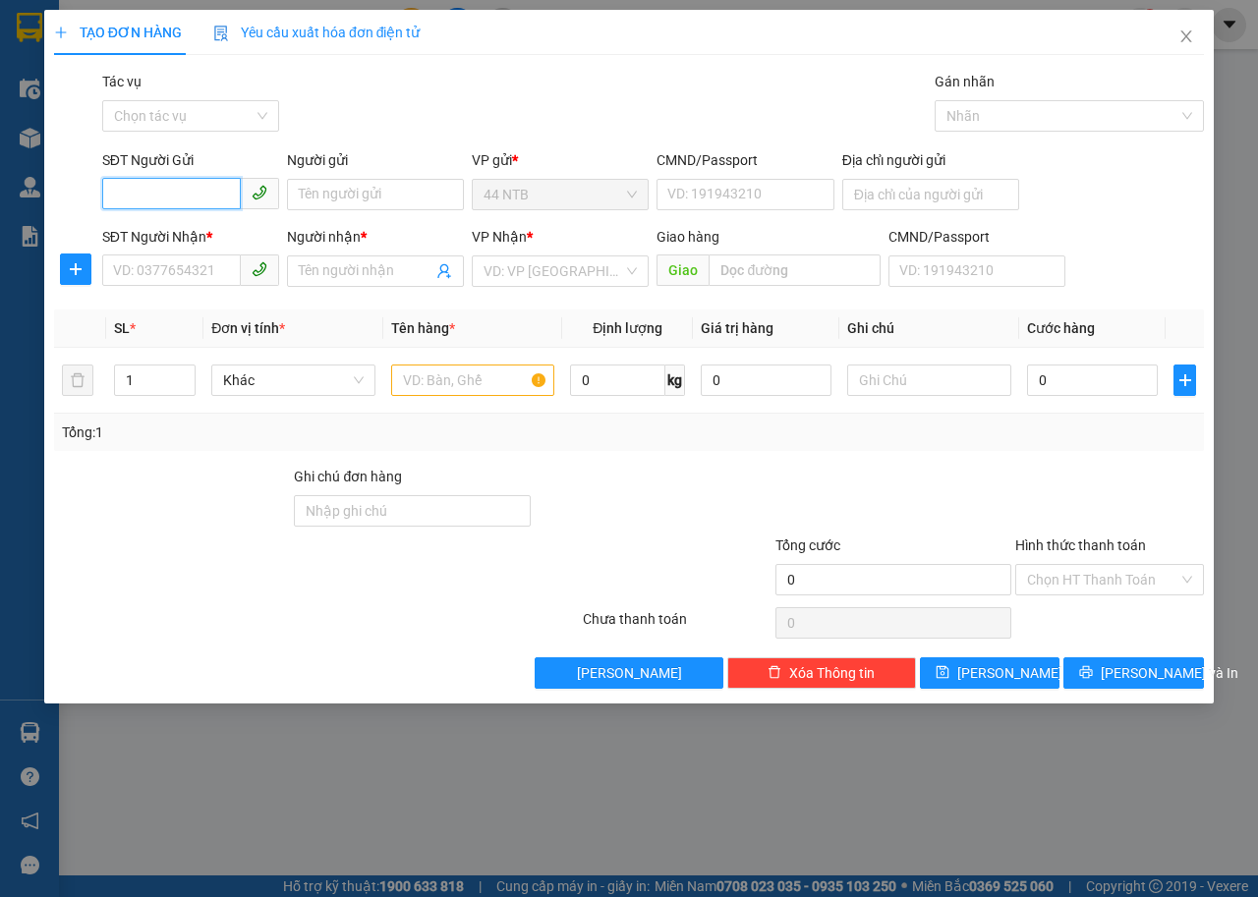
click at [215, 187] on input "SĐT Người Gửi" at bounding box center [171, 193] width 139 height 31
type input "0966462898"
click at [234, 229] on div "0966462898 - DƯƠNG" at bounding box center [190, 234] width 153 height 22
type input "DƯƠNG"
type input "0966449886"
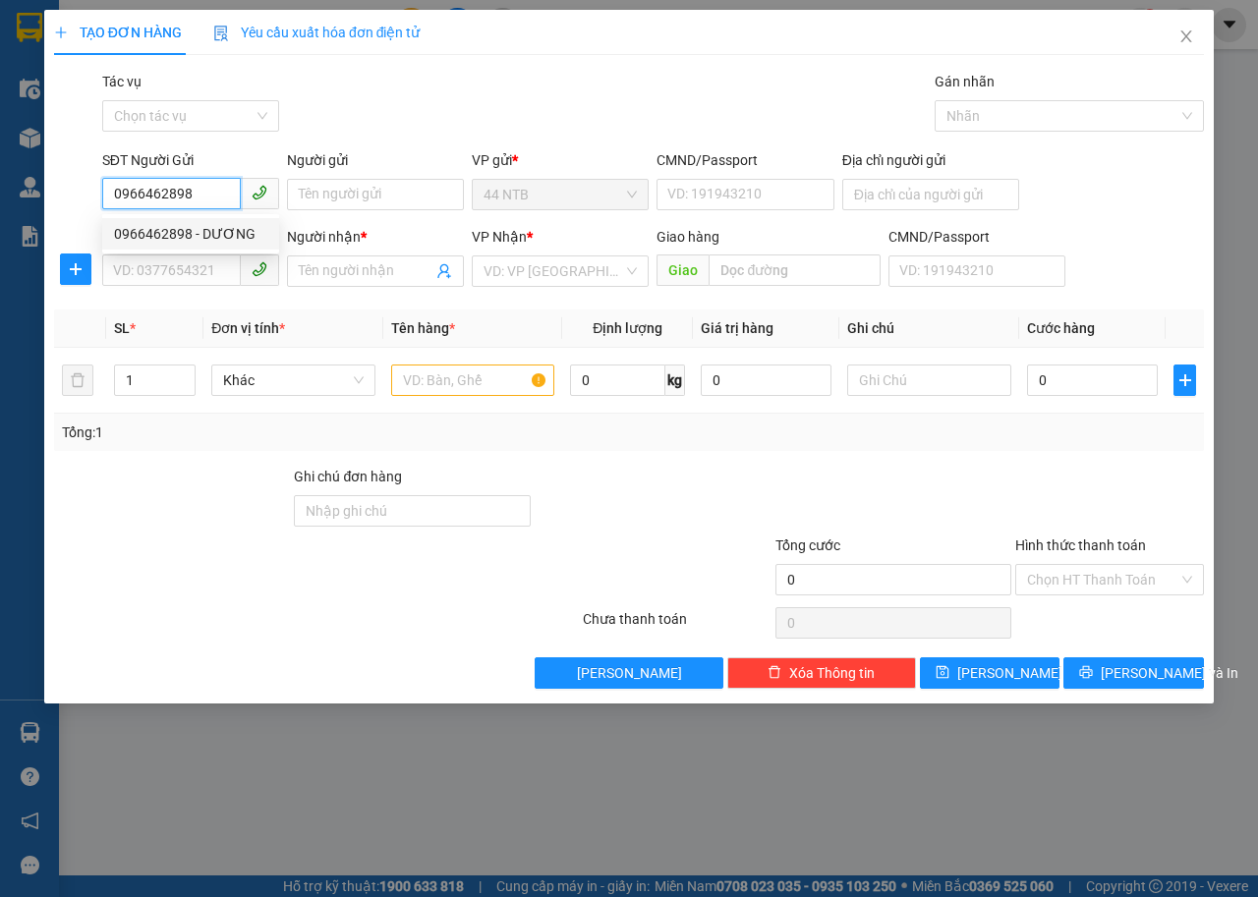
type input "Dũng"
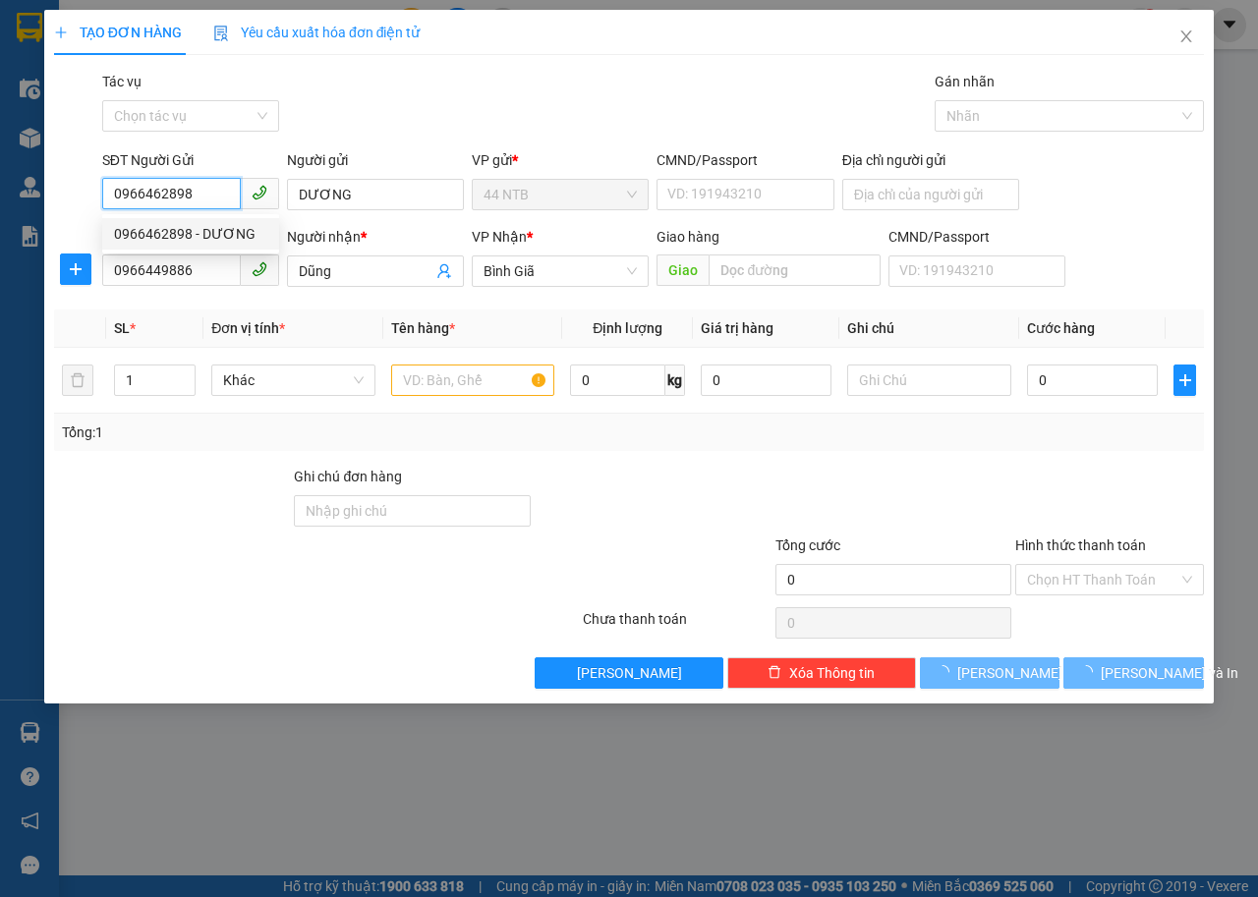
type input "0966462898"
click at [354, 87] on div "Gói vận chuyển * Tiêu chuẩn Tác vụ Chọn tác vụ Gán nhãn Nhãn" at bounding box center [652, 105] width 1109 height 69
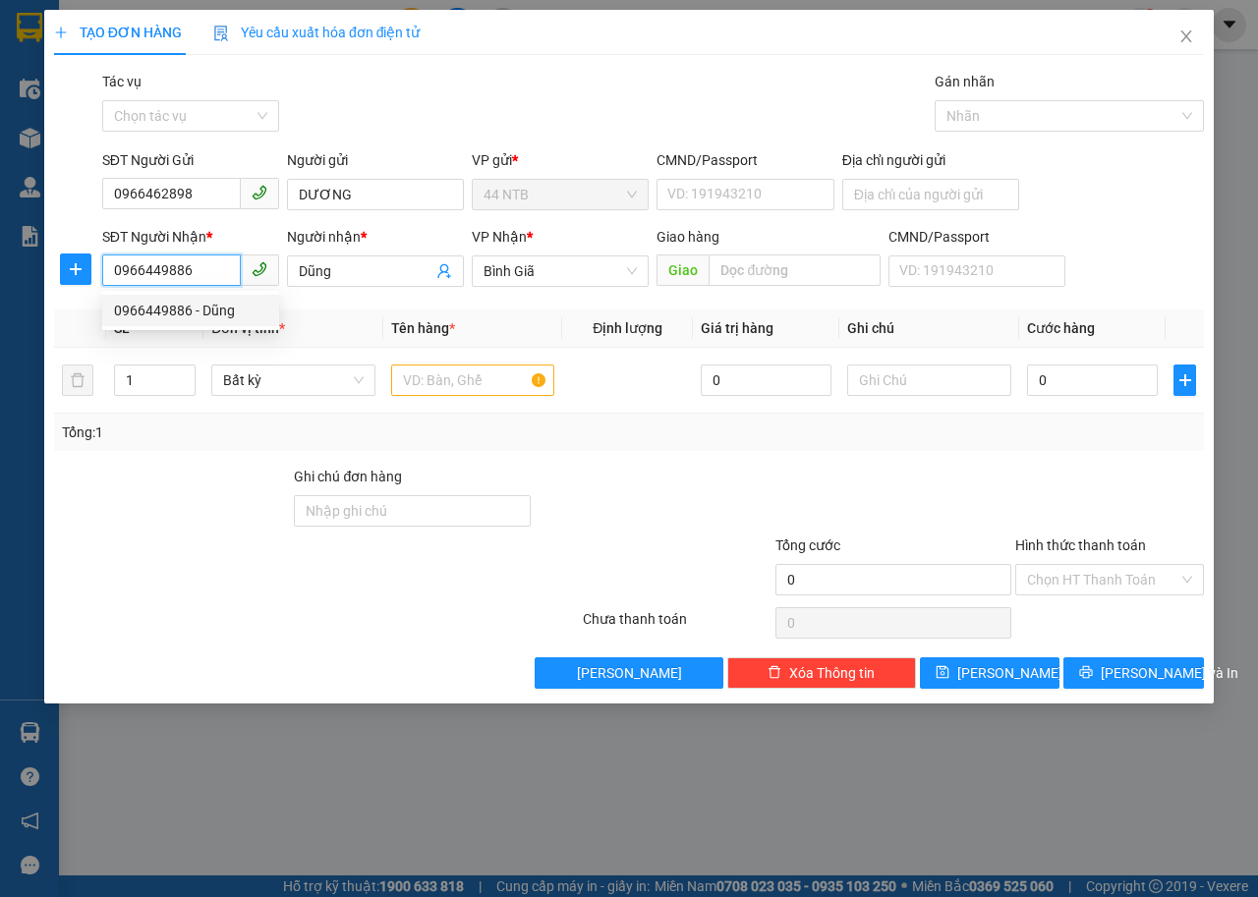
drag, startPoint x: 206, startPoint y: 273, endPoint x: 0, endPoint y: 295, distance: 207.4
click at [0, 295] on div "TẠO ĐƠN HÀNG Yêu cầu xuất hóa đơn điện tử Transit Pickup Surcharge Ids Transit …" at bounding box center [629, 448] width 1258 height 897
click at [162, 263] on input "SĐT Người Nhận *" at bounding box center [171, 269] width 139 height 31
click at [193, 367] on div "0967242928 - Bùi" at bounding box center [190, 374] width 153 height 22
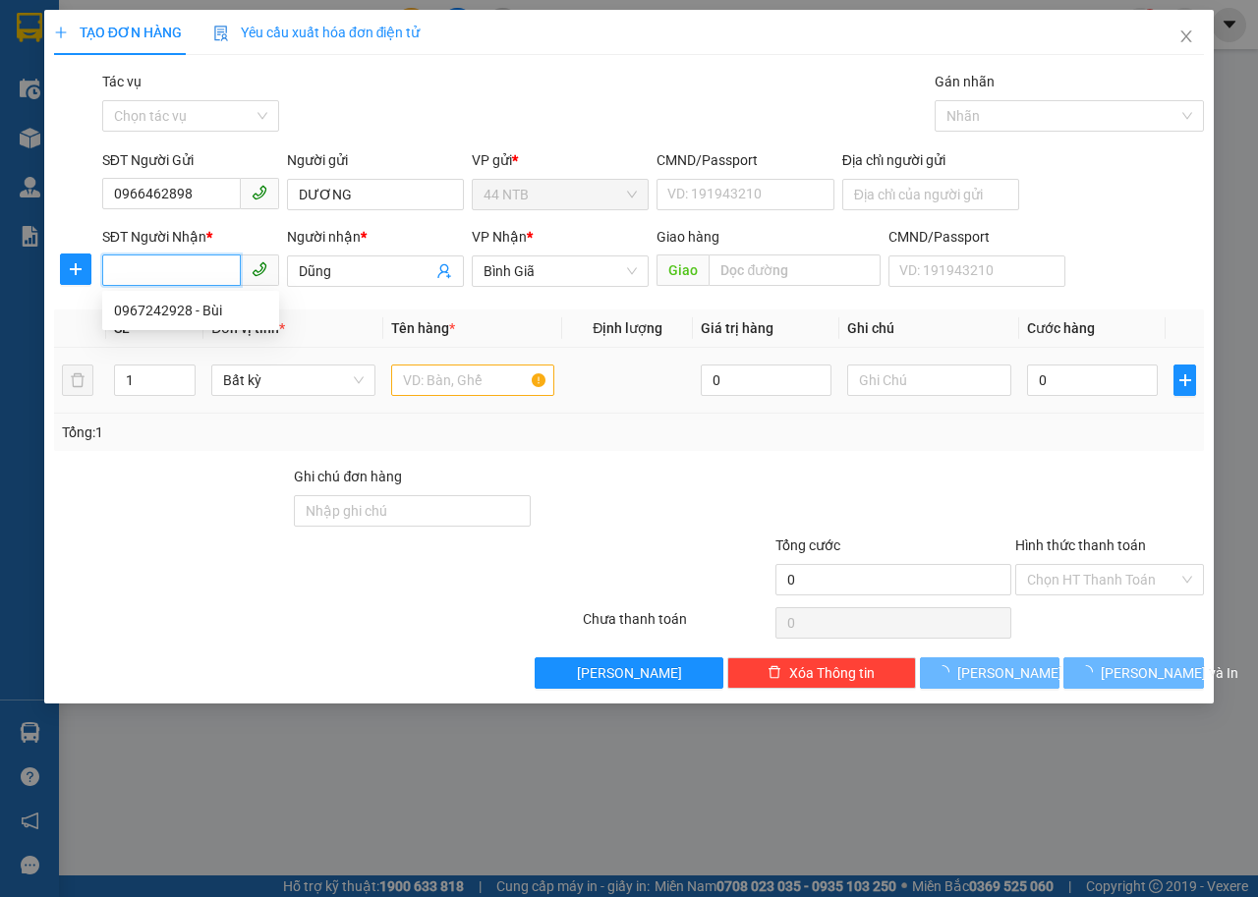
type input "0967242928"
type input "Bùi"
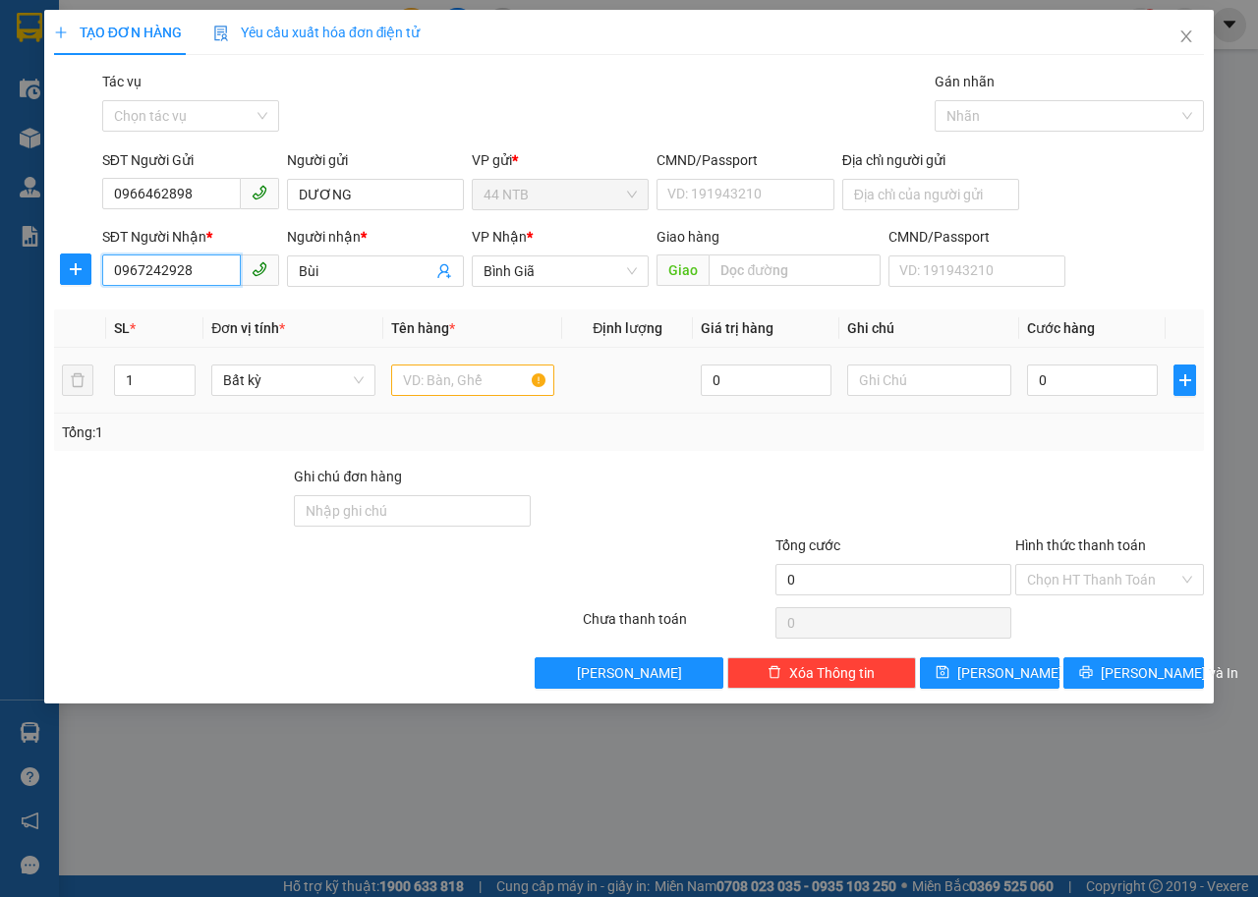
type input "0967242928"
click at [468, 382] on input "text" at bounding box center [473, 379] width 164 height 31
type input "tép hs"
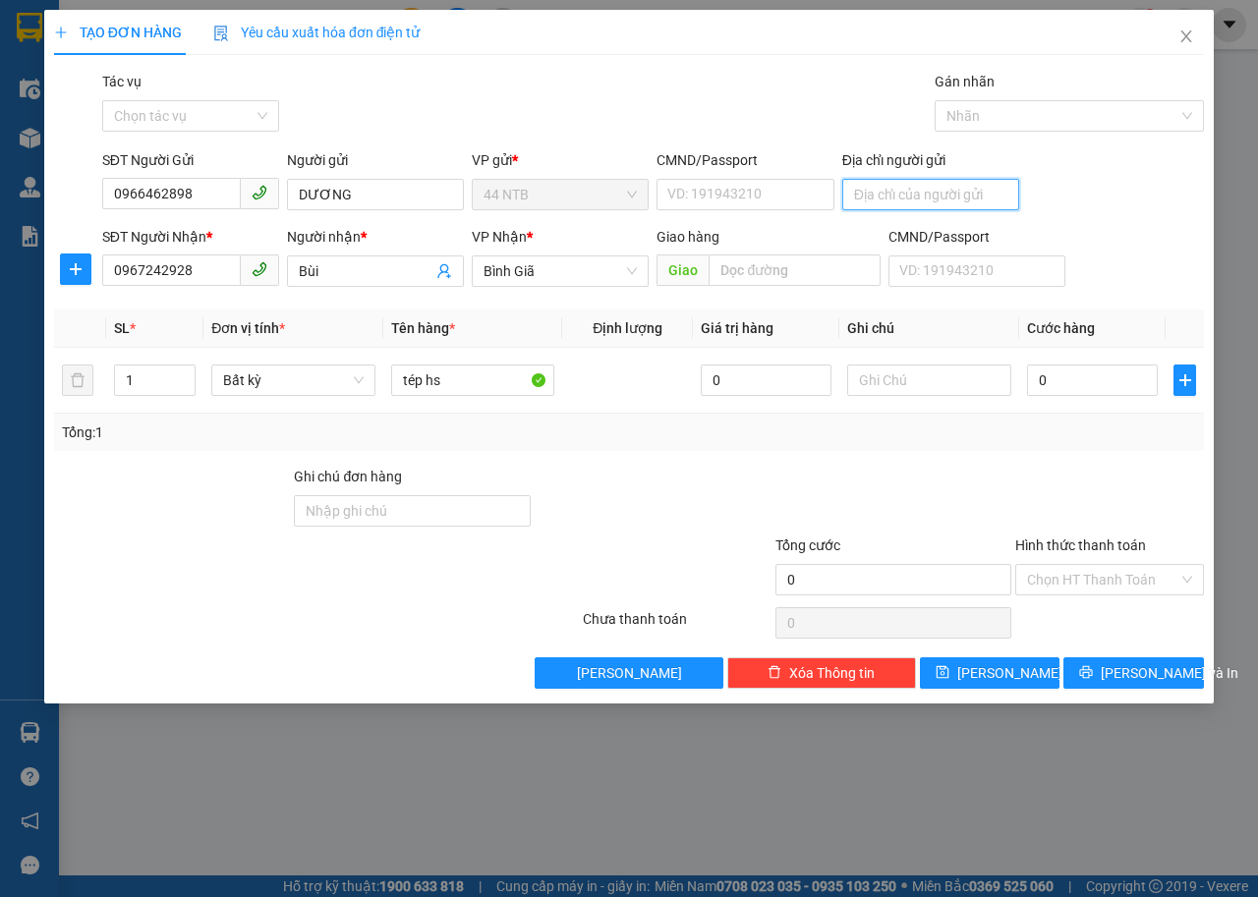
click at [898, 191] on input "Địa chỉ người gửi" at bounding box center [930, 194] width 177 height 31
click at [748, 196] on input "CMND/Passport" at bounding box center [744, 194] width 177 height 31
type input "034088012139"
click at [1083, 386] on input "0" at bounding box center [1092, 379] width 131 height 31
type input "3"
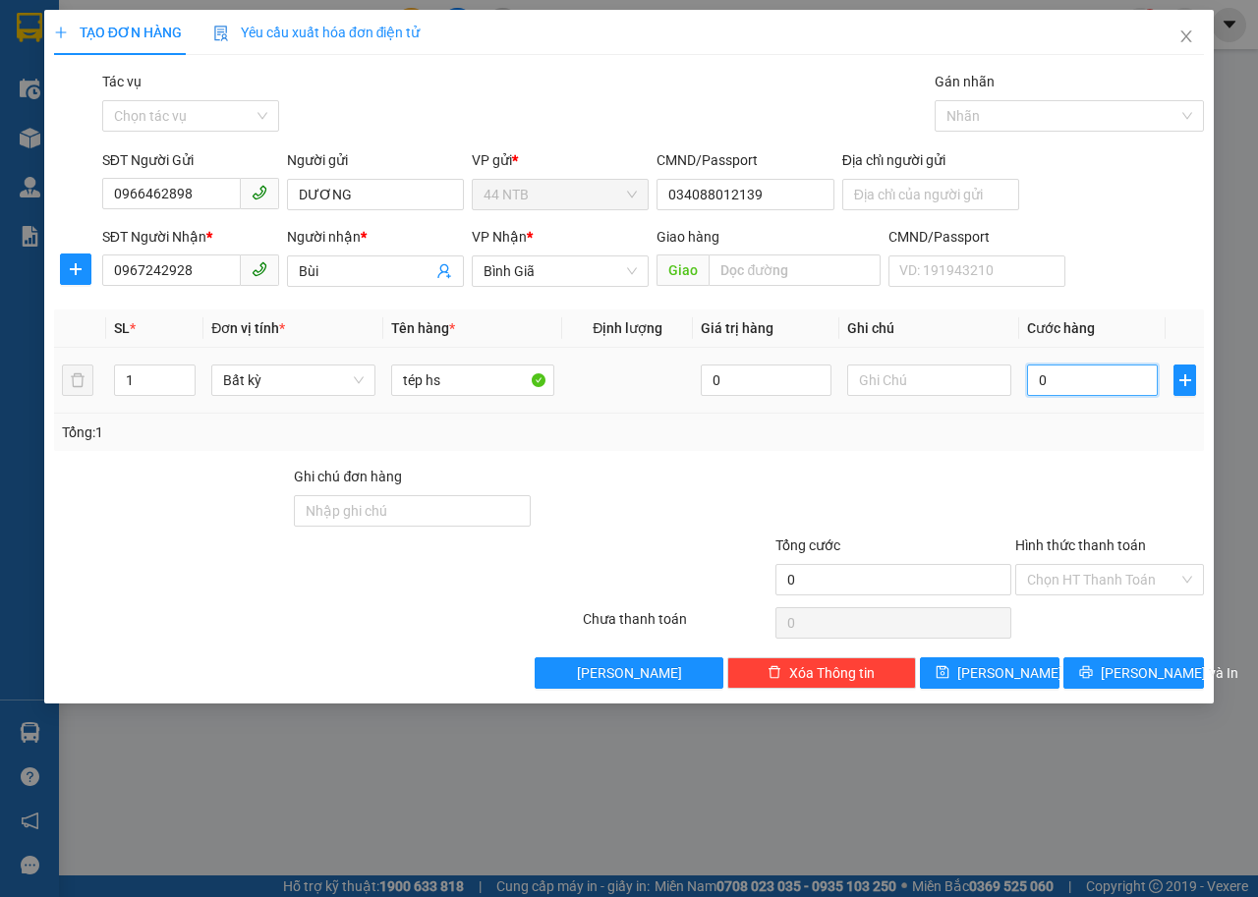
type input "3"
type input "30"
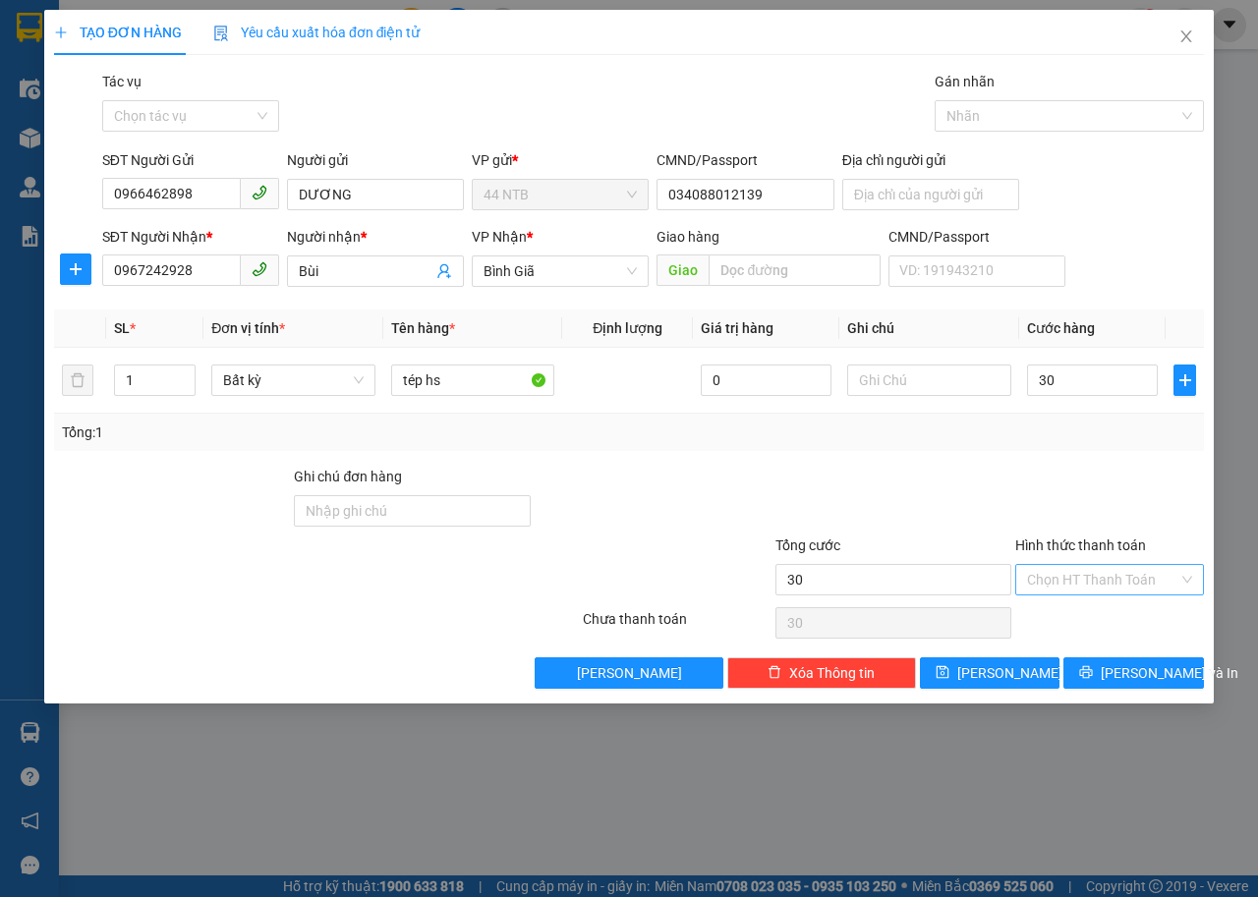
type input "30.000"
click at [1104, 583] on input "Hình thức thanh toán" at bounding box center [1102, 579] width 151 height 29
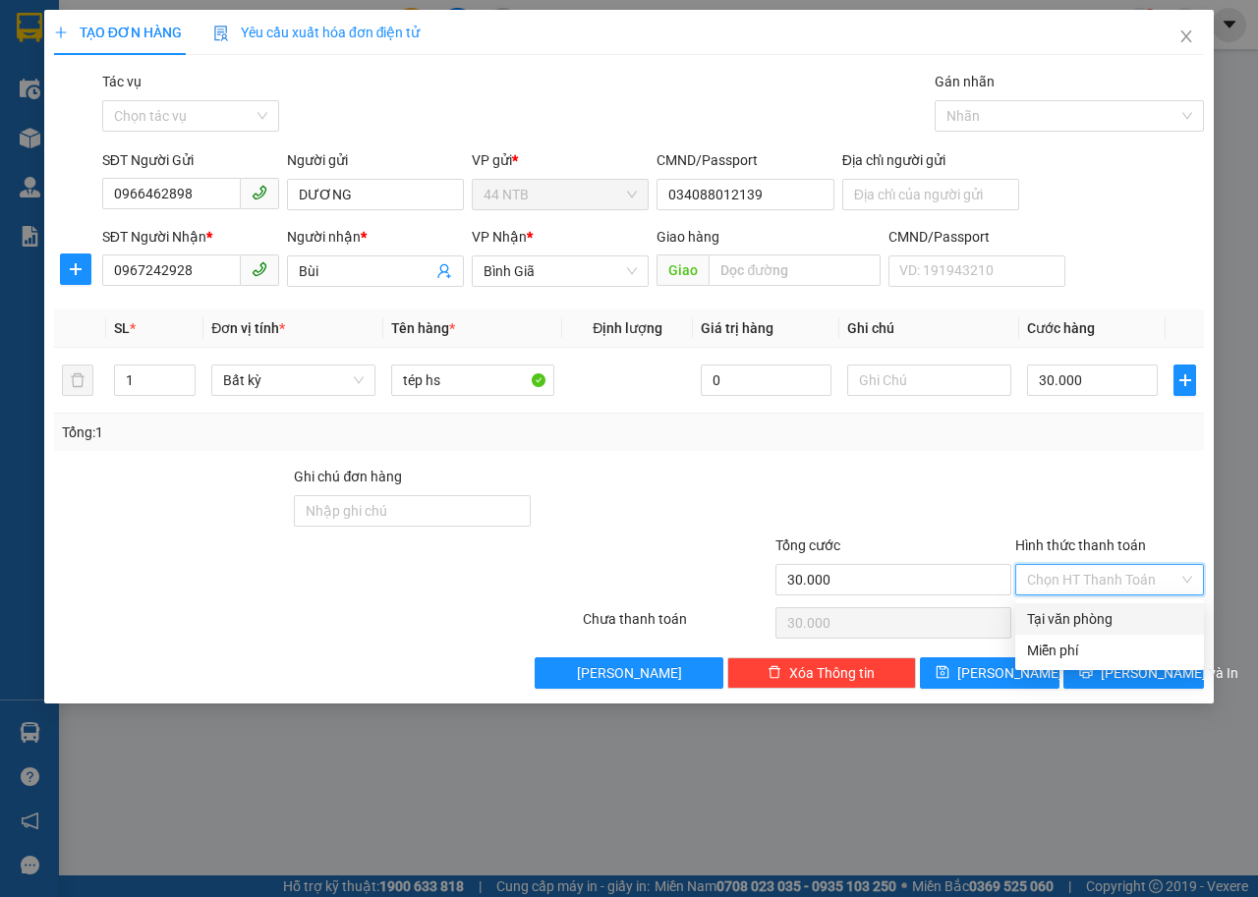
click at [1107, 615] on div "Tại văn phòng" at bounding box center [1109, 619] width 165 height 22
type input "0"
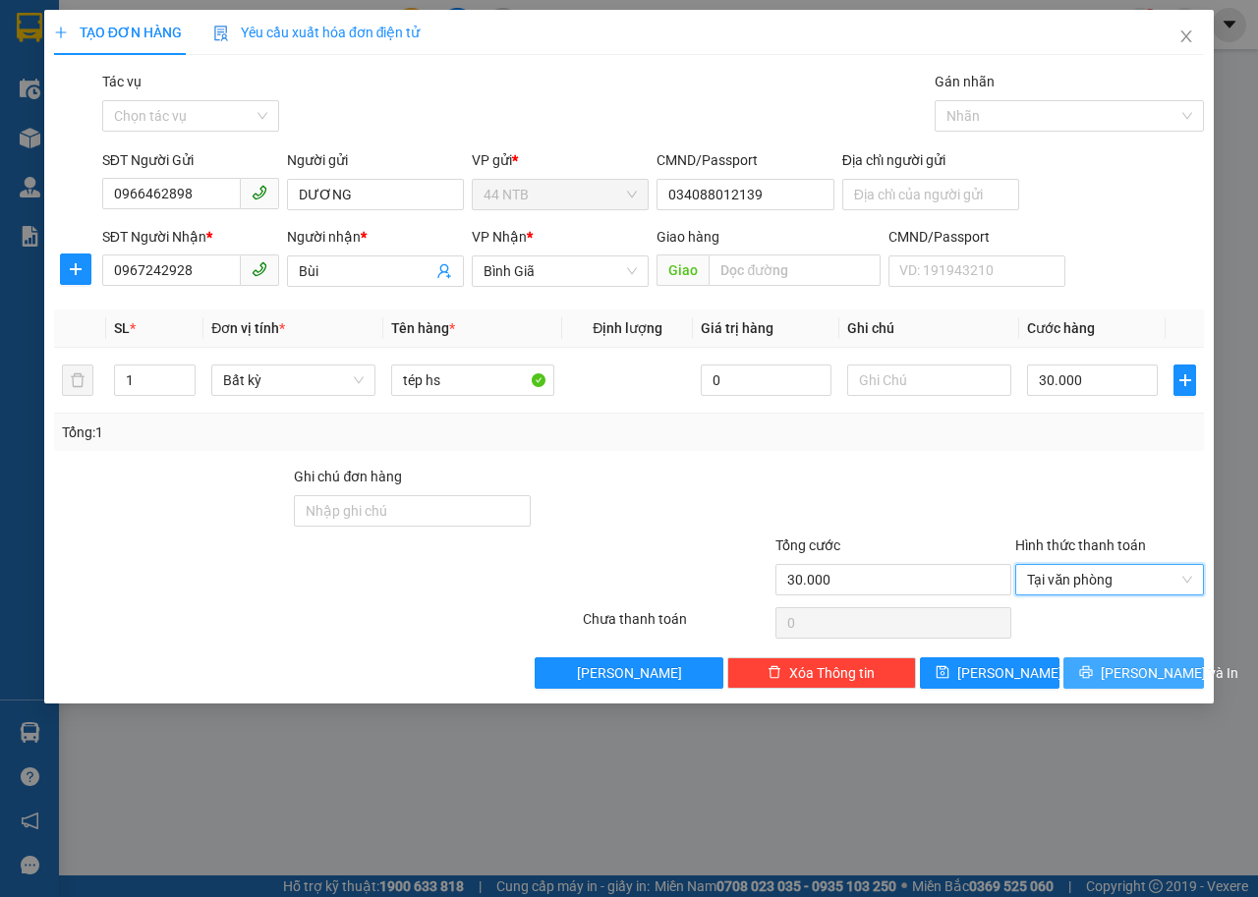
click at [1132, 676] on span "[PERSON_NAME] và In" at bounding box center [1169, 673] width 138 height 22
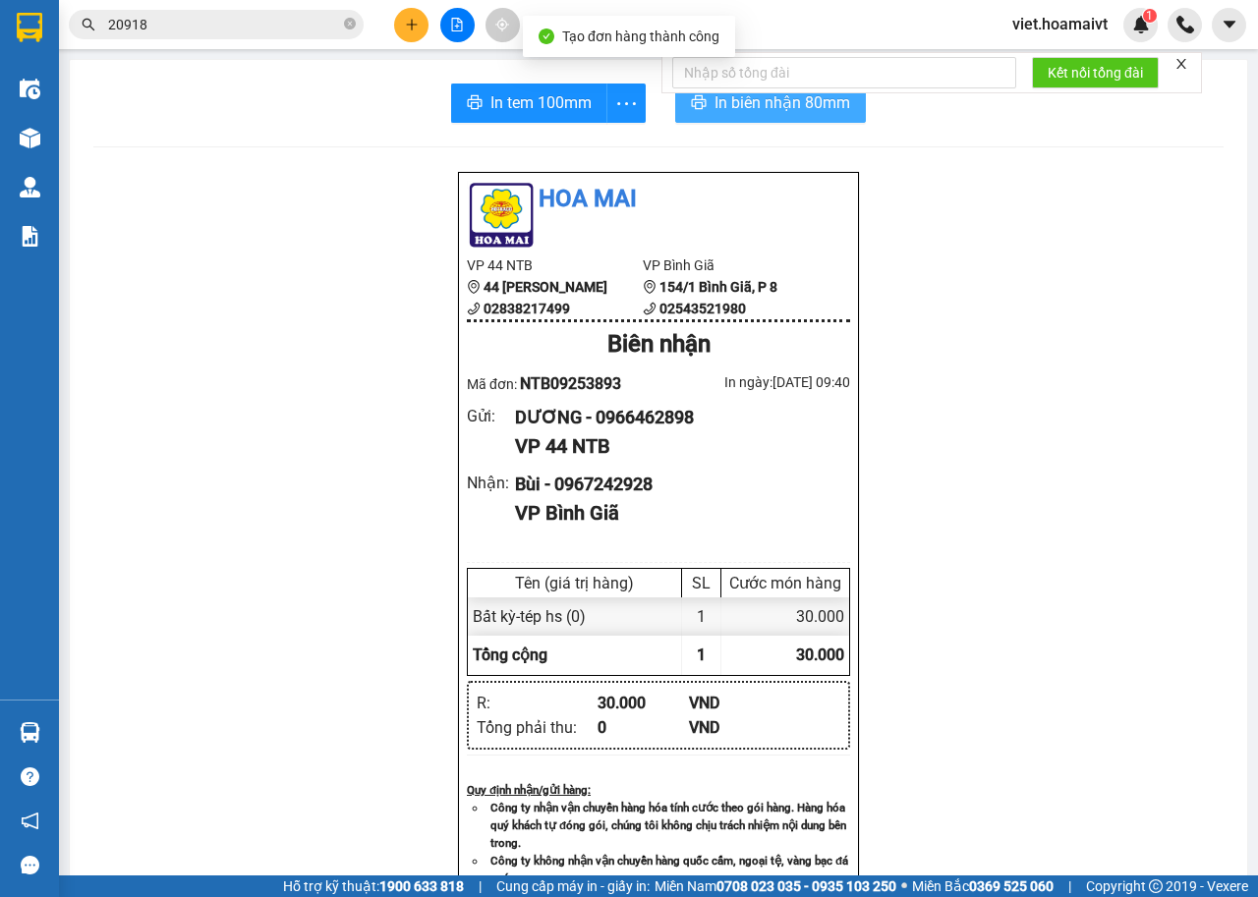
click at [725, 97] on span "In biên nhận 80mm" at bounding box center [782, 102] width 136 height 25
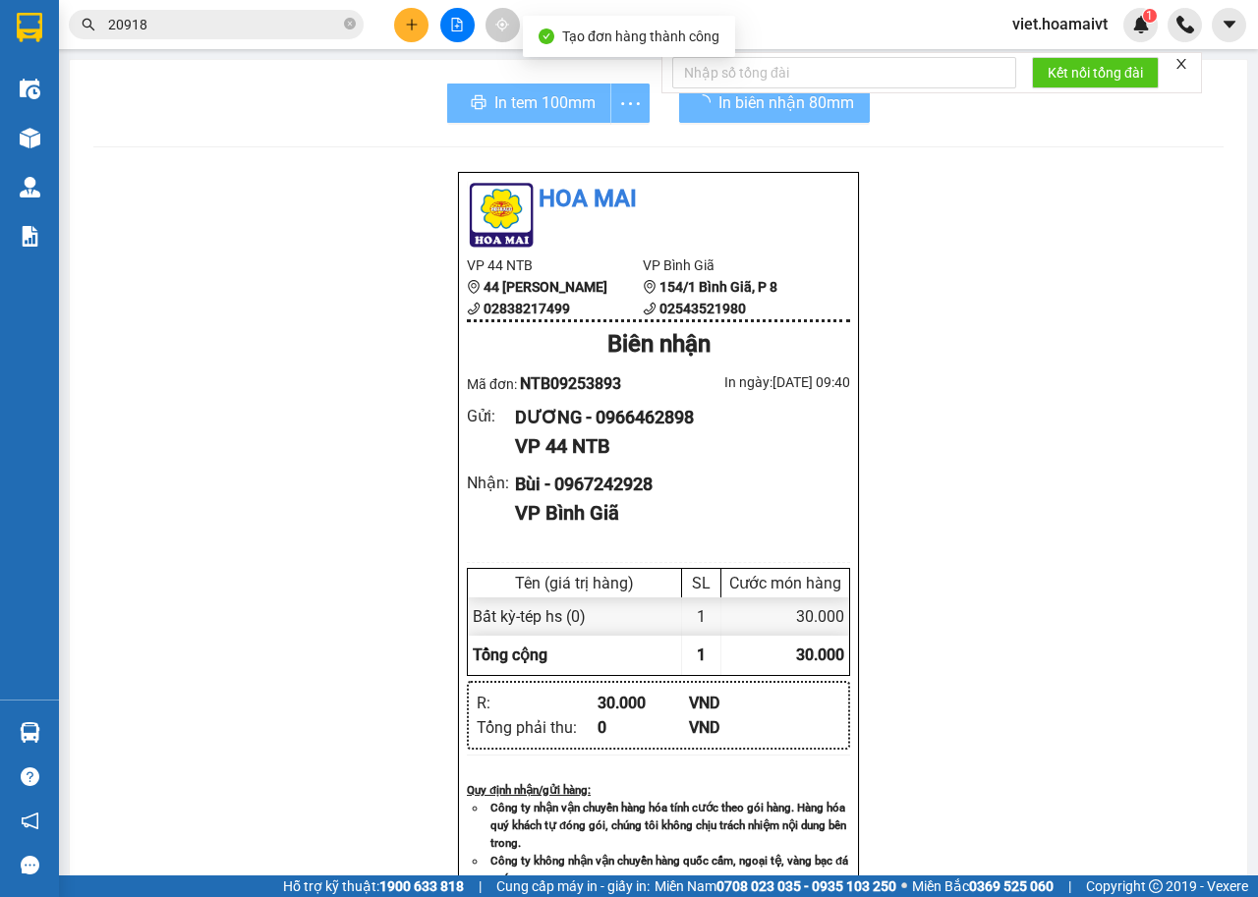
click at [1001, 516] on div "Hoa Mai VP 44 NTB 44 Nguyễn Thái Bình 02838217499 VP Bình Giã 154/1 Bình Giã,…" at bounding box center [658, 793] width 1130 height 1244
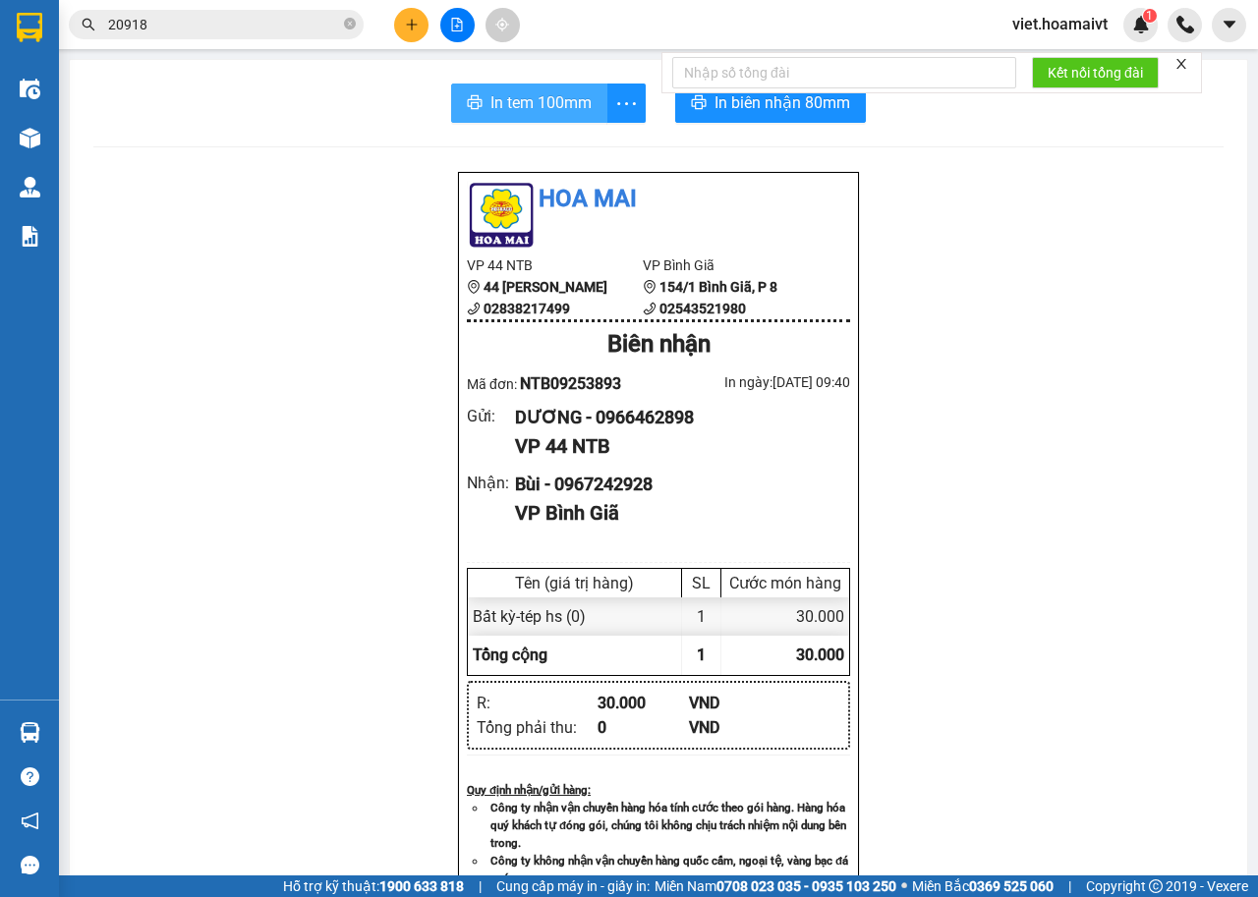
click at [567, 103] on span "In tem 100mm" at bounding box center [540, 102] width 101 height 25
click at [463, 28] on icon "file-add" at bounding box center [457, 25] width 14 height 14
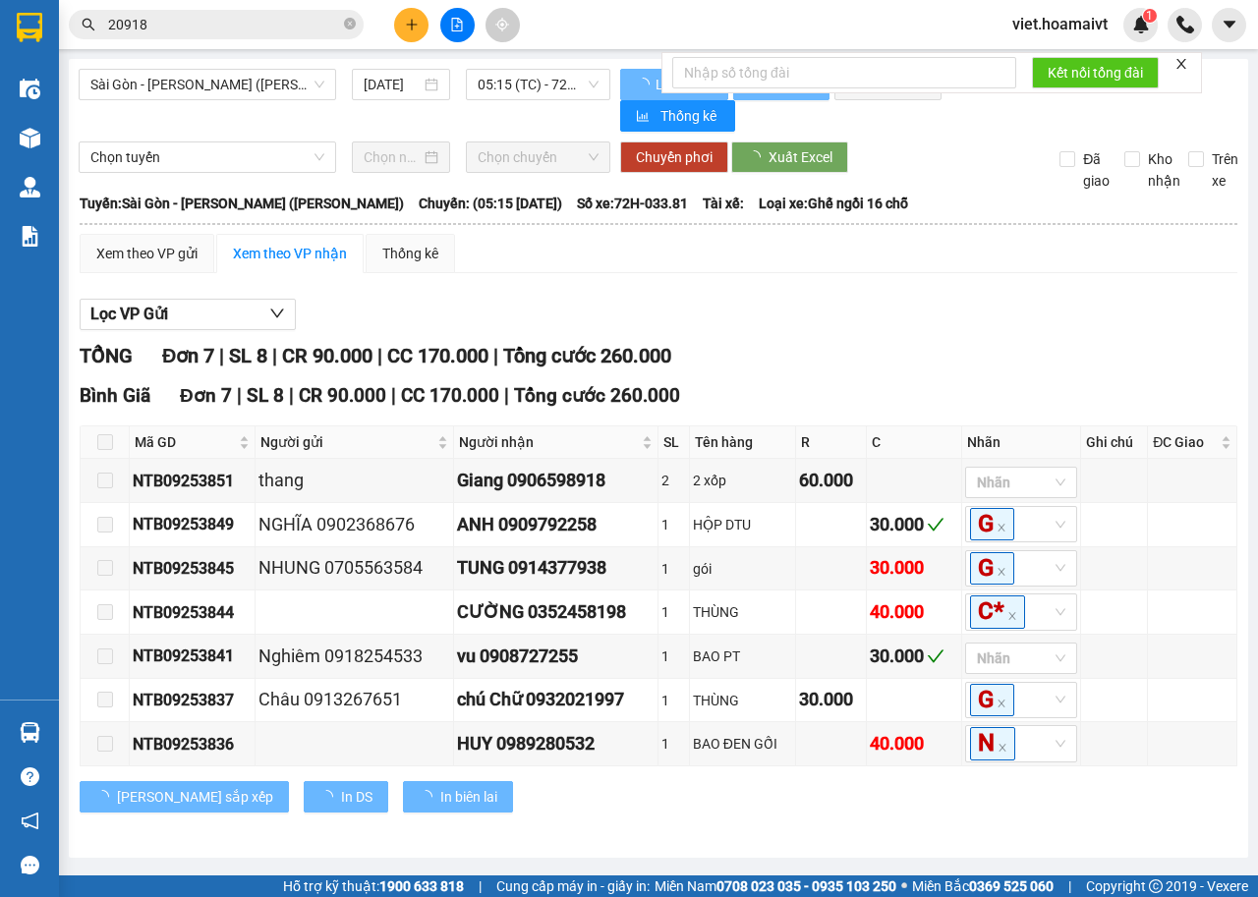
click at [230, 90] on span "Sài Gòn - [PERSON_NAME] ([PERSON_NAME])" at bounding box center [207, 84] width 234 height 29
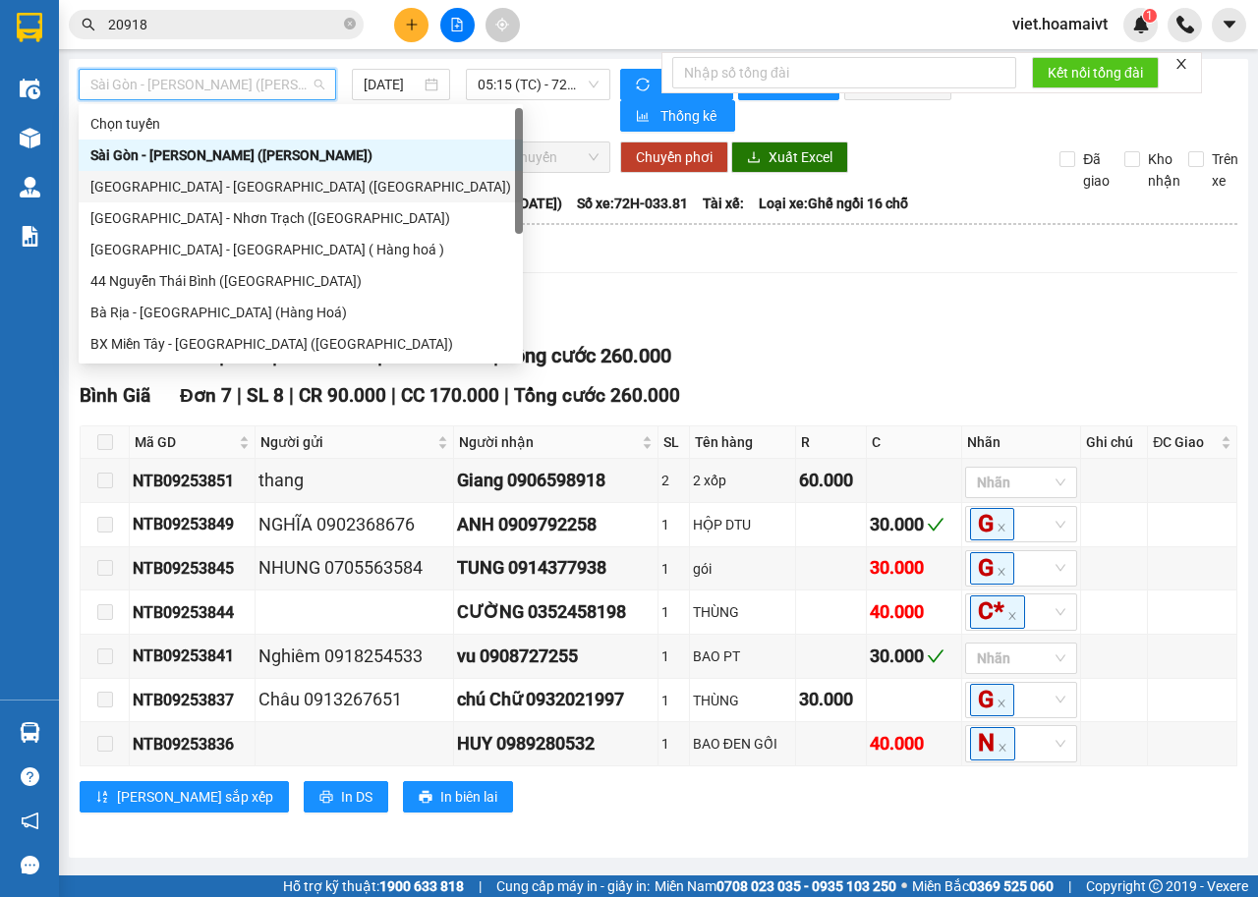
click at [237, 179] on div "[GEOGRAPHIC_DATA] - [GEOGRAPHIC_DATA] ([GEOGRAPHIC_DATA])" at bounding box center [300, 187] width 420 height 22
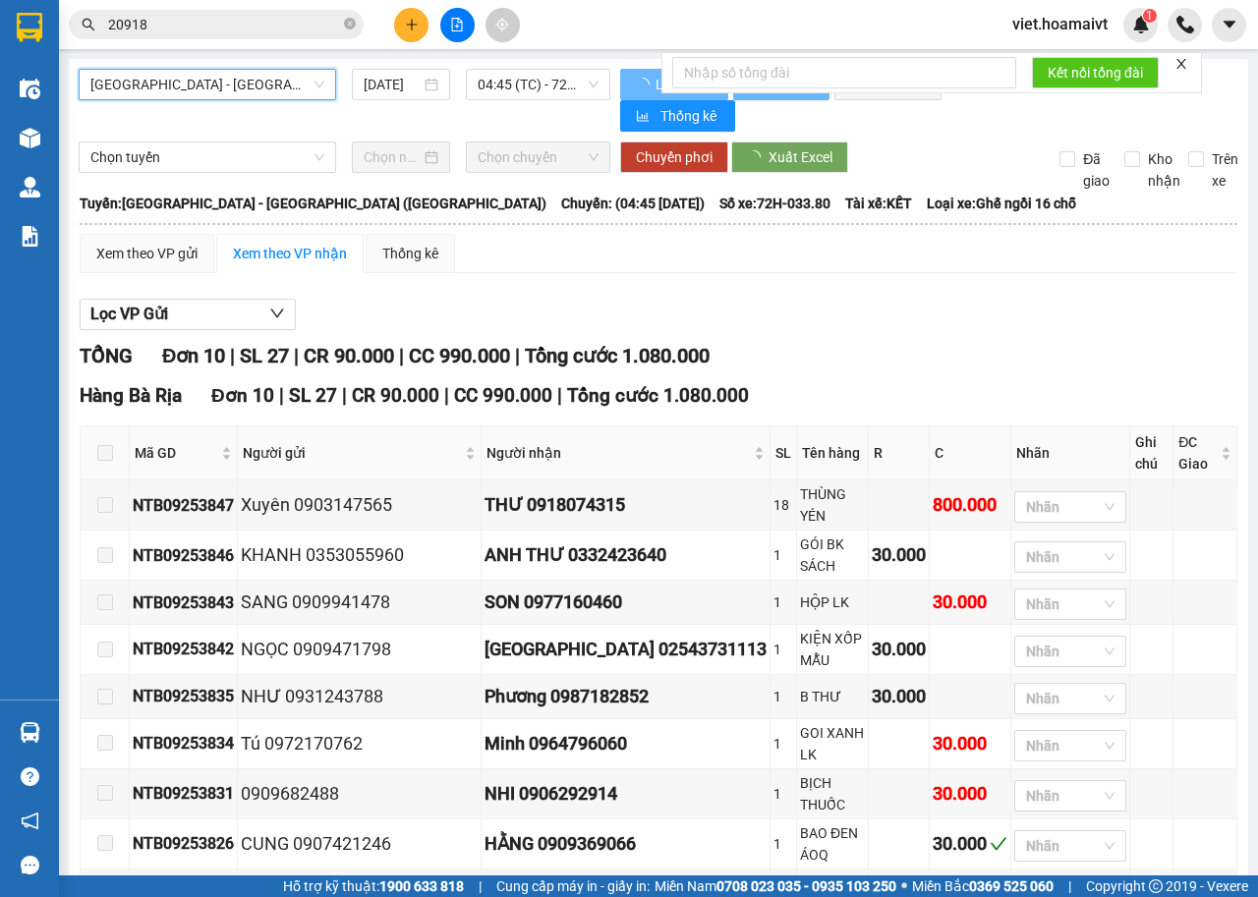
click at [406, 89] on input "[DATE]" at bounding box center [392, 85] width 57 height 22
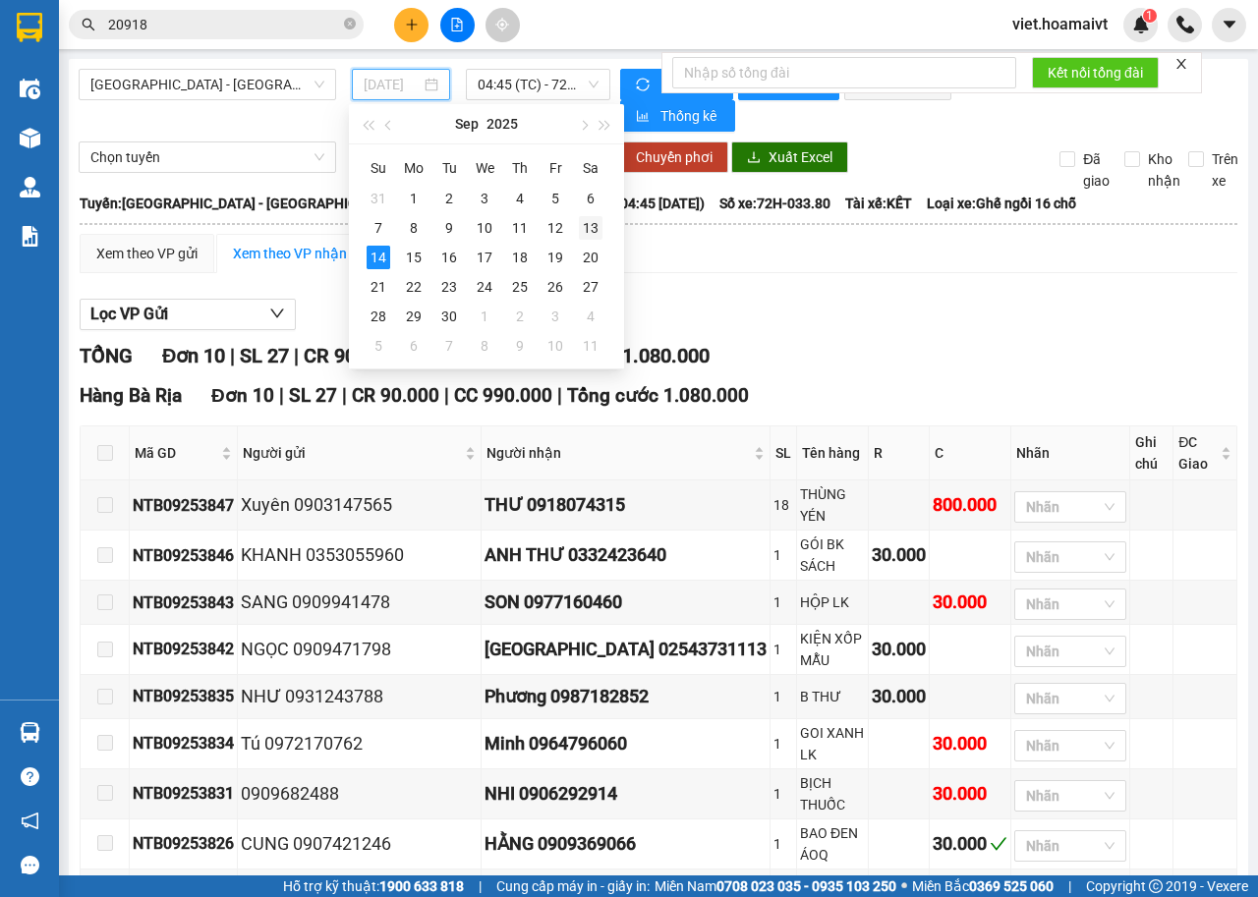
click at [587, 225] on div "13" at bounding box center [591, 228] width 24 height 24
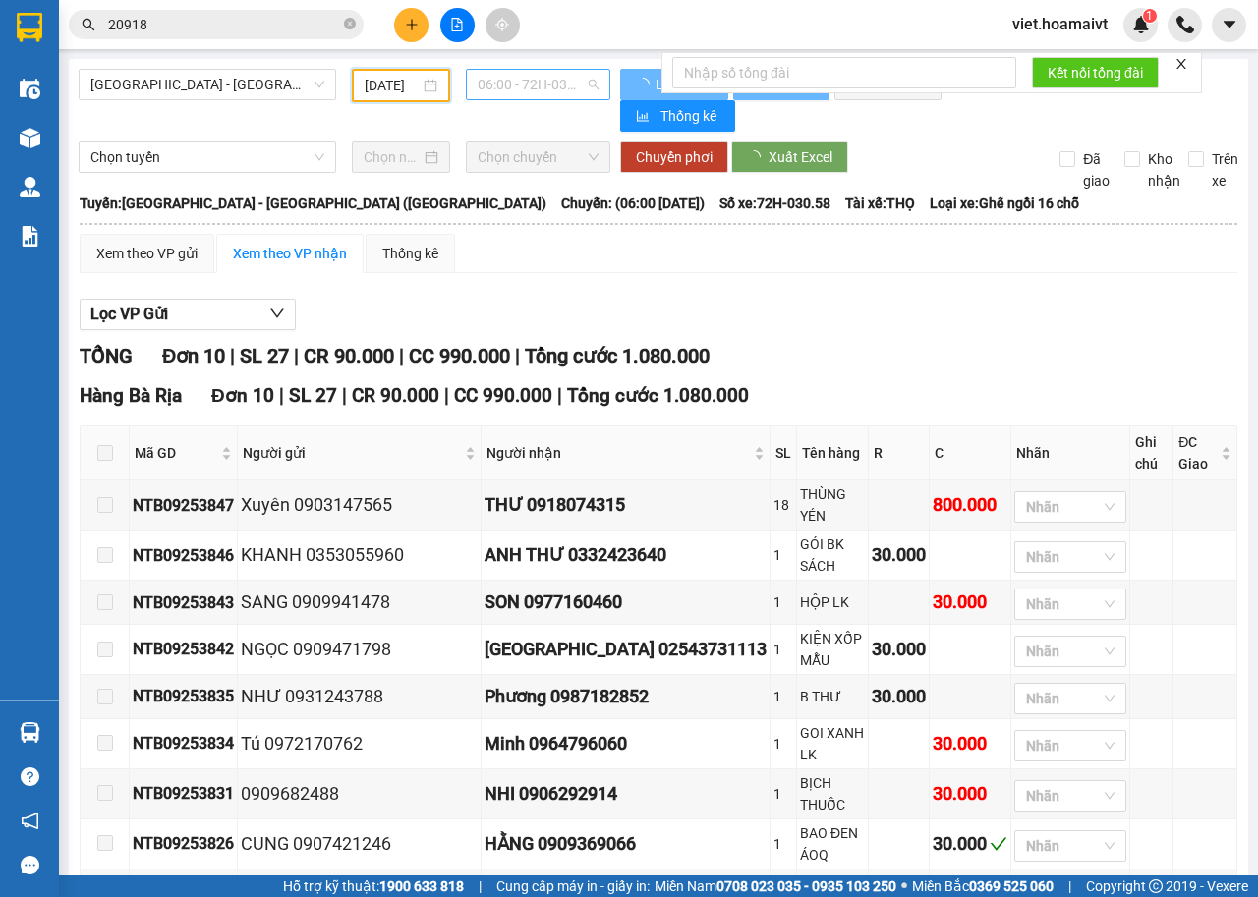
type input "13/09/2025"
click at [544, 81] on span "06:00 - 72H-030.58" at bounding box center [537, 84] width 120 height 29
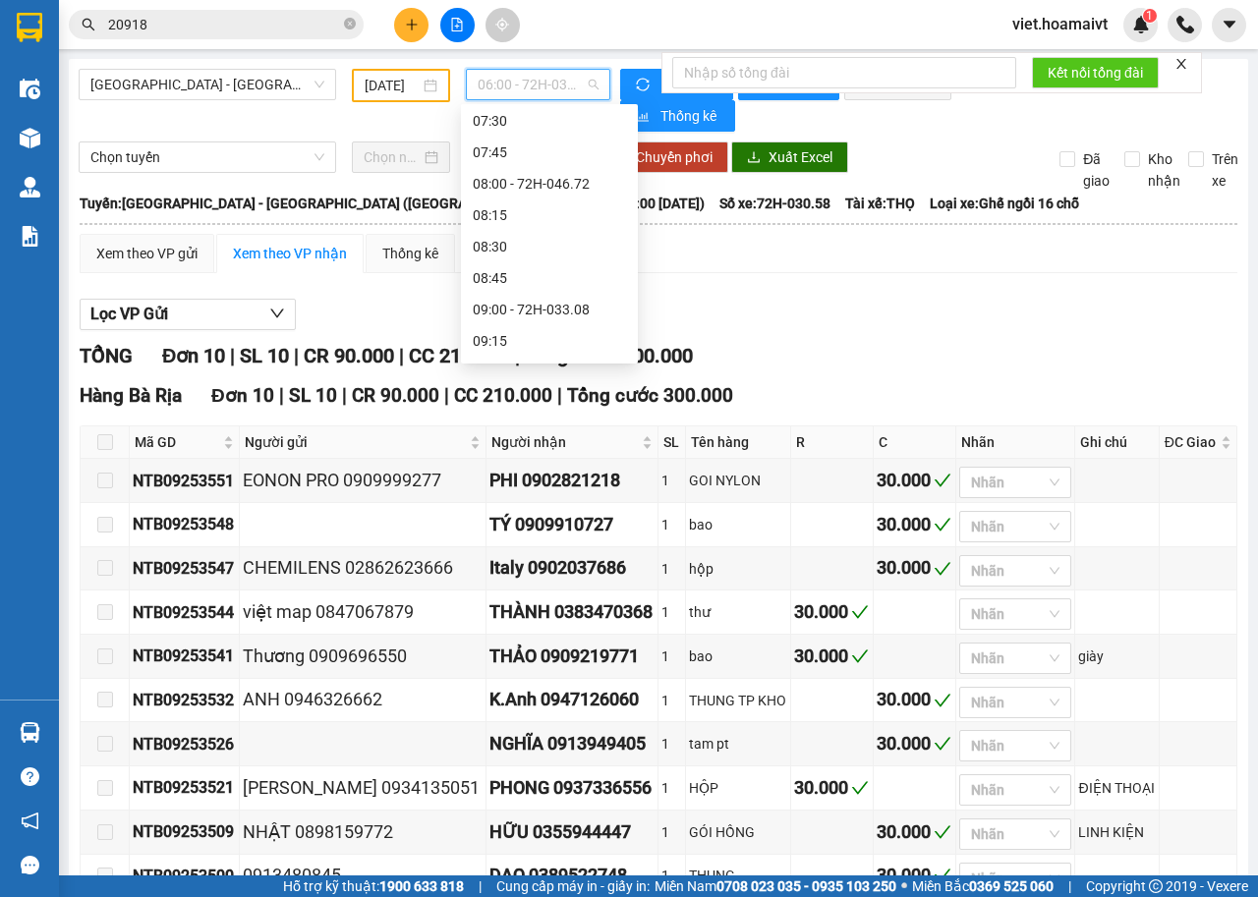
scroll to position [491, 0]
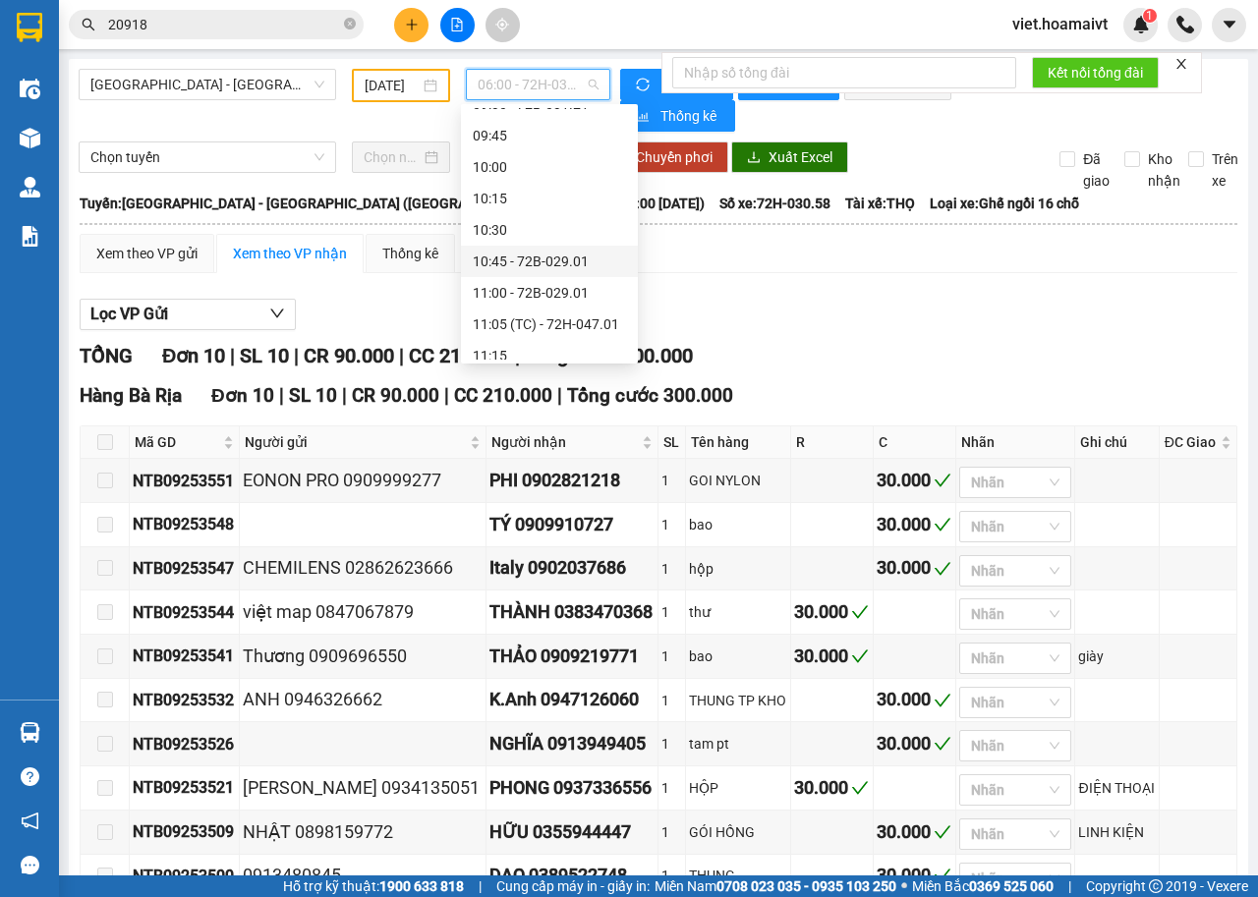
click at [560, 252] on div "10:45 - 72B-029.01" at bounding box center [549, 262] width 153 height 22
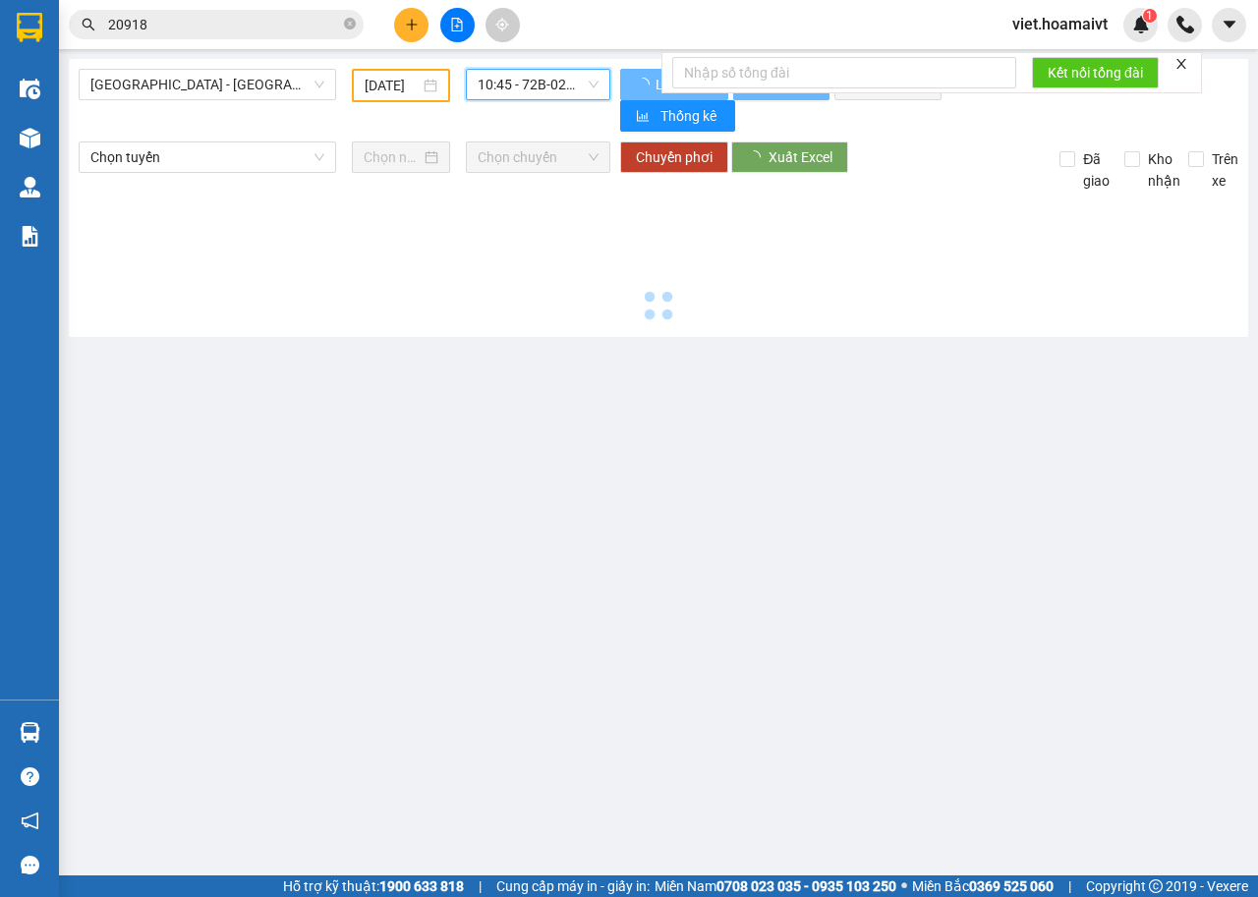
click at [1030, 290] on div at bounding box center [658, 260] width 1159 height 136
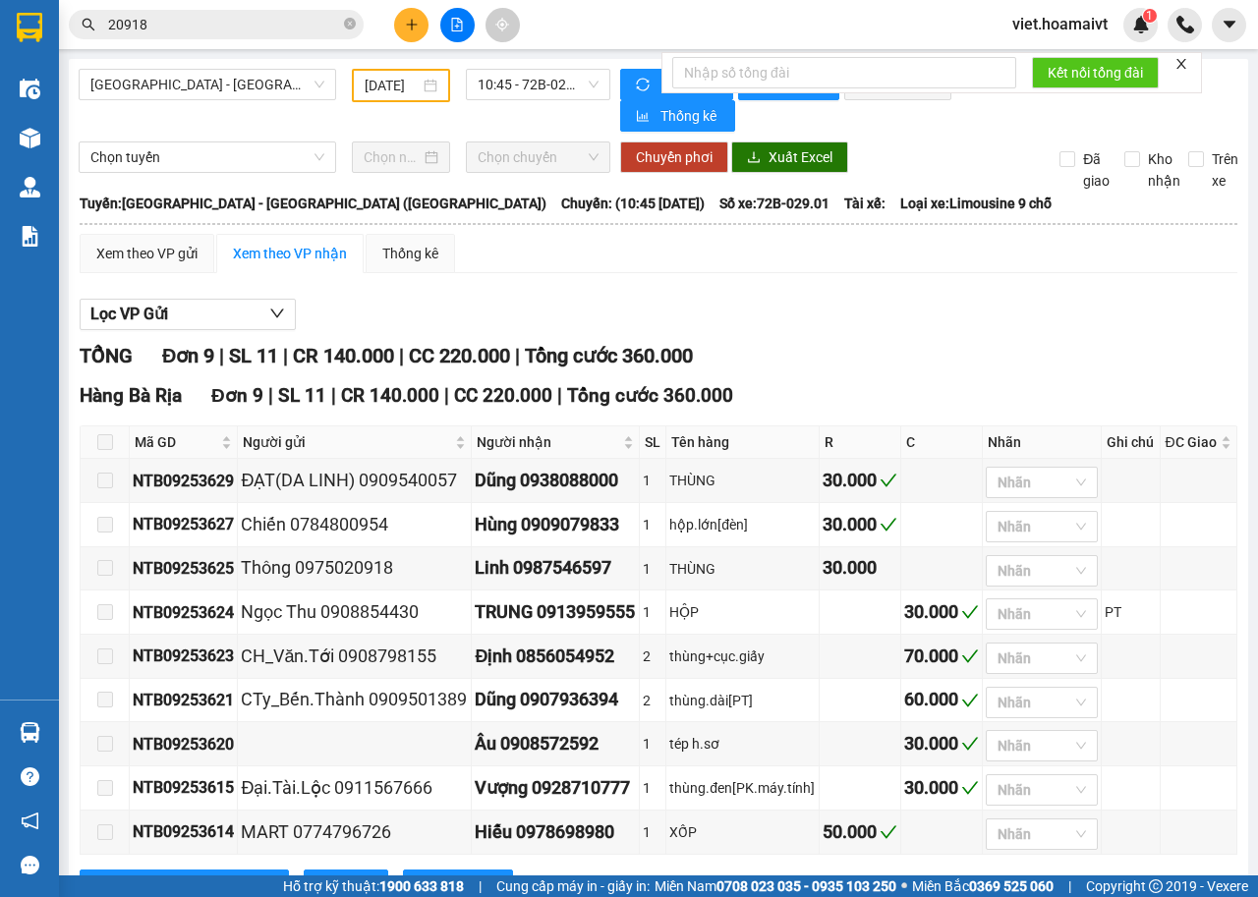
click at [1030, 290] on div "Lọc VP Gửi TỔNG Đơn 9 | SL 11 | CR 140.000 | CC 220.000 | Tổng cước 360.000 Ha…" at bounding box center [658, 607] width 1157 height 637
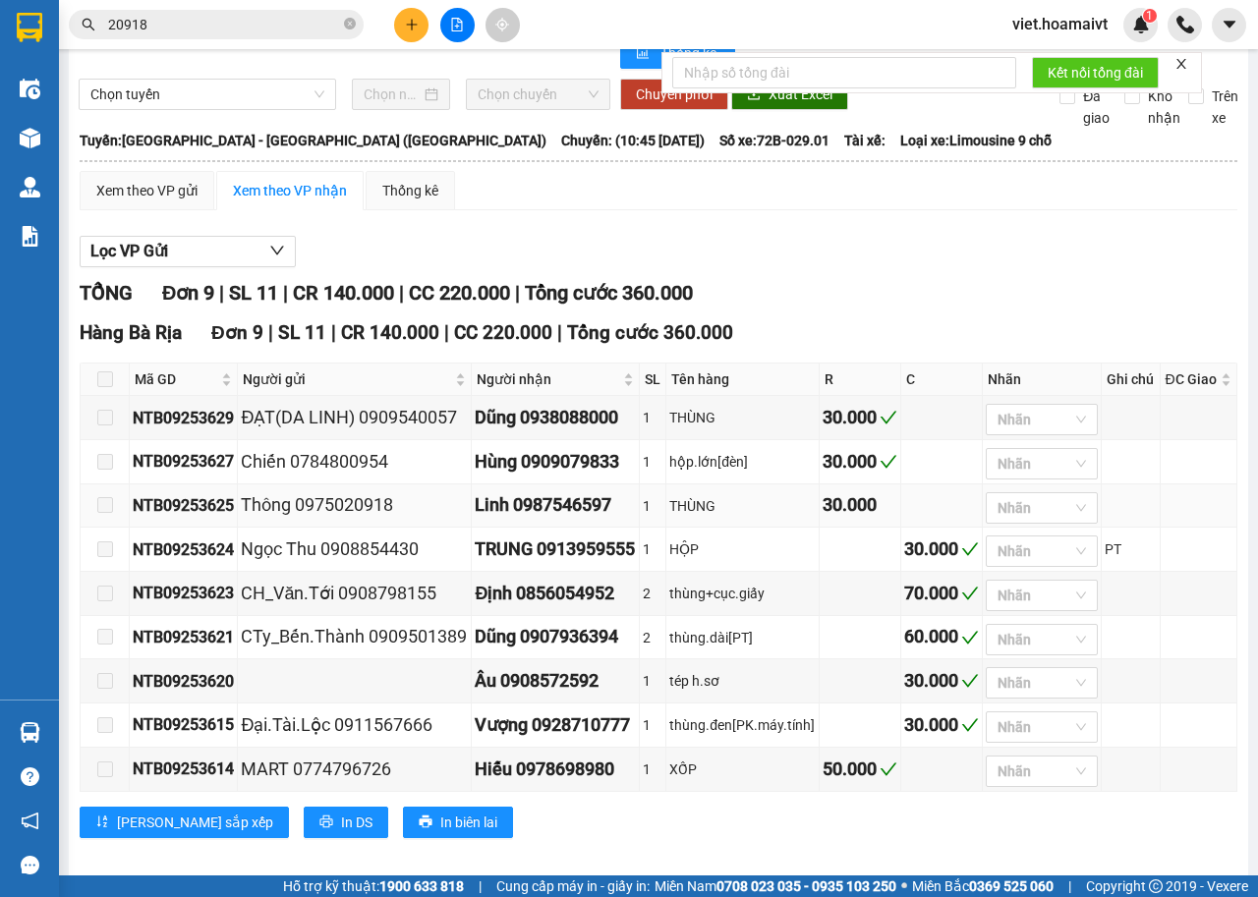
scroll to position [113, 0]
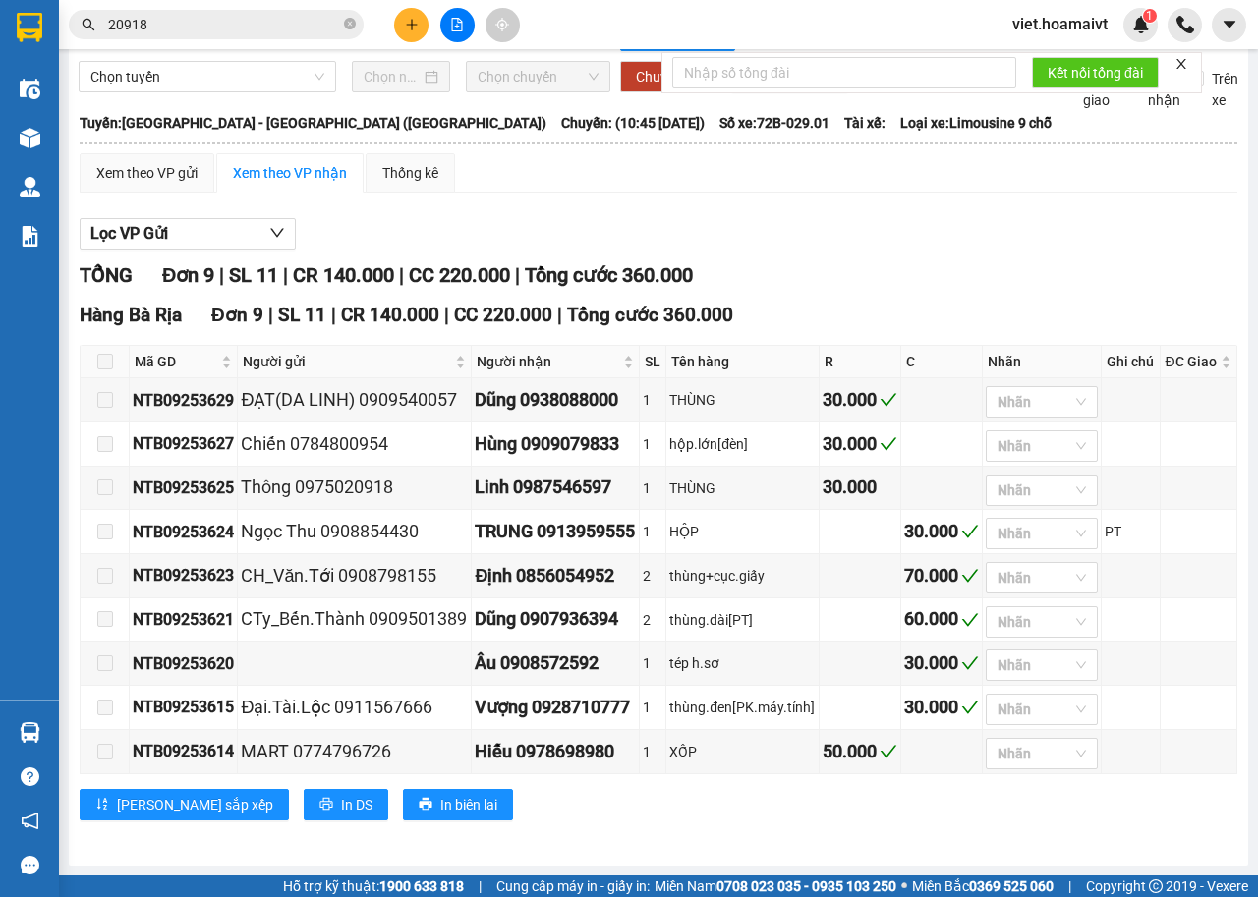
click at [786, 856] on div "Sài Gòn - Bà Rịa (Hàng Hoá) 13/09/2025 10:45 - 72B-029.01 Làm mới In phơi In …" at bounding box center [658, 421] width 1179 height 887
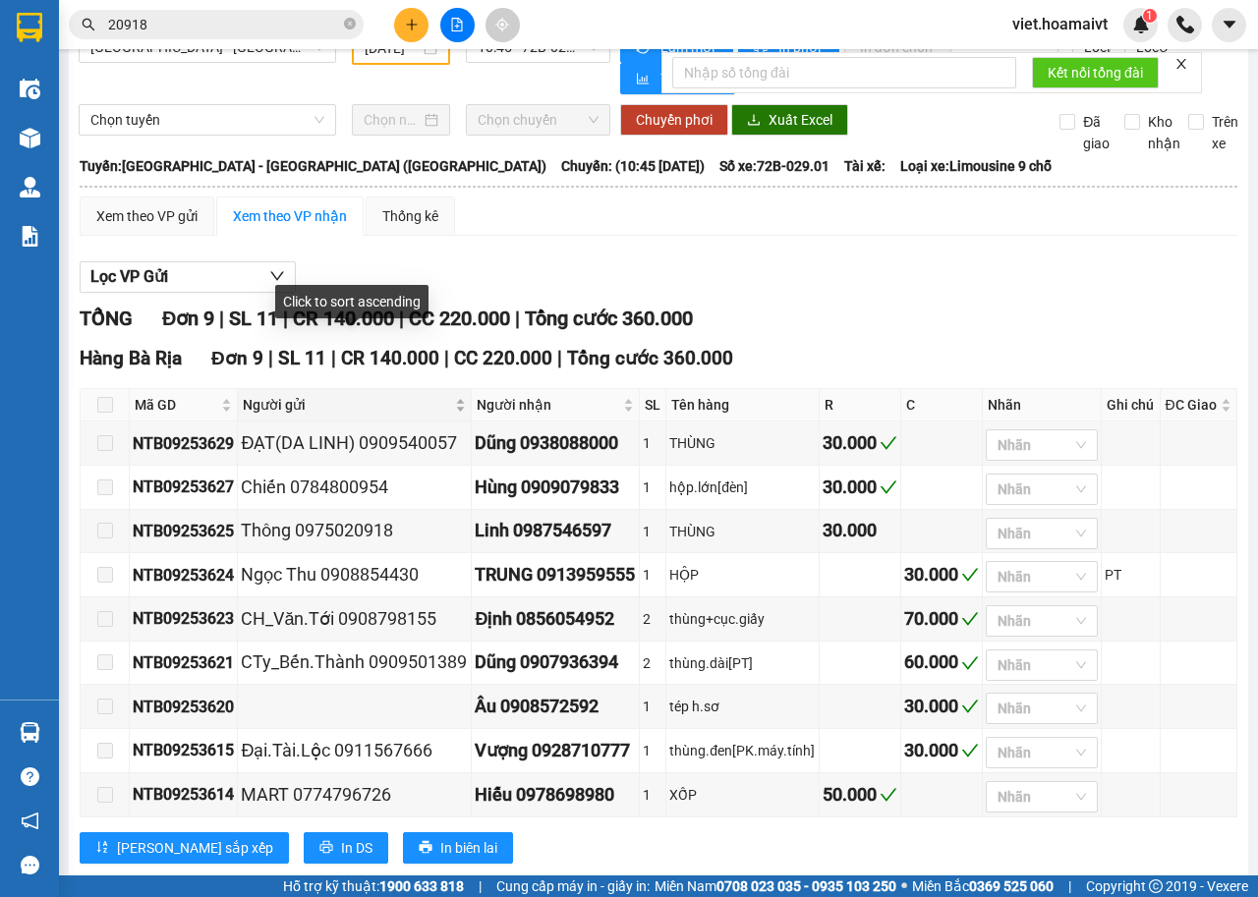
scroll to position [0, 0]
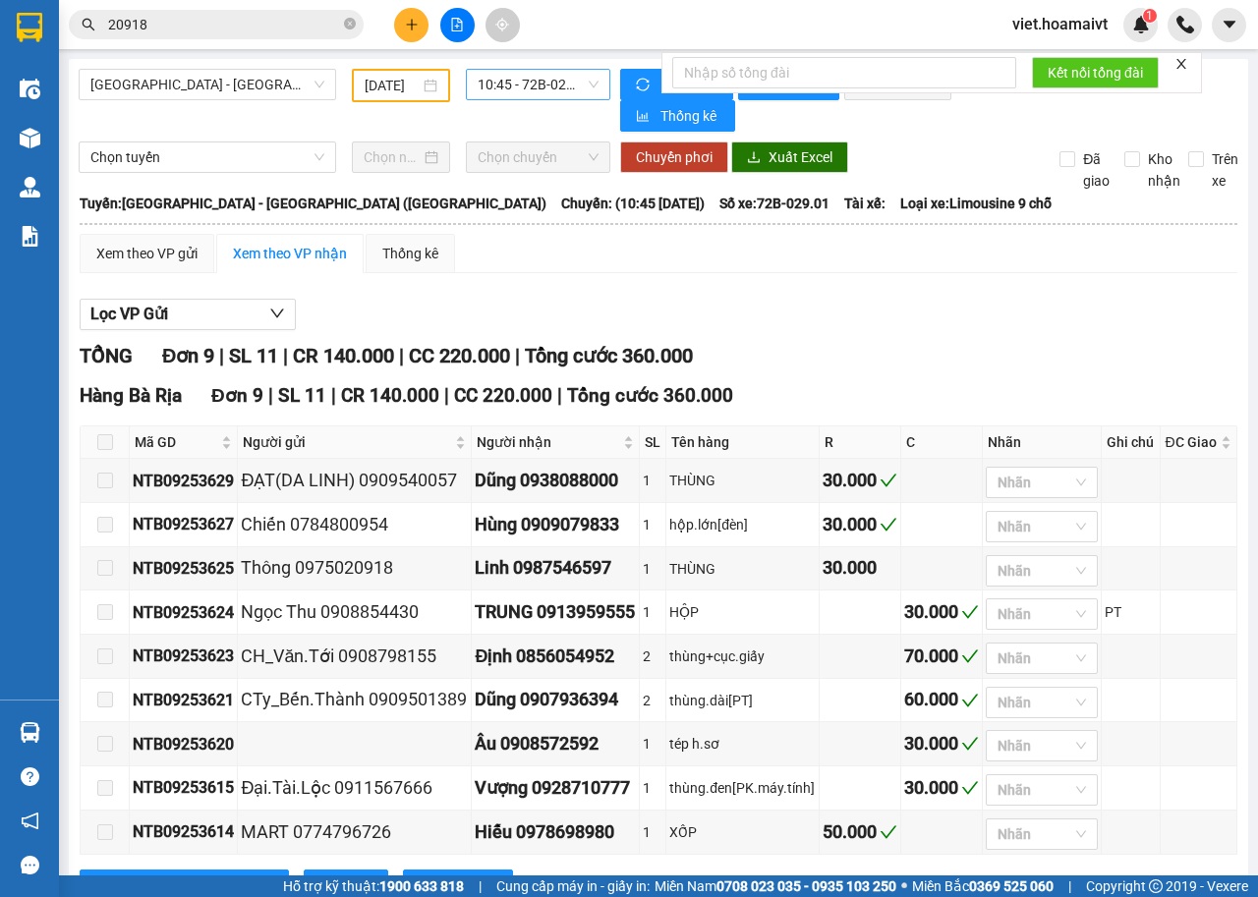
click at [555, 93] on span "10:45 - 72B-029.01" at bounding box center [537, 84] width 120 height 29
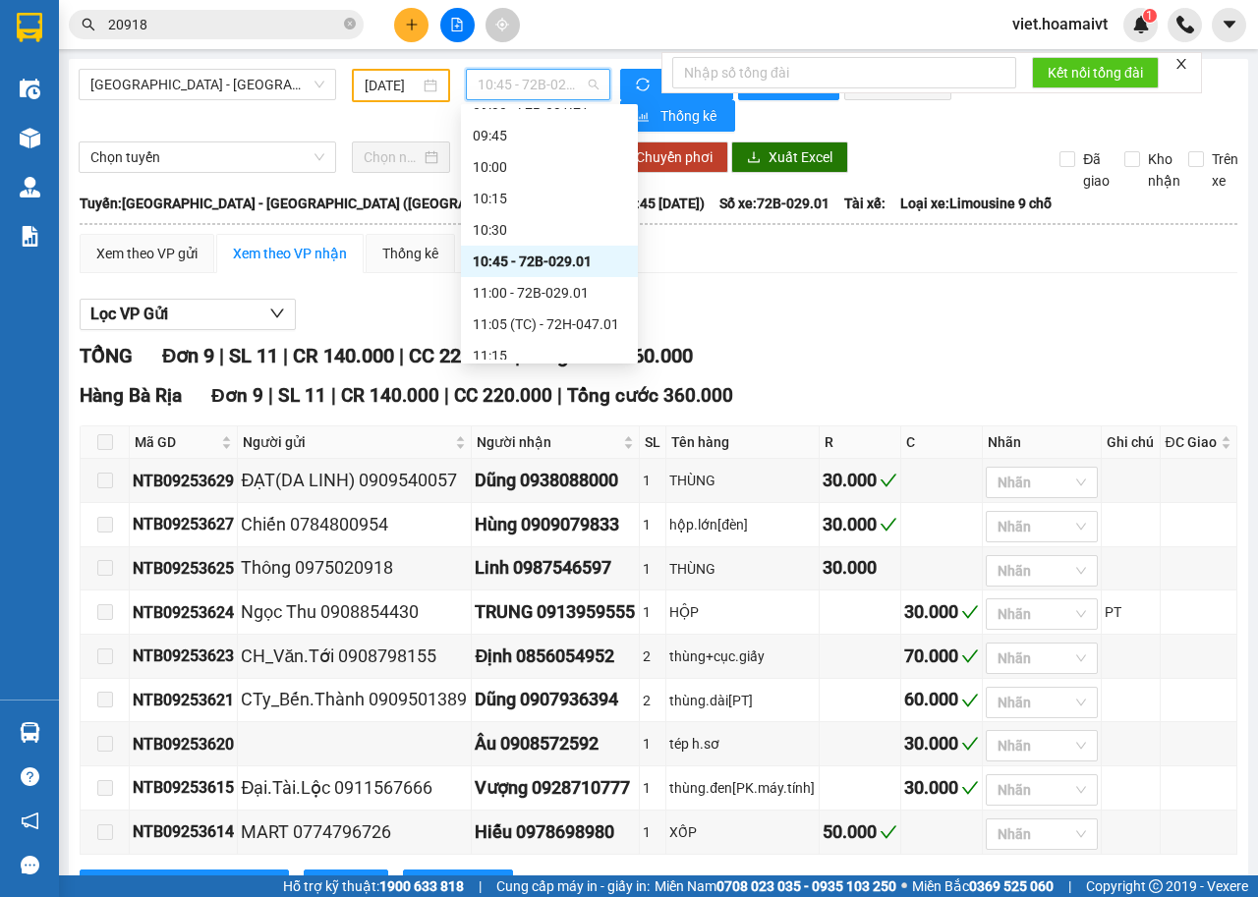
click at [580, 280] on div "11:00 - 72B-029.01" at bounding box center [549, 292] width 177 height 31
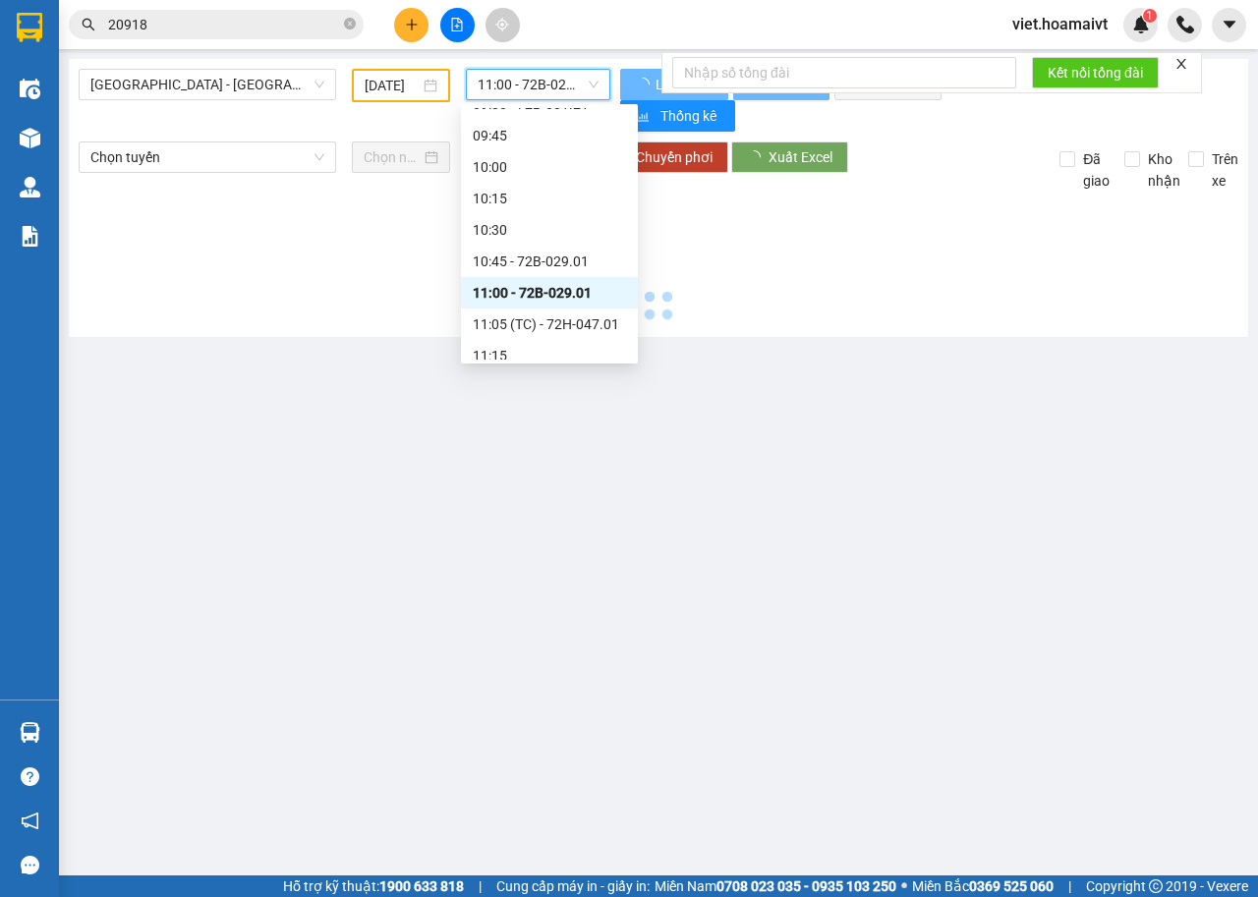
click at [860, 279] on div at bounding box center [658, 260] width 1159 height 136
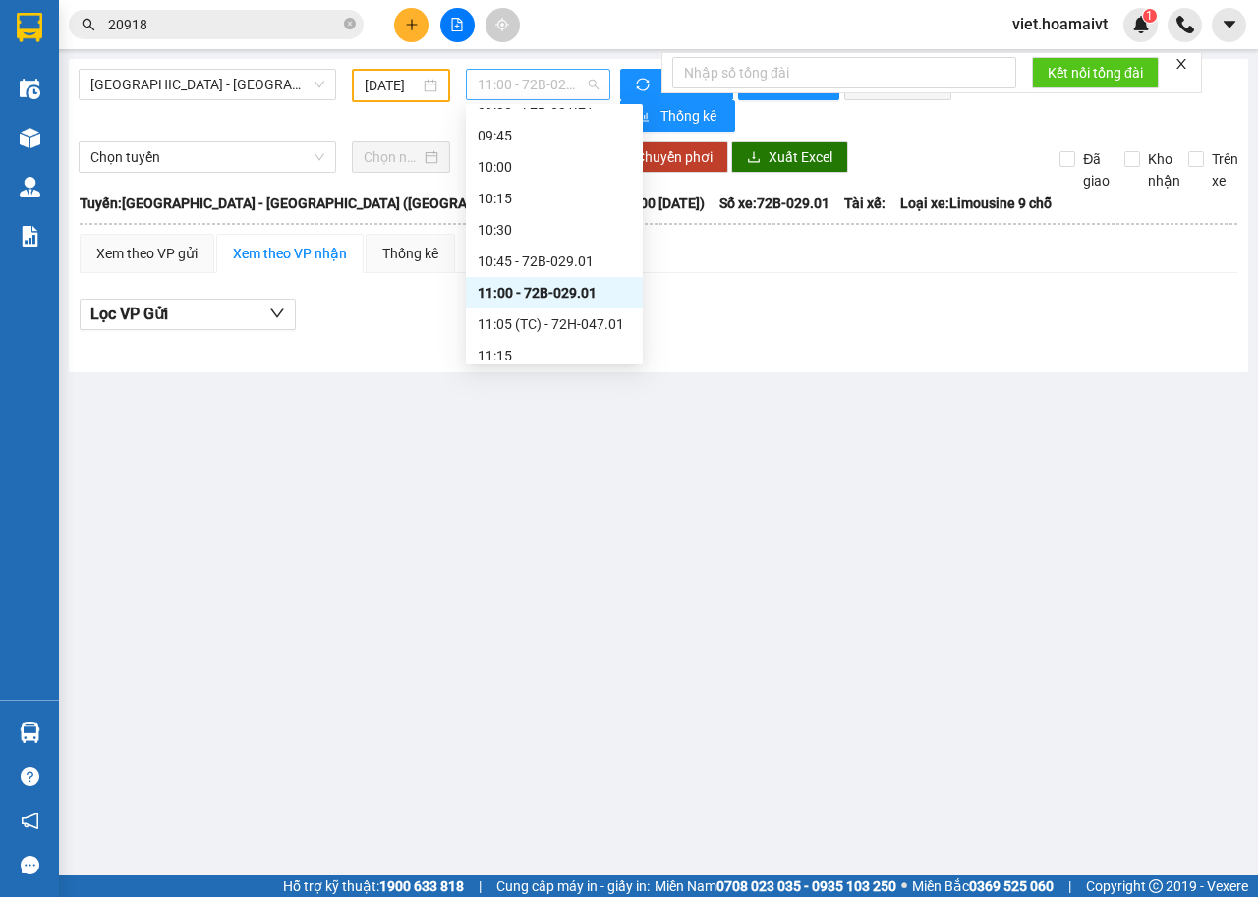
click at [547, 80] on span "11:00 - 72B-029.01" at bounding box center [537, 84] width 120 height 29
click at [574, 322] on div "11:05 (TC) - 72H-047.01" at bounding box center [553, 324] width 153 height 22
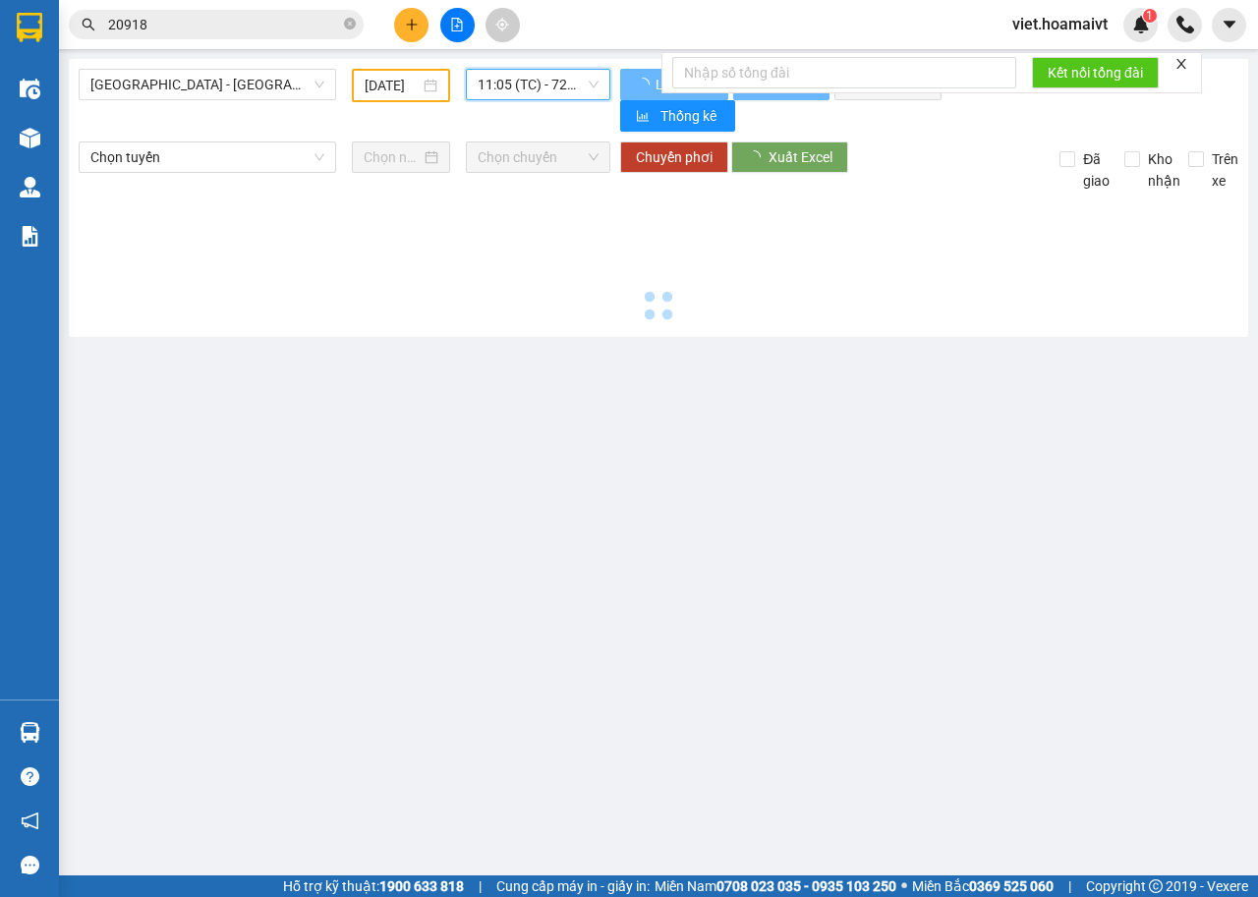
click at [812, 350] on main "Sài Gòn - Bà Rịa (Hàng Hoá) 13/09/2025 11:05 11:05 (TC) - 72H-047.01 Làm mới …" at bounding box center [629, 437] width 1258 height 875
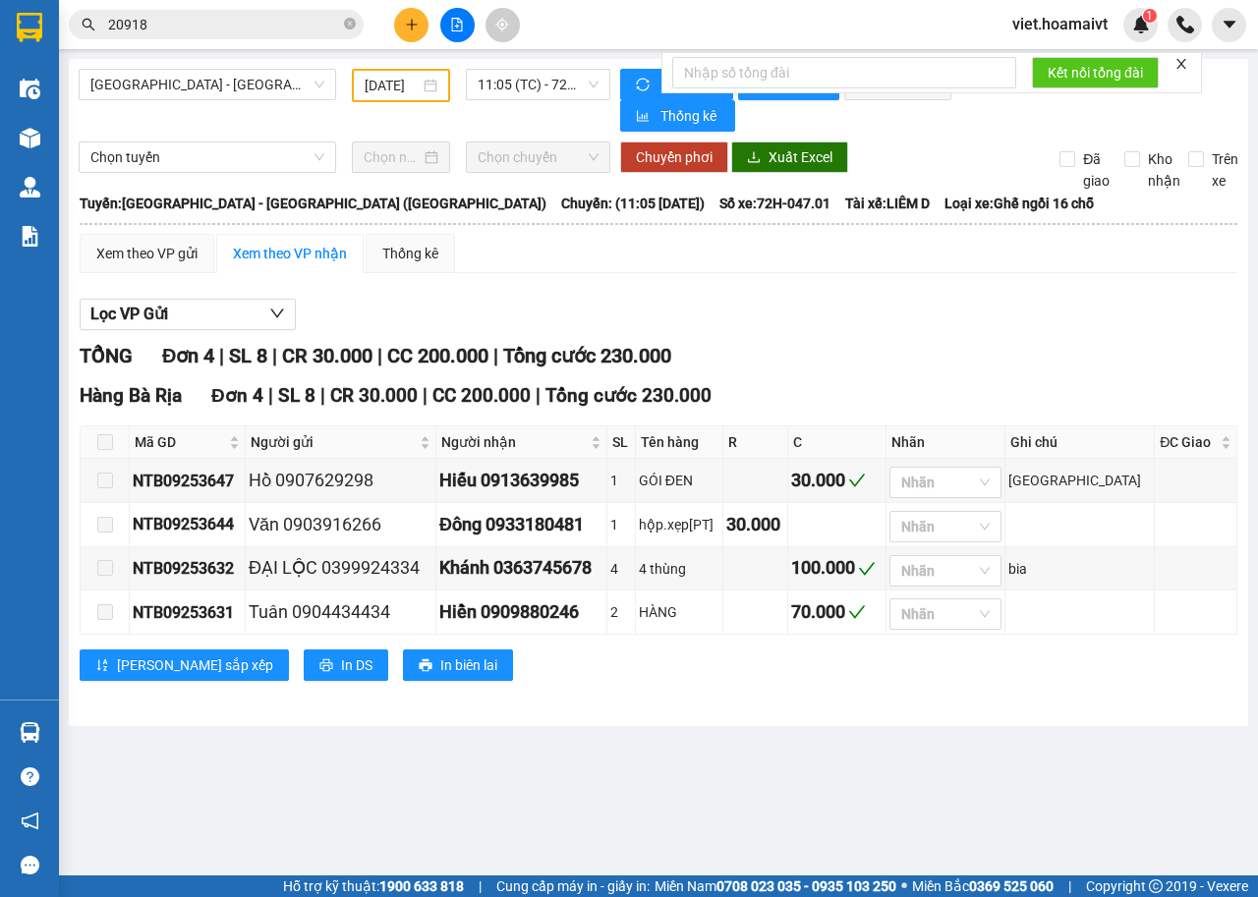
click at [850, 289] on div "Lọc VP Gửi TỔNG Đơn 4 | SL 8 | CR 30.000 | CC 200.000 | Tổng cước 230.000 Hàn…" at bounding box center [658, 497] width 1157 height 417
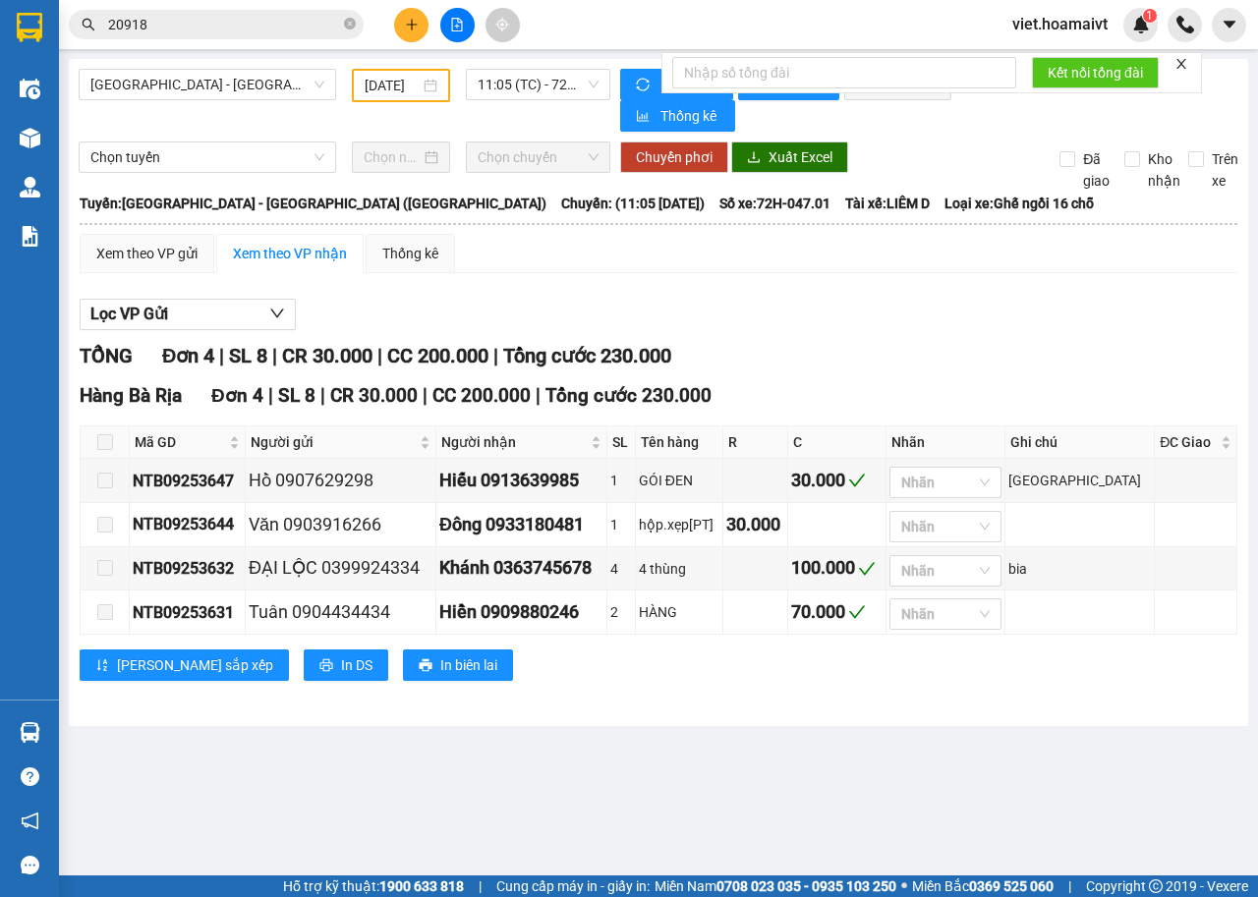
click at [850, 289] on div "Lọc VP Gửi TỔNG Đơn 4 | SL 8 | CR 30.000 | CC 200.000 | Tổng cước 230.000 Hàn…" at bounding box center [658, 497] width 1157 height 417
click at [945, 313] on div "Lọc VP Gửi" at bounding box center [658, 315] width 1157 height 32
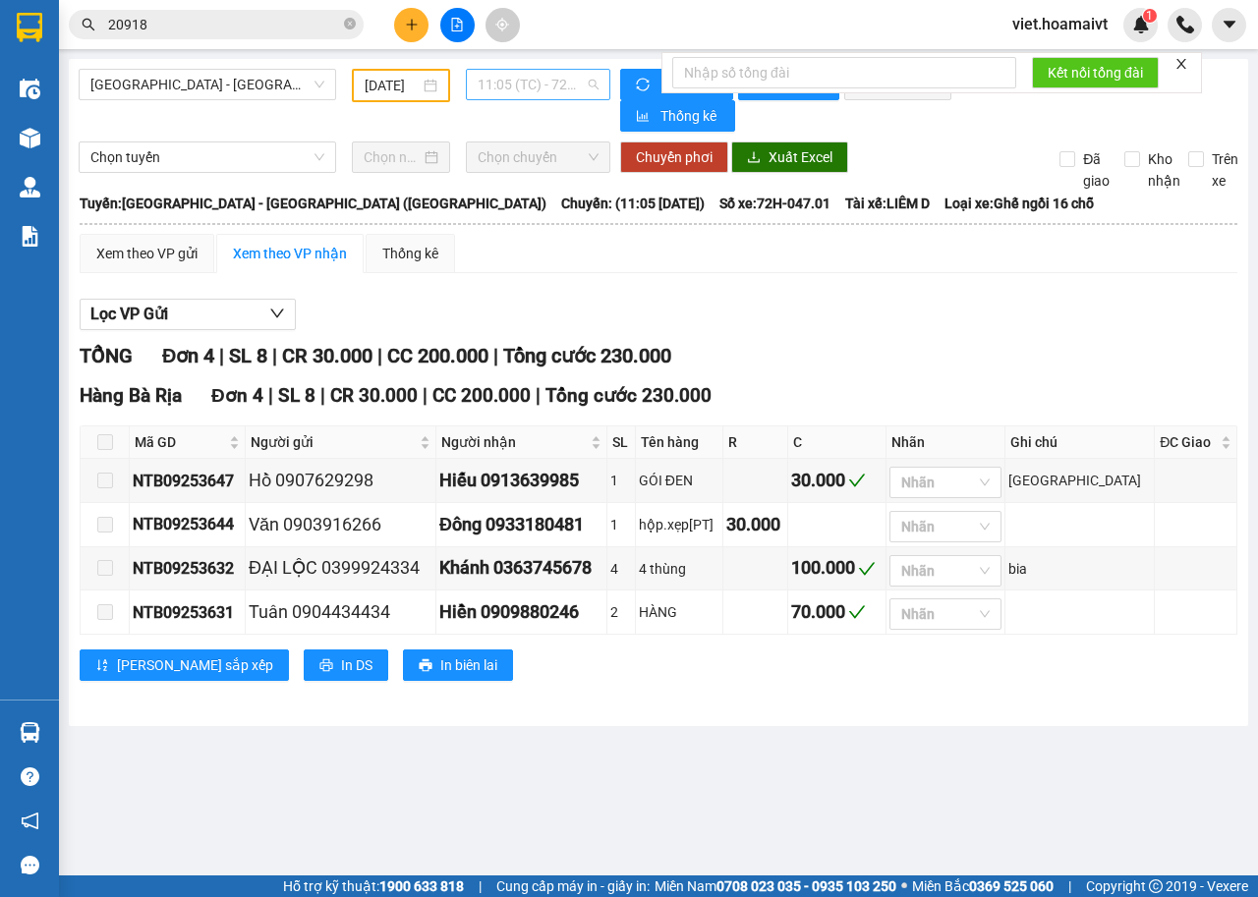
click at [556, 83] on span "11:05 (TC) - 72H-047.01" at bounding box center [537, 84] width 120 height 29
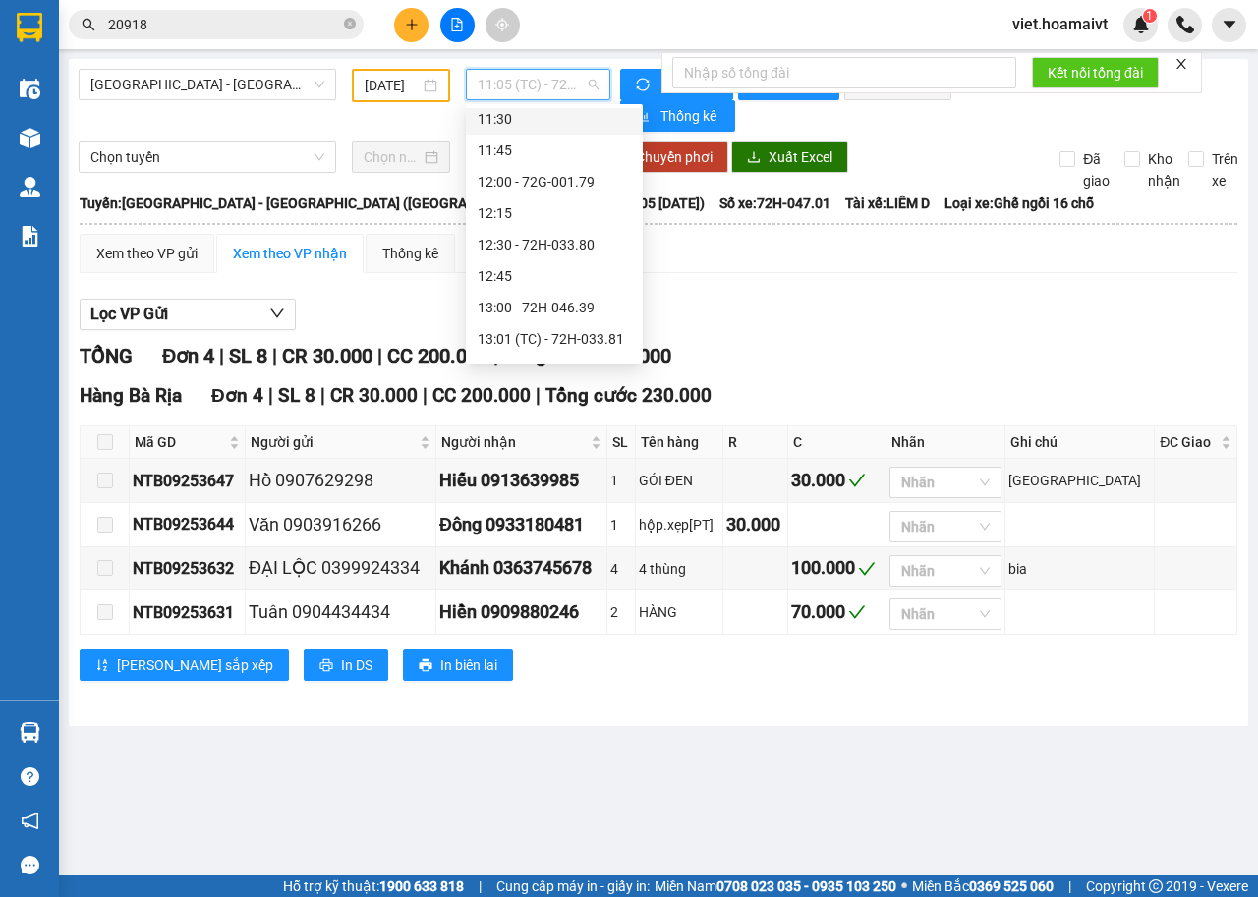
scroll to position [786, 0]
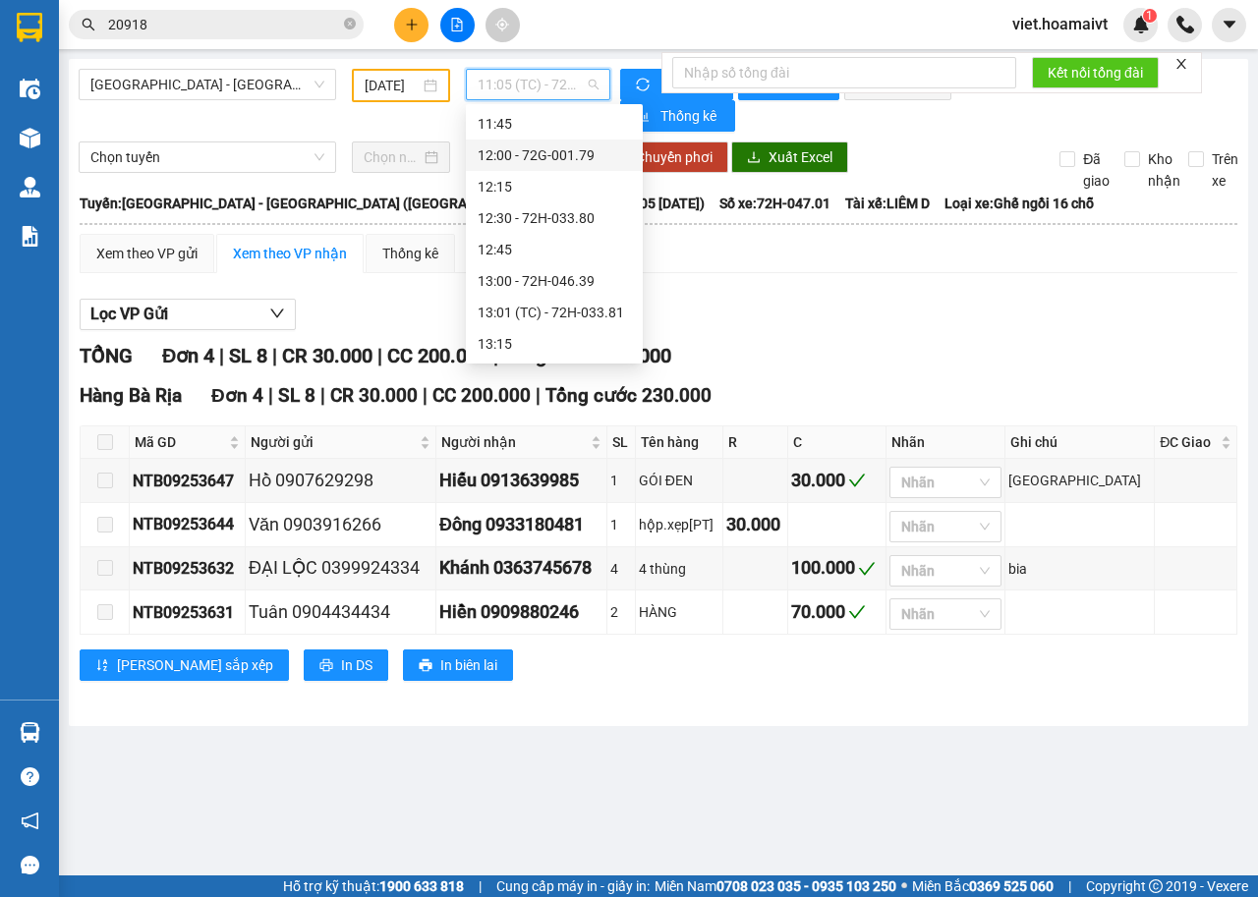
click at [582, 162] on div "12:00 - 72G-001.79" at bounding box center [553, 155] width 153 height 22
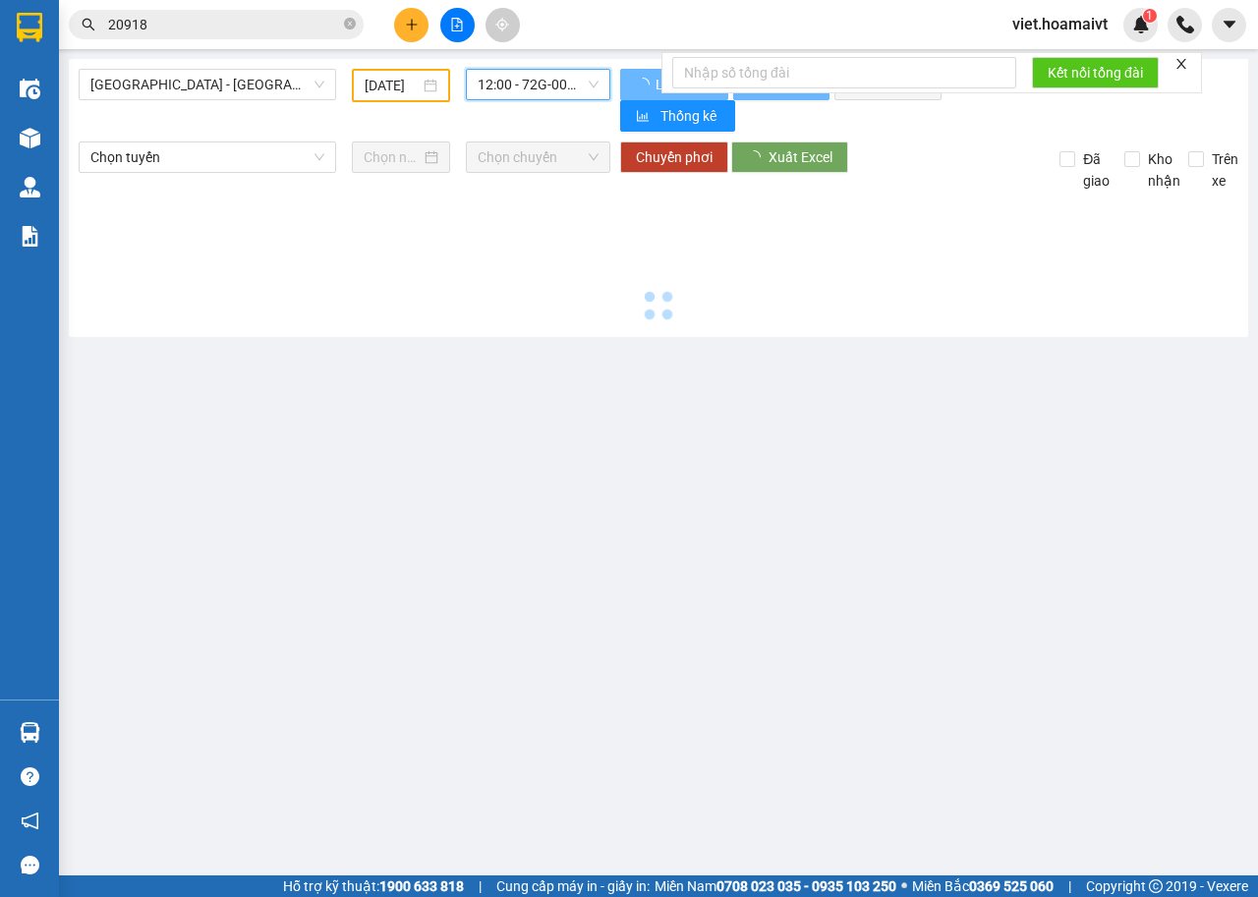
click at [853, 351] on main "Sài Gòn - Bà Rịa (Hàng Hoá) 13/09/2025 12:00 12:00 - 72G-001.79 Làm mới In ph…" at bounding box center [629, 437] width 1258 height 875
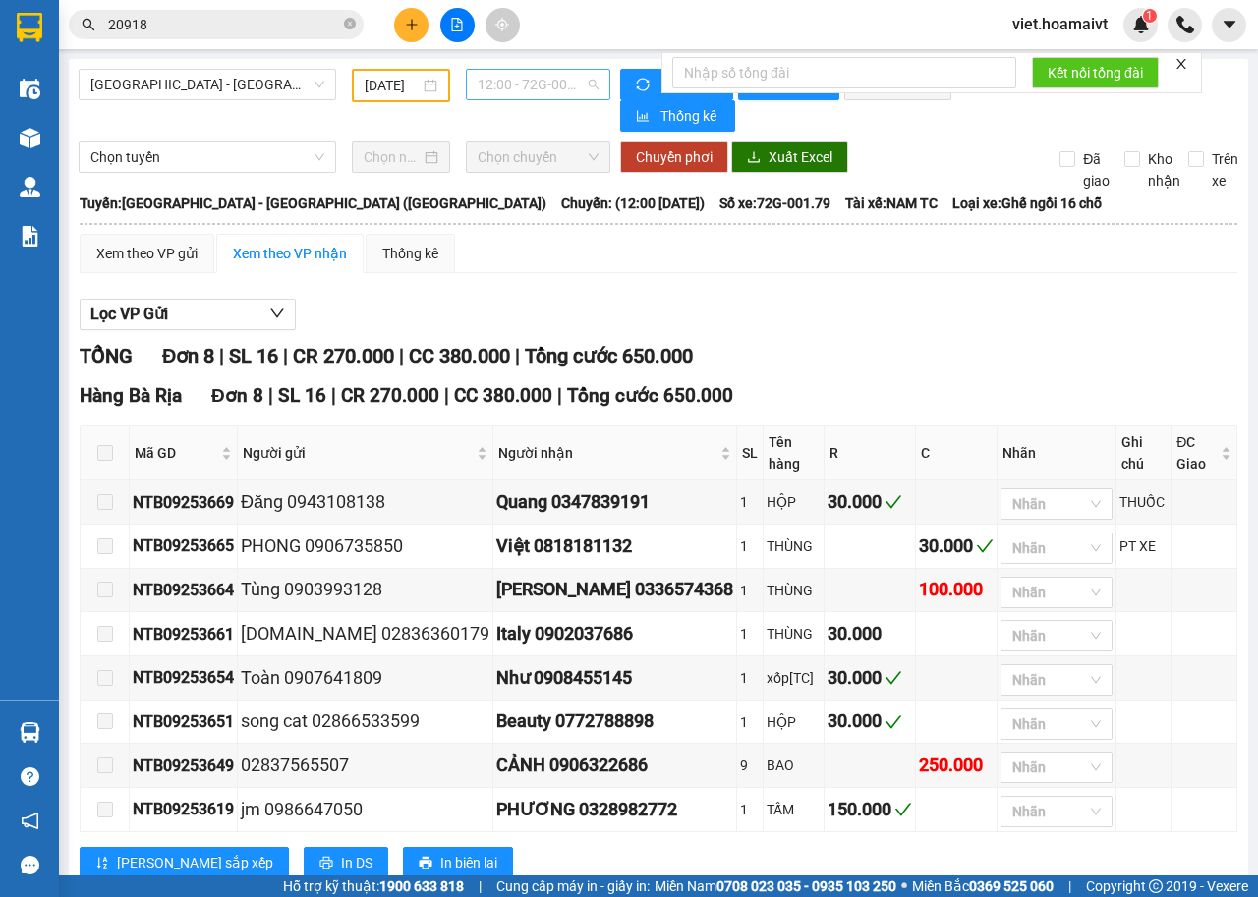
click at [523, 83] on span "12:00 - 72G-001.79" at bounding box center [537, 84] width 120 height 29
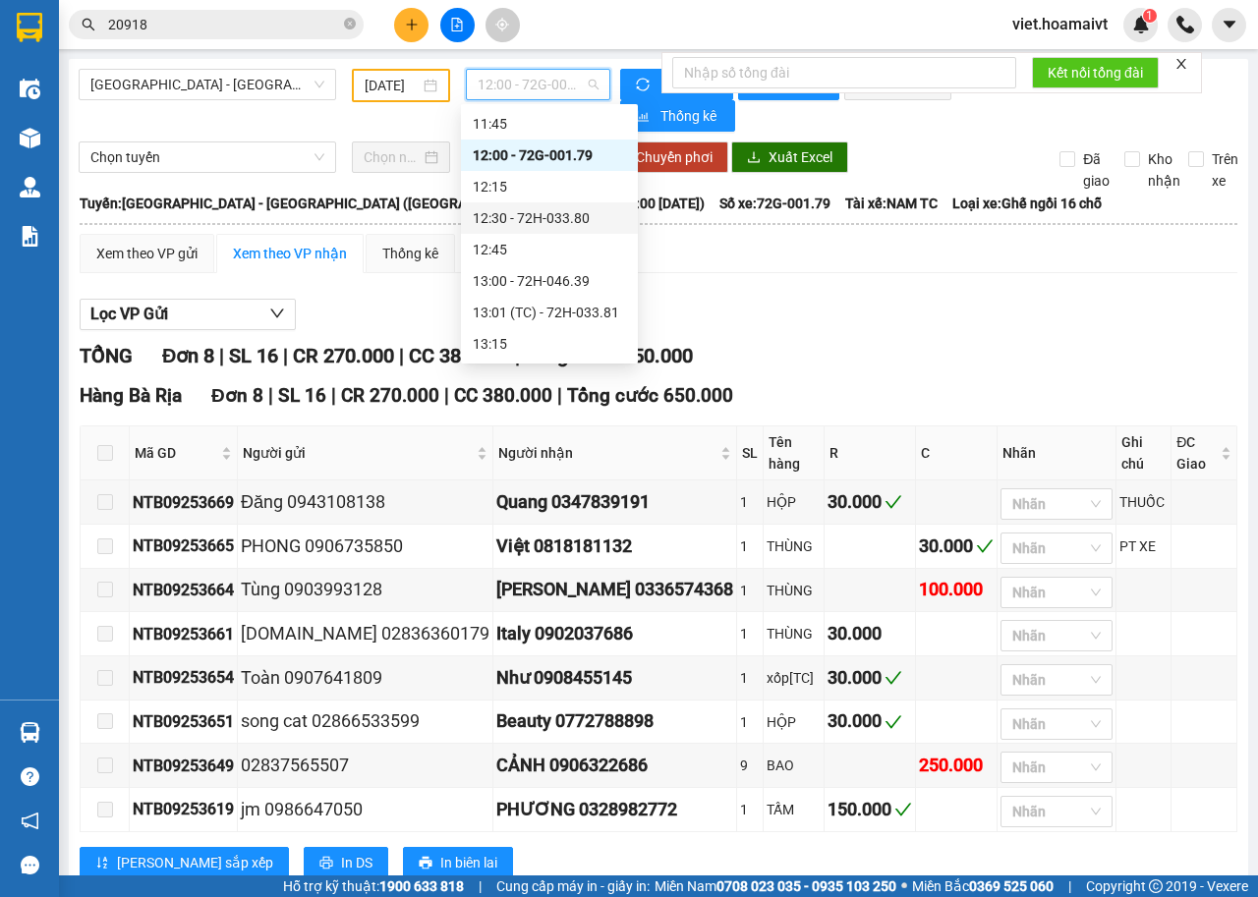
click at [554, 217] on div "12:30 - 72H-033.80" at bounding box center [549, 218] width 153 height 22
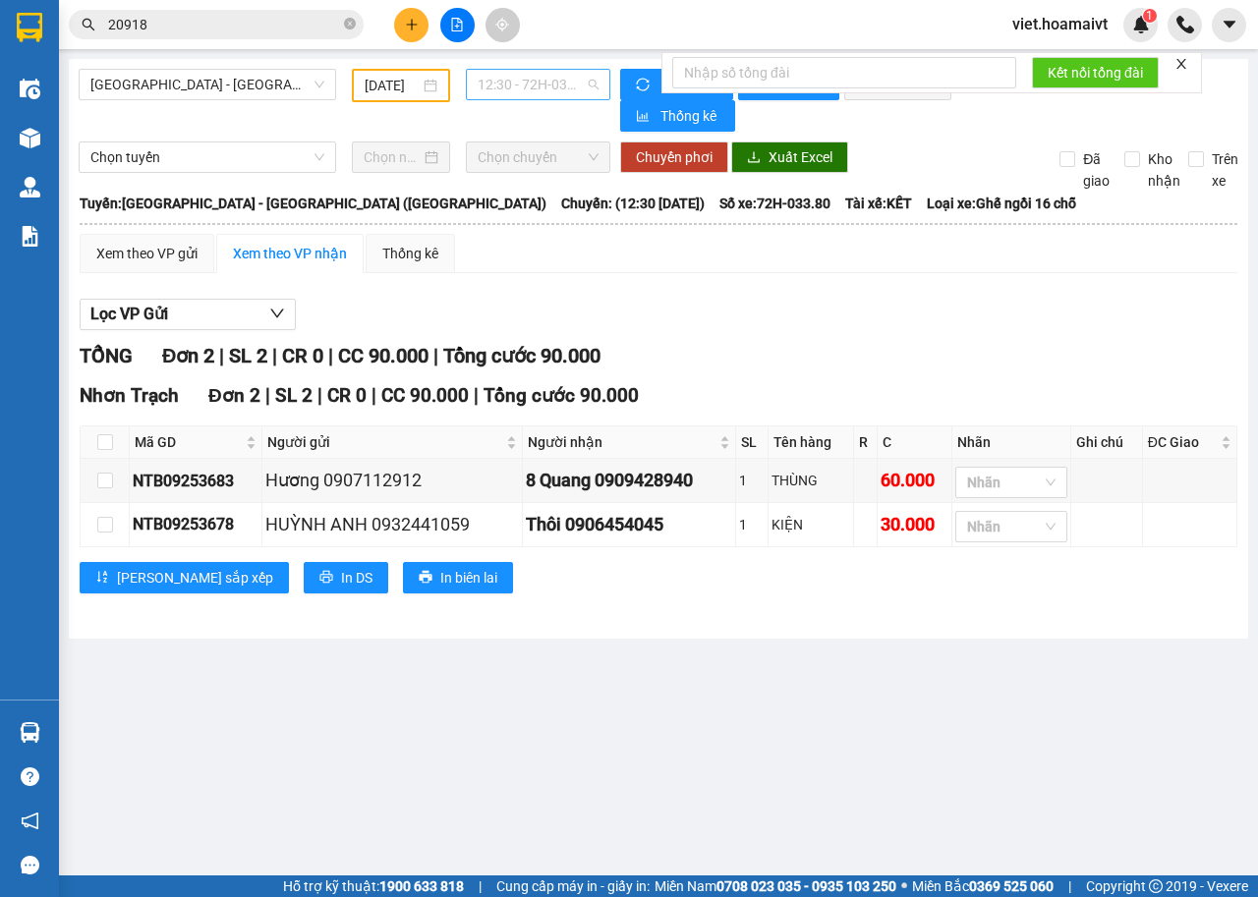
click at [536, 86] on span "12:30 - 72H-033.80" at bounding box center [537, 84] width 120 height 29
click at [693, 319] on div "Lọc VP Gửi" at bounding box center [658, 315] width 1157 height 32
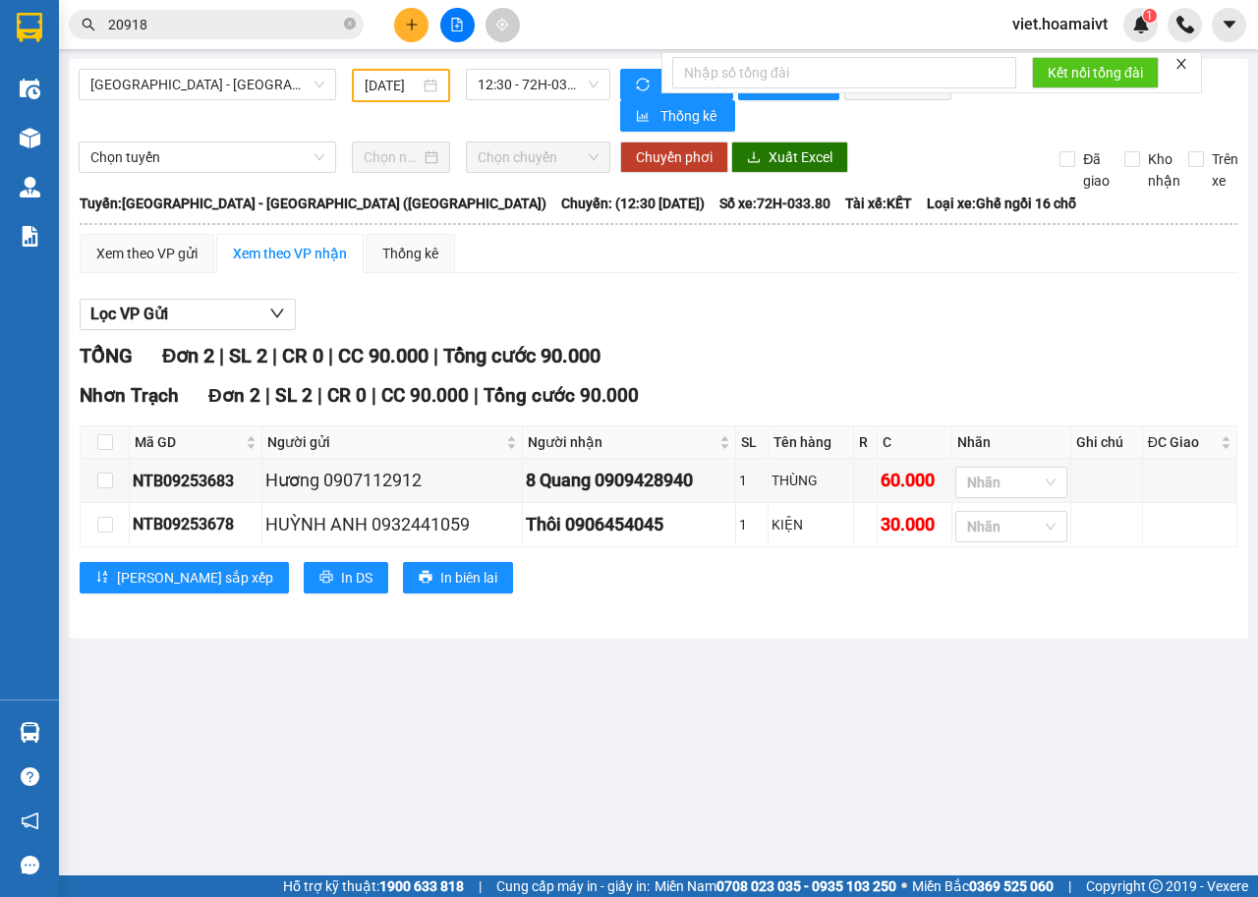
click at [693, 319] on div "Lọc VP Gửi" at bounding box center [658, 315] width 1157 height 32
click at [259, 77] on span "[GEOGRAPHIC_DATA] - [GEOGRAPHIC_DATA] ([GEOGRAPHIC_DATA])" at bounding box center [207, 84] width 234 height 29
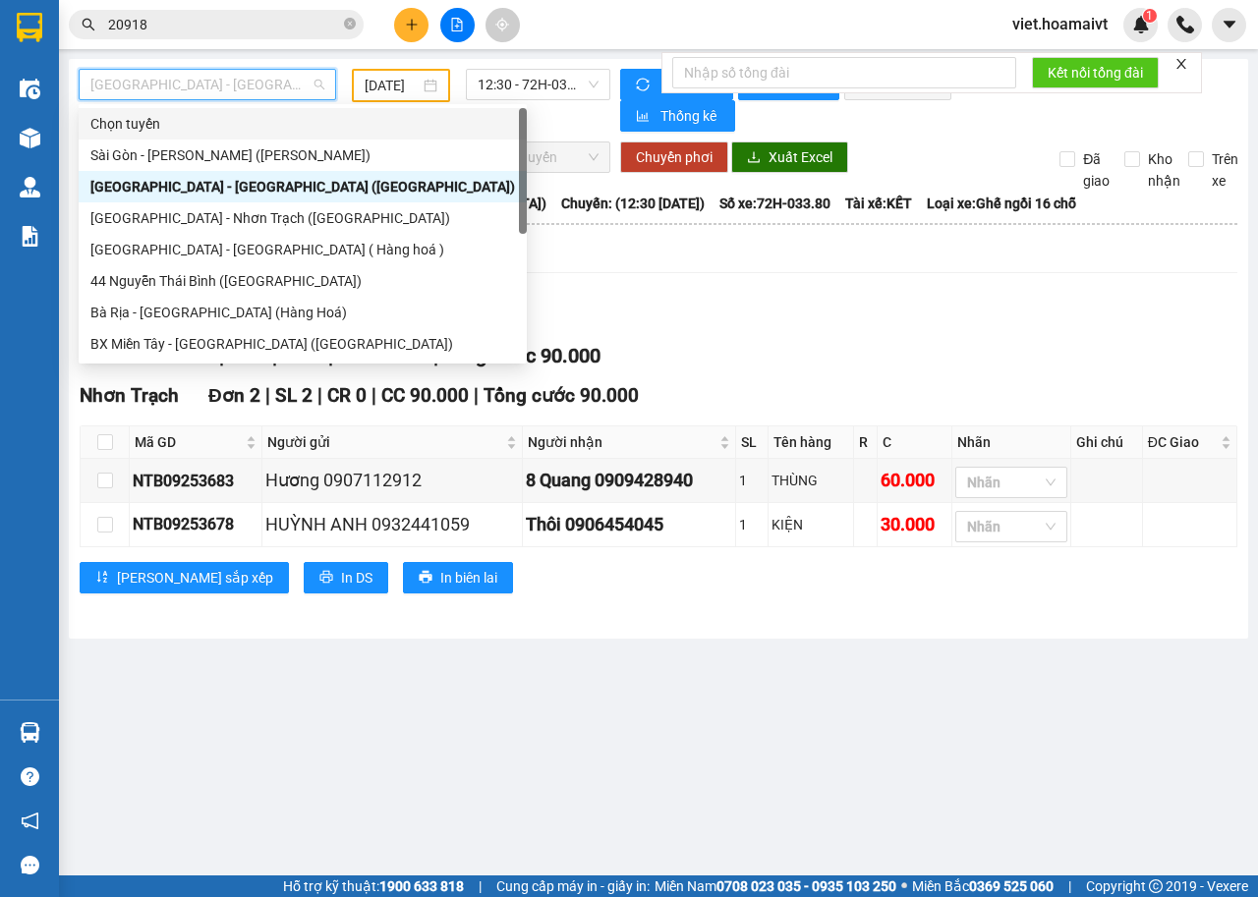
click at [736, 338] on div "Lọc VP Gửi TỔNG Đơn 2 | SL 2 | CR 0 | CC 90.000 | Tổng cước 90.000 Nhơn Trạch …" at bounding box center [658, 453] width 1157 height 329
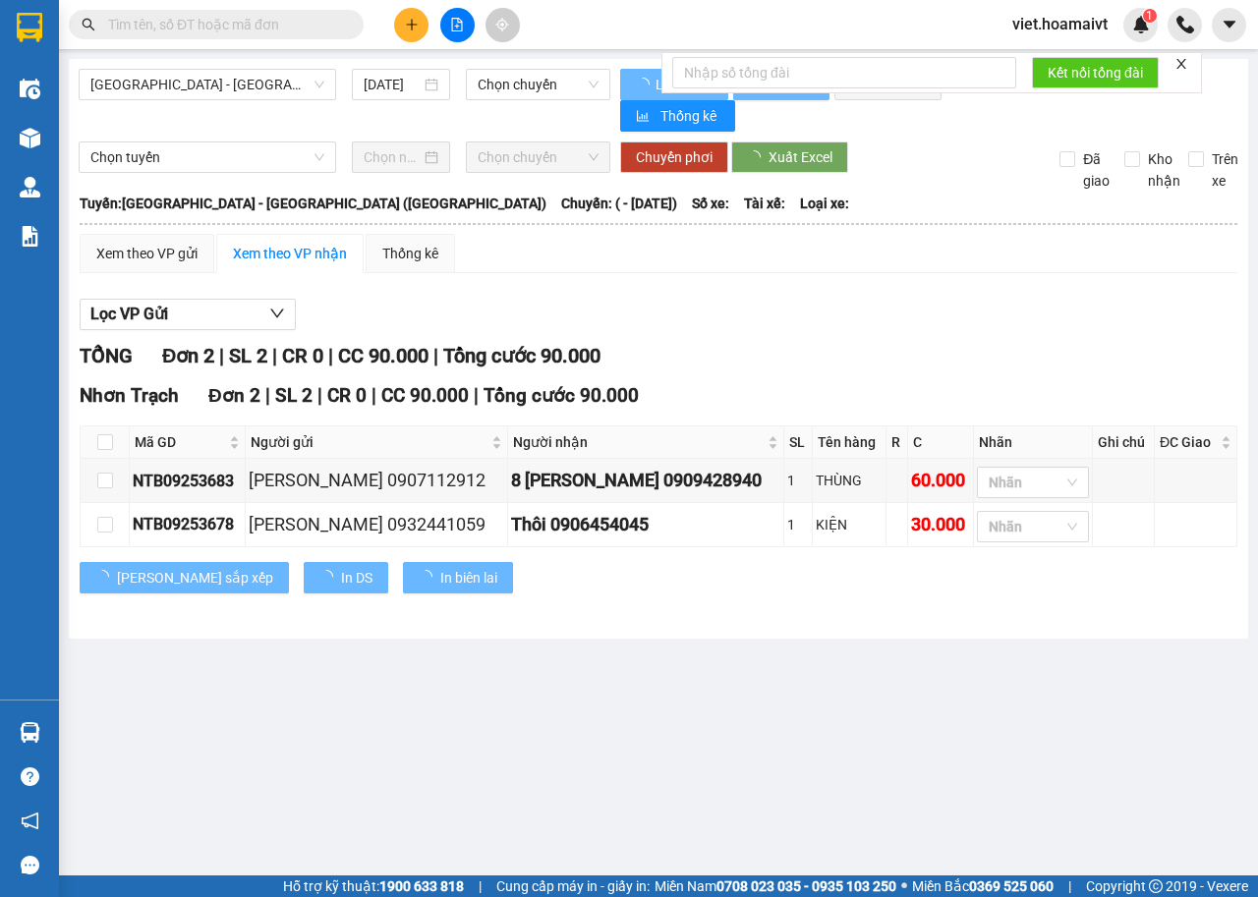
type input "[DATE]"
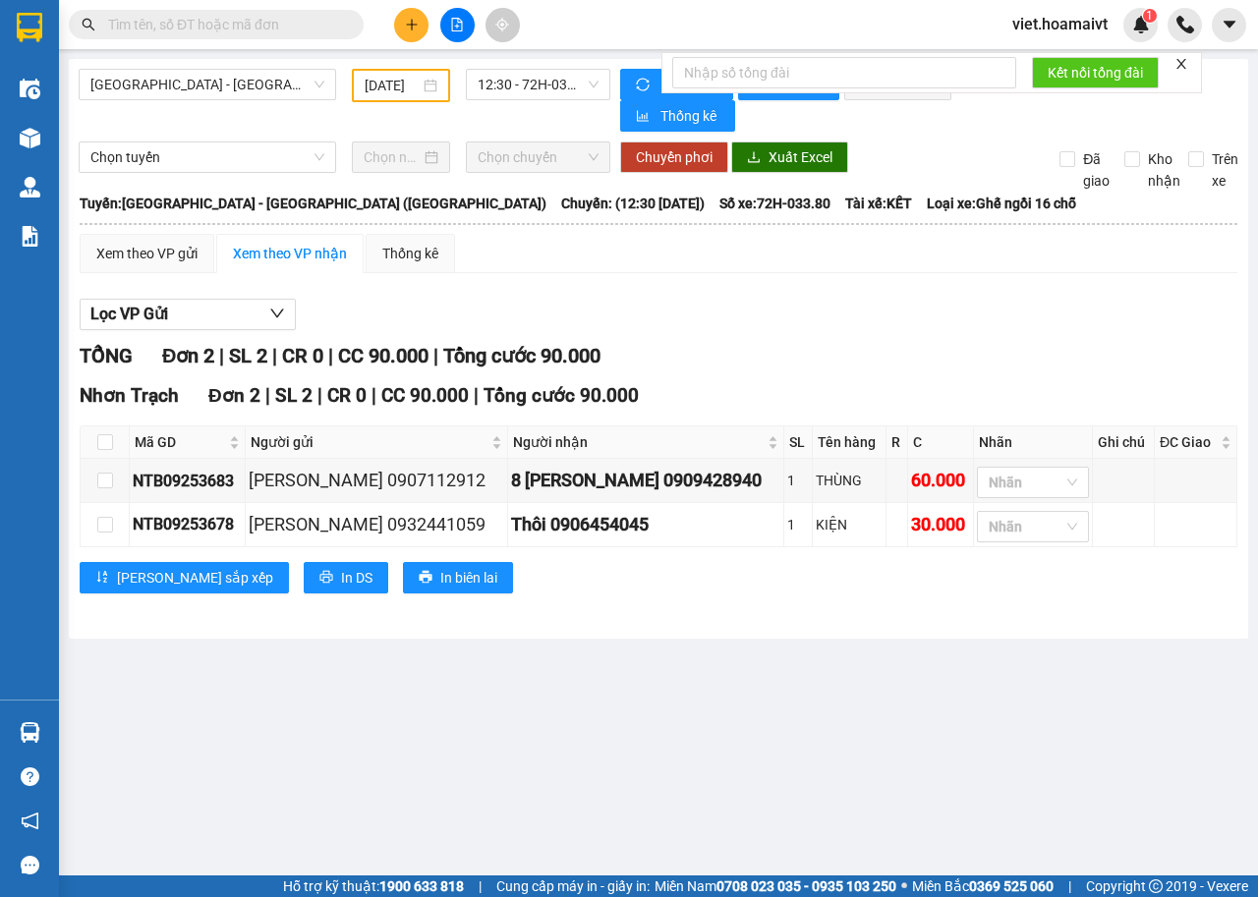
click at [771, 297] on div "Lọc VP Gửi [PERSON_NAME] 2 | SL 2 | CR 0 | CC 90.000 | [PERSON_NAME] 90.000 [P…" at bounding box center [658, 453] width 1157 height 329
click at [252, 80] on span "[GEOGRAPHIC_DATA] - [GEOGRAPHIC_DATA] ([GEOGRAPHIC_DATA])" at bounding box center [207, 84] width 234 height 29
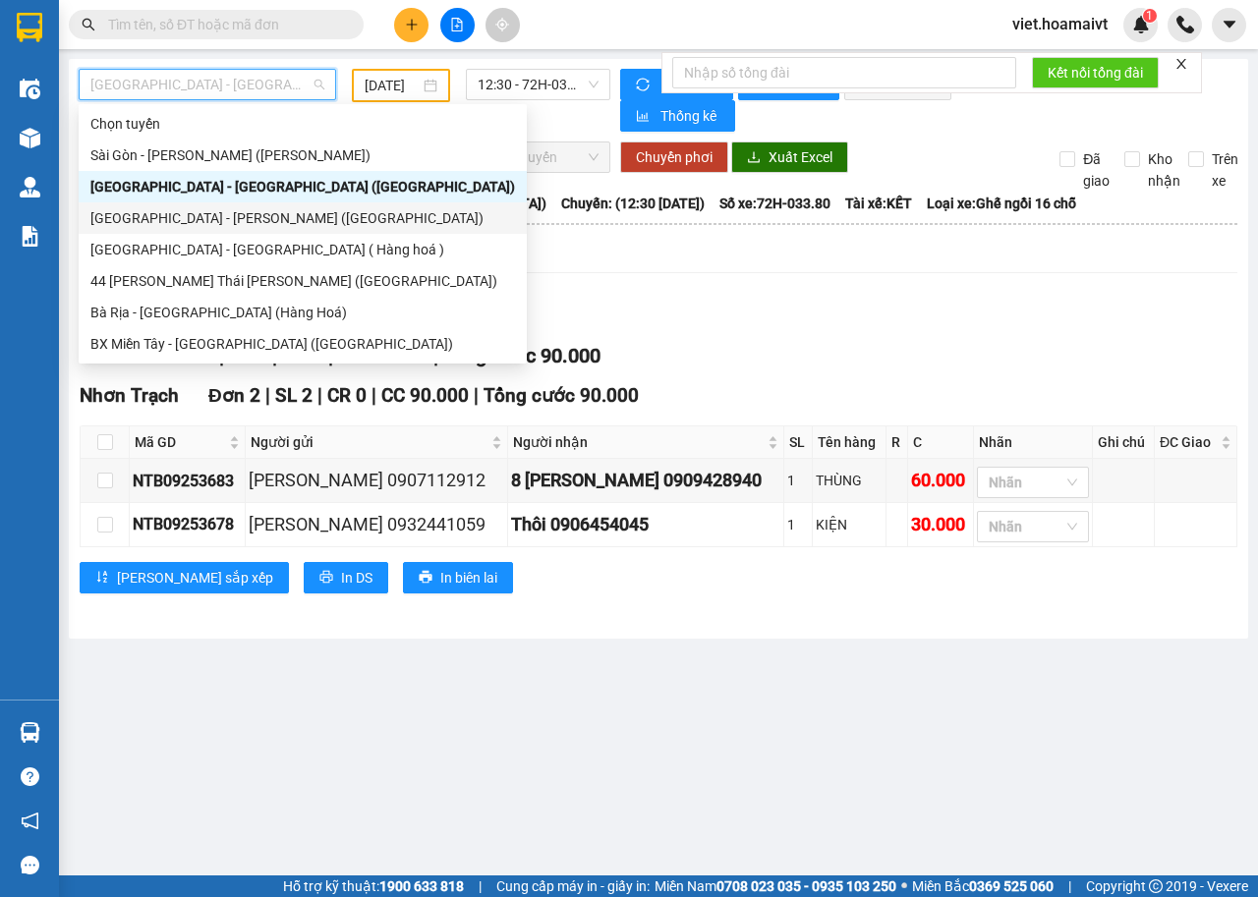
click at [753, 355] on div "[PERSON_NAME] 2 | SL 2 | CR 0 | CC 90.000 | [PERSON_NAME] 90.000" at bounding box center [658, 356] width 1157 height 30
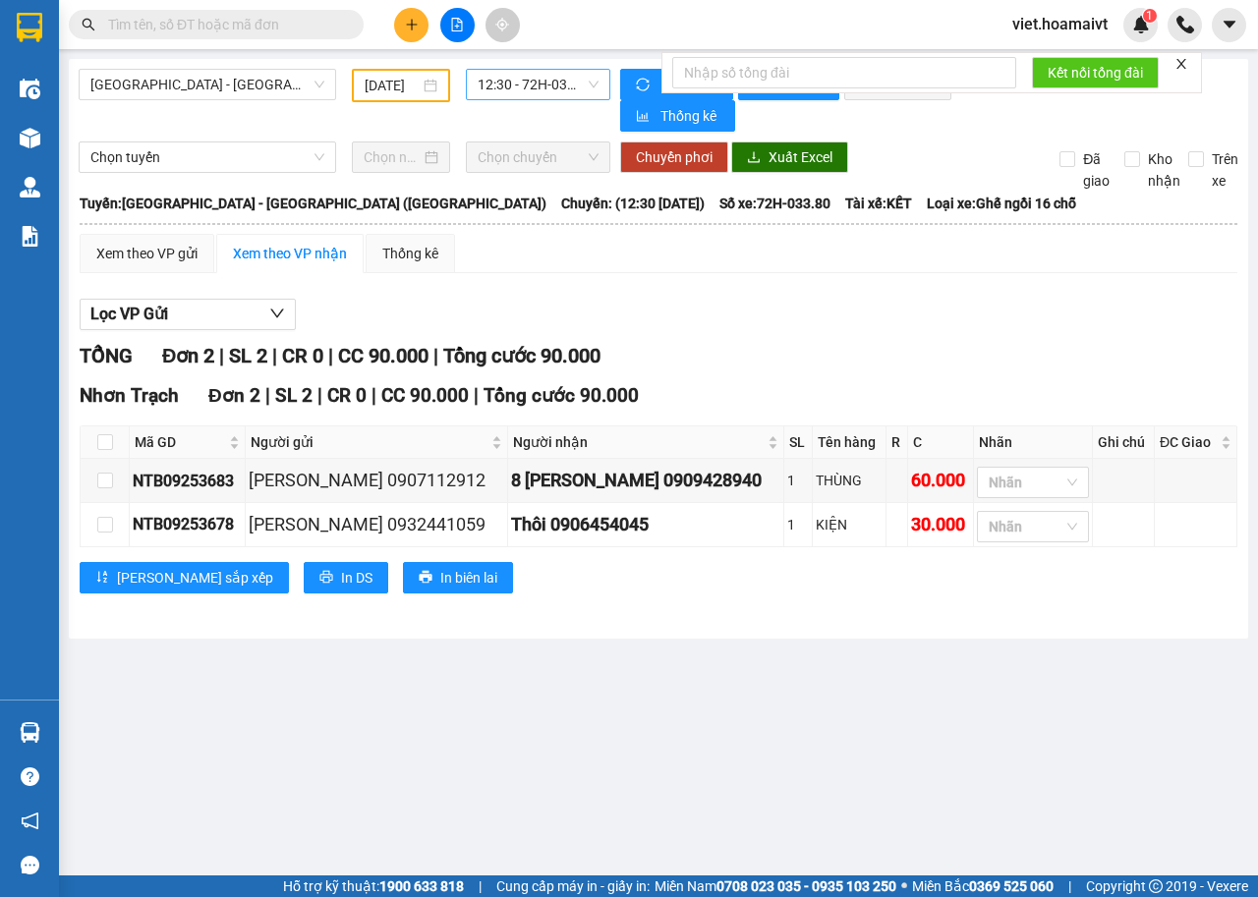
click at [515, 77] on span "12:30 - 72H-033.80" at bounding box center [537, 84] width 120 height 29
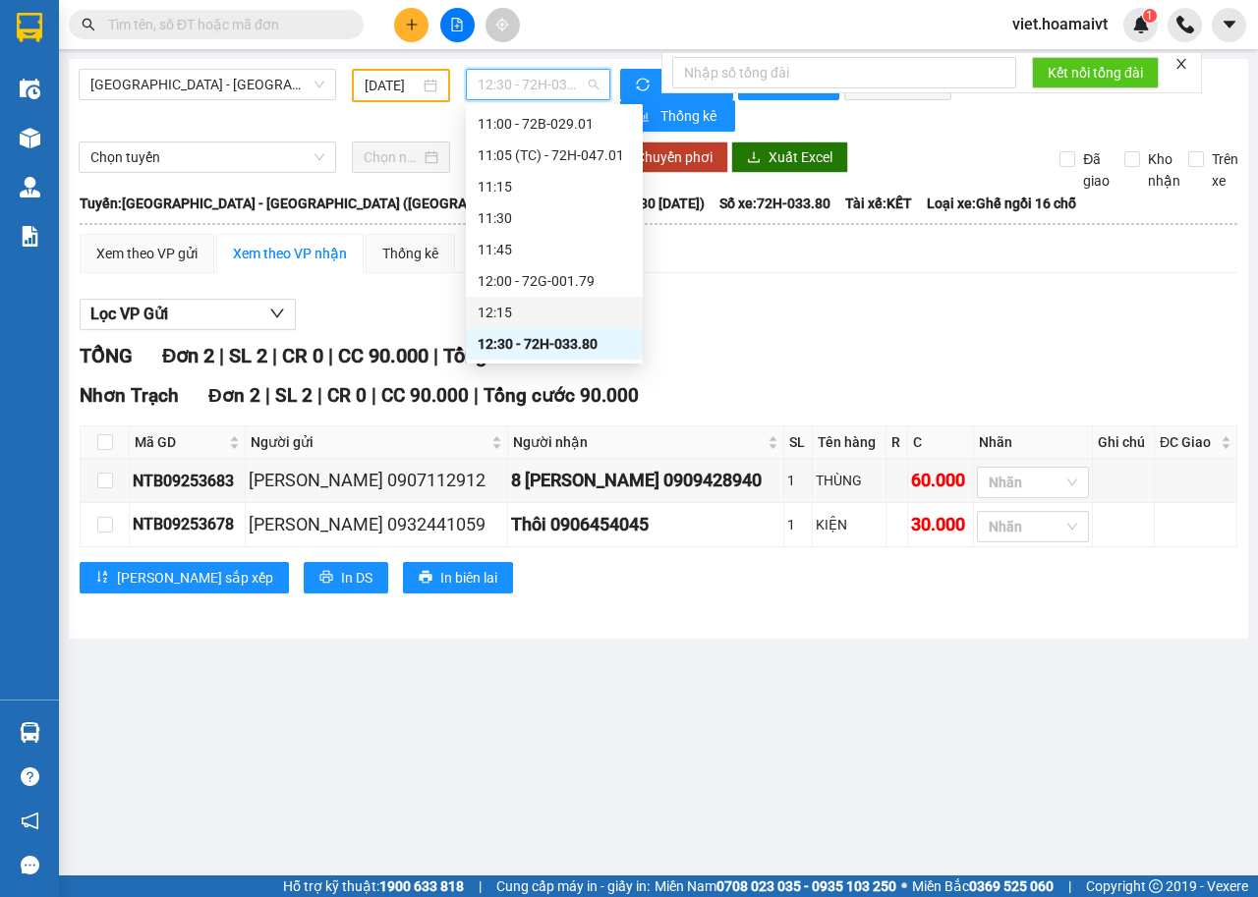
scroll to position [758, 0]
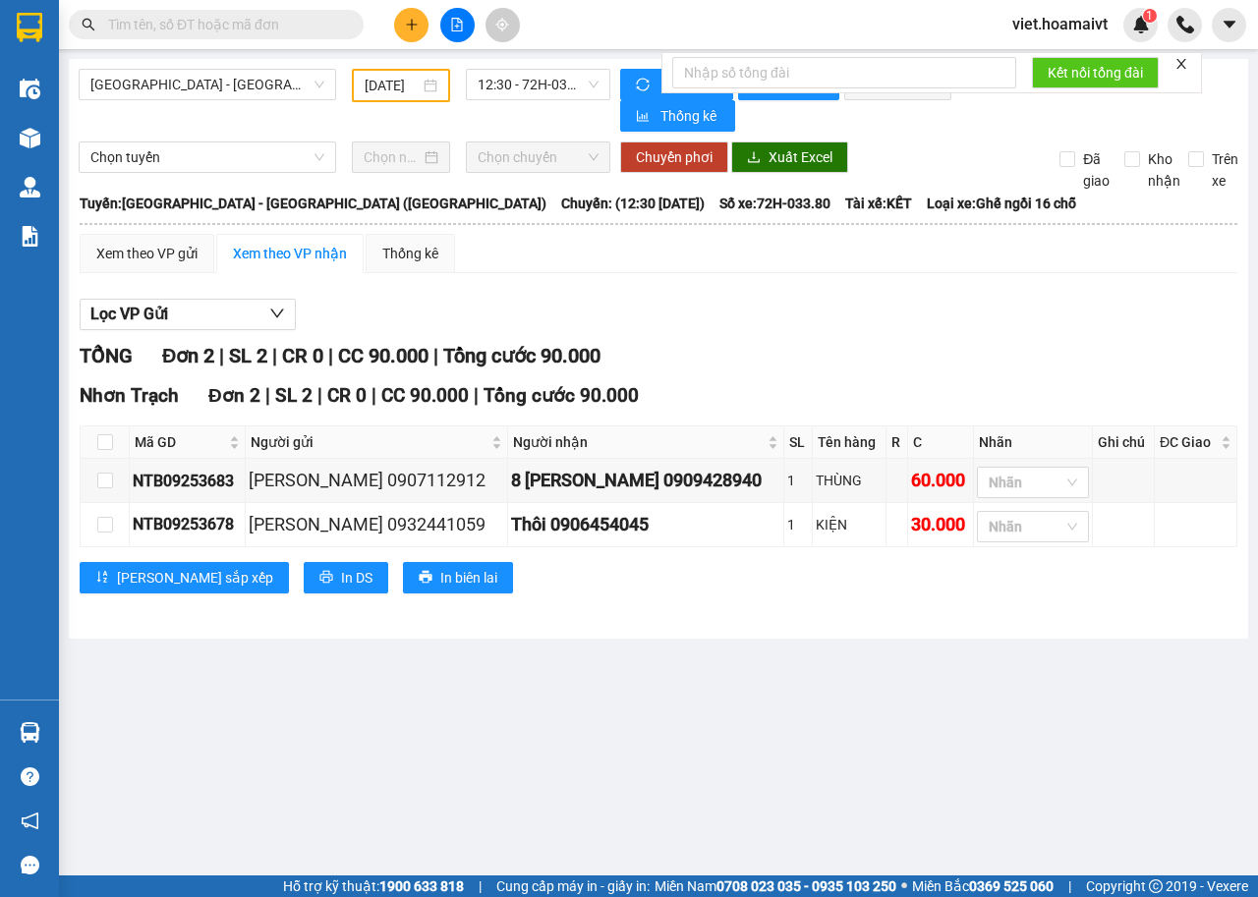
click at [849, 267] on div "Xem theo VP gửi Xem theo VP nhận Thống kê" at bounding box center [658, 253] width 1157 height 39
click at [146, 157] on span "Chọn tuyến" at bounding box center [207, 156] width 234 height 29
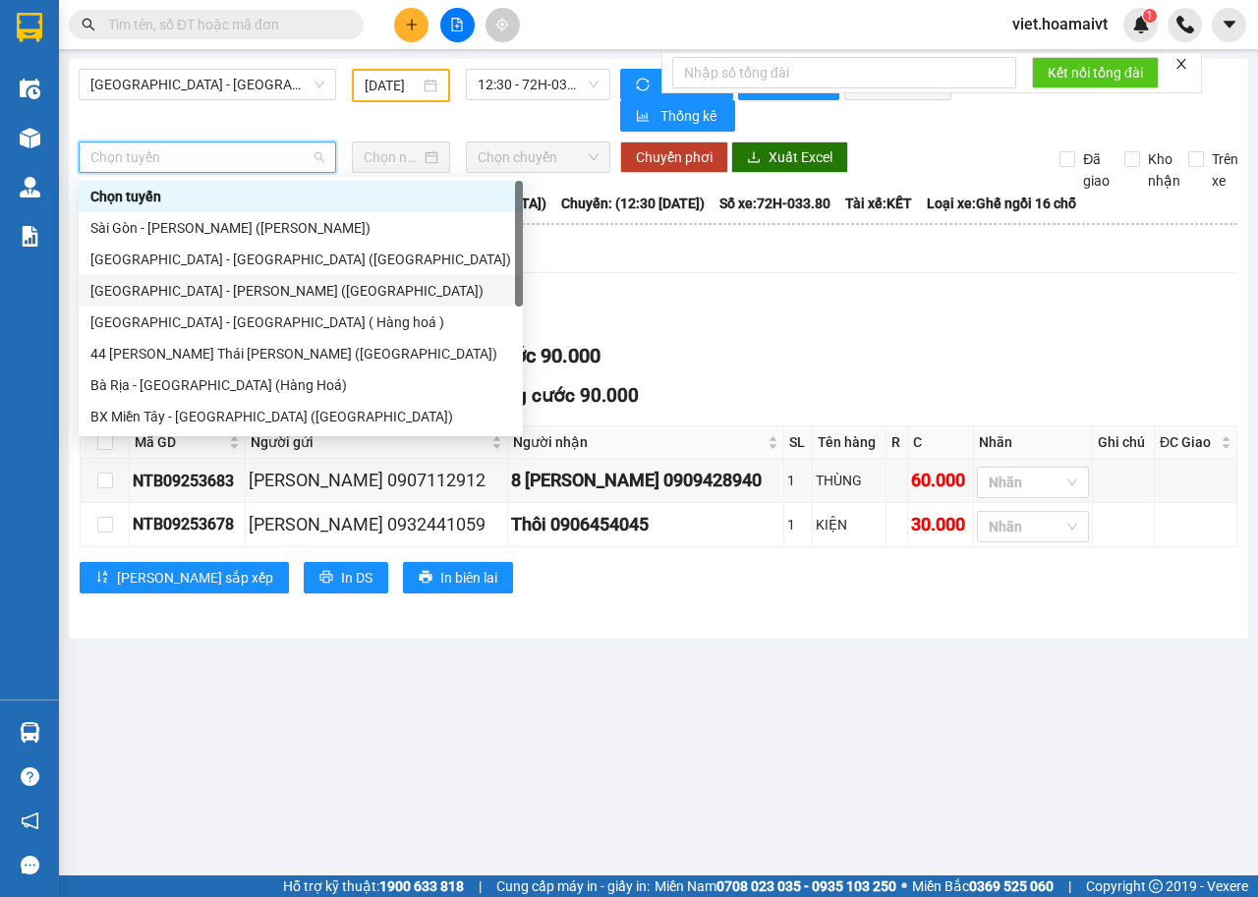
click at [192, 291] on div "[GEOGRAPHIC_DATA] - [PERSON_NAME] ([GEOGRAPHIC_DATA])" at bounding box center [300, 291] width 420 height 22
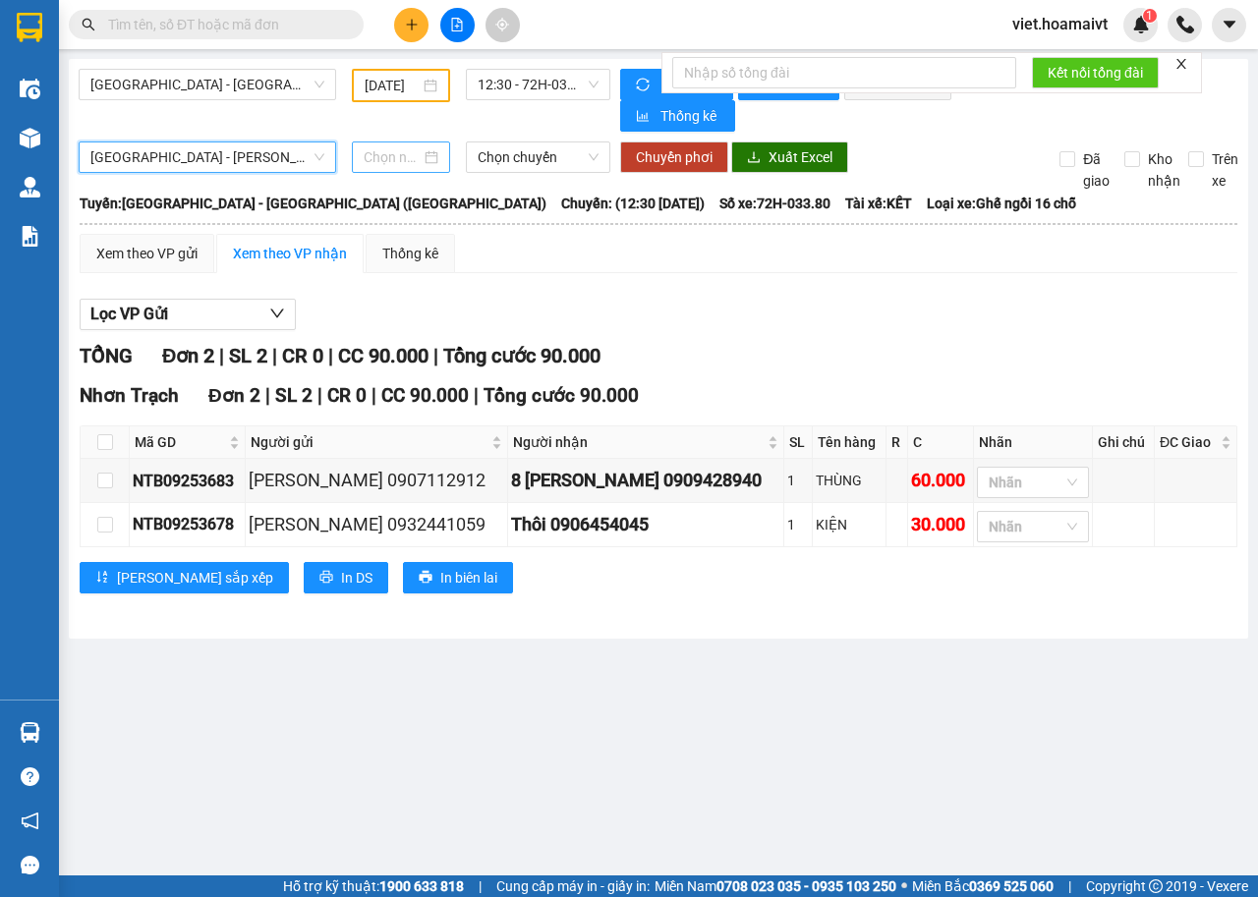
click at [394, 163] on input at bounding box center [392, 157] width 57 height 22
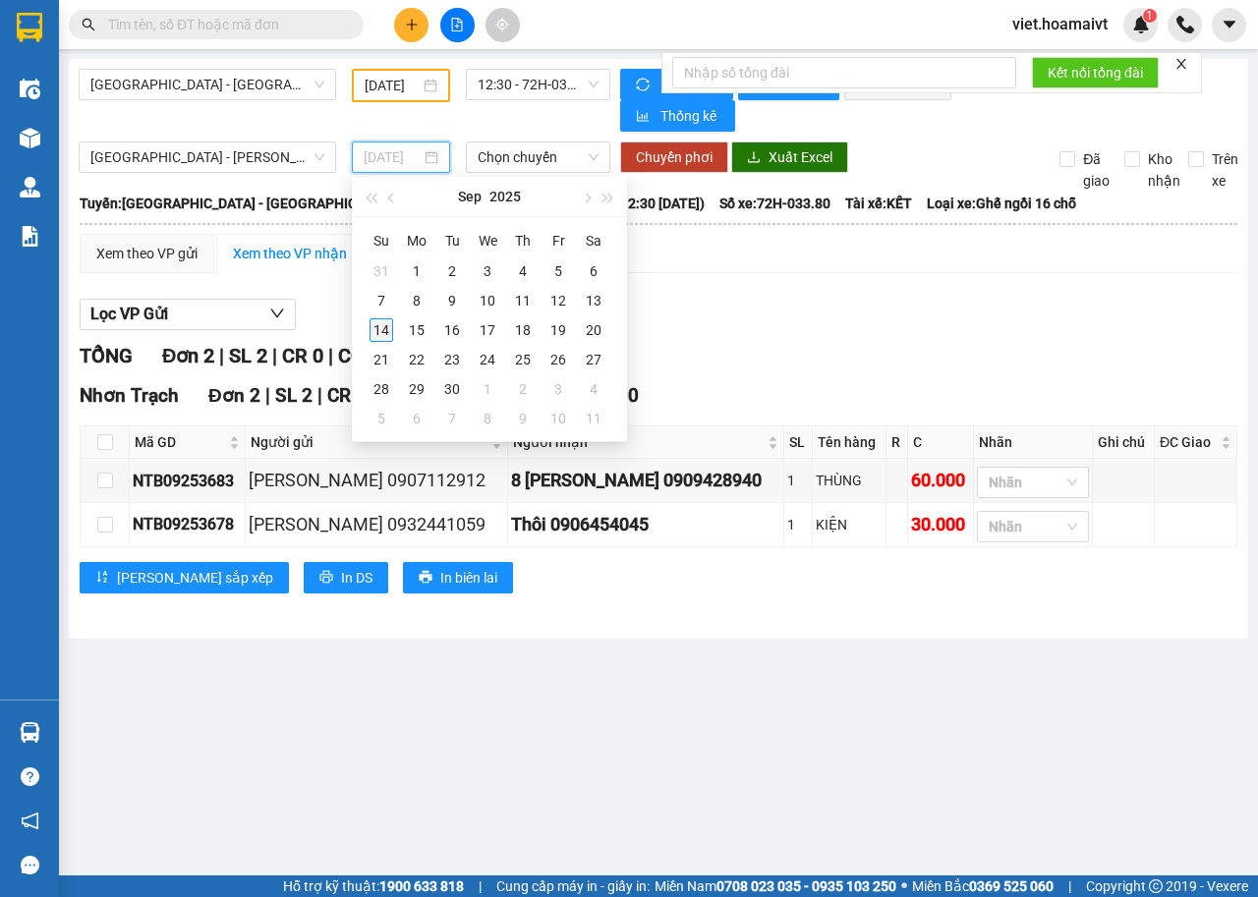
type input "[DATE]"
click at [381, 340] on div "14" at bounding box center [381, 330] width 24 height 24
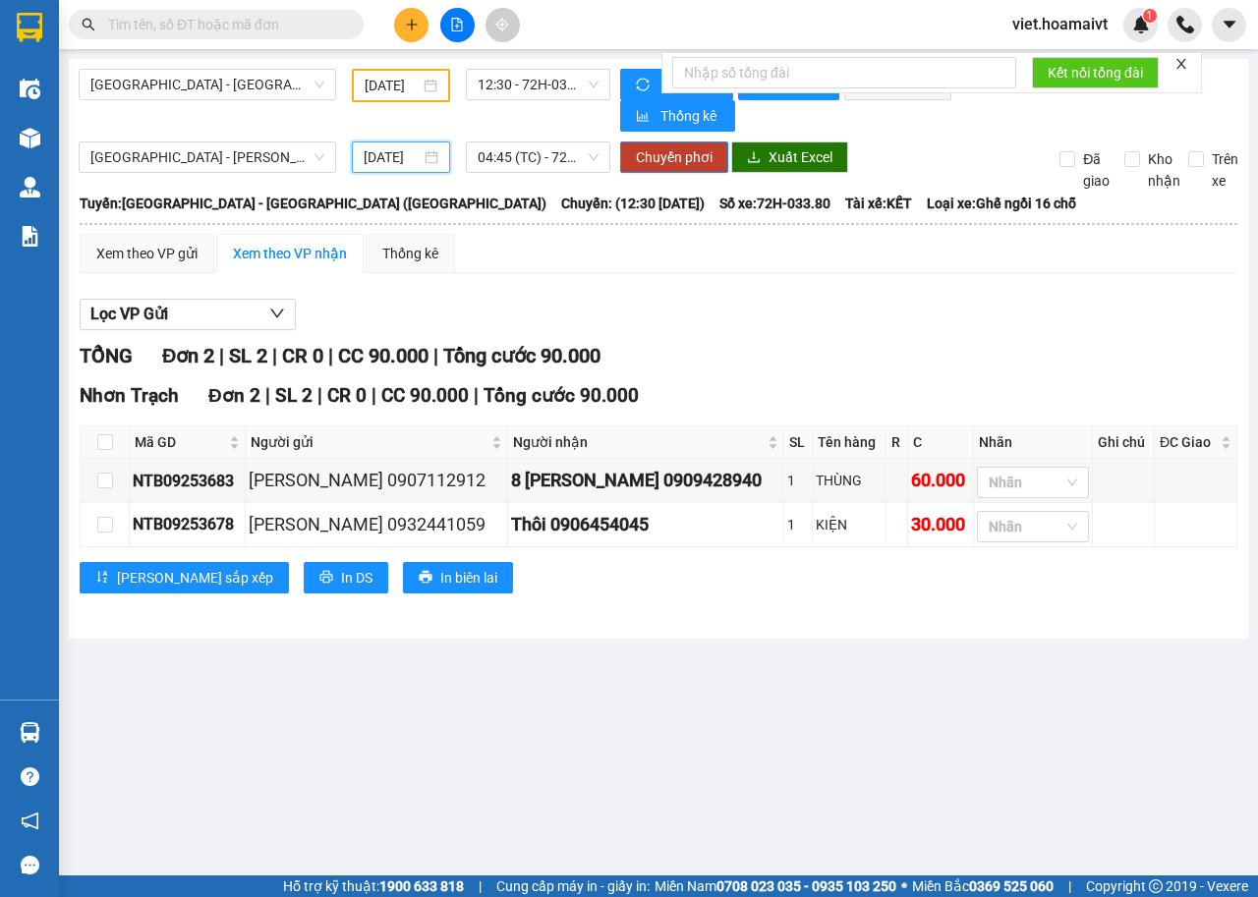
click at [383, 157] on input "[DATE]" at bounding box center [392, 157] width 57 height 22
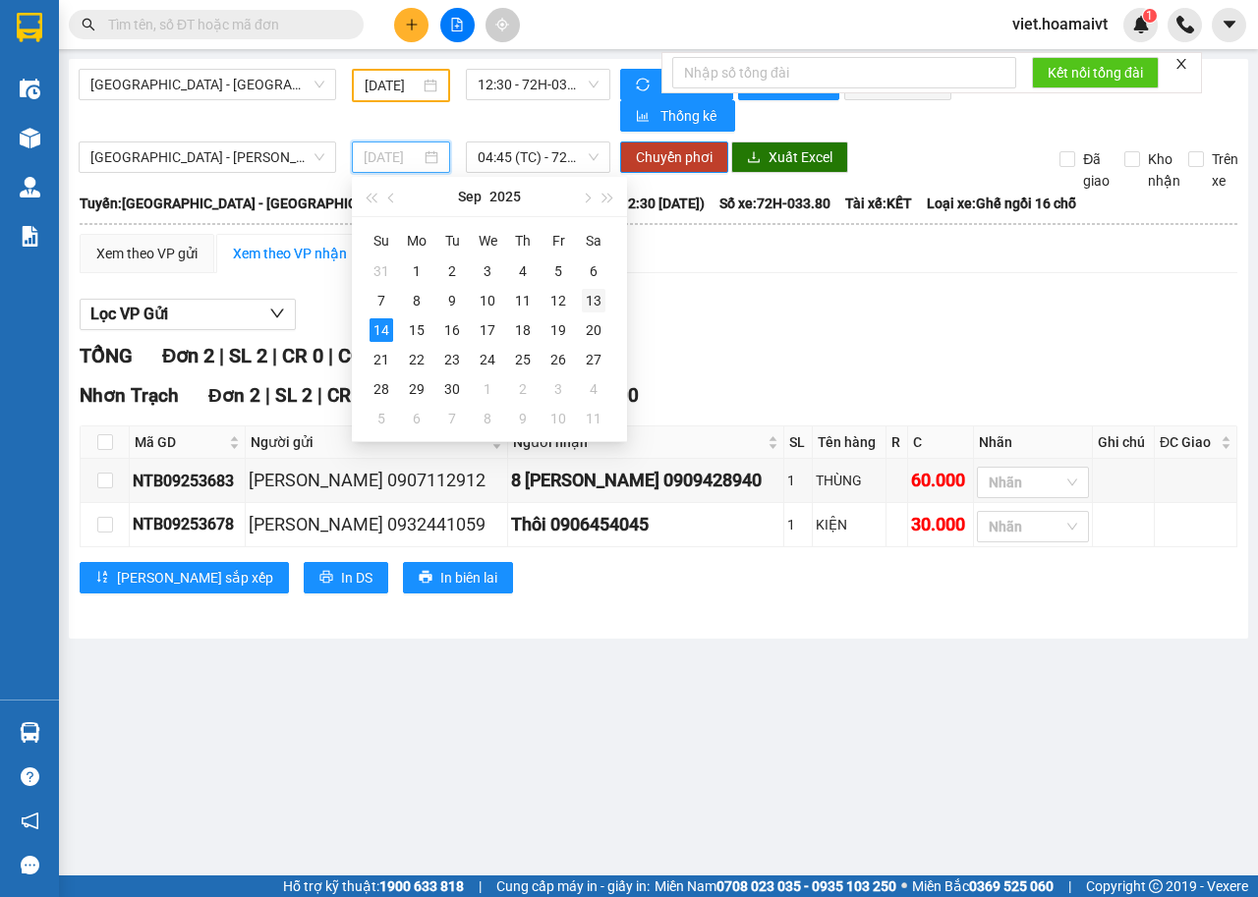
click at [592, 298] on div "13" at bounding box center [594, 301] width 24 height 24
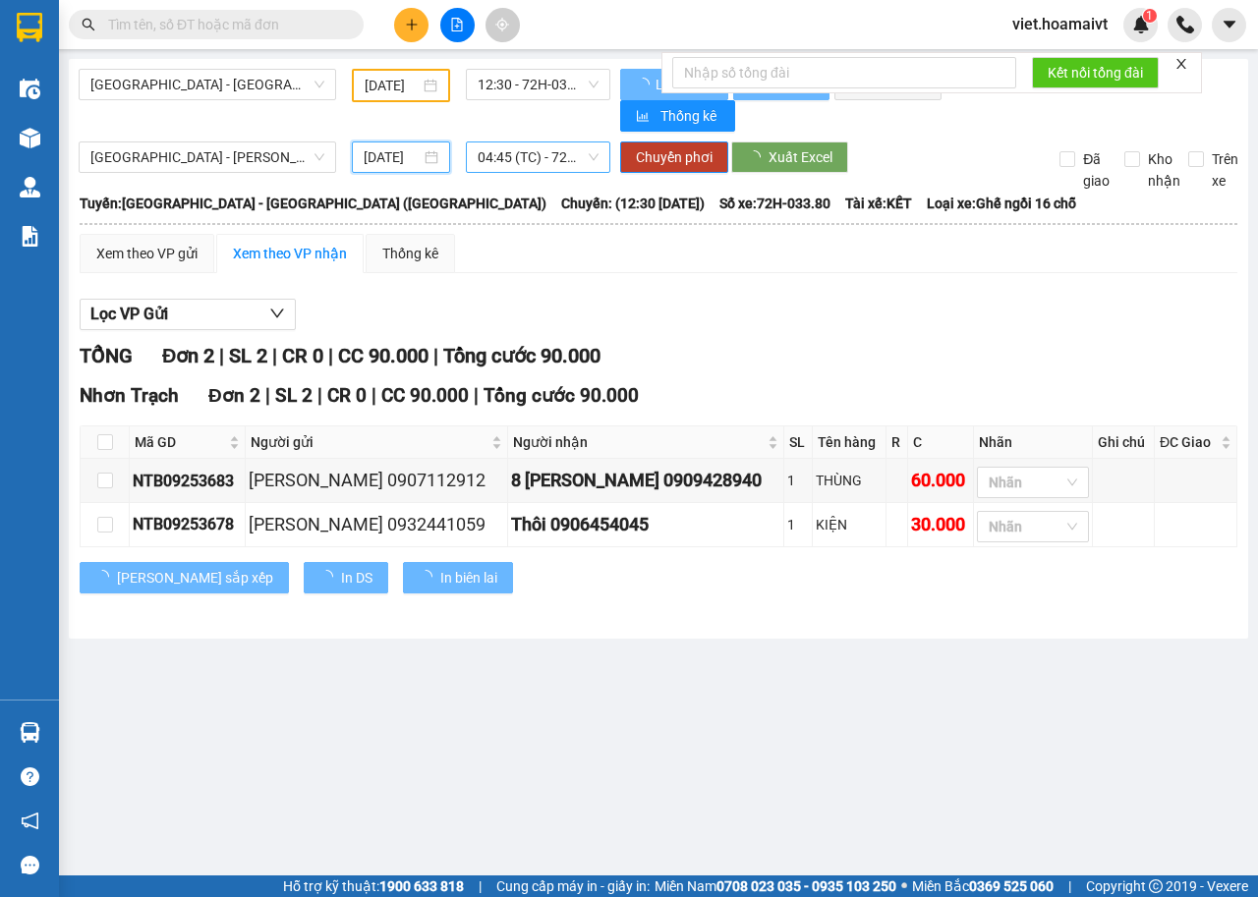
type input "13/09/2025"
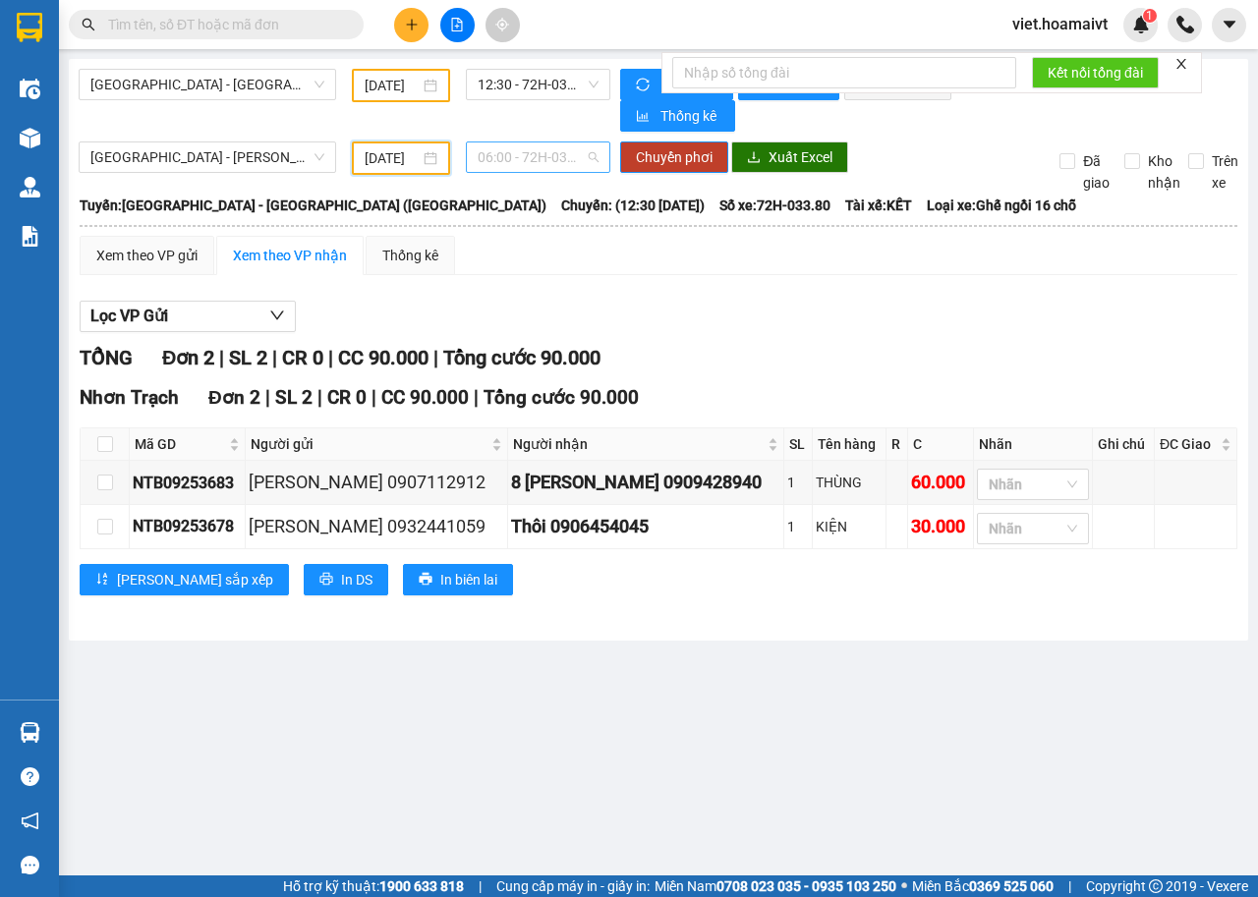
click at [549, 163] on span "06:00 - 72H-030.58" at bounding box center [537, 156] width 120 height 29
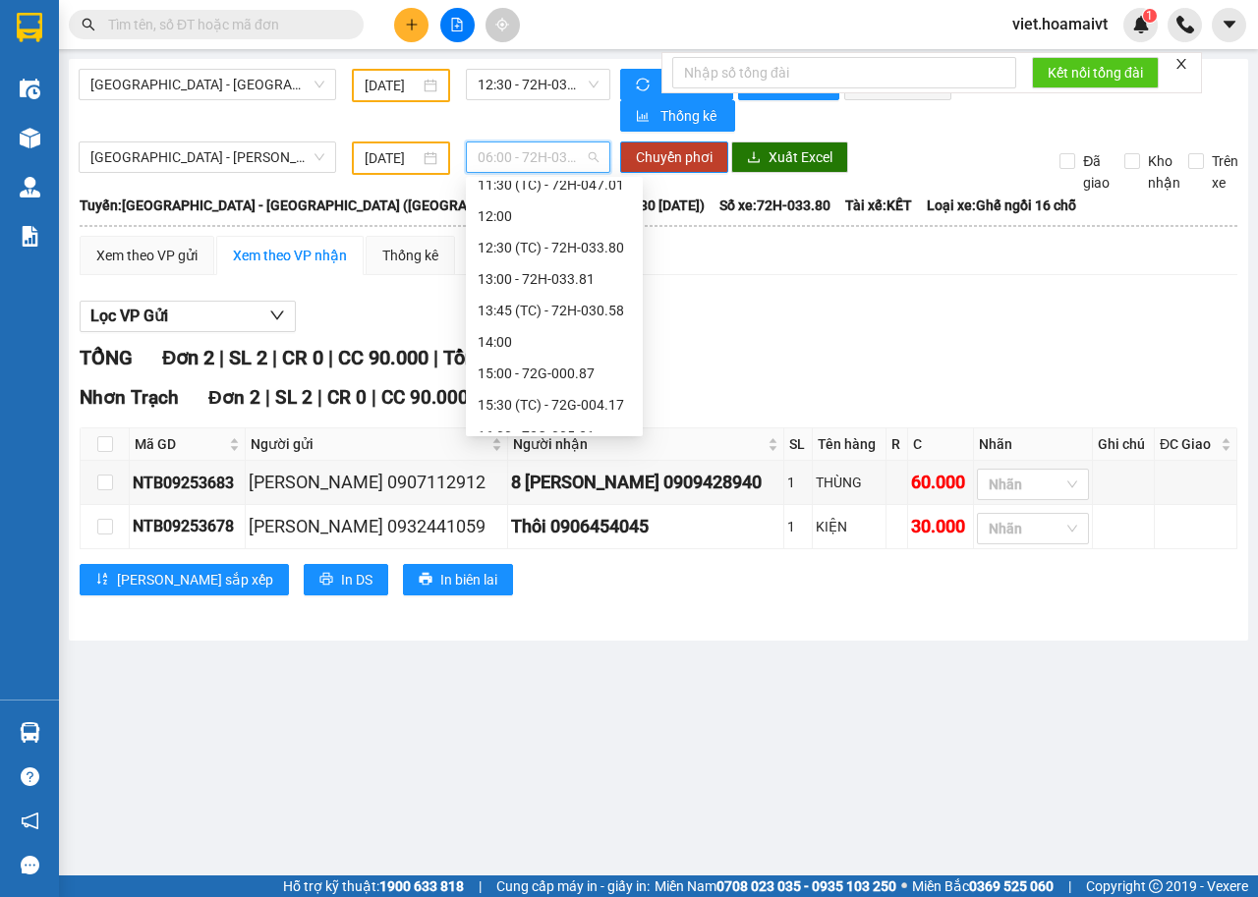
scroll to position [196, 0]
click at [820, 332] on div at bounding box center [658, 332] width 1157 height 1
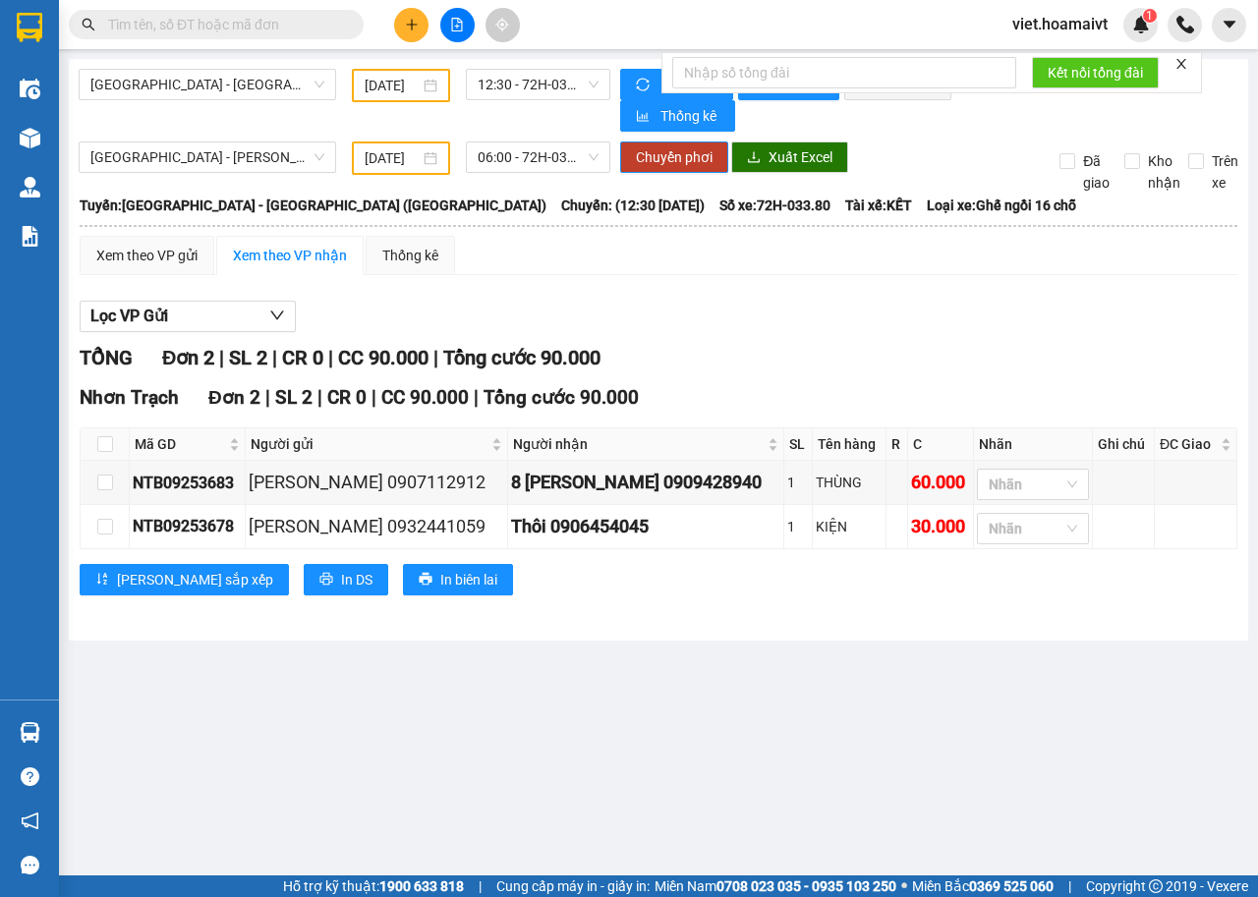
click at [820, 332] on div at bounding box center [658, 332] width 1157 height 1
click at [503, 160] on span "06:00 - 72H-030.58" at bounding box center [537, 156] width 120 height 29
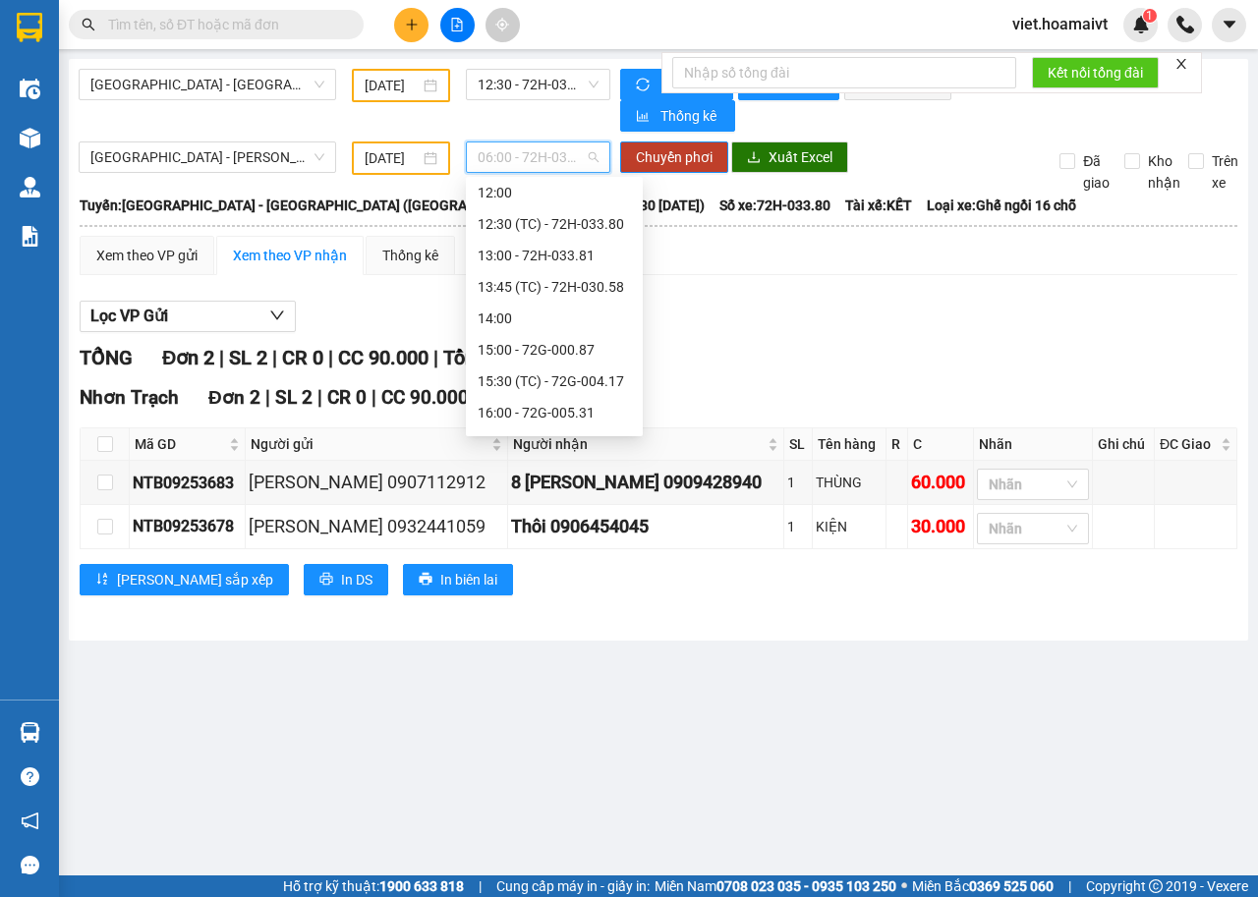
scroll to position [326, 0]
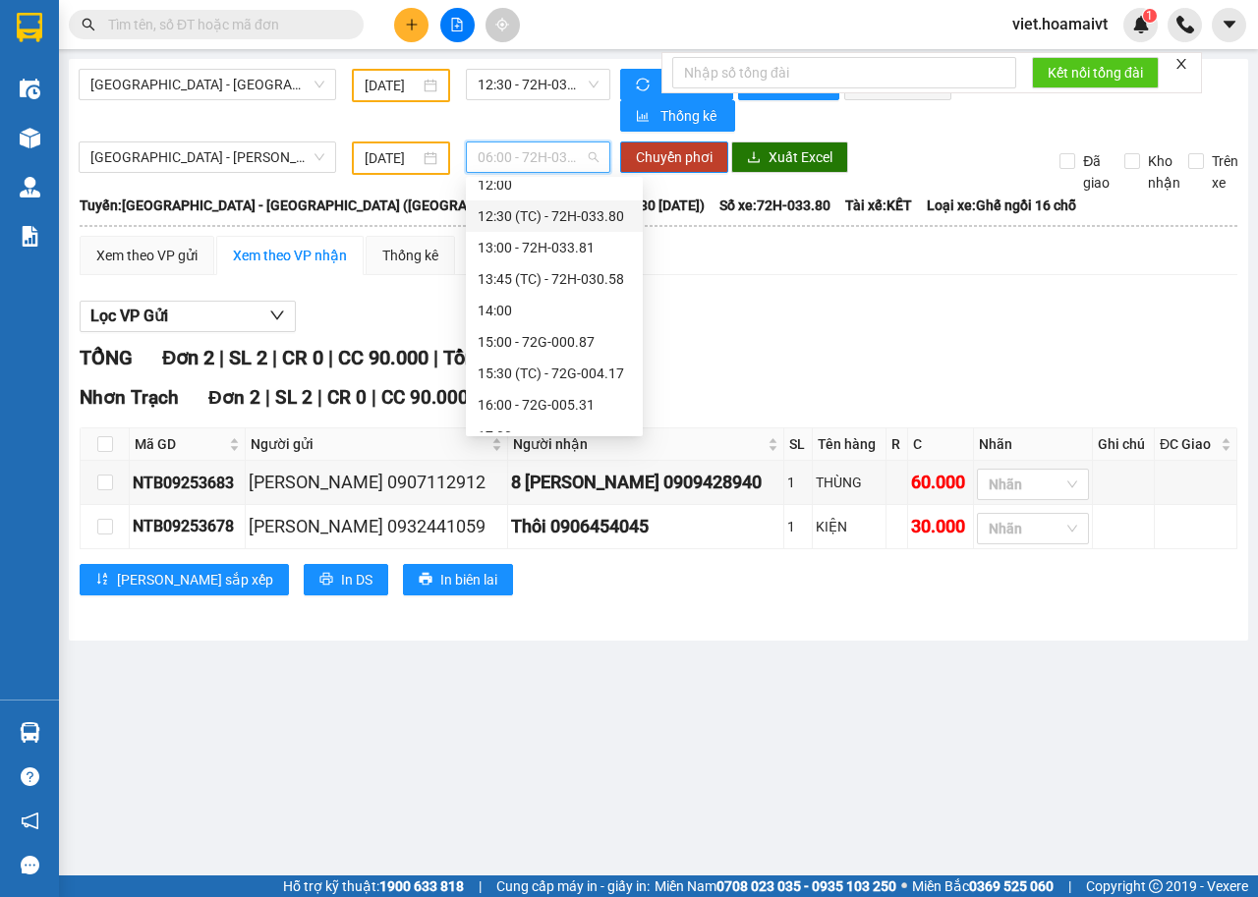
click at [585, 211] on div "12:30 (TC) - 72H-033.80" at bounding box center [553, 216] width 153 height 22
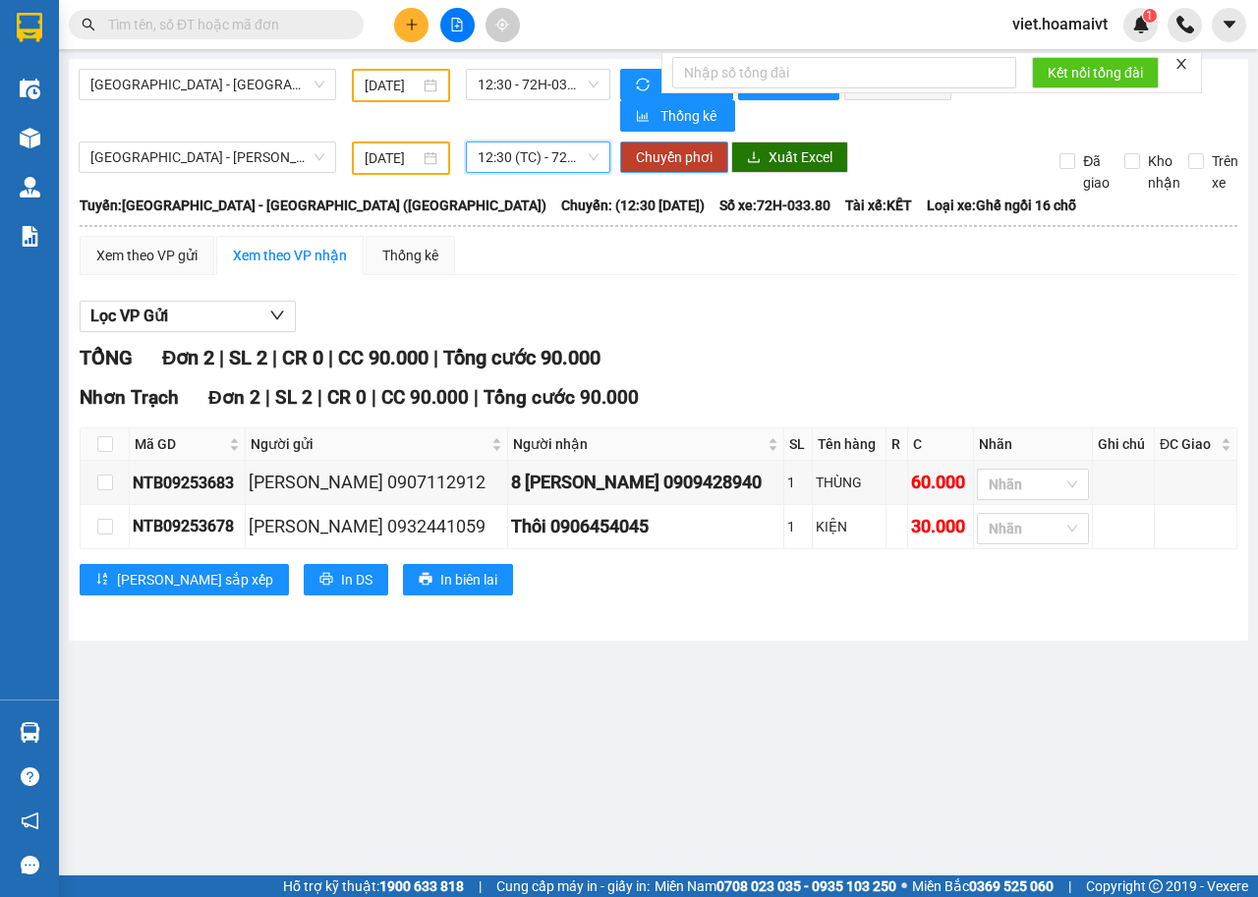
click at [654, 155] on span "Chuyển phơi" at bounding box center [674, 157] width 77 height 22
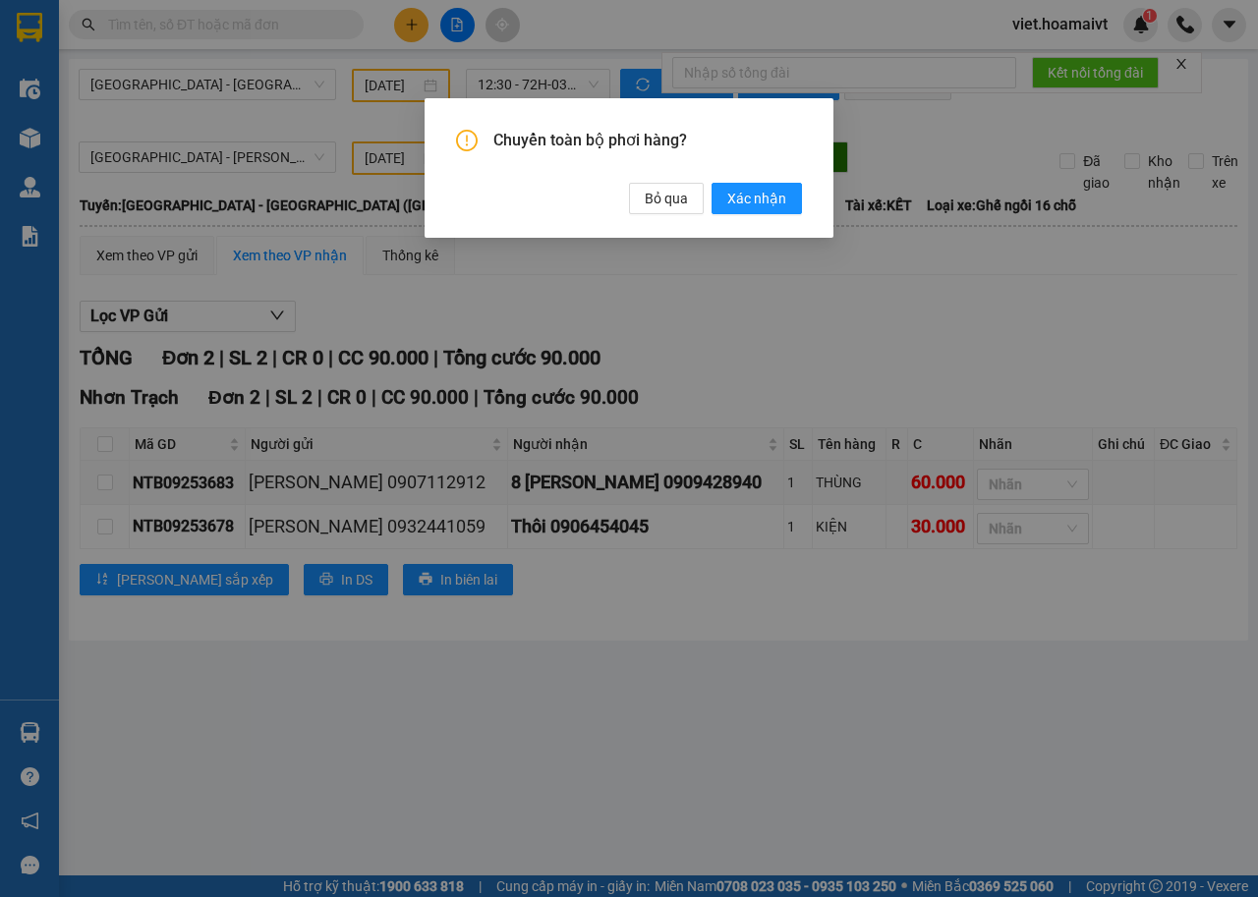
click at [771, 196] on span "Xác nhận" at bounding box center [756, 199] width 59 height 22
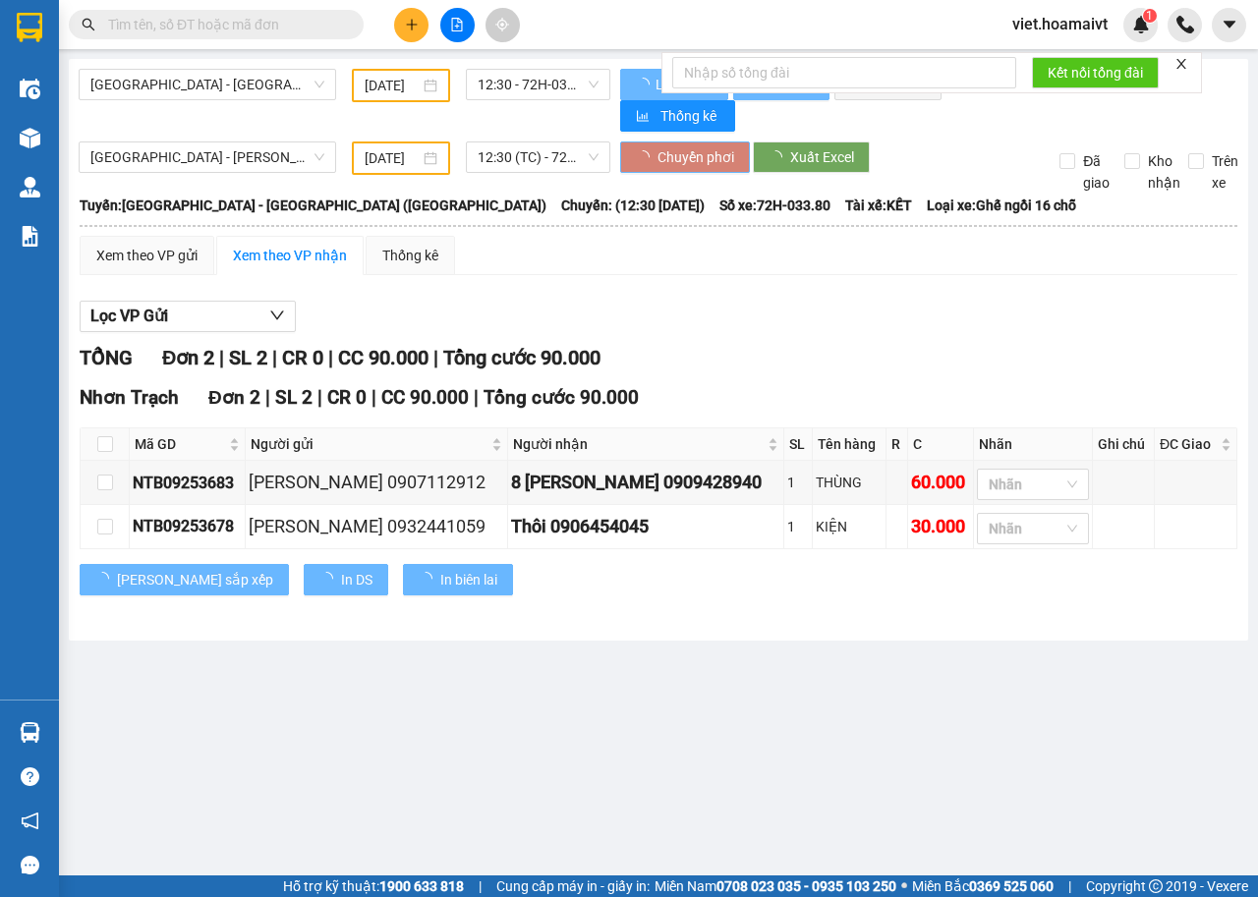
click at [927, 319] on div "Chuyển toàn bộ phơi hàng? Bỏ qua Xác nhận" at bounding box center [629, 448] width 1258 height 897
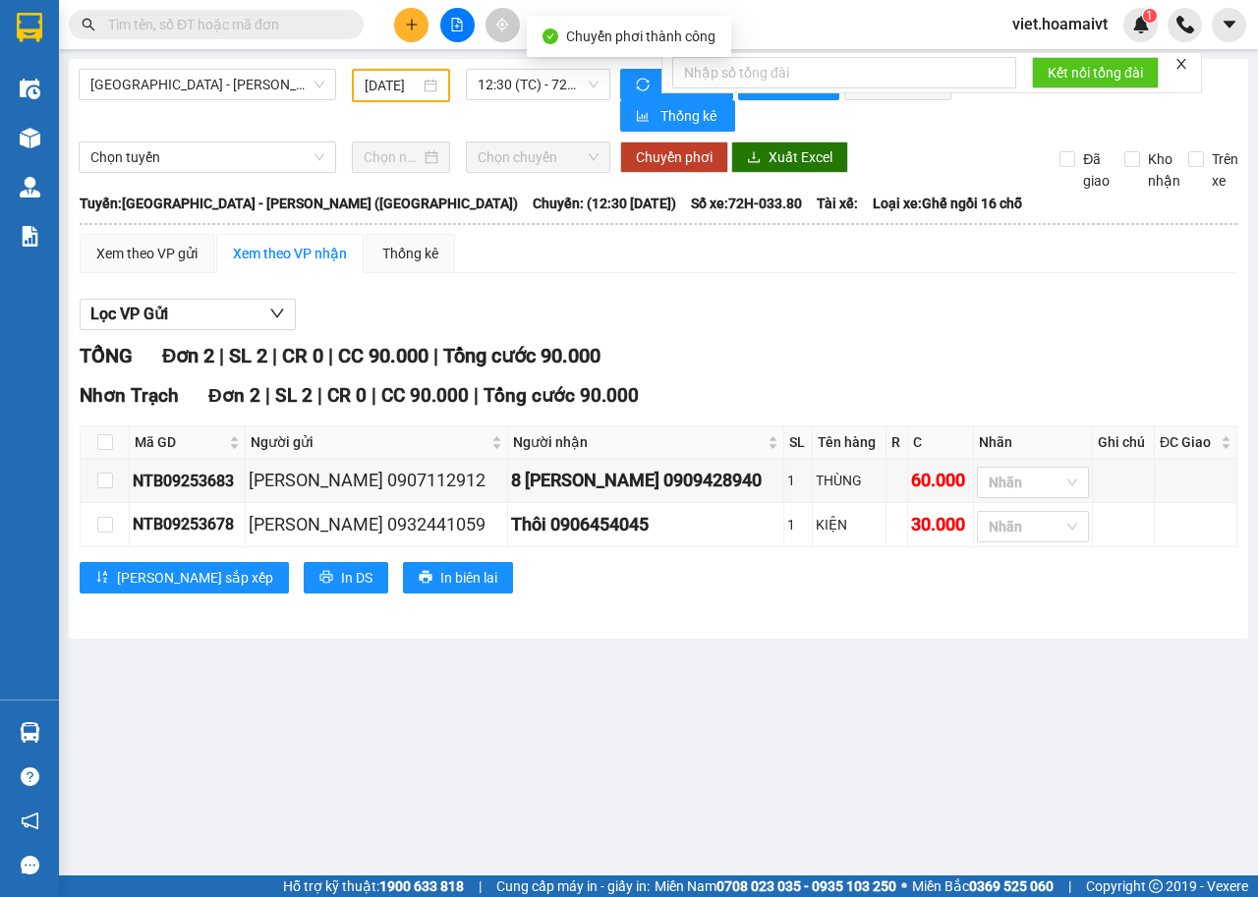
click at [927, 319] on div "Lọc VP Gửi" at bounding box center [658, 315] width 1157 height 32
click at [506, 73] on span "12:30 (TC) - 72H-033.80" at bounding box center [537, 84] width 120 height 29
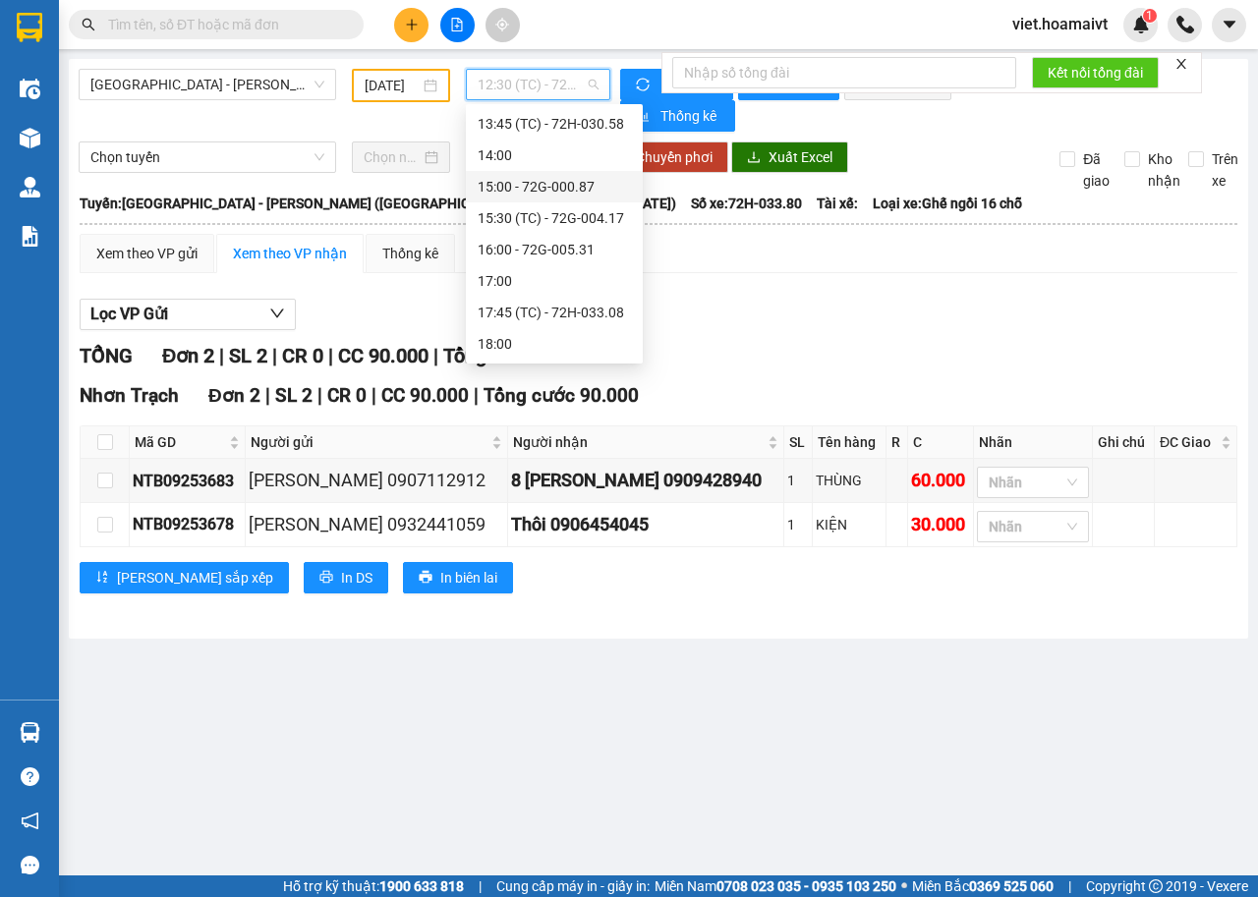
scroll to position [310, 0]
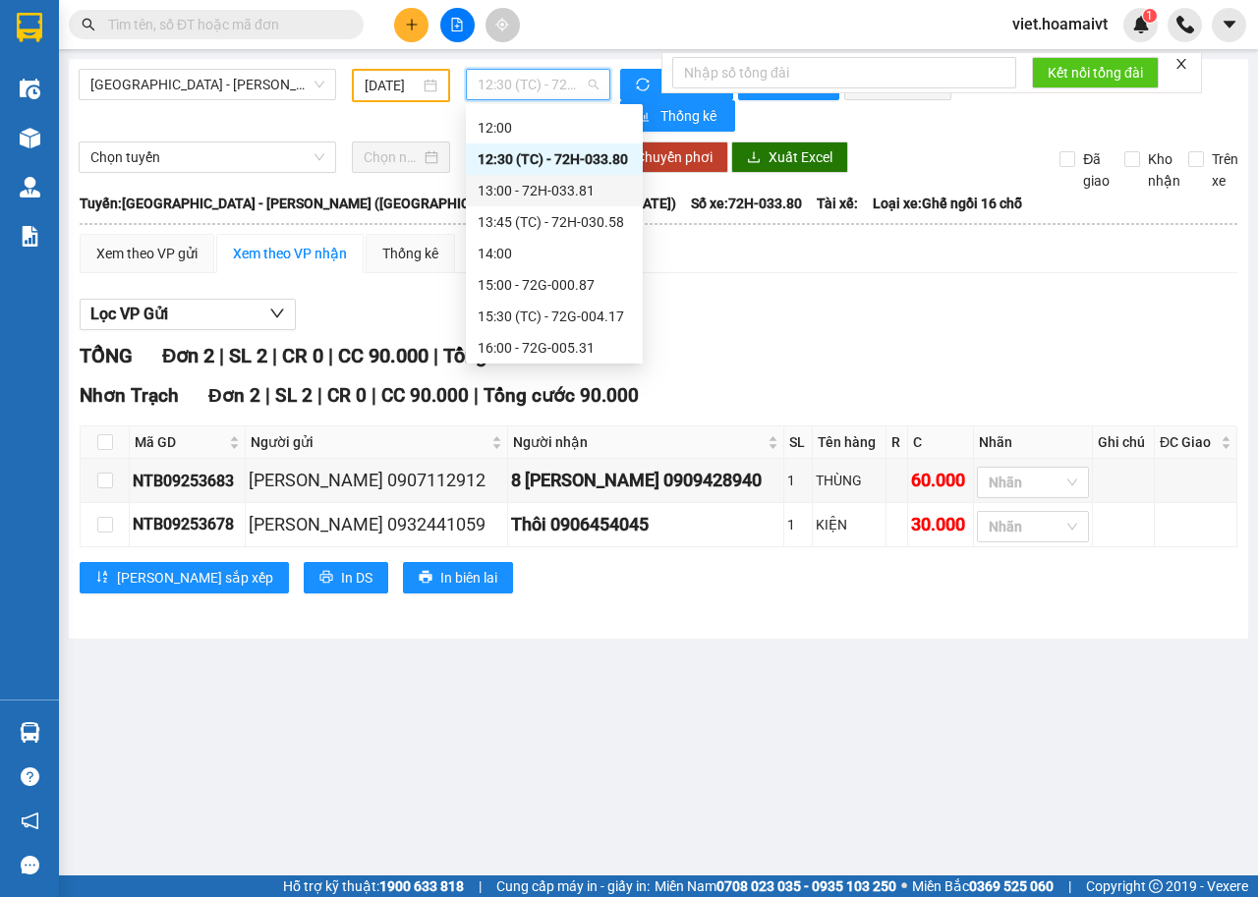
click at [548, 191] on div "13:00 - 72H-033.81" at bounding box center [553, 191] width 153 height 22
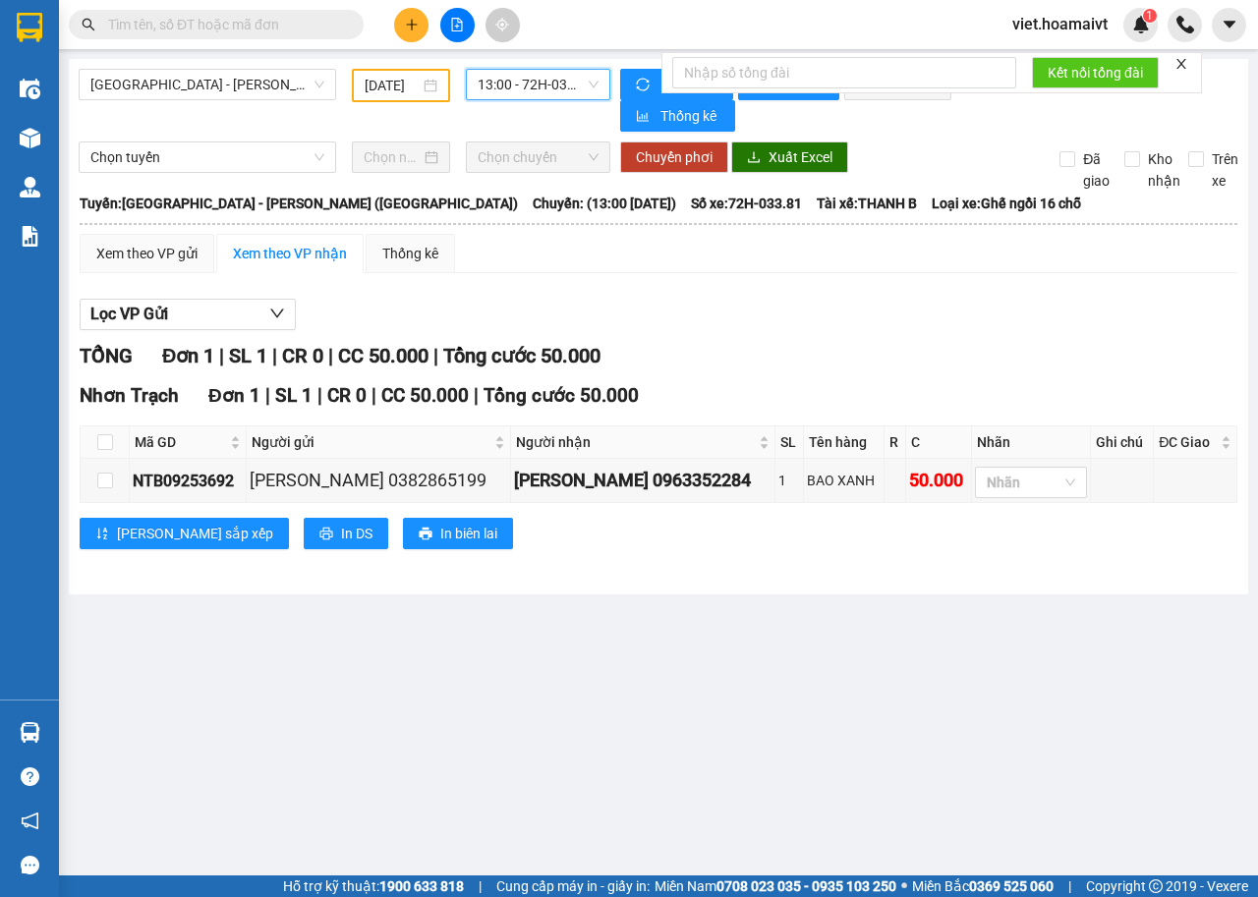
click at [535, 81] on span "13:00 - 72H-033.81" at bounding box center [537, 84] width 120 height 29
click at [818, 346] on div "TỔNG Đơn 1 | SL 1 | CR 0 | CC 50.000 | Tổng cước 50.000" at bounding box center [658, 356] width 1157 height 30
click at [523, 79] on span "13:00 - 72H-033.81" at bounding box center [537, 84] width 120 height 29
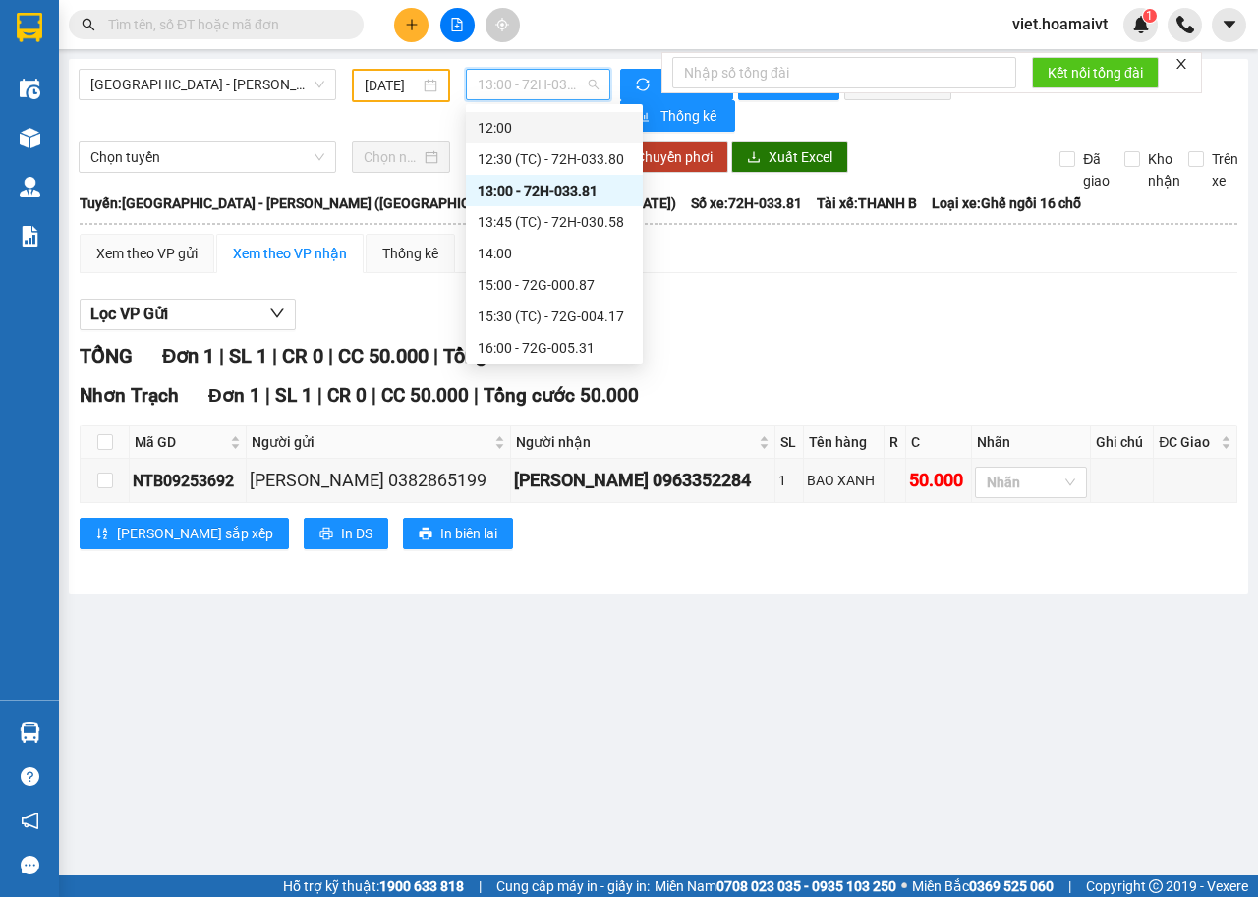
click at [393, 90] on input "13/09/2025" at bounding box center [391, 86] width 55 height 22
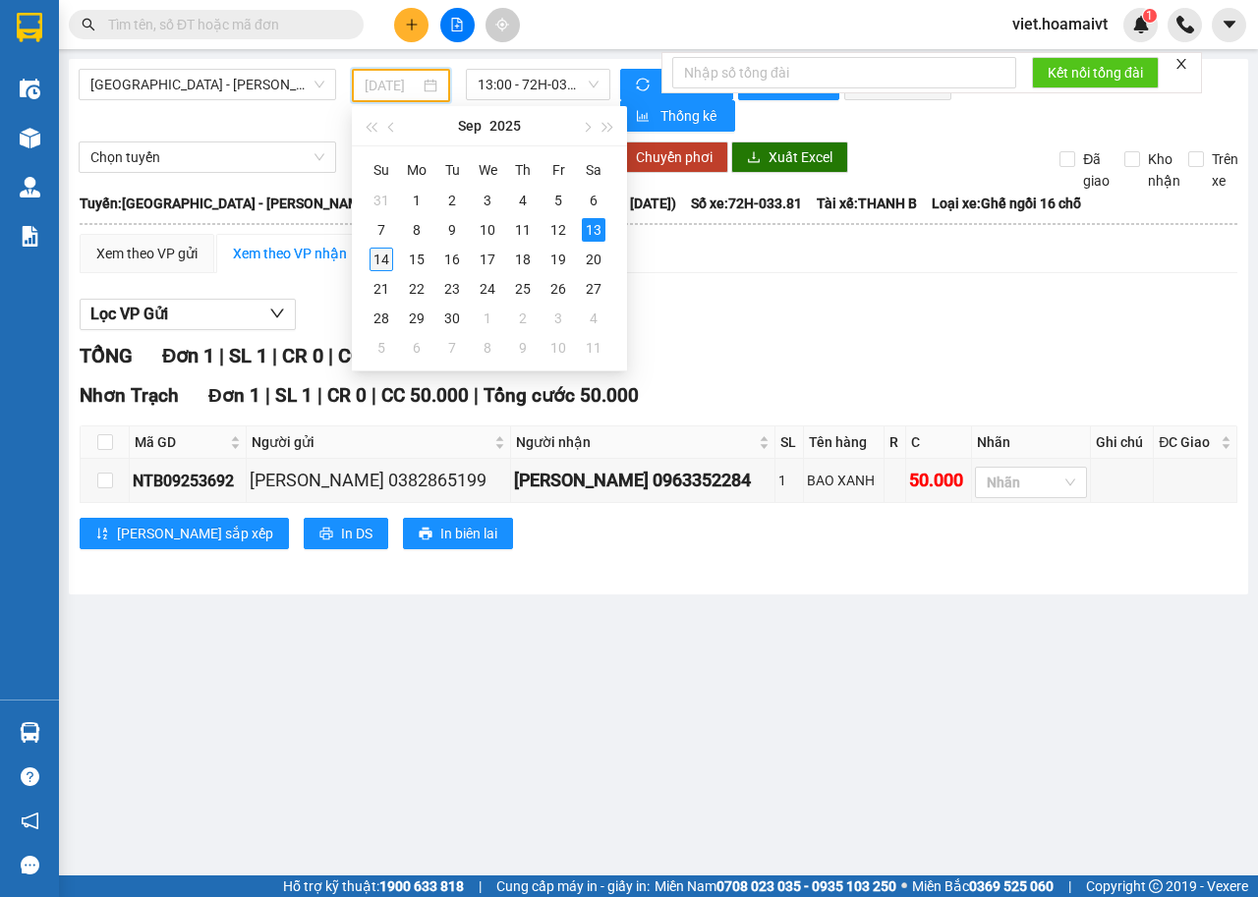
click at [370, 256] on div "14" at bounding box center [381, 260] width 24 height 24
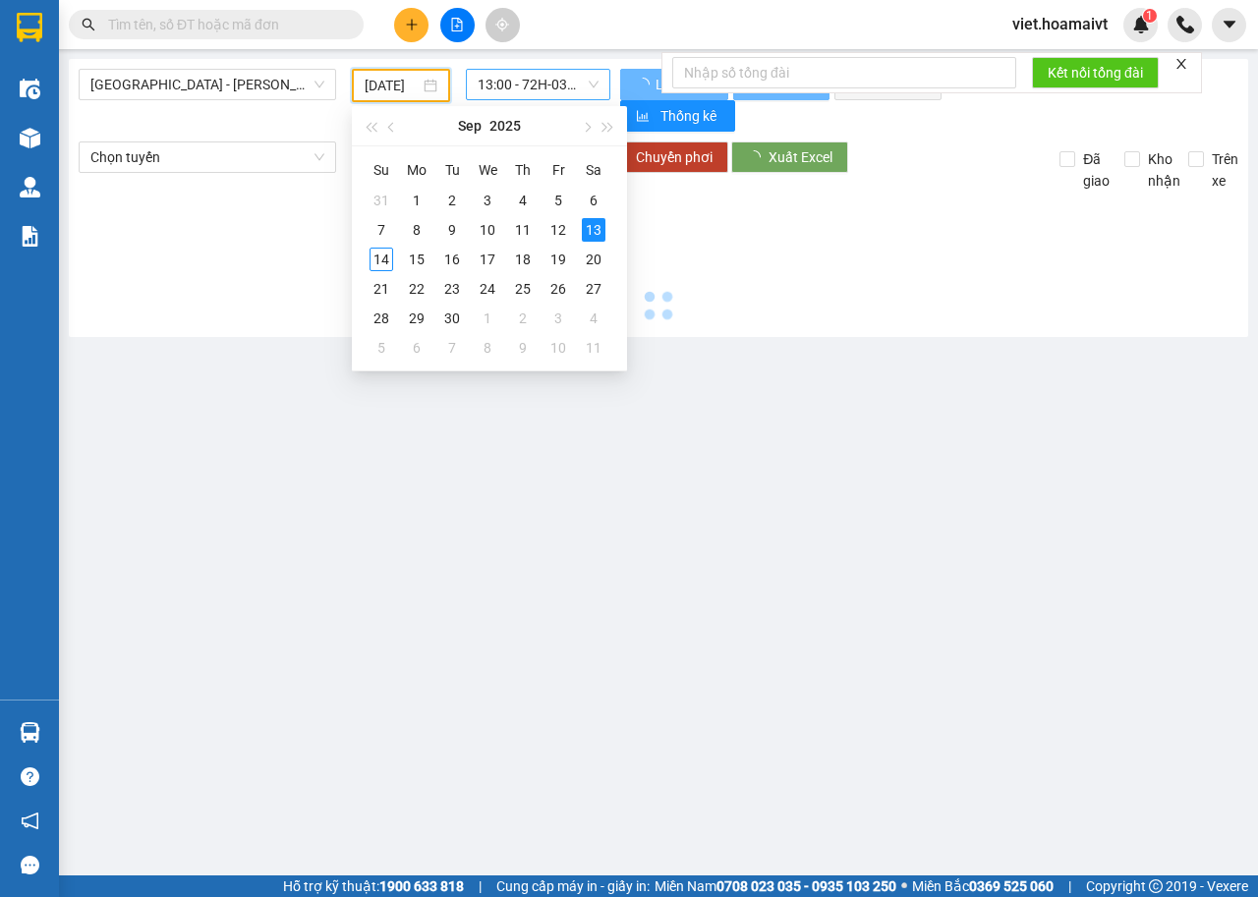
type input "[DATE]"
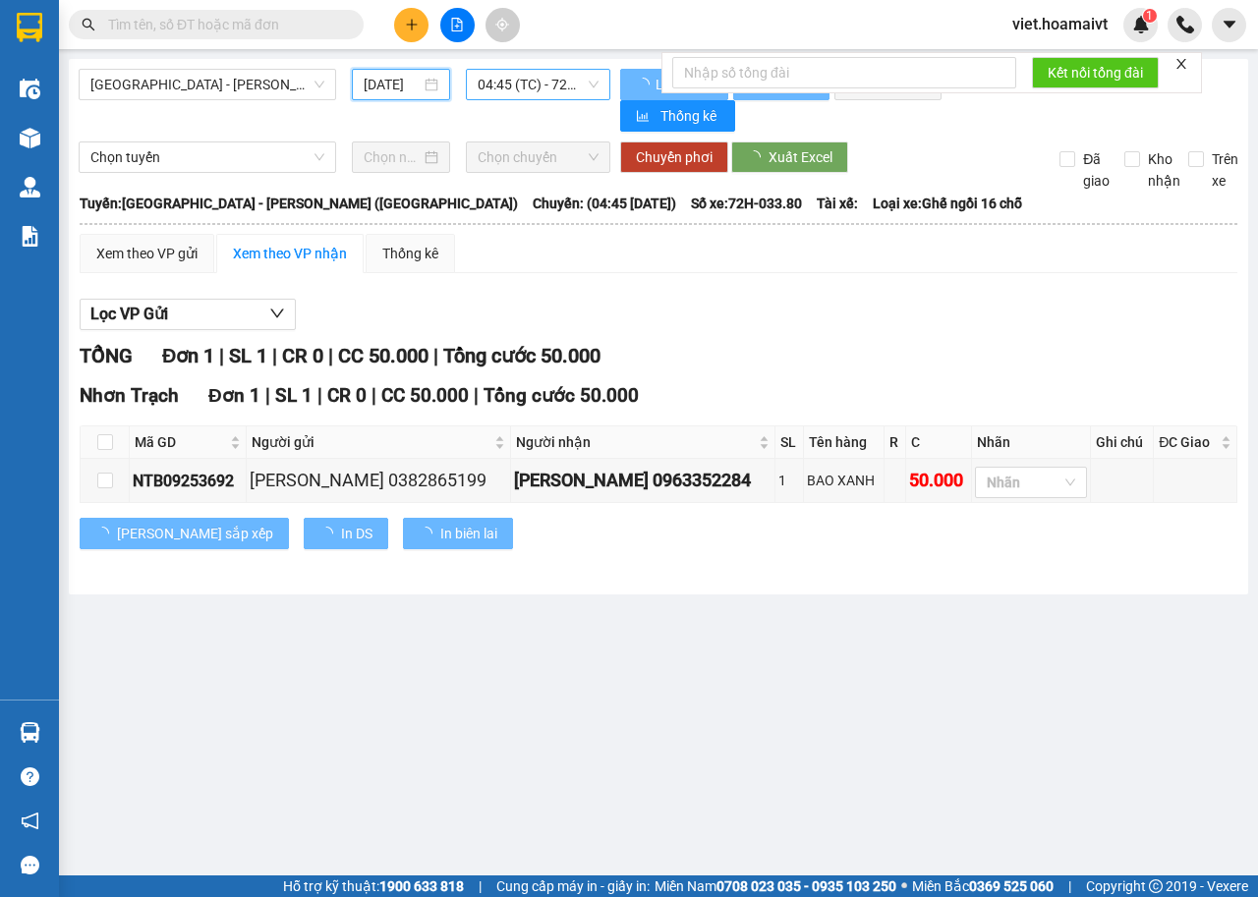
click at [540, 79] on span "04:45 (TC) - 72H-033.80" at bounding box center [537, 84] width 120 height 29
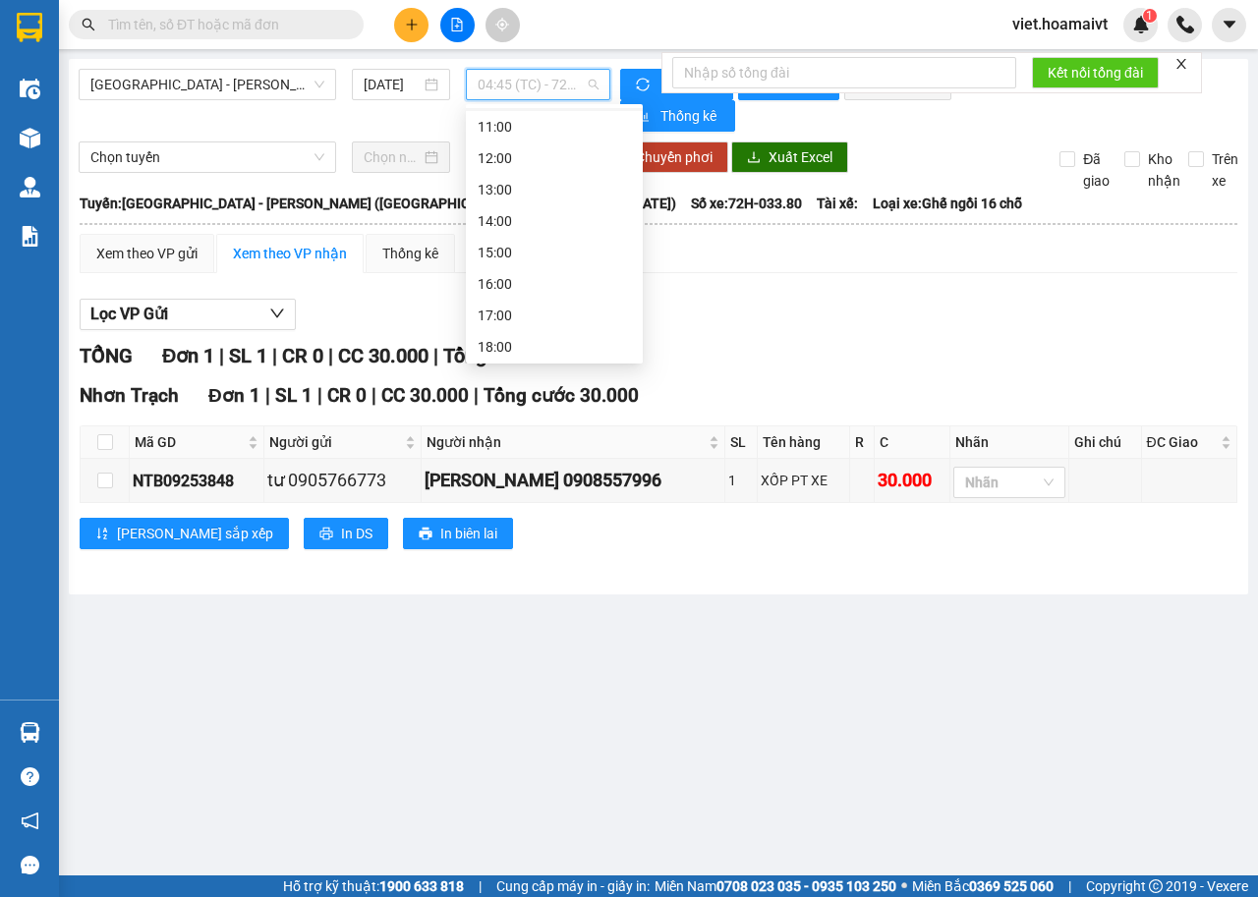
scroll to position [252, 0]
click at [178, 80] on span "[GEOGRAPHIC_DATA] - Nhơn Trạch ([GEOGRAPHIC_DATA])" at bounding box center [207, 84] width 234 height 29
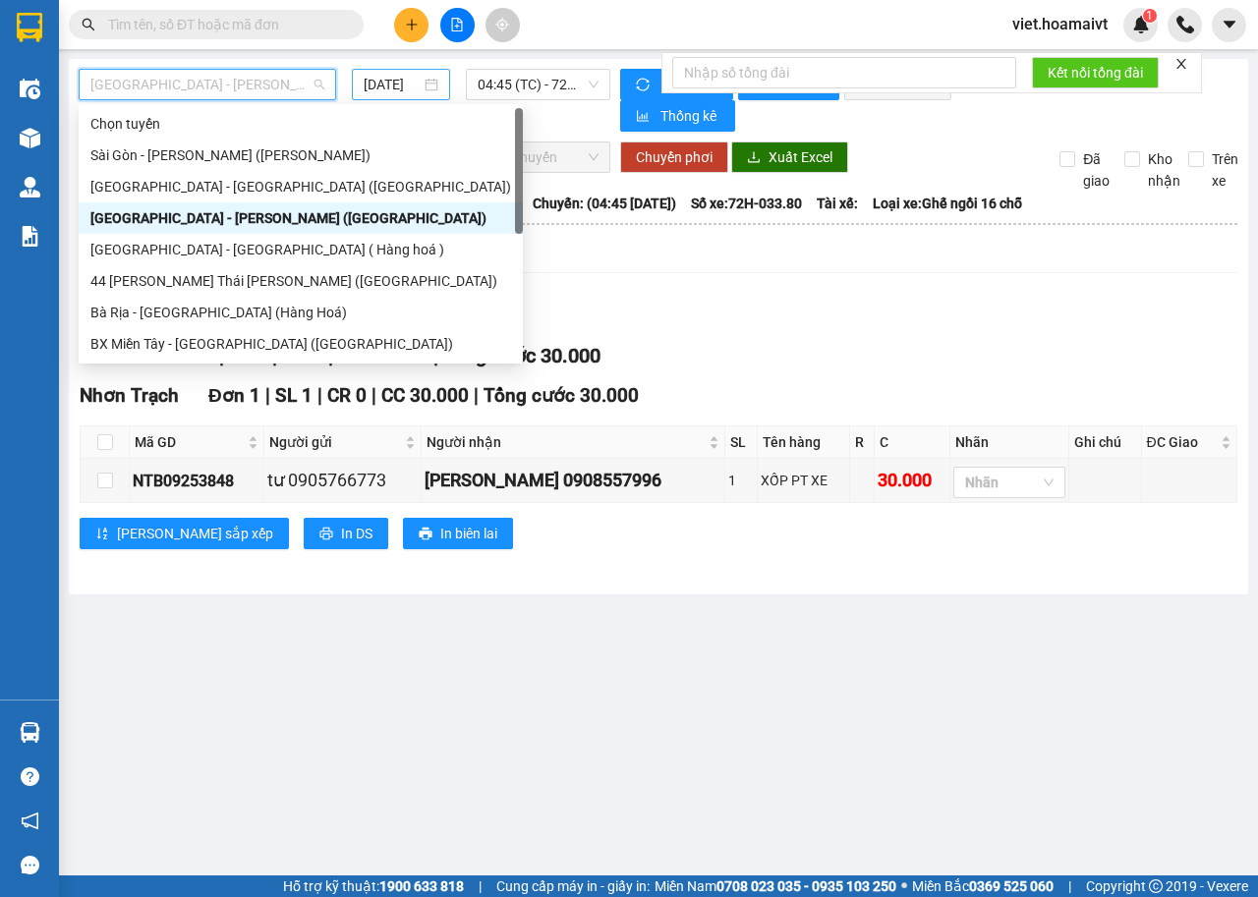
click at [385, 84] on input "[DATE]" at bounding box center [392, 85] width 57 height 22
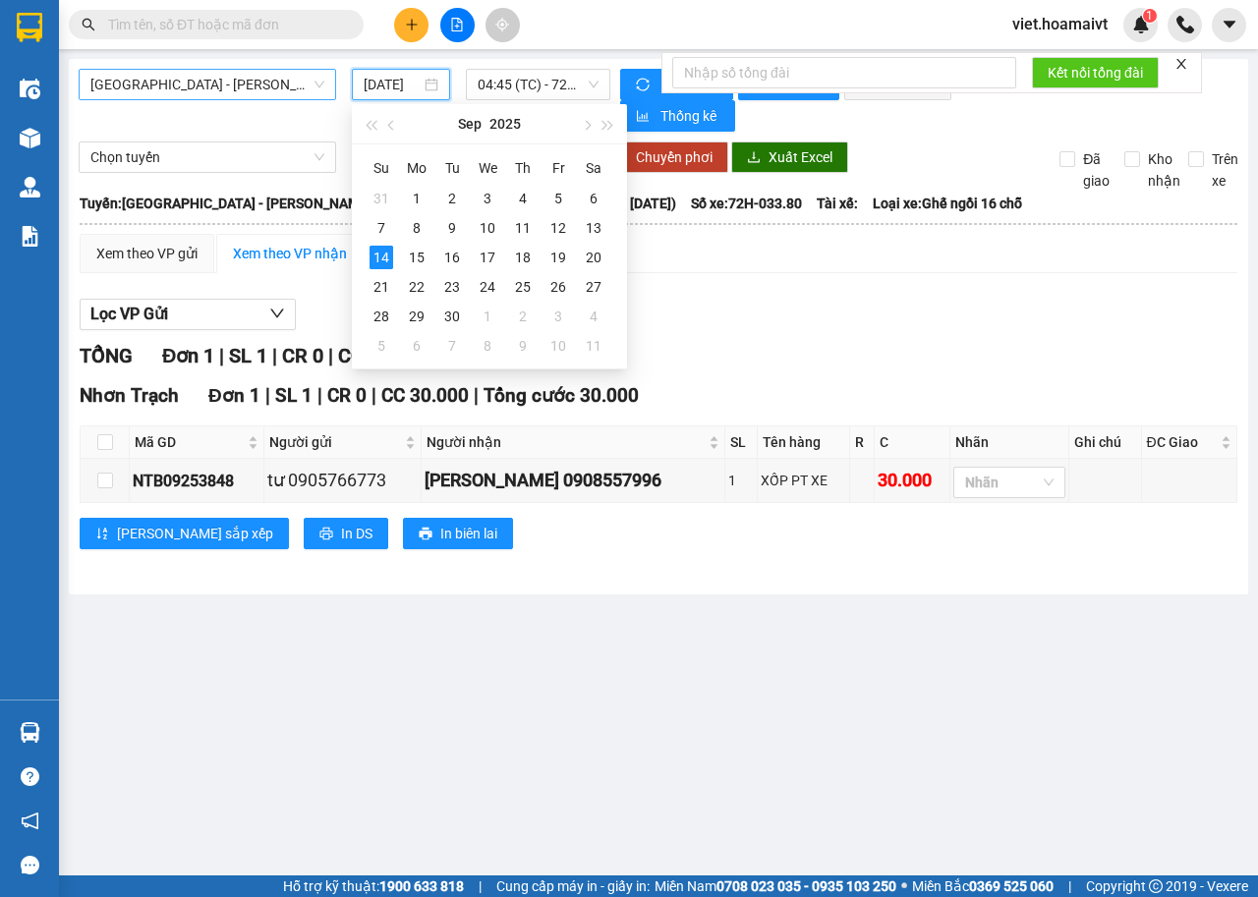
click at [283, 90] on span "[GEOGRAPHIC_DATA] - Nhơn Trạch ([GEOGRAPHIC_DATA])" at bounding box center [207, 84] width 234 height 29
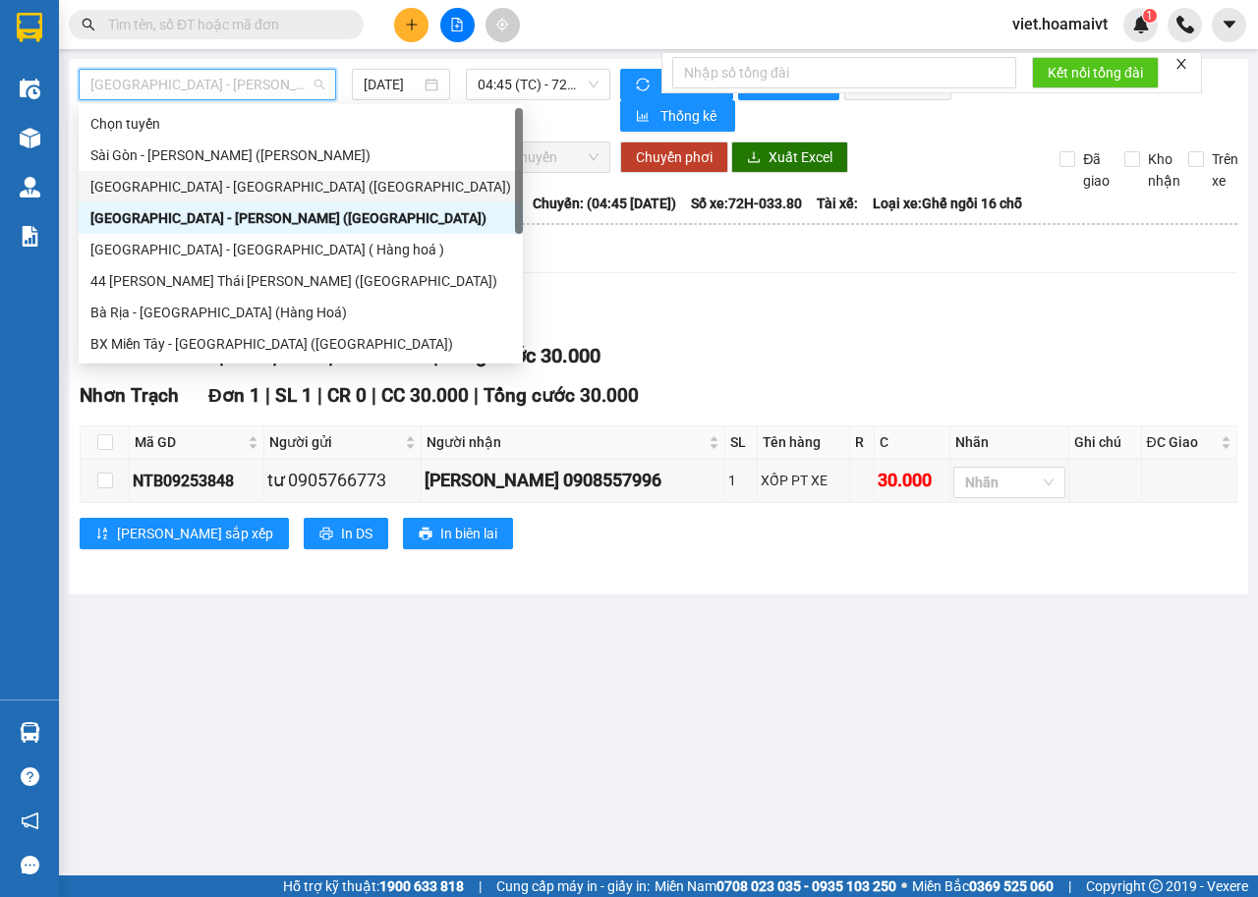
click at [262, 180] on div "[GEOGRAPHIC_DATA] - [GEOGRAPHIC_DATA] ([GEOGRAPHIC_DATA])" at bounding box center [300, 187] width 420 height 22
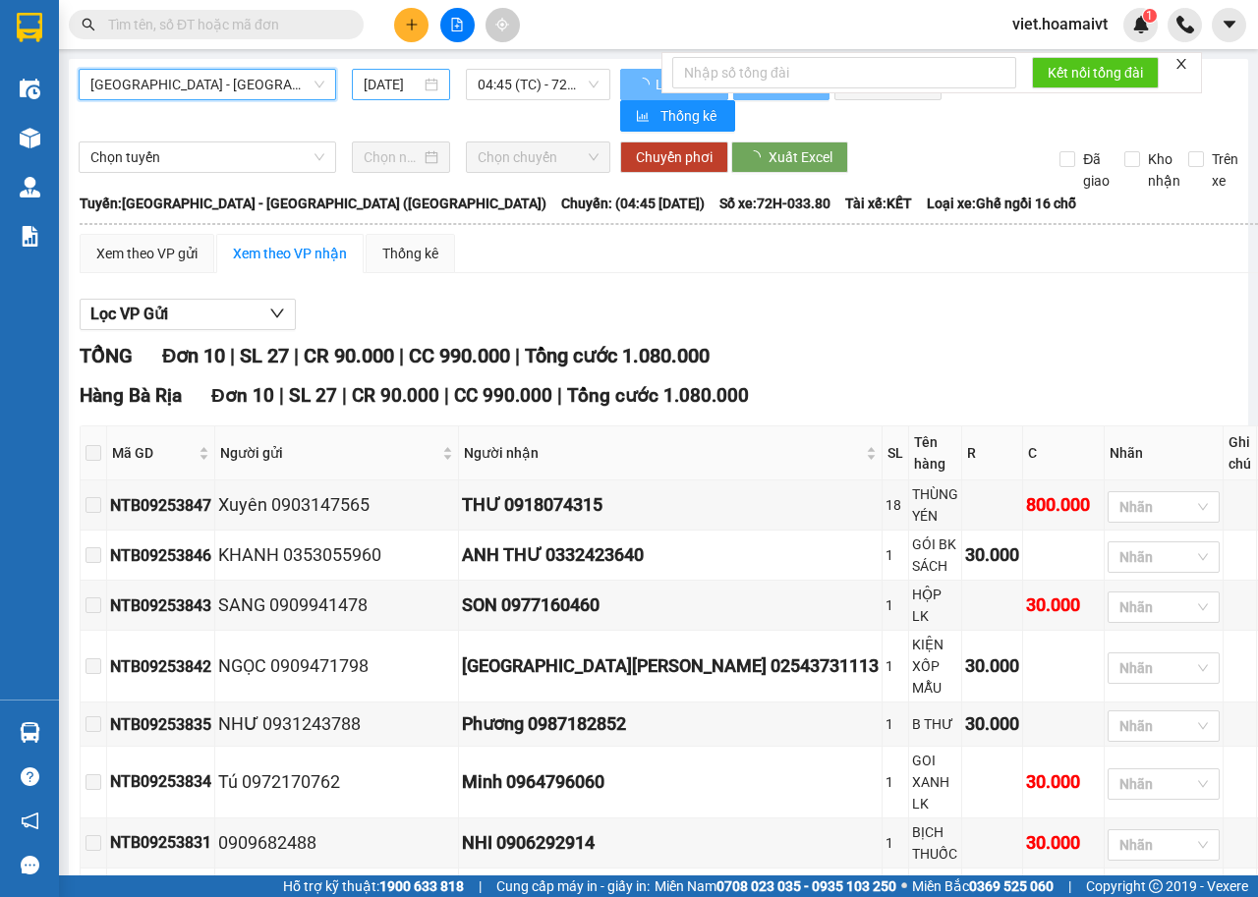
click at [388, 92] on input "[DATE]" at bounding box center [392, 85] width 57 height 22
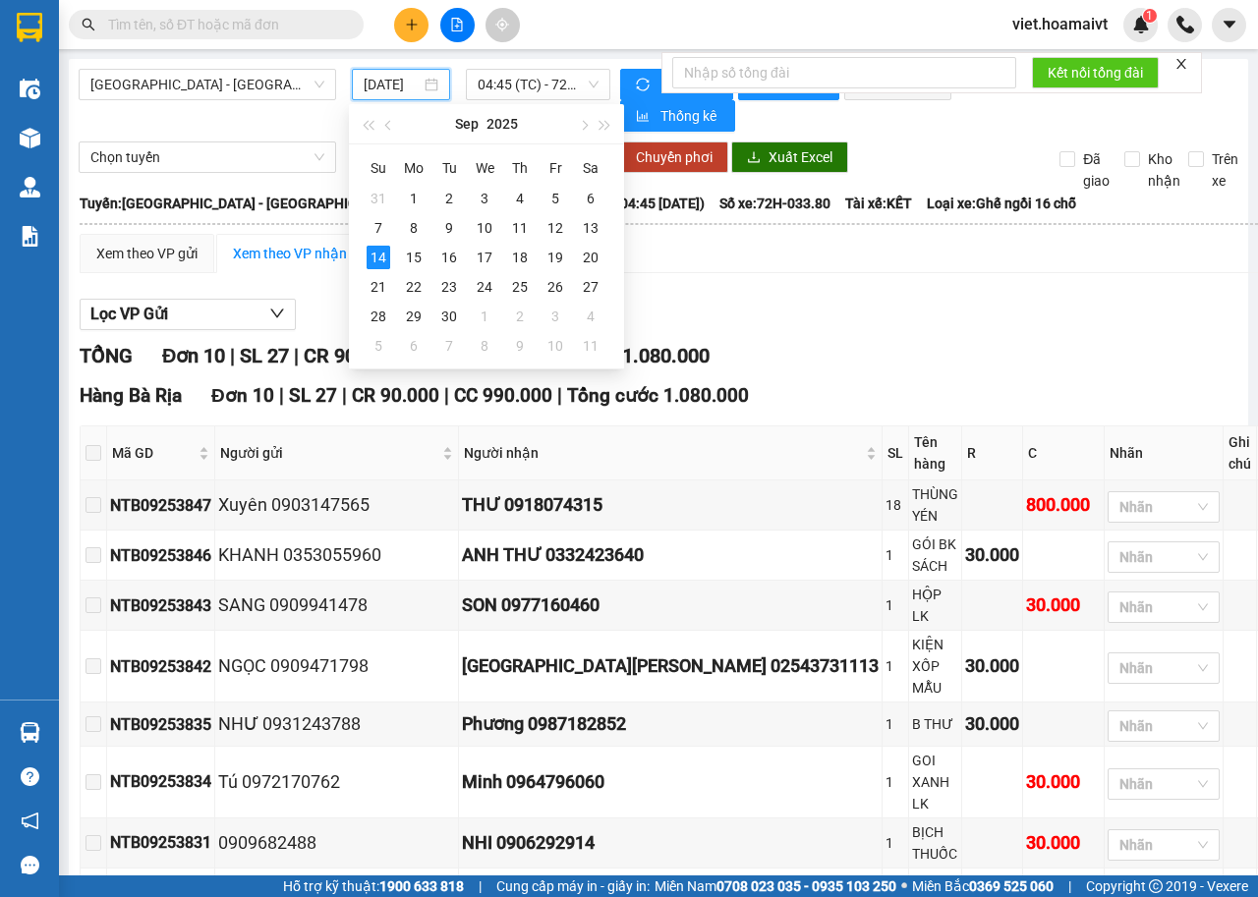
type input "[DATE]"
click at [507, 85] on span "04:45 (TC) - 72H-033.80" at bounding box center [537, 84] width 120 height 29
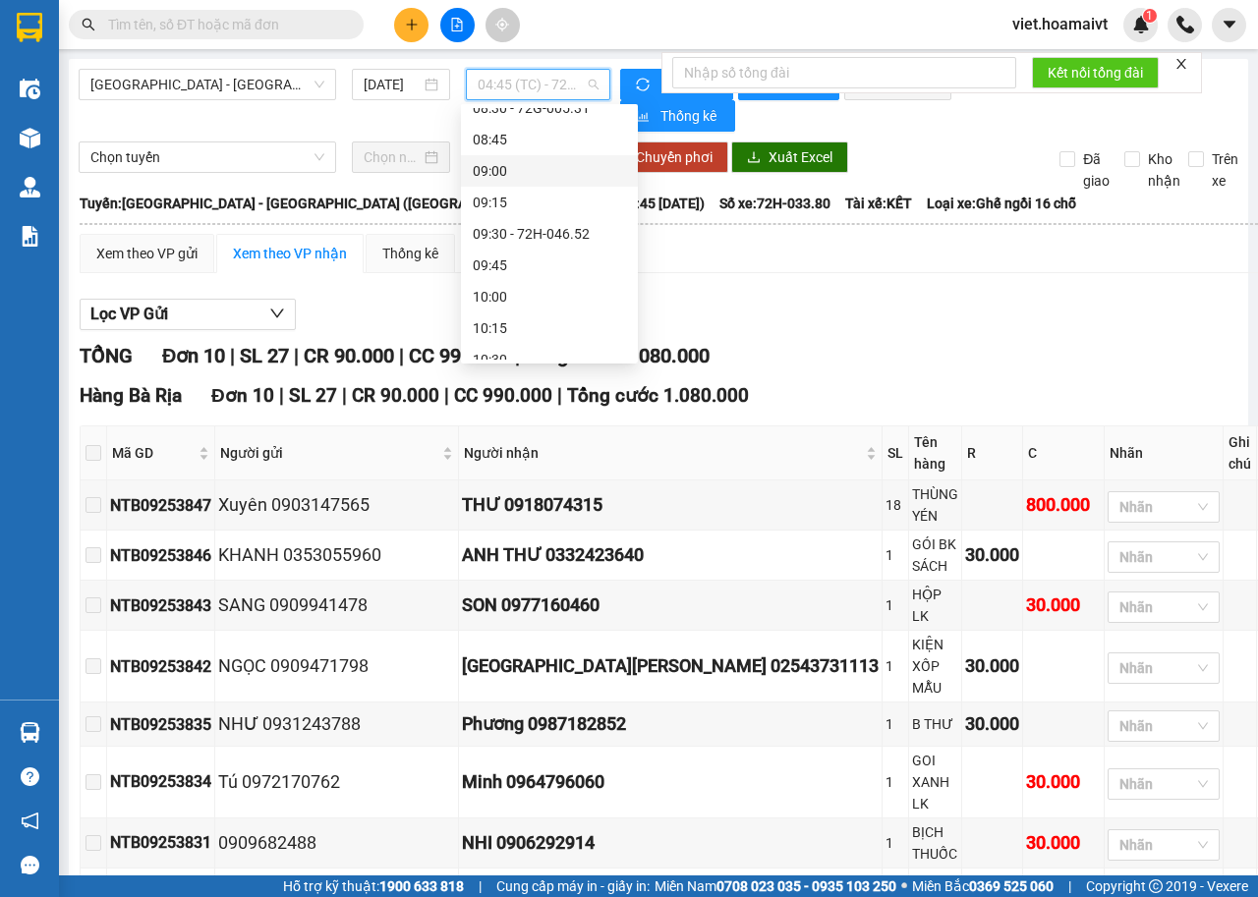
scroll to position [228, 0]
click at [588, 231] on div "08:00 - 72H-033.08" at bounding box center [549, 241] width 177 height 31
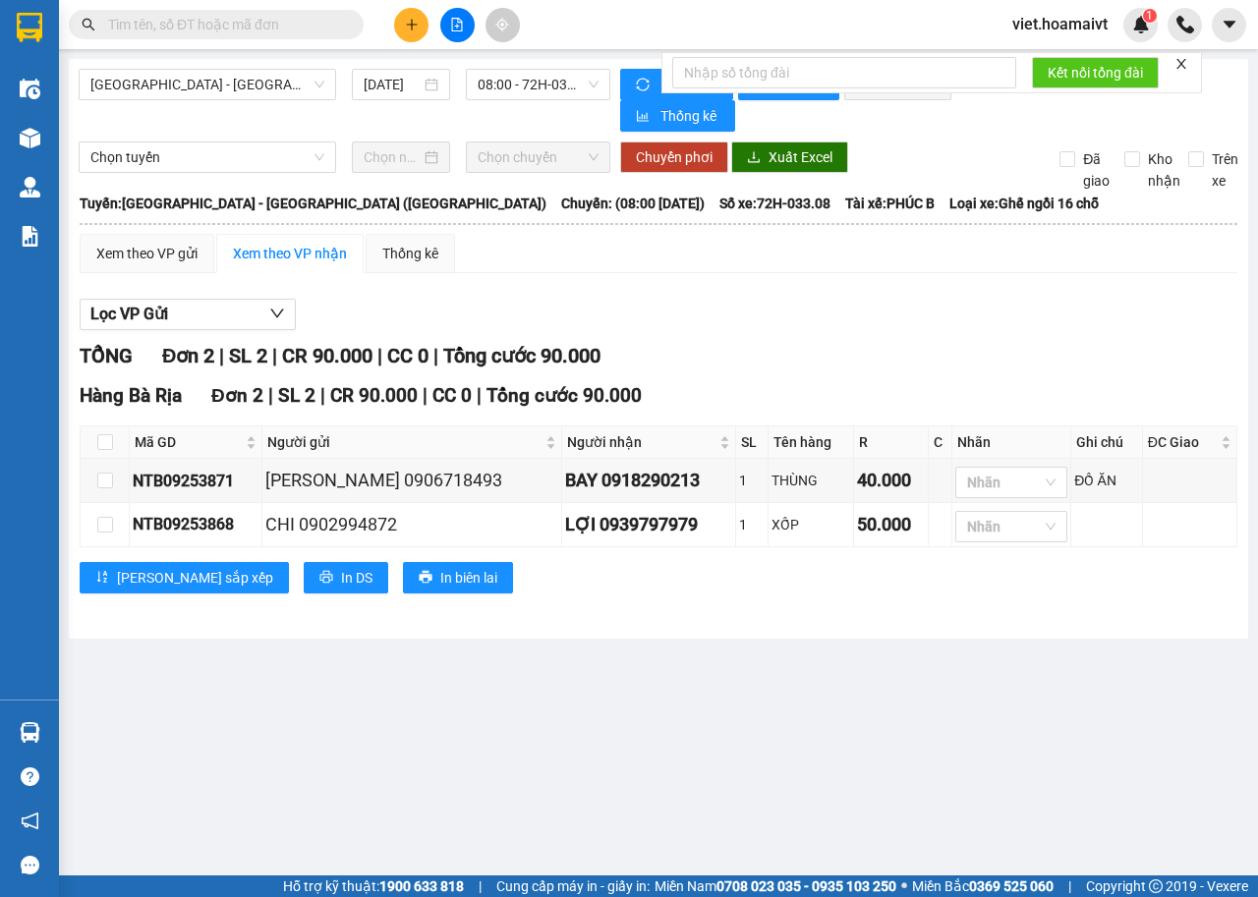
click at [766, 260] on div "Xem theo VP gửi Xem theo VP nhận Thống kê" at bounding box center [658, 253] width 1157 height 39
click at [571, 82] on span "08:00 - 72H-033.08" at bounding box center [537, 84] width 120 height 29
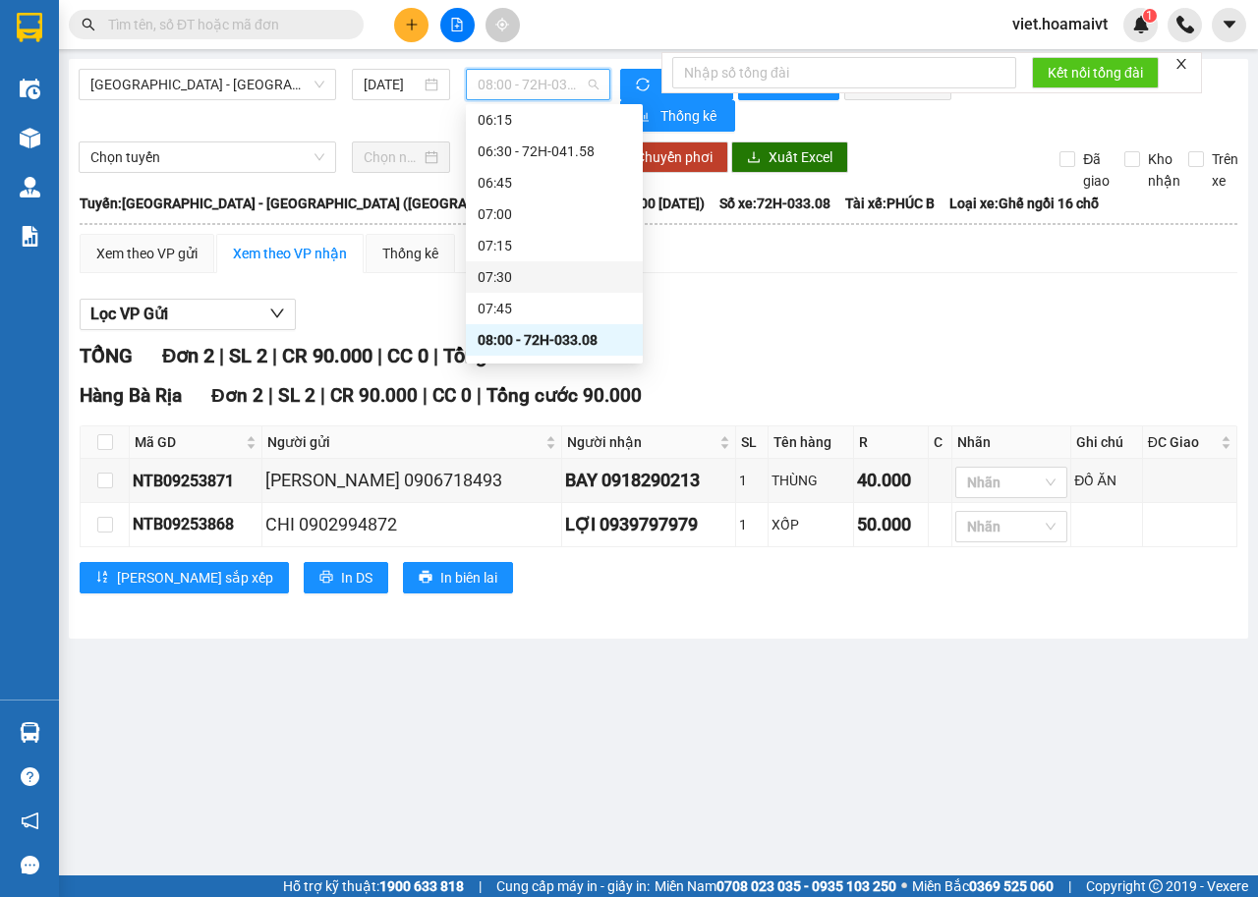
scroll to position [31, 0]
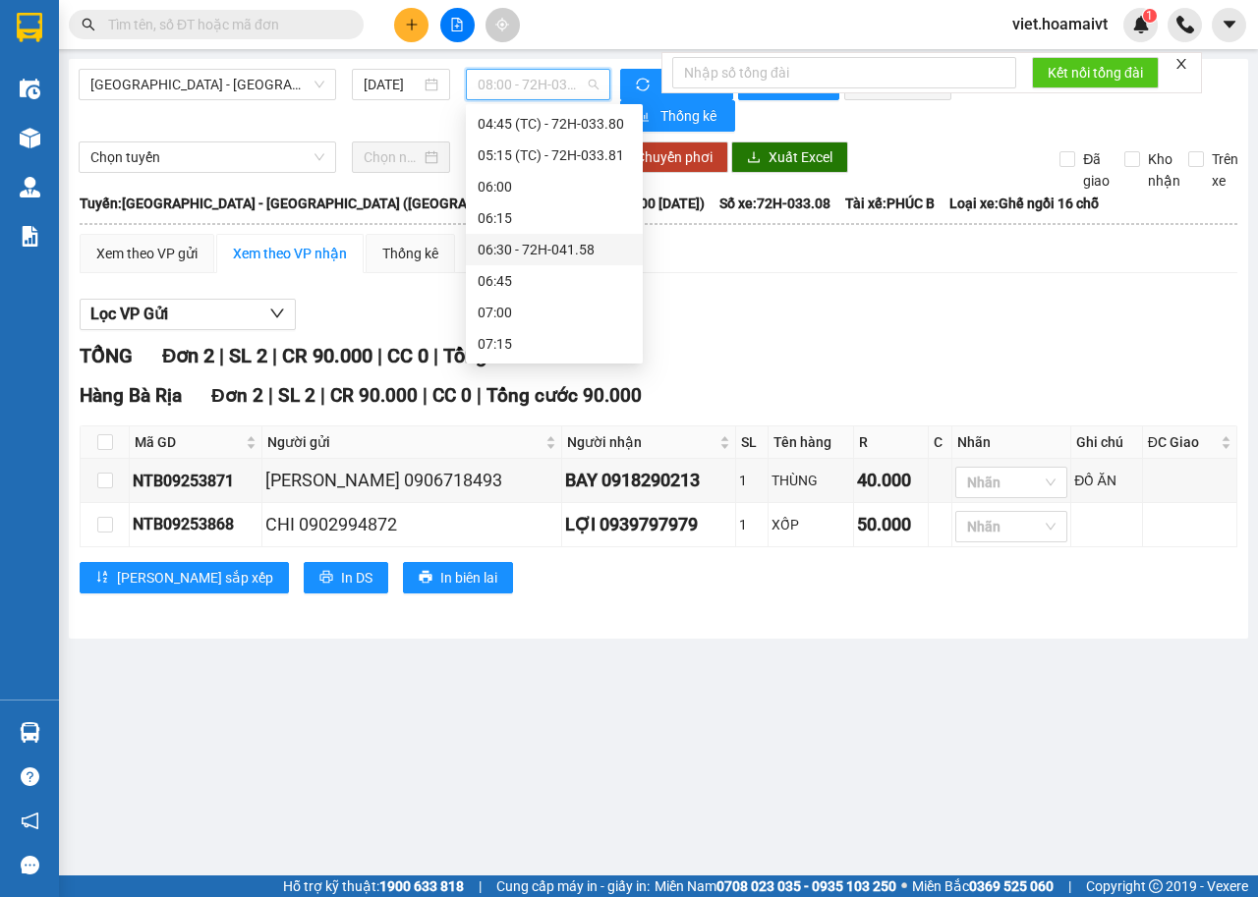
click at [580, 250] on div "06:30 - 72H-041.58" at bounding box center [553, 250] width 153 height 22
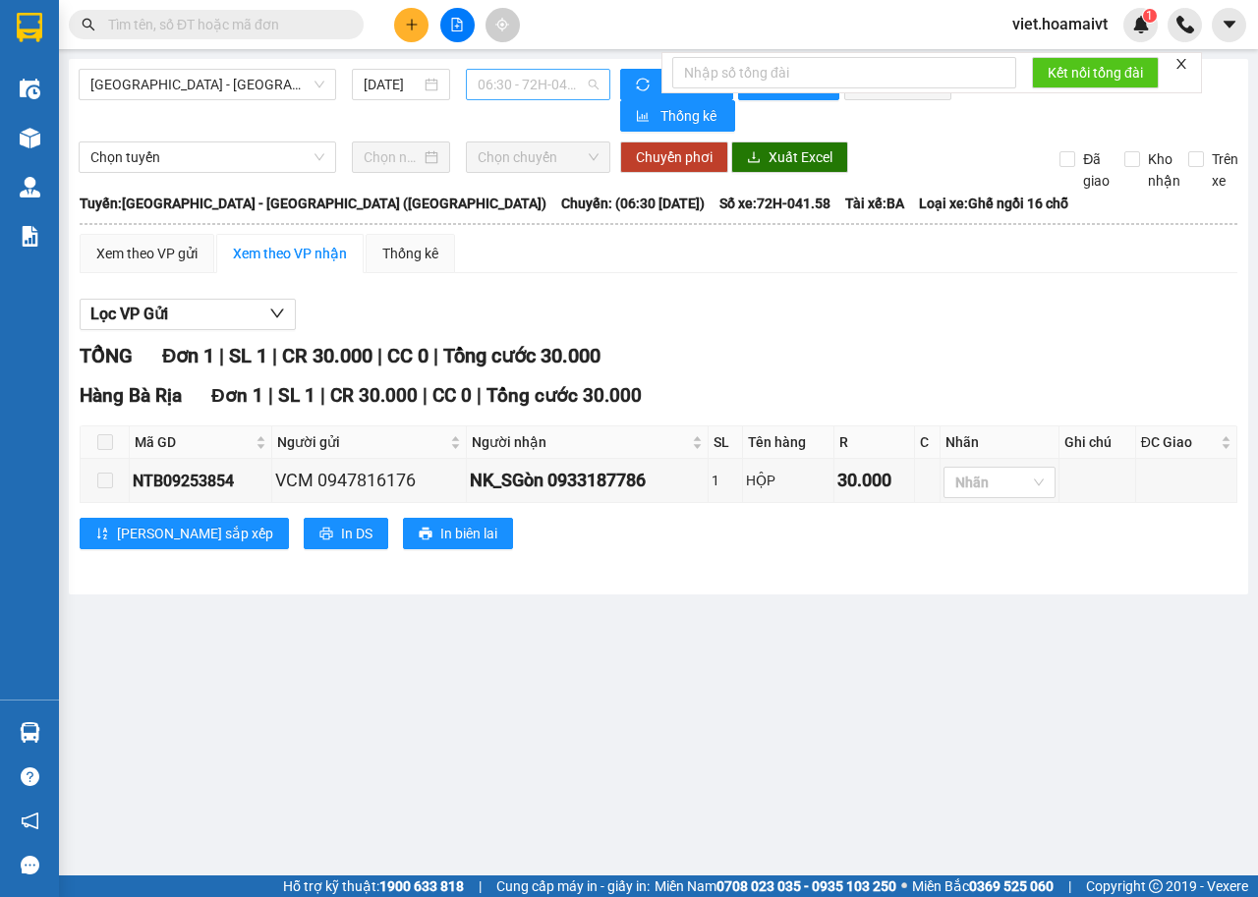
click at [532, 87] on span "06:30 - 72H-041.58" at bounding box center [537, 84] width 120 height 29
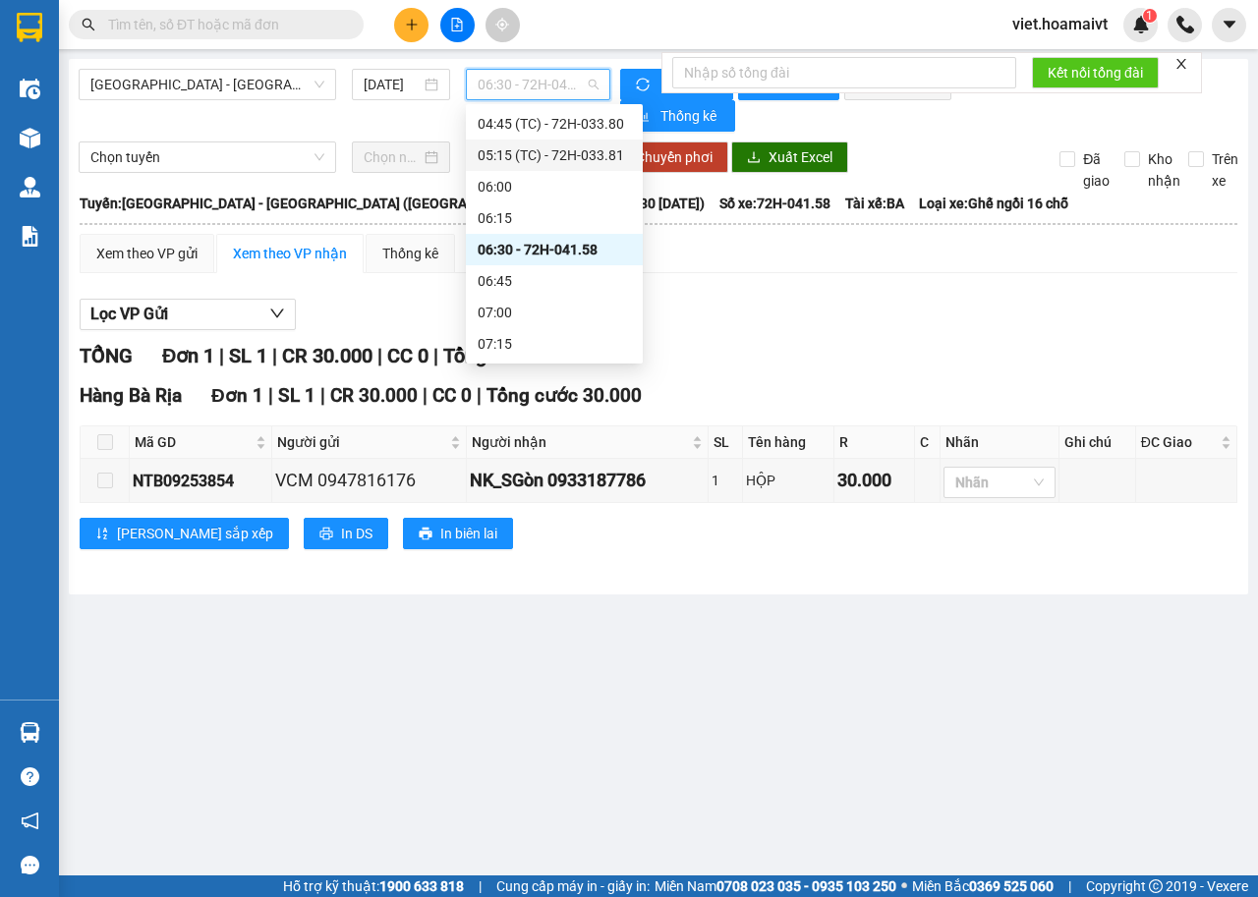
click at [550, 162] on div "05:15 (TC) - 72H-033.81" at bounding box center [553, 155] width 153 height 22
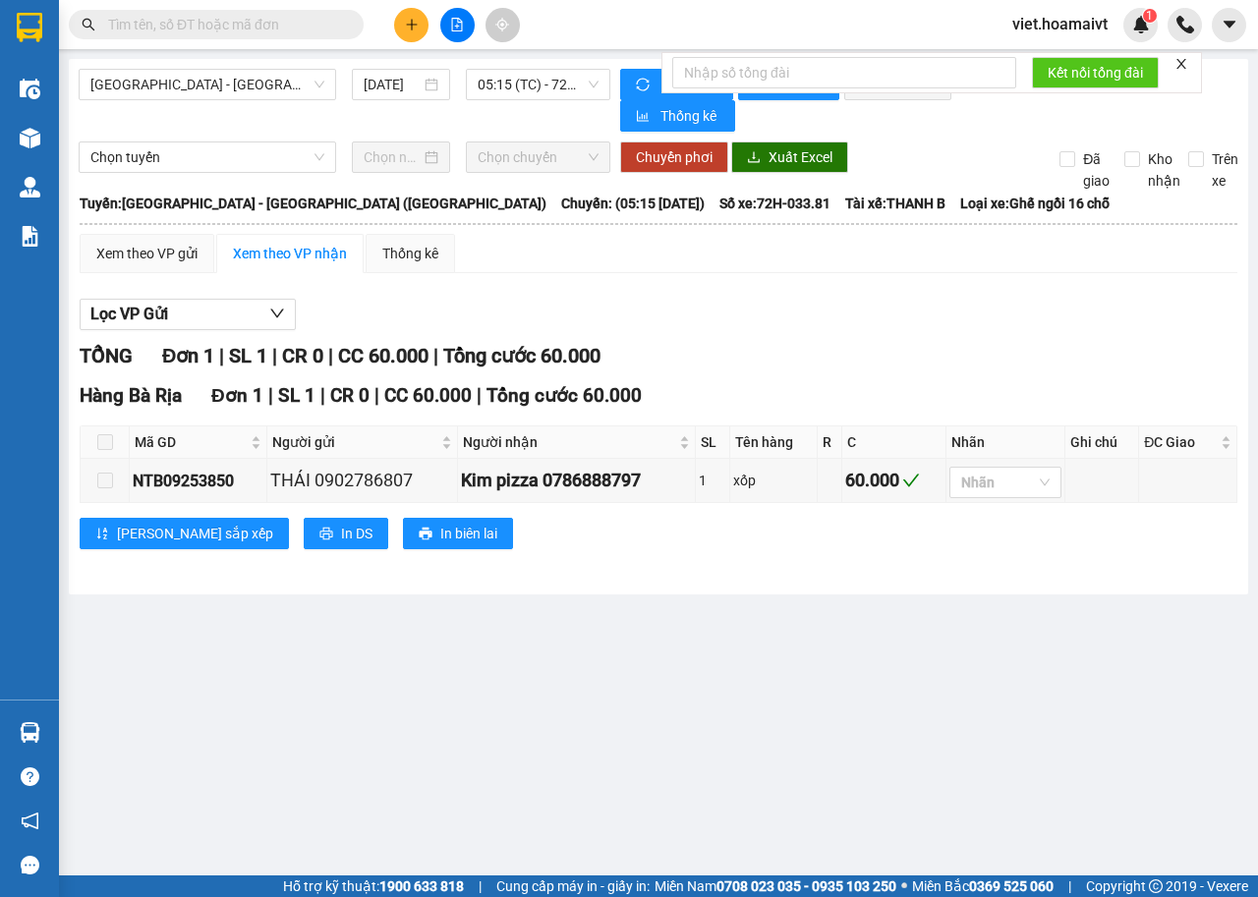
click at [807, 292] on div "Lọc VP Gửi TỔNG Đơn 1 | SL 1 | CR 0 | CC 60.000 | Tổng cước 60.000 Hàng Bà R…" at bounding box center [658, 431] width 1157 height 285
click at [266, 25] on input "text" at bounding box center [224, 25] width 232 height 22
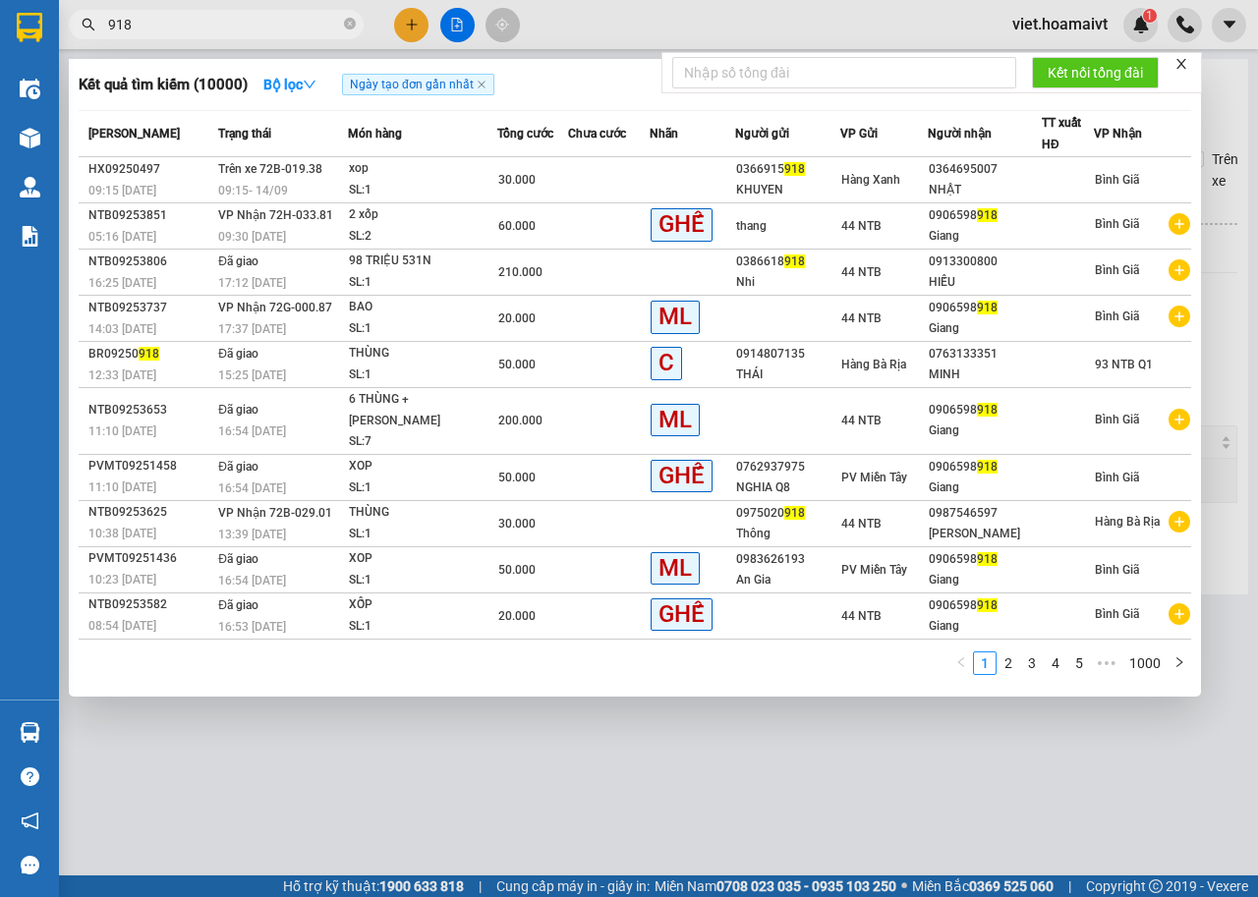
type input "918"
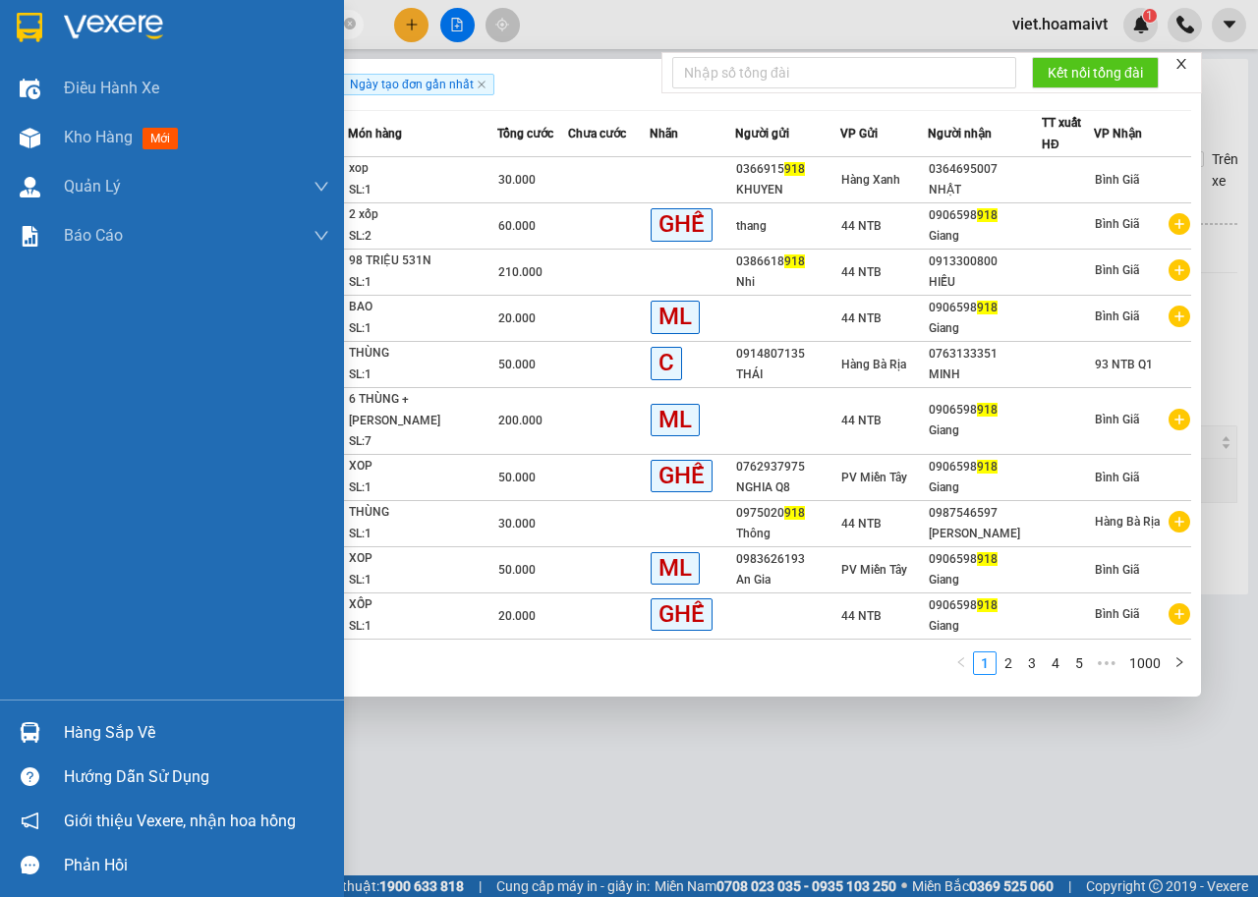
click at [73, 34] on img at bounding box center [113, 27] width 99 height 29
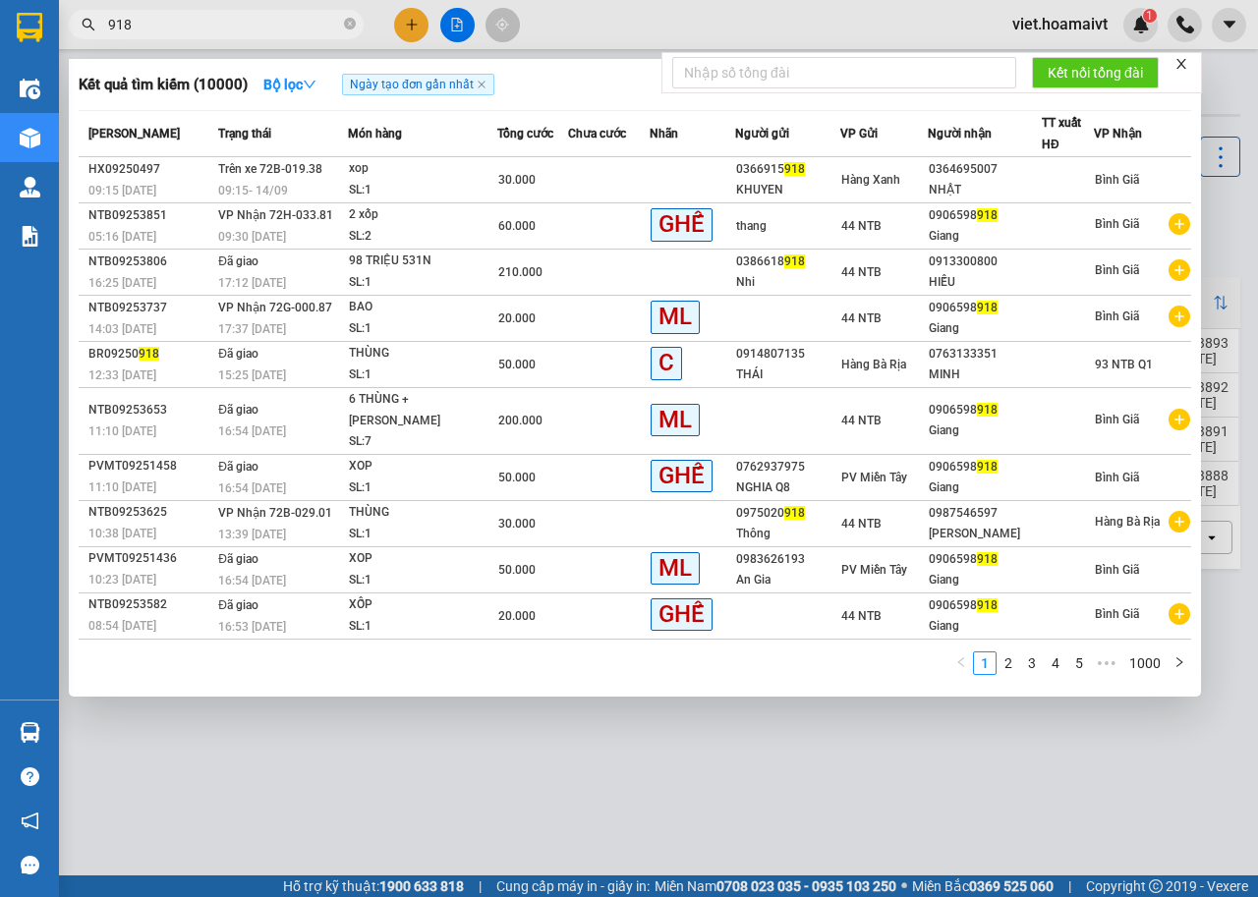
click at [613, 813] on div at bounding box center [629, 448] width 1258 height 897
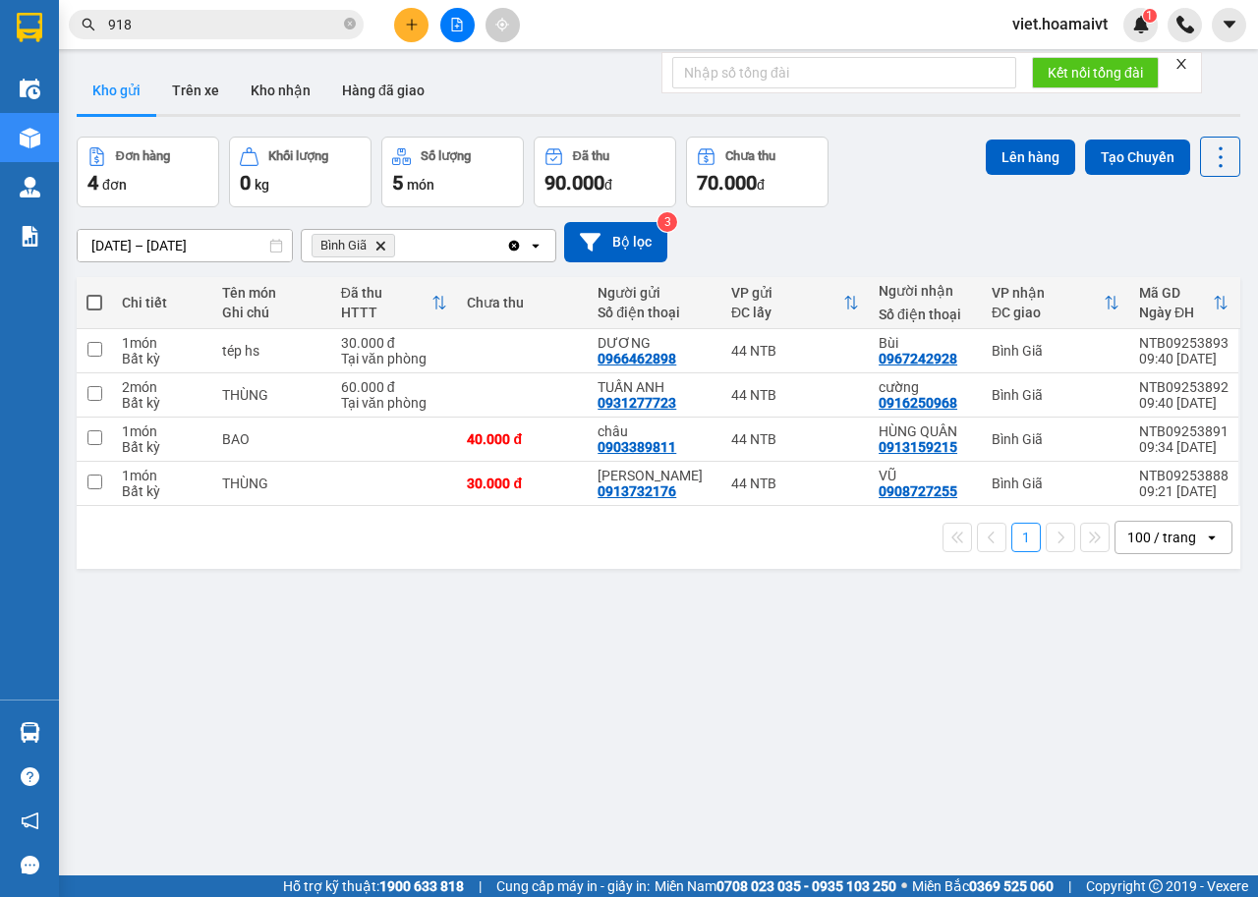
click at [310, 26] on input "918" at bounding box center [224, 25] width 232 height 22
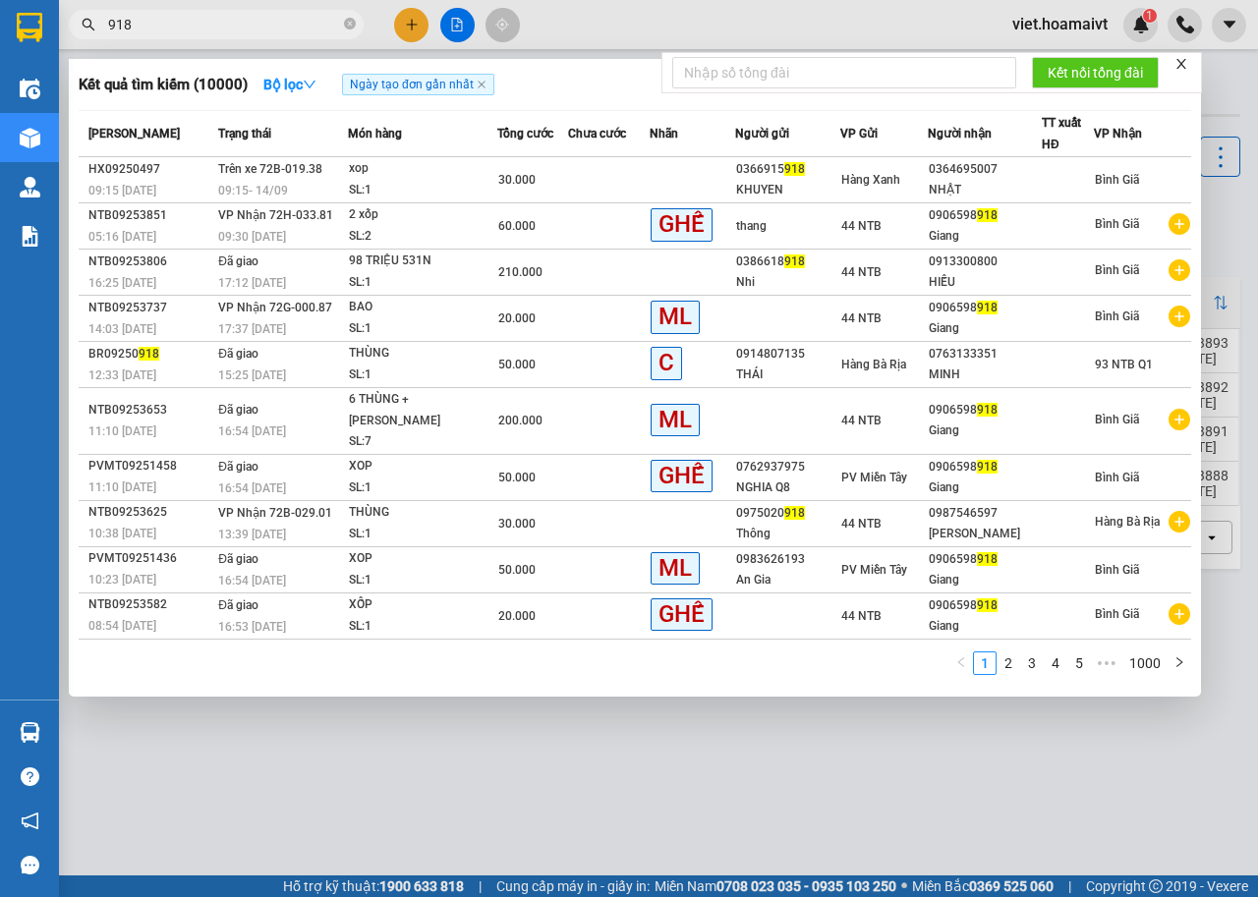
click at [556, 782] on div at bounding box center [629, 448] width 1258 height 897
click at [283, 20] on input "918" at bounding box center [224, 25] width 232 height 22
click at [344, 23] on icon "close-circle" at bounding box center [350, 24] width 12 height 12
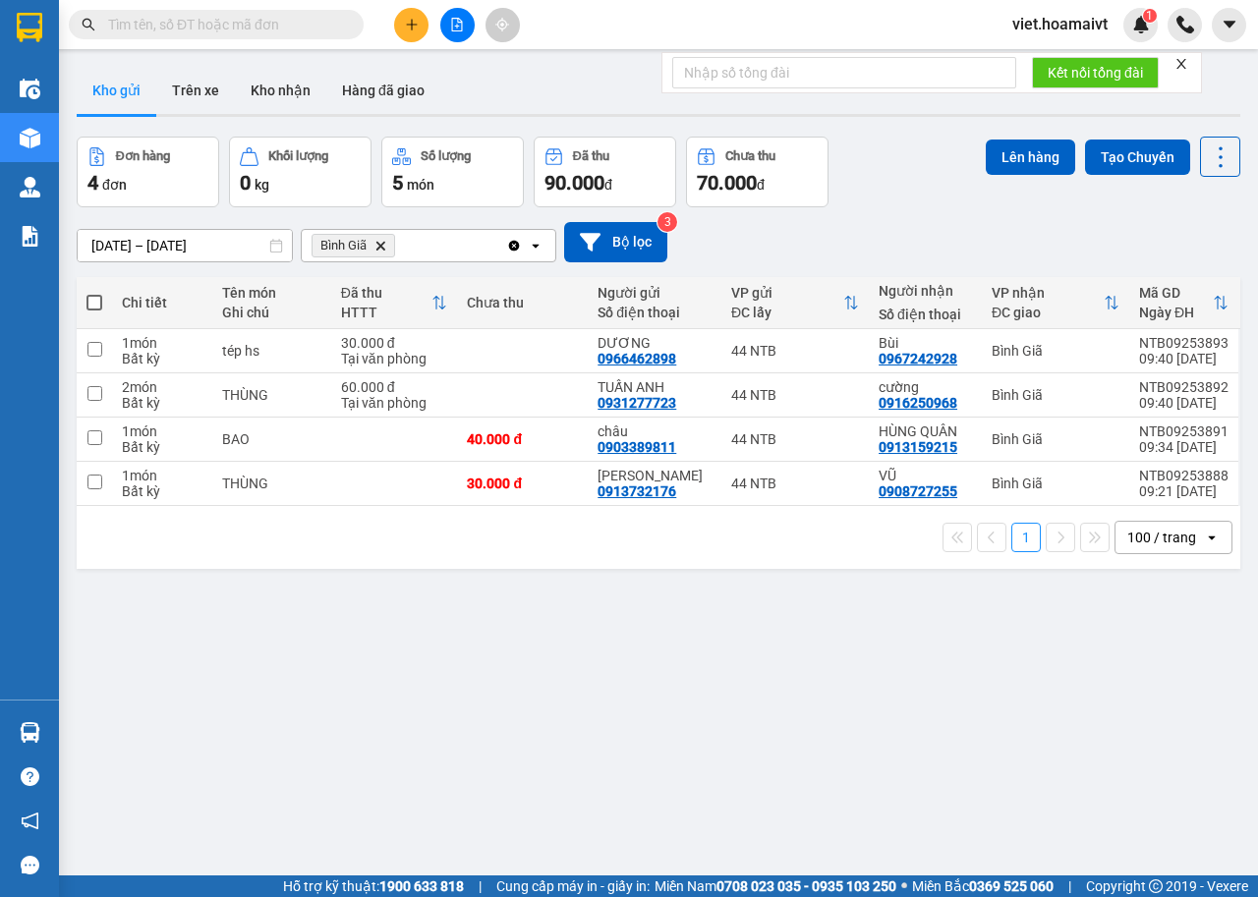
click at [929, 248] on div "[DATE] – [DATE] Press the down arrow key to interact with the calendar and sele…" at bounding box center [658, 242] width 1163 height 40
click at [456, 28] on icon "file-add" at bounding box center [457, 25] width 14 height 14
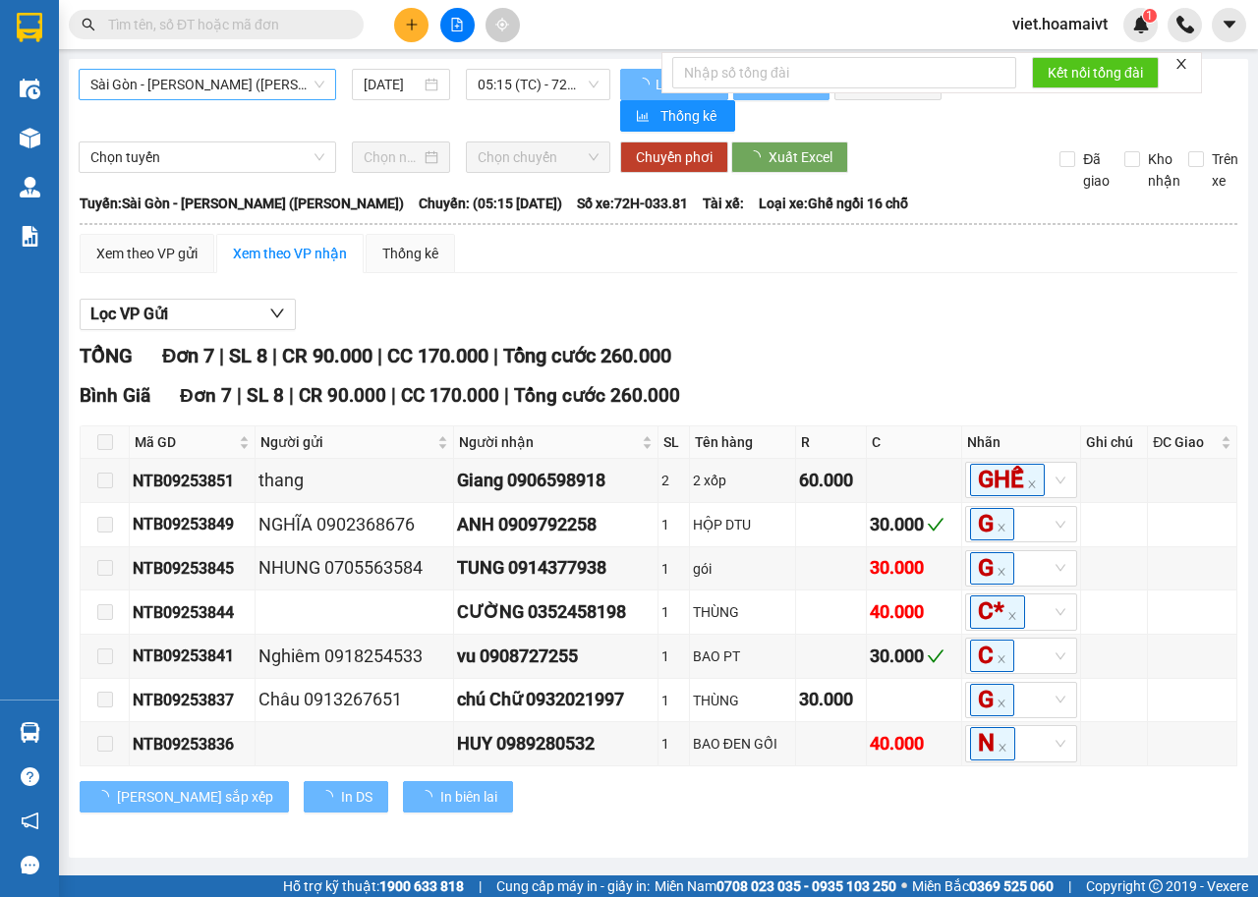
click at [276, 86] on span "Sài Gòn - [PERSON_NAME] ([PERSON_NAME])" at bounding box center [207, 84] width 234 height 29
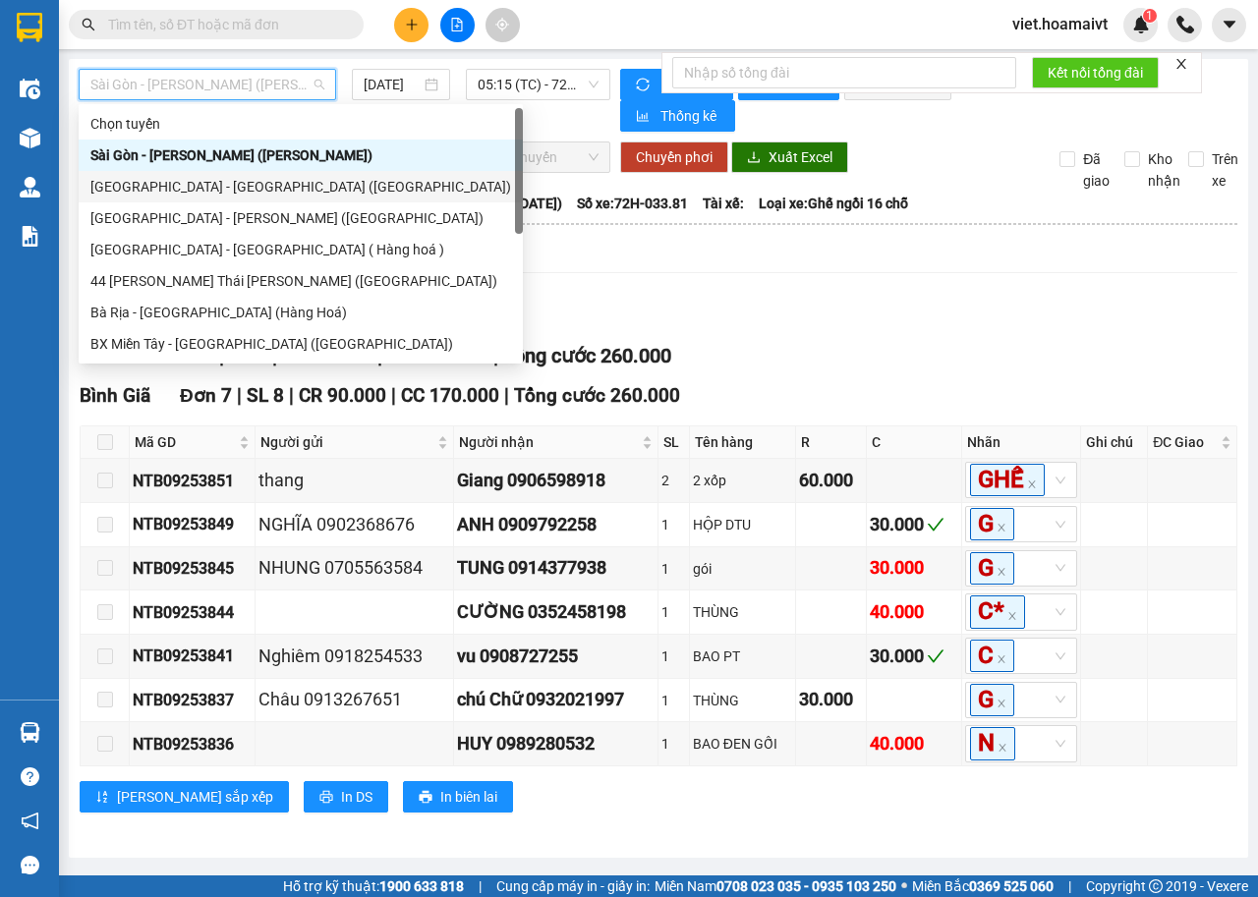
click at [242, 187] on div "[GEOGRAPHIC_DATA] - [GEOGRAPHIC_DATA] ([GEOGRAPHIC_DATA])" at bounding box center [300, 187] width 420 height 22
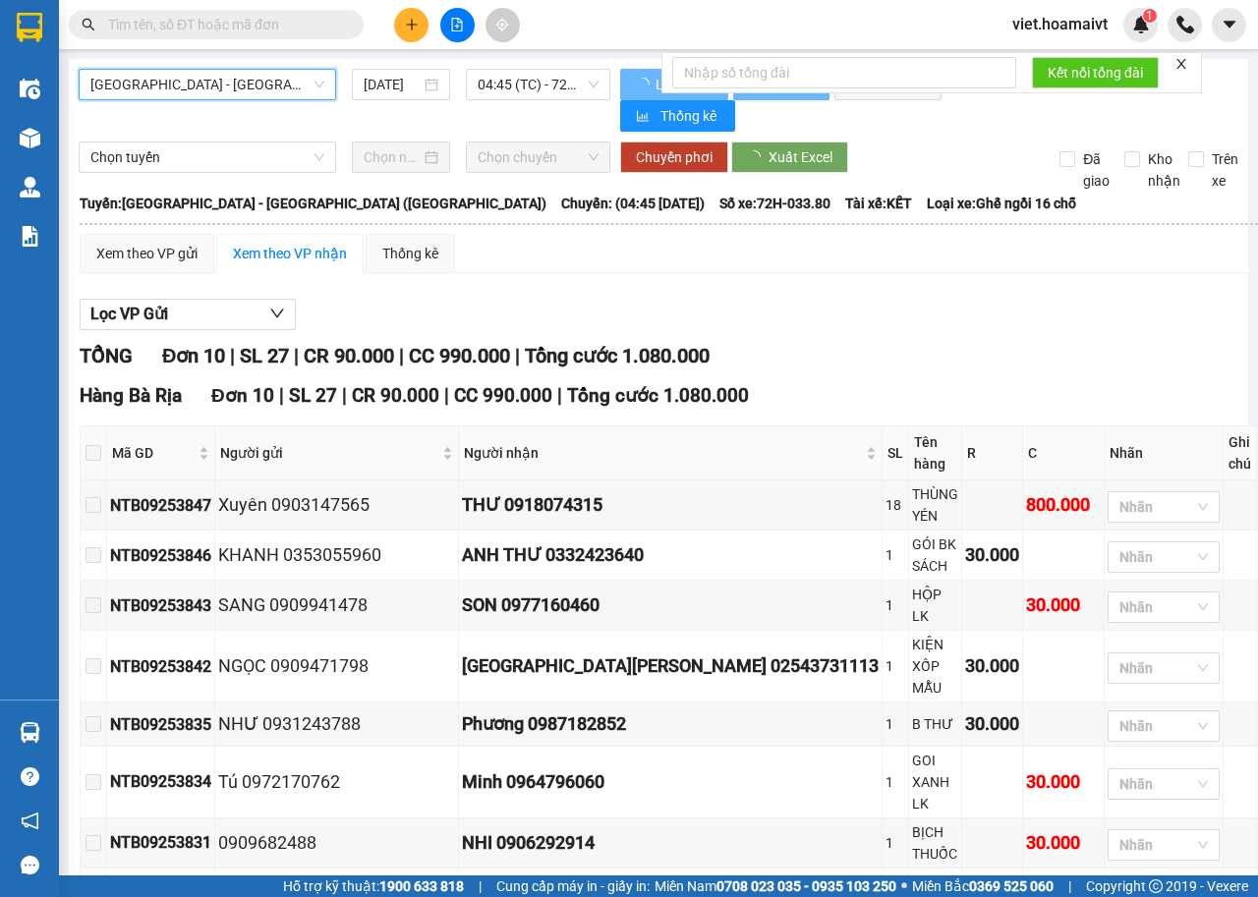
click at [526, 83] on span "04:45 (TC) - 72H-033.80" at bounding box center [537, 84] width 120 height 29
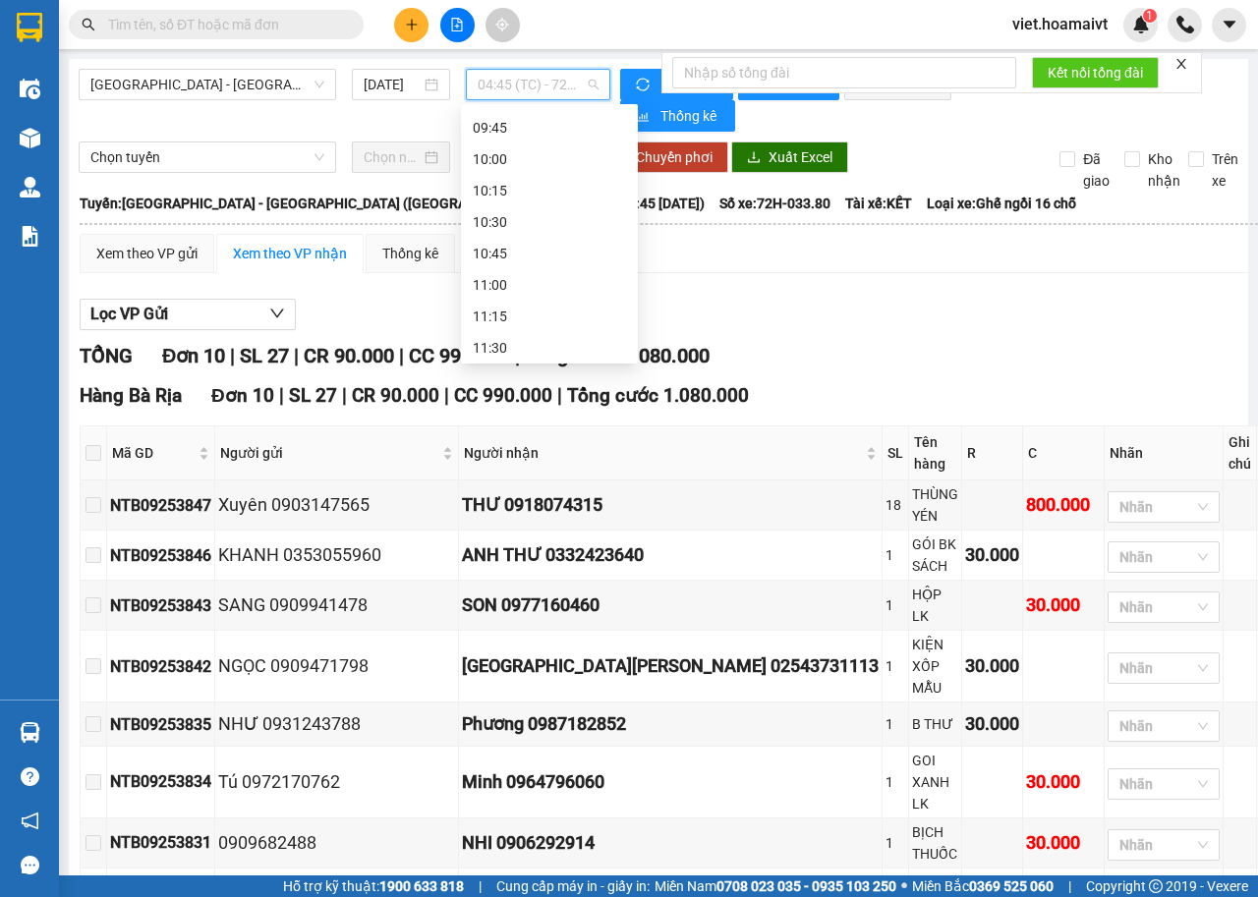
scroll to position [603, 0]
click at [381, 96] on div "[DATE]" at bounding box center [401, 84] width 98 height 31
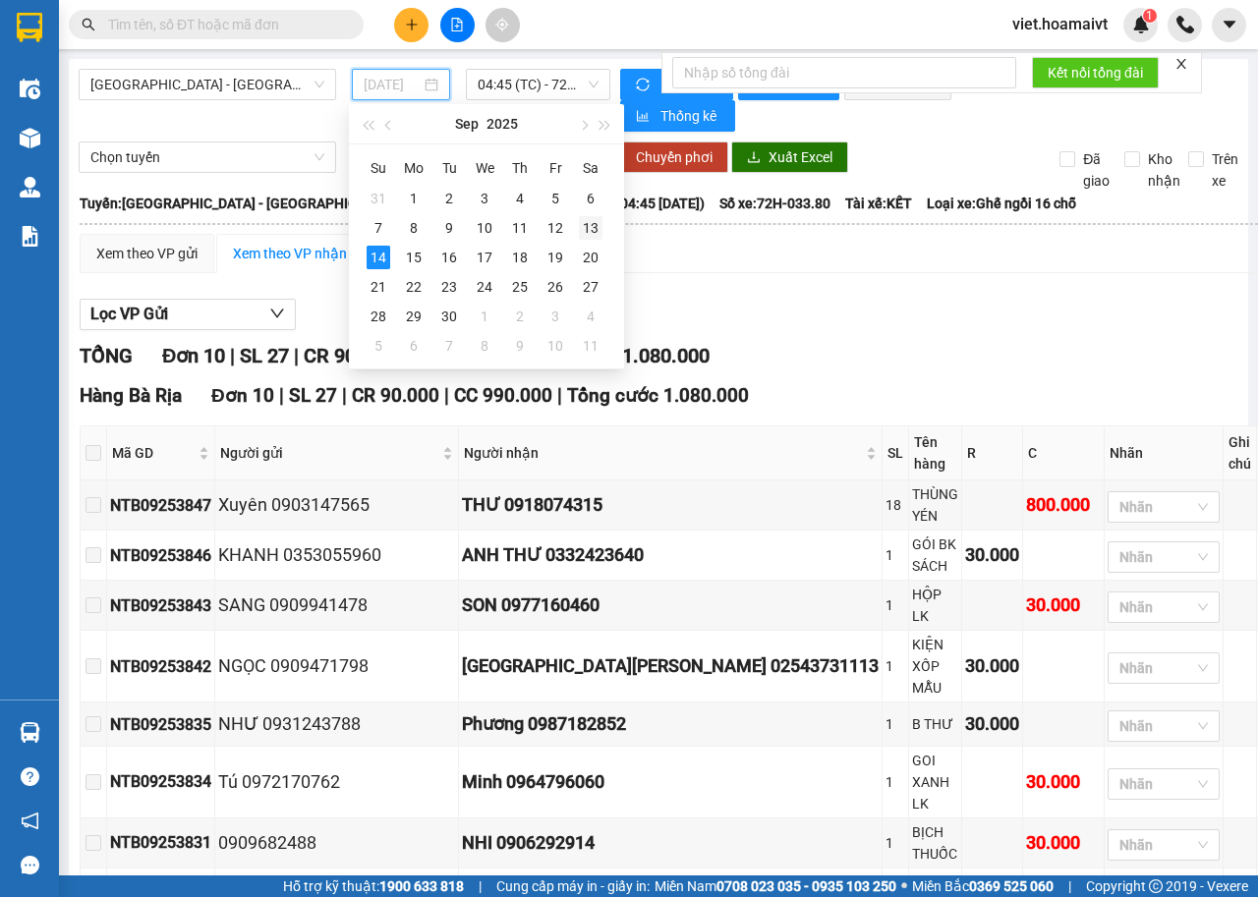
click at [581, 234] on div "13" at bounding box center [591, 228] width 24 height 24
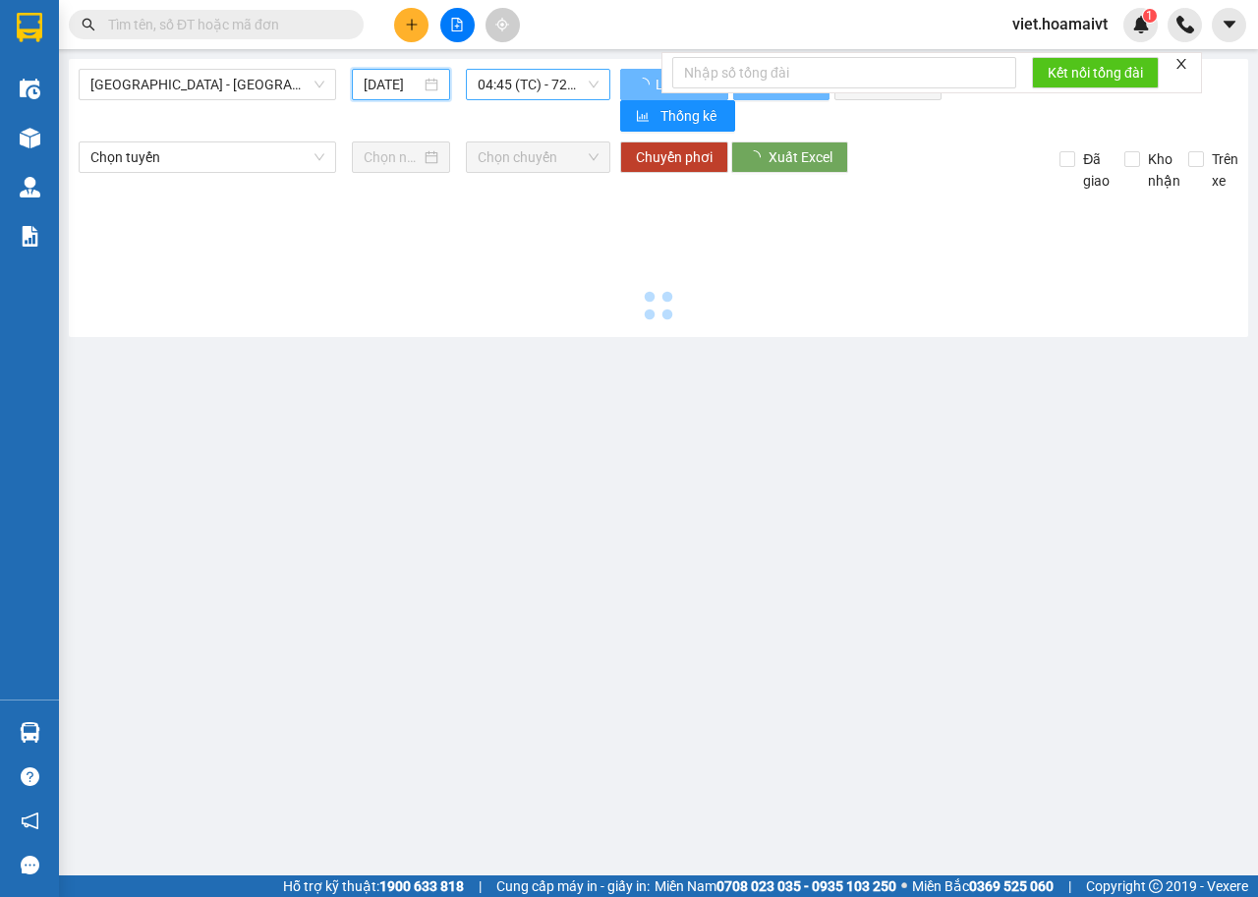
click at [566, 78] on span "04:45 (TC) - 72H-033.80" at bounding box center [537, 84] width 120 height 29
type input "13/09/2025"
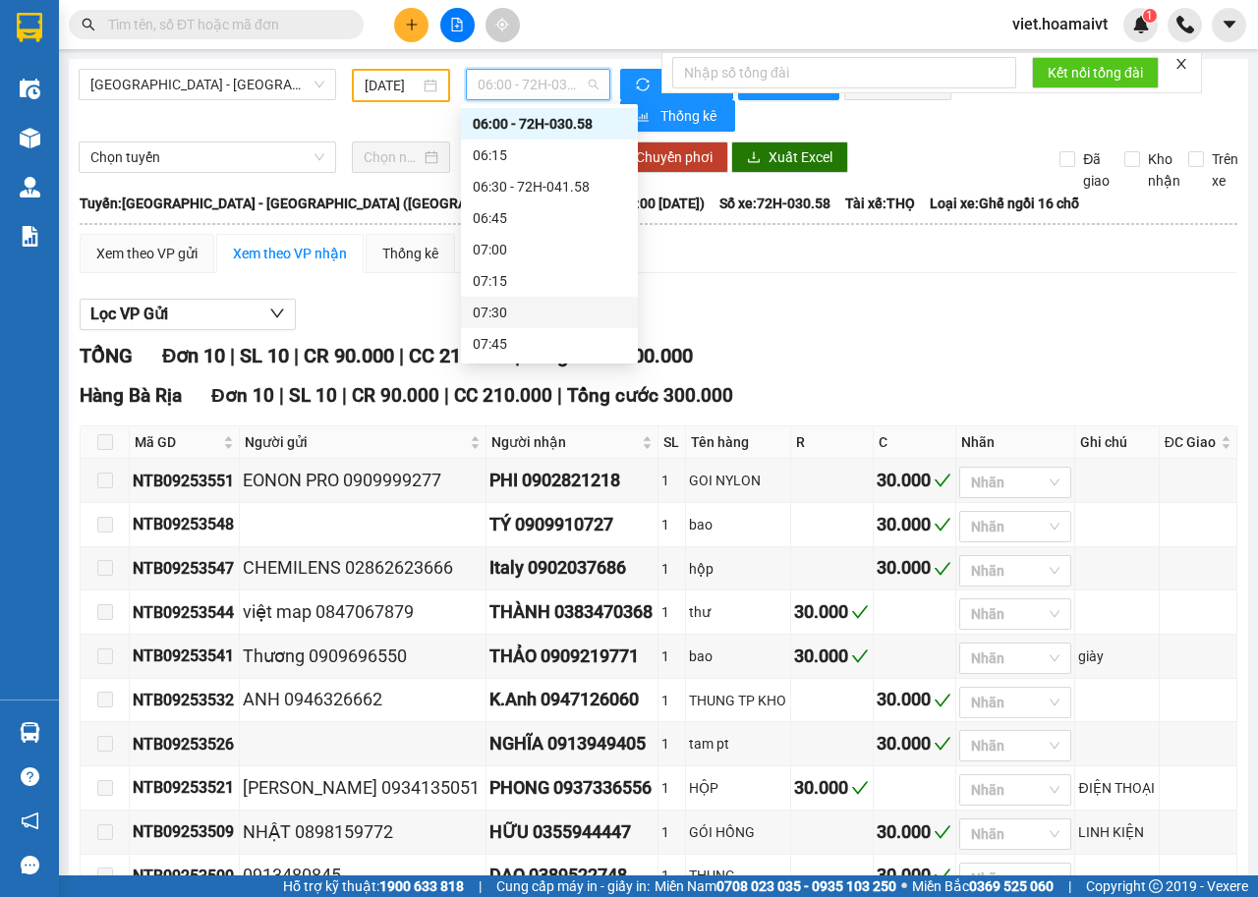
scroll to position [33, 0]
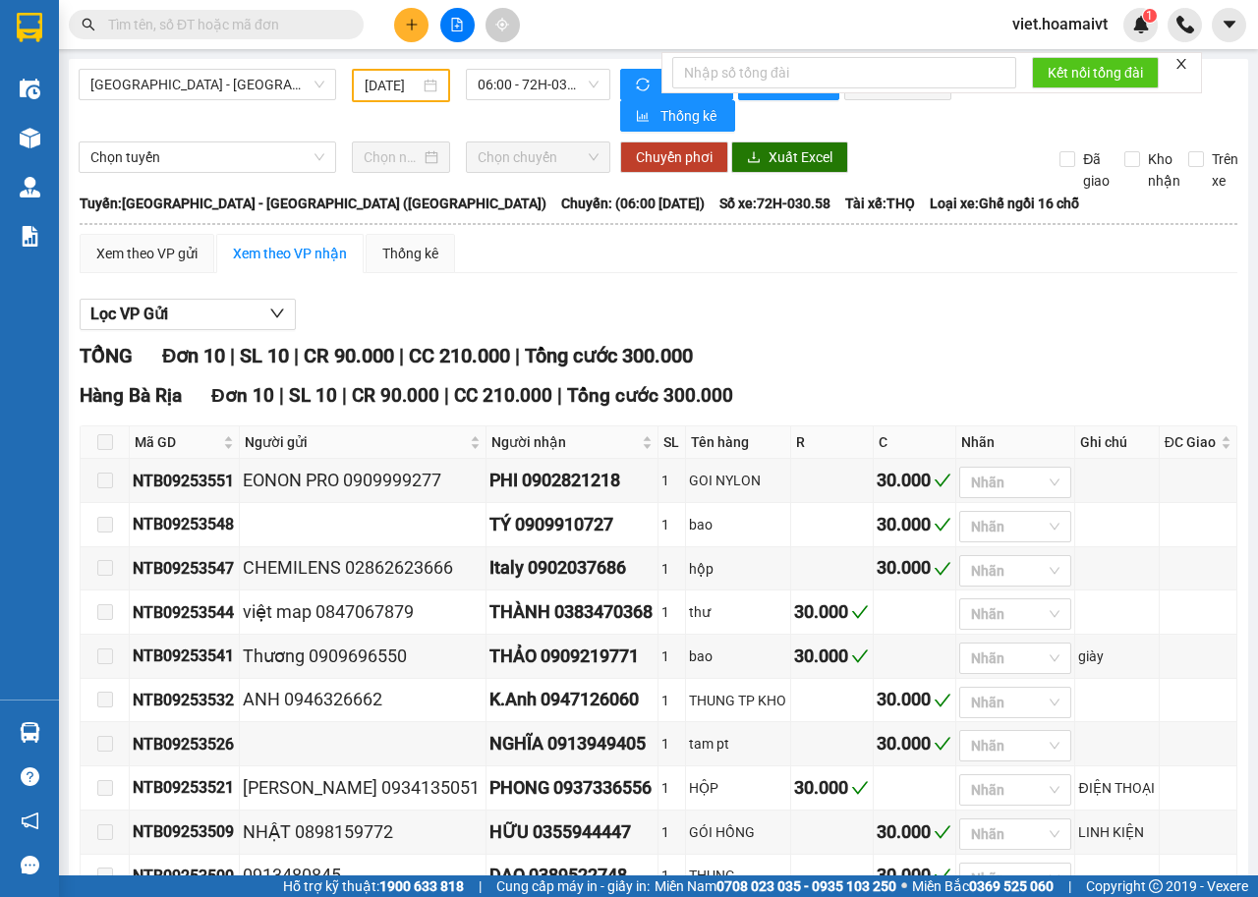
click at [920, 355] on div "TỔNG Đơn 10 | SL 10 | CR 90.000 | CC 210.000 | Tổng cước 300.000" at bounding box center [658, 356] width 1157 height 30
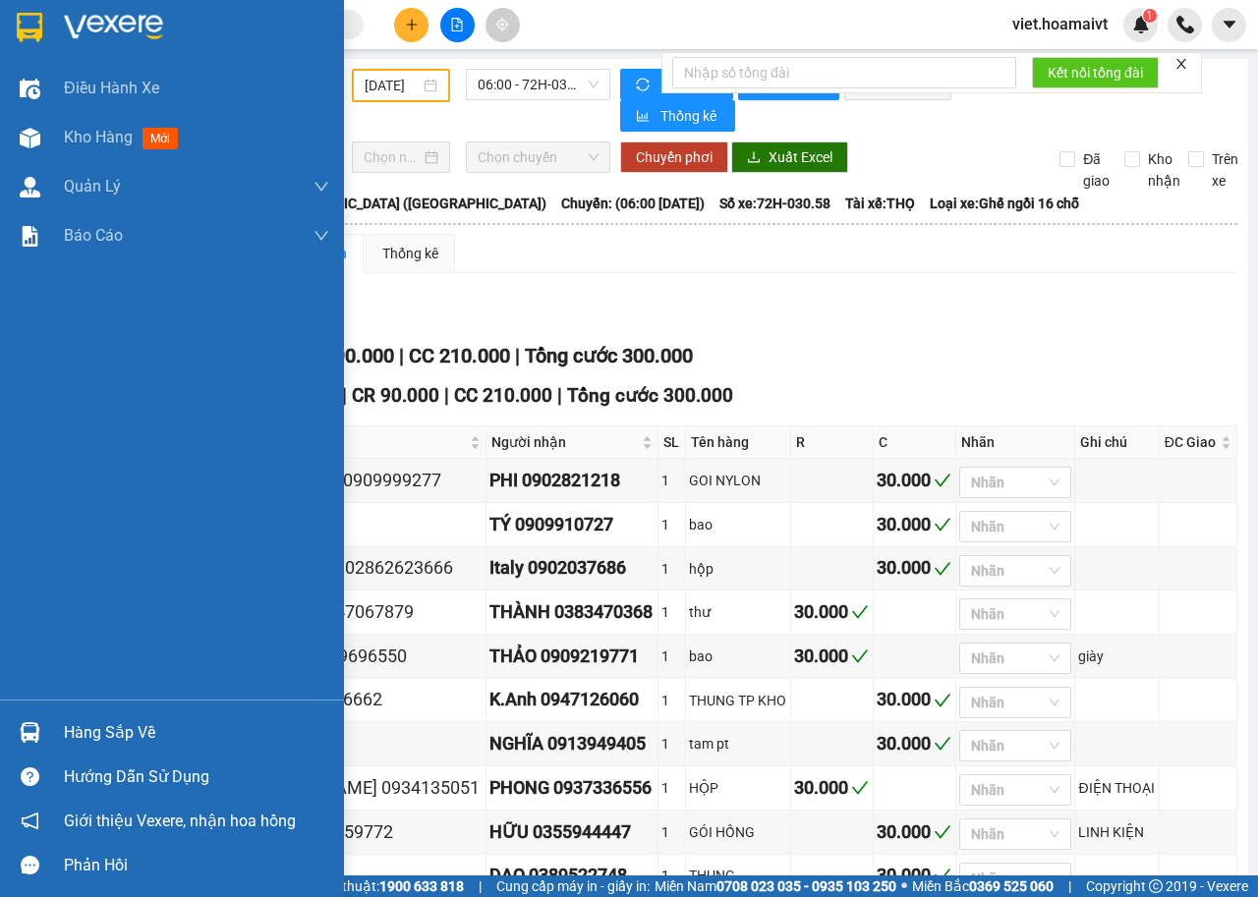
click at [120, 19] on img at bounding box center [113, 27] width 99 height 29
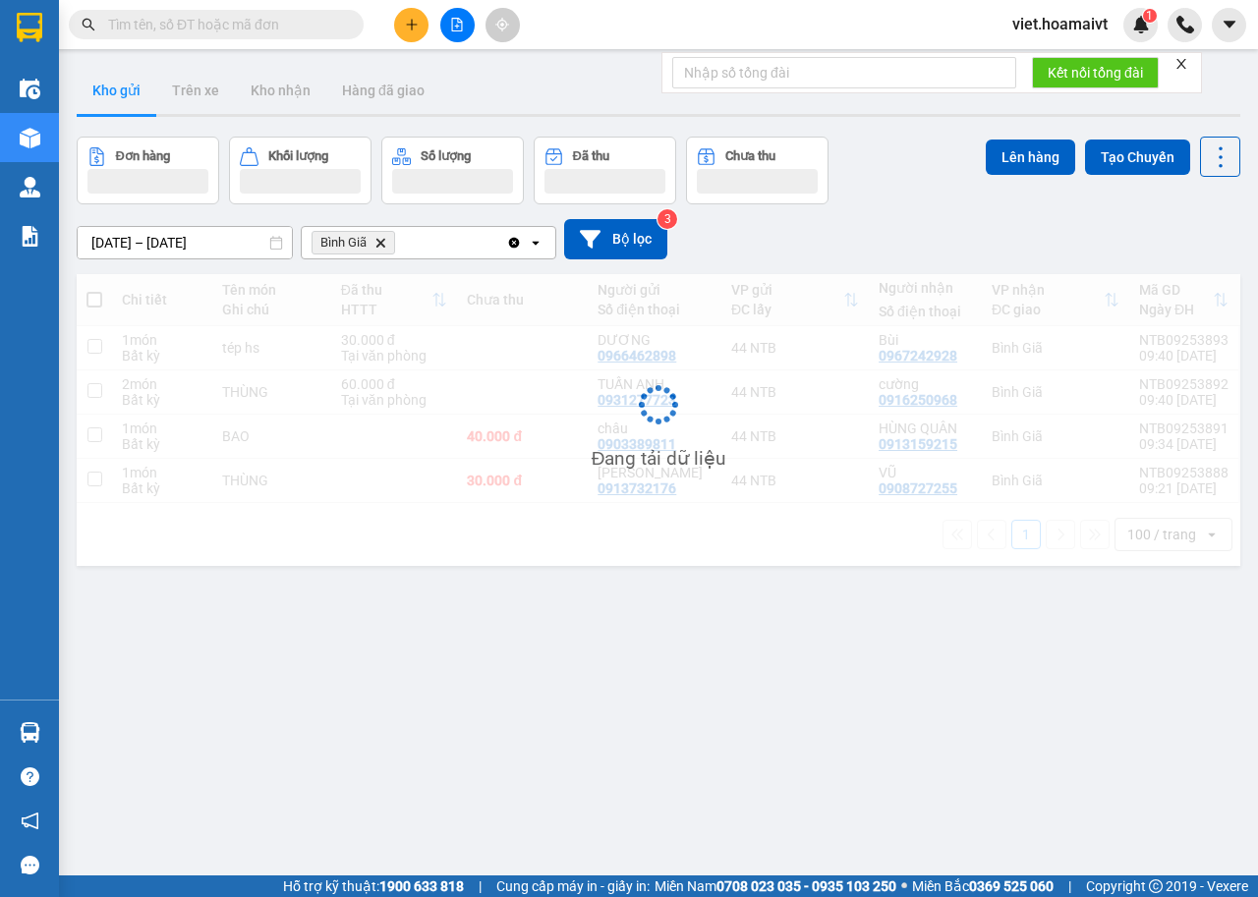
click at [873, 275] on div "ver 1.8.143 Kho gửi Trên xe Kho nhận Hàng đã giao Đơn hàng Khối lượng Số lượng …" at bounding box center [658, 507] width 1179 height 897
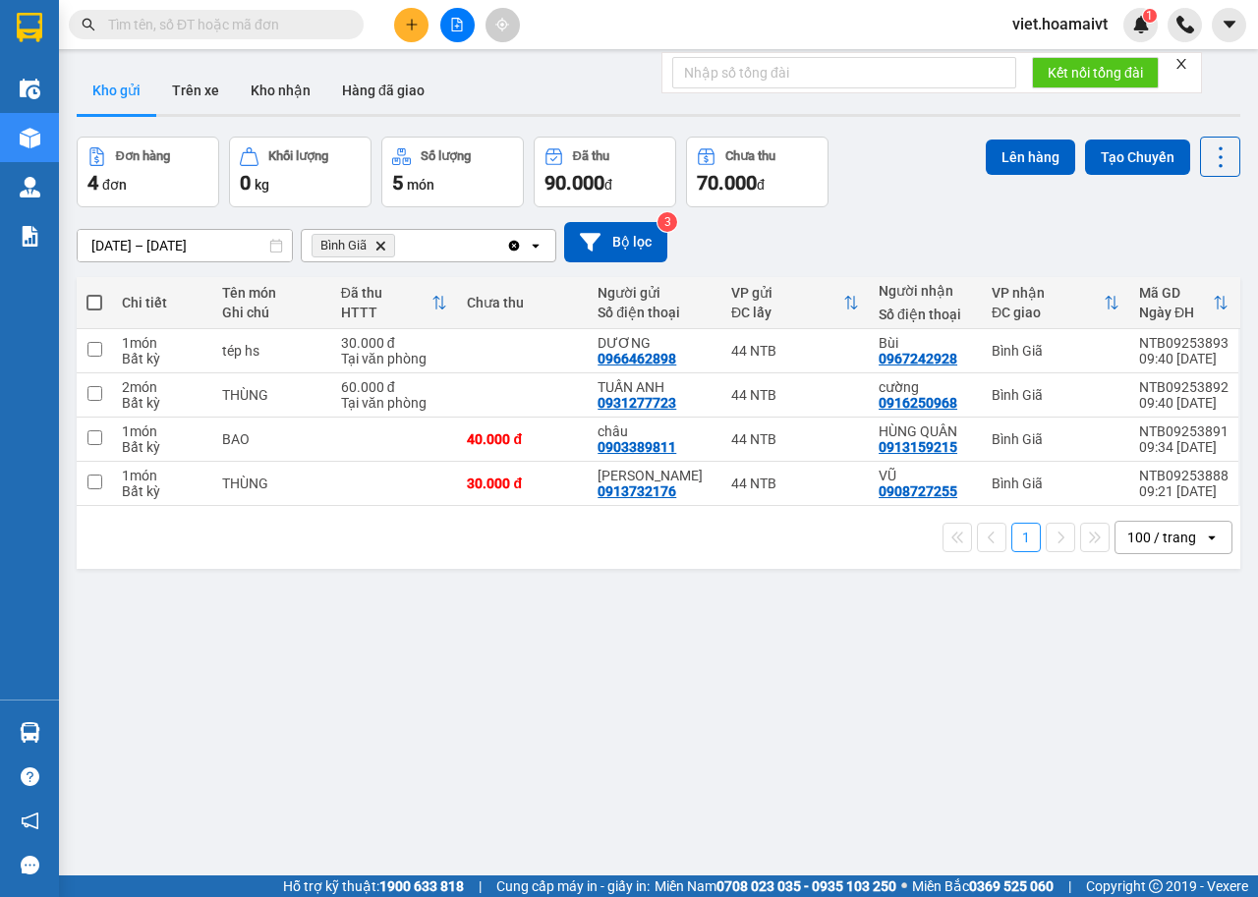
click at [873, 261] on div "[DATE] – [DATE] Press the down arrow key to interact with the calendar and sele…" at bounding box center [658, 242] width 1163 height 40
click at [384, 243] on icon "Bình Giã, close by backspace" at bounding box center [380, 245] width 9 height 9
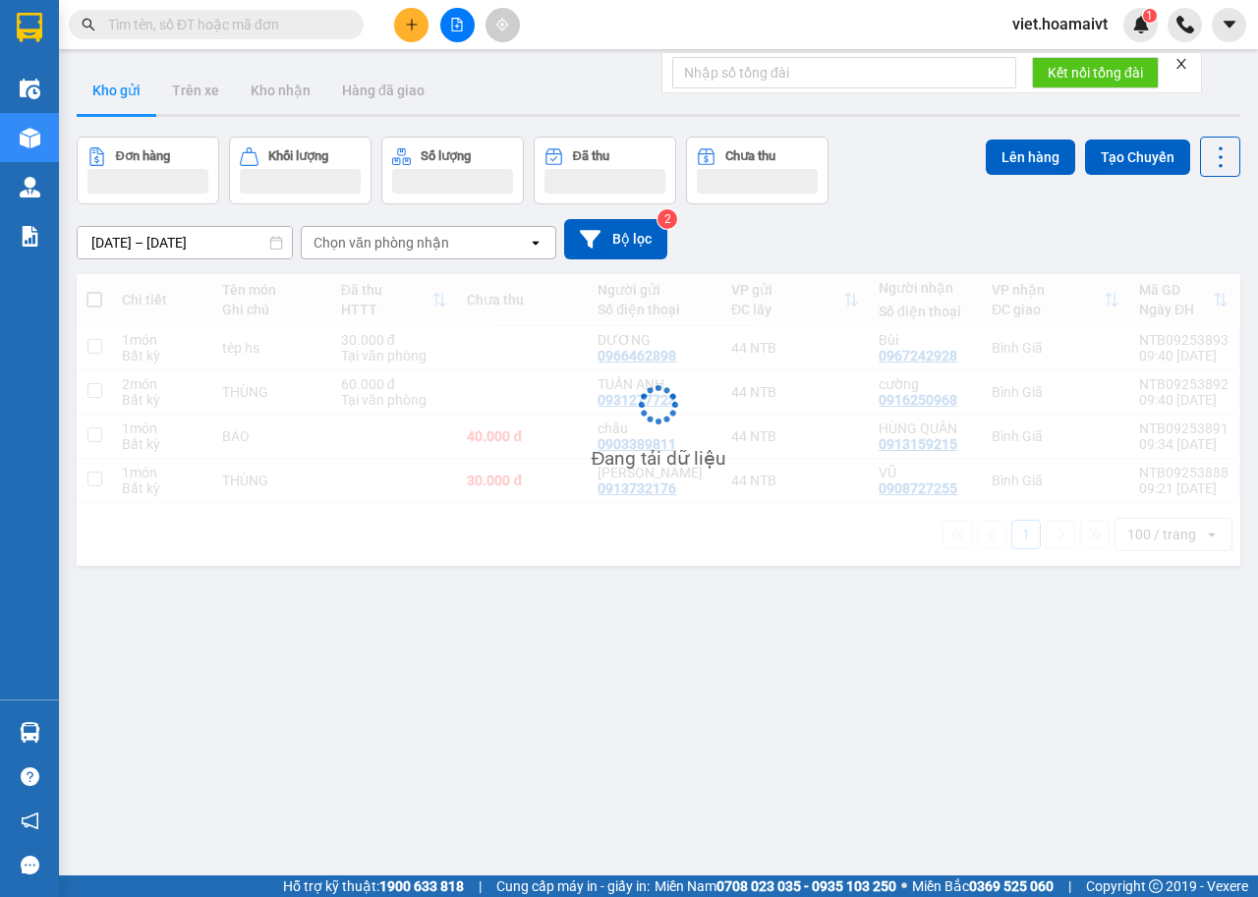
click at [885, 206] on div "13/09/2025 – 14/09/2025 Press the down arrow key to interact with the calendar …" at bounding box center [658, 239] width 1163 height 70
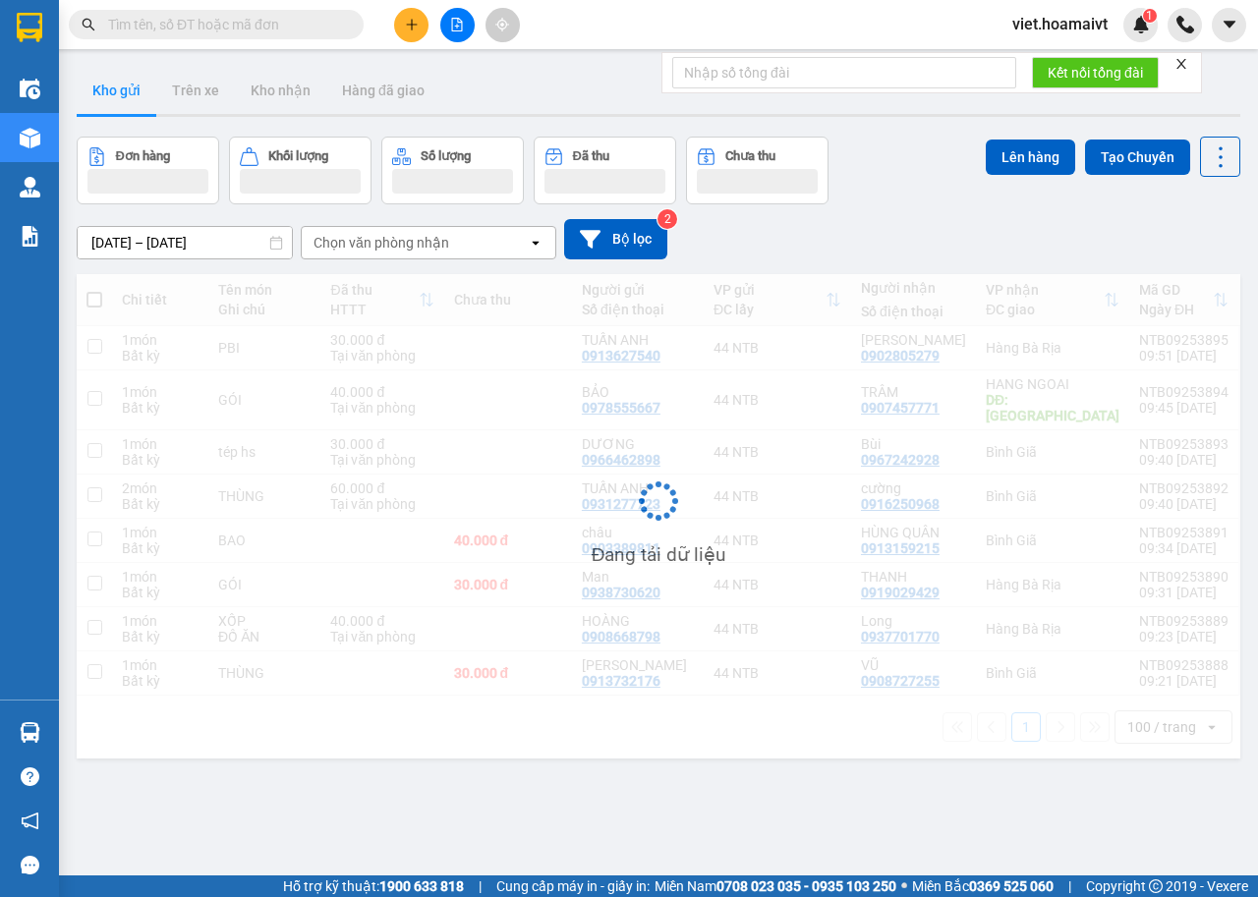
click at [885, 206] on div "13/09/2025 – 14/09/2025 Press the down arrow key to interact with the calendar …" at bounding box center [658, 239] width 1163 height 70
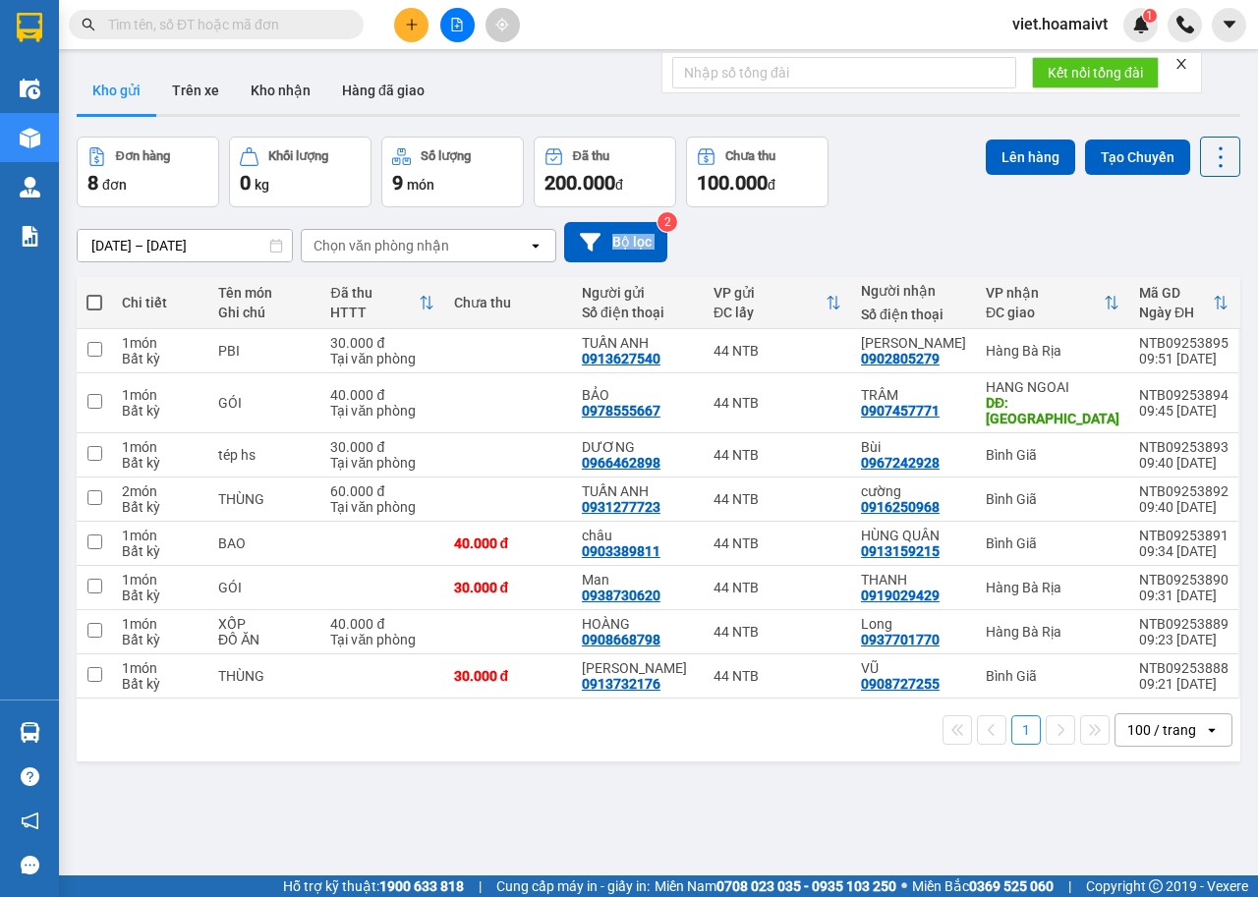
click at [885, 207] on div "13/09/2025 – 14/09/2025 Press the down arrow key to interact with the calendar …" at bounding box center [658, 242] width 1163 height 70
click at [425, 241] on div "Chọn văn phòng nhận" at bounding box center [381, 246] width 136 height 20
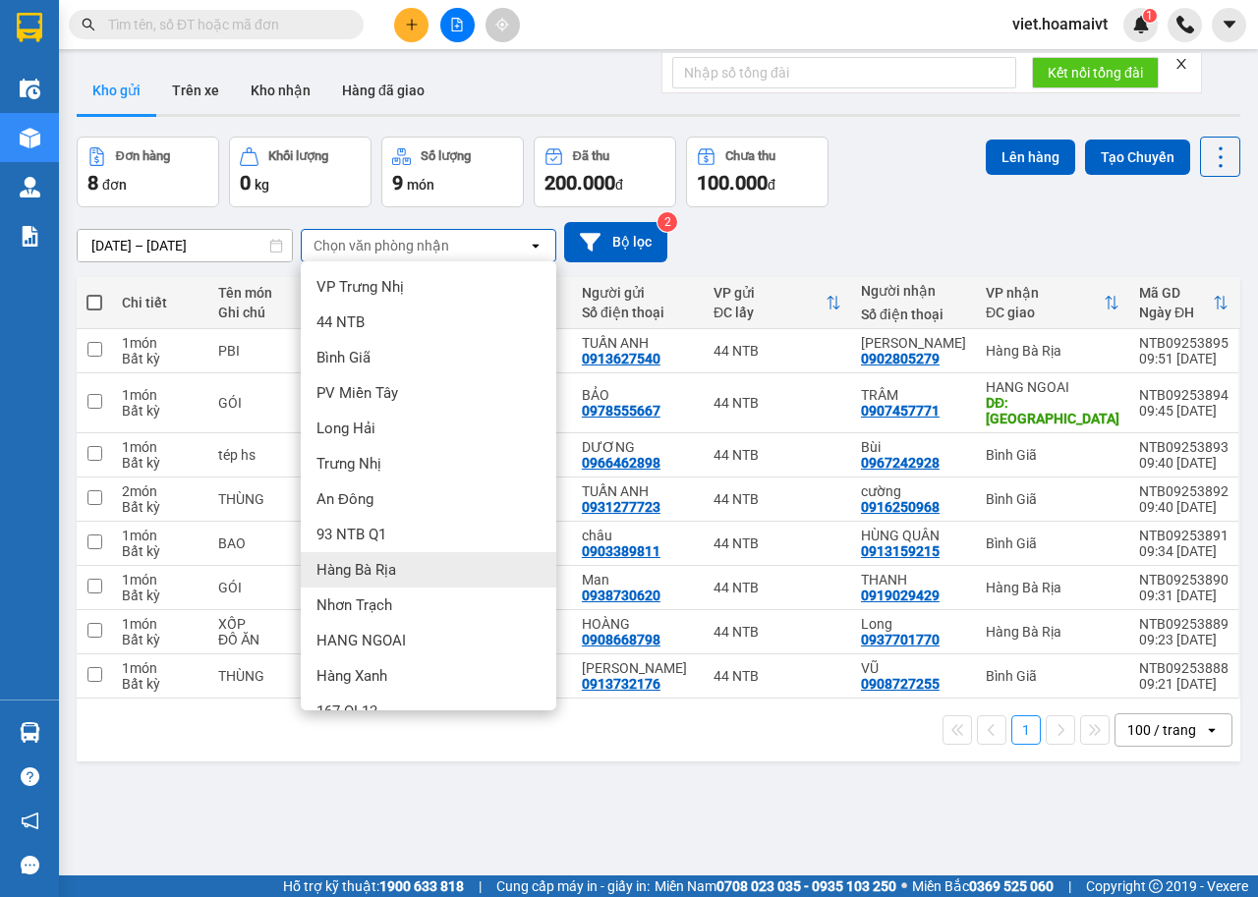
click at [408, 572] on div "Hàng Bà Rịa" at bounding box center [428, 569] width 255 height 35
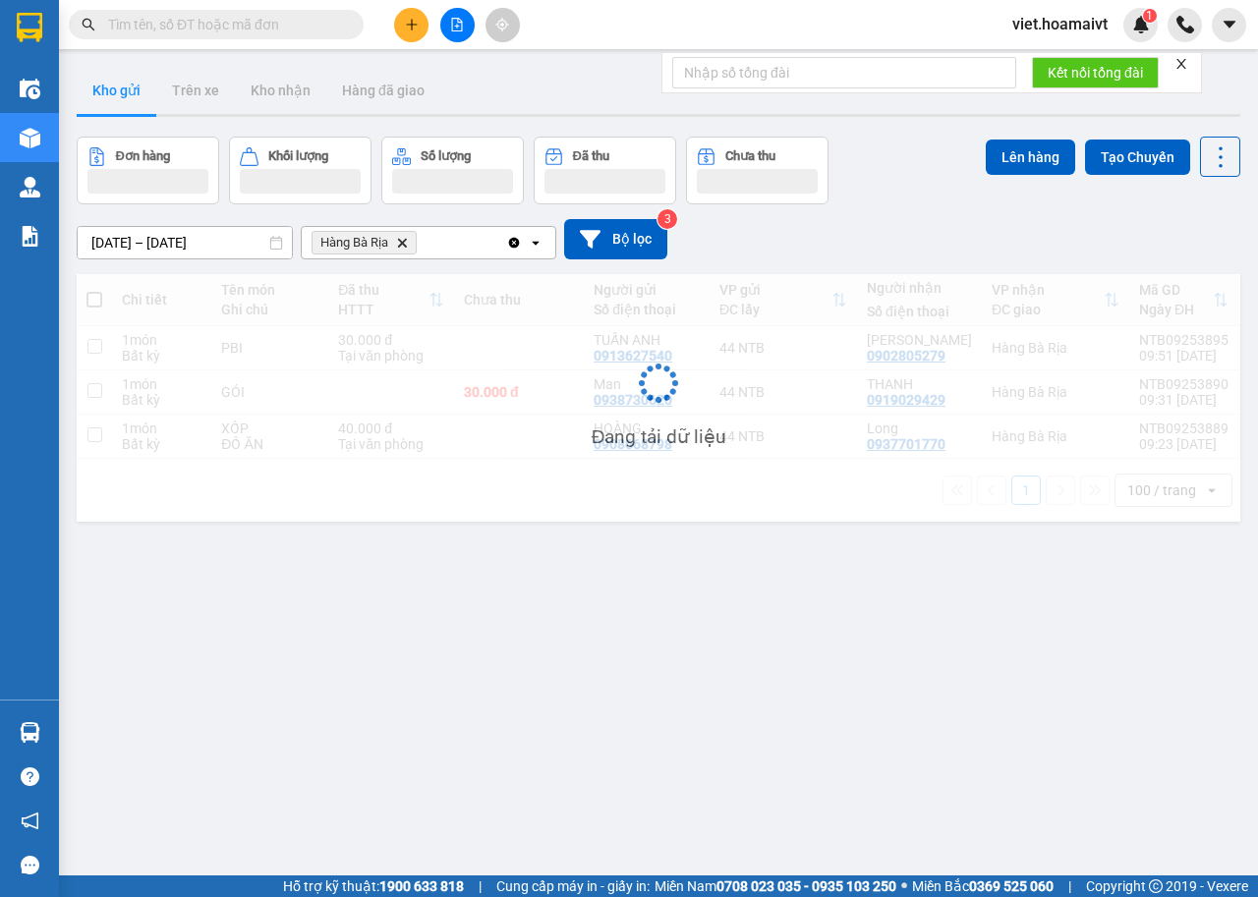
click at [939, 230] on div "13/09/2025 – 14/09/2025 Press the down arrow key to interact with the calendar …" at bounding box center [658, 239] width 1163 height 40
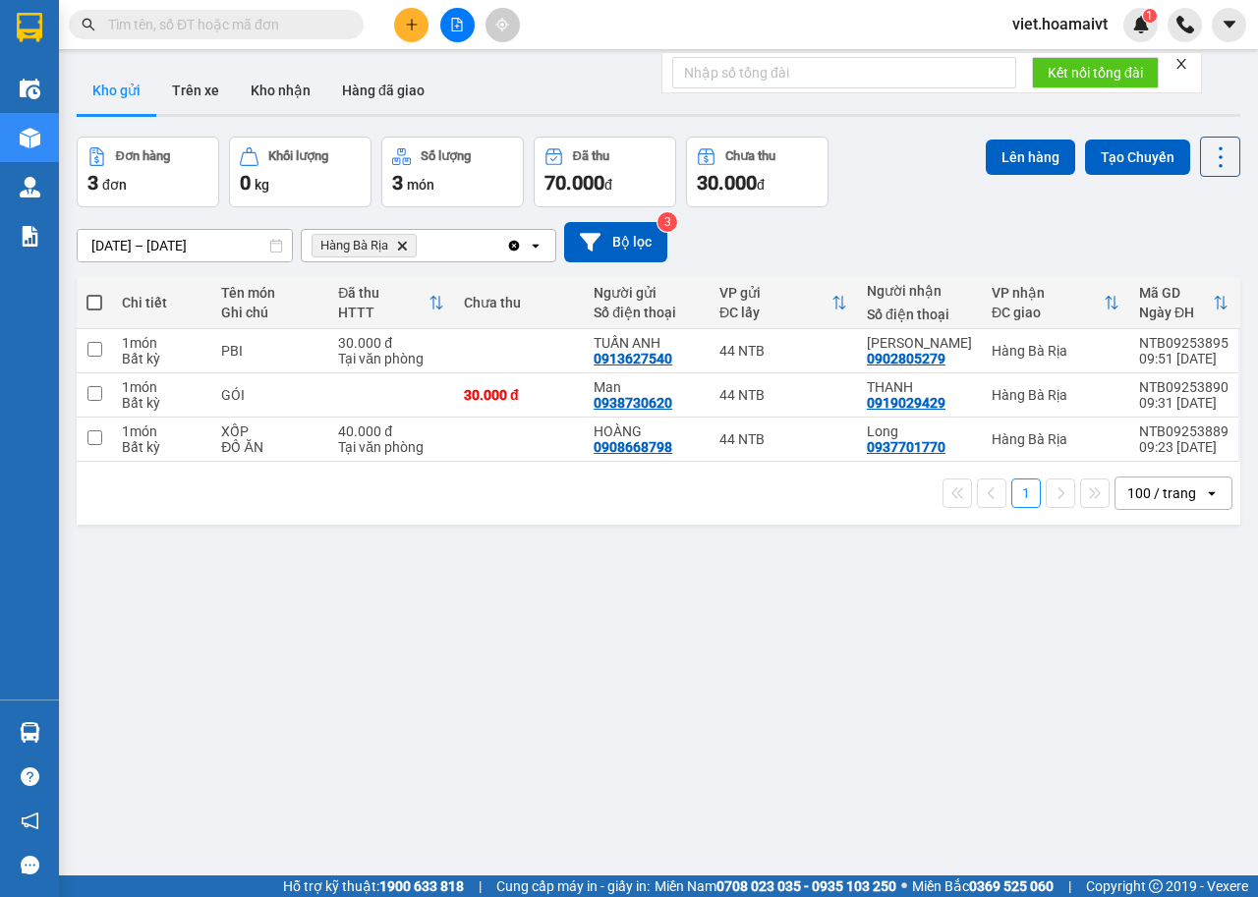
click at [393, 245] on span "Hàng Bà Rịa Delete" at bounding box center [363, 246] width 105 height 24
click at [397, 248] on icon "Delete" at bounding box center [402, 246] width 12 height 12
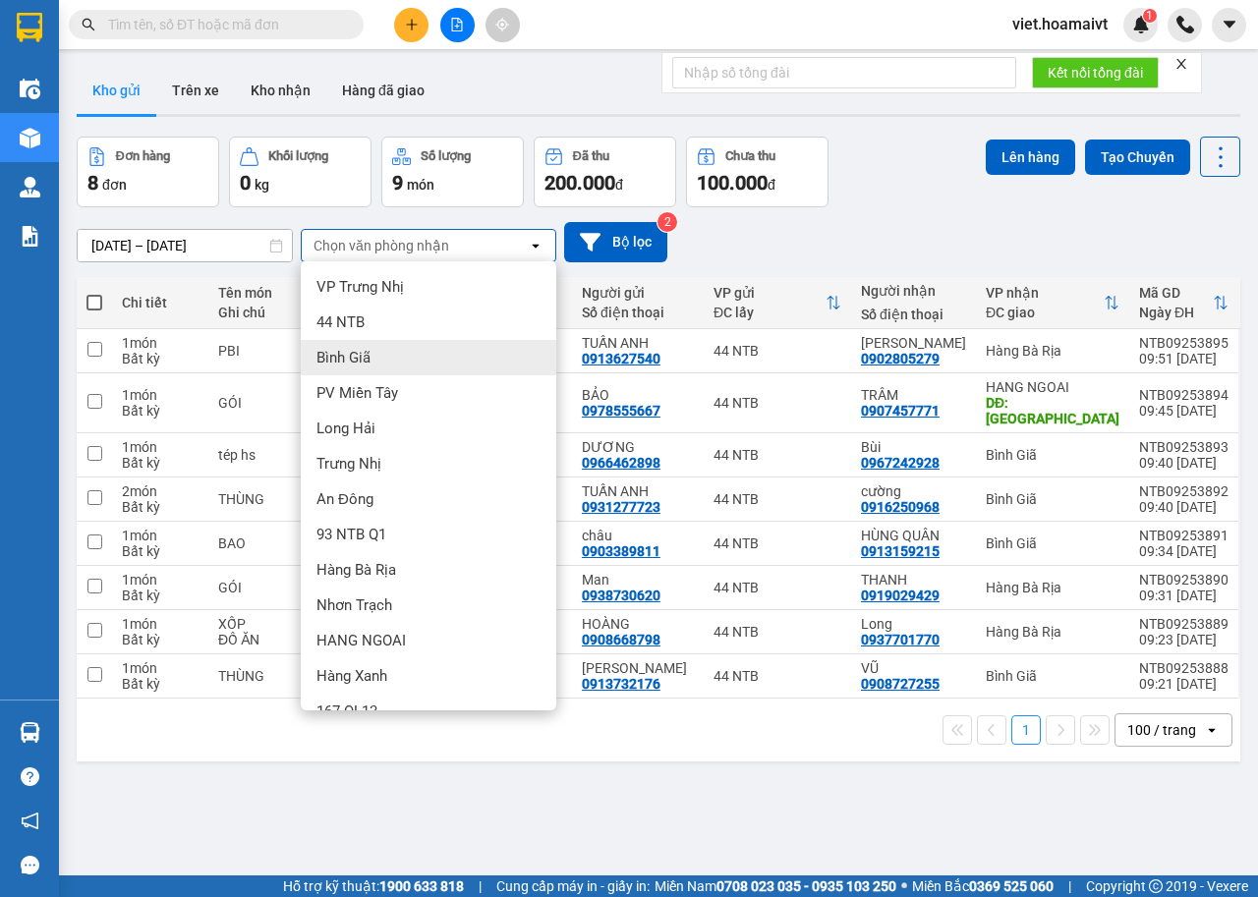
click at [404, 363] on div "Bình Giã" at bounding box center [428, 357] width 255 height 35
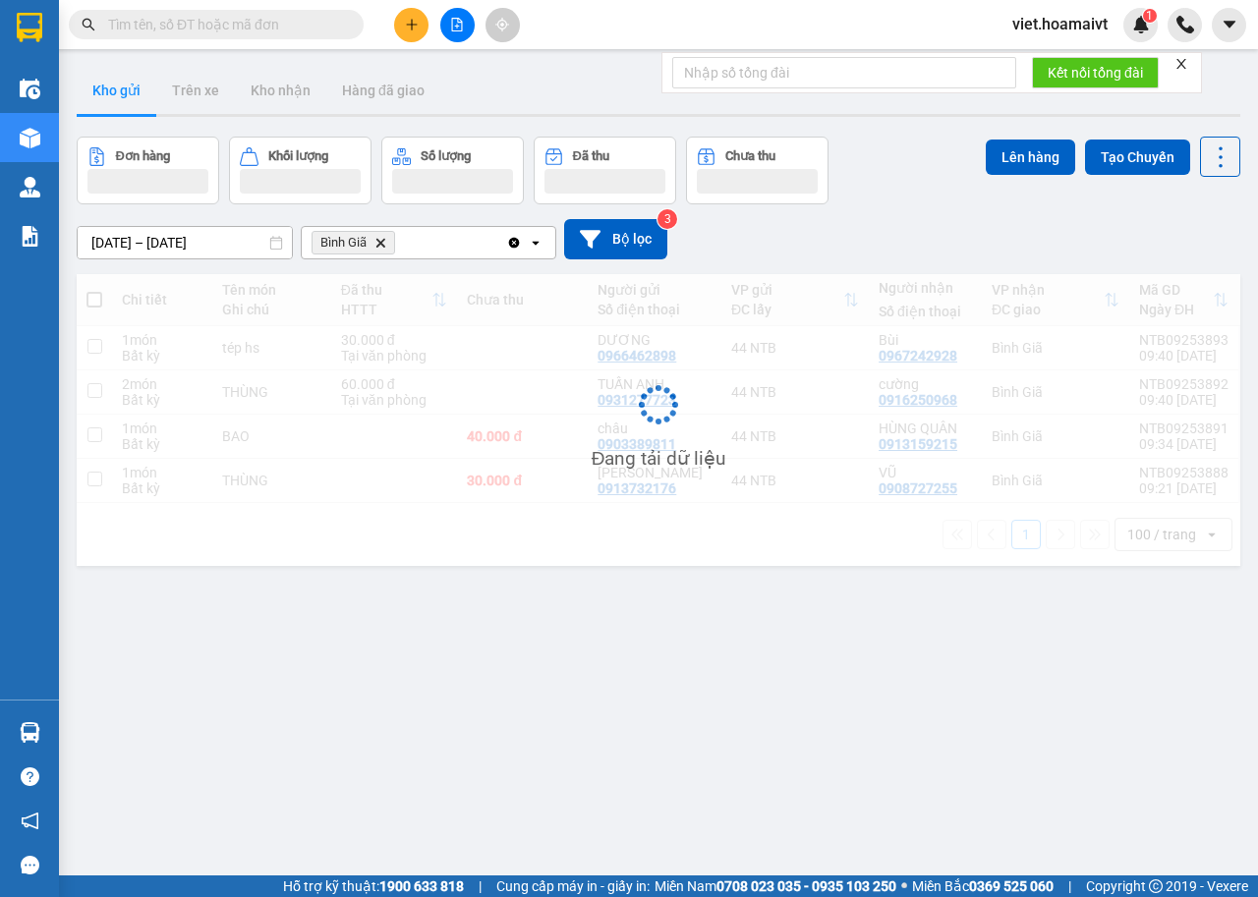
click at [915, 216] on div "[DATE] – [DATE] Press the down arrow key to interact with the calendar and sele…" at bounding box center [658, 239] width 1163 height 70
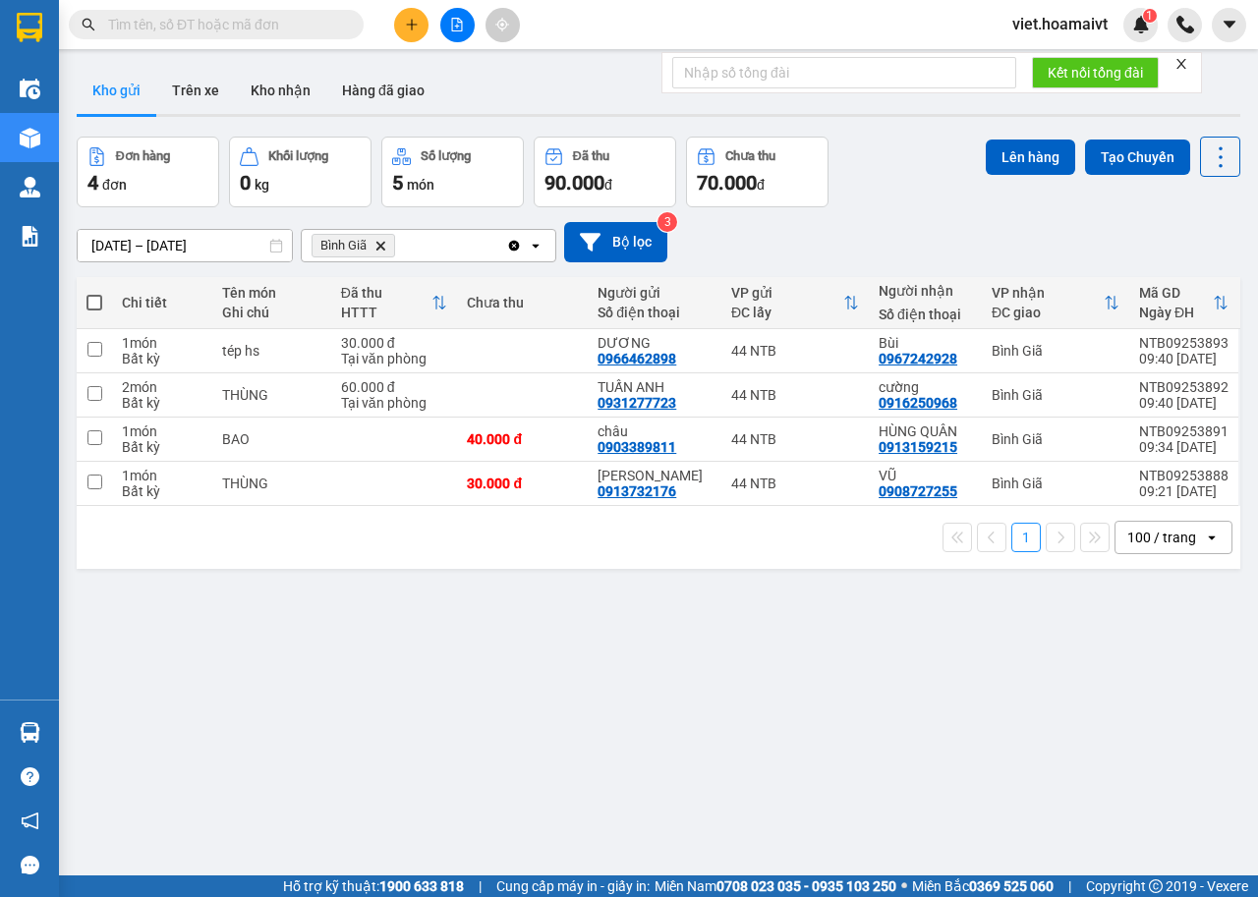
click at [834, 249] on div "[DATE] – [DATE] Press the down arrow key to interact with the calendar and sele…" at bounding box center [658, 242] width 1163 height 40
click at [568, 694] on div "ver 1.8.143 Kho gửi Trên xe Kho nhận Hàng đã giao Đơn hàng 4 đơn Khối lượng 0 k…" at bounding box center [658, 507] width 1179 height 897
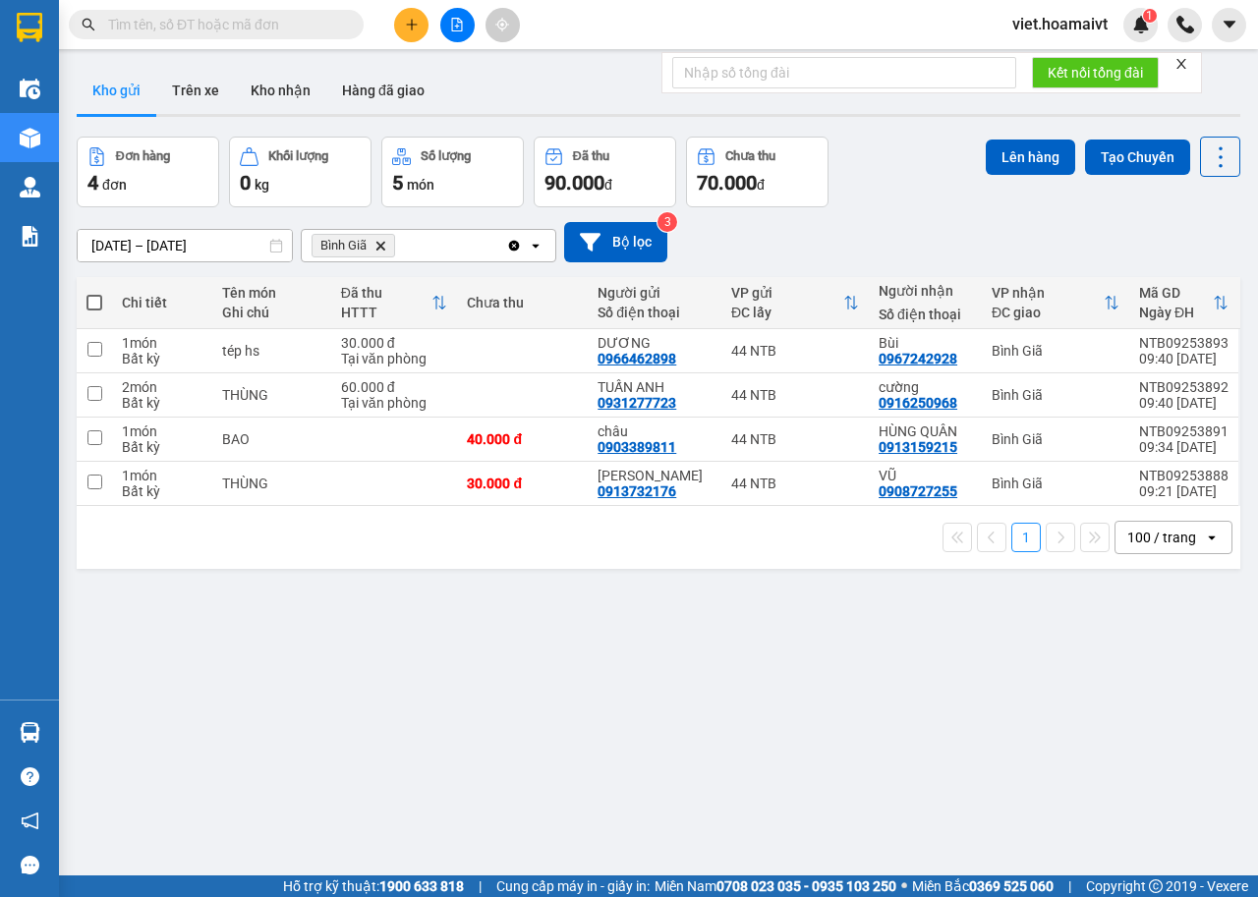
click at [571, 681] on div "ver 1.8.143 Kho gửi Trên xe Kho nhận Hàng đã giao Đơn hàng 4 đơn Khối lượng 0 k…" at bounding box center [658, 507] width 1179 height 897
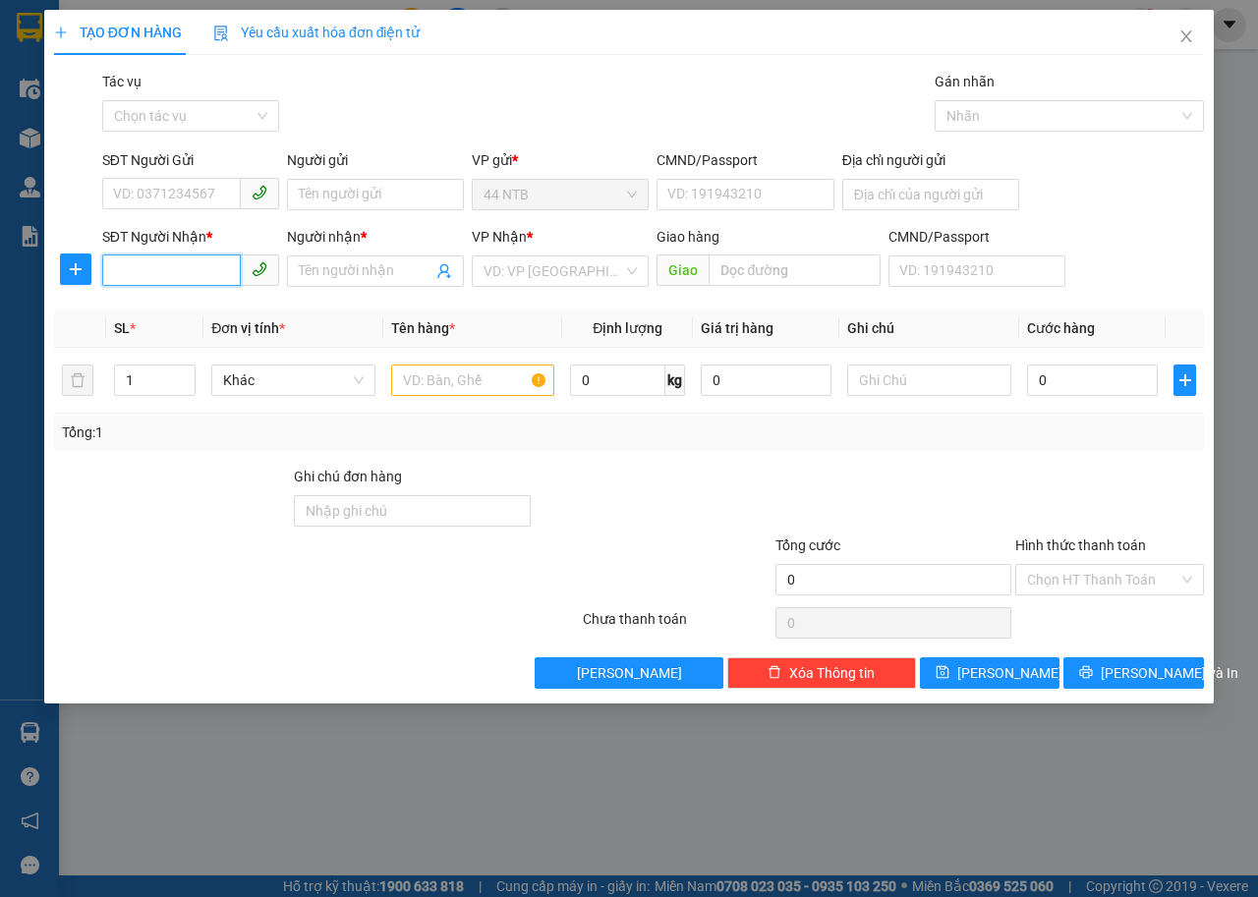
click at [224, 263] on input "SĐT Người Nhận *" at bounding box center [171, 269] width 139 height 31
click at [240, 316] on div "0907752248 - Duyên" at bounding box center [190, 311] width 153 height 22
type input "0907752248"
type input "Duyên"
type input "0907752248"
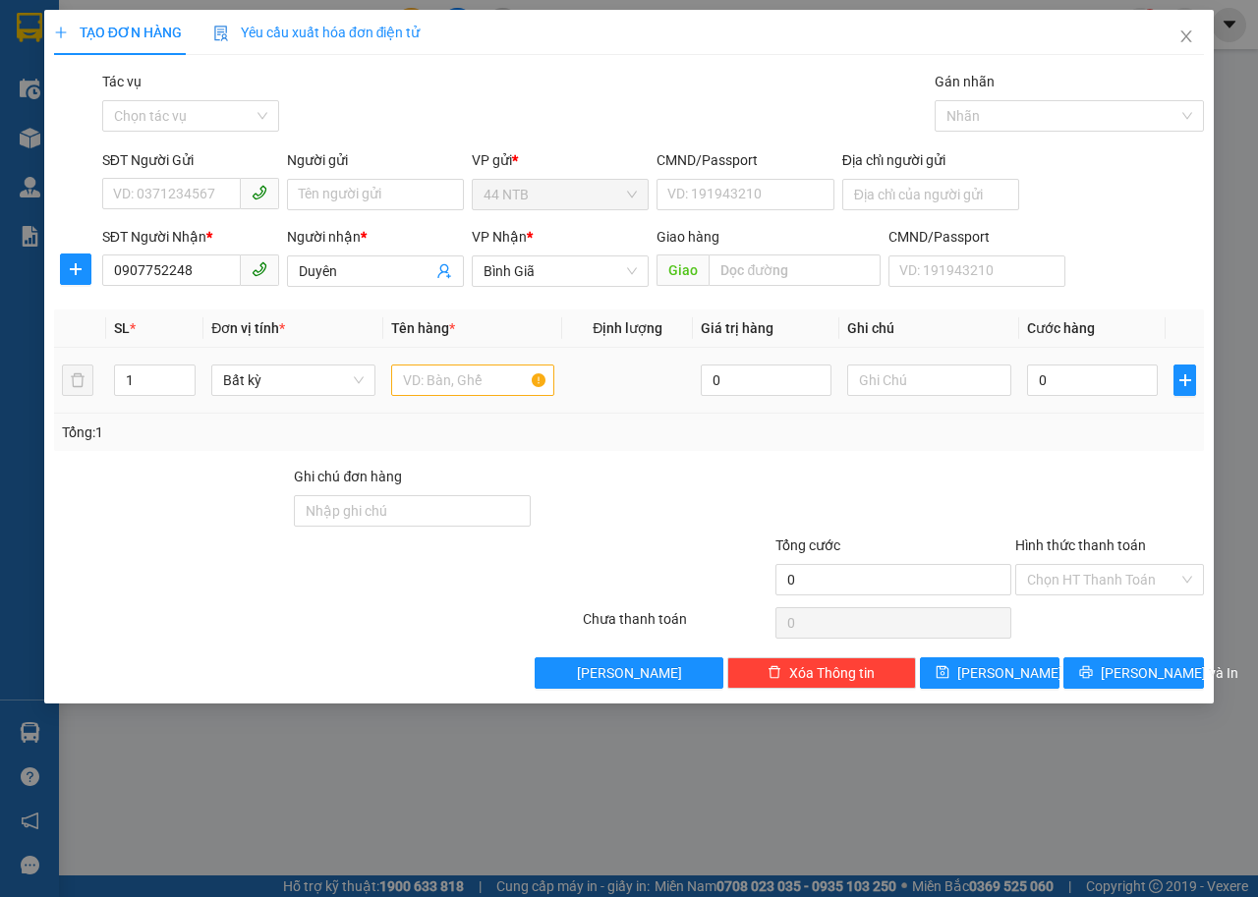
drag, startPoint x: 432, startPoint y: 400, endPoint x: 430, endPoint y: 389, distance: 11.0
click at [432, 390] on td at bounding box center [473, 381] width 180 height 66
click at [430, 387] on input "text" at bounding box center [473, 379] width 164 height 31
click at [499, 370] on input "text" at bounding box center [473, 379] width 164 height 31
type input "THÙNG"
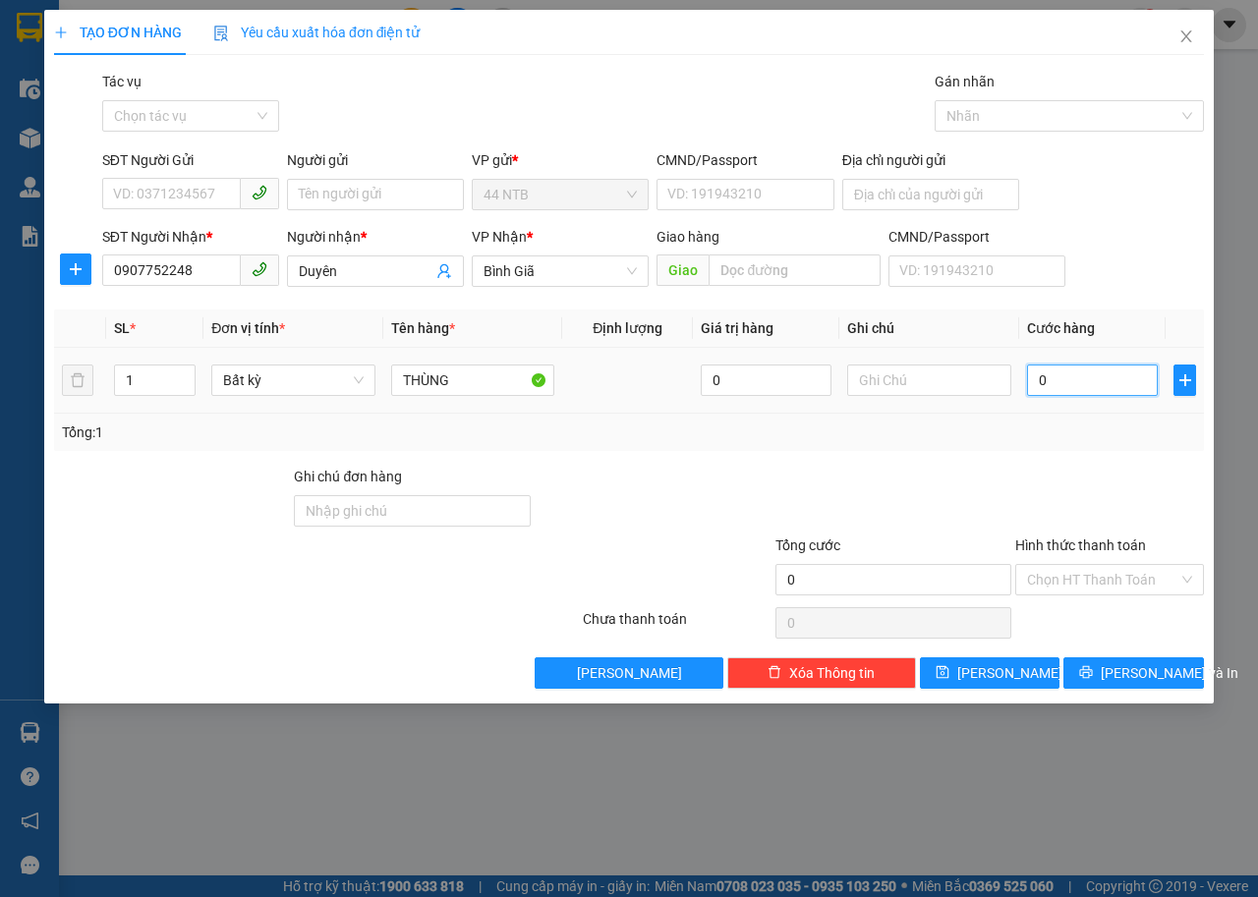
click at [1091, 383] on input "0" at bounding box center [1092, 379] width 131 height 31
type input "6"
type input "60"
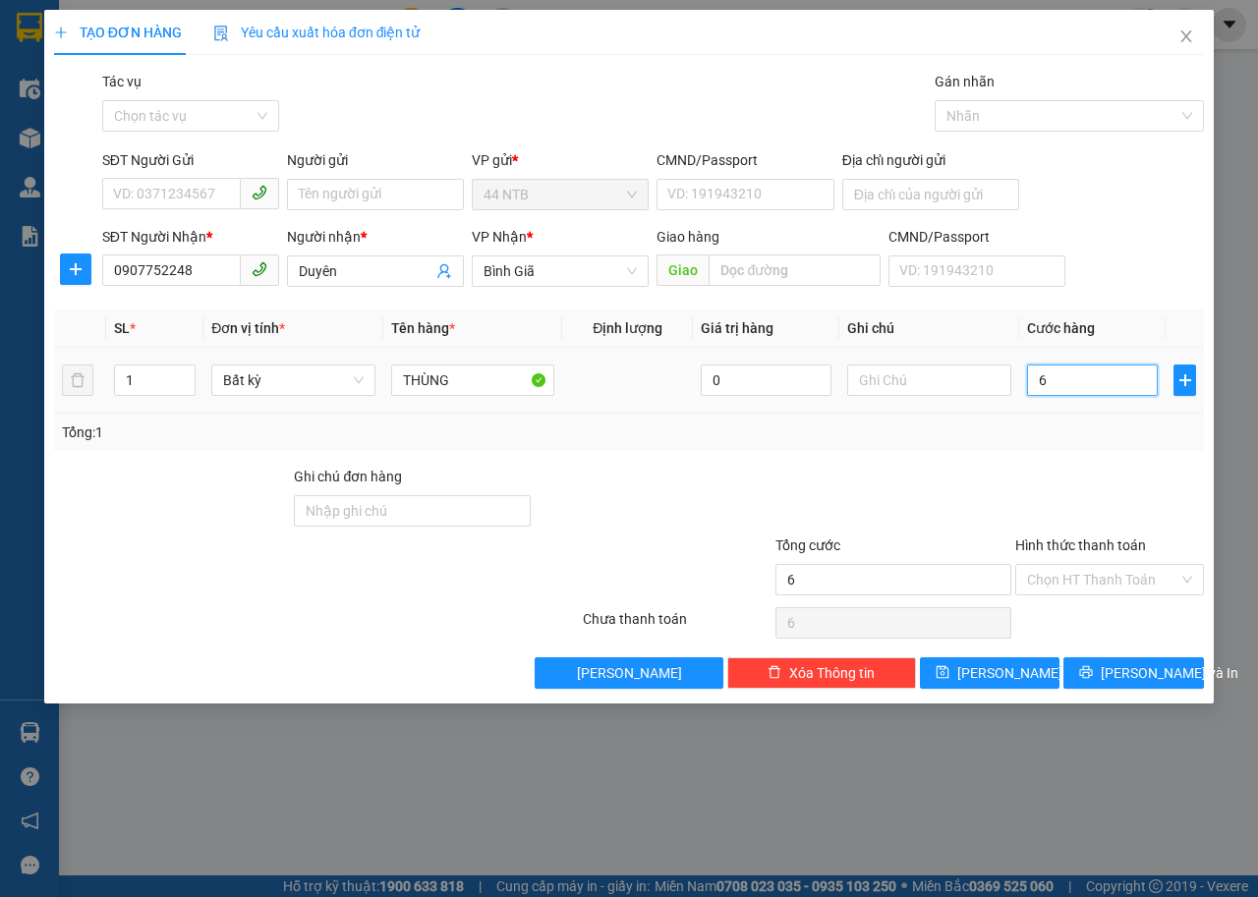
type input "60"
type input "60.000"
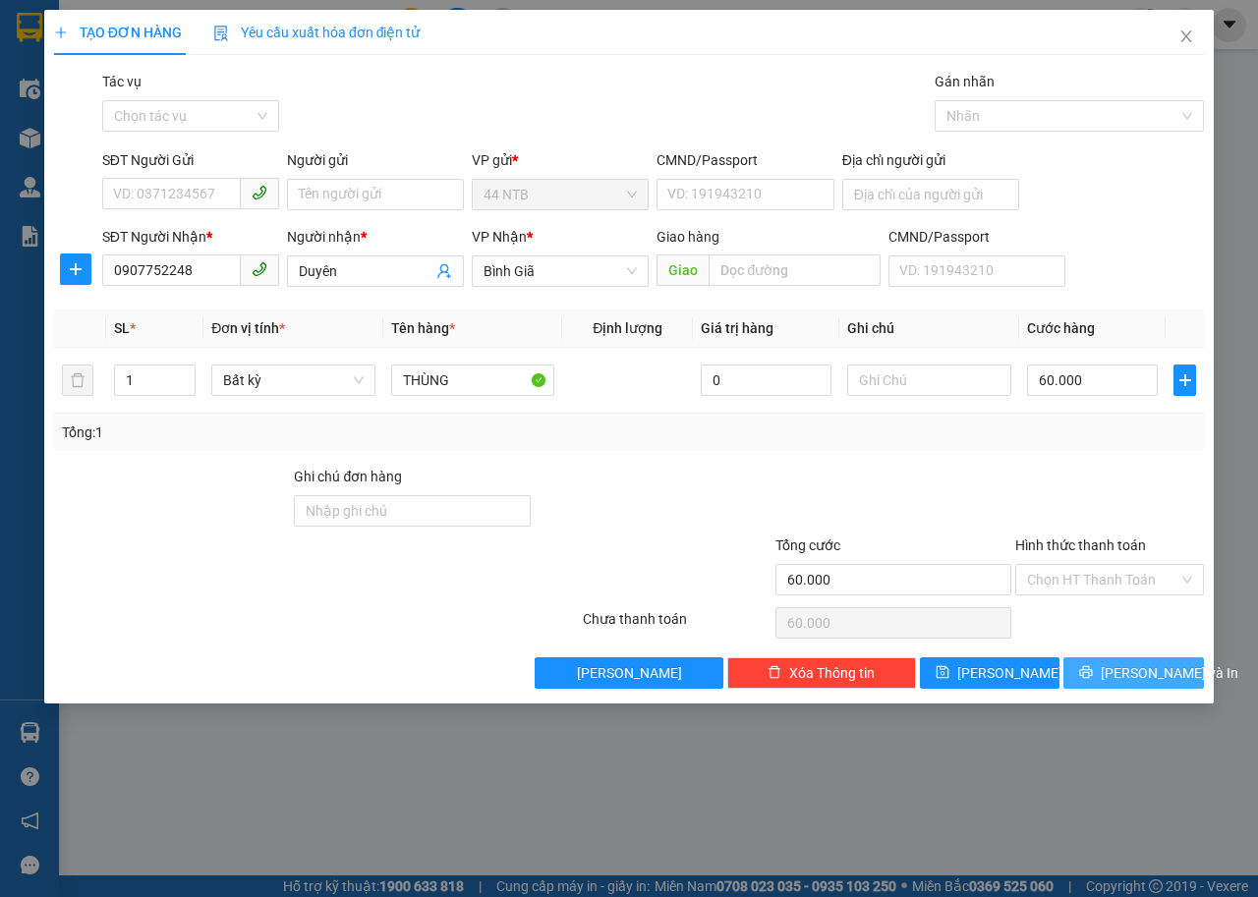
click at [1117, 675] on span "[PERSON_NAME] và In" at bounding box center [1169, 673] width 138 height 22
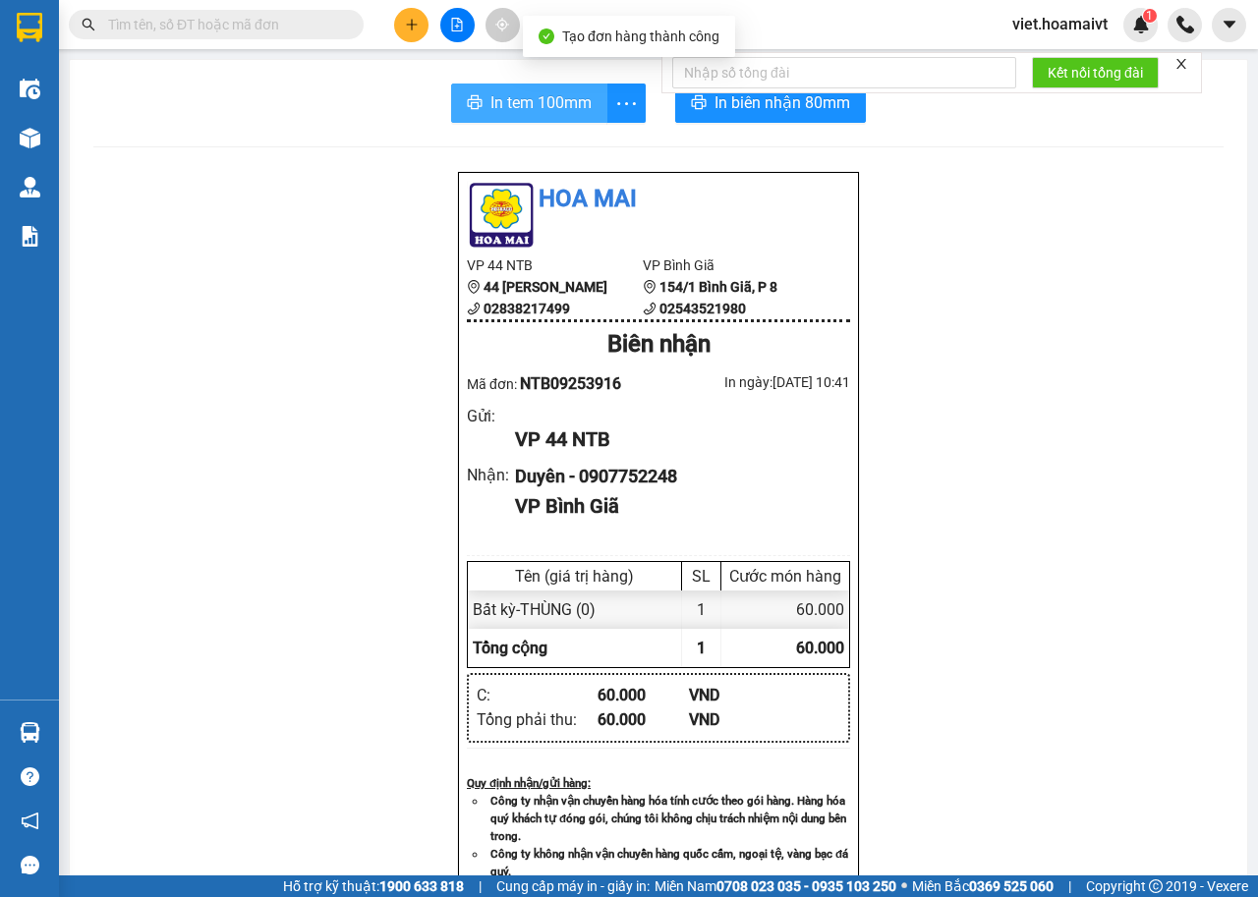
click at [522, 106] on span "In tem 100mm" at bounding box center [540, 102] width 101 height 25
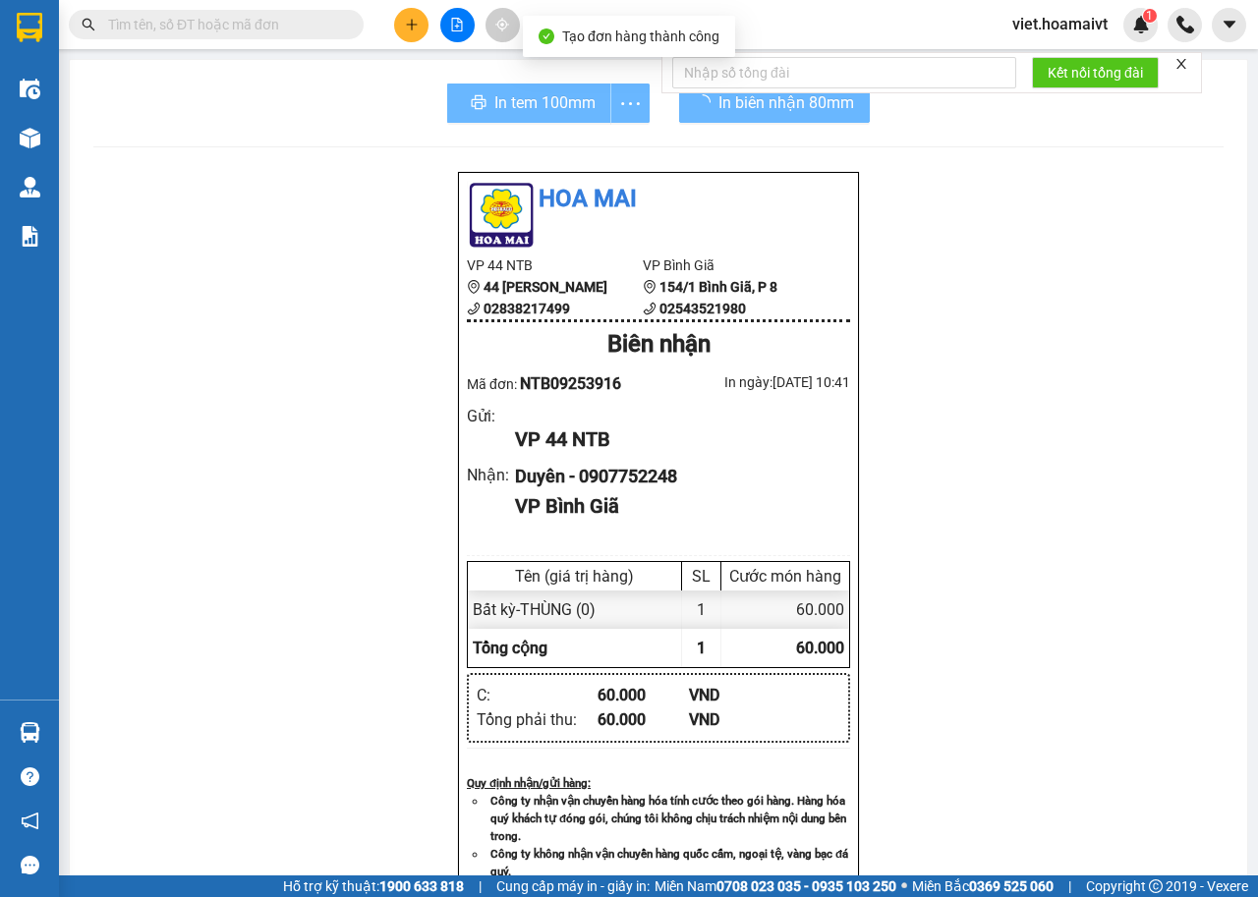
click at [1010, 487] on div "Hoa Mai VP 44 NTB 44 [PERSON_NAME] 02838217499 VP Bình Giã 154/1 [GEOGRAPHIC_…" at bounding box center [658, 791] width 1130 height 1241
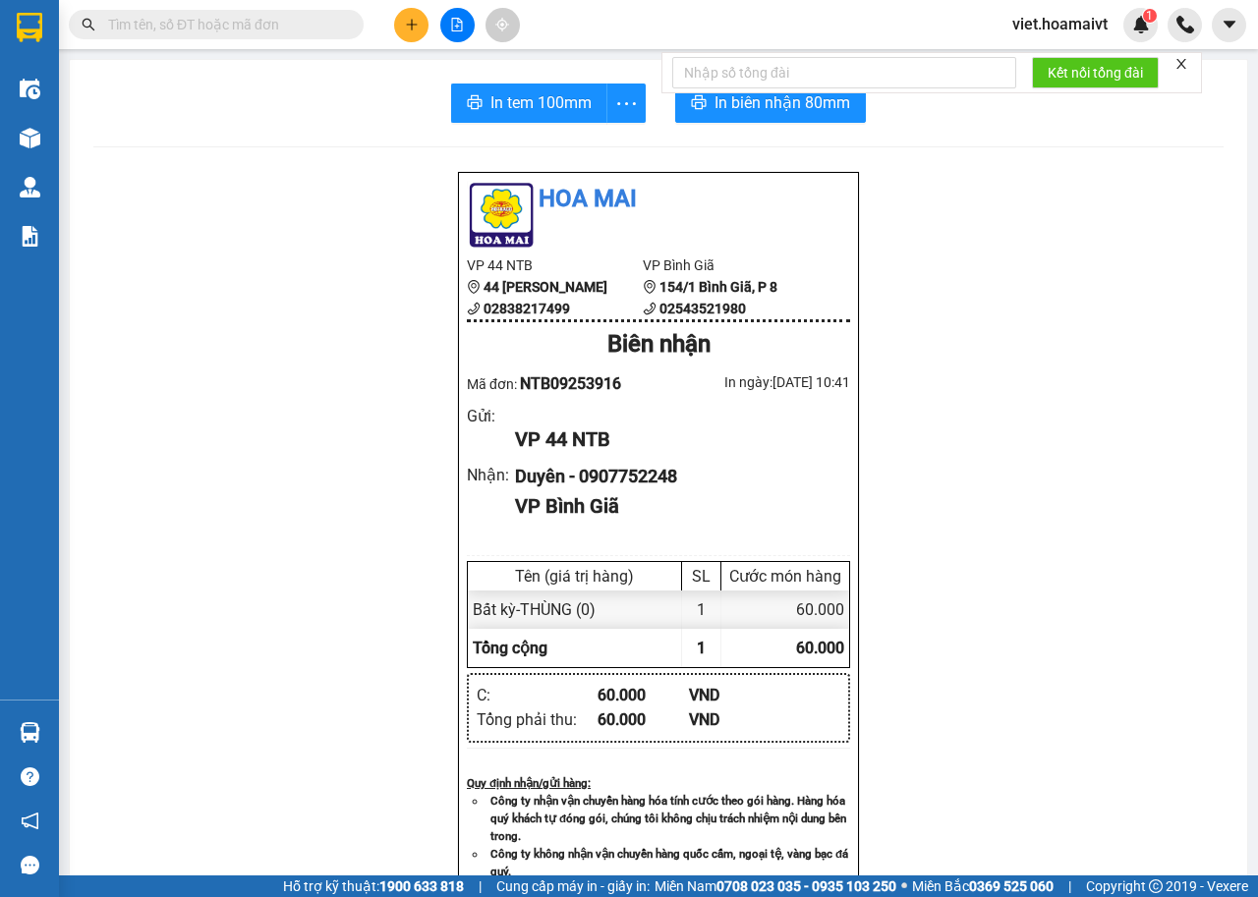
drag, startPoint x: 1010, startPoint y: 484, endPoint x: 1003, endPoint y: 473, distance: 13.6
click at [1010, 483] on div "Hoa Mai VP 44 NTB 44 [PERSON_NAME] 02838217499 VP Bình Giã 154/1 [GEOGRAPHIC_…" at bounding box center [658, 791] width 1130 height 1241
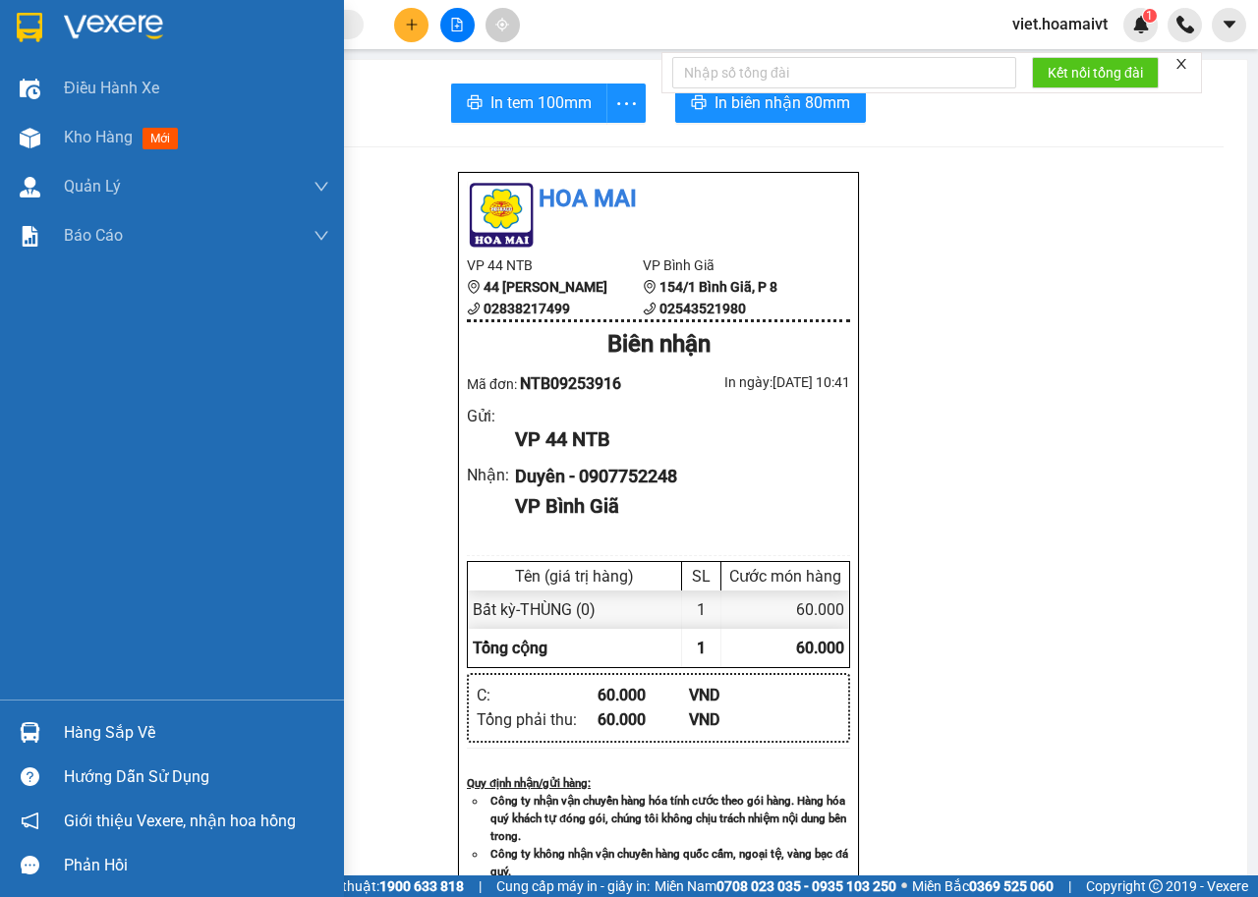
click at [89, 31] on img at bounding box center [113, 27] width 99 height 29
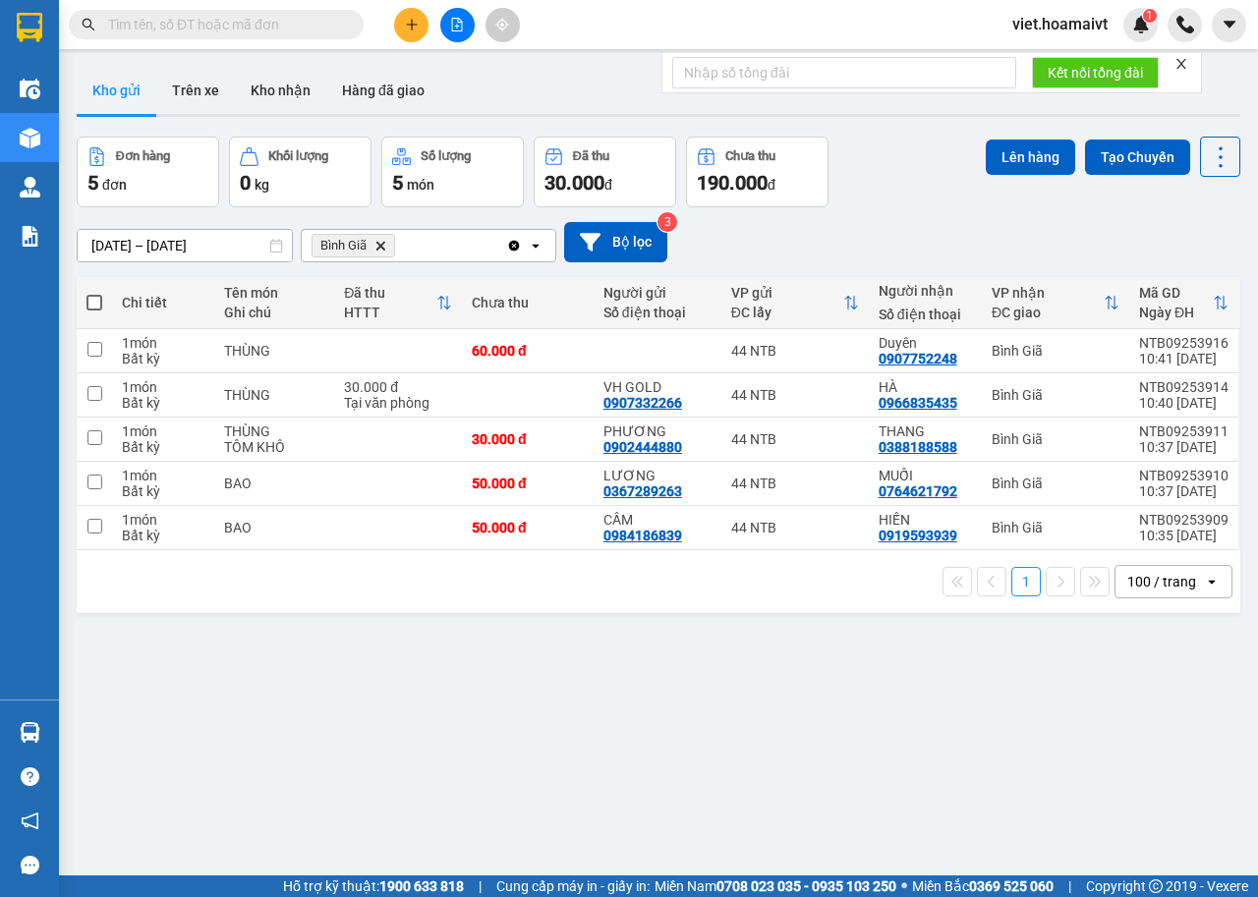
click at [94, 308] on span at bounding box center [94, 303] width 16 height 16
click at [94, 293] on input "checkbox" at bounding box center [94, 293] width 0 height 0
checkbox input "true"
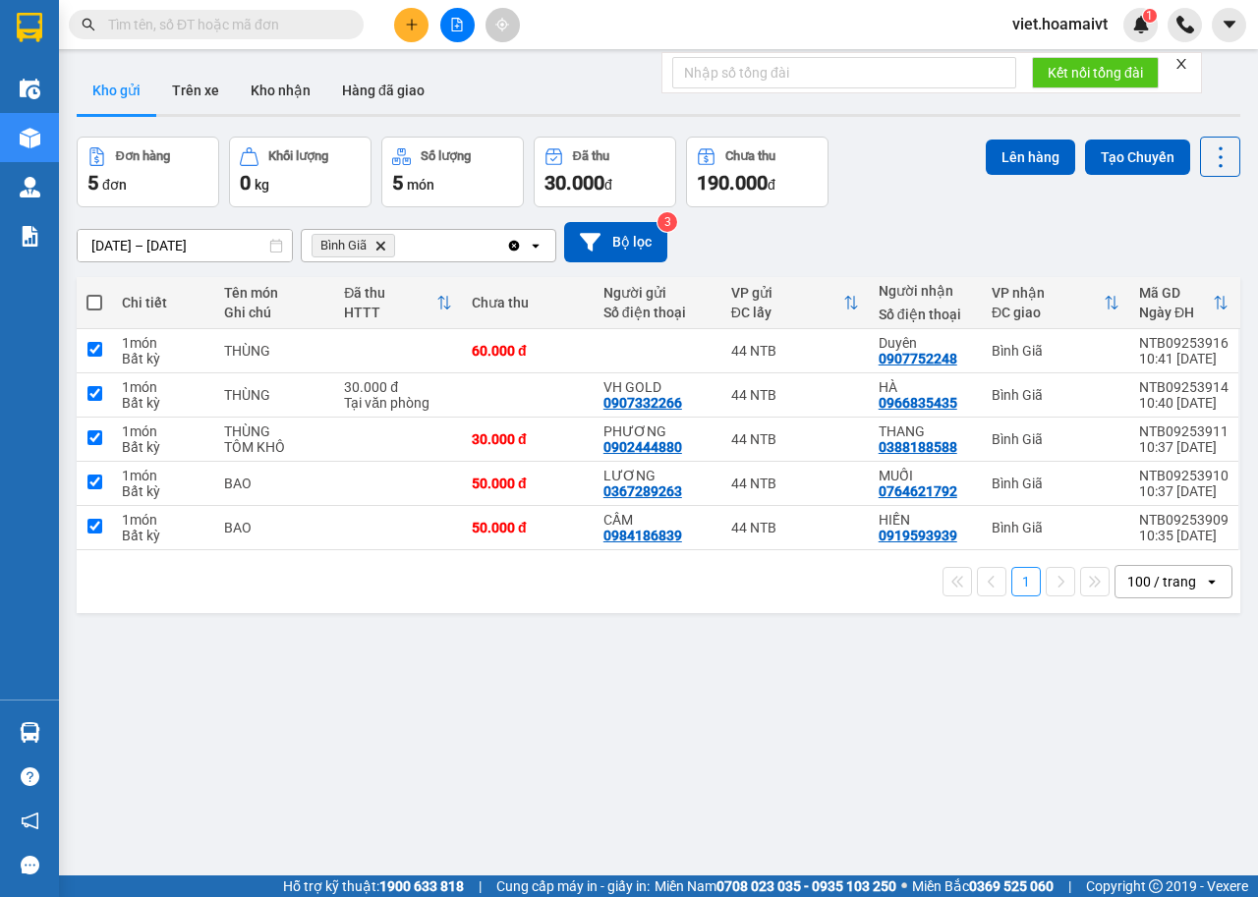
checkbox input "true"
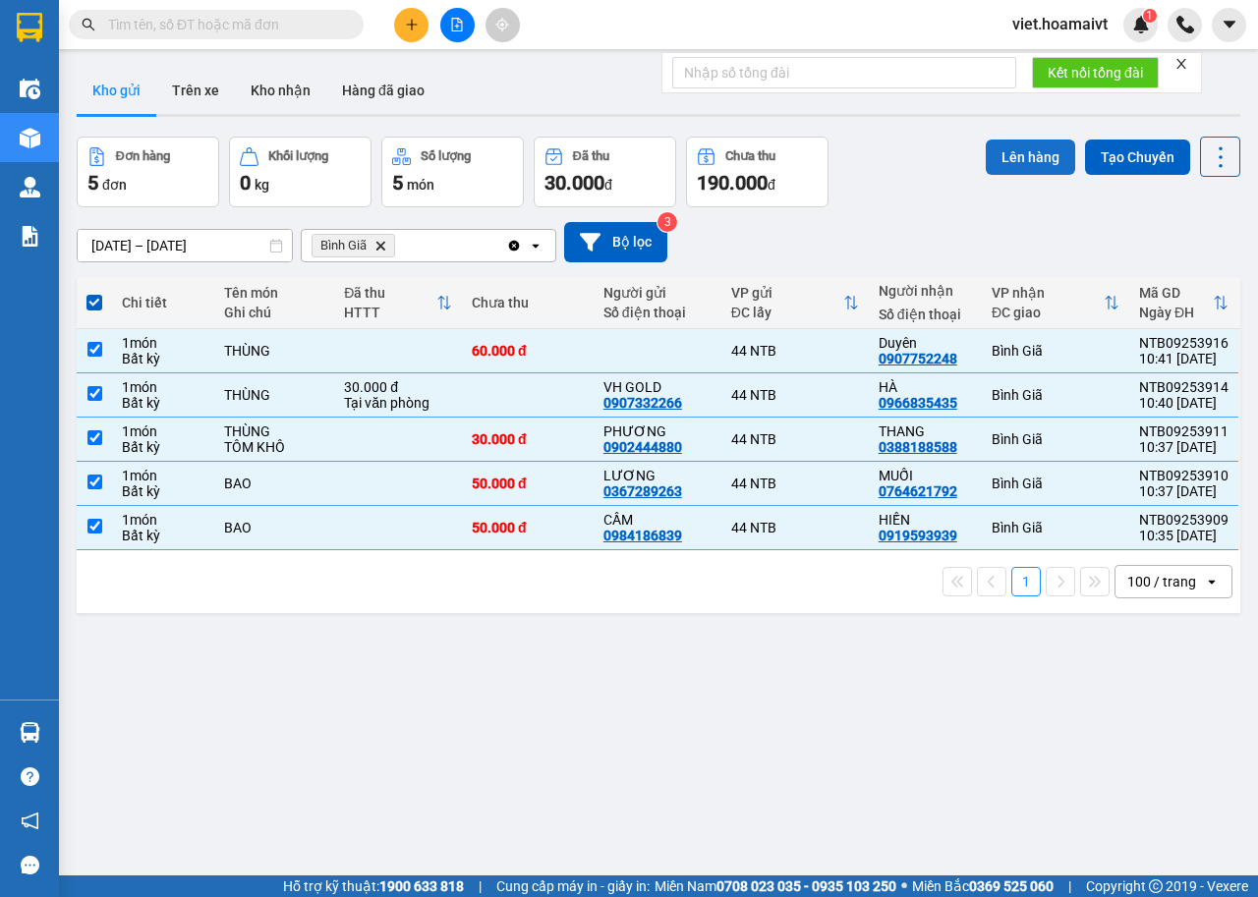
click at [1014, 145] on button "Lên hàng" at bounding box center [1029, 157] width 89 height 35
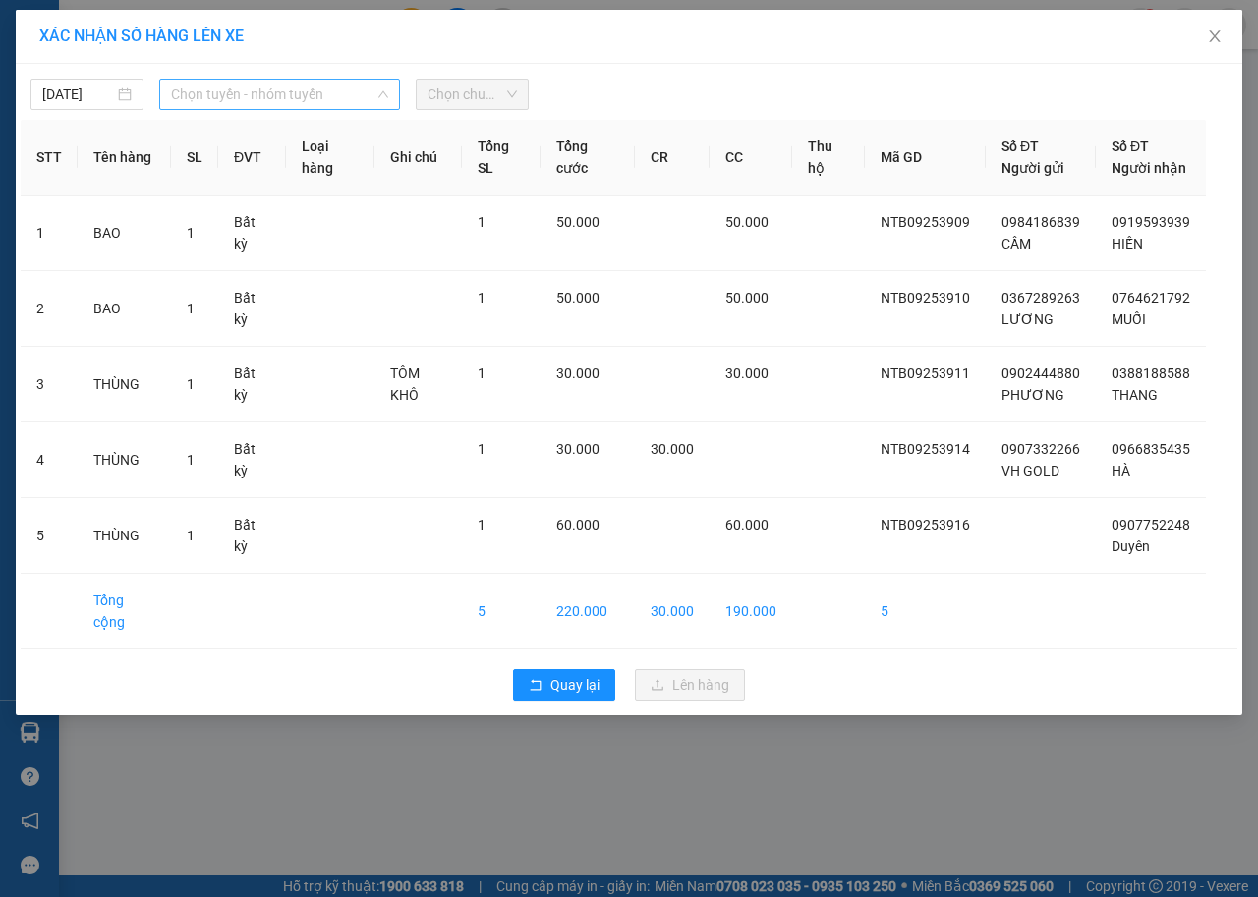
click at [222, 98] on span "Chọn tuyến - nhóm tuyến" at bounding box center [279, 94] width 217 height 29
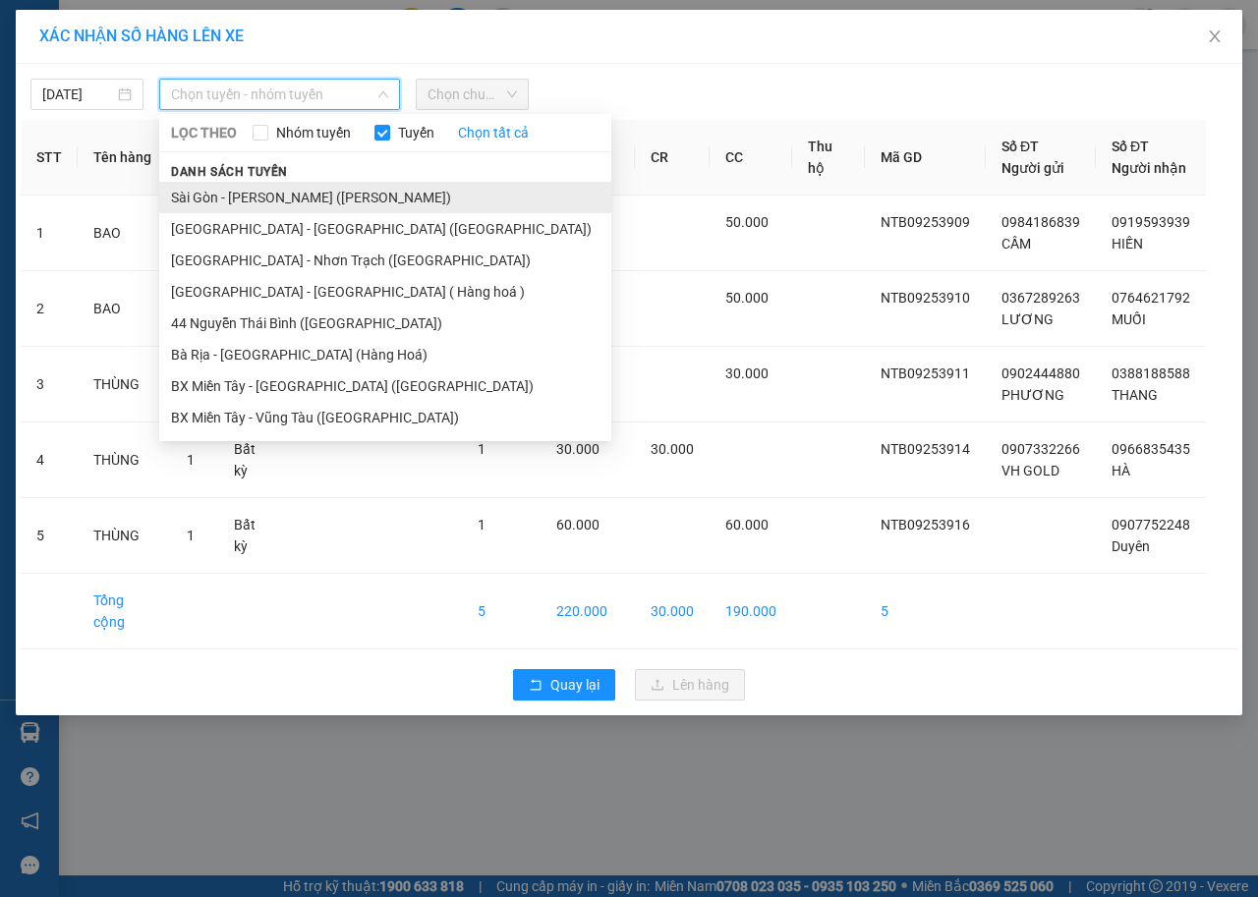
click at [262, 194] on li "Sài Gòn - [PERSON_NAME] ([PERSON_NAME])" at bounding box center [385, 197] width 452 height 31
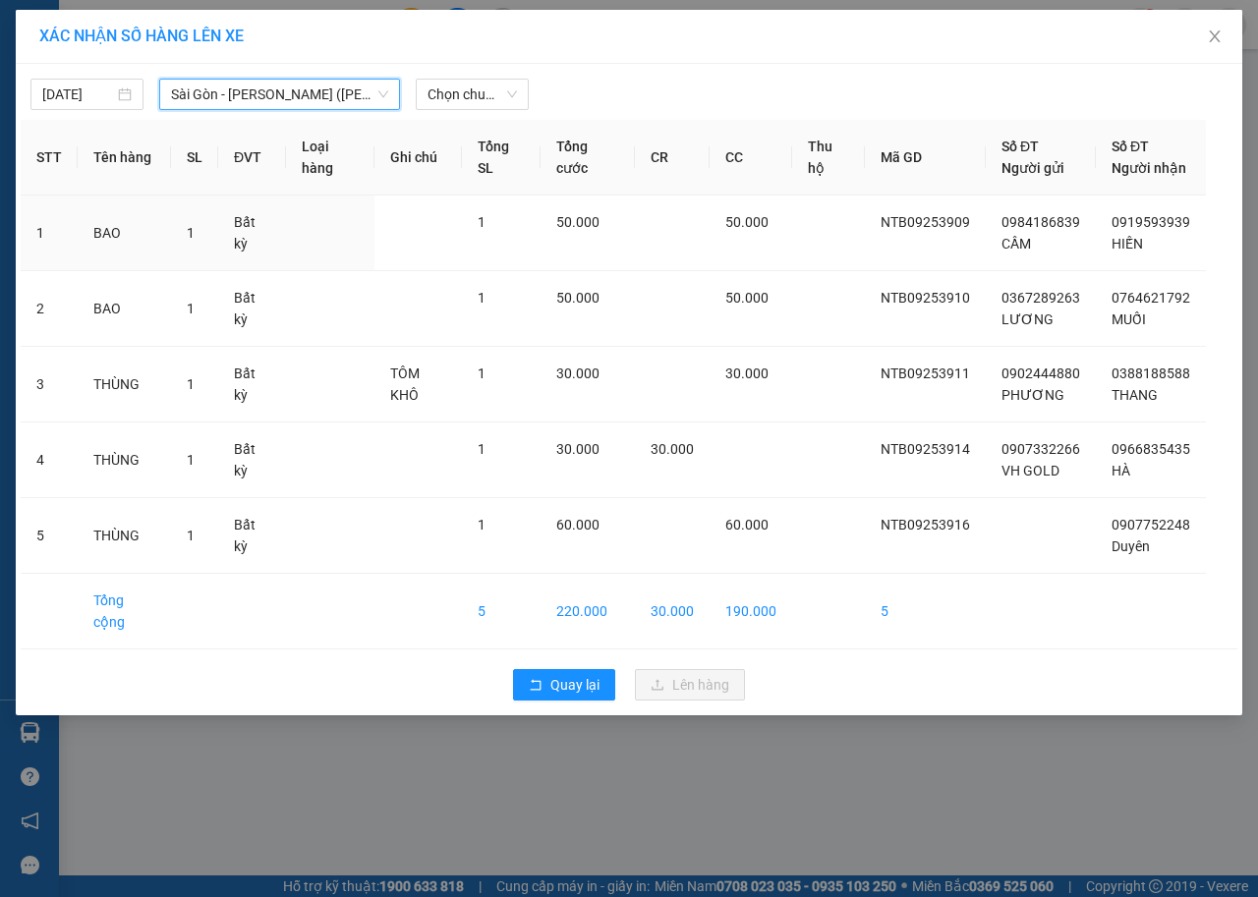
click at [484, 76] on div "[DATE] [GEOGRAPHIC_DATA] - [GEOGRAPHIC_DATA] ([GEOGRAPHIC_DATA]) [GEOGRAPHIC_DA…" at bounding box center [629, 89] width 1216 height 41
click at [491, 107] on span "Chọn chuyến" at bounding box center [471, 94] width 89 height 29
click at [490, 101] on span "Chọn chuyến" at bounding box center [471, 94] width 89 height 29
click at [484, 111] on div "[DATE] [GEOGRAPHIC_DATA] - [GEOGRAPHIC_DATA] ([GEOGRAPHIC_DATA]) LỌC THEO Nhóm …" at bounding box center [629, 389] width 1226 height 651
click at [477, 92] on span "Chọn chuyến" at bounding box center [471, 94] width 89 height 29
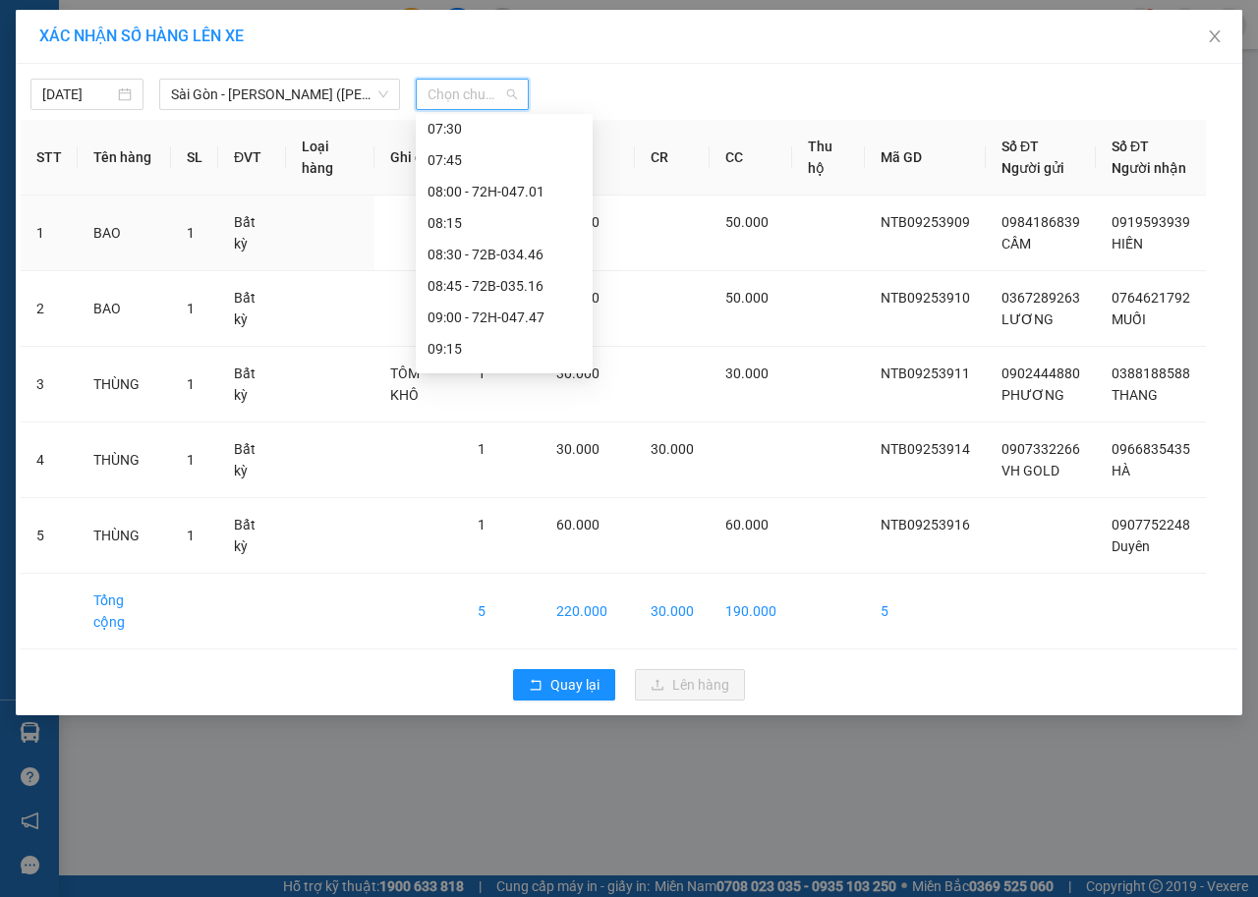
scroll to position [491, 0]
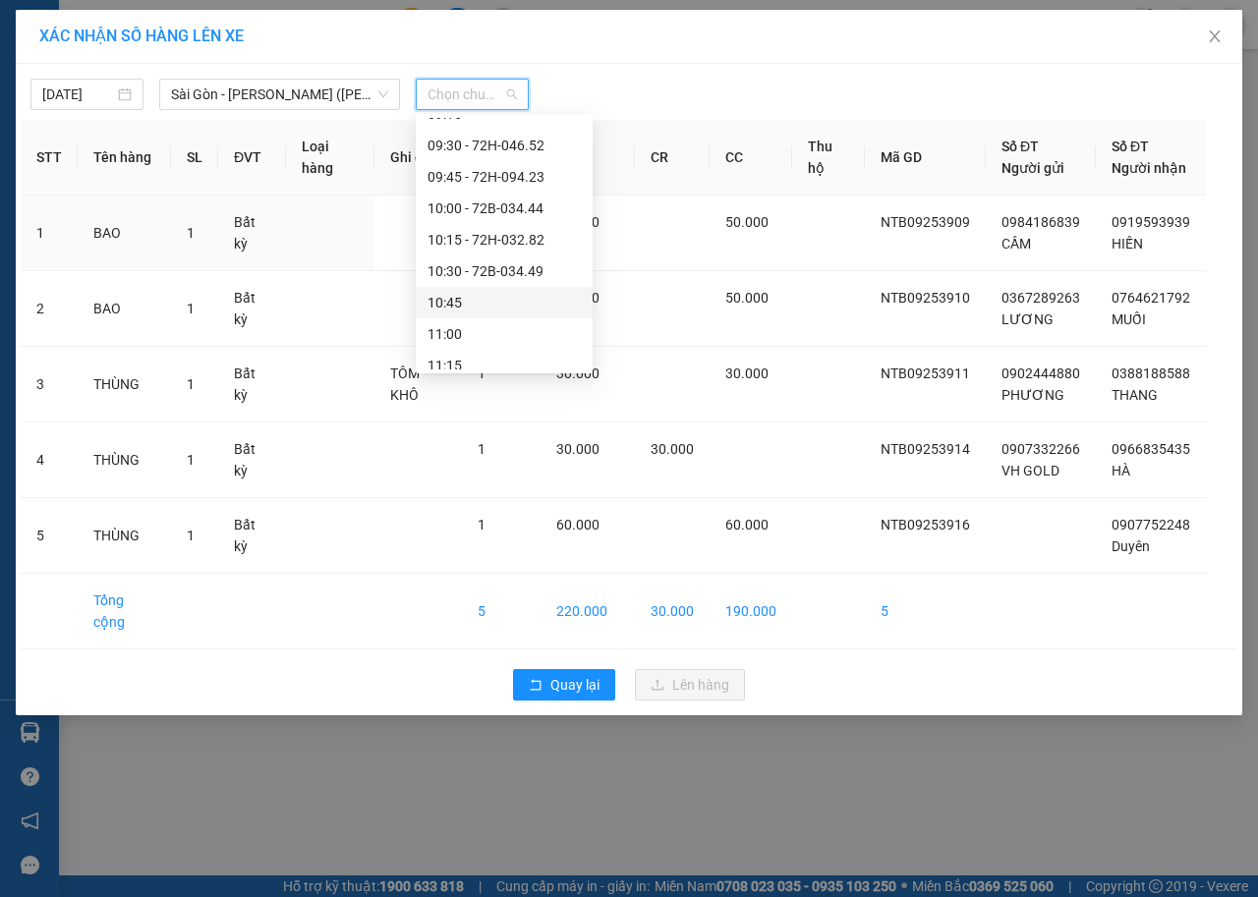
click at [507, 300] on div "10:45" at bounding box center [503, 303] width 153 height 22
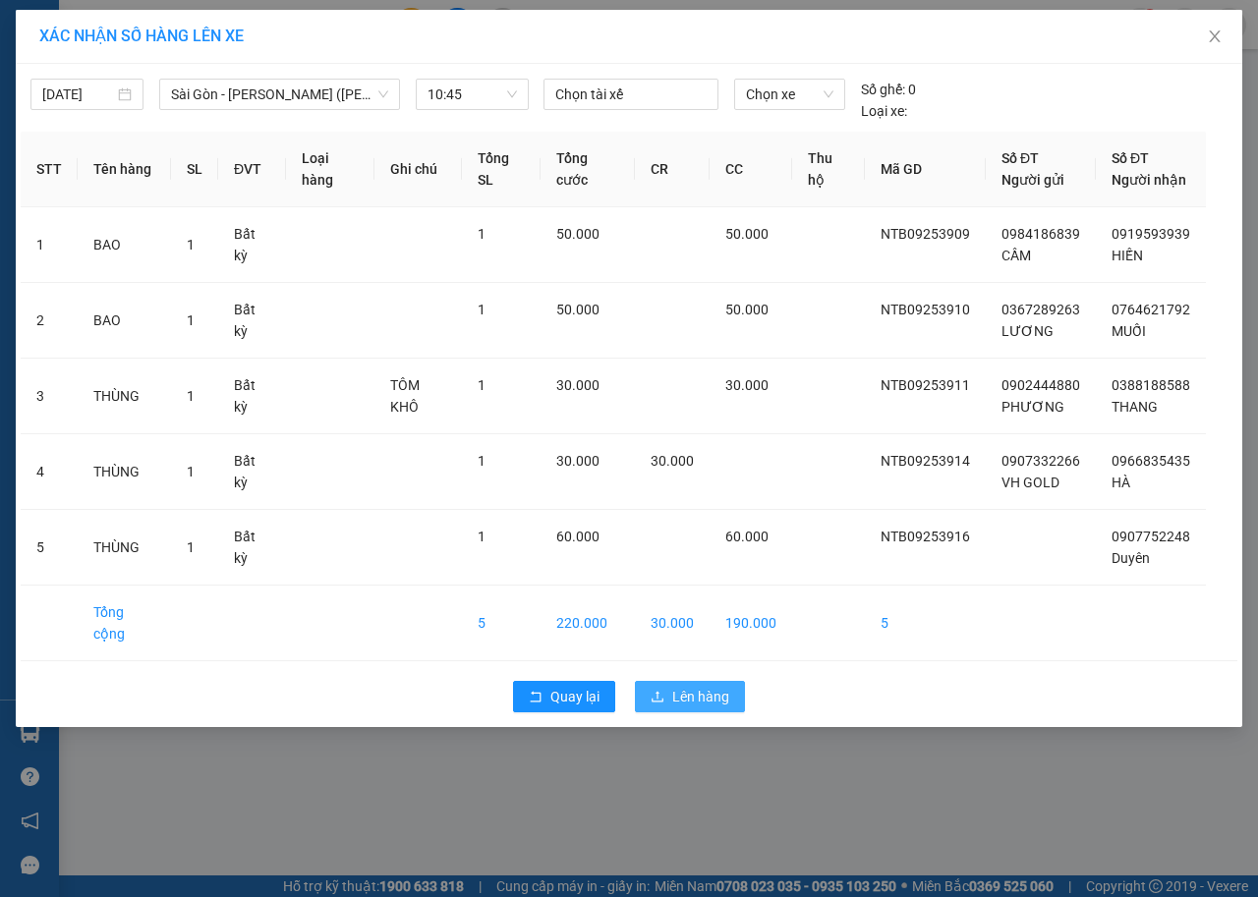
click at [678, 686] on span "Lên hàng" at bounding box center [700, 697] width 57 height 22
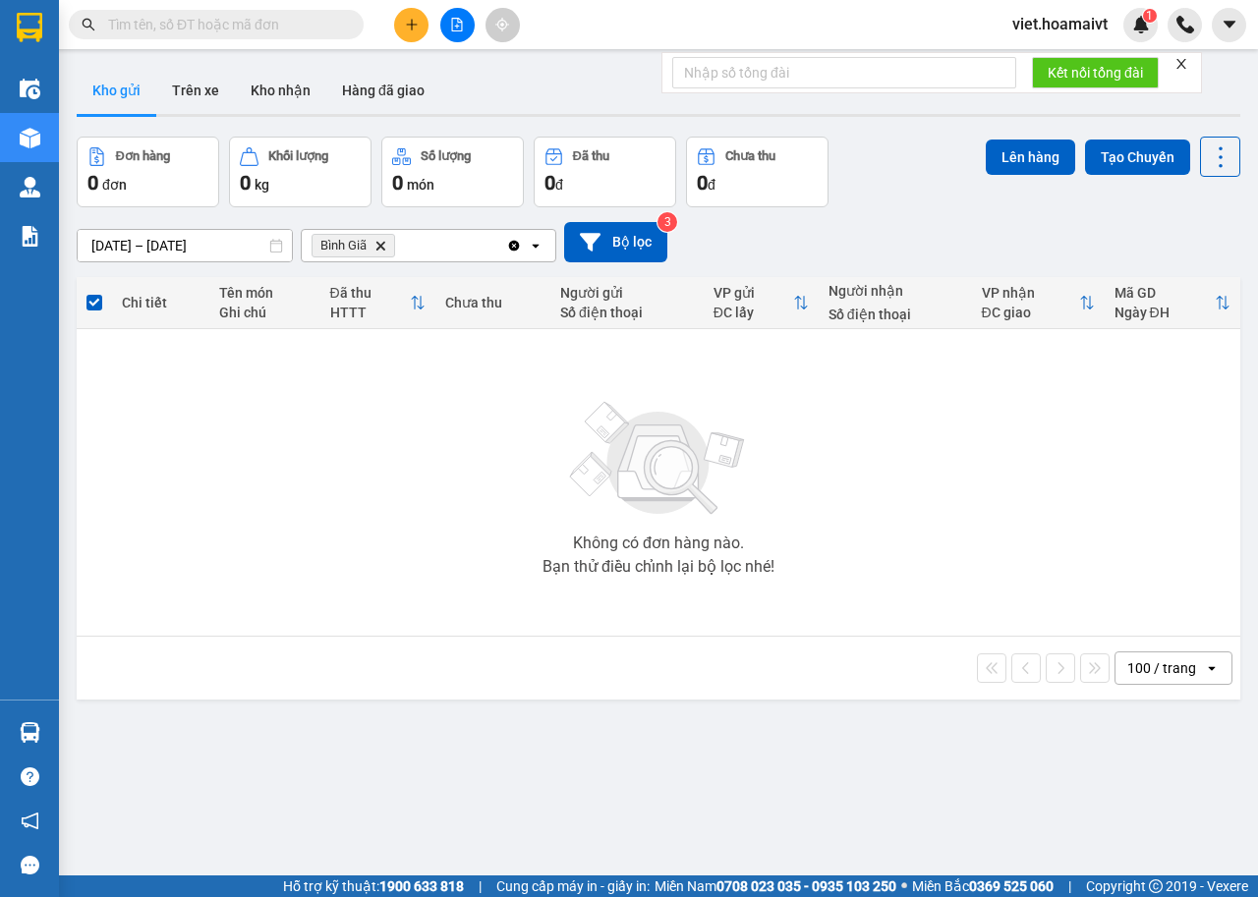
click at [407, 26] on icon "plus" at bounding box center [412, 25] width 14 height 14
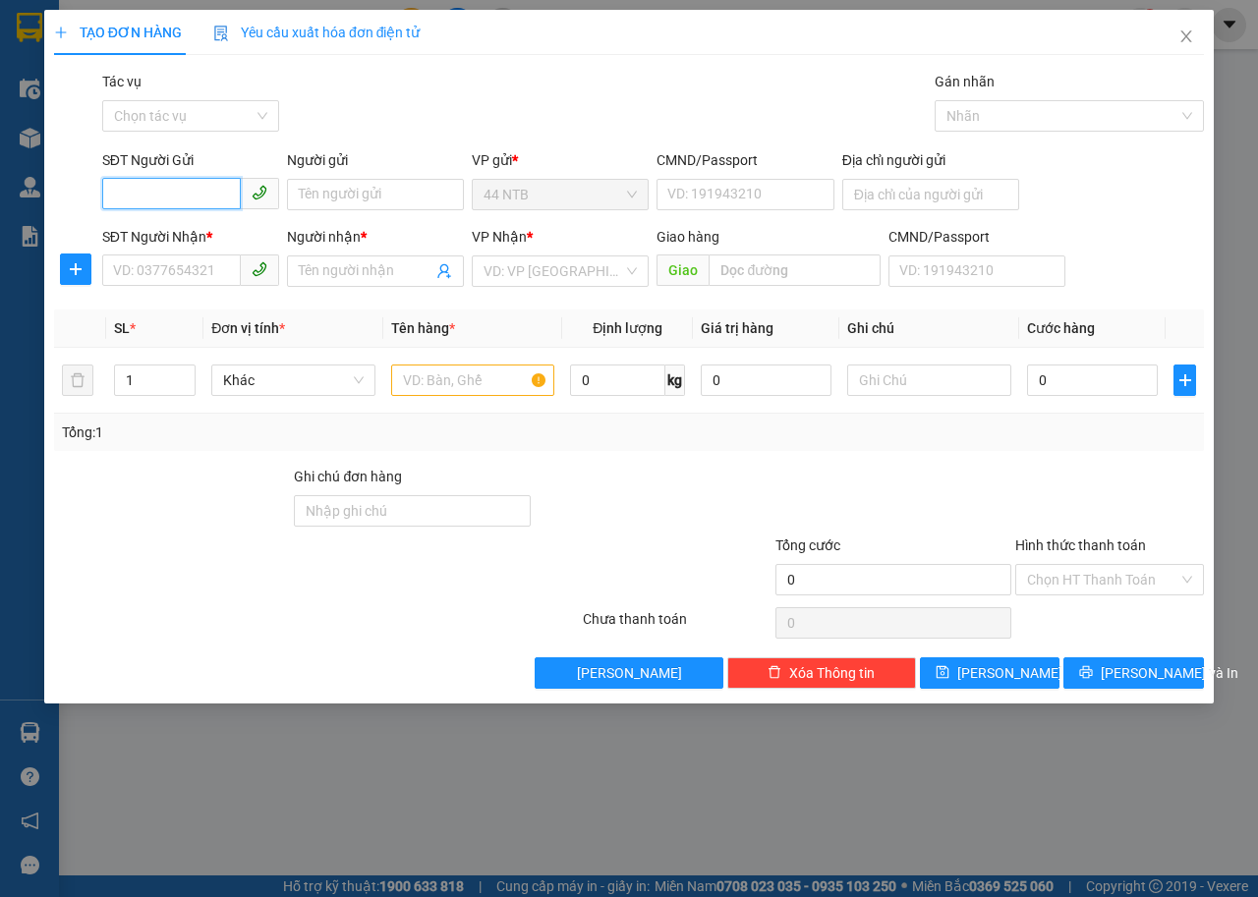
click at [174, 186] on input "SĐT Người Gửi" at bounding box center [171, 193] width 139 height 31
click at [227, 235] on div "0366720933 - [PERSON_NAME]" at bounding box center [211, 234] width 194 height 22
type input "0366720933"
type input "[PERSON_NAME]"
type input "0939390678"
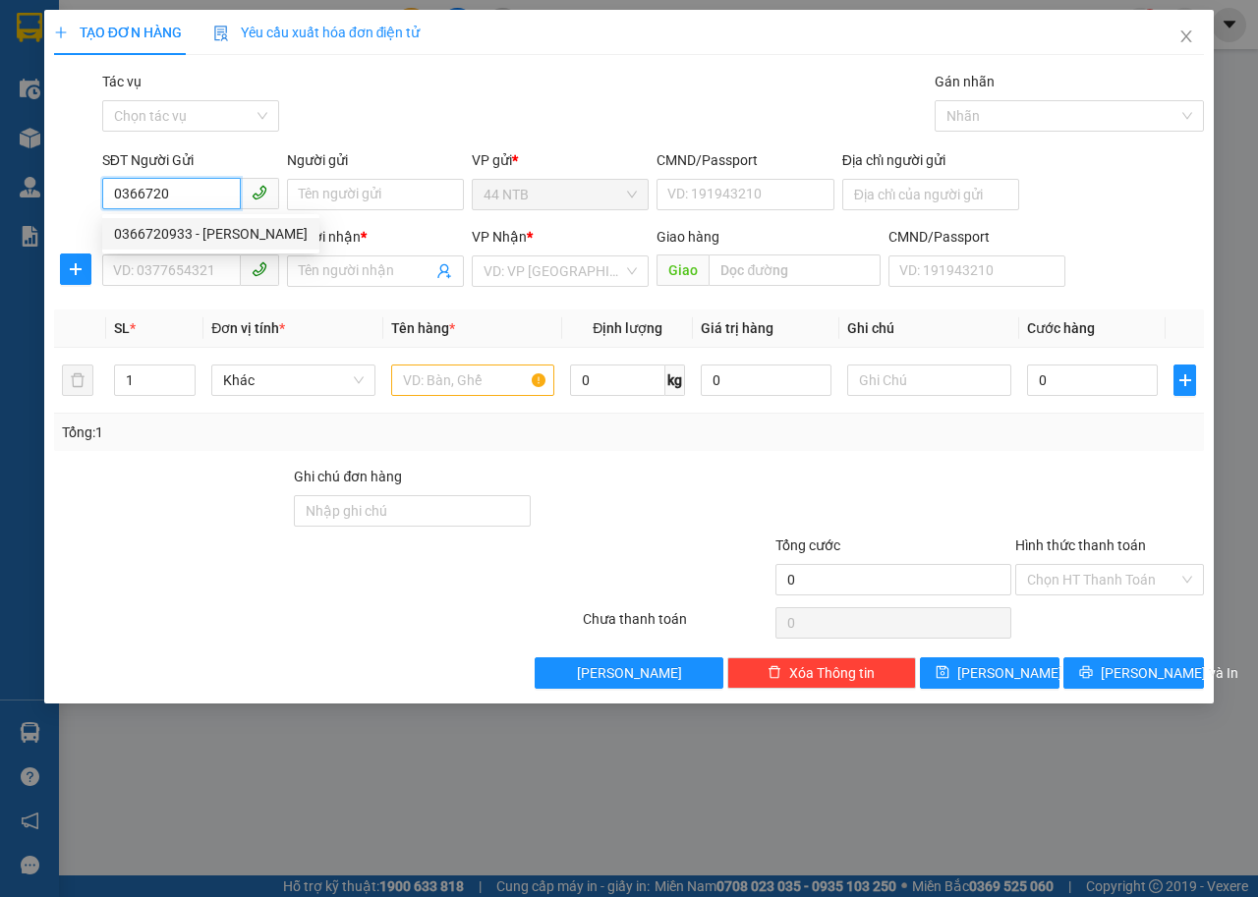
type input "tuyền nguyễn"
type input "0366720933"
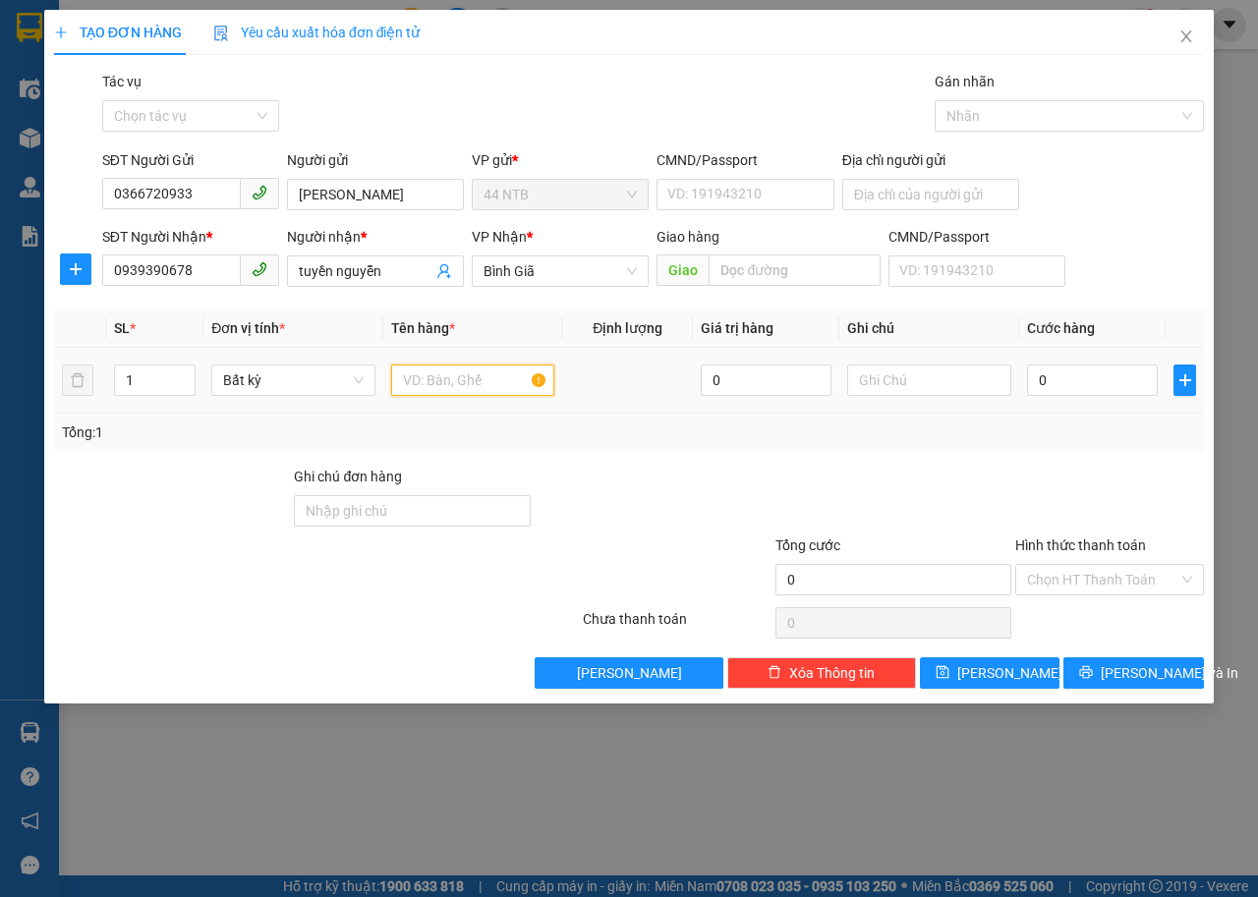
click at [428, 368] on input "text" at bounding box center [473, 379] width 164 height 31
type input "HỘP"
click at [1080, 382] on input "0" at bounding box center [1092, 379] width 131 height 31
type input "3"
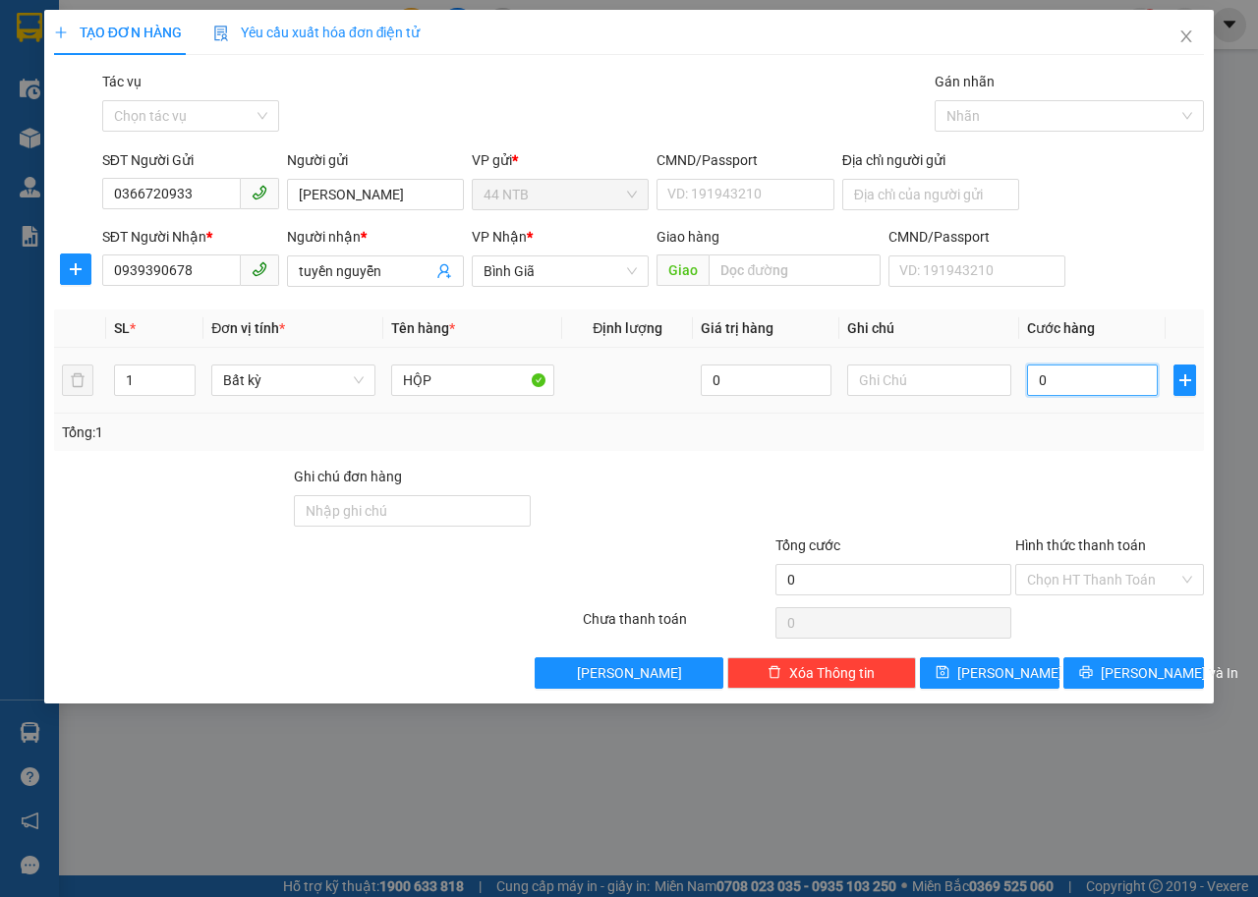
type input "3"
type input "30"
click at [1165, 674] on span "[PERSON_NAME] và In" at bounding box center [1169, 673] width 138 height 22
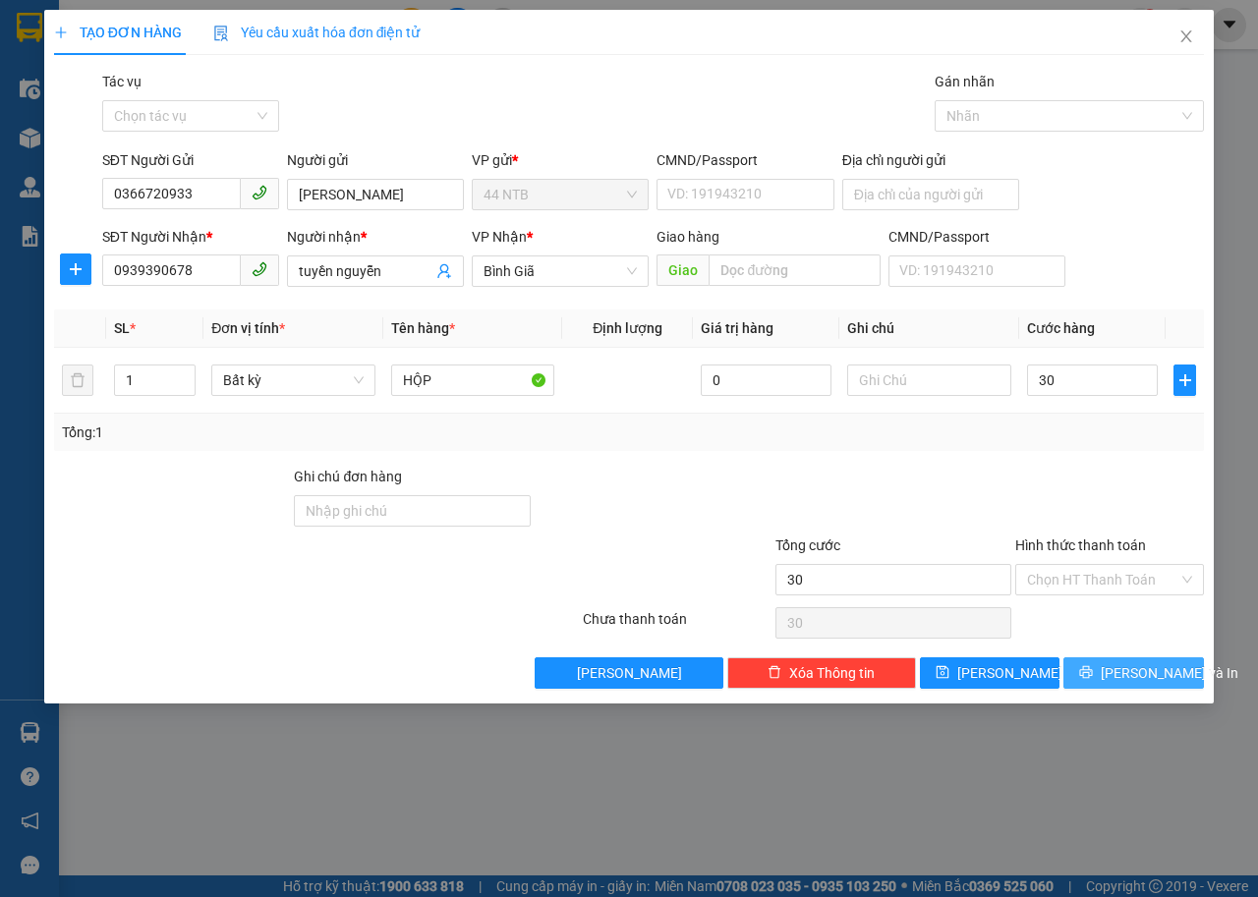
type input "30.000"
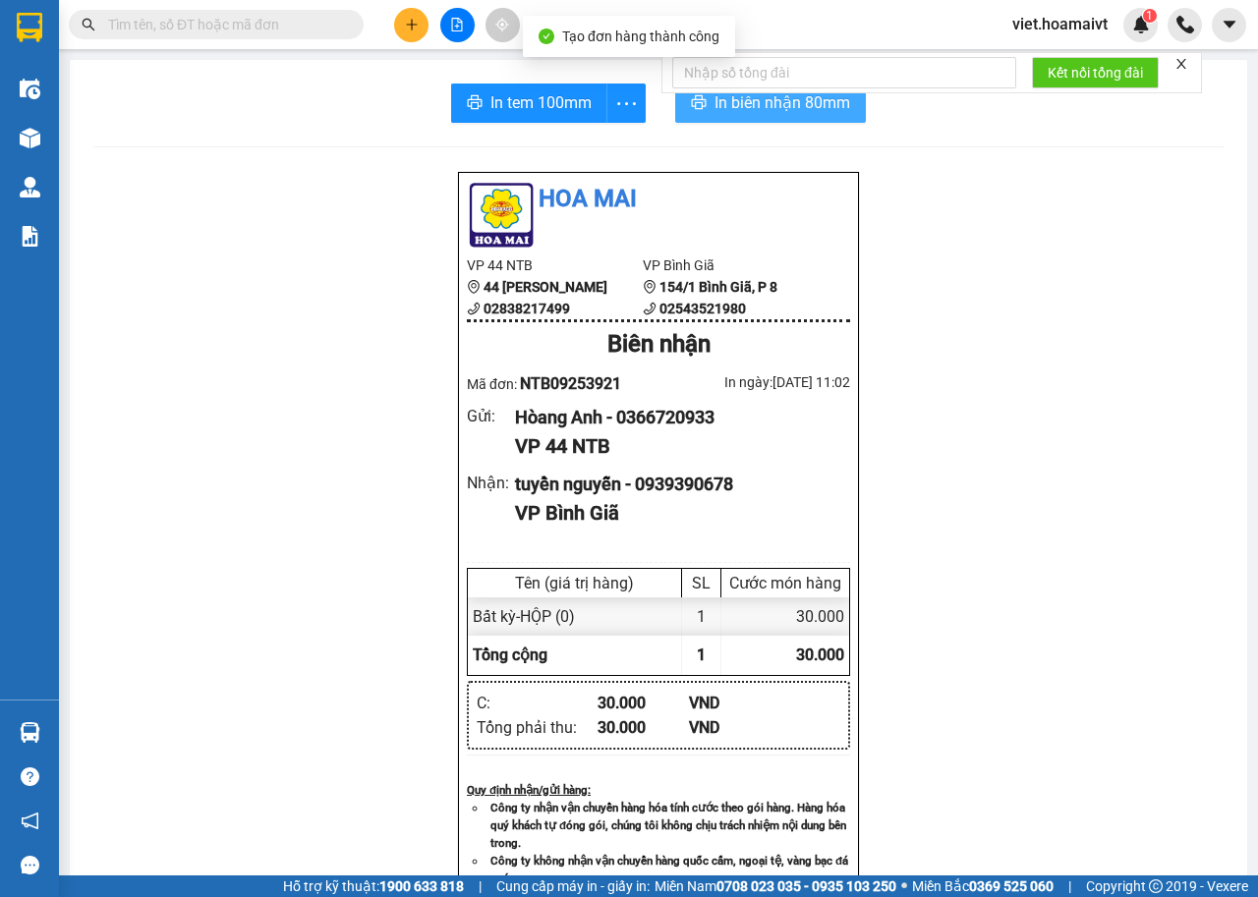
click at [701, 106] on button "In biên nhận 80mm" at bounding box center [770, 103] width 191 height 39
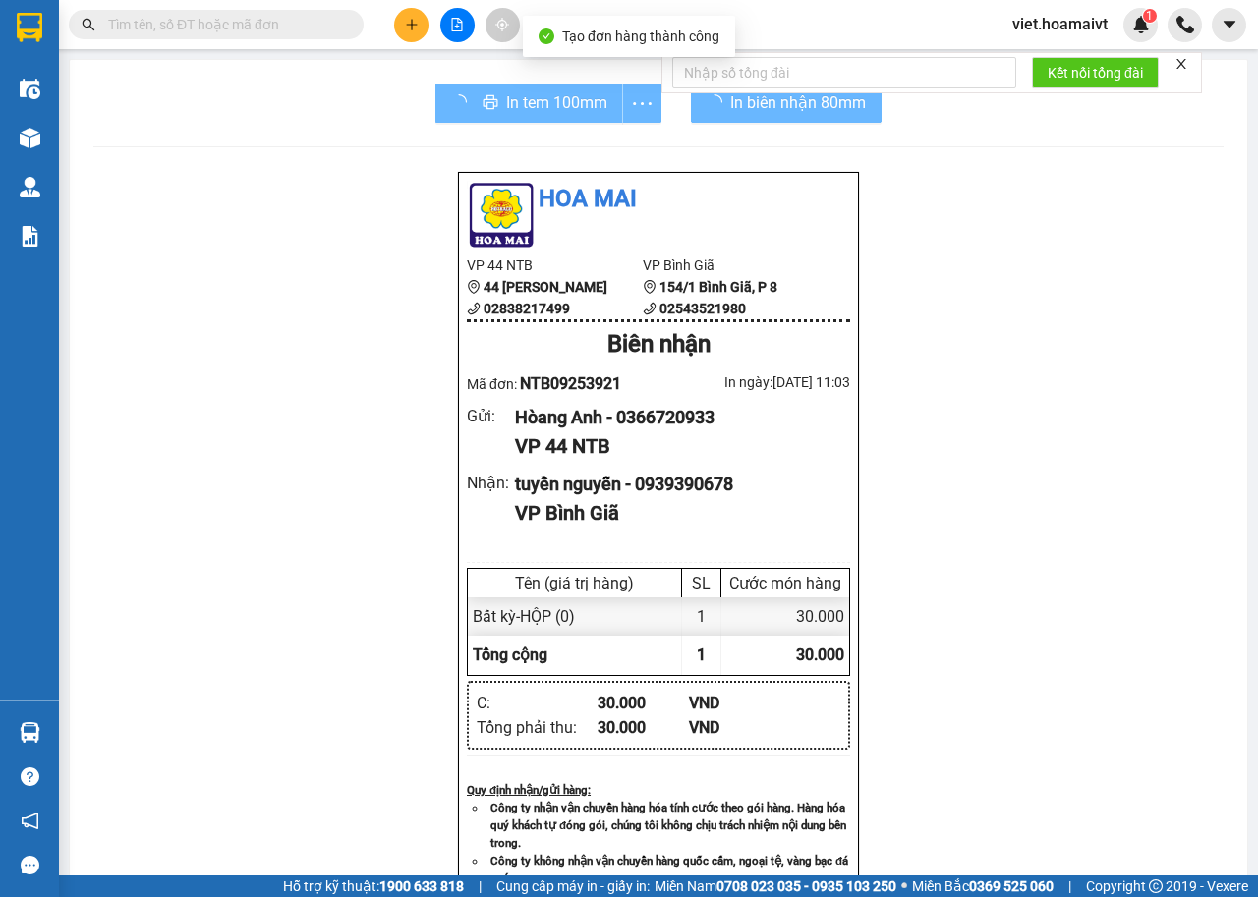
click at [1037, 518] on div "Hoa Mai VP 44 NTB 44 [PERSON_NAME] 02838217499 VP Bình Giã 154/1 [GEOGRAPHIC_…" at bounding box center [658, 795] width 1130 height 1248
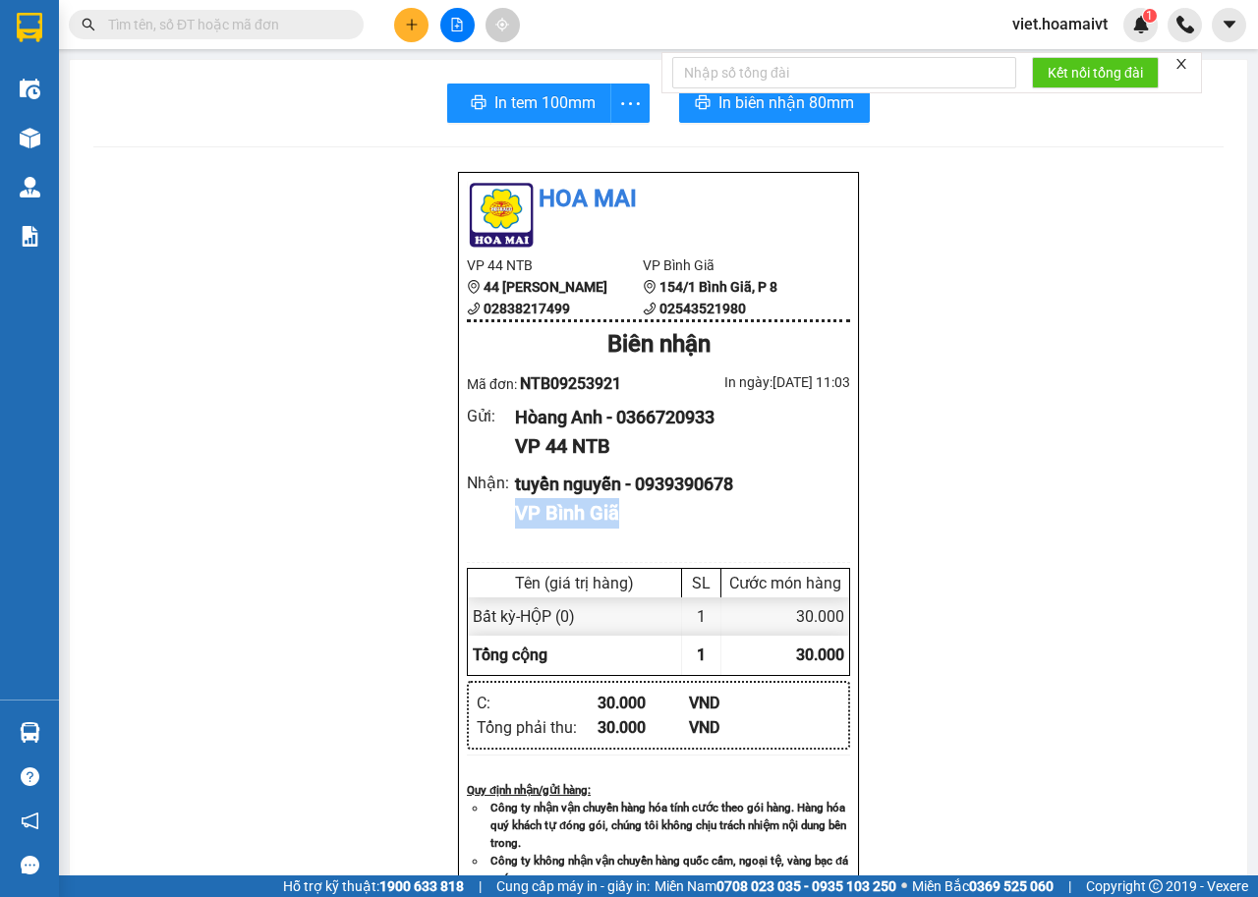
click at [1037, 518] on div "Hoa Mai VP 44 NTB 44 [PERSON_NAME] 02838217499 VP Bình Giã 154/1 [GEOGRAPHIC_…" at bounding box center [658, 795] width 1130 height 1248
click at [570, 98] on span "In tem 100mm" at bounding box center [540, 102] width 101 height 25
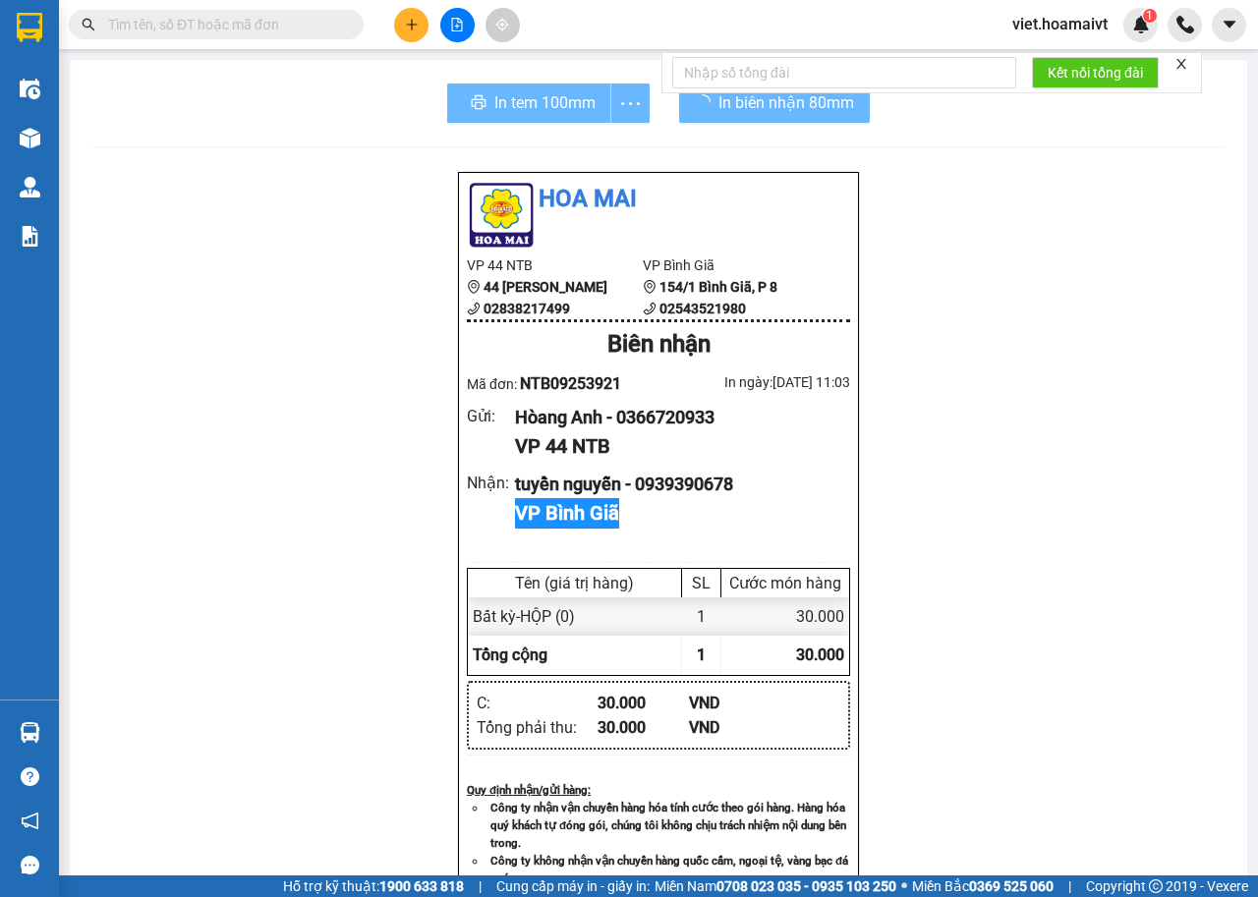
click at [1069, 555] on div "Hoa Mai VP 44 NTB 44 [PERSON_NAME] 02838217499 VP Bình Giã 154/1 [GEOGRAPHIC_…" at bounding box center [658, 795] width 1130 height 1248
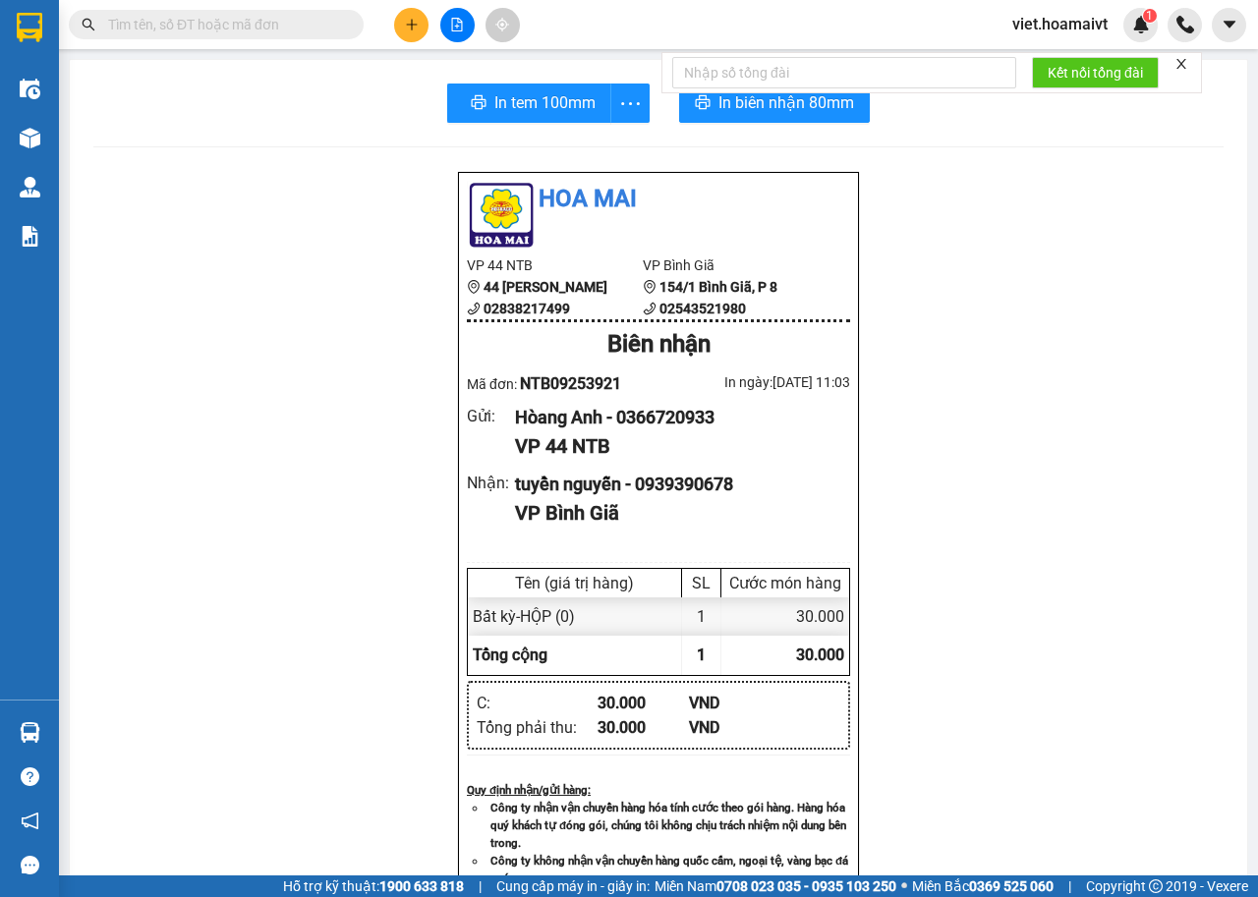
click at [1069, 555] on div "Hoa Mai VP 44 NTB 44 [PERSON_NAME] 02838217499 VP Bình Giã 154/1 [GEOGRAPHIC_…" at bounding box center [658, 795] width 1130 height 1248
click at [941, 593] on div "Hoa Mai VP 44 NTB 44 [PERSON_NAME] 02838217499 VP Bình Giã 154/1 [GEOGRAPHIC_…" at bounding box center [658, 795] width 1130 height 1248
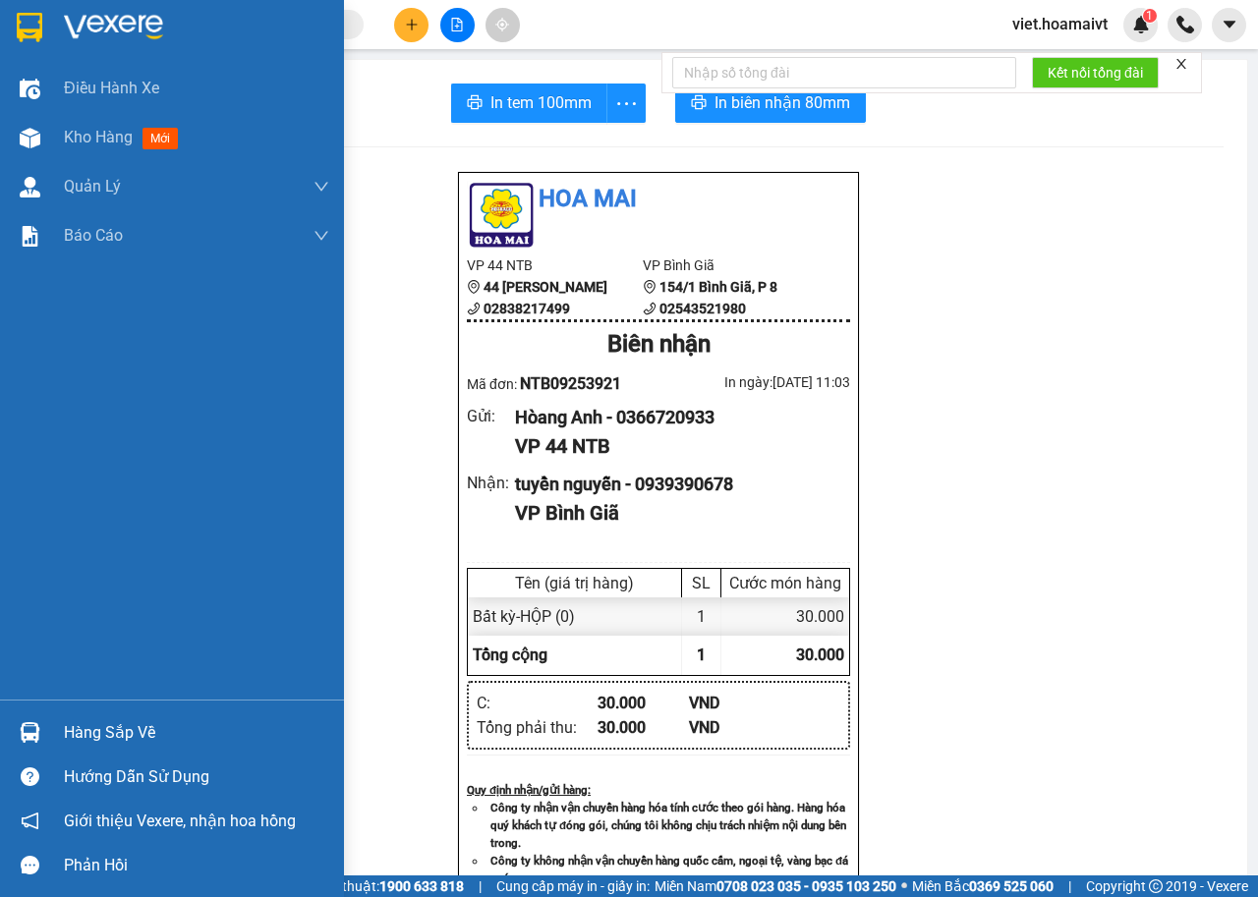
click at [93, 24] on img at bounding box center [113, 27] width 99 height 29
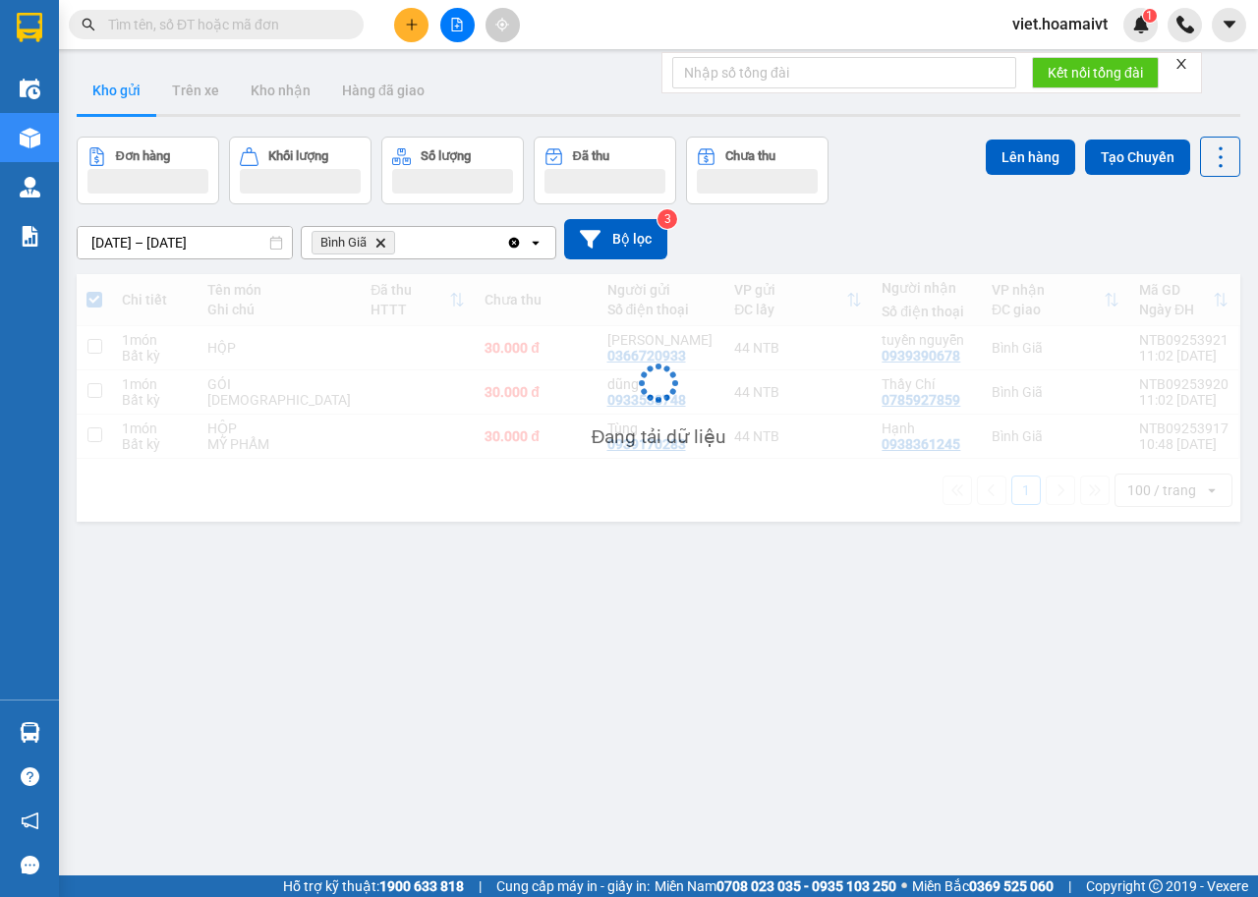
click at [882, 233] on div "[DATE] – [DATE] Press the down arrow key to interact with the calendar and sele…" at bounding box center [658, 239] width 1163 height 40
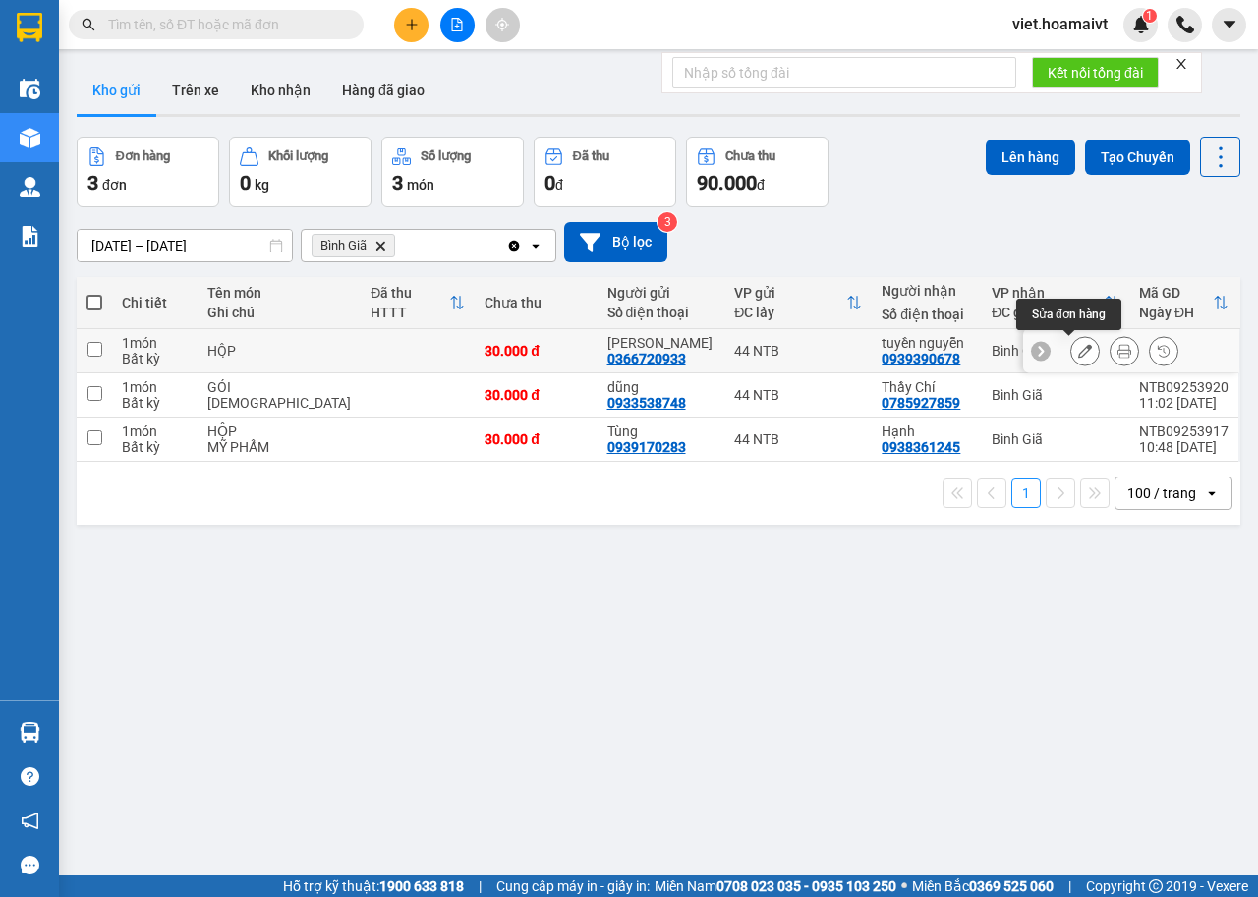
click at [1078, 351] on icon at bounding box center [1085, 351] width 14 height 14
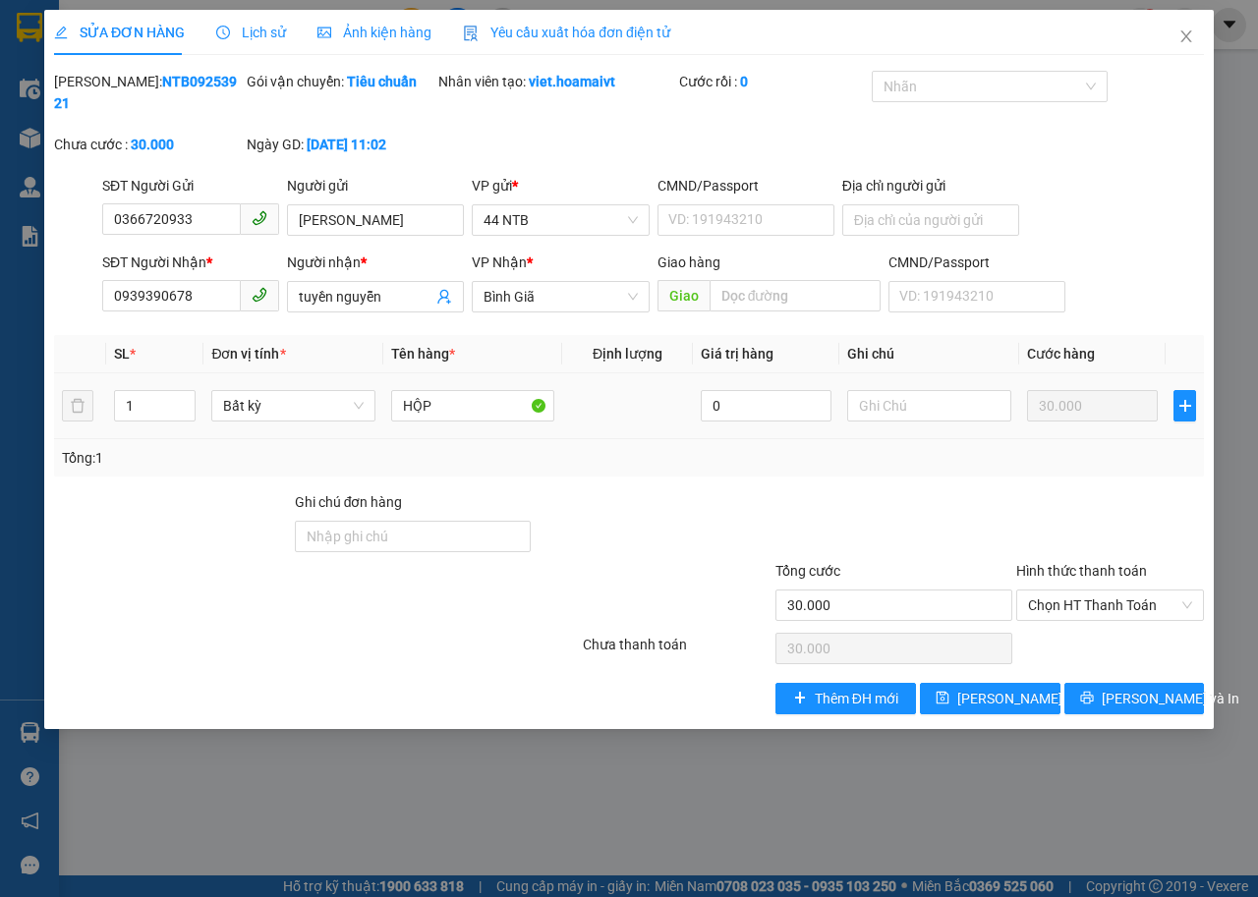
type input "0366720933"
type input "[PERSON_NAME]"
type input "0939390678"
type input "tuyền nguyễn"
type input "30.000"
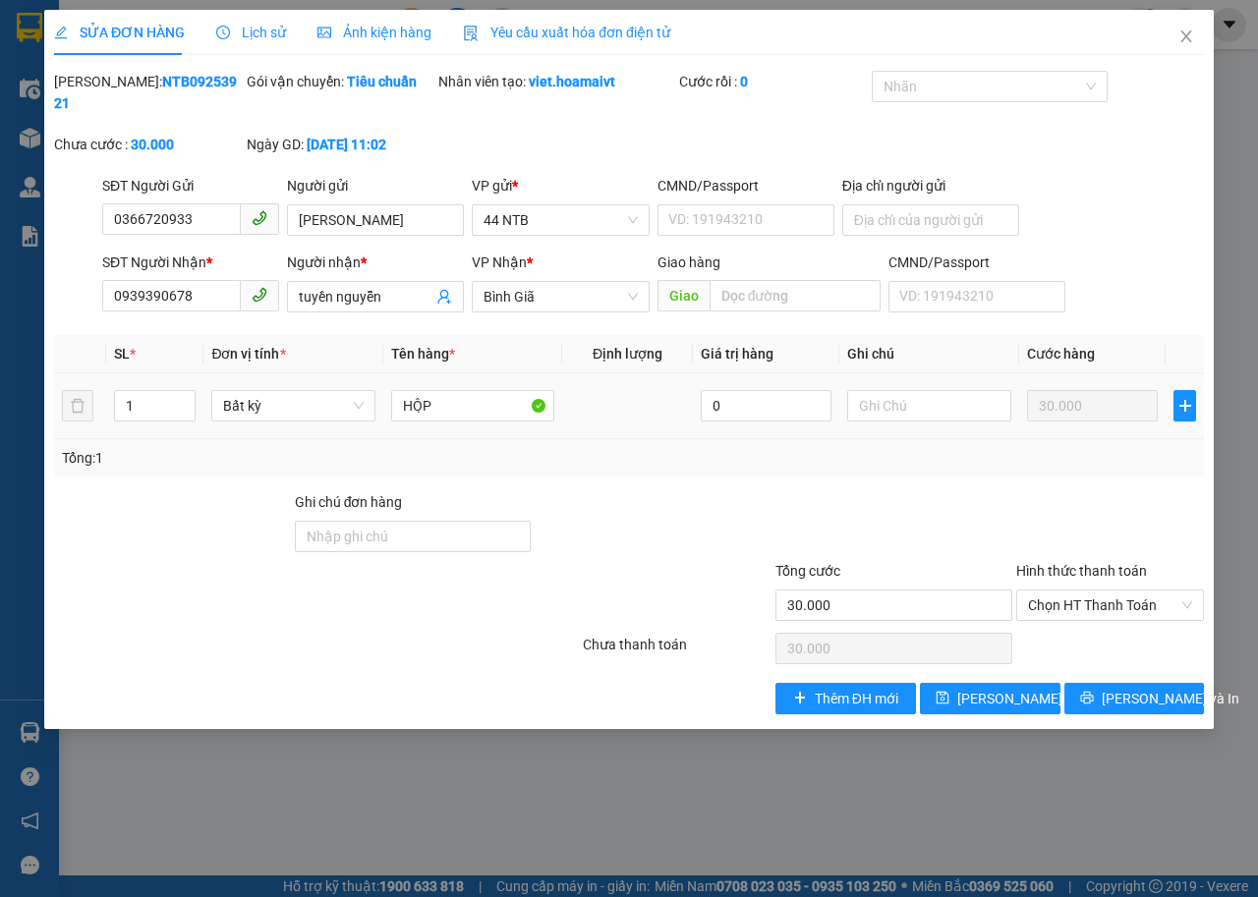
type input "30.000"
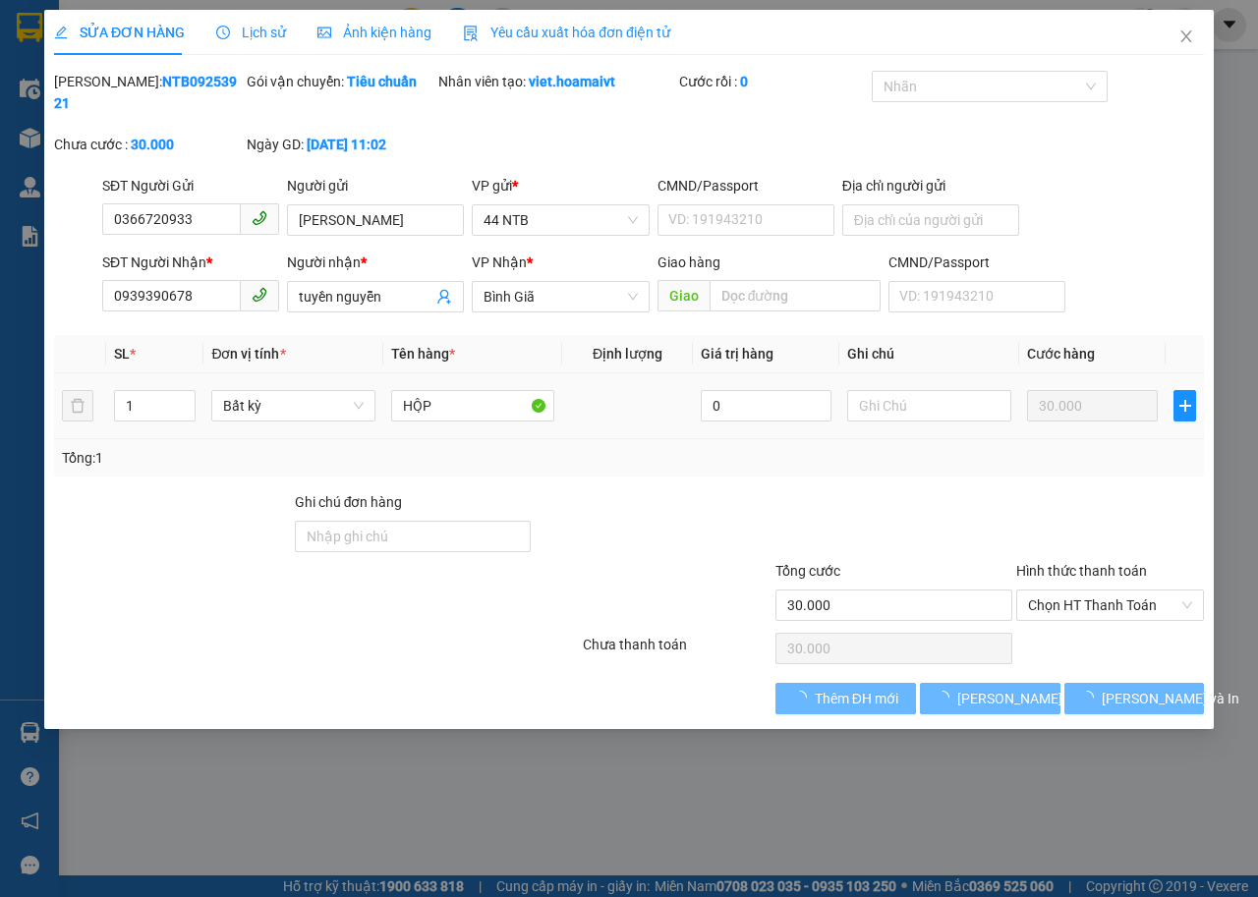
click at [889, 386] on div at bounding box center [928, 405] width 163 height 39
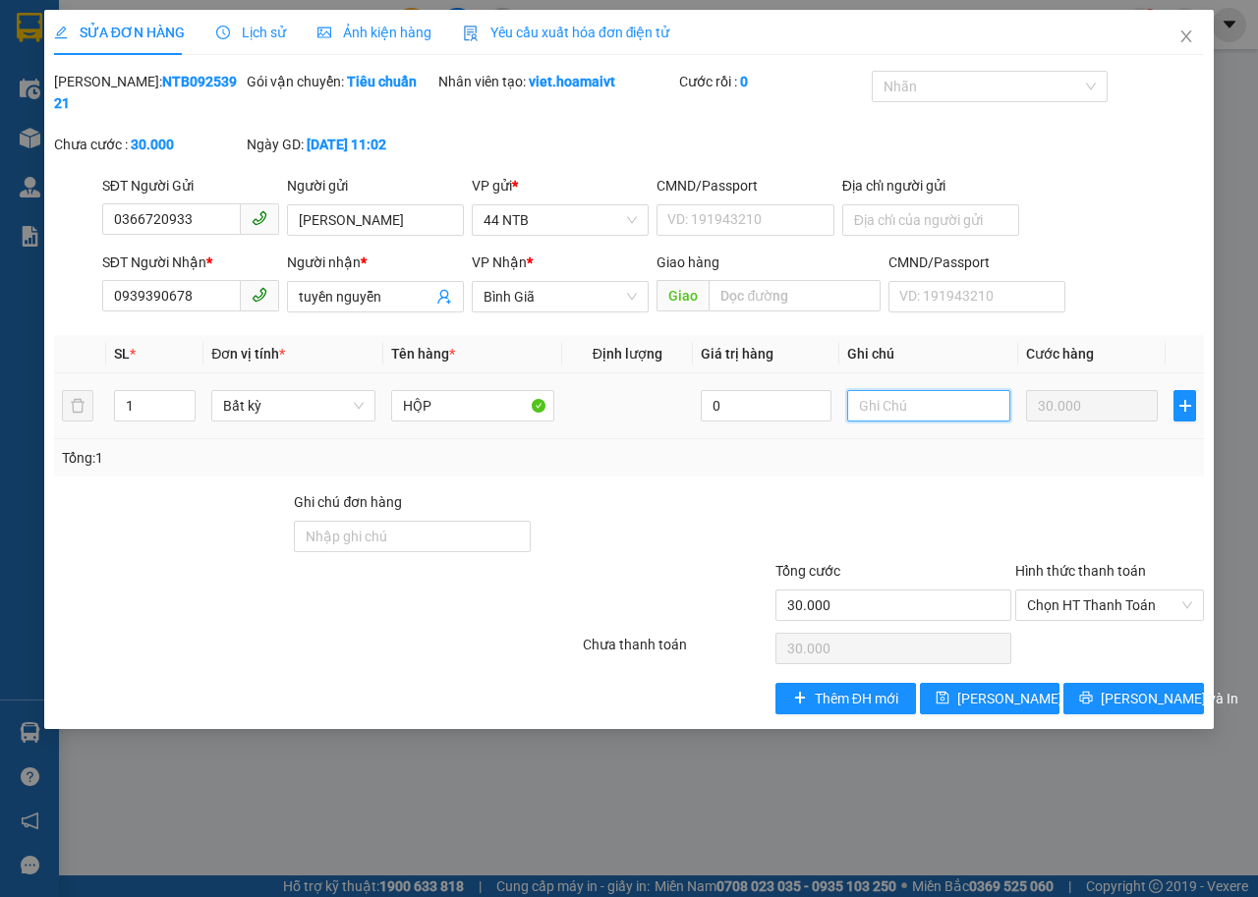
click at [892, 401] on input "text" at bounding box center [928, 405] width 163 height 31
